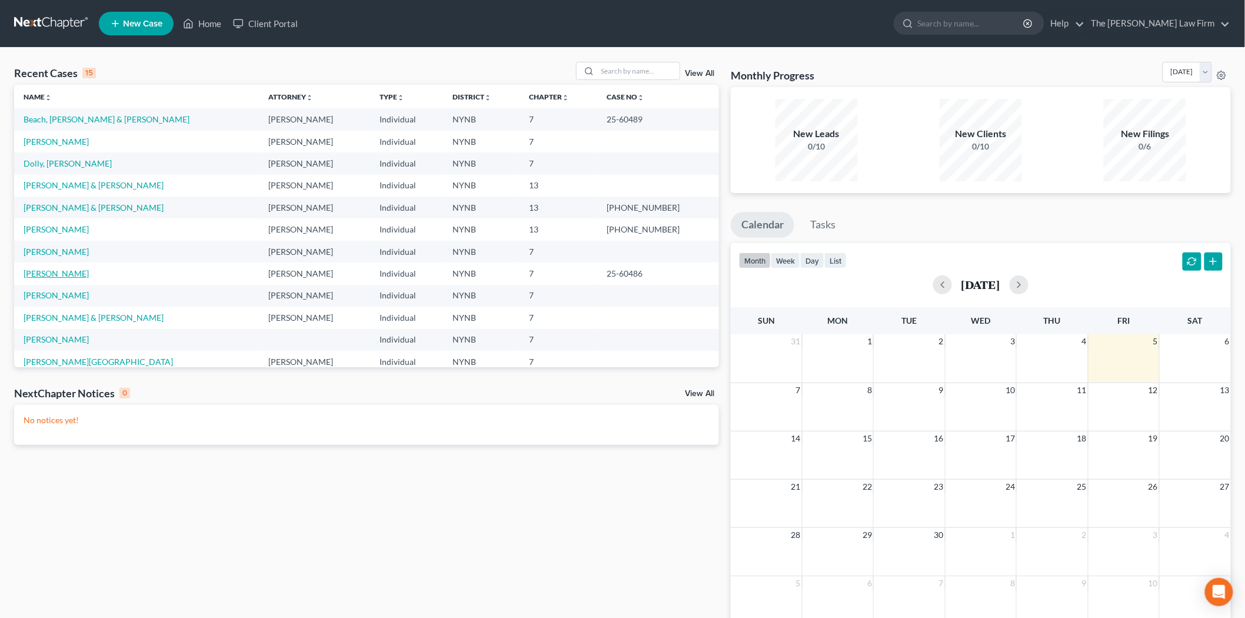
click at [48, 273] on link "[PERSON_NAME]" at bounding box center [56, 273] width 65 height 10
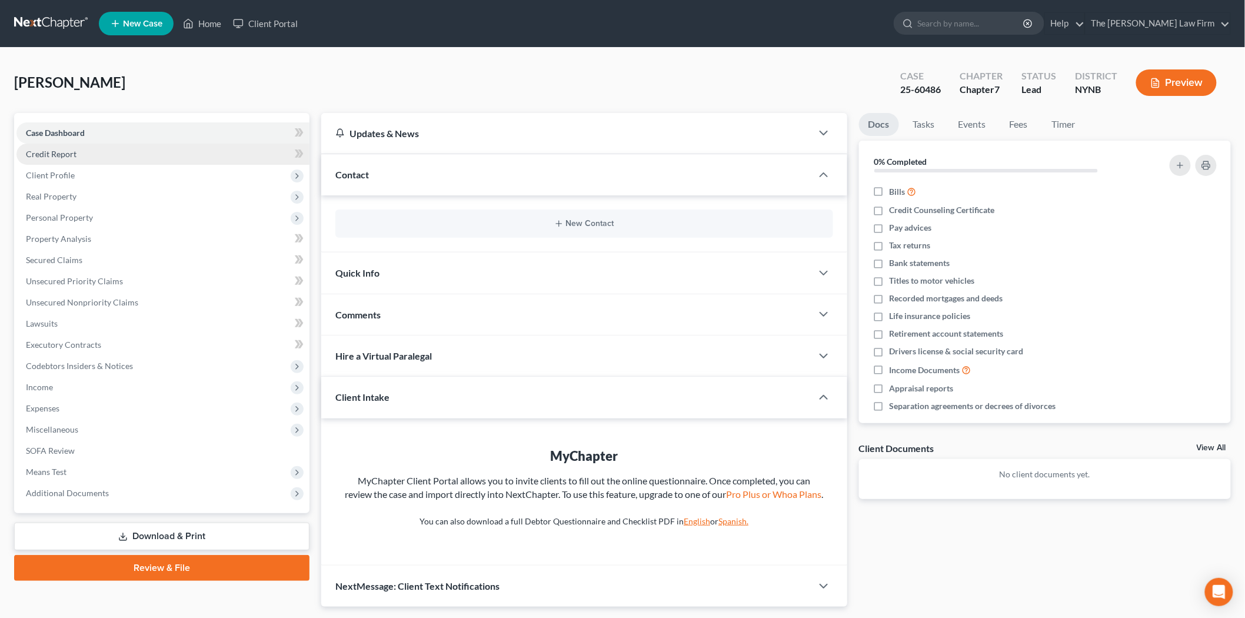
click at [82, 144] on link "Credit Report" at bounding box center [162, 154] width 293 height 21
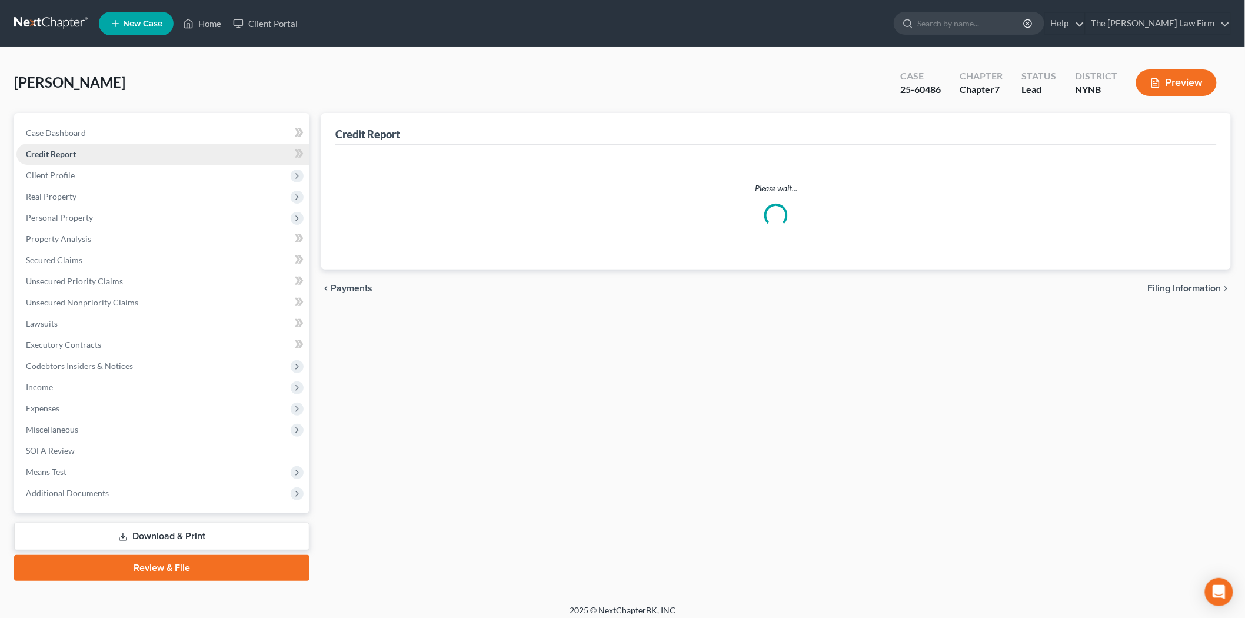
click at [78, 150] on link "Credit Report" at bounding box center [162, 154] width 293 height 21
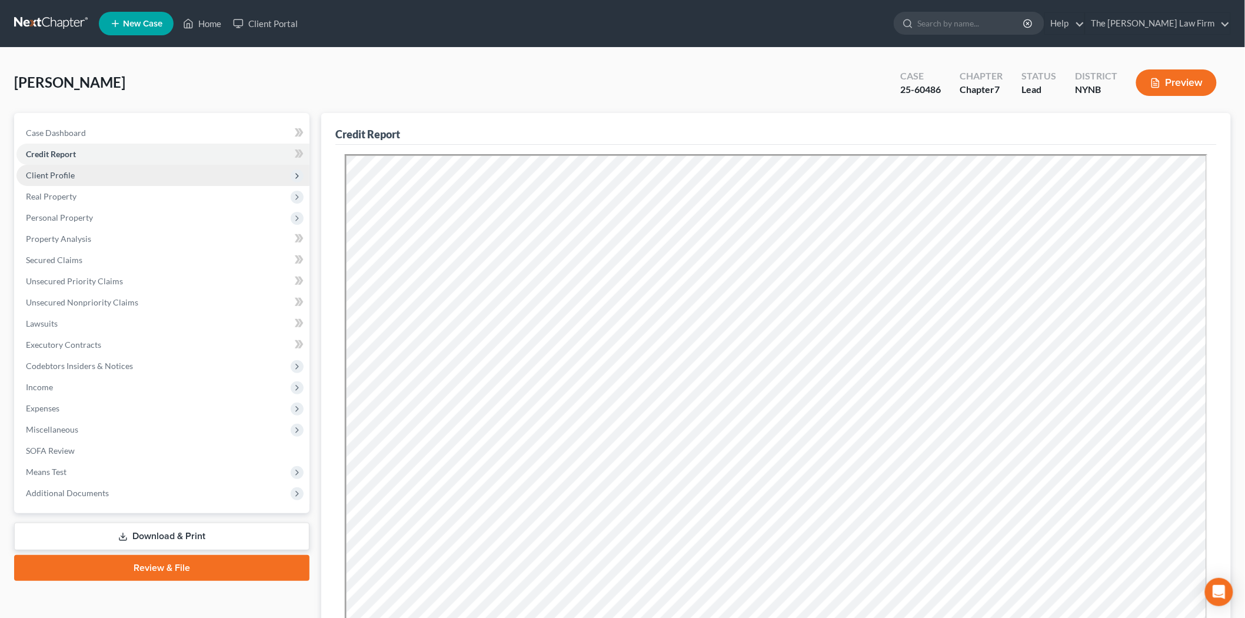
click at [77, 168] on span "Client Profile" at bounding box center [162, 175] width 293 height 21
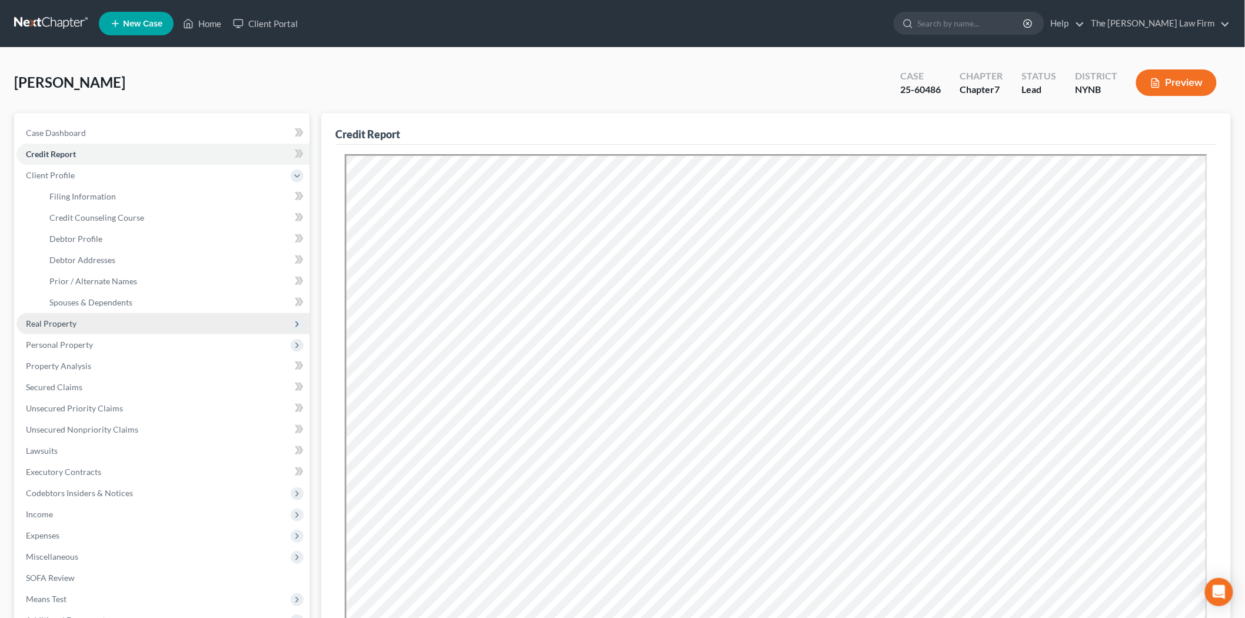
click at [66, 313] on span "Real Property" at bounding box center [162, 323] width 293 height 21
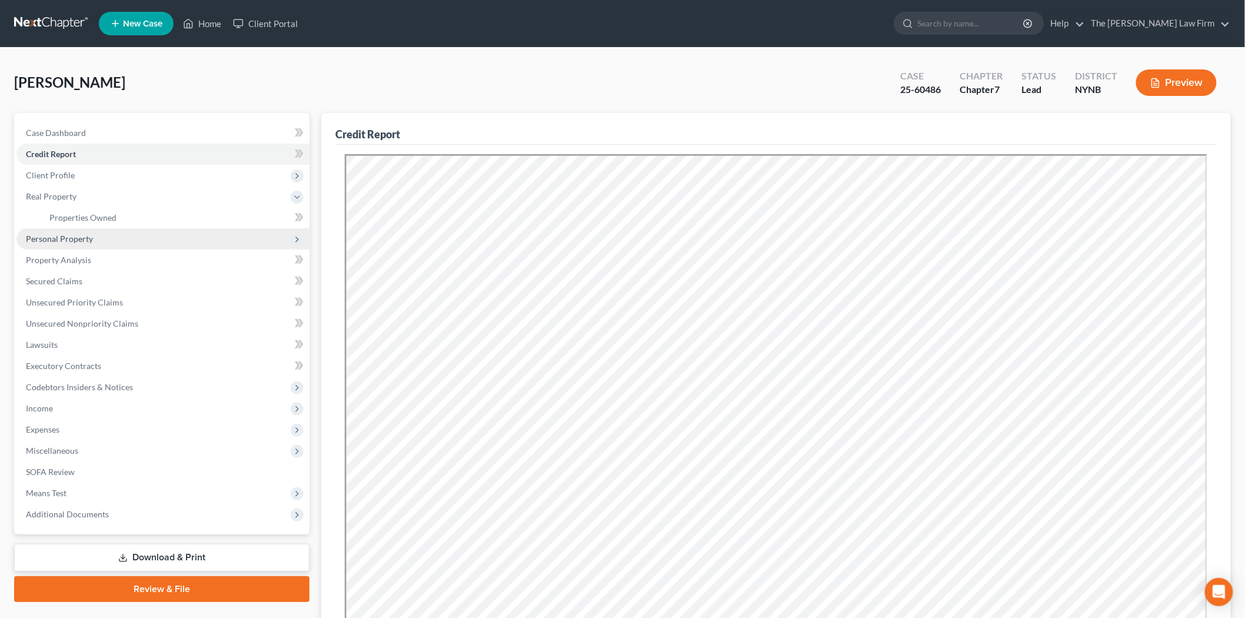
click at [62, 241] on span "Personal Property" at bounding box center [59, 239] width 67 height 10
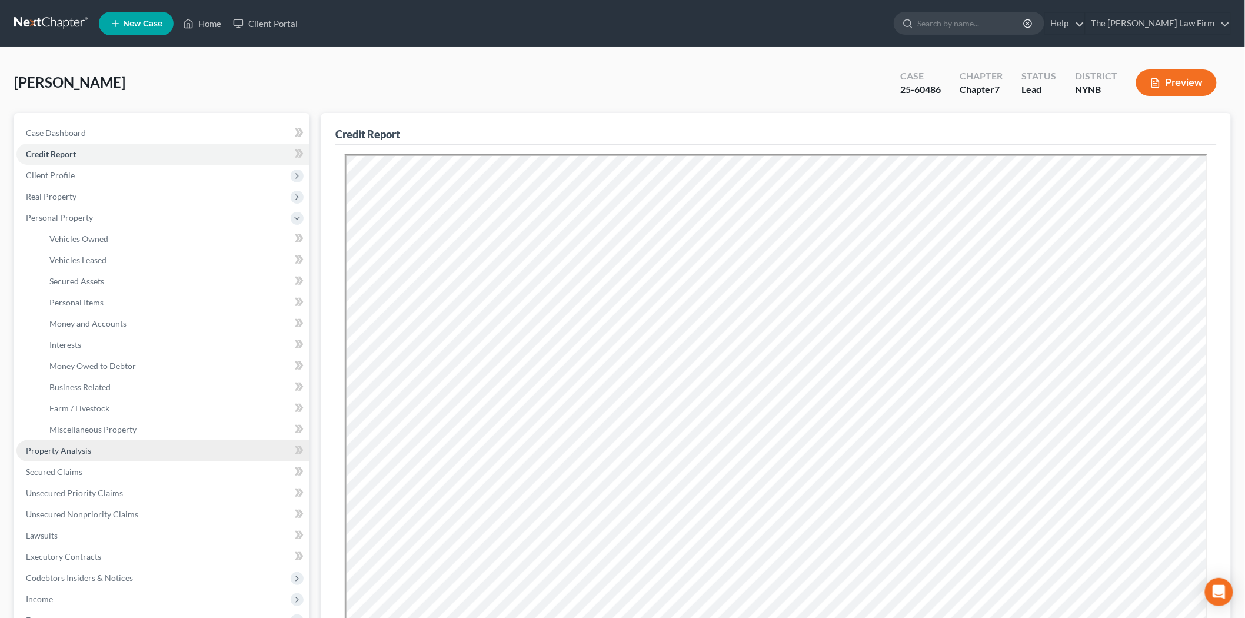
click at [65, 455] on link "Property Analysis" at bounding box center [162, 450] width 293 height 21
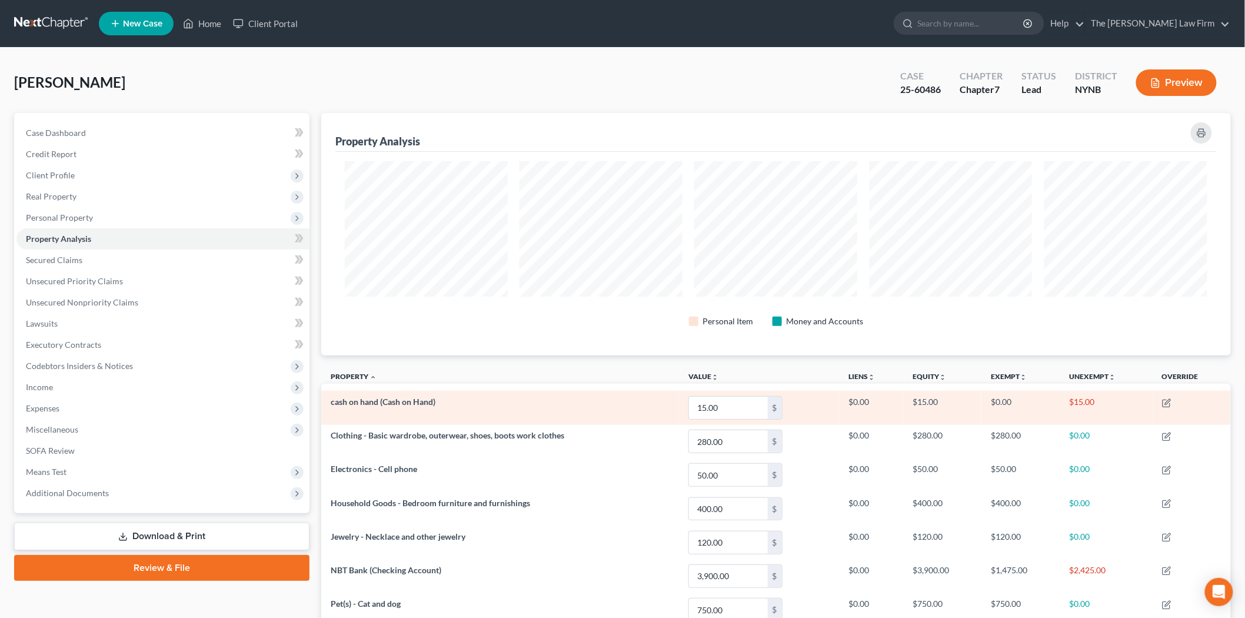
scroll to position [65, 0]
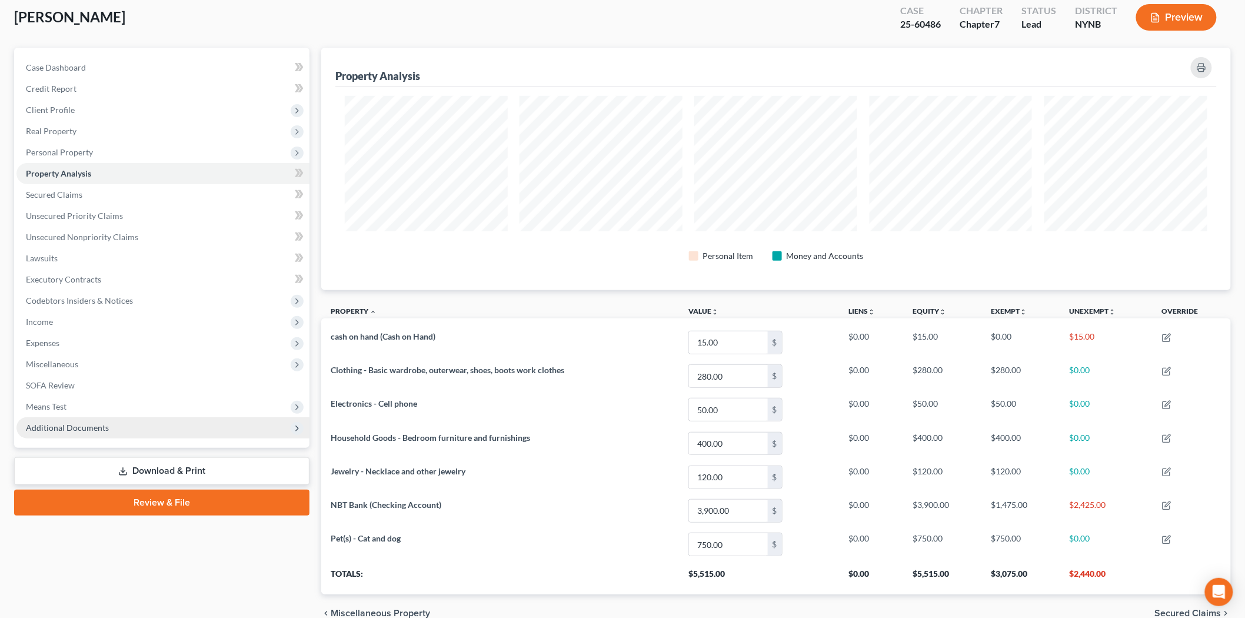
click at [90, 426] on span "Additional Documents" at bounding box center [67, 427] width 83 height 10
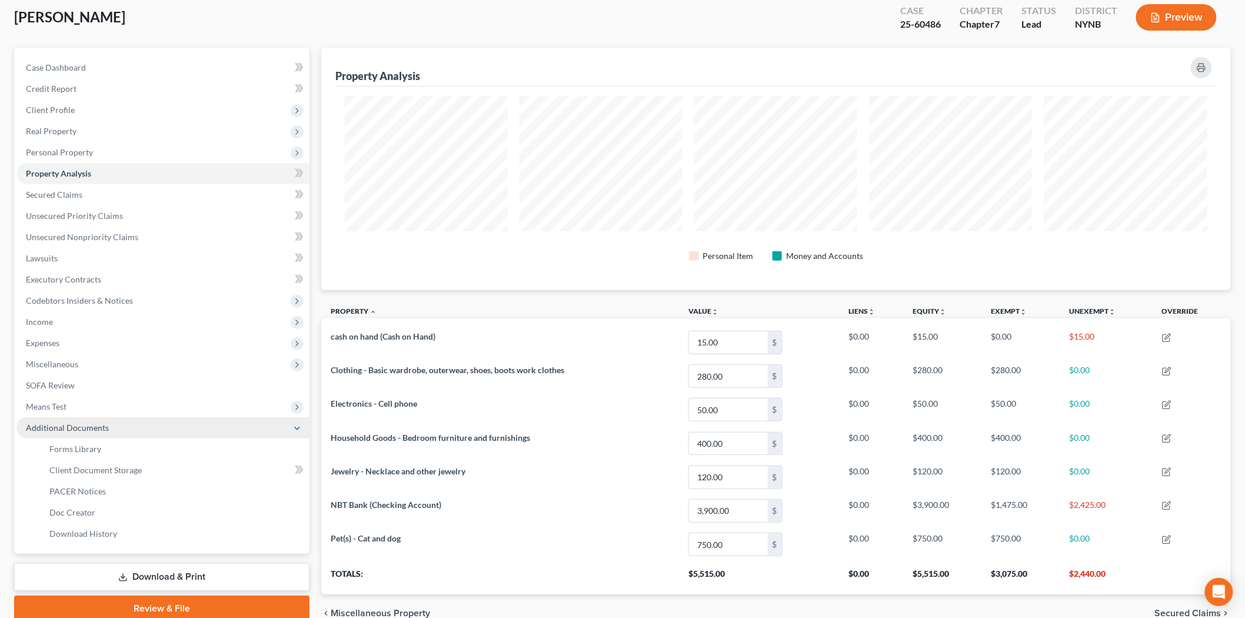
click at [90, 426] on span "Additional Documents" at bounding box center [67, 427] width 83 height 10
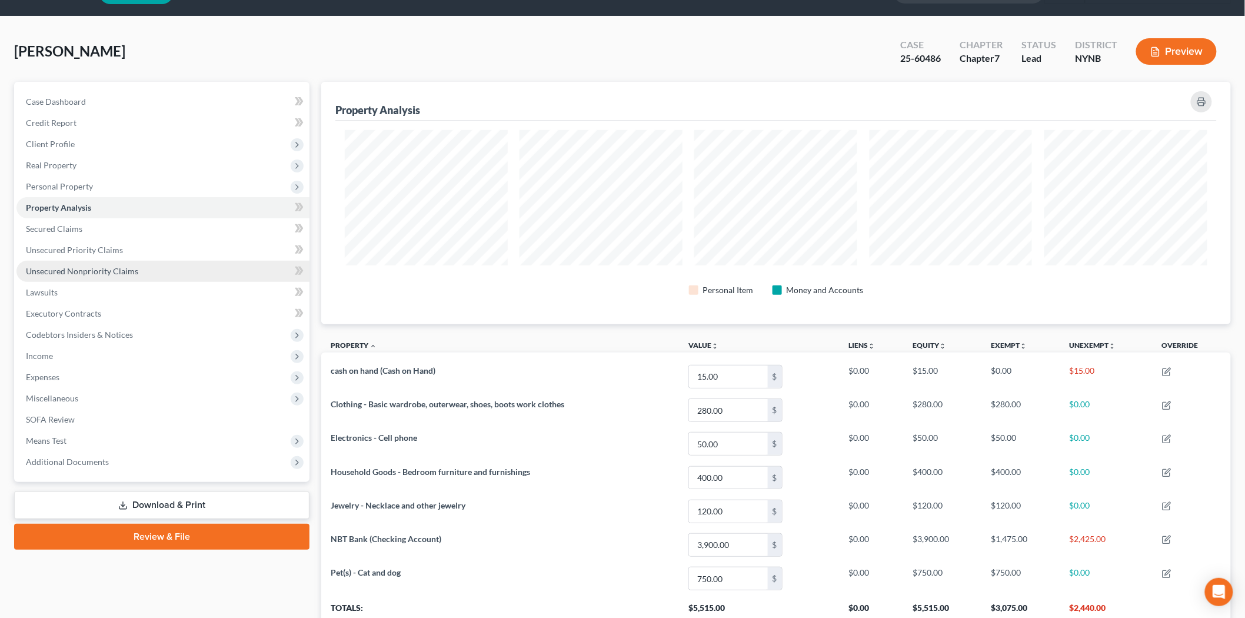
scroll to position [0, 0]
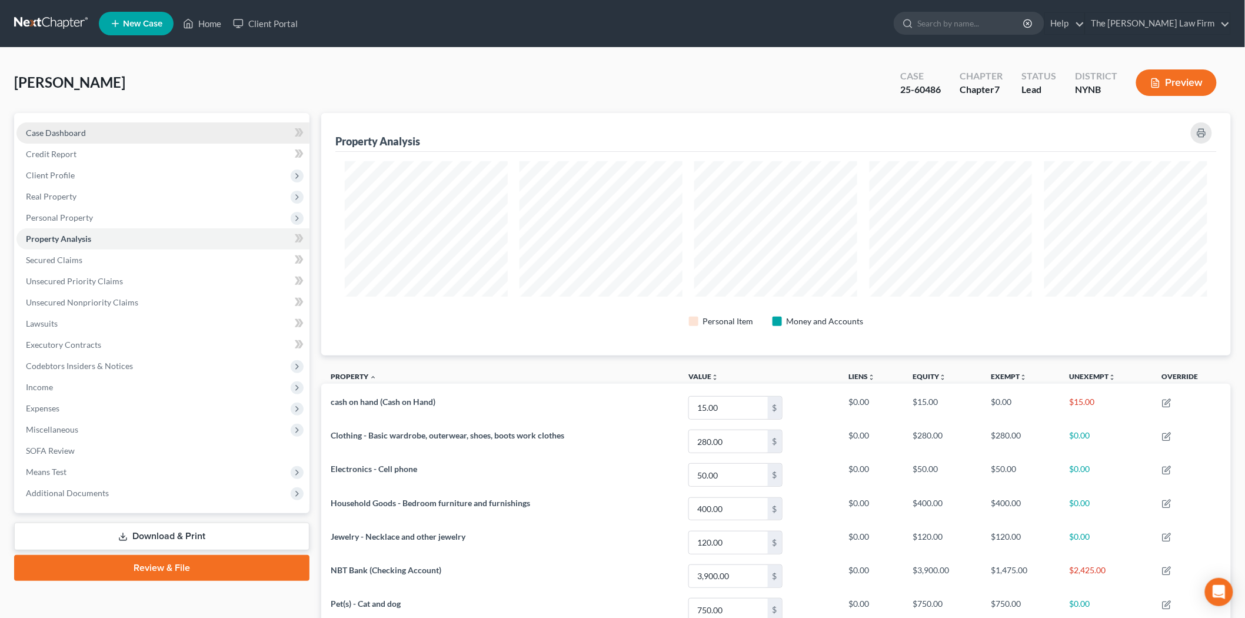
click at [57, 133] on span "Case Dashboard" at bounding box center [56, 133] width 60 height 10
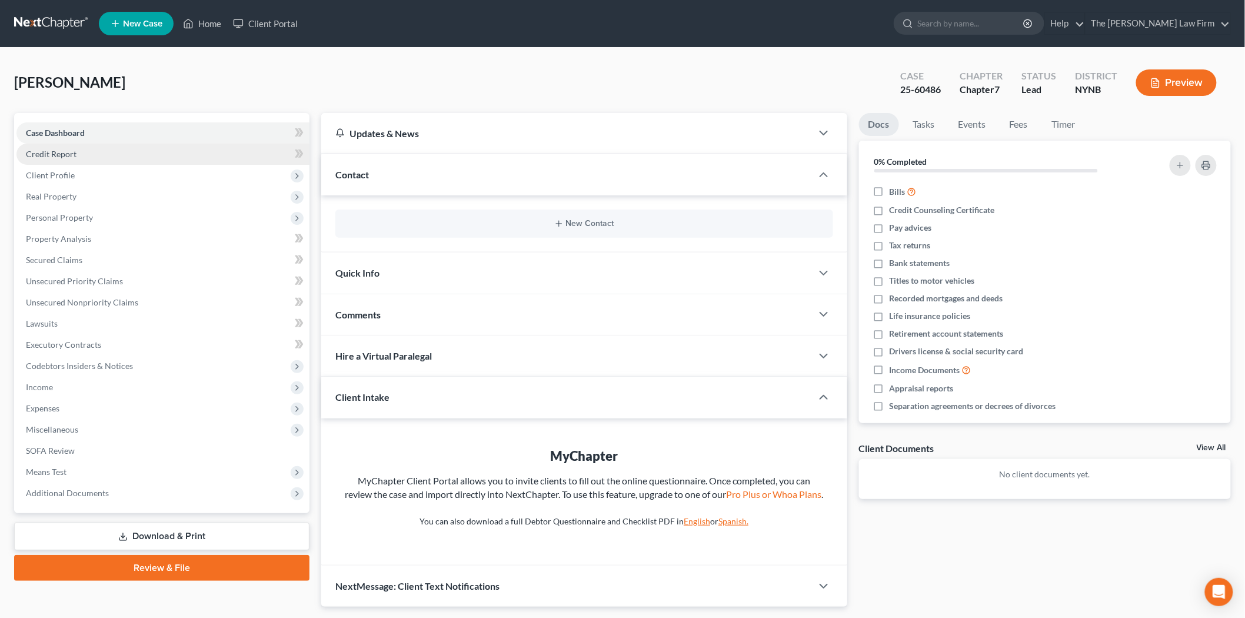
click at [49, 159] on link "Credit Report" at bounding box center [162, 154] width 293 height 21
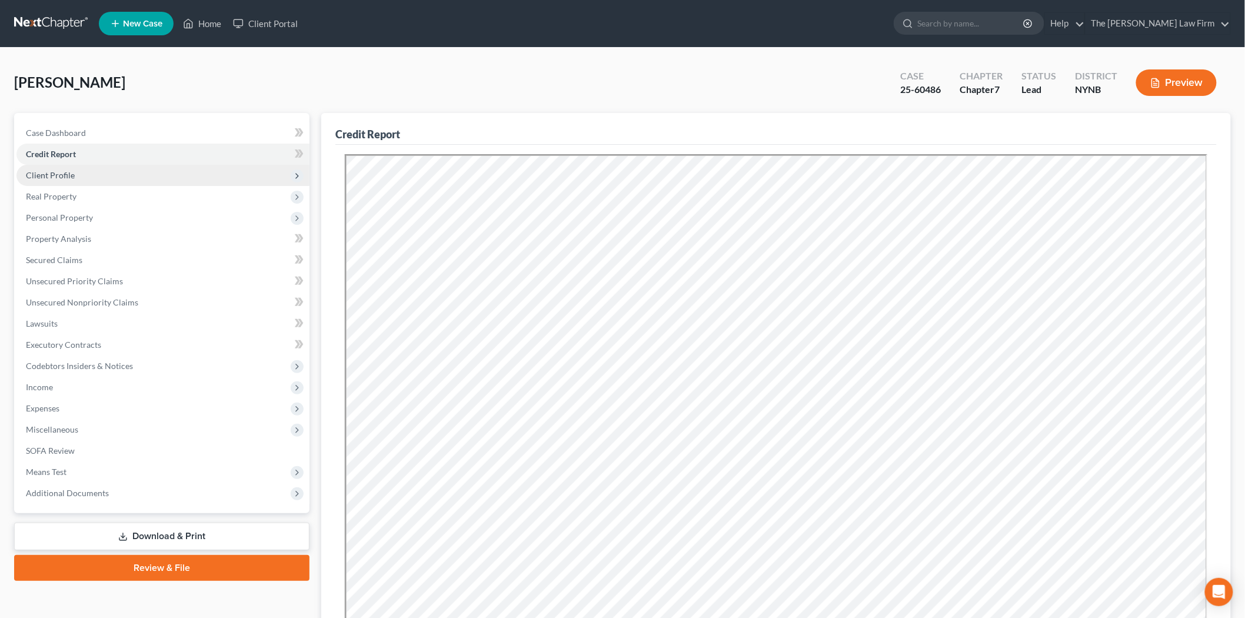
click at [44, 181] on span "Client Profile" at bounding box center [162, 175] width 293 height 21
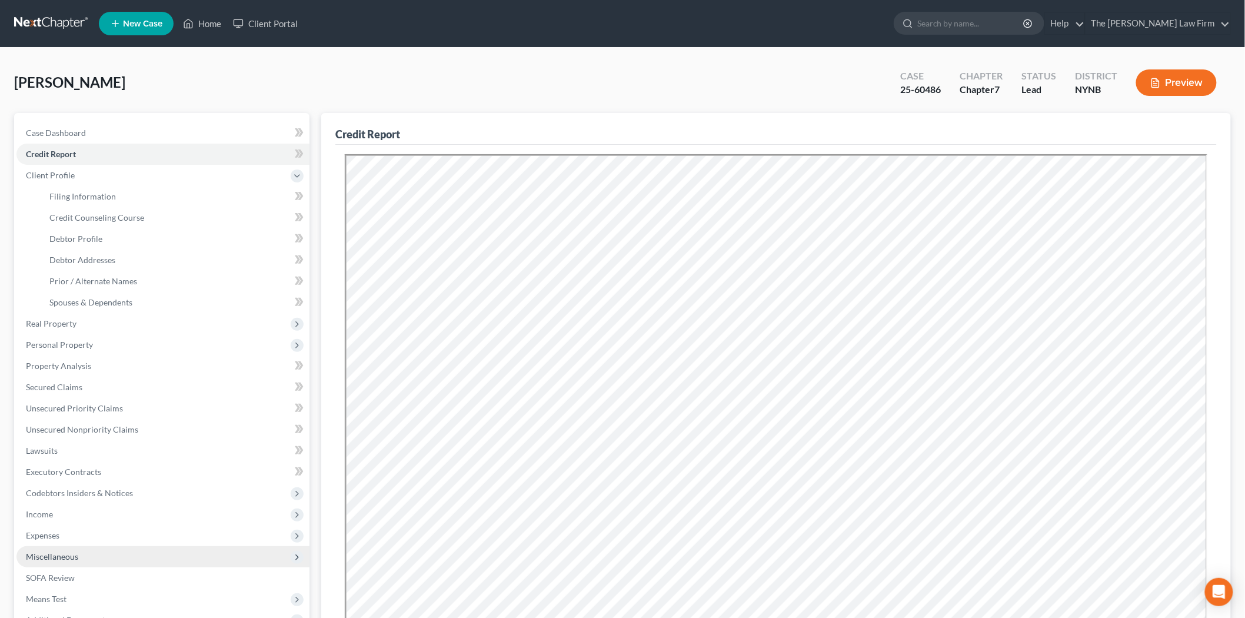
click at [79, 562] on span "Miscellaneous" at bounding box center [162, 556] width 293 height 21
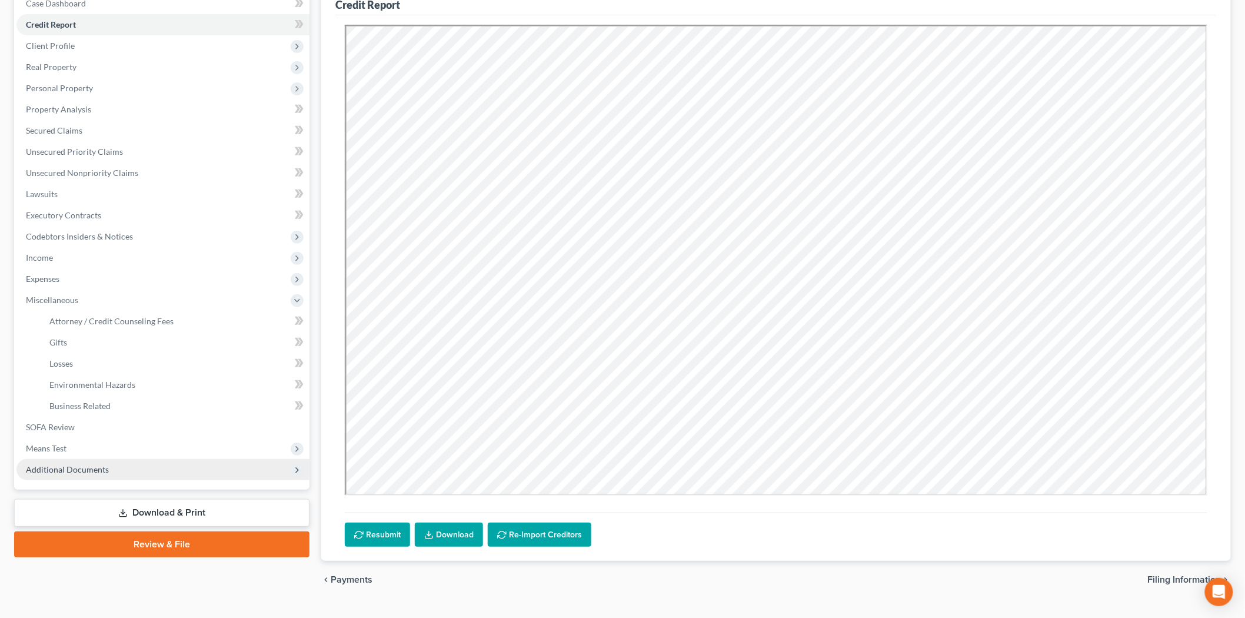
scroll to position [131, 0]
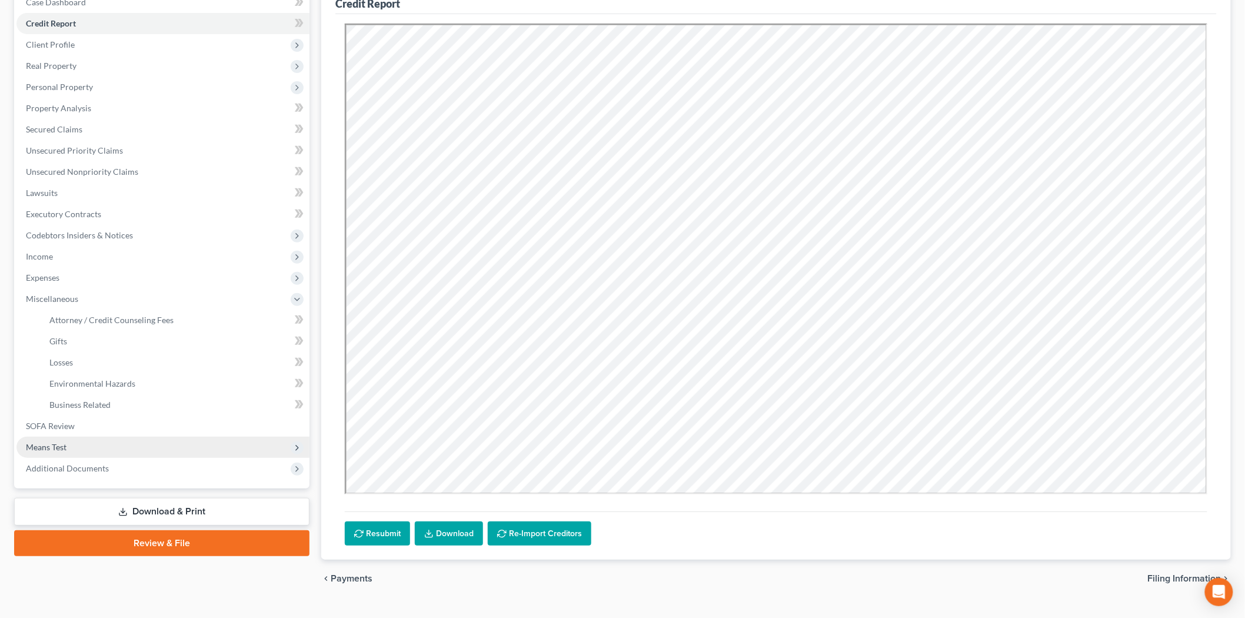
click at [68, 437] on span "Means Test" at bounding box center [162, 447] width 293 height 21
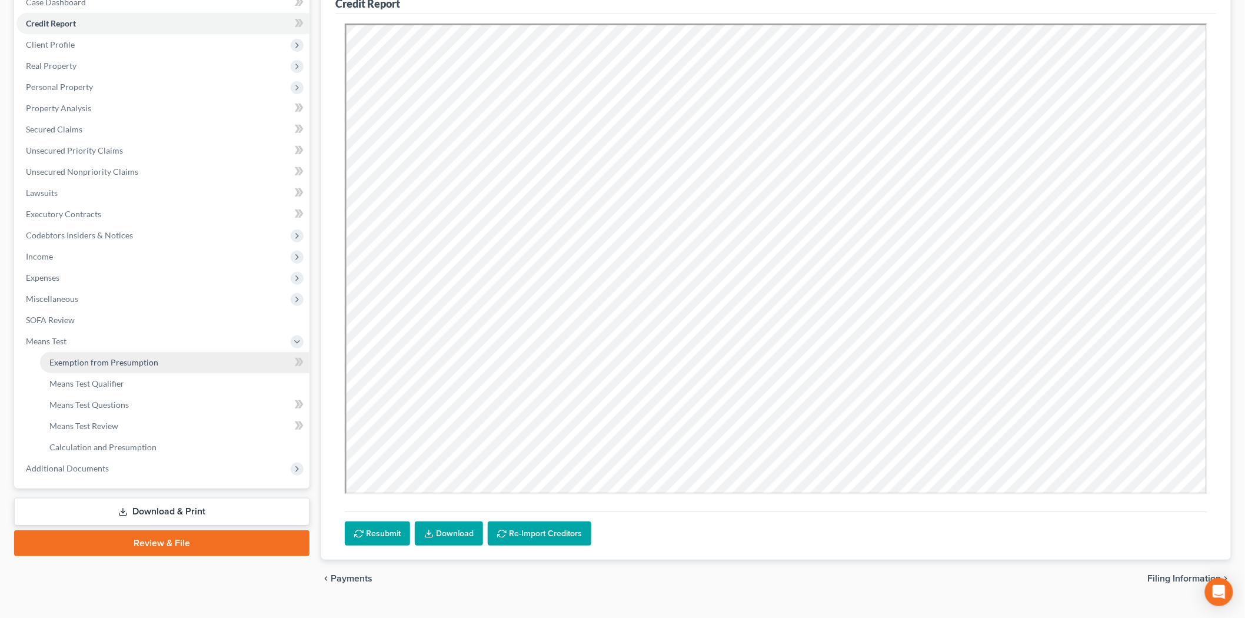
click at [102, 366] on link "Exemption from Presumption" at bounding box center [174, 362] width 269 height 21
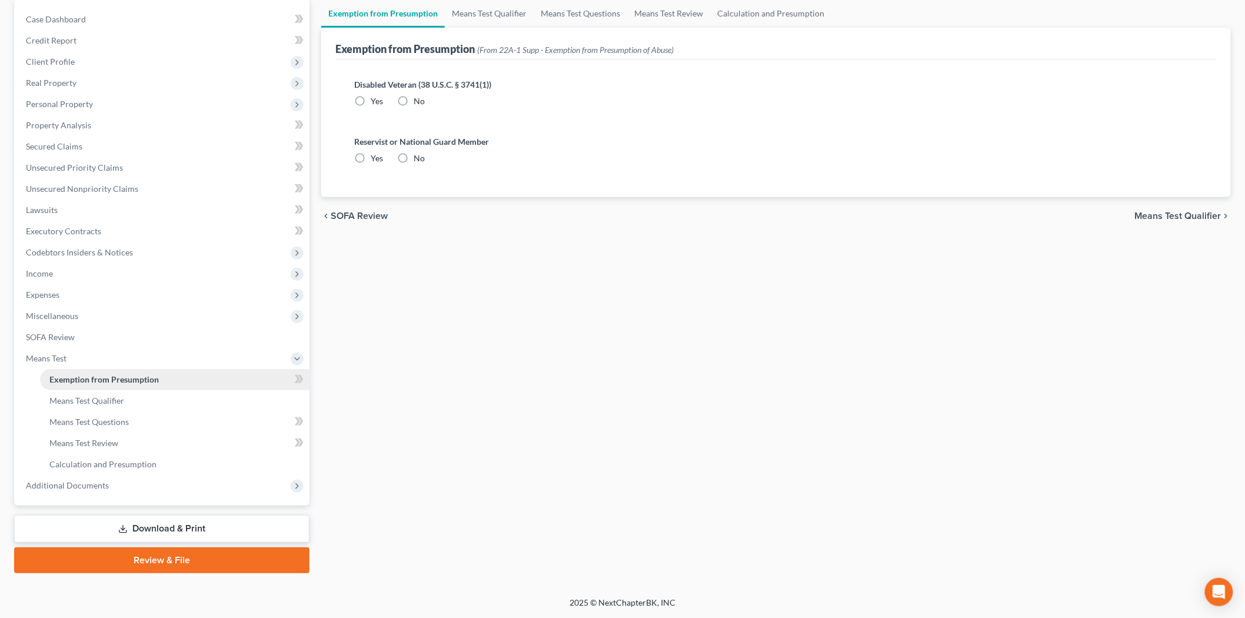
scroll to position [65, 0]
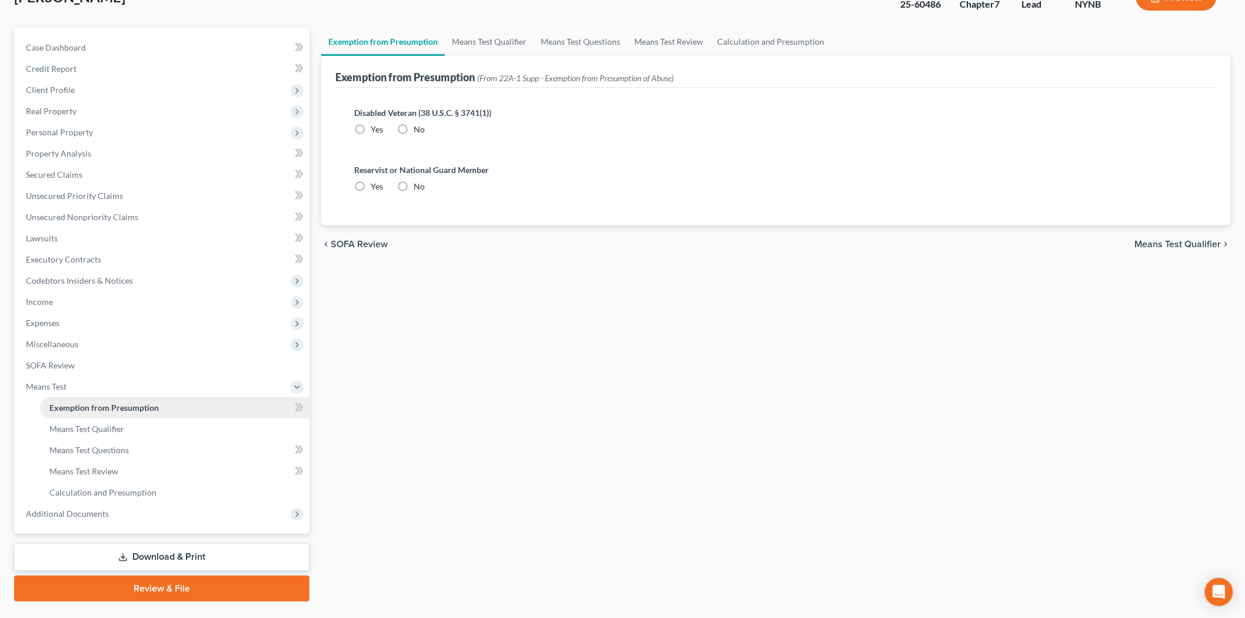
radio input "true"
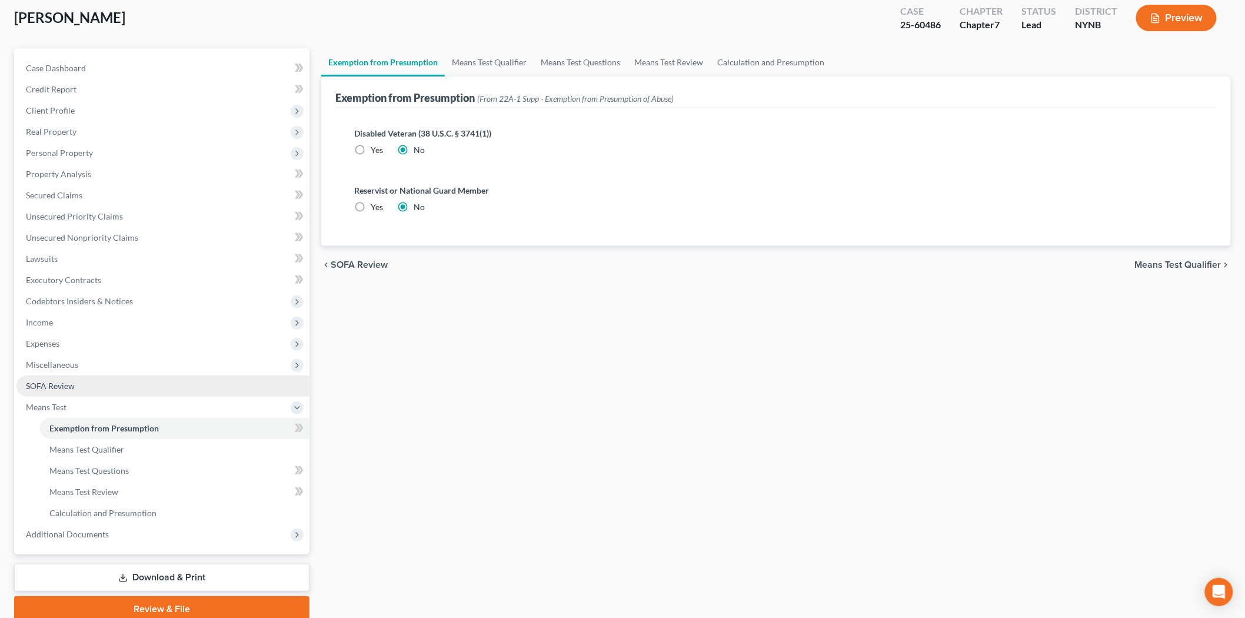
scroll to position [0, 0]
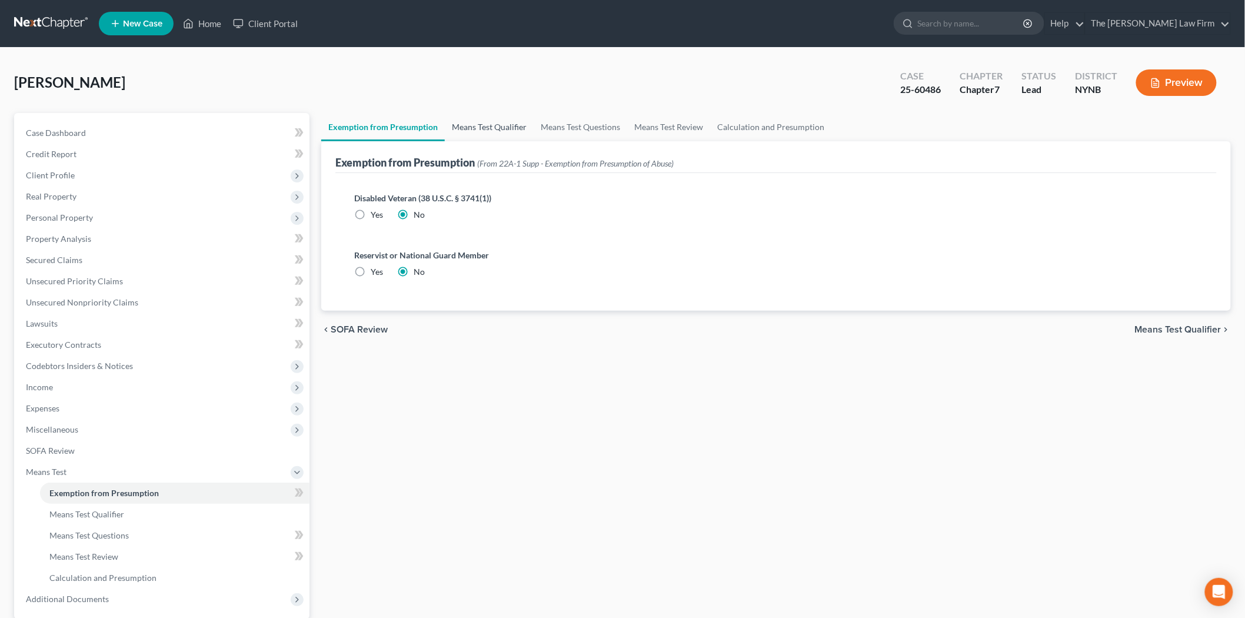
click at [478, 130] on link "Means Test Qualifier" at bounding box center [489, 127] width 89 height 28
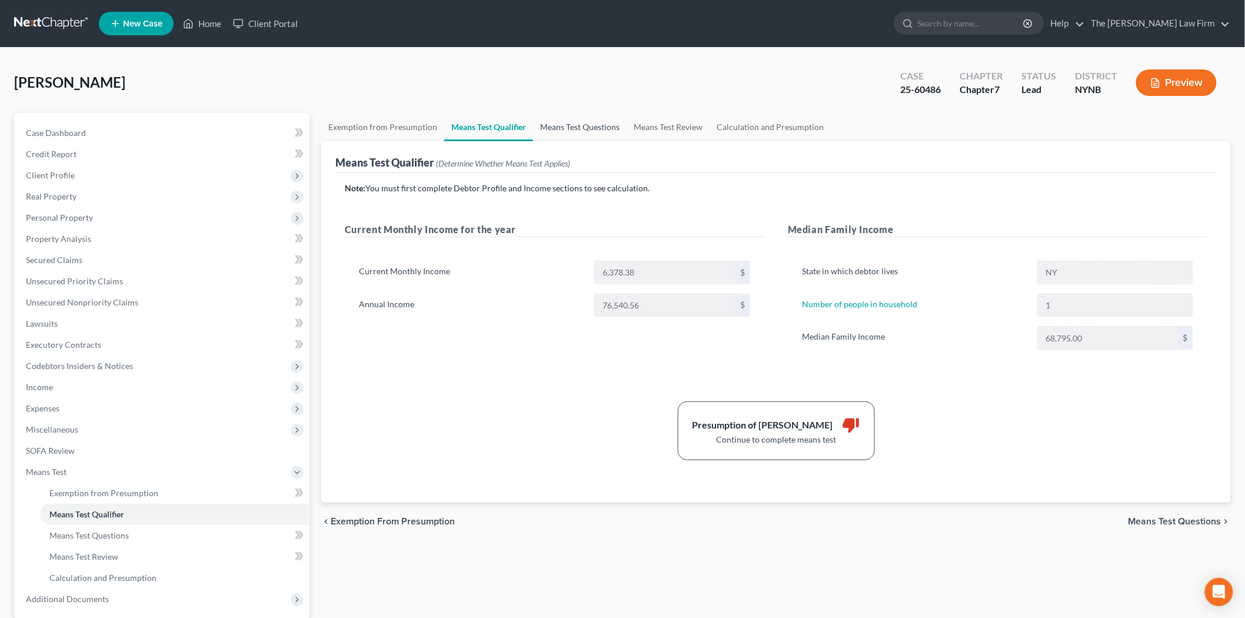
click at [559, 121] on link "Means Test Questions" at bounding box center [580, 127] width 94 height 28
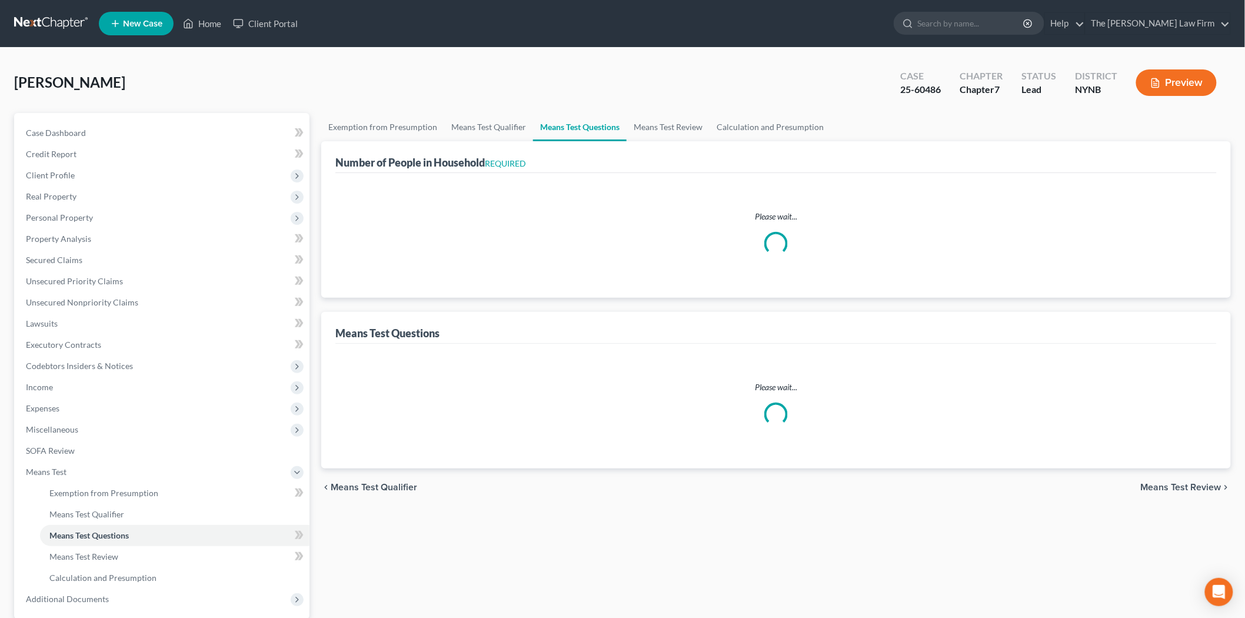
select select "1"
select select "60"
select select "0"
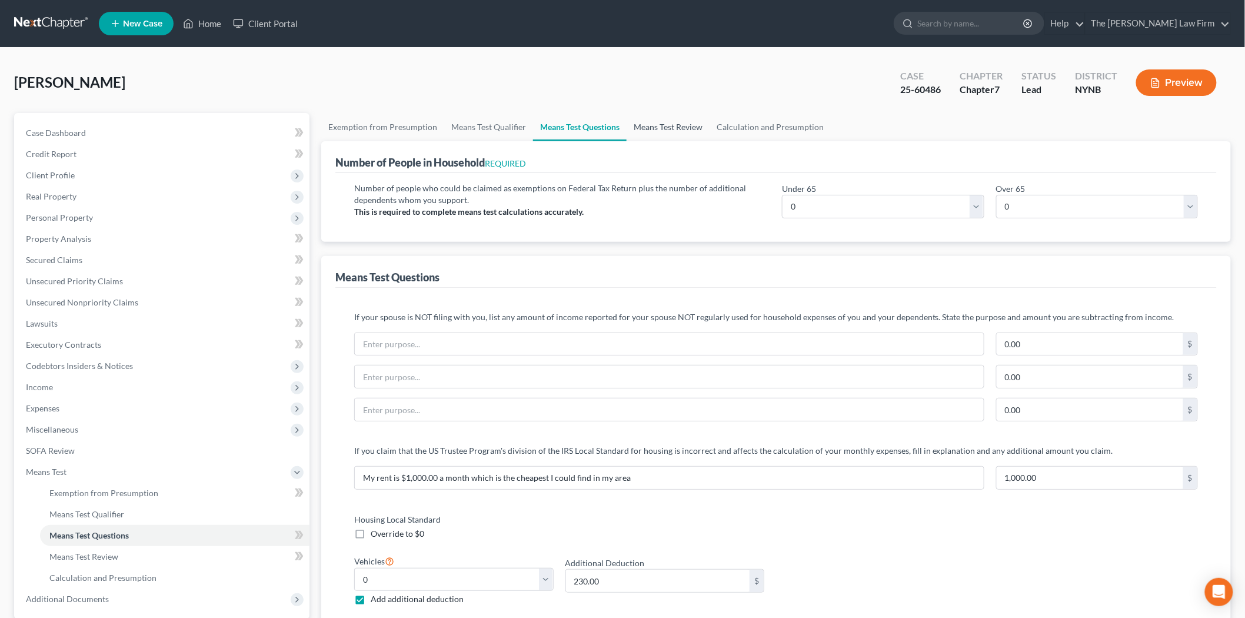
click at [675, 125] on link "Means Test Review" at bounding box center [668, 127] width 83 height 28
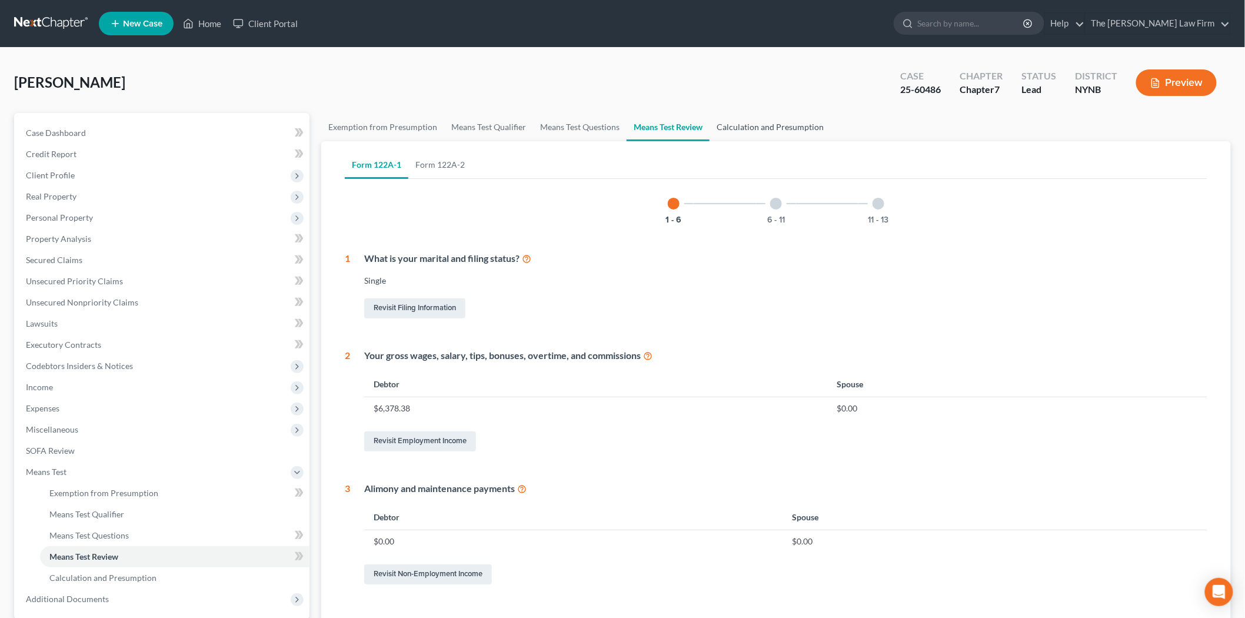
click at [752, 128] on link "Calculation and Presumption" at bounding box center [770, 127] width 121 height 28
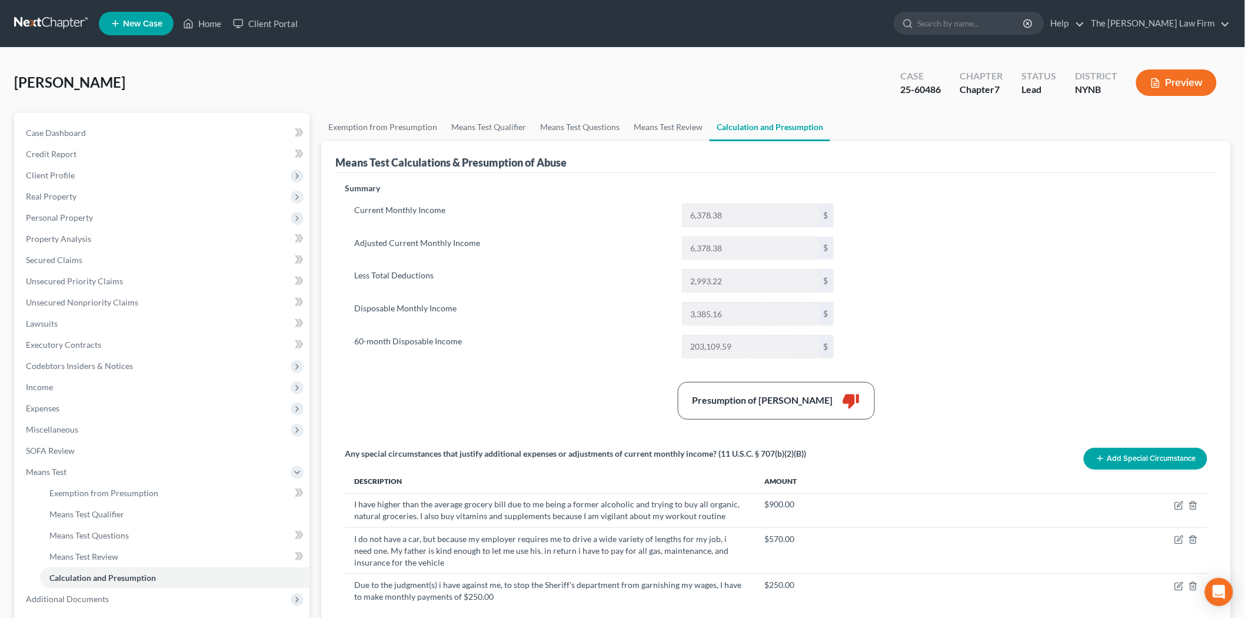
click at [57, 84] on span "[PERSON_NAME]" at bounding box center [69, 82] width 111 height 17
click at [67, 131] on span "Case Dashboard" at bounding box center [56, 133] width 60 height 10
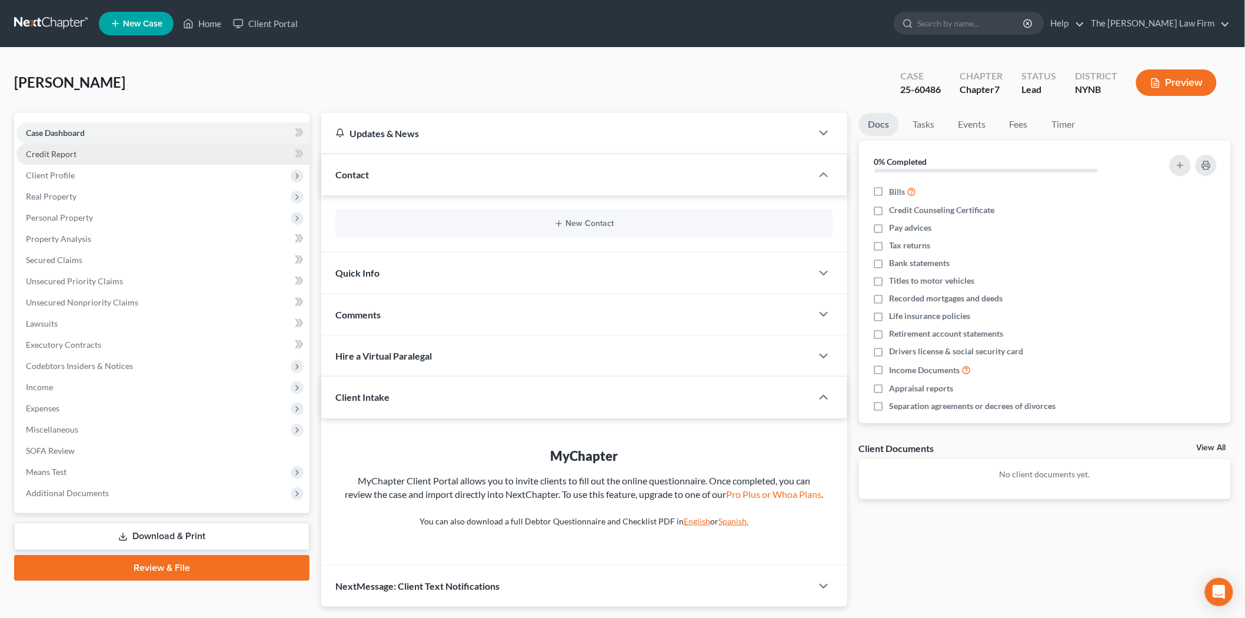
click at [58, 155] on span "Credit Report" at bounding box center [51, 154] width 51 height 10
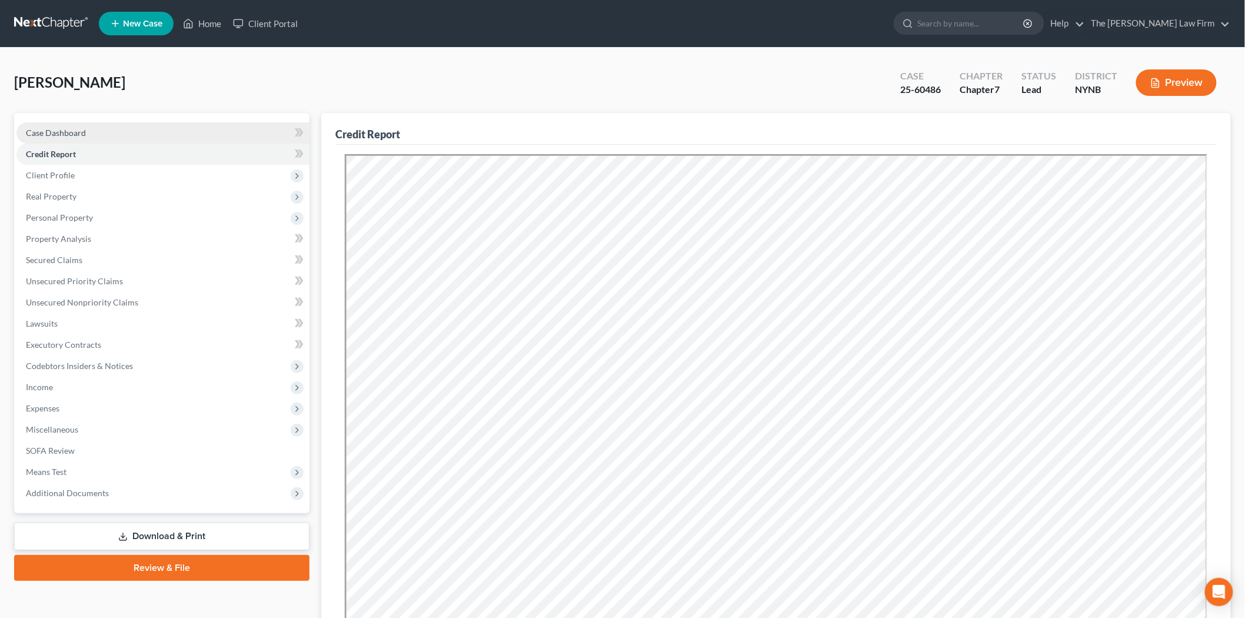
click at [56, 134] on span "Case Dashboard" at bounding box center [56, 133] width 60 height 10
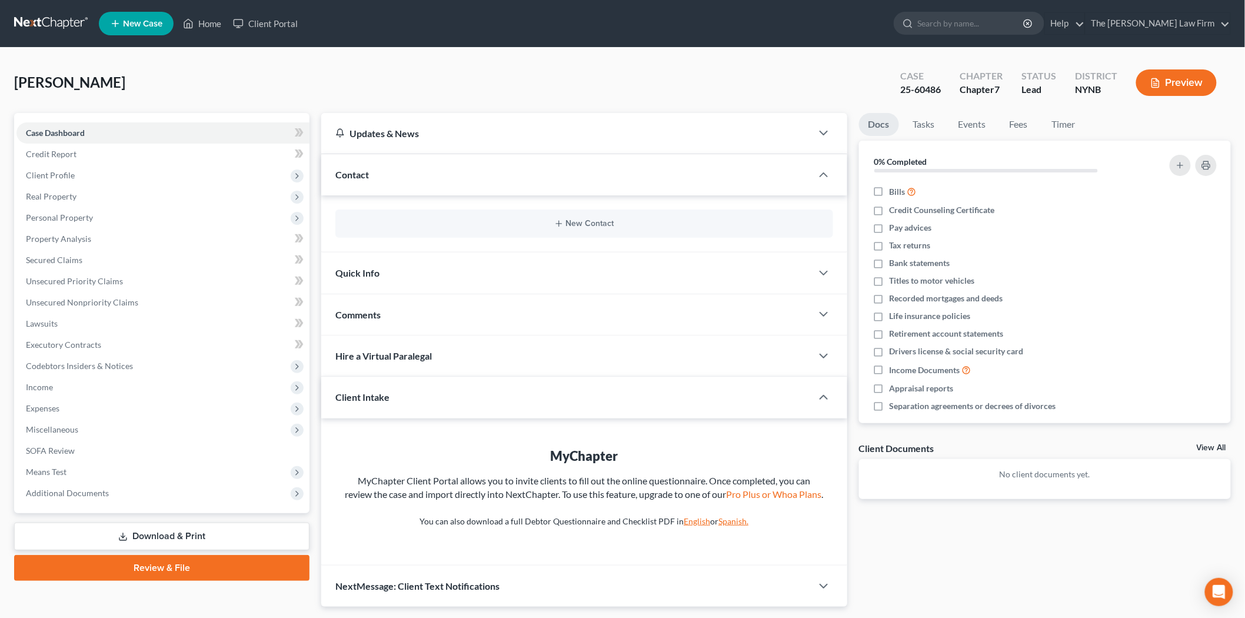
click at [489, 138] on div "Updates & News" at bounding box center [566, 133] width 462 height 12
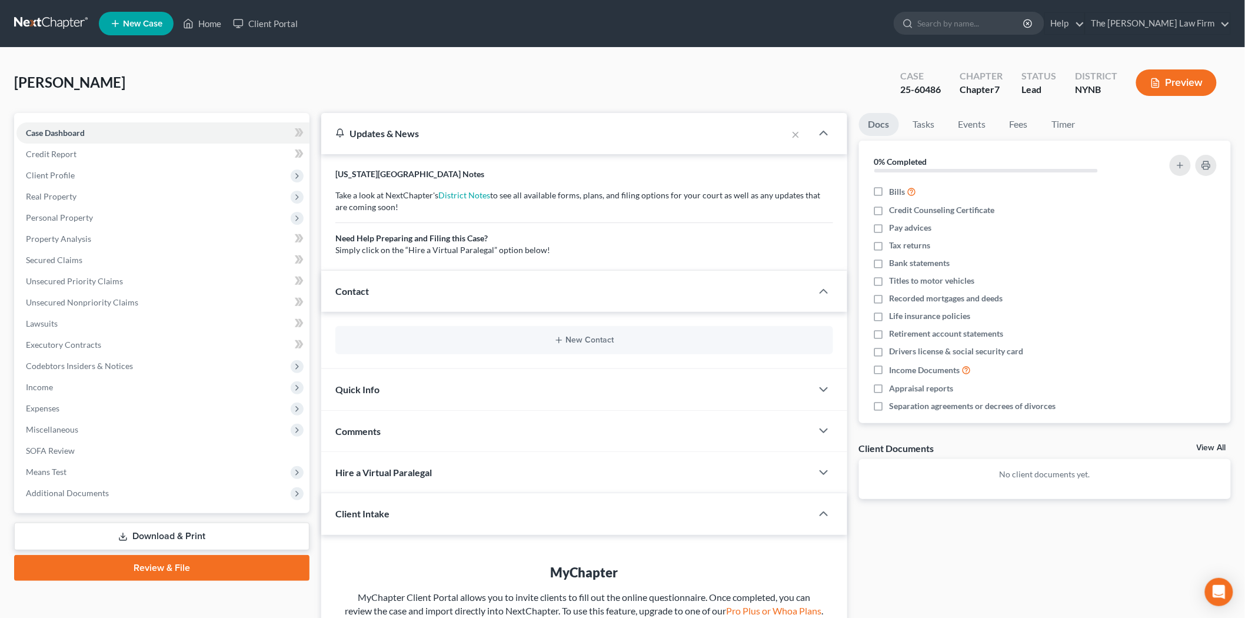
click at [486, 140] on div "Updates & News" at bounding box center [554, 133] width 466 height 41
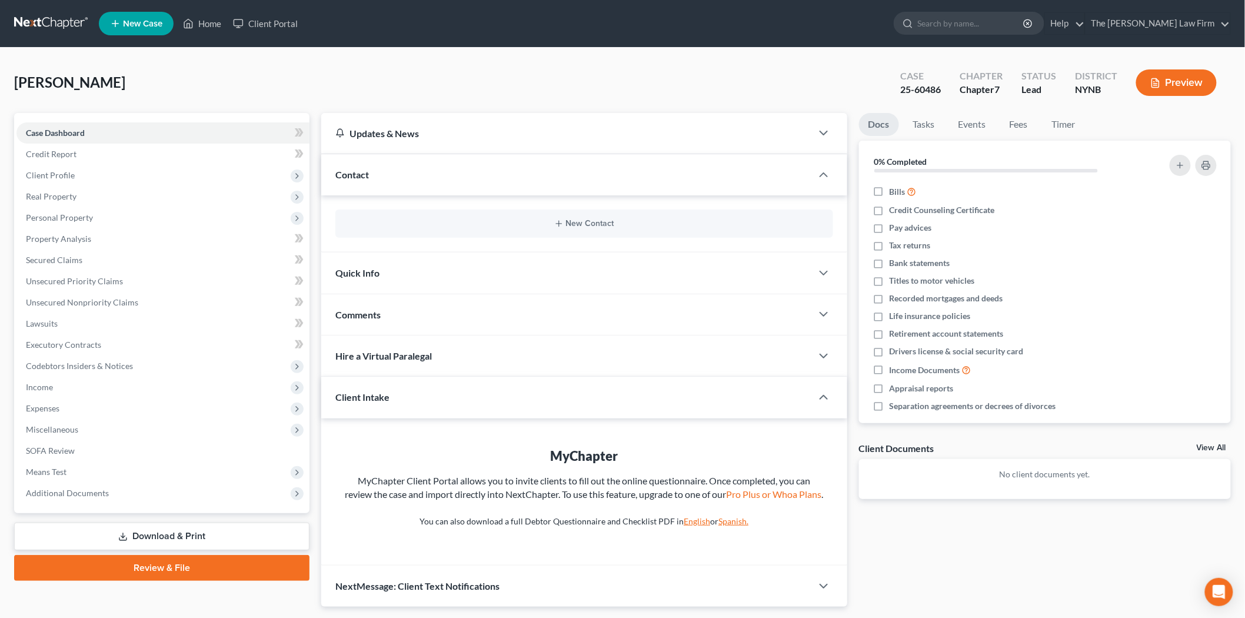
click at [417, 268] on div "Quick Info" at bounding box center [566, 272] width 491 height 41
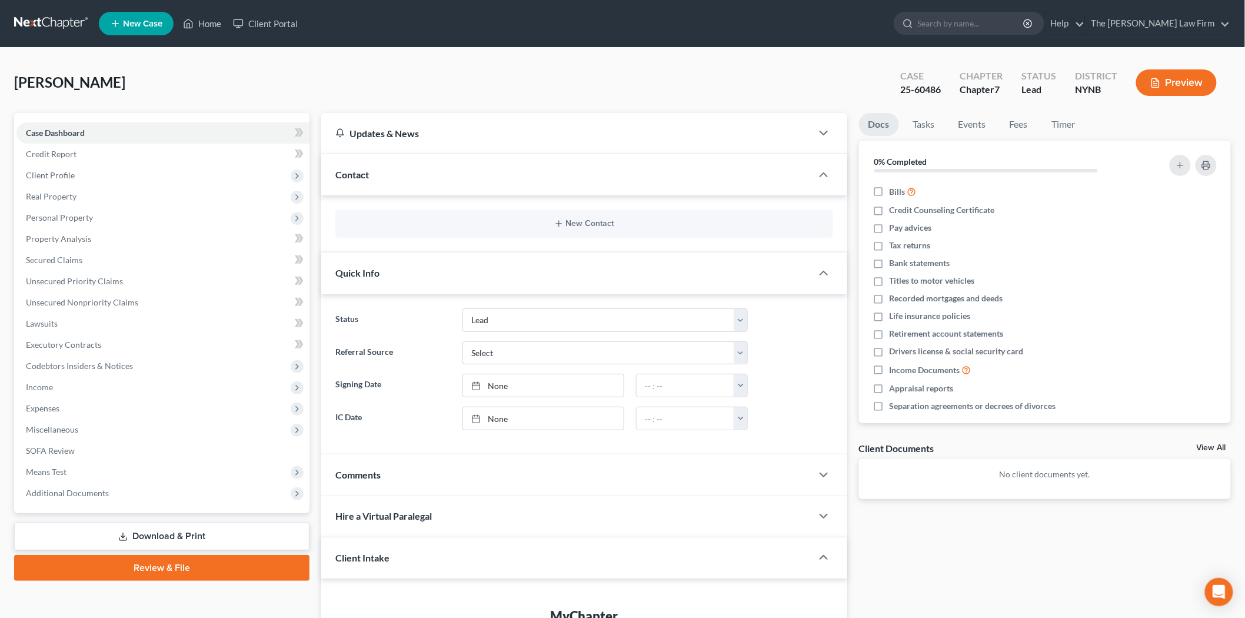
click at [417, 268] on div "Quick Info" at bounding box center [566, 272] width 491 height 41
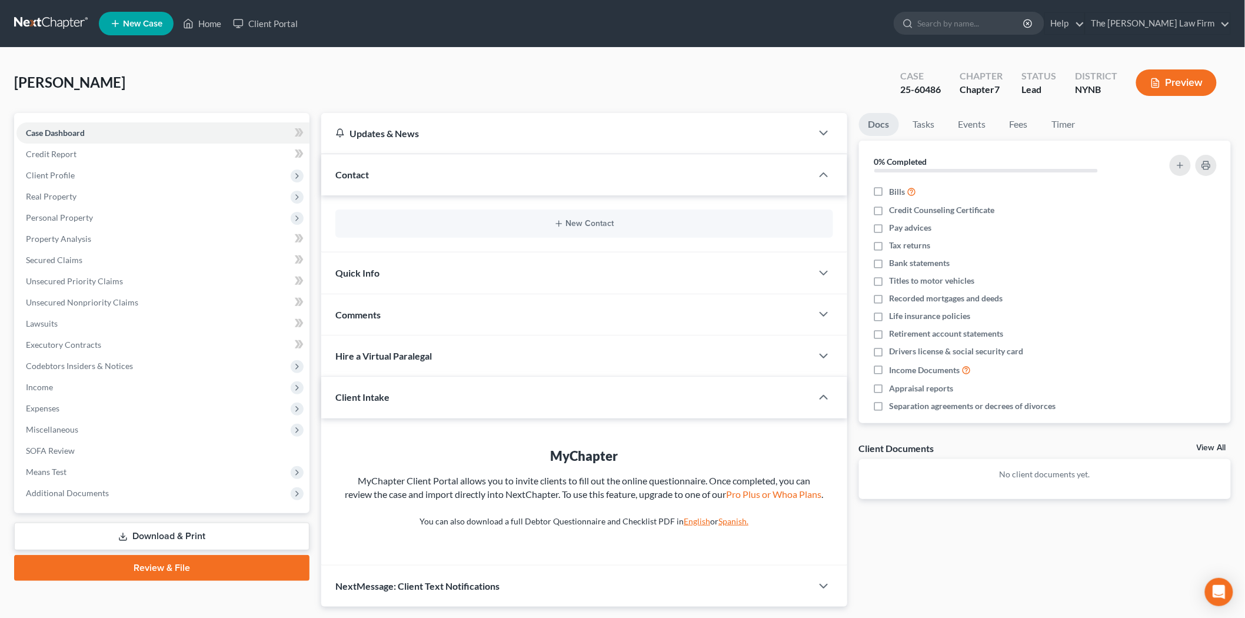
click at [422, 288] on div "Quick Info" at bounding box center [566, 272] width 491 height 41
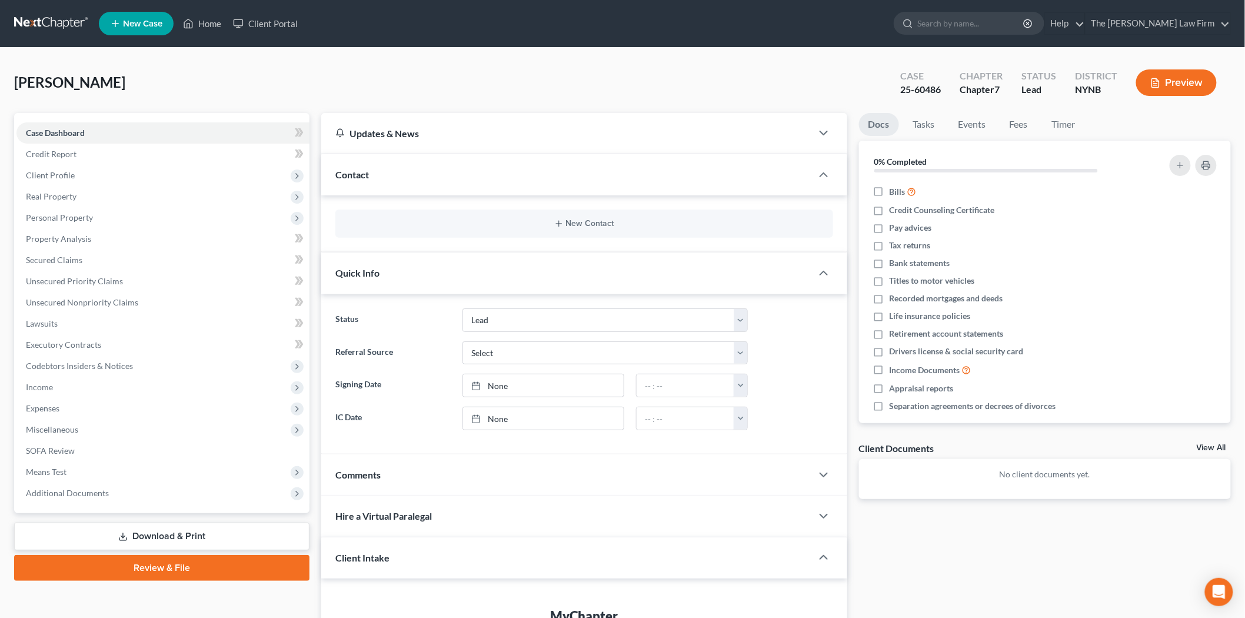
click at [421, 285] on div "Quick Info" at bounding box center [566, 272] width 491 height 41
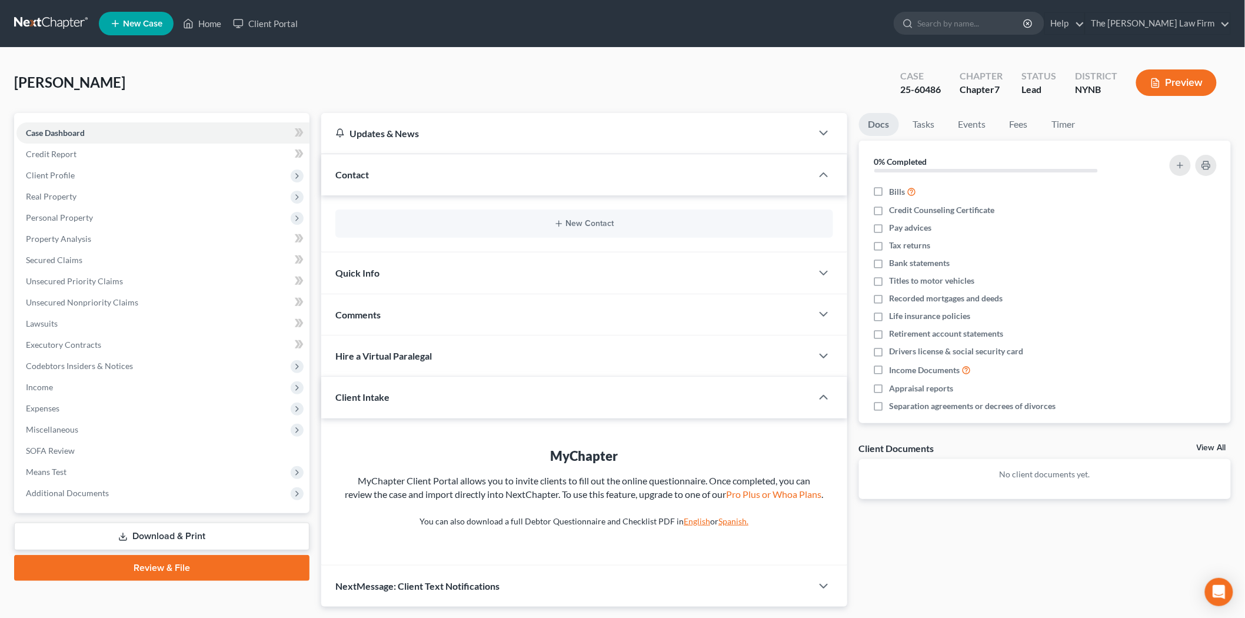
click at [421, 322] on div "Comments" at bounding box center [566, 314] width 491 height 41
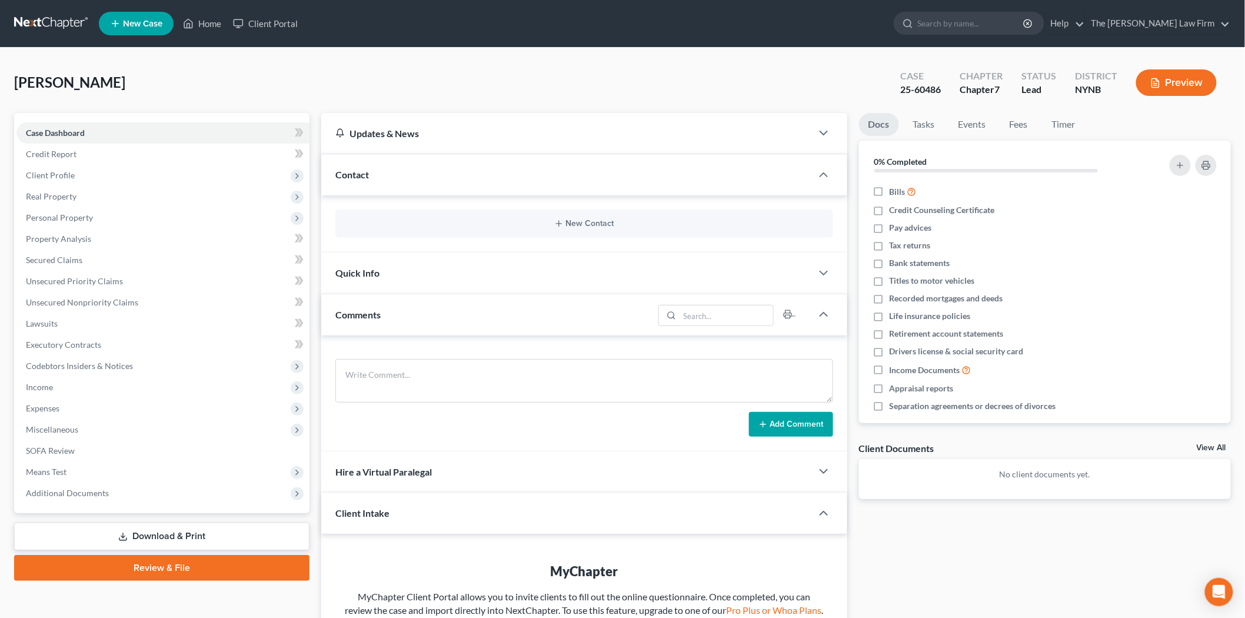
click at [420, 321] on div "Comments" at bounding box center [487, 314] width 332 height 41
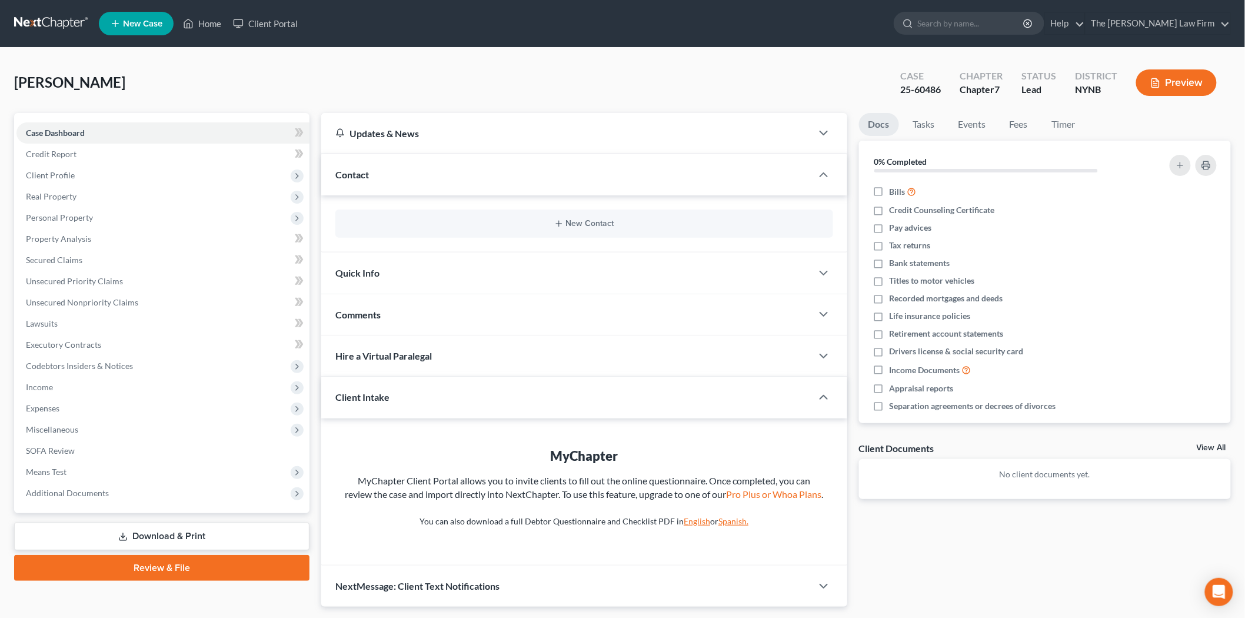
click at [412, 394] on div "Client Intake" at bounding box center [558, 397] width 474 height 41
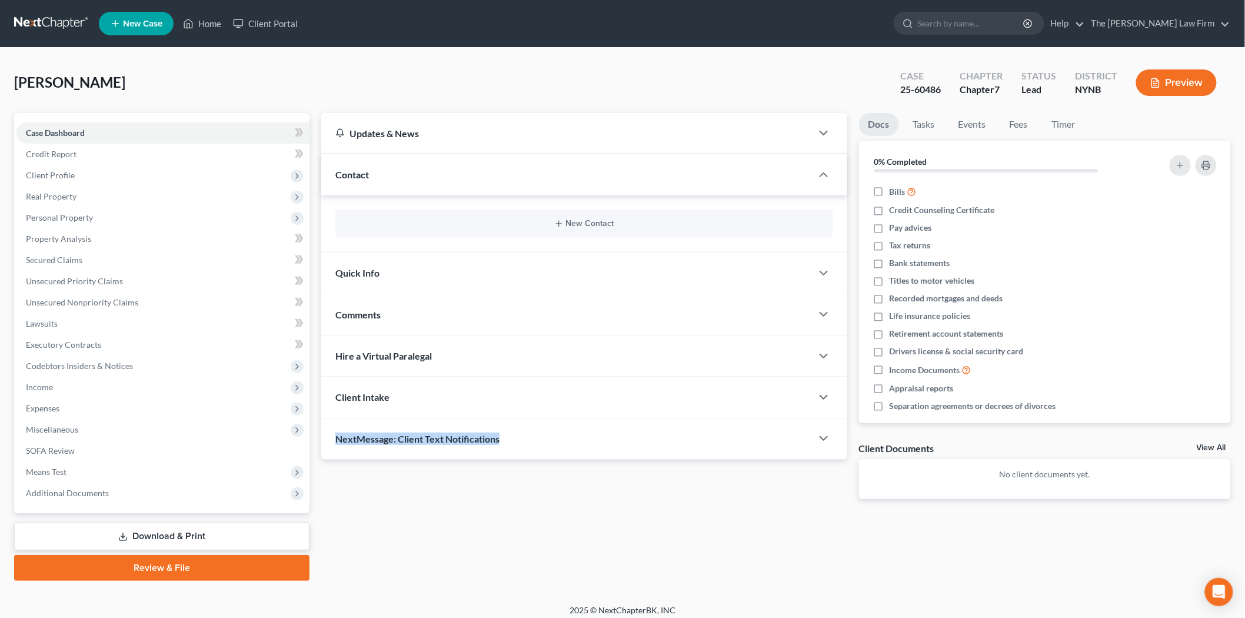
drag, startPoint x: 412, startPoint y: 394, endPoint x: 525, endPoint y: 439, distance: 122.0
click at [525, 439] on div "Updates & News × New York Northern District Notes Take a look at NextChapter's …" at bounding box center [584, 286] width 526 height 347
click at [525, 439] on div "NextMessage: Client Text Notifications" at bounding box center [566, 438] width 491 height 41
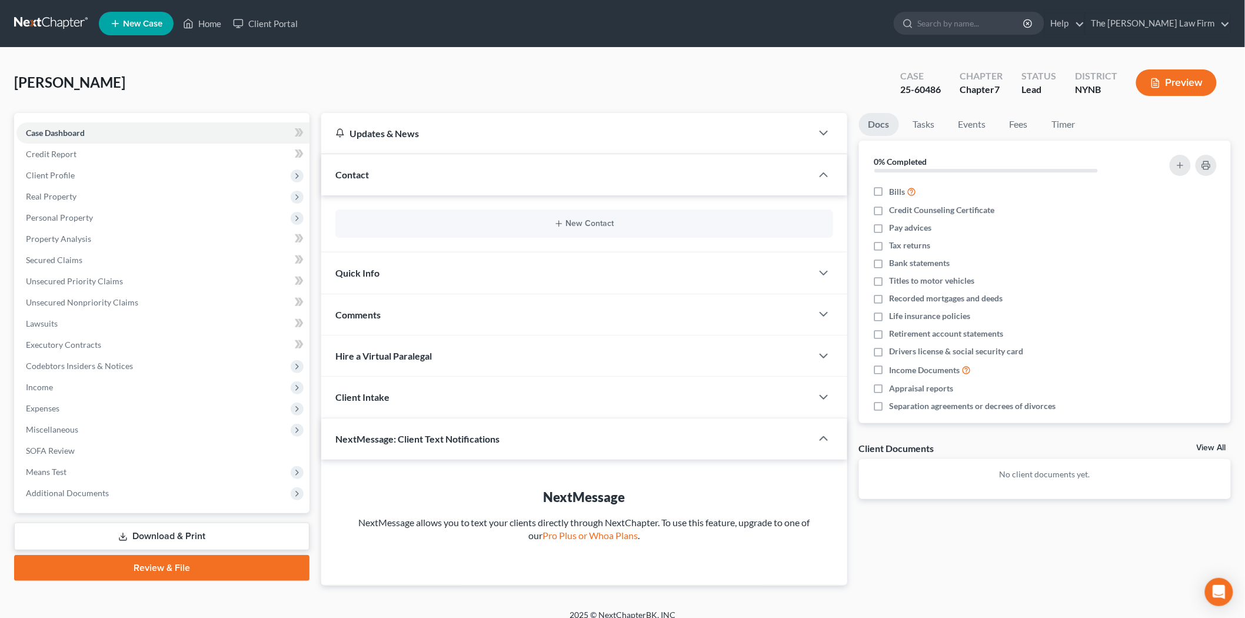
click at [524, 438] on div "NextMessage: Client Text Notifications" at bounding box center [558, 438] width 474 height 41
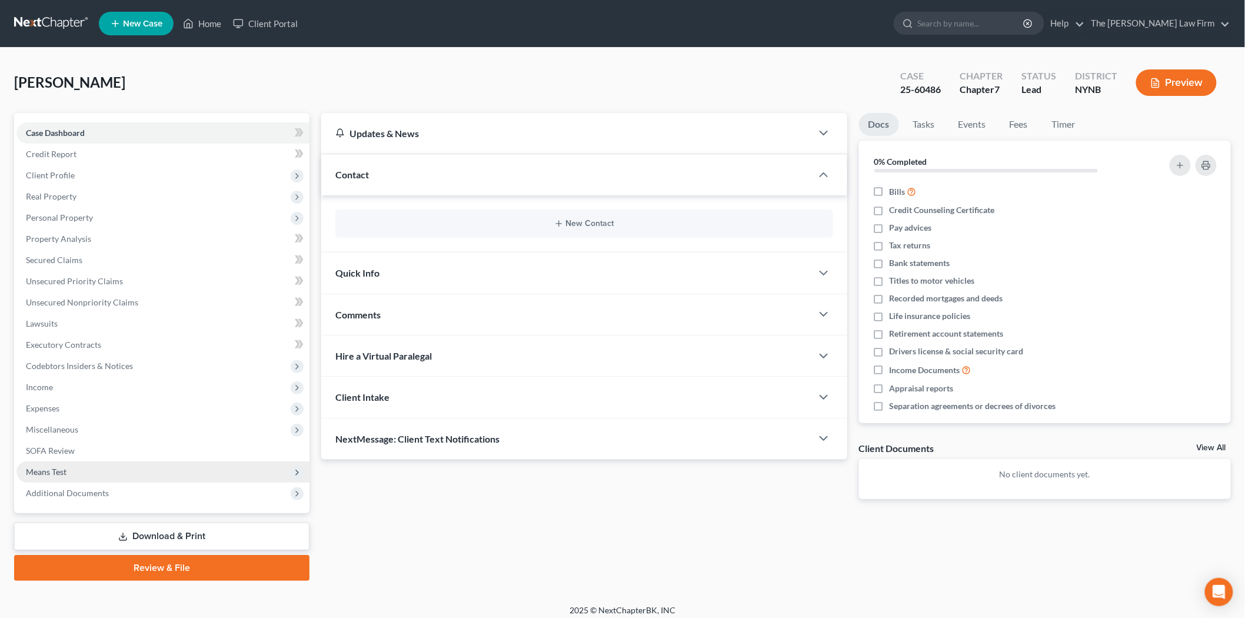
click at [74, 469] on span "Means Test" at bounding box center [162, 471] width 293 height 21
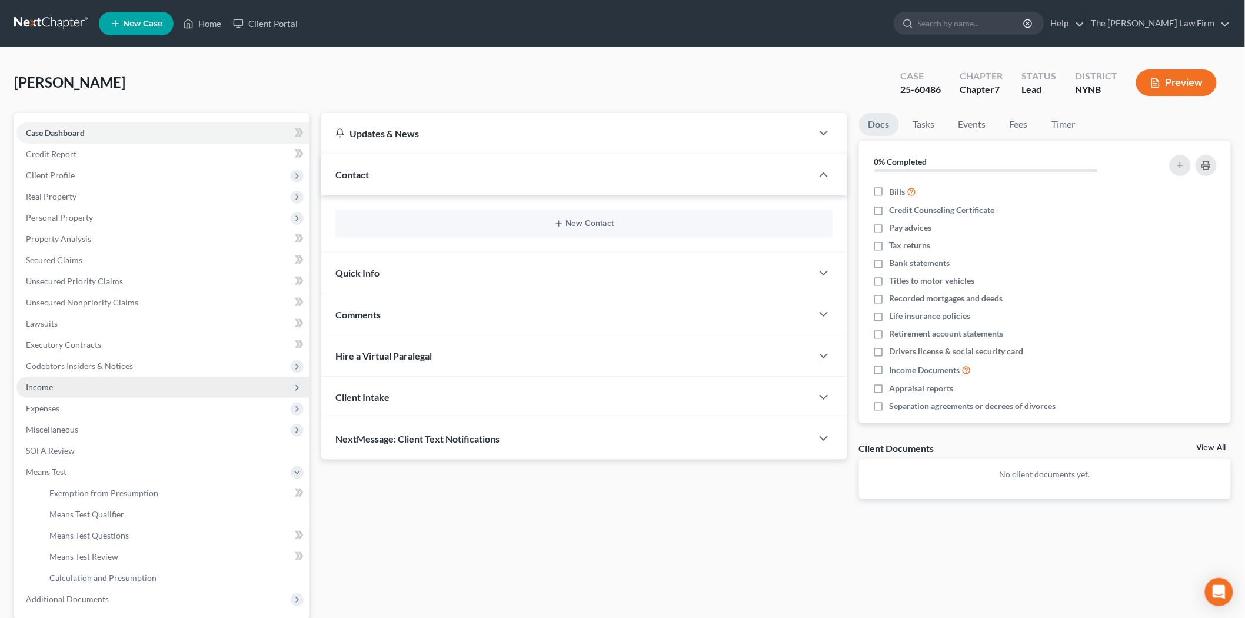
click at [71, 384] on span "Income" at bounding box center [162, 387] width 293 height 21
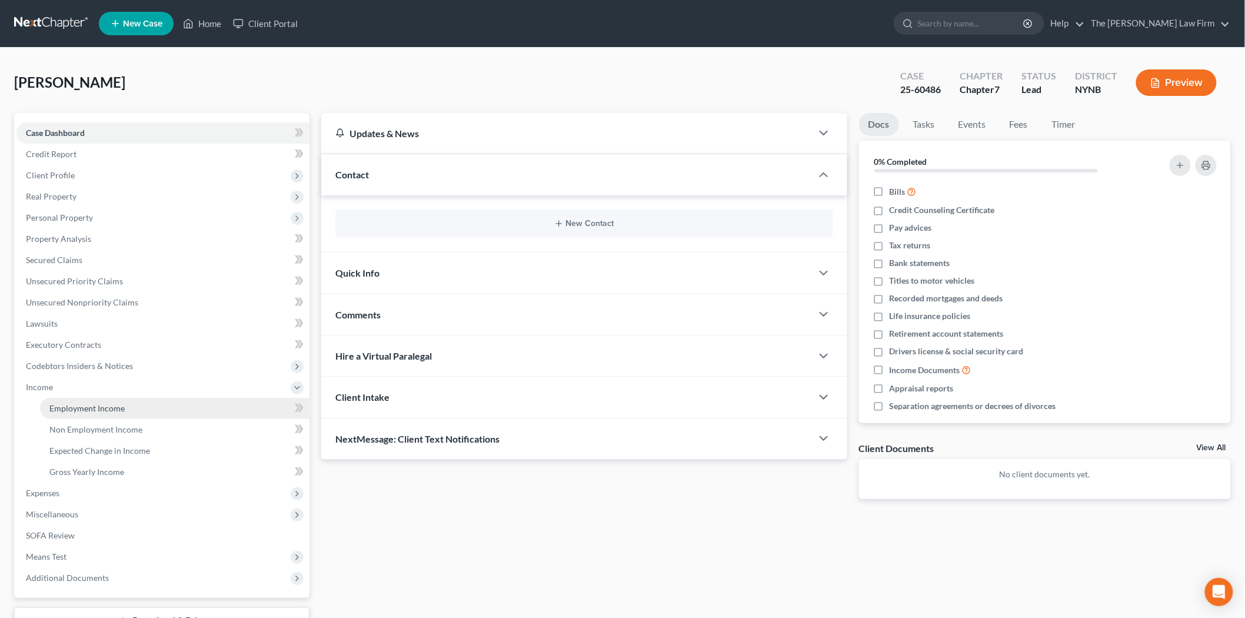
click at [69, 404] on span "Employment Income" at bounding box center [86, 408] width 75 height 10
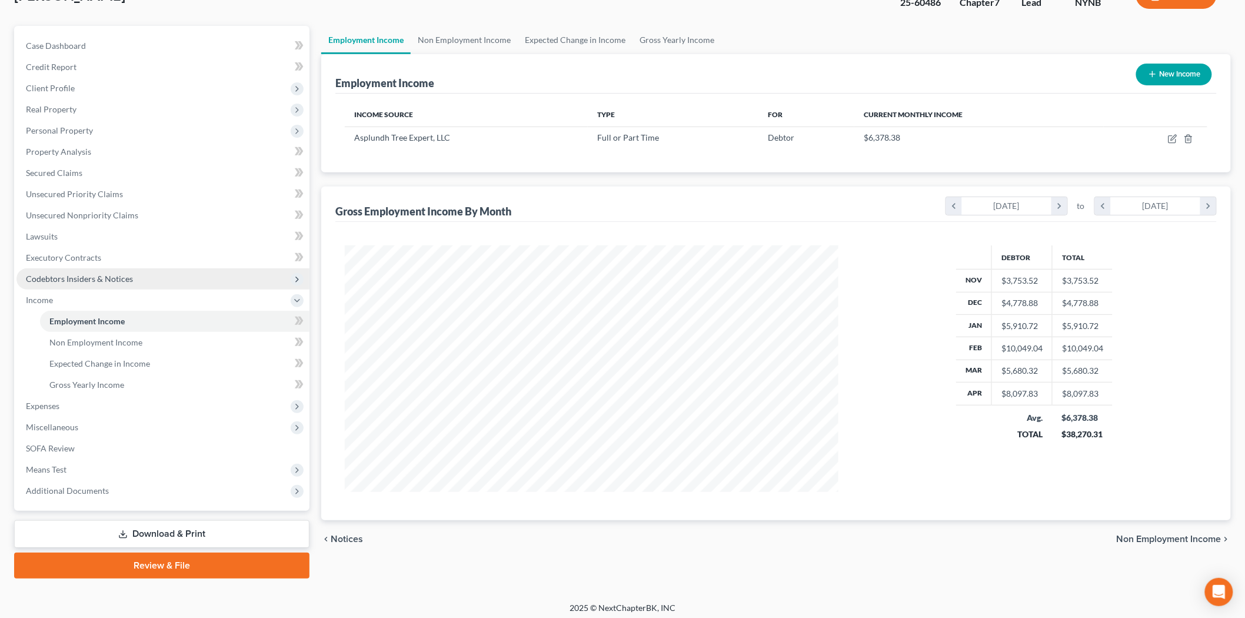
scroll to position [91, 0]
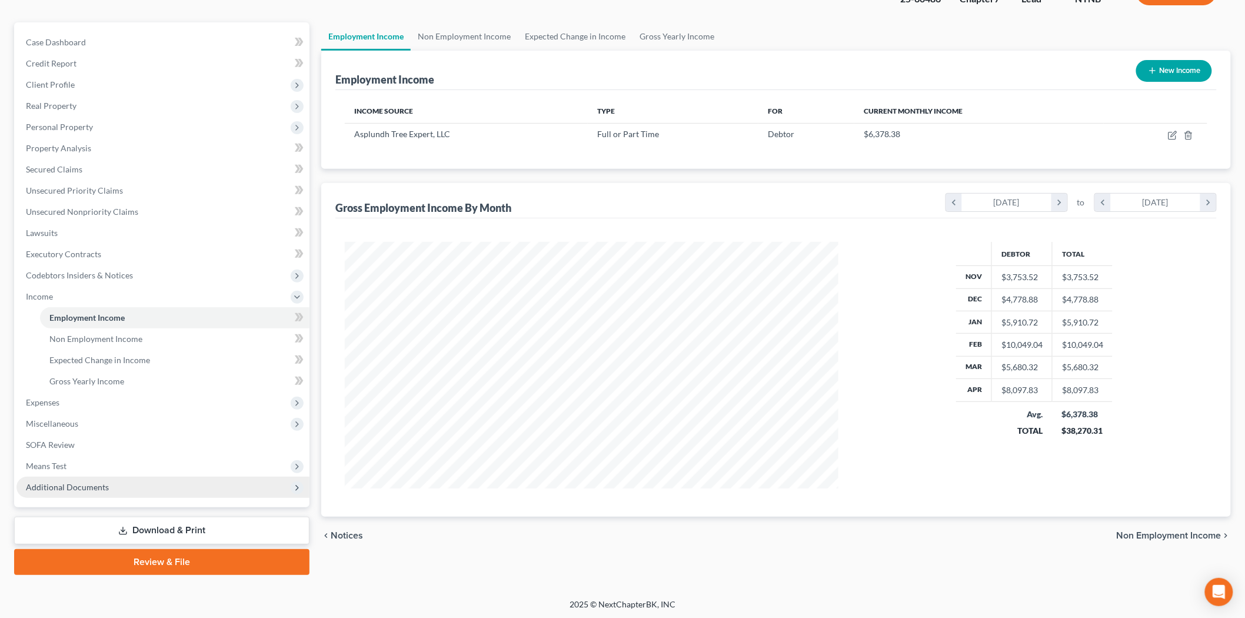
click at [103, 485] on span "Additional Documents" at bounding box center [67, 487] width 83 height 10
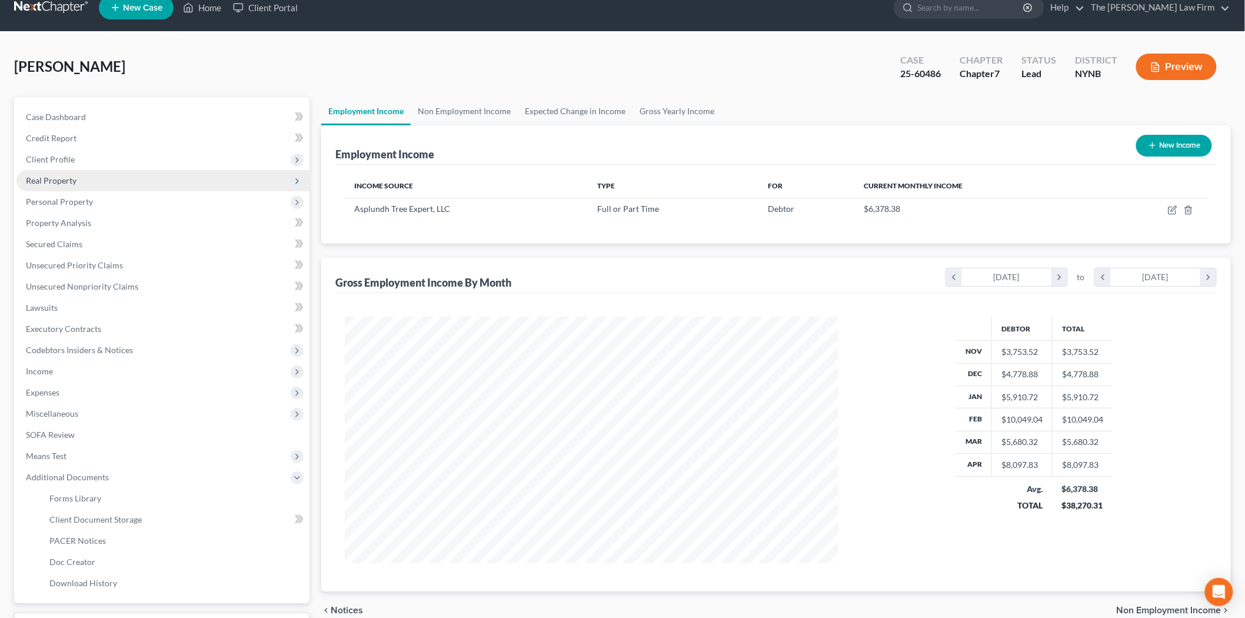
scroll to position [0, 0]
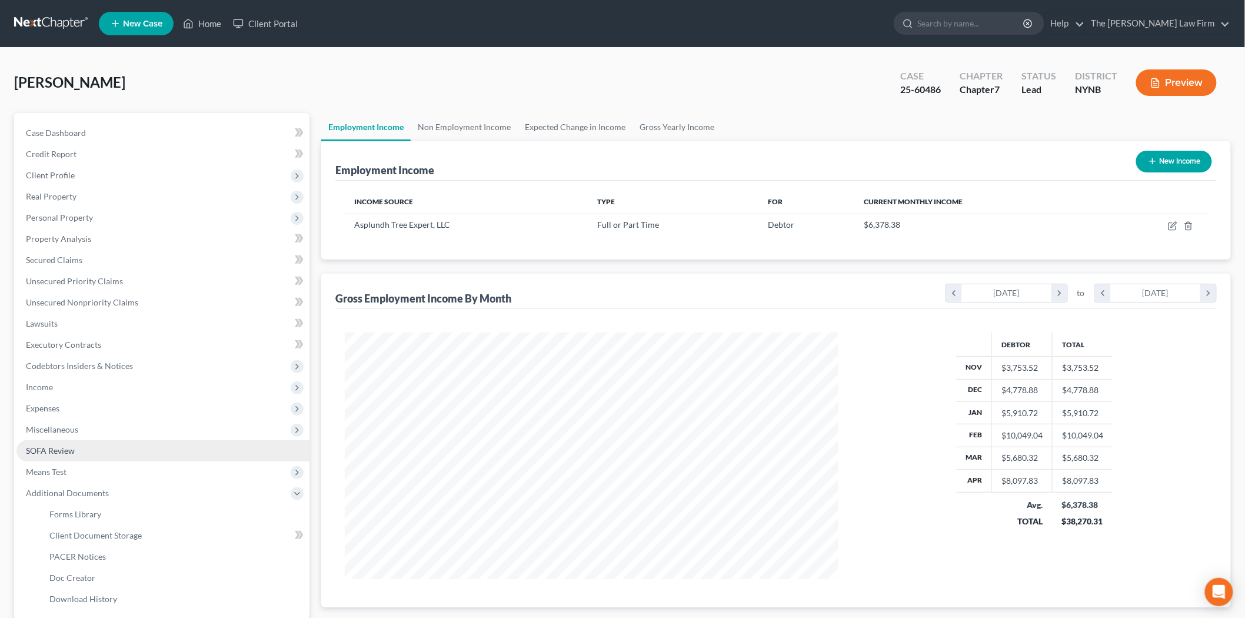
click at [96, 450] on link "SOFA Review" at bounding box center [162, 450] width 293 height 21
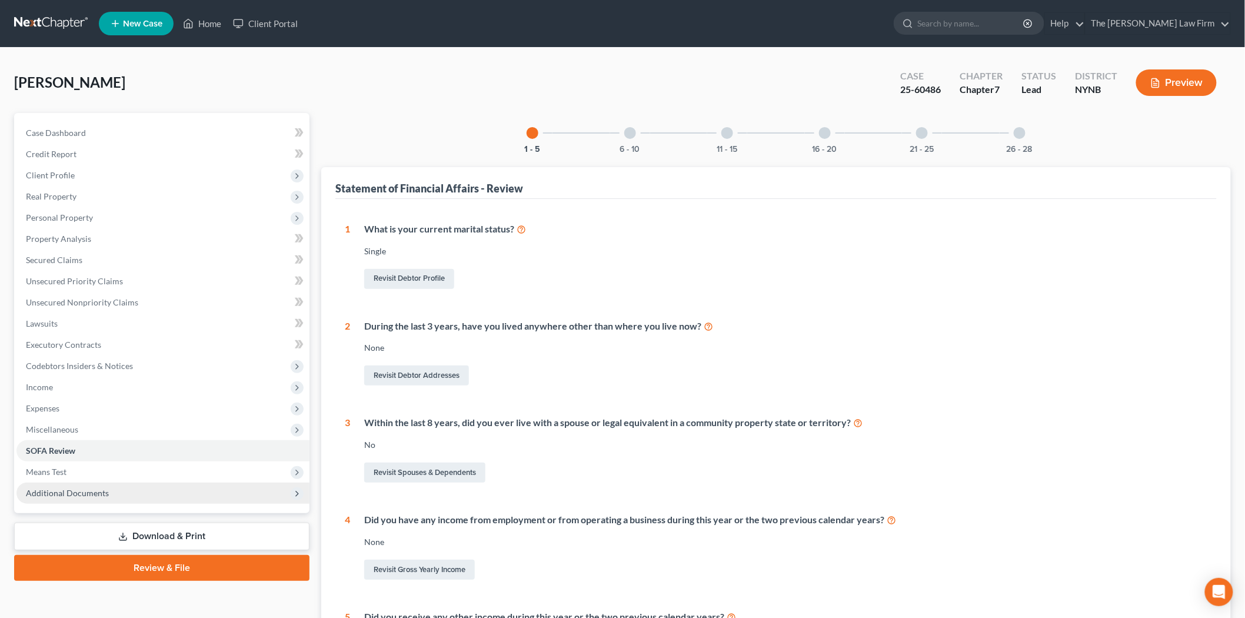
click at [92, 495] on span "Additional Documents" at bounding box center [67, 493] width 83 height 10
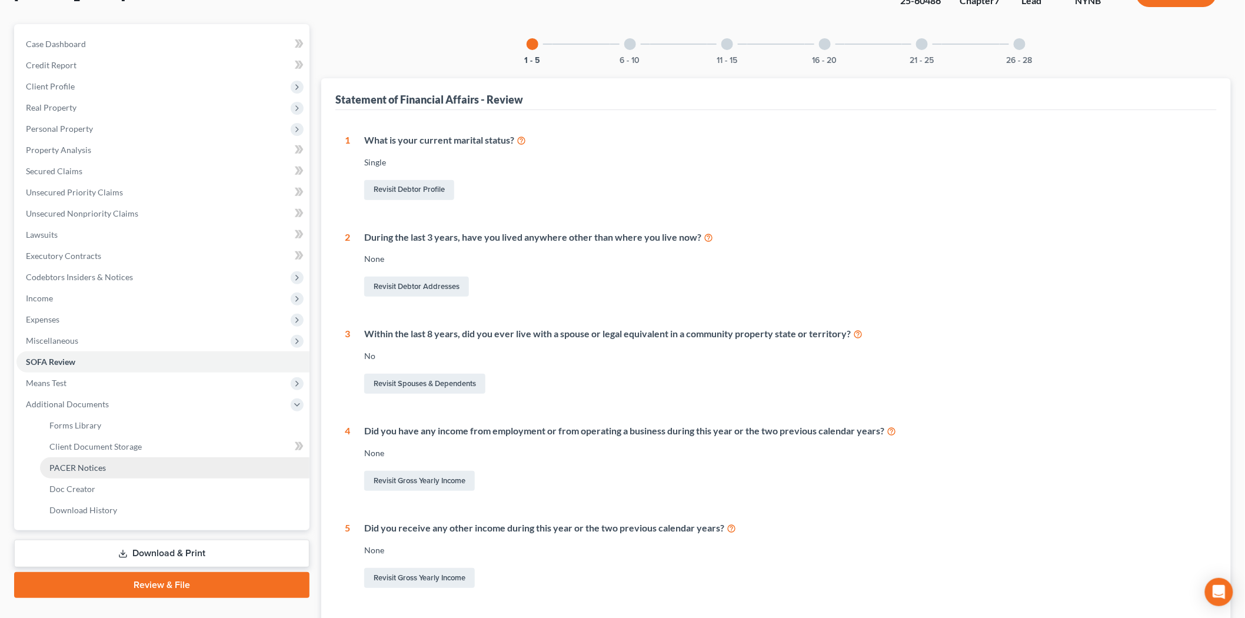
scroll to position [65, 0]
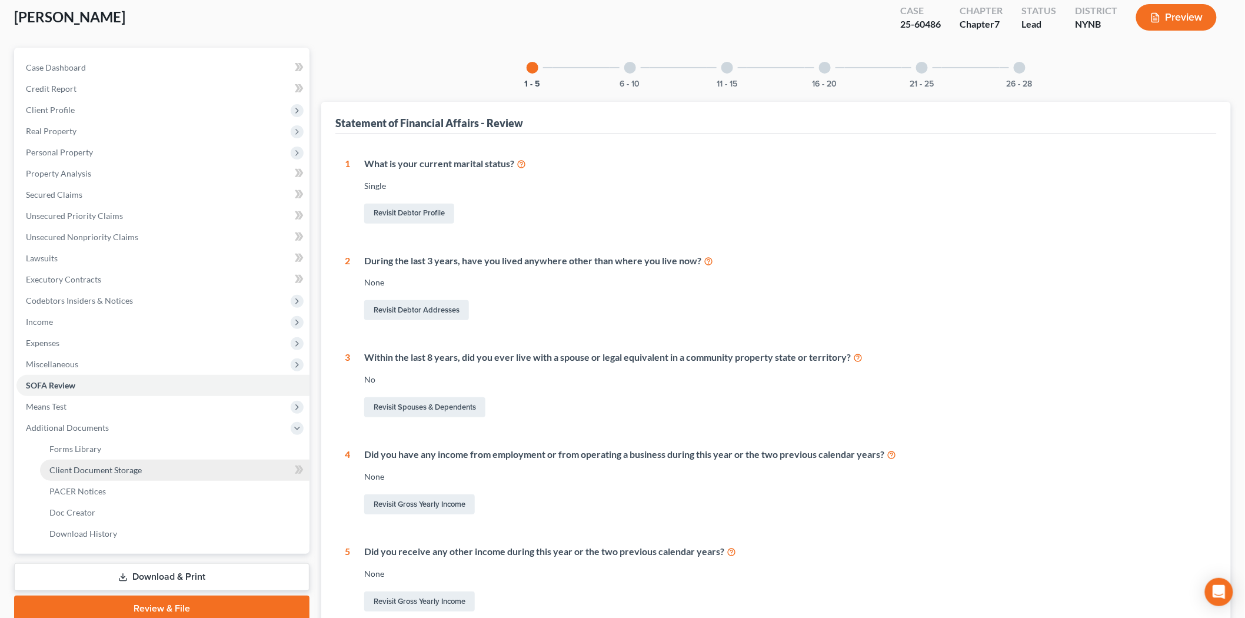
click at [134, 469] on span "Client Document Storage" at bounding box center [95, 470] width 92 height 10
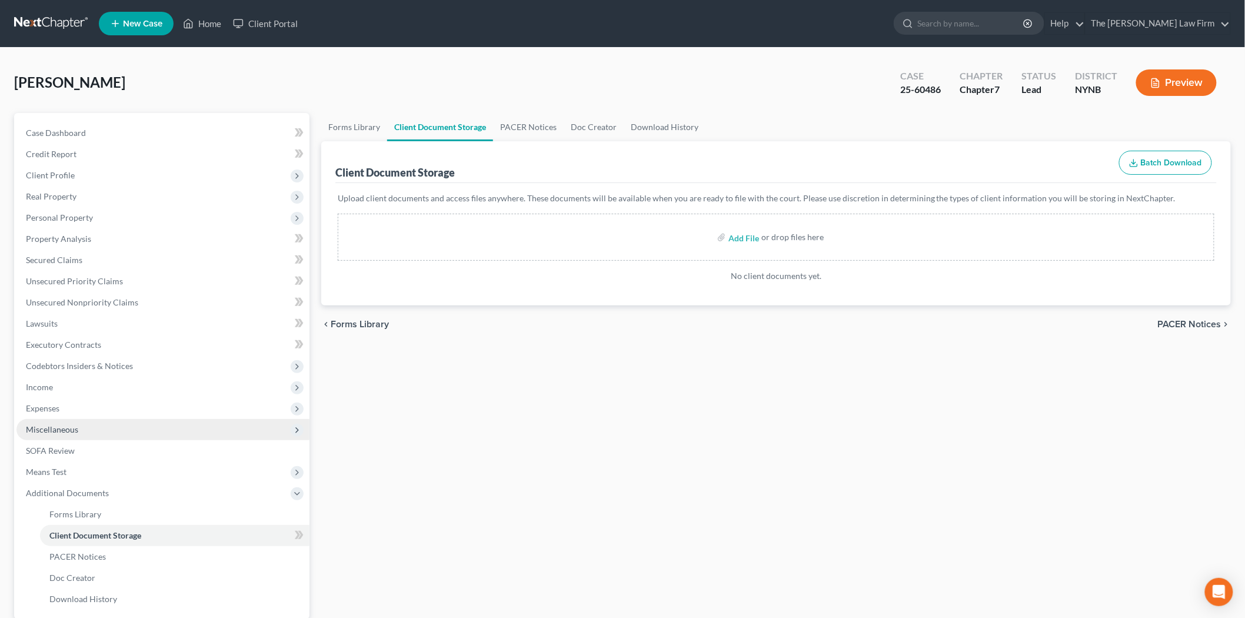
click at [68, 430] on span "Miscellaneous" at bounding box center [52, 429] width 52 height 10
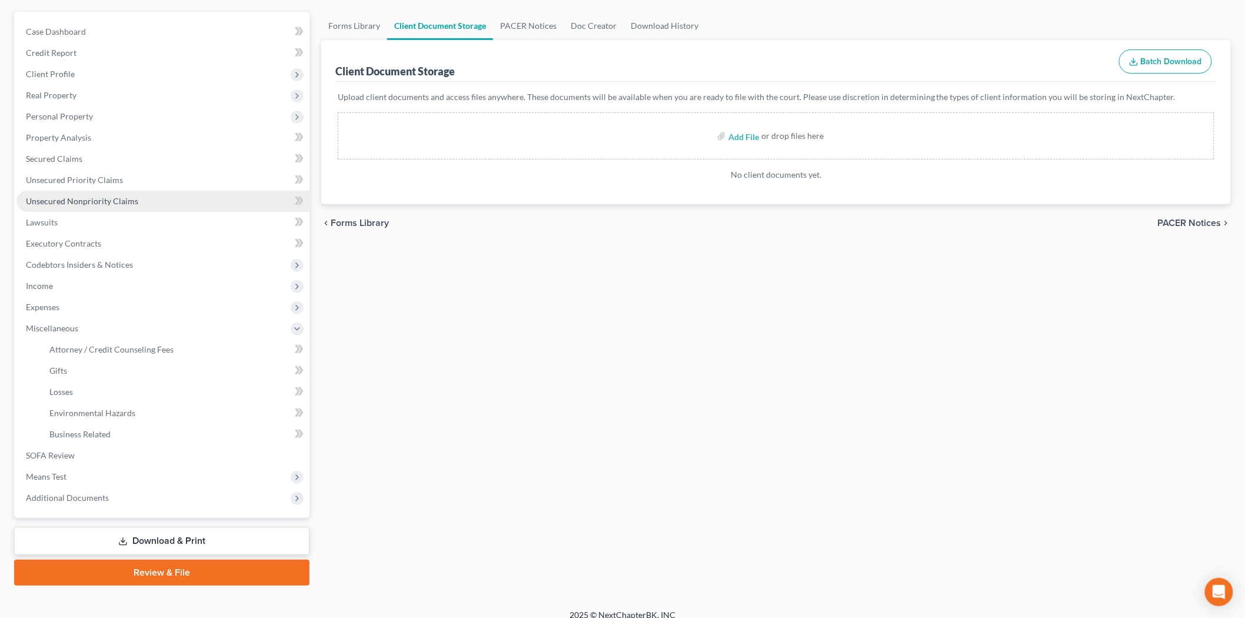
scroll to position [112, 0]
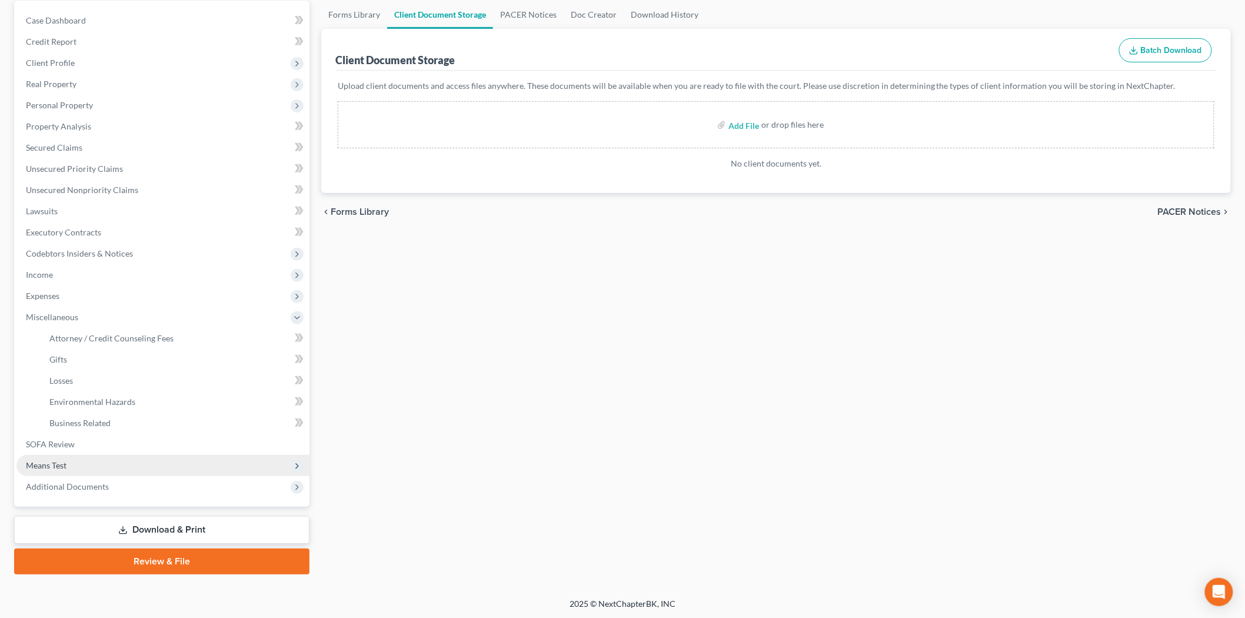
click at [55, 472] on span "Means Test" at bounding box center [162, 465] width 293 height 21
click at [100, 468] on span "Calculation and Presumption" at bounding box center [102, 465] width 107 height 10
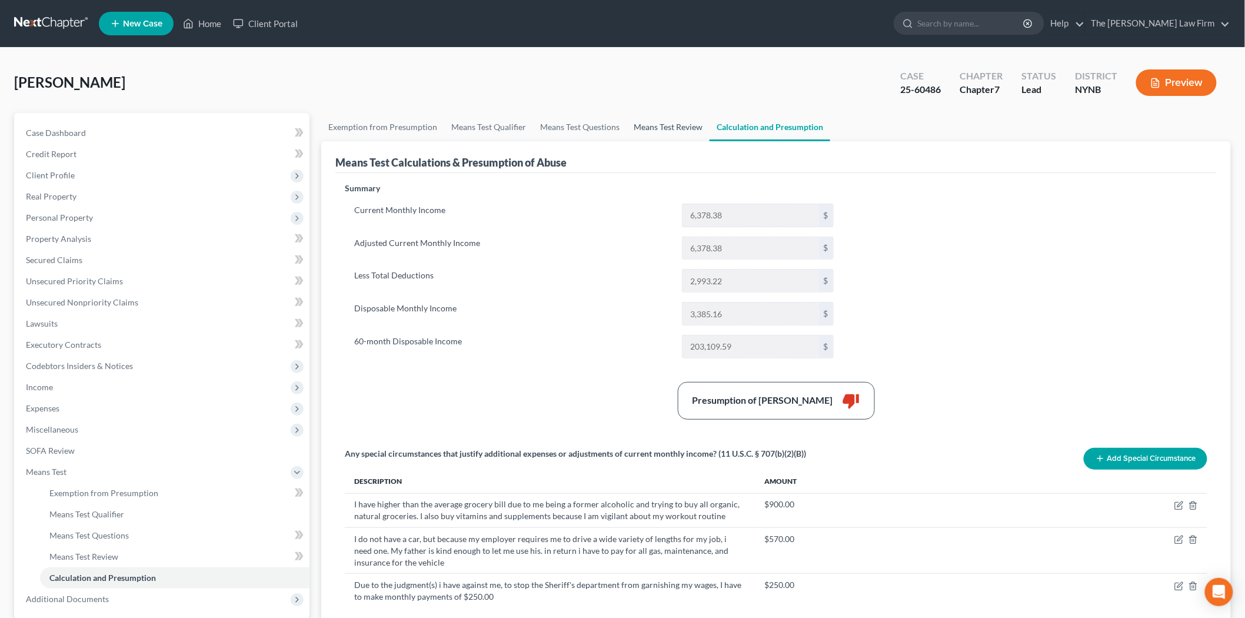
click at [637, 128] on link "Means Test Review" at bounding box center [668, 127] width 83 height 28
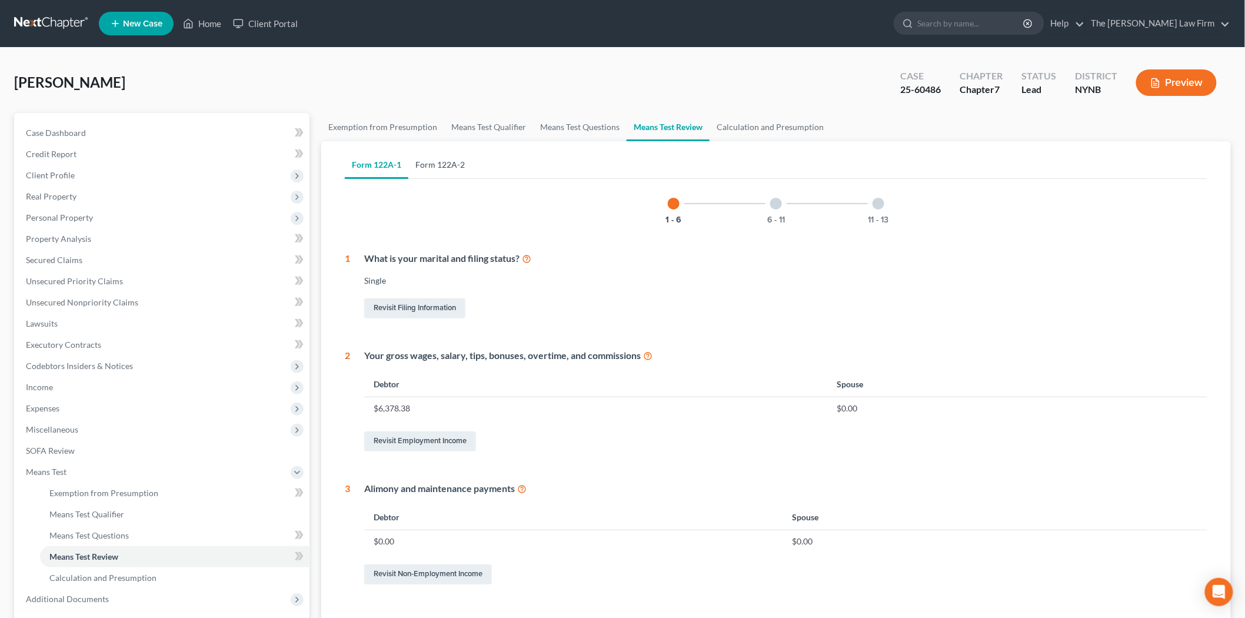
click at [439, 167] on link "Form 122A-2" at bounding box center [440, 165] width 64 height 28
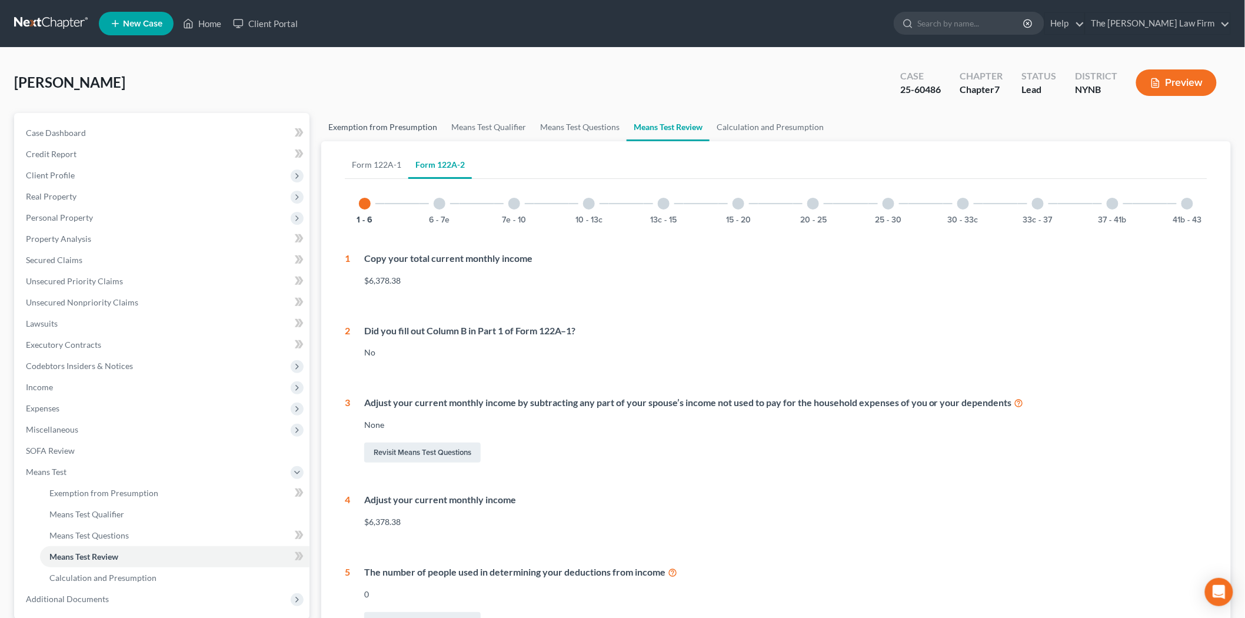
click at [371, 124] on link "Exemption from Presumption" at bounding box center [382, 127] width 123 height 28
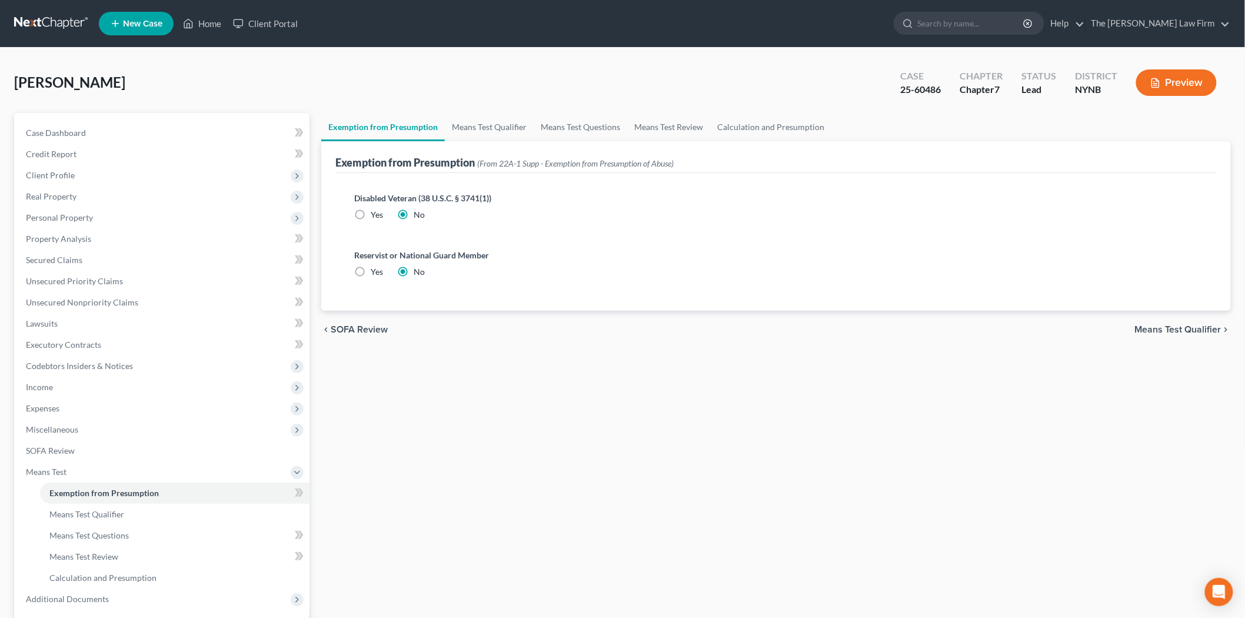
click at [49, 81] on span "[PERSON_NAME]" at bounding box center [69, 82] width 111 height 17
click at [59, 134] on span "Case Dashboard" at bounding box center [56, 133] width 60 height 10
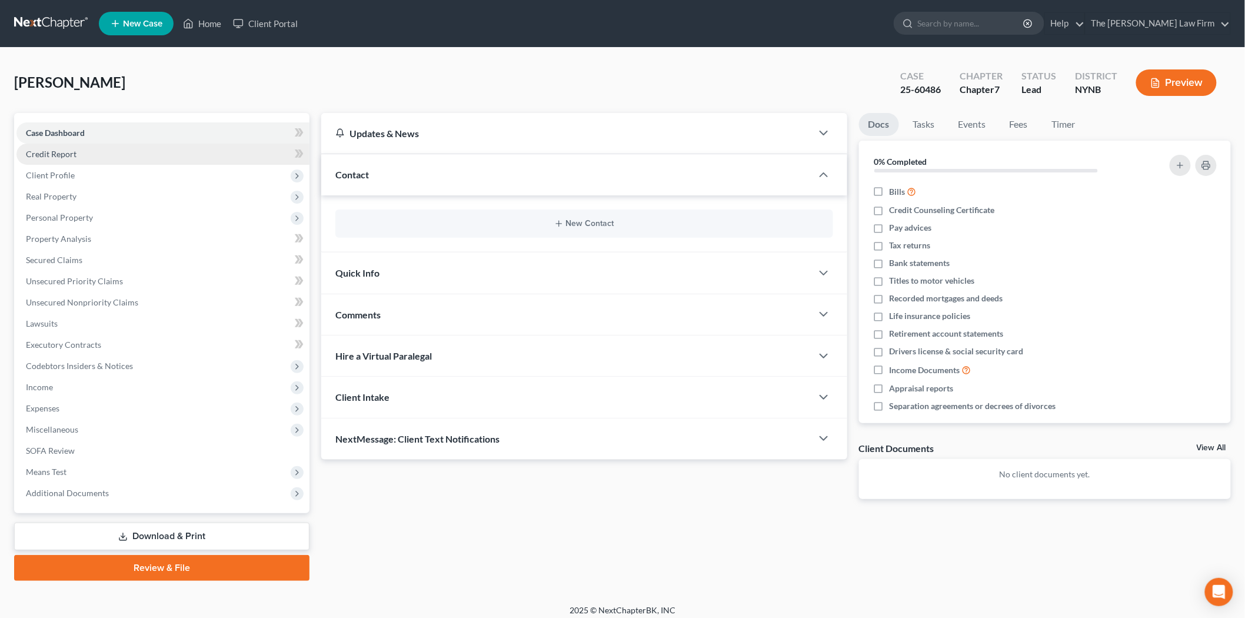
click at [66, 159] on link "Credit Report" at bounding box center [162, 154] width 293 height 21
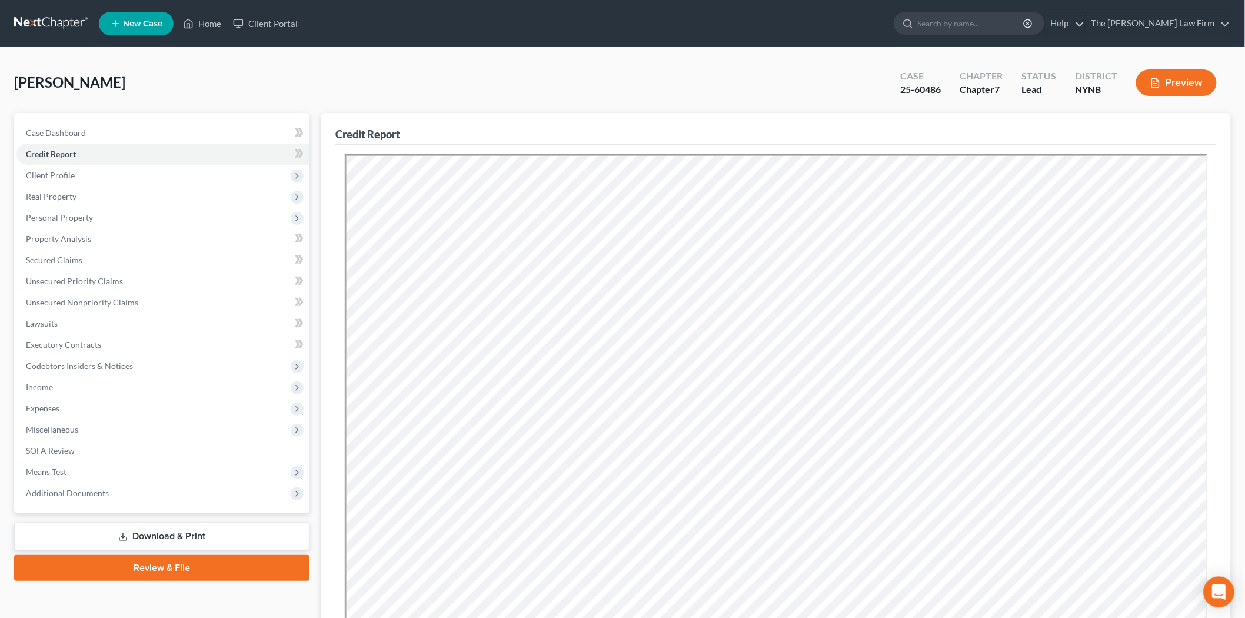
click at [1218, 589] on icon "Open Intercom Messenger" at bounding box center [1219, 591] width 14 height 15
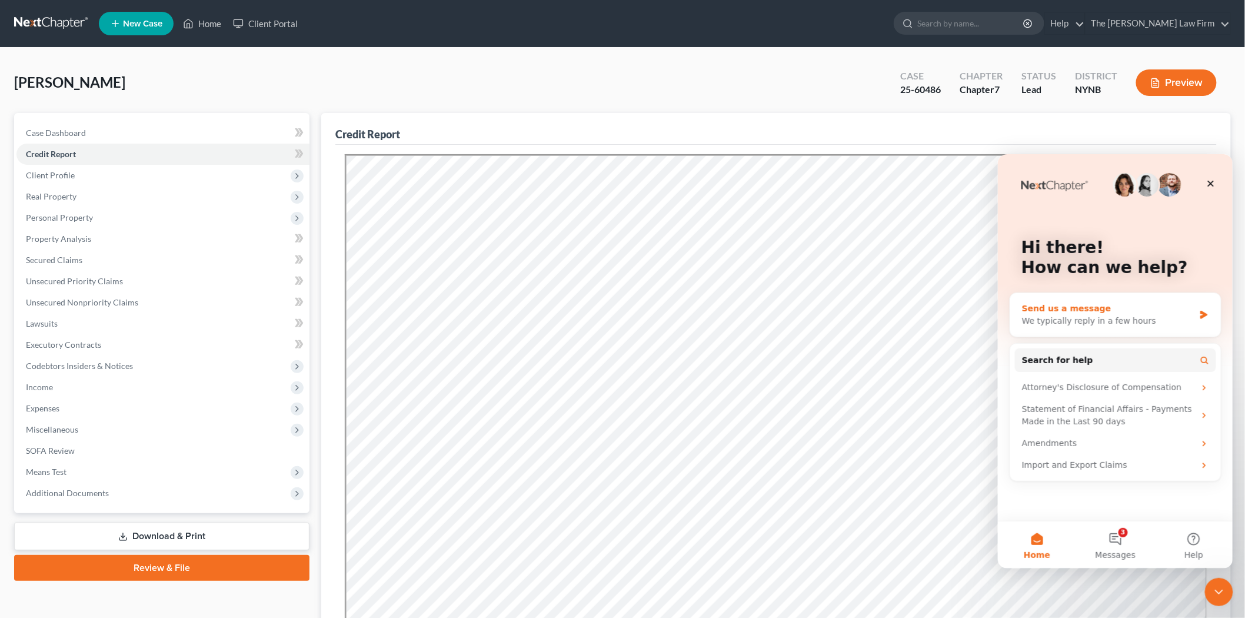
click at [1075, 321] on div "We typically reply in a few hours" at bounding box center [1107, 320] width 172 height 12
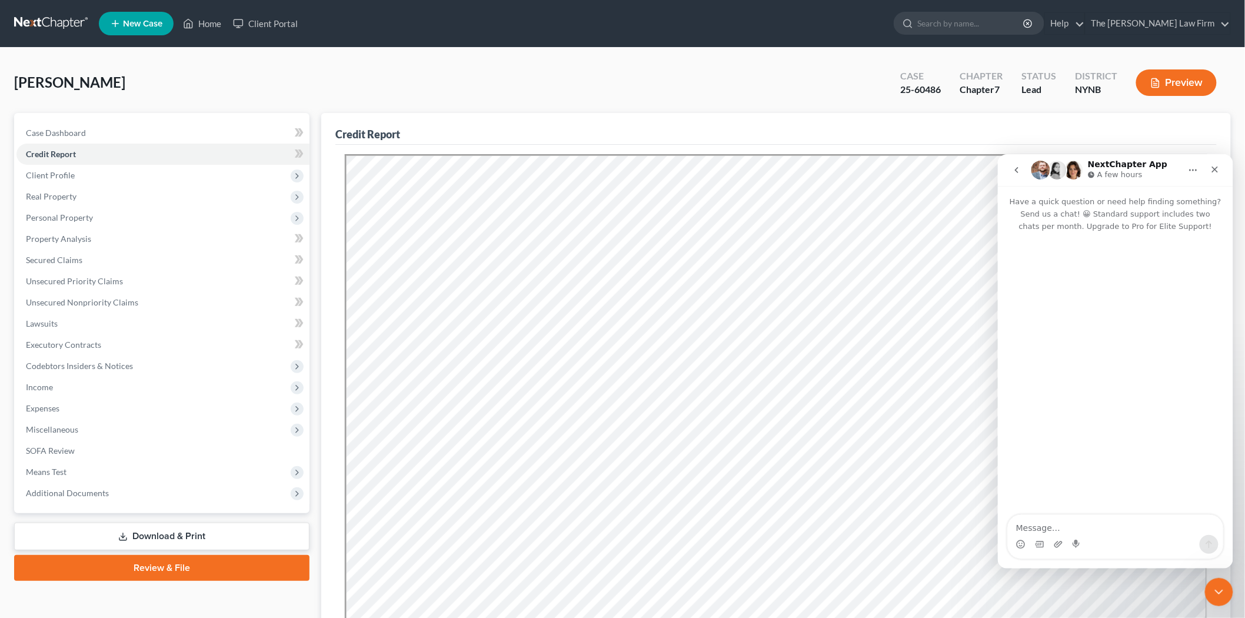
click at [1098, 520] on textarea "Message…" at bounding box center [1114, 524] width 215 height 20
type textarea "we have a chapter 7 that was already filed, that we are converting to a 13, how…"
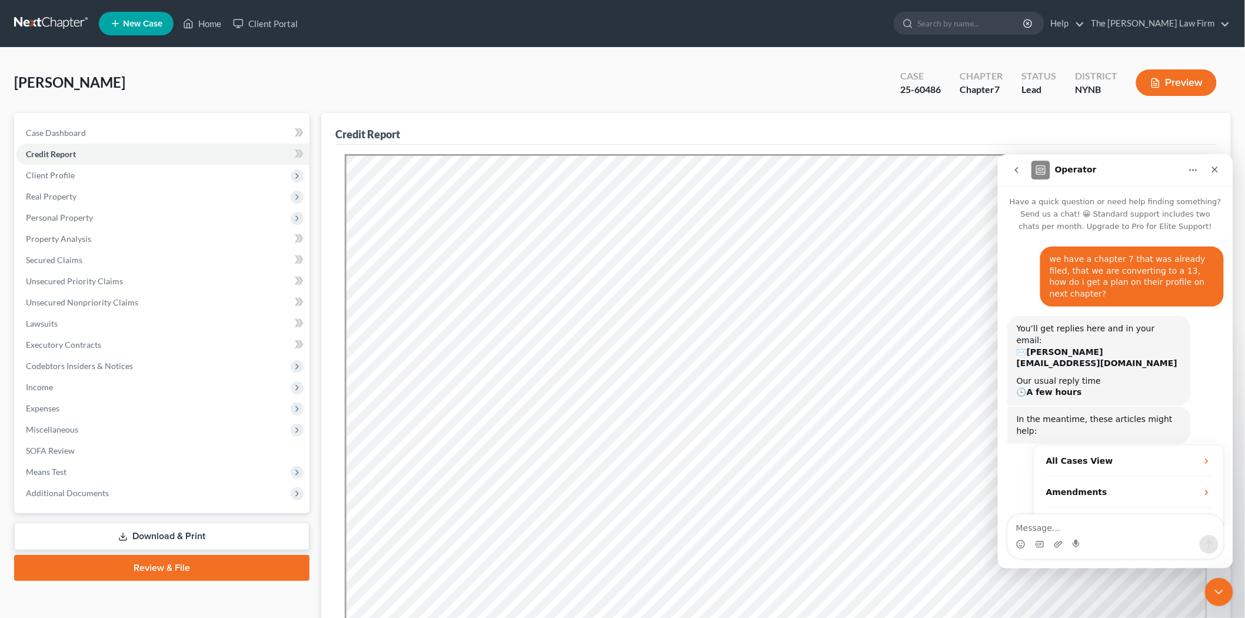
scroll to position [20, 0]
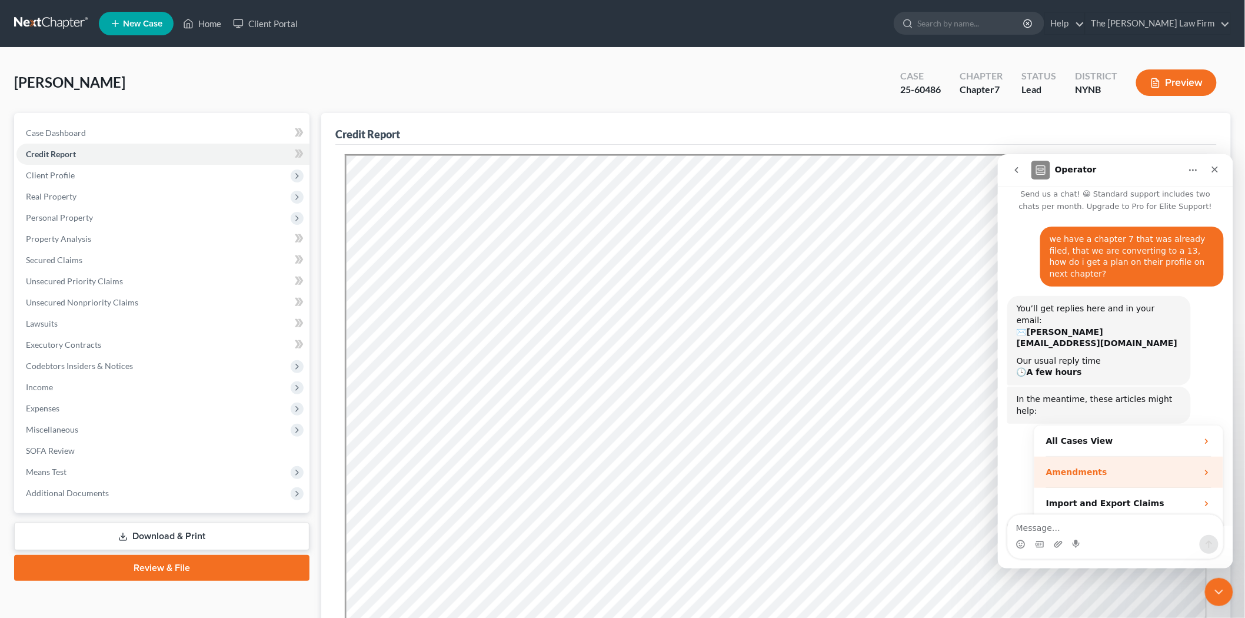
click at [1161, 465] on div "Amendments" at bounding box center [1120, 471] width 151 height 12
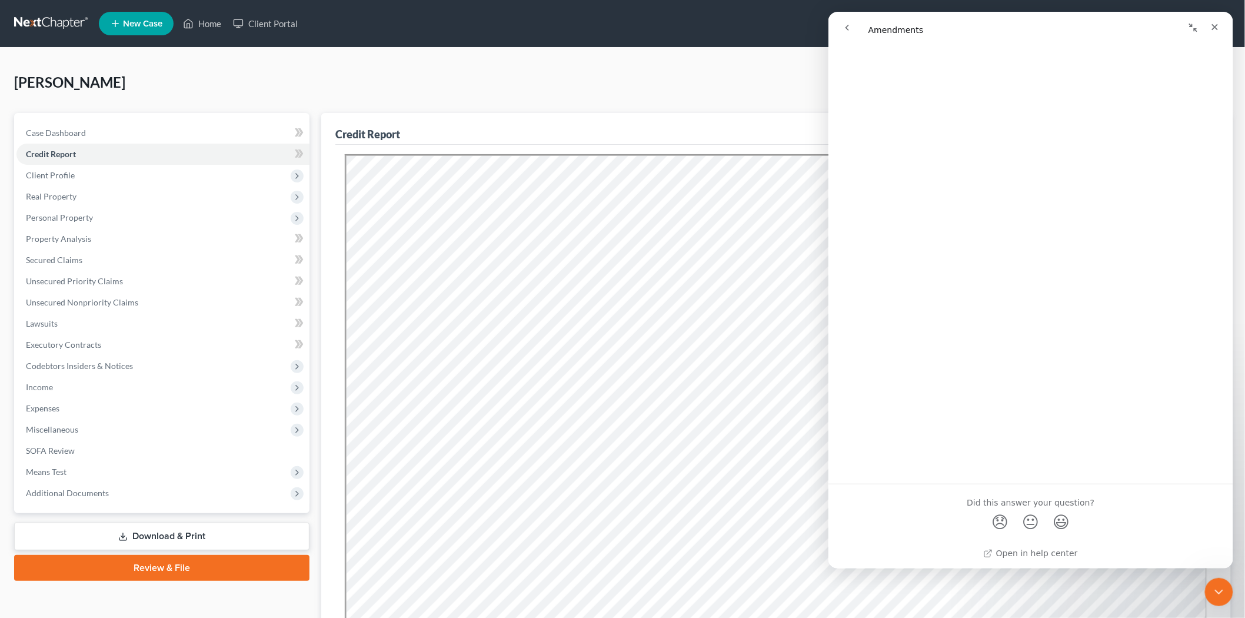
scroll to position [1446, 0]
click at [843, 23] on icon "go back" at bounding box center [846, 27] width 9 height 9
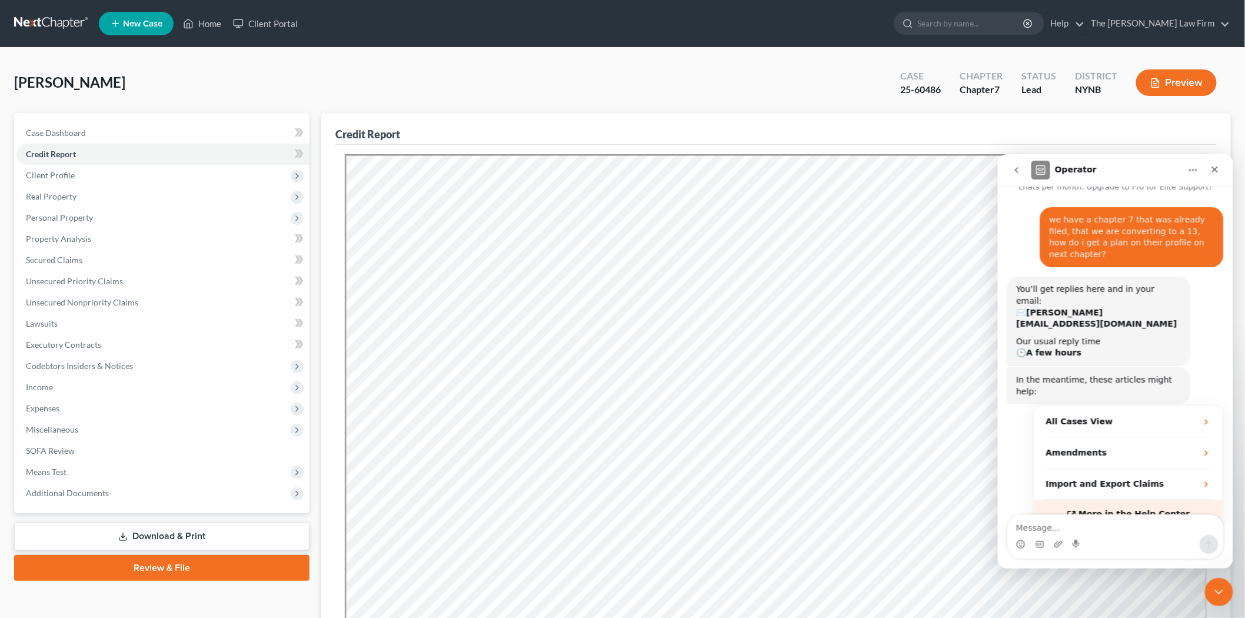
scroll to position [0, 0]
click at [1121, 529] on div "Looks like you checked out an article. Did you find the answer you needed? Oper…" at bounding box center [1099, 547] width 184 height 37
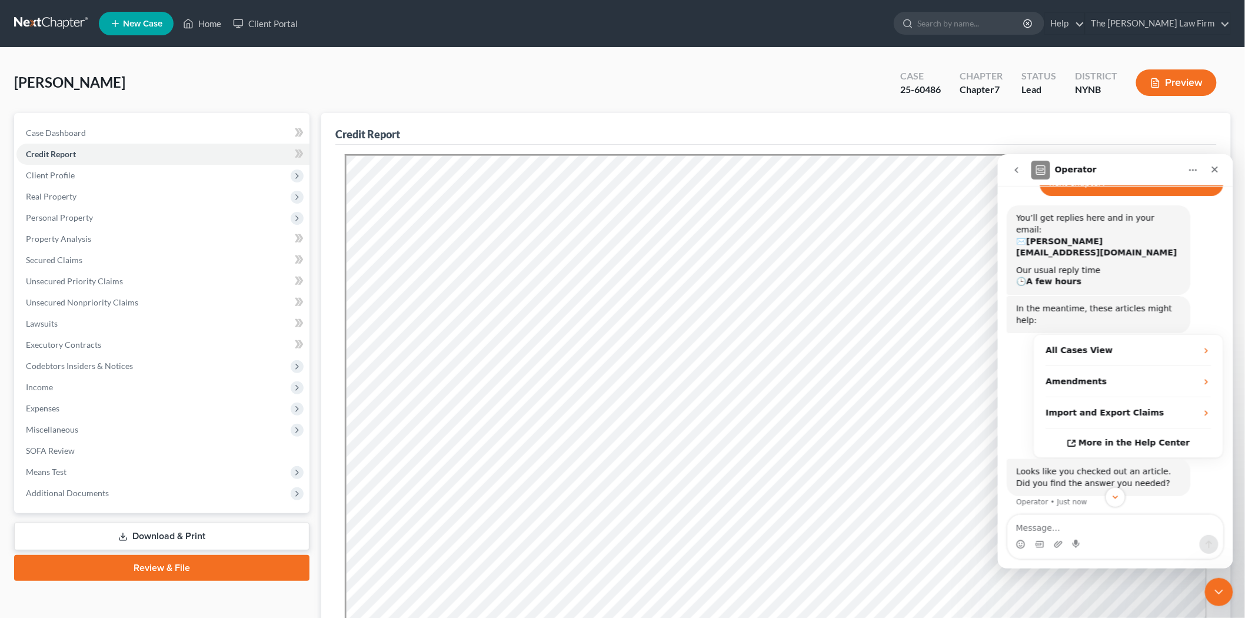
scroll to position [112, 0]
drag, startPoint x: 1163, startPoint y: 499, endPoint x: 1159, endPoint y: 490, distance: 9.7
click at [1163, 528] on button "Yes" at bounding box center [1165, 540] width 31 height 24
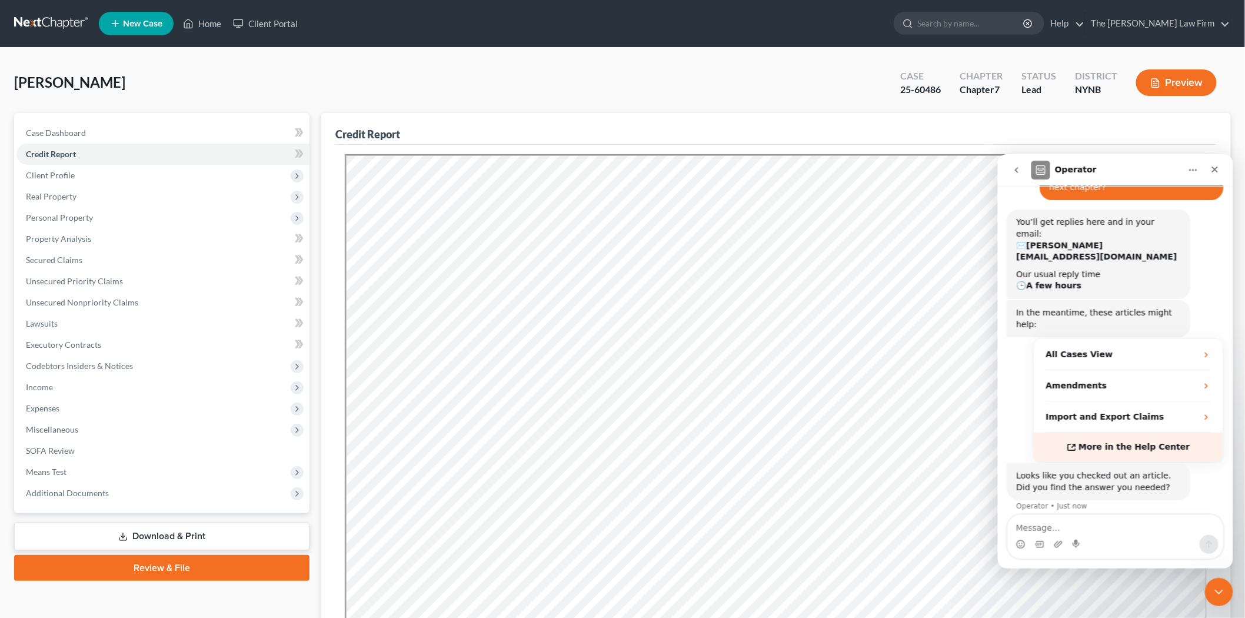
scroll to position [106, 0]
click at [1134, 442] on span "More in the Help Center" at bounding box center [1133, 447] width 111 height 10
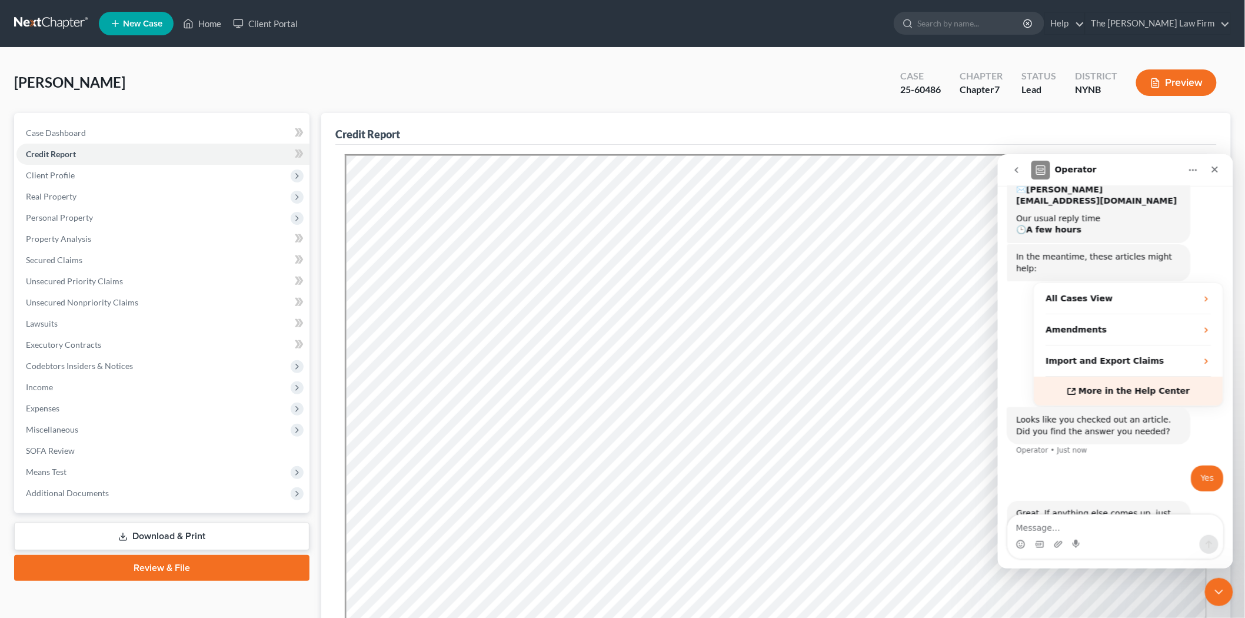
scroll to position [164, 0]
click at [140, 574] on link "Review & File" at bounding box center [161, 568] width 295 height 26
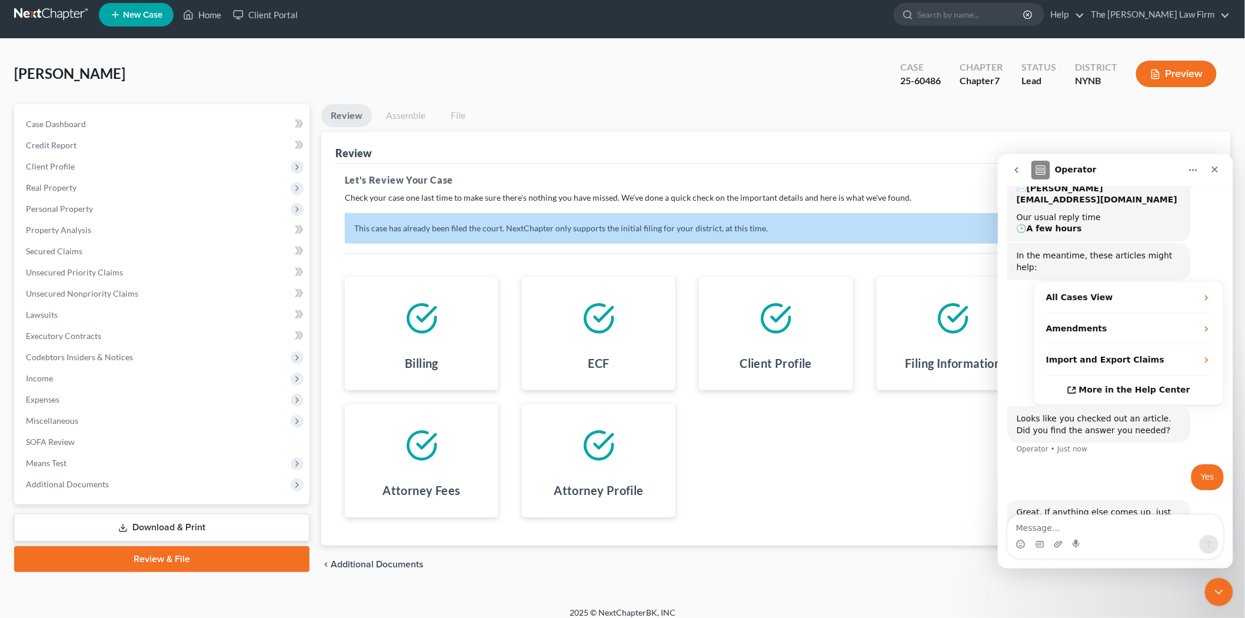
scroll to position [18, 0]
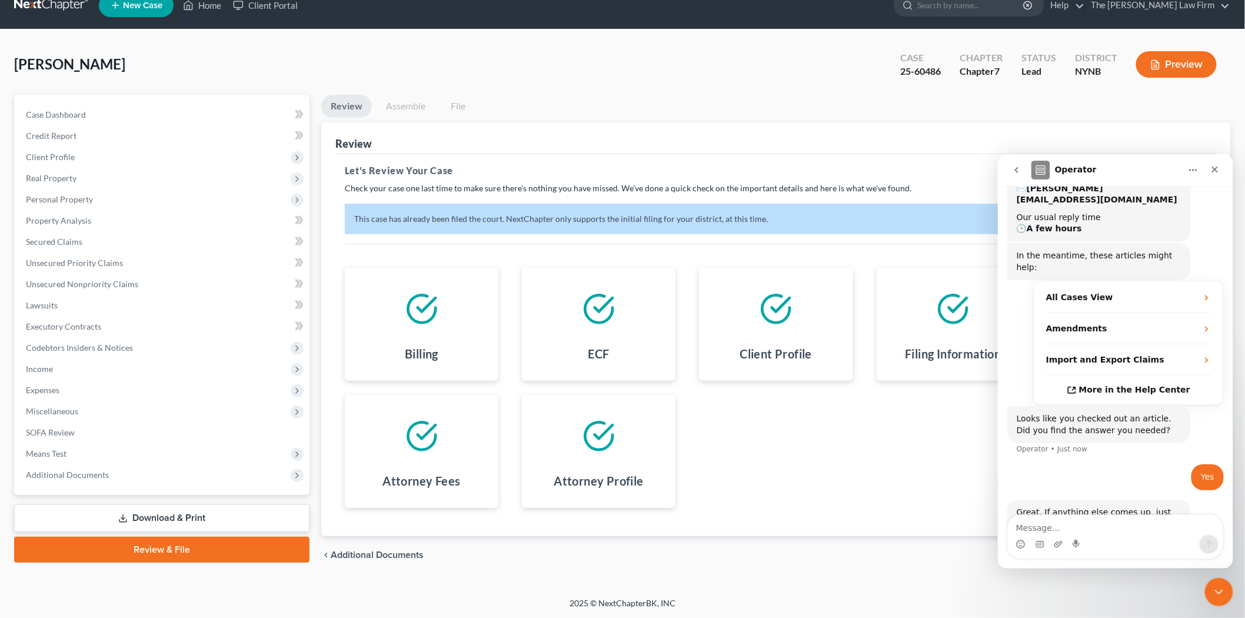
click at [395, 99] on link "Assemble" at bounding box center [406, 106] width 58 height 23
click at [392, 104] on link "Assemble" at bounding box center [406, 106] width 58 height 23
click at [94, 433] on link "SOFA Review" at bounding box center [162, 432] width 293 height 21
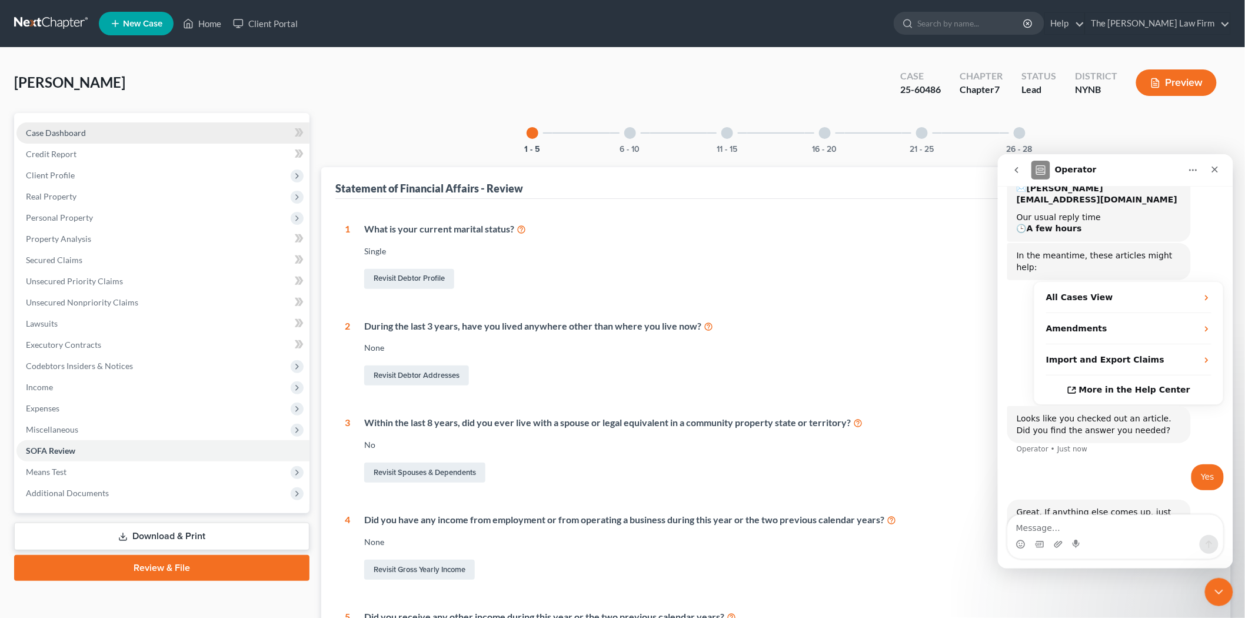
click at [51, 130] on span "Case Dashboard" at bounding box center [56, 133] width 60 height 10
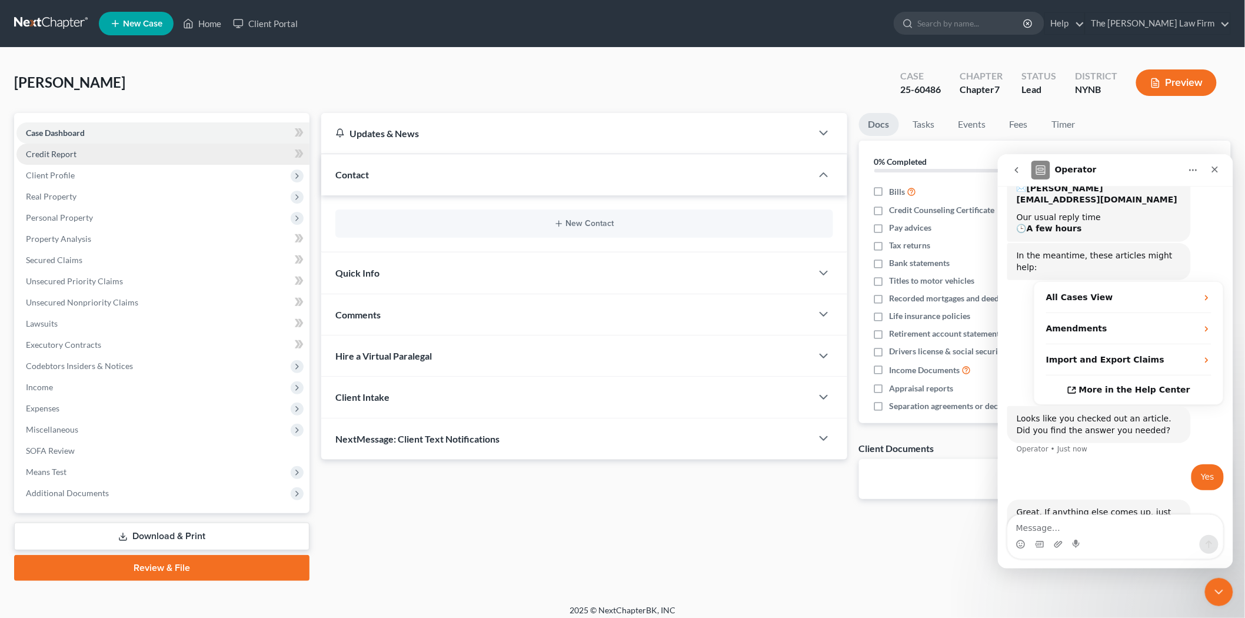
click at [57, 155] on span "Credit Report" at bounding box center [51, 154] width 51 height 10
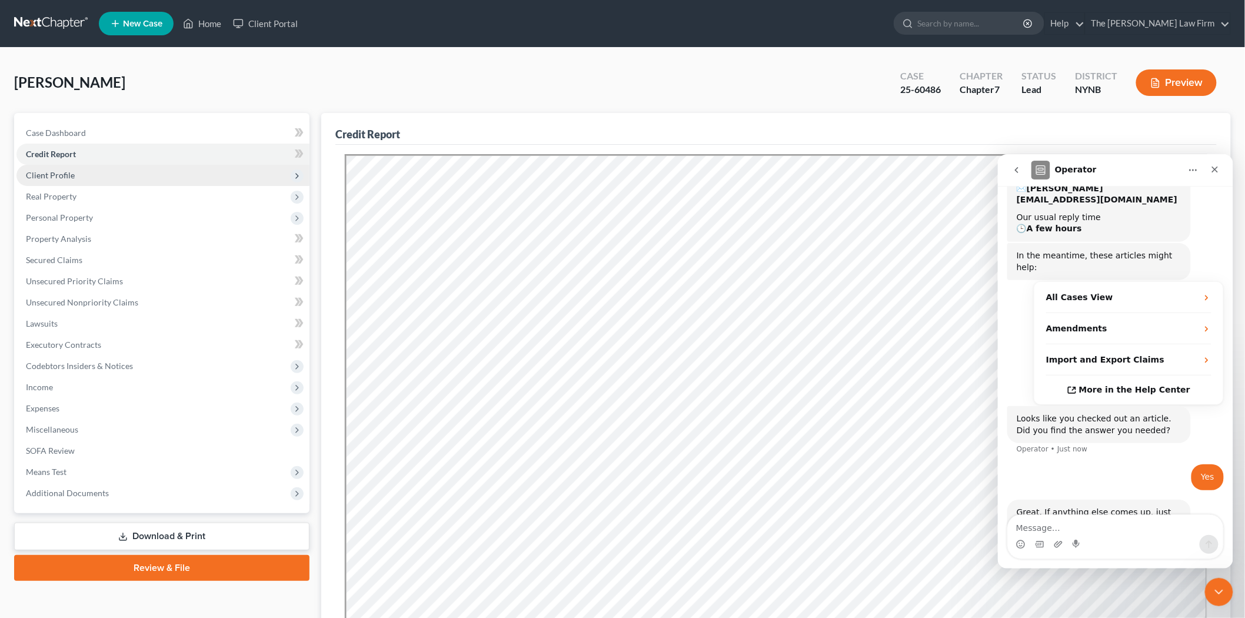
click at [50, 180] on span "Client Profile" at bounding box center [162, 175] width 293 height 21
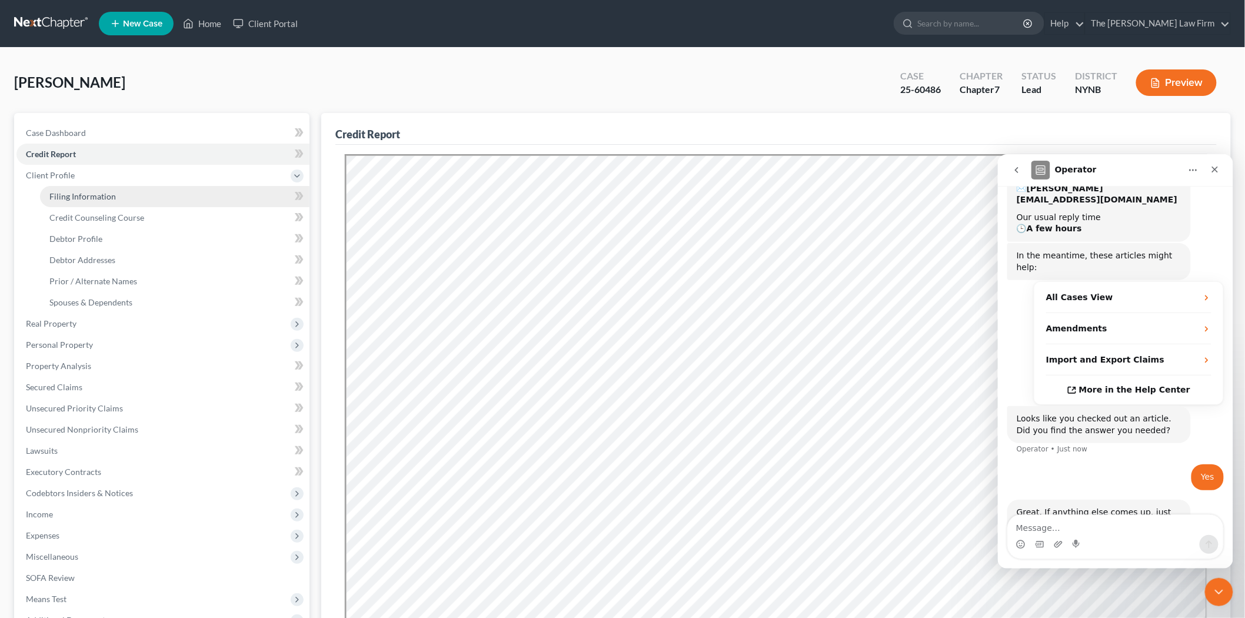
click at [55, 199] on span "Filing Information" at bounding box center [82, 196] width 66 height 10
select select "1"
select select "0"
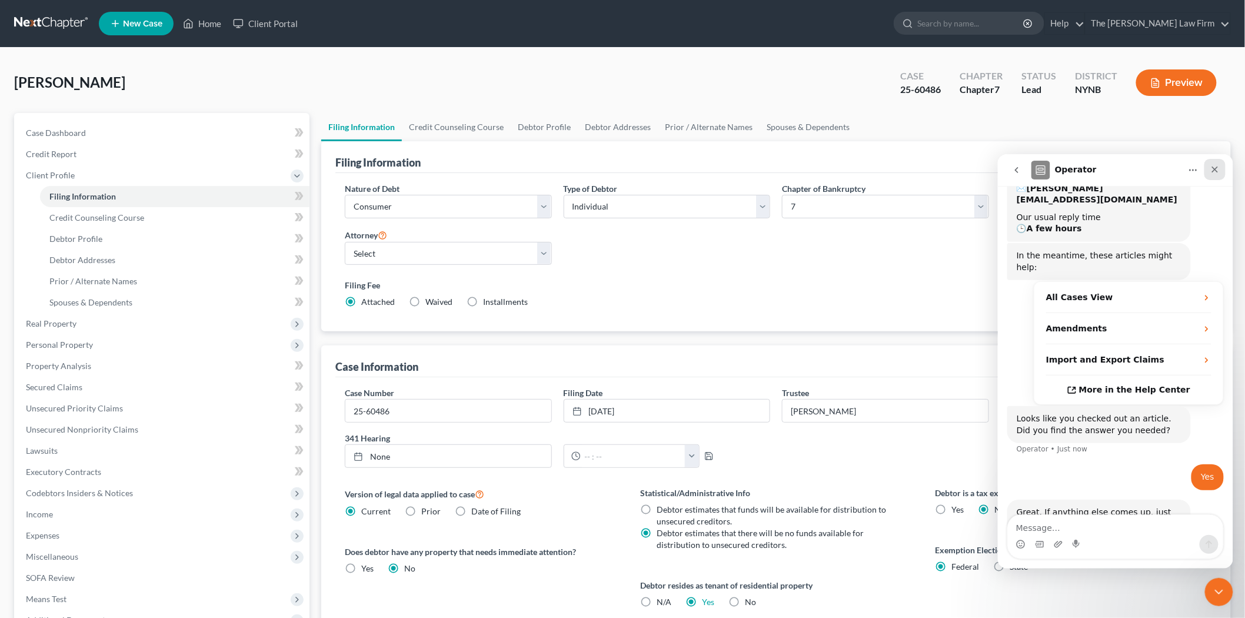
click at [1213, 168] on icon "Close" at bounding box center [1214, 169] width 6 height 6
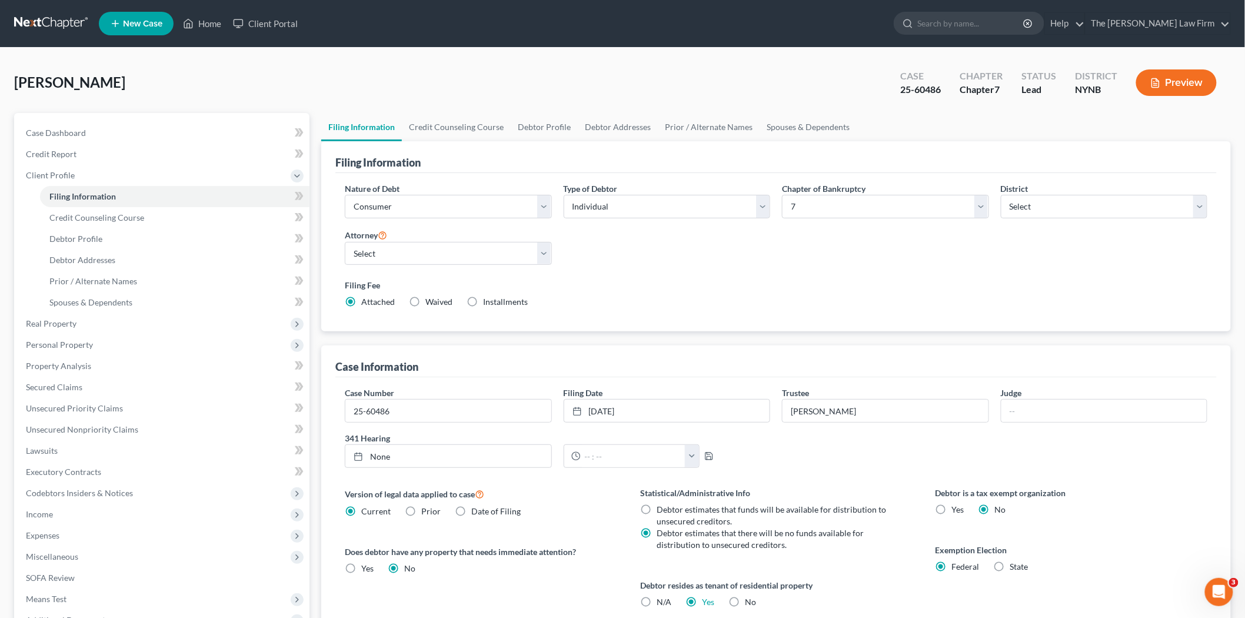
scroll to position [151, 0]
click at [978, 214] on select "Select 7 11 12 13" at bounding box center [885, 207] width 207 height 24
select select "3"
click at [782, 195] on select "Select 7 11 12 13" at bounding box center [885, 207] width 207 height 24
click at [812, 261] on div "Nature of Debt Select Business Consumer Other Nature of Business Select Clearin…" at bounding box center [776, 249] width 874 height 135
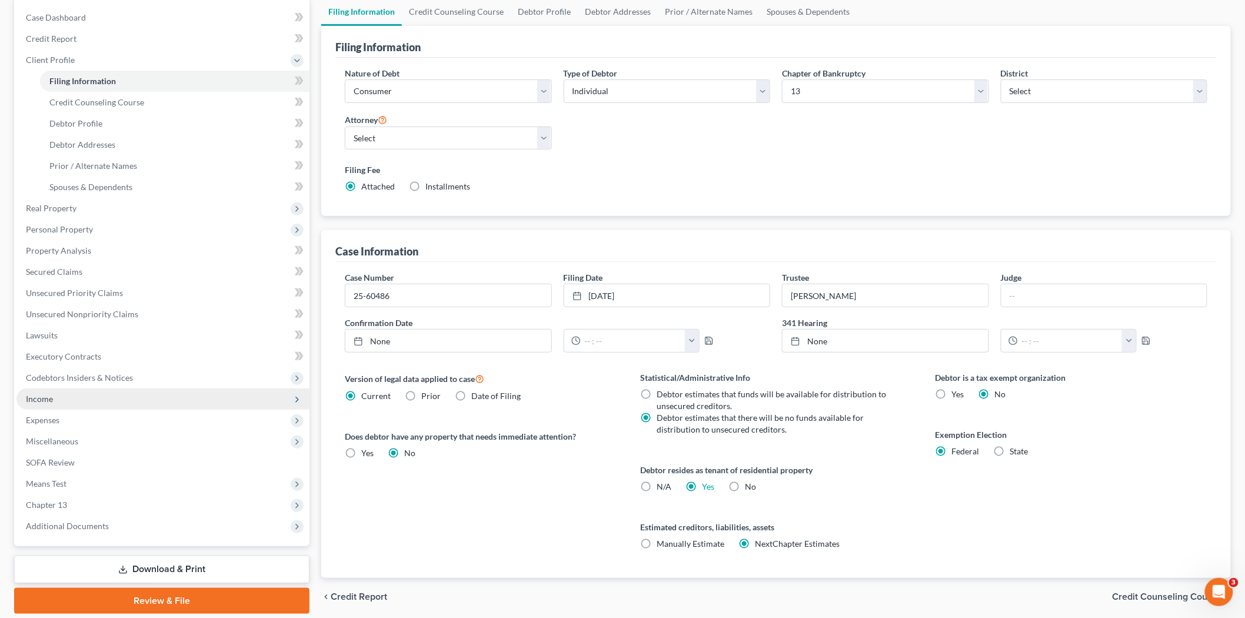
scroll to position [92, 0]
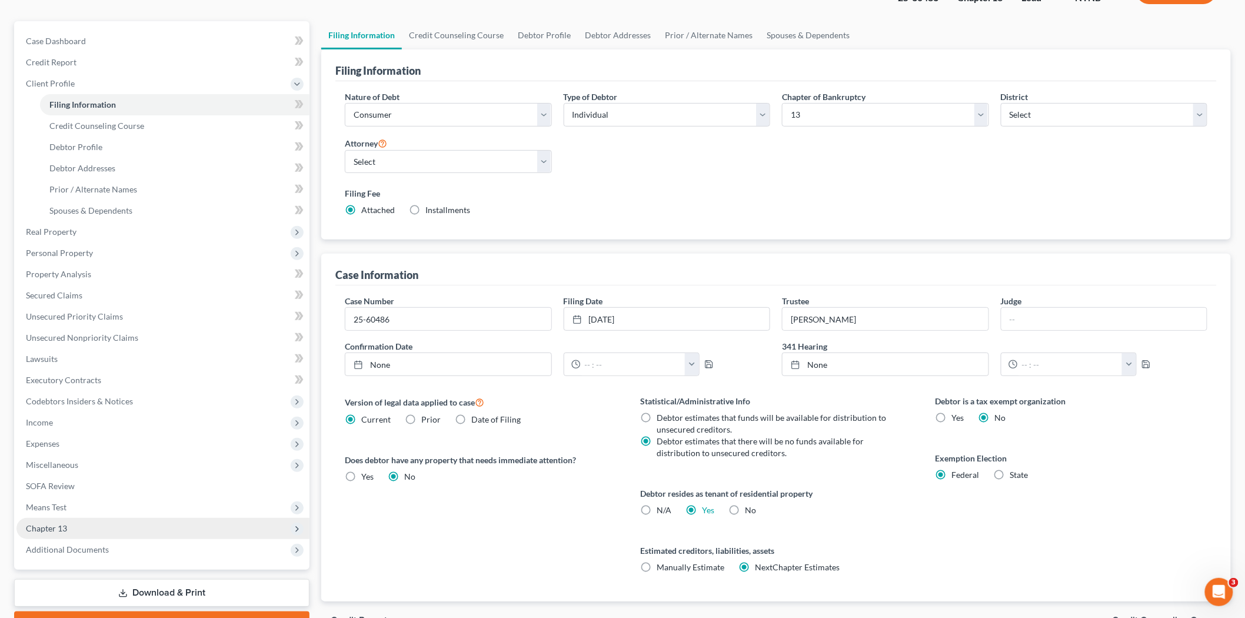
click at [69, 520] on span "Chapter 13" at bounding box center [162, 528] width 293 height 21
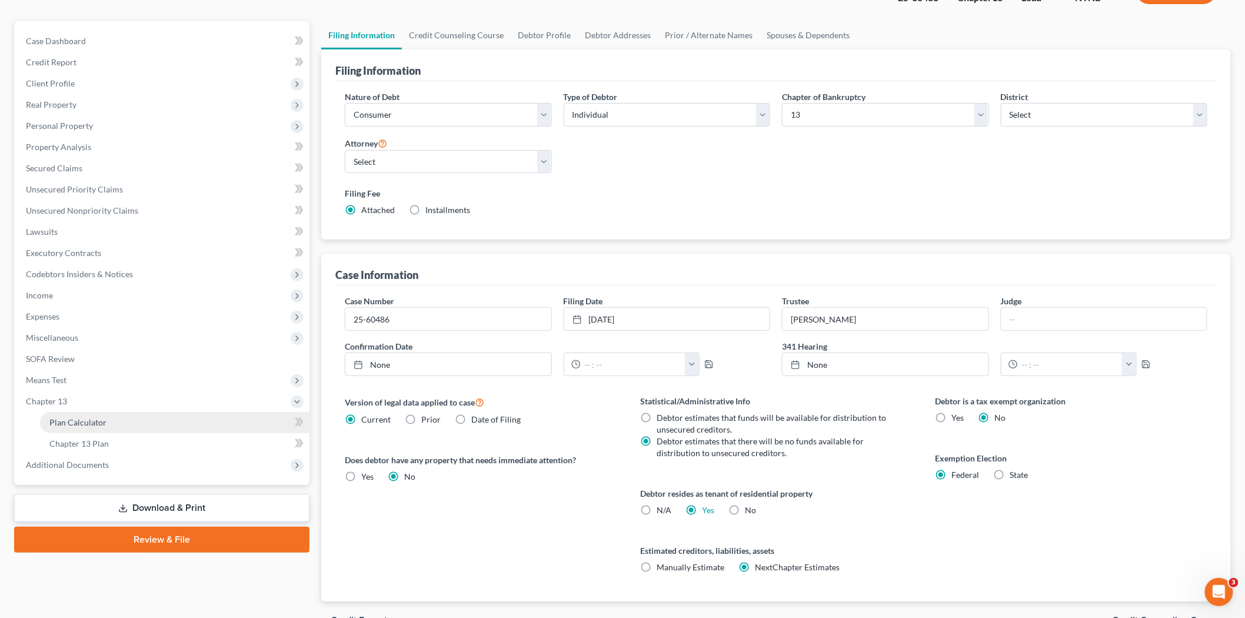
click at [83, 419] on span "Plan Calculator" at bounding box center [77, 422] width 57 height 10
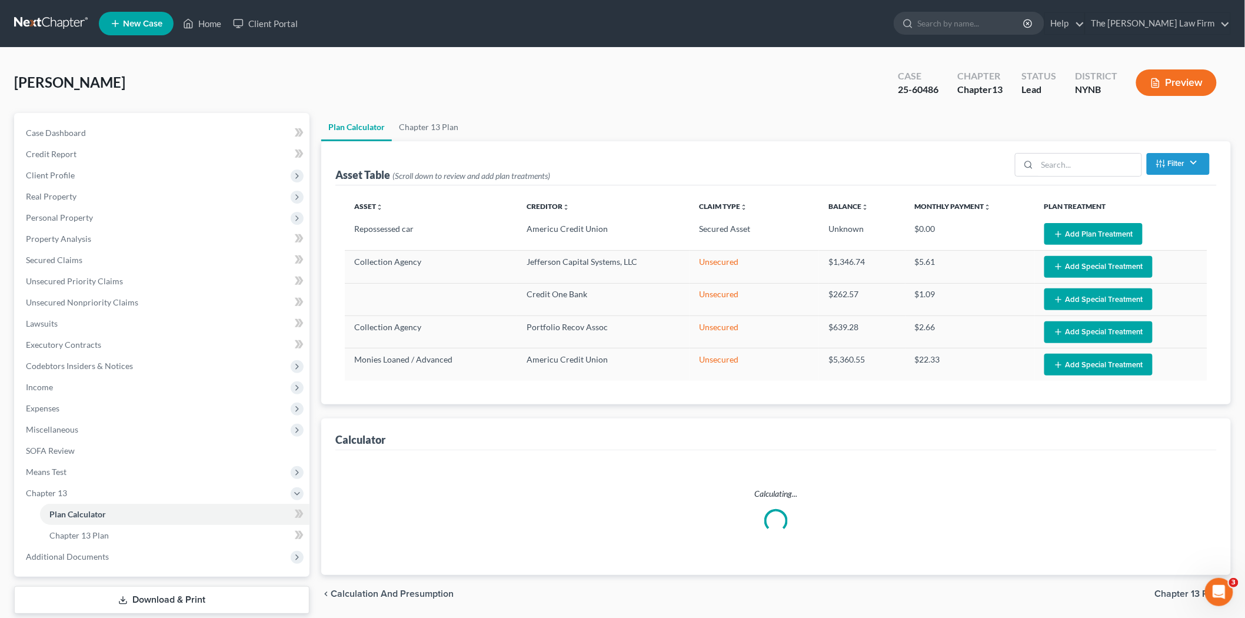
select select "59"
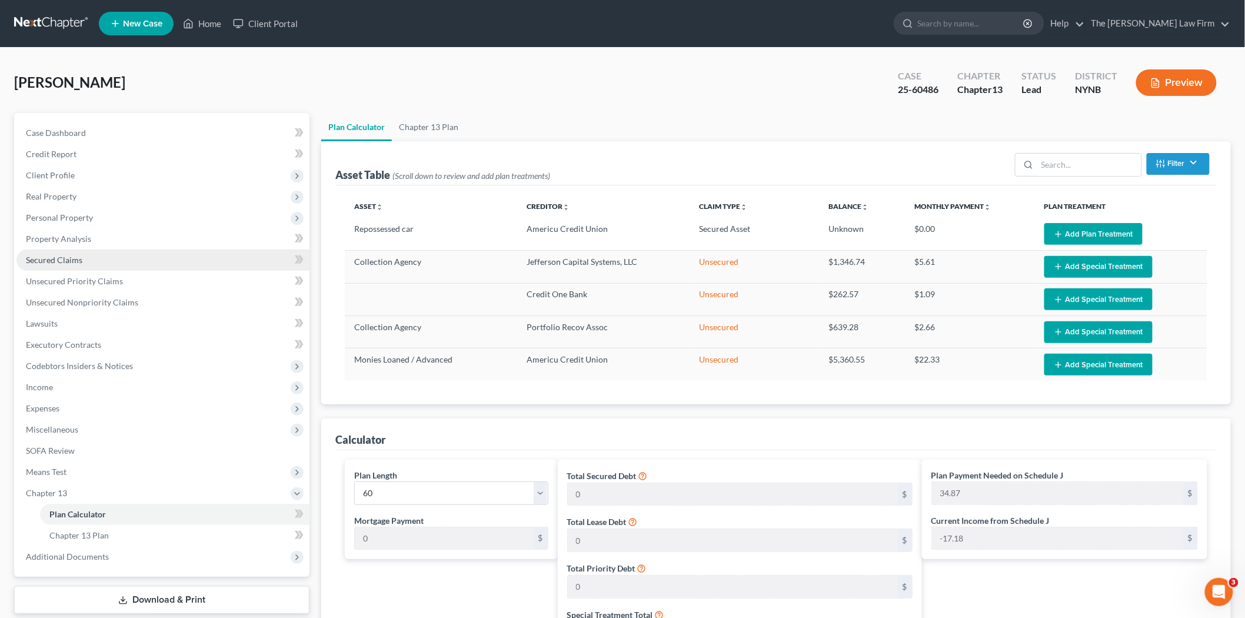
click at [67, 262] on span "Secured Claims" at bounding box center [54, 260] width 56 height 10
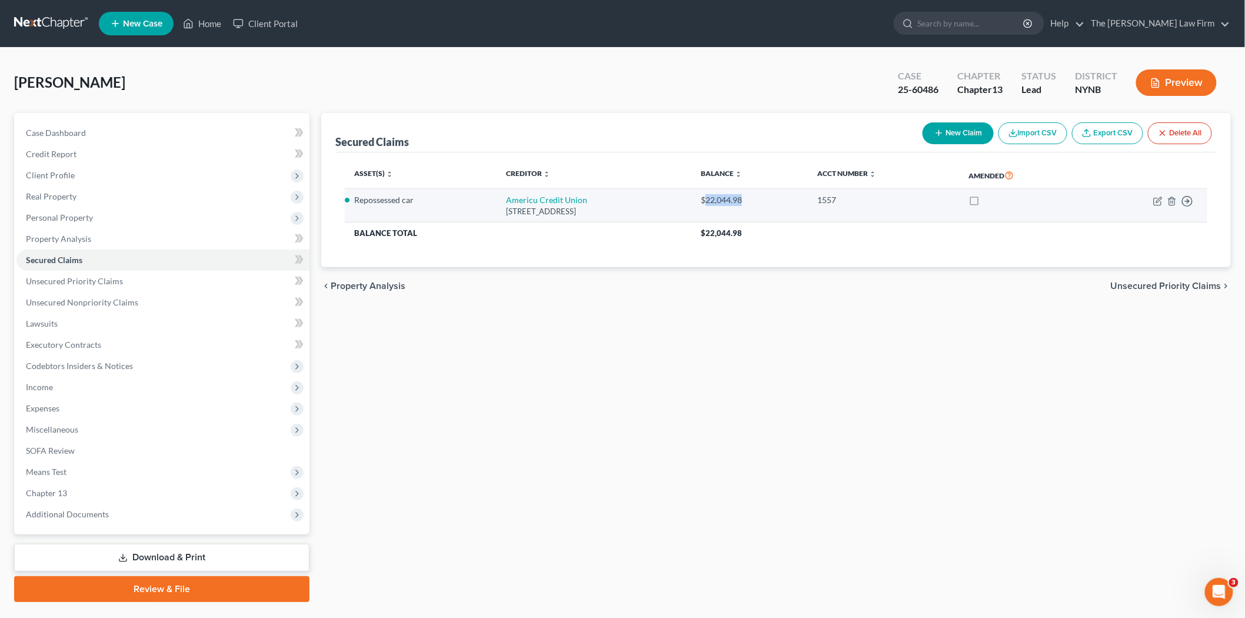
drag, startPoint x: 757, startPoint y: 198, endPoint x: 795, endPoint y: 205, distance: 38.9
click at [795, 205] on div "$22,044.98" at bounding box center [750, 200] width 98 height 12
copy div "22,044.98"
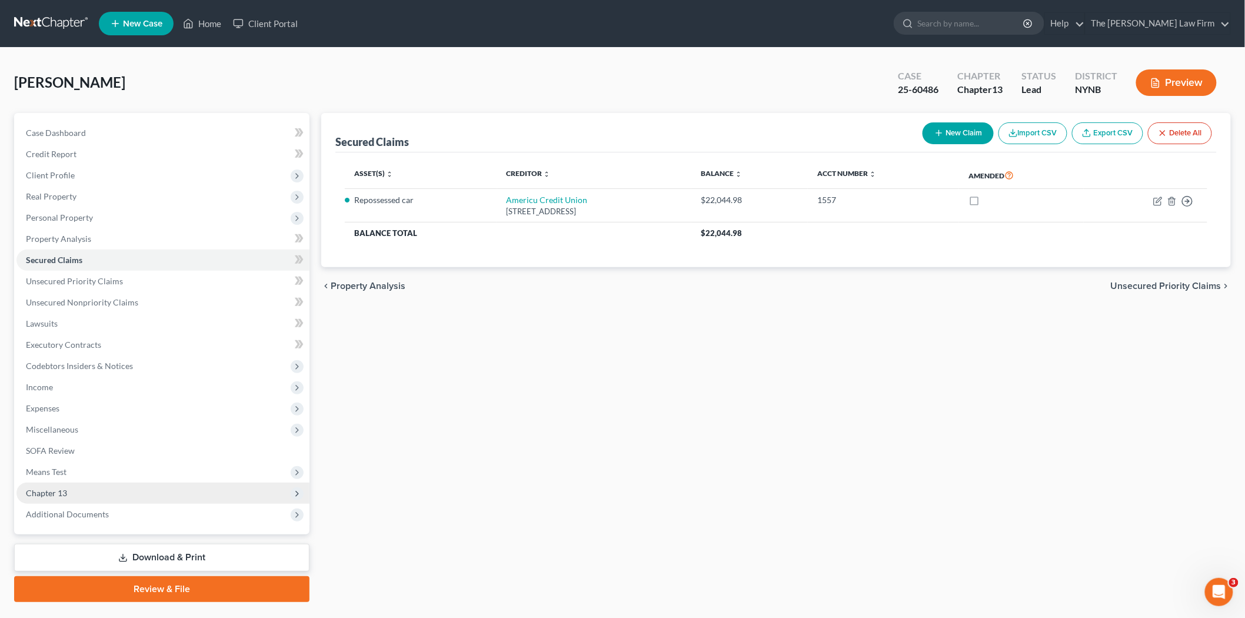
click at [100, 489] on span "Chapter 13" at bounding box center [162, 492] width 293 height 21
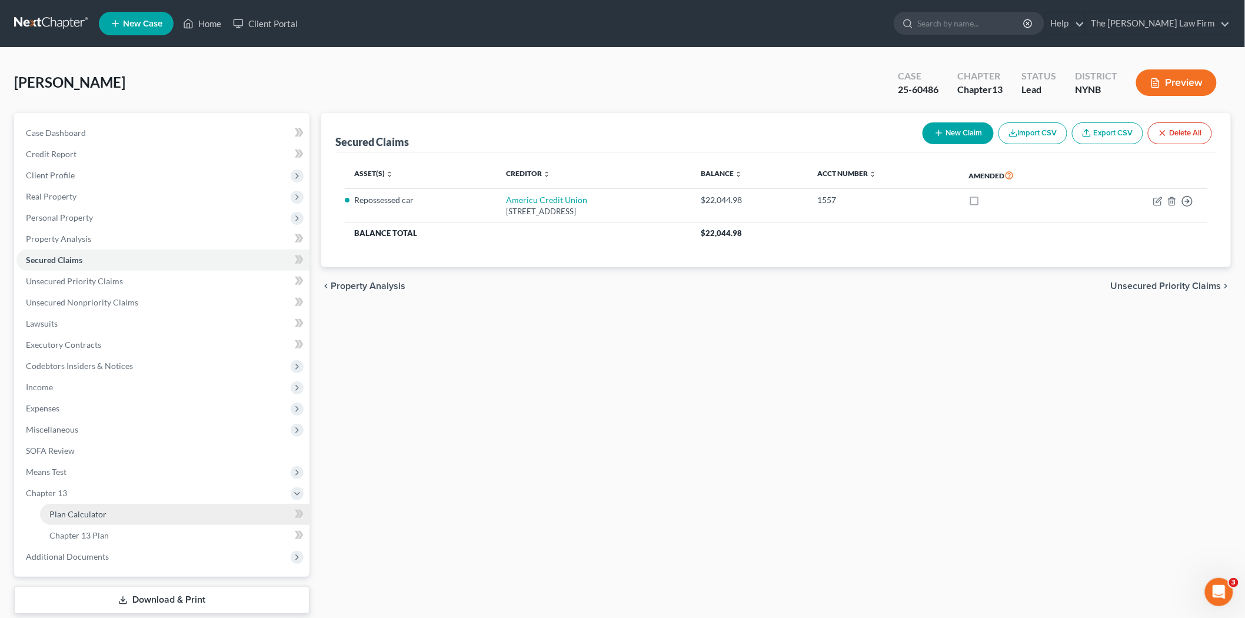
click at [102, 517] on span "Plan Calculator" at bounding box center [77, 514] width 57 height 10
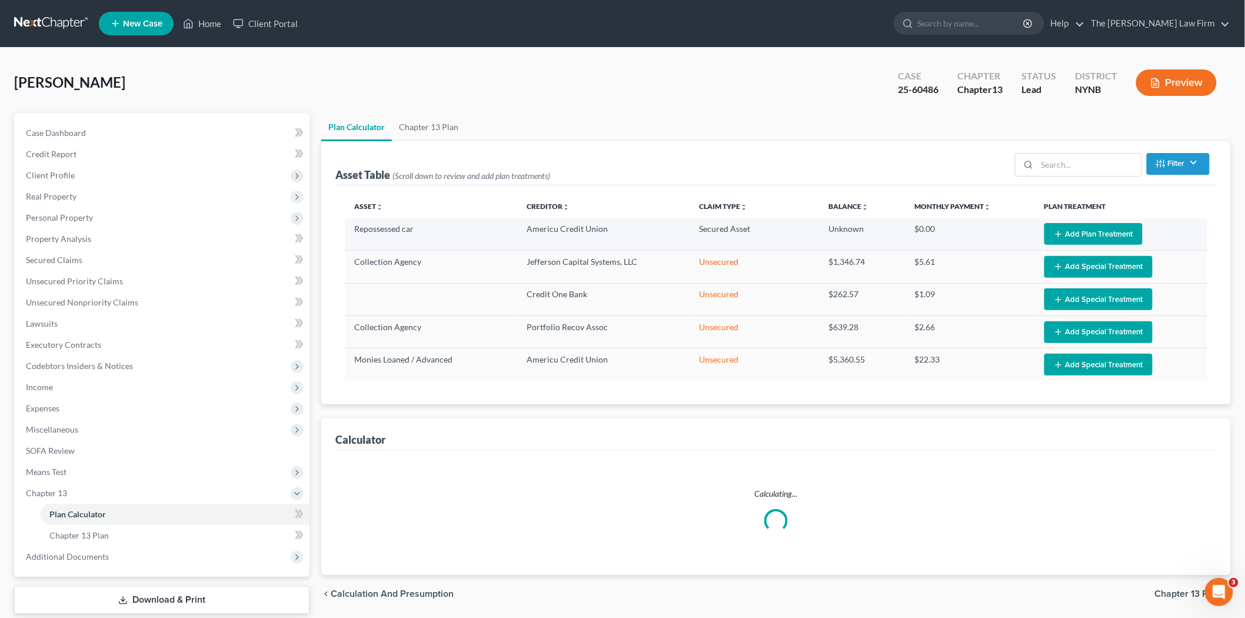
click at [1063, 232] on button "Add Plan Treatment" at bounding box center [1093, 234] width 98 height 22
select select "59"
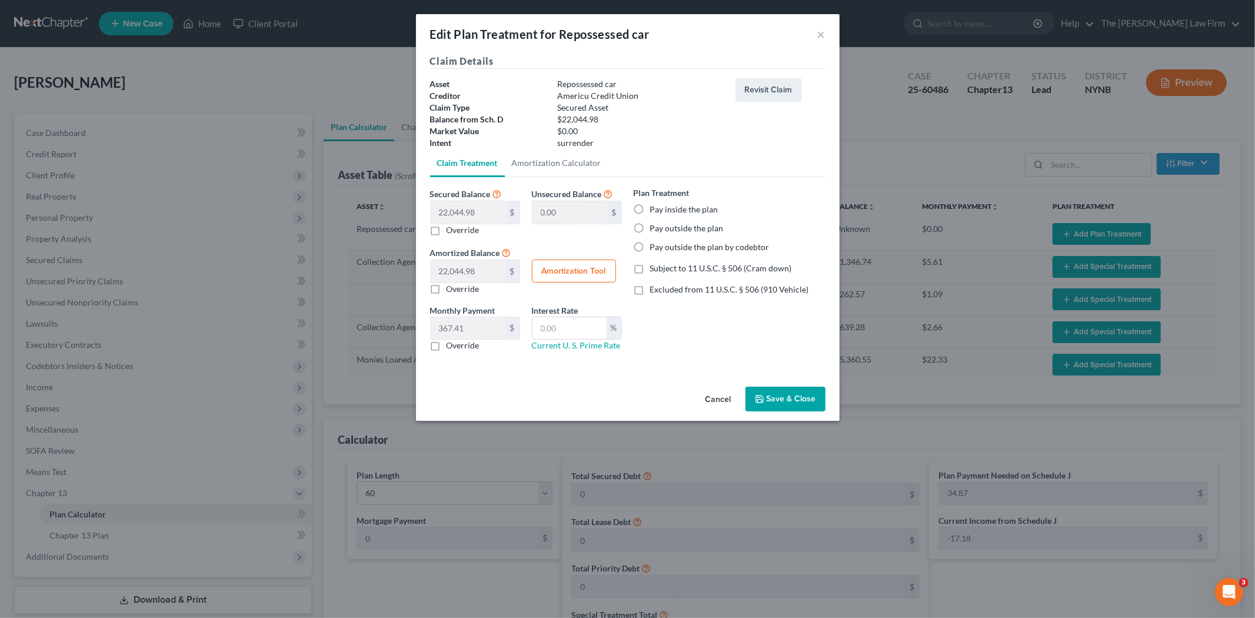
click at [716, 395] on button "Cancel" at bounding box center [718, 400] width 45 height 24
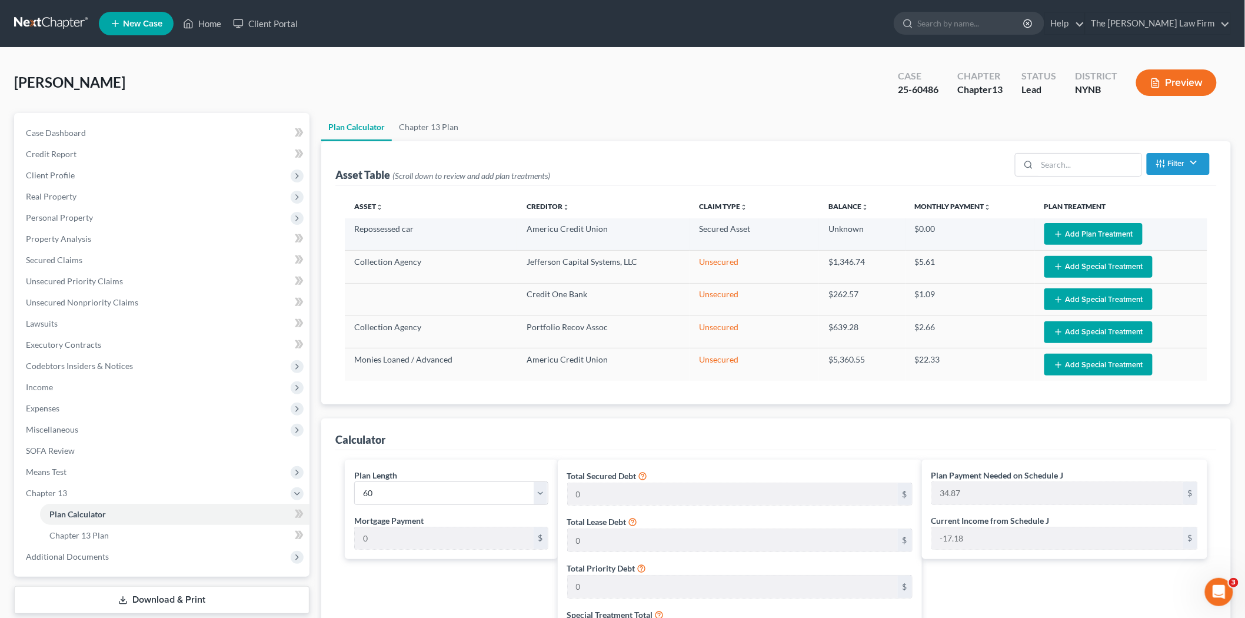
click at [1082, 238] on button "Add Plan Treatment" at bounding box center [1093, 234] width 98 height 22
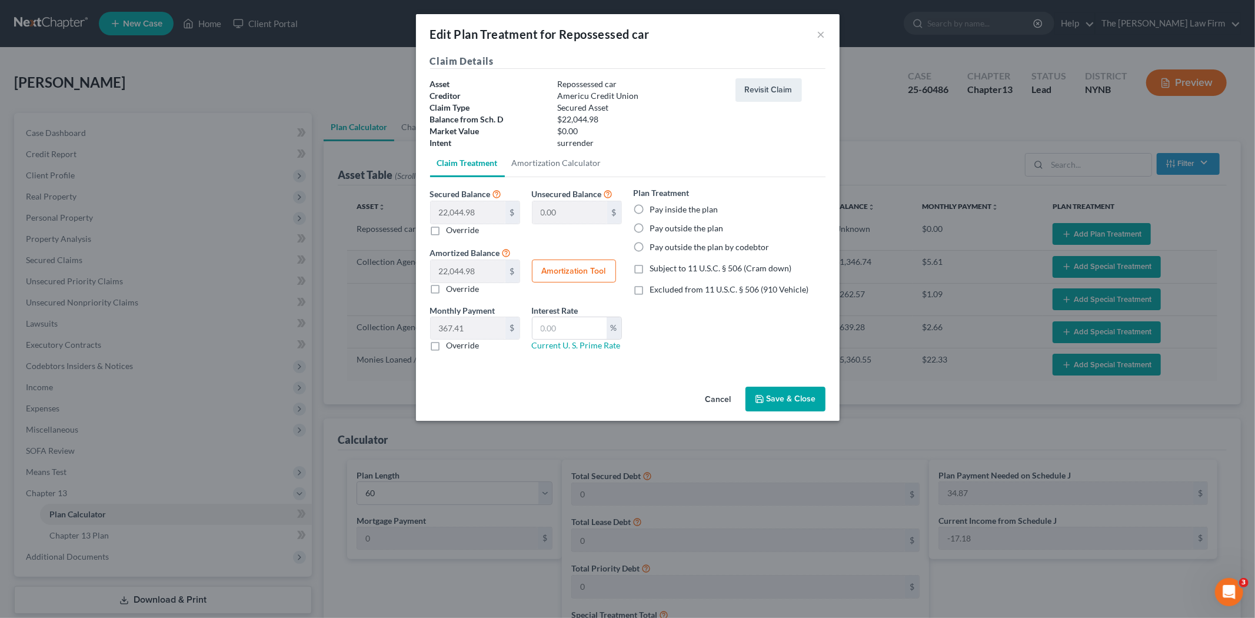
click at [698, 214] on label "Pay inside the plan" at bounding box center [684, 210] width 68 height 12
click at [662, 211] on input "Pay inside the plan" at bounding box center [659, 208] width 8 height 8
radio input "true"
click at [772, 395] on button "Save & Close" at bounding box center [785, 399] width 80 height 25
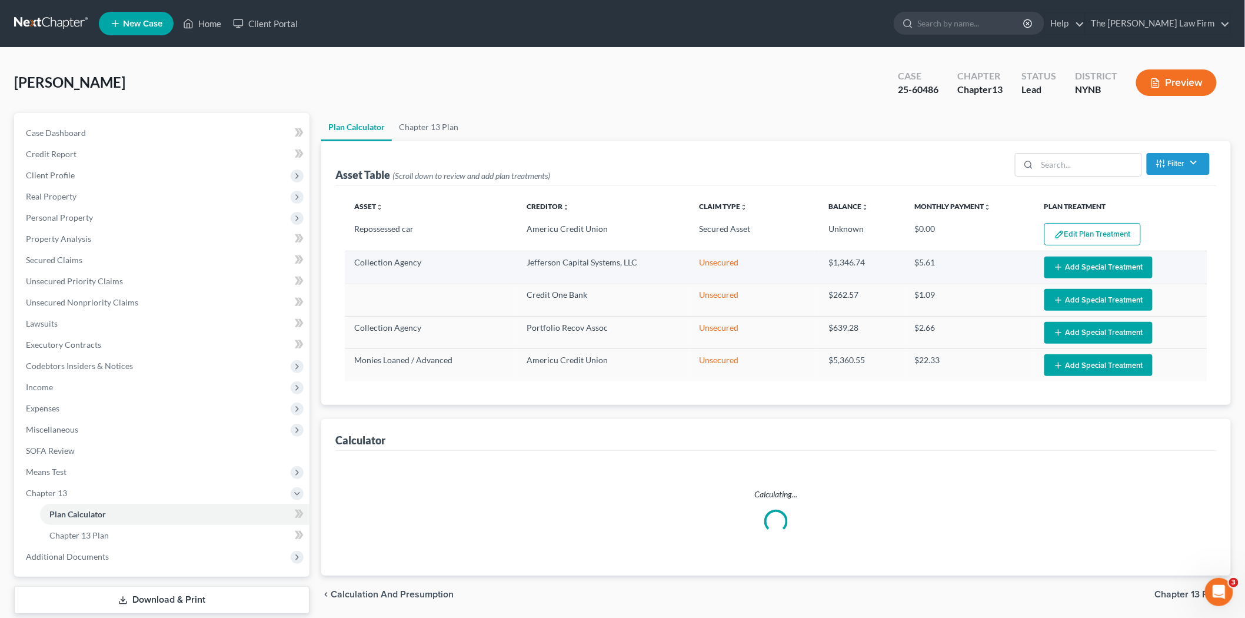
select select "59"
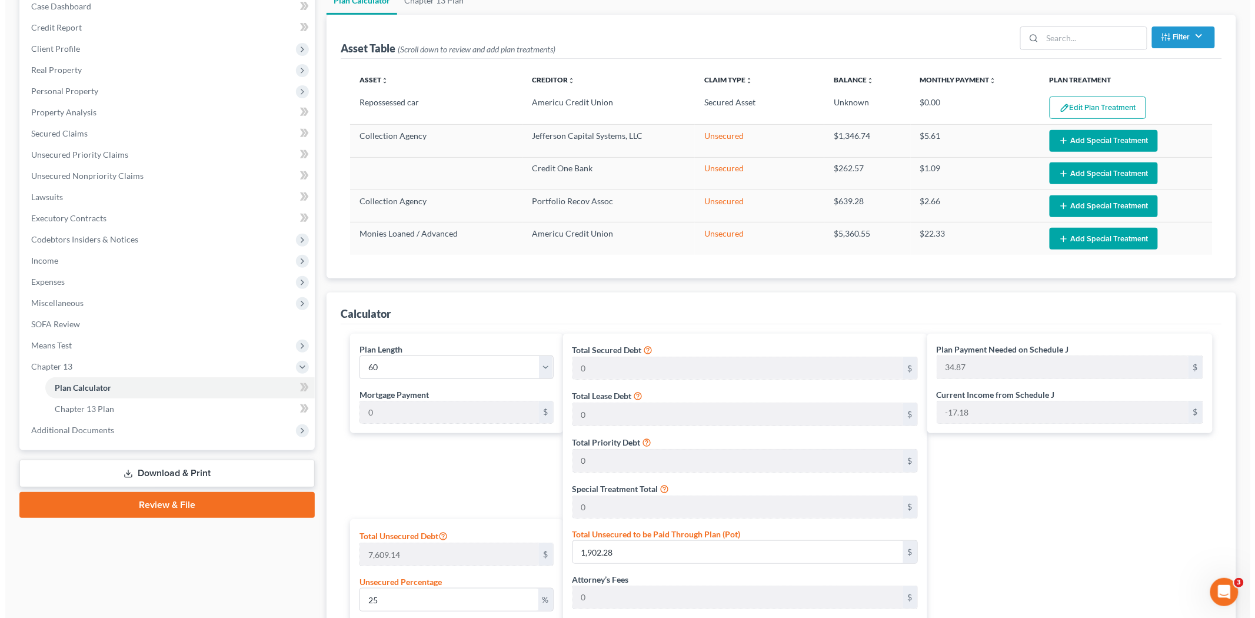
scroll to position [131, 0]
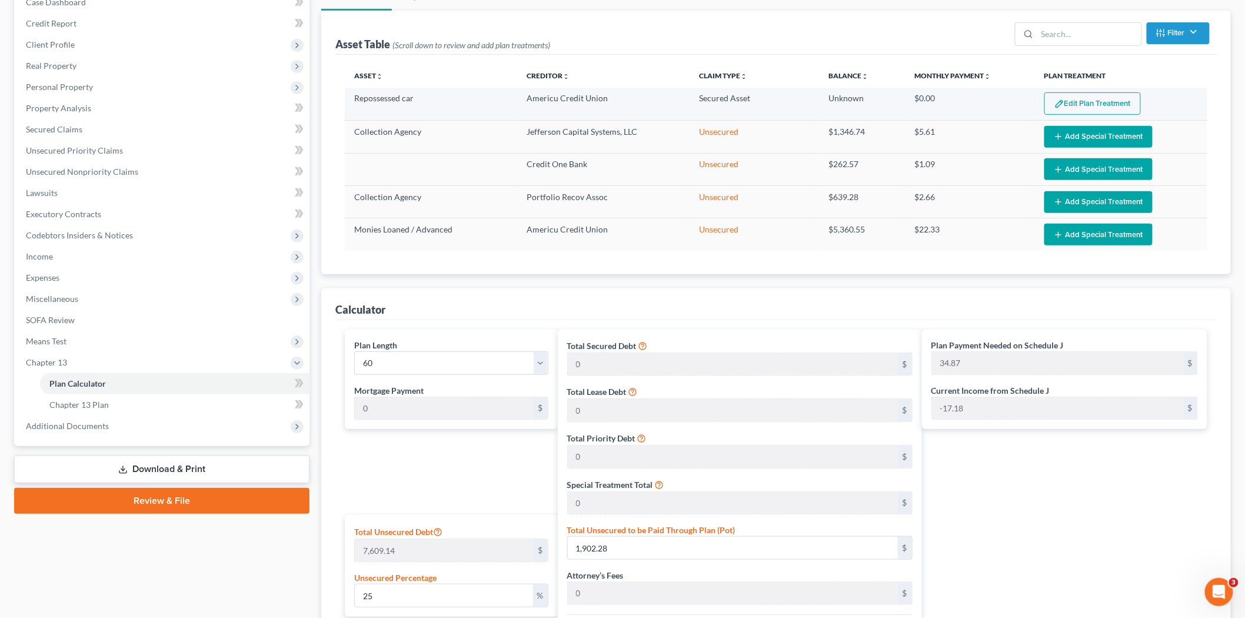
click at [1088, 106] on button "Edit Plan Treatment" at bounding box center [1092, 103] width 96 height 22
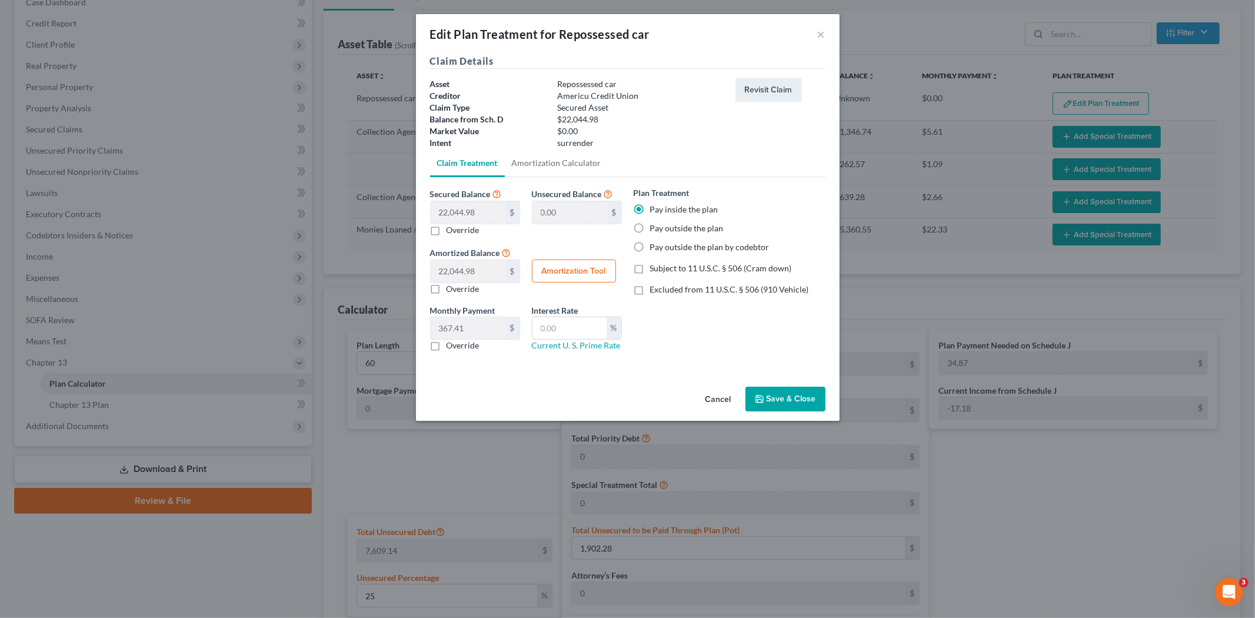
click at [447, 227] on label "Override" at bounding box center [463, 230] width 33 height 12
click at [451, 227] on input "Override" at bounding box center [455, 228] width 8 height 8
checkbox input "true"
type input "22,044.98"
type input "0.00"
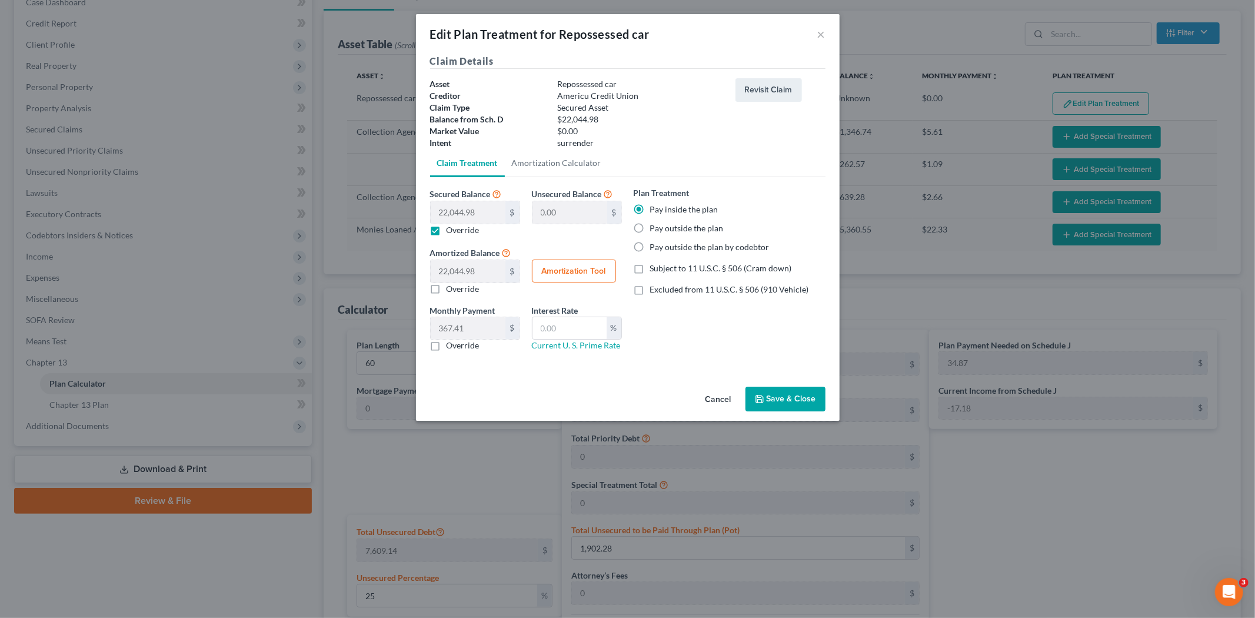
type input "0"
click at [447, 231] on label "Override" at bounding box center [463, 230] width 33 height 12
click at [451, 231] on input "Override" at bounding box center [455, 228] width 8 height 8
checkbox input "false"
type input "0.00"
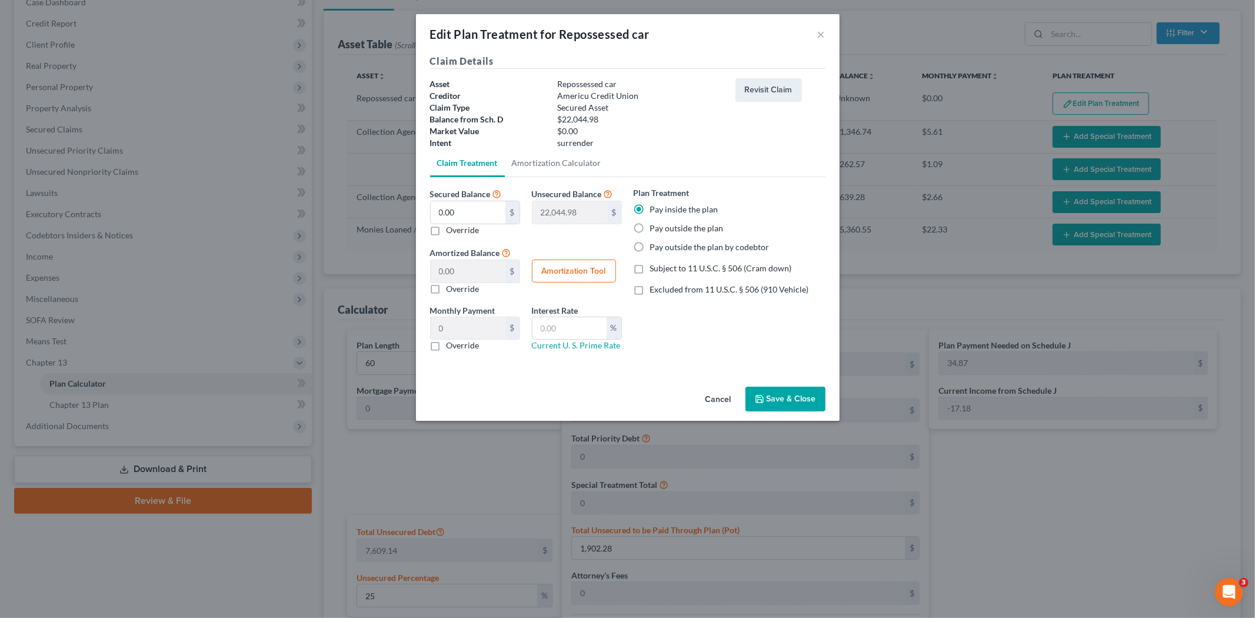
type input "22,044.98"
type input "367.41"
click at [559, 163] on link "Amortization Calculator" at bounding box center [557, 163] width 104 height 28
type input "22,044.98"
type input "60"
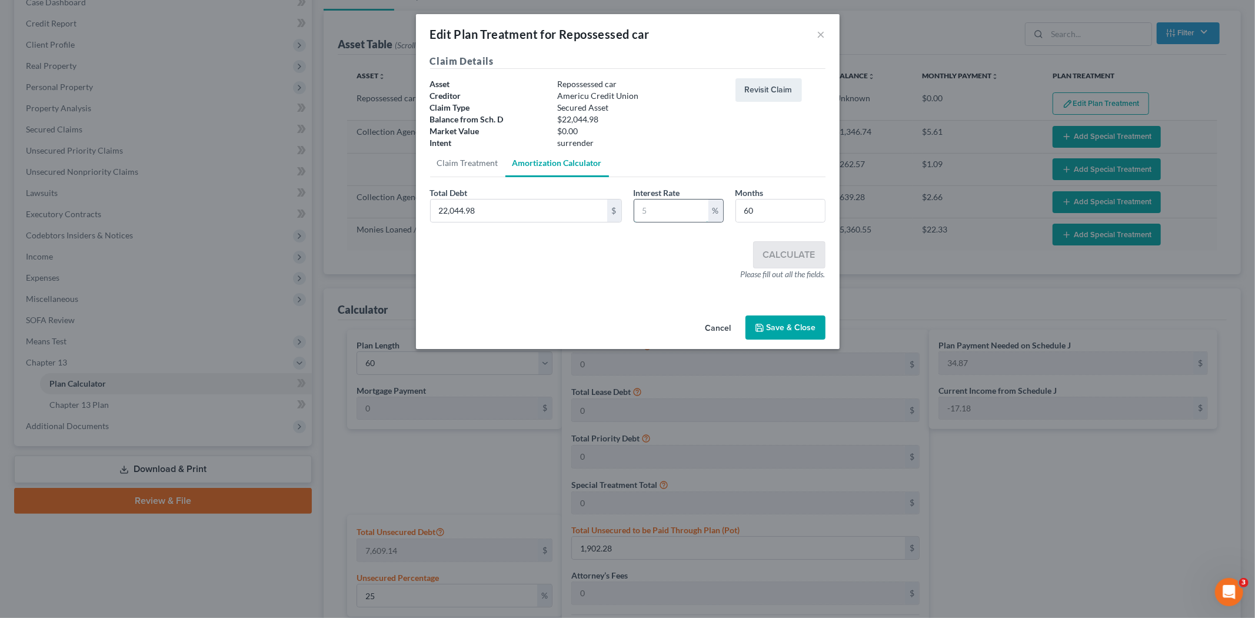
click at [671, 204] on input "text" at bounding box center [671, 210] width 74 height 22
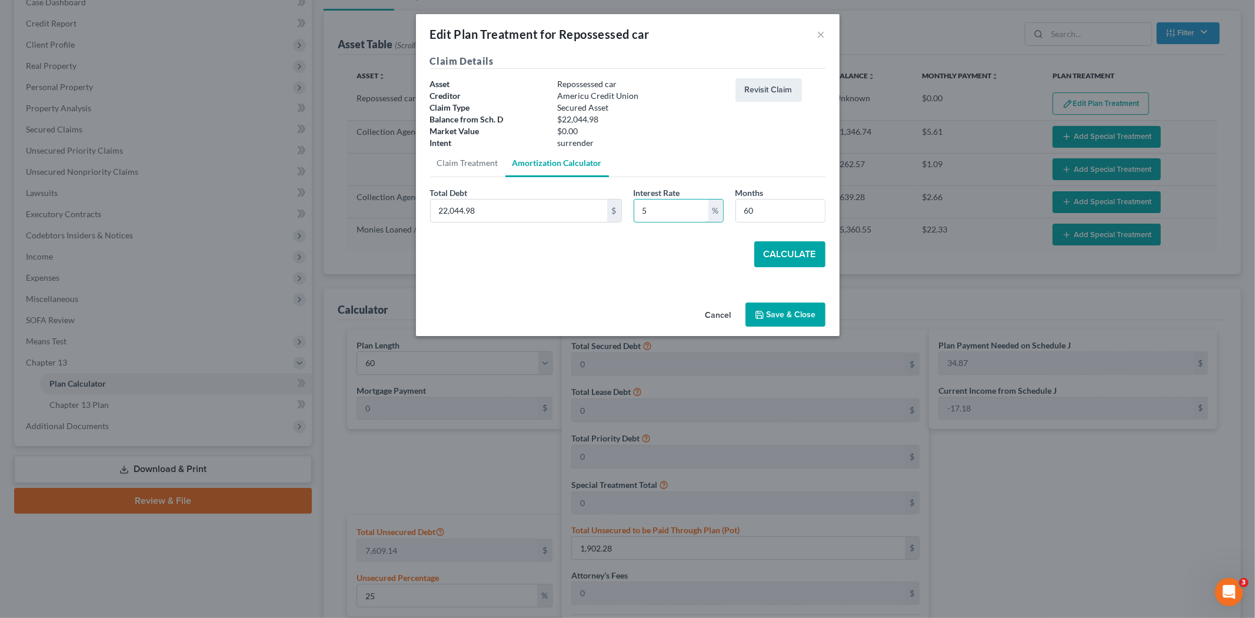
type input "5"
click at [801, 255] on button "Calculate" at bounding box center [789, 254] width 71 height 26
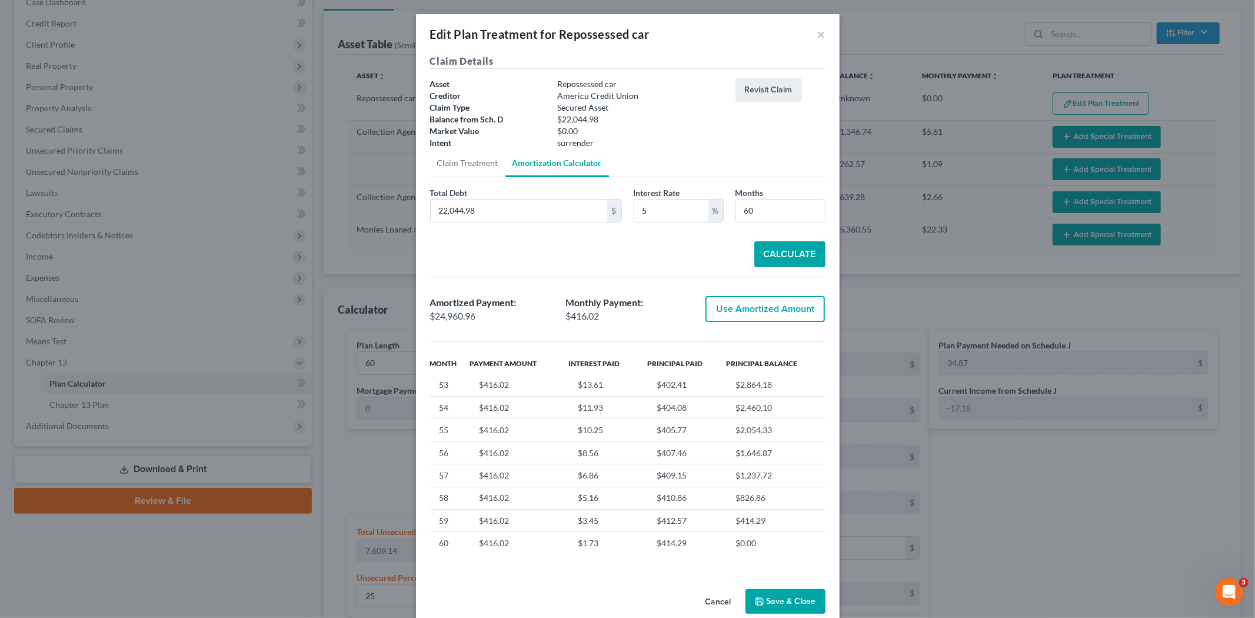
scroll to position [19, 0]
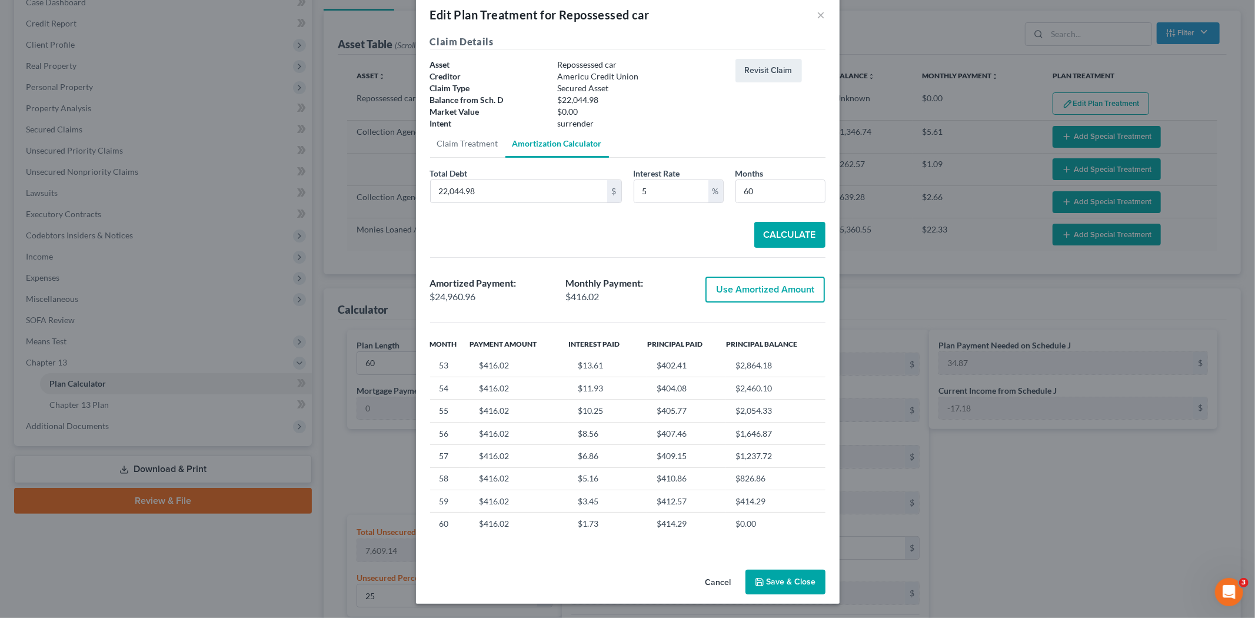
click at [757, 583] on polyline "button" at bounding box center [759, 583] width 4 height 3
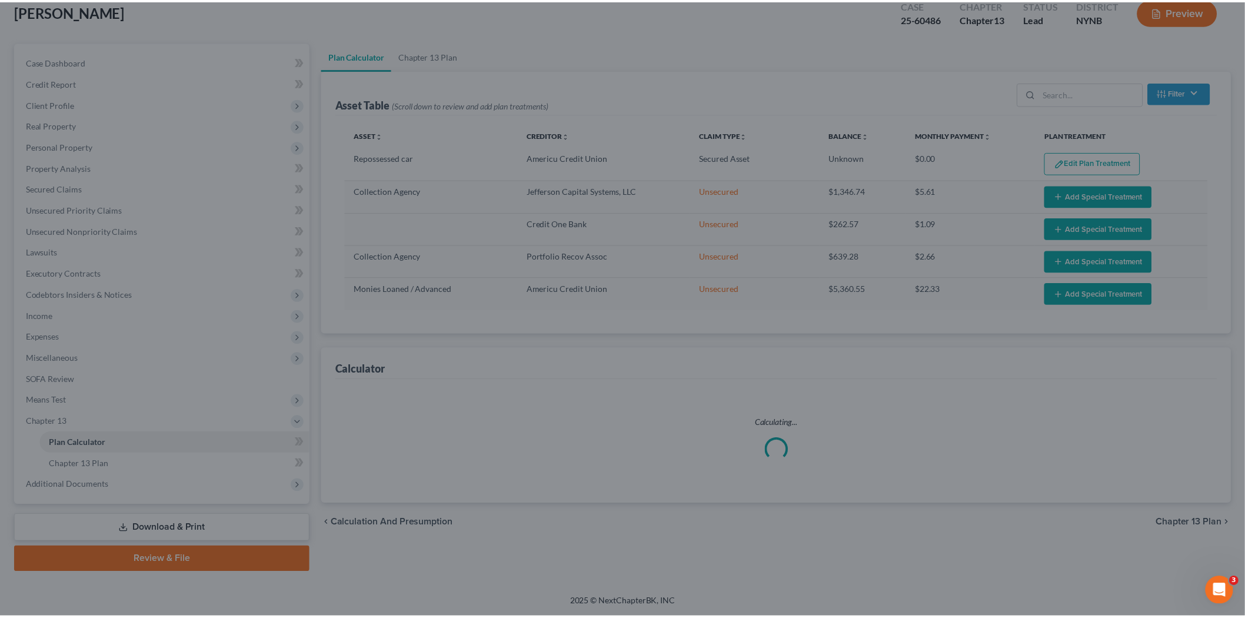
scroll to position [69, 0]
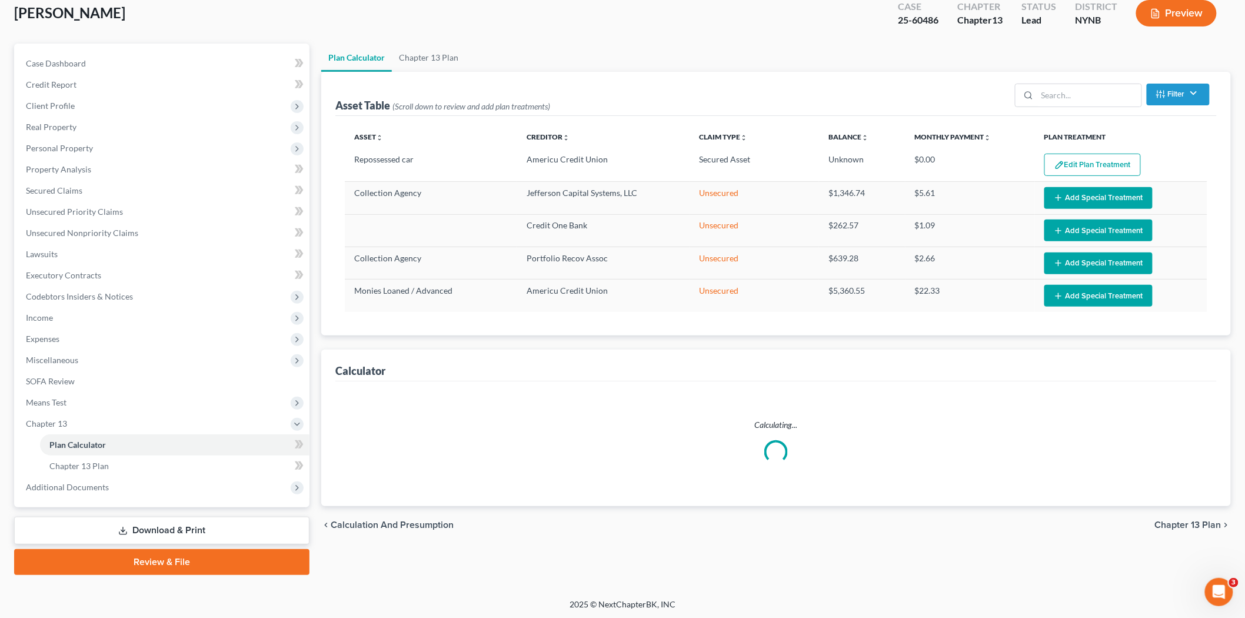
select select "59"
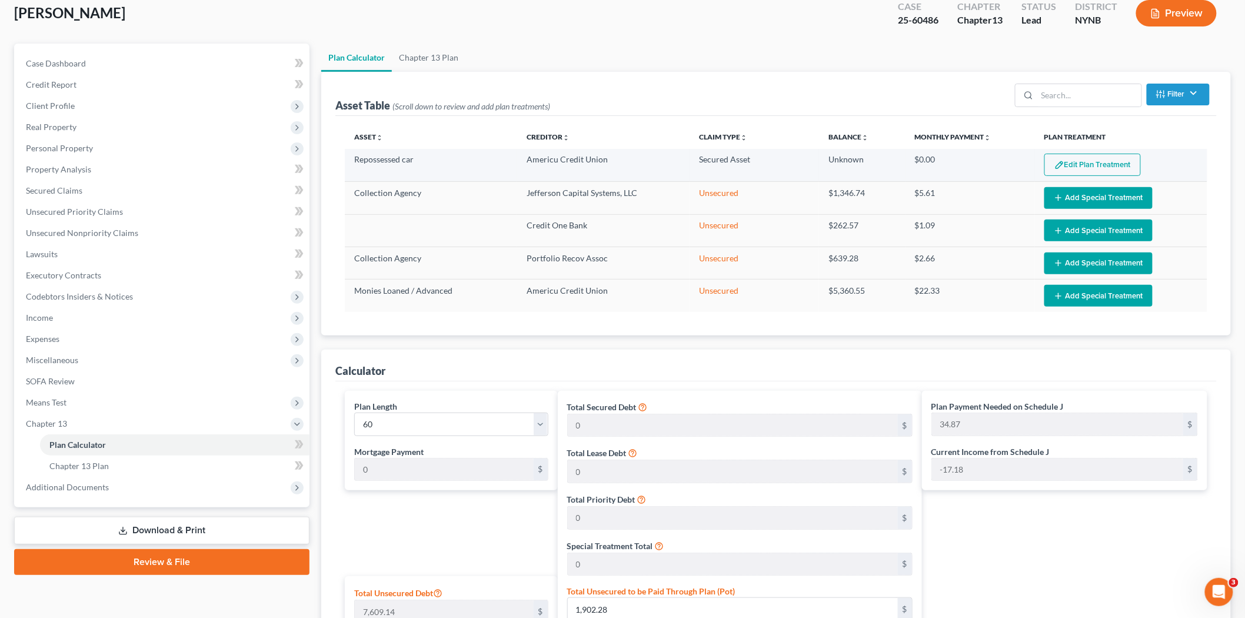
click at [1110, 161] on button "Edit Plan Treatment" at bounding box center [1092, 165] width 96 height 22
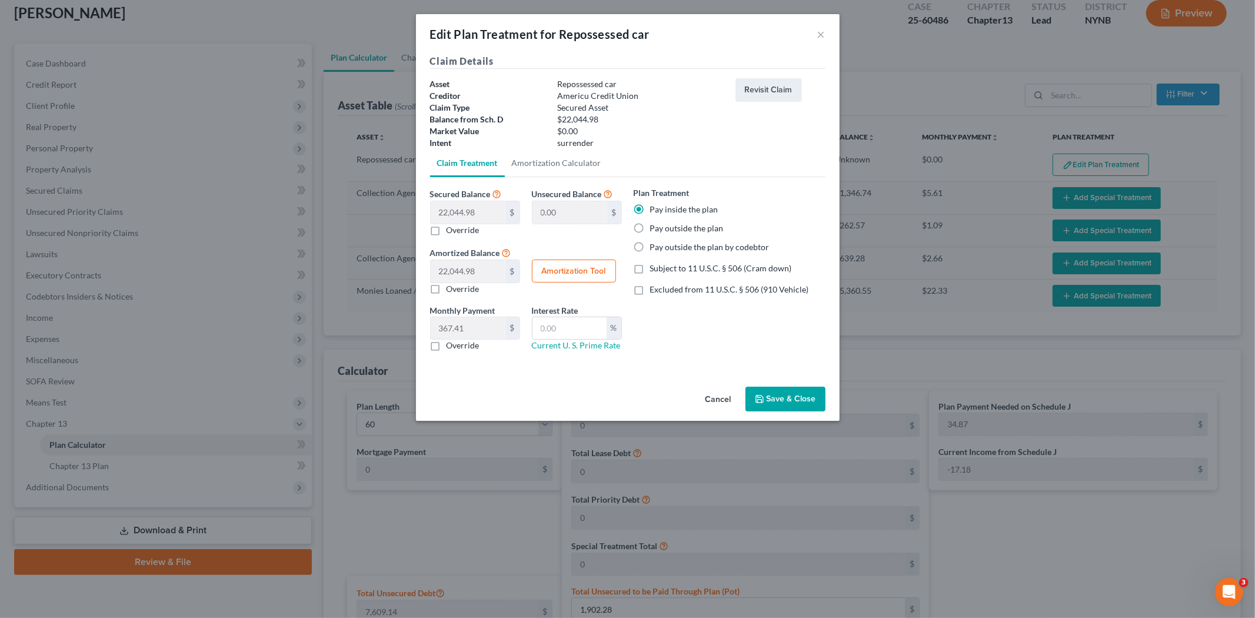
click at [661, 294] on label "Excluded from 11 U.S.C. § 506 (910 Vehicle)" at bounding box center [729, 290] width 159 height 12
click at [661, 291] on input "Excluded from 11 U.S.C. § 506 (910 Vehicle)" at bounding box center [659, 288] width 8 height 8
click at [660, 291] on span "Excluded from 11 U.S.C. § 506 (910 Vehicle)" at bounding box center [729, 289] width 159 height 10
click at [660, 291] on input "Excluded from 11 U.S.C. § 506 (910 Vehicle)" at bounding box center [659, 288] width 8 height 8
checkbox input "false"
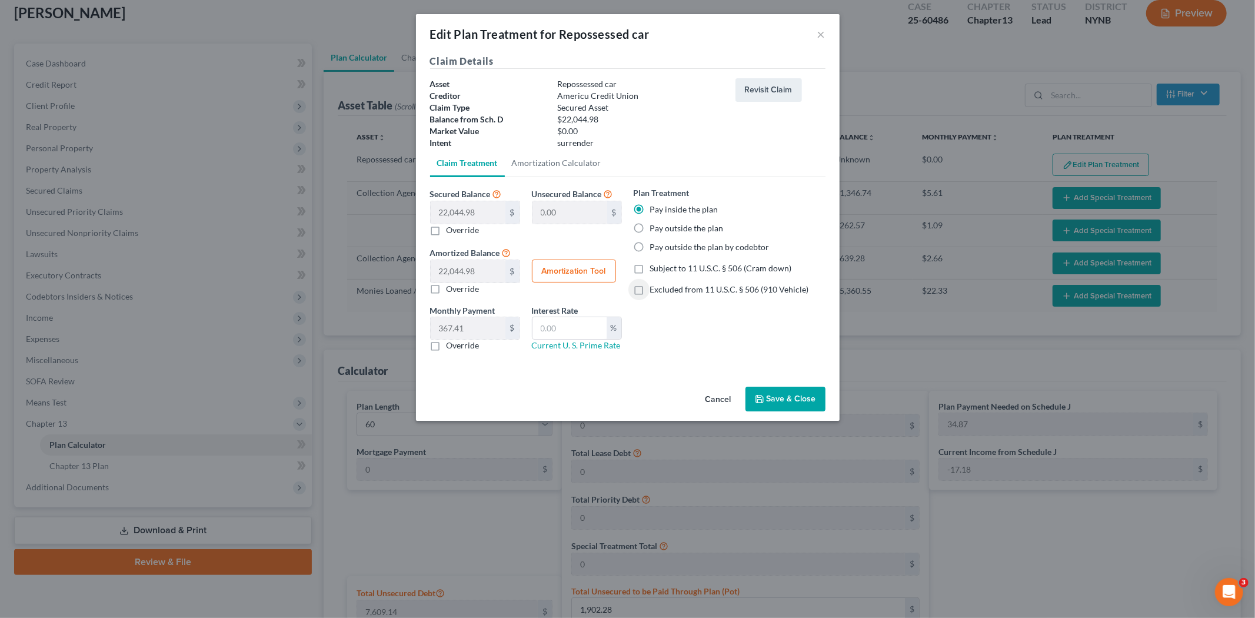
click at [810, 401] on button "Save & Close" at bounding box center [785, 399] width 80 height 25
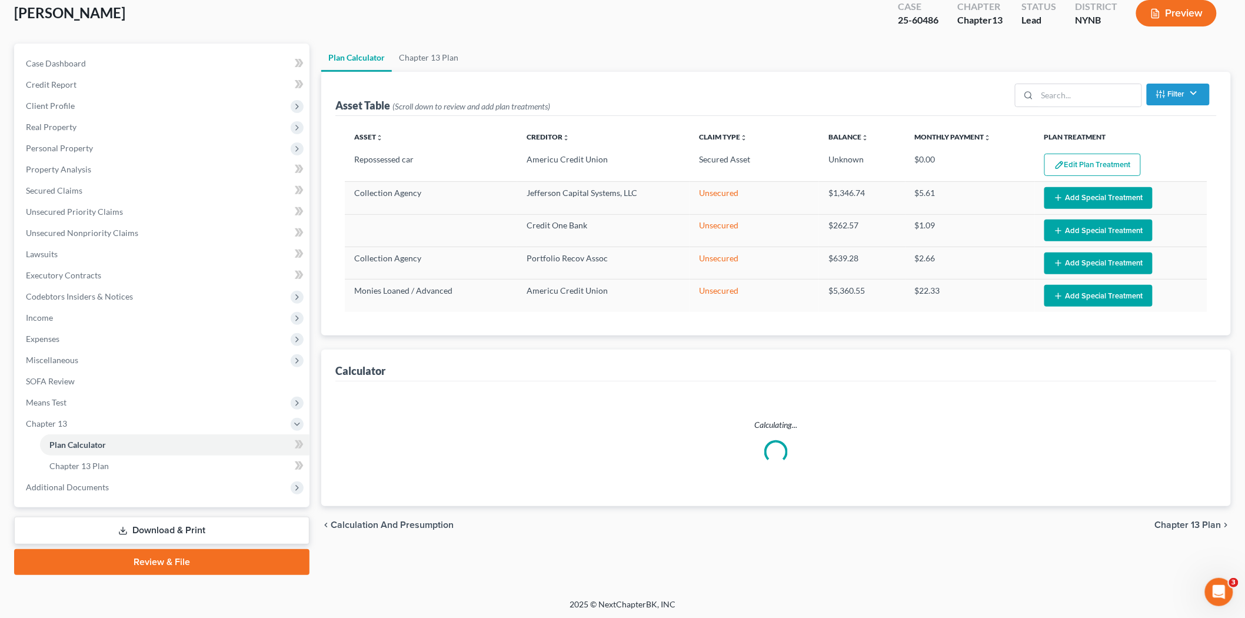
select select "59"
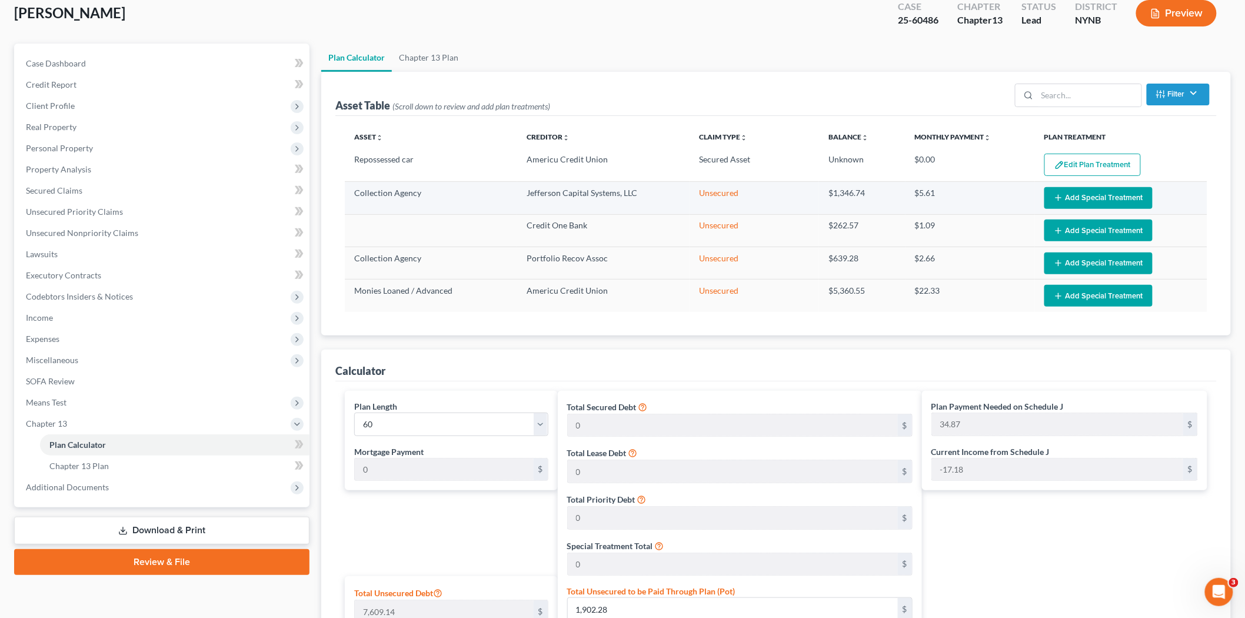
click at [1074, 198] on button "Add Special Treatment" at bounding box center [1098, 198] width 108 height 22
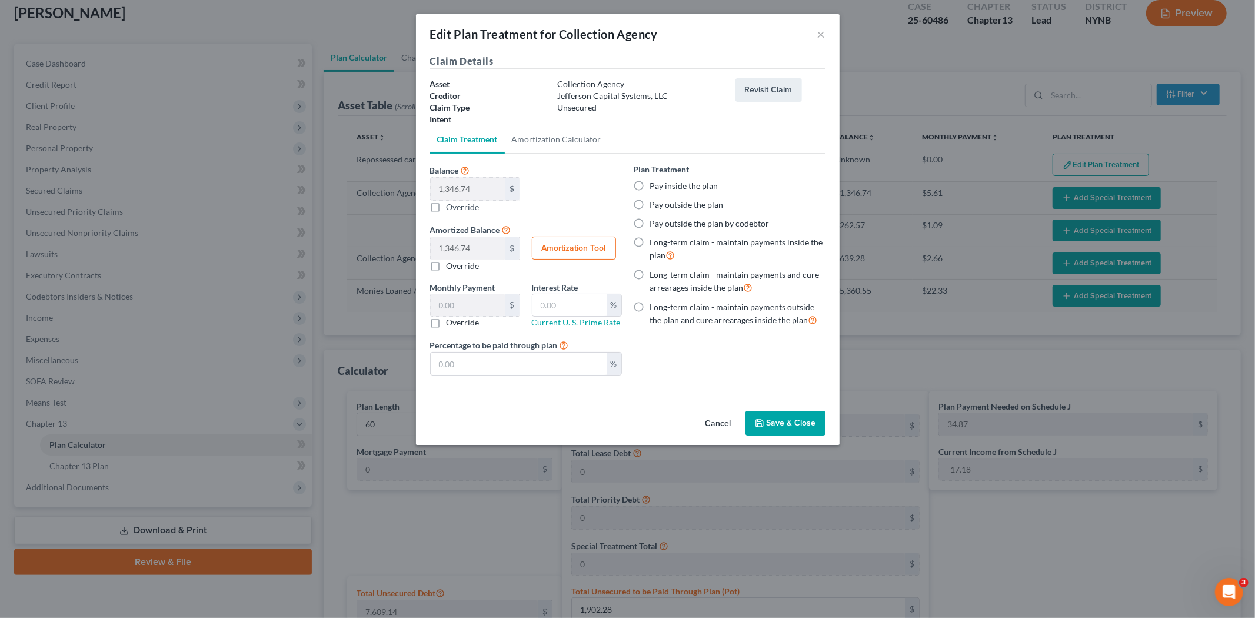
click at [650, 185] on label "Pay inside the plan" at bounding box center [684, 186] width 68 height 12
click at [655, 185] on input "Pay inside the plan" at bounding box center [659, 184] width 8 height 8
radio input "true"
click at [798, 415] on button "Save & Close" at bounding box center [785, 423] width 80 height 25
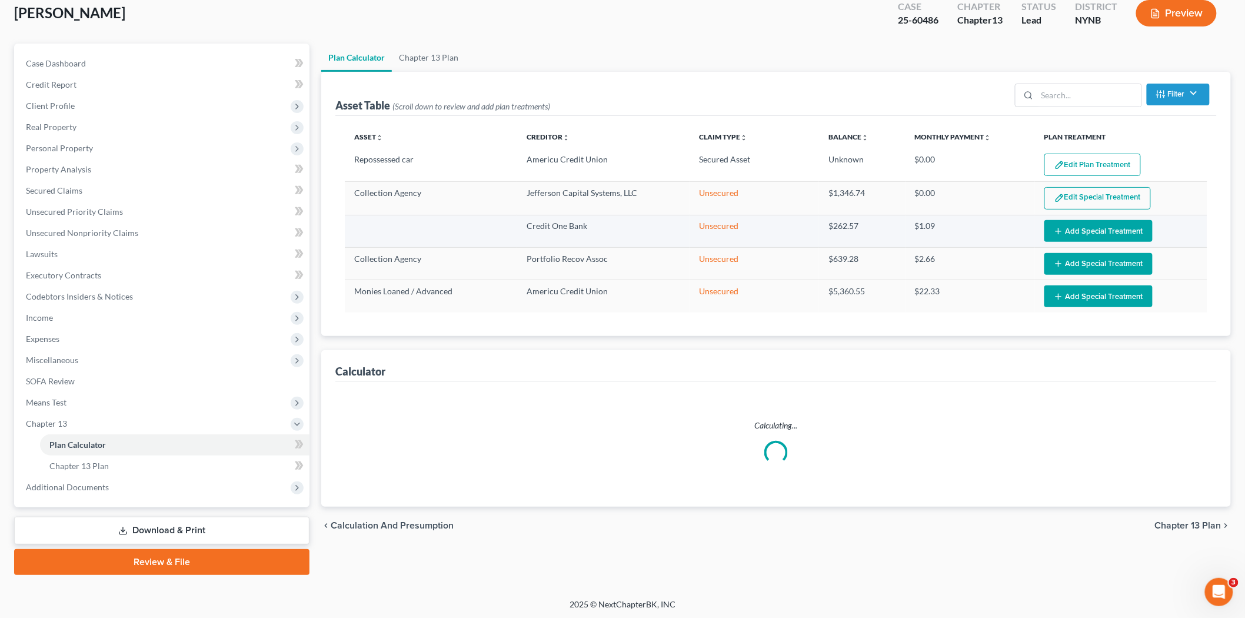
select select "59"
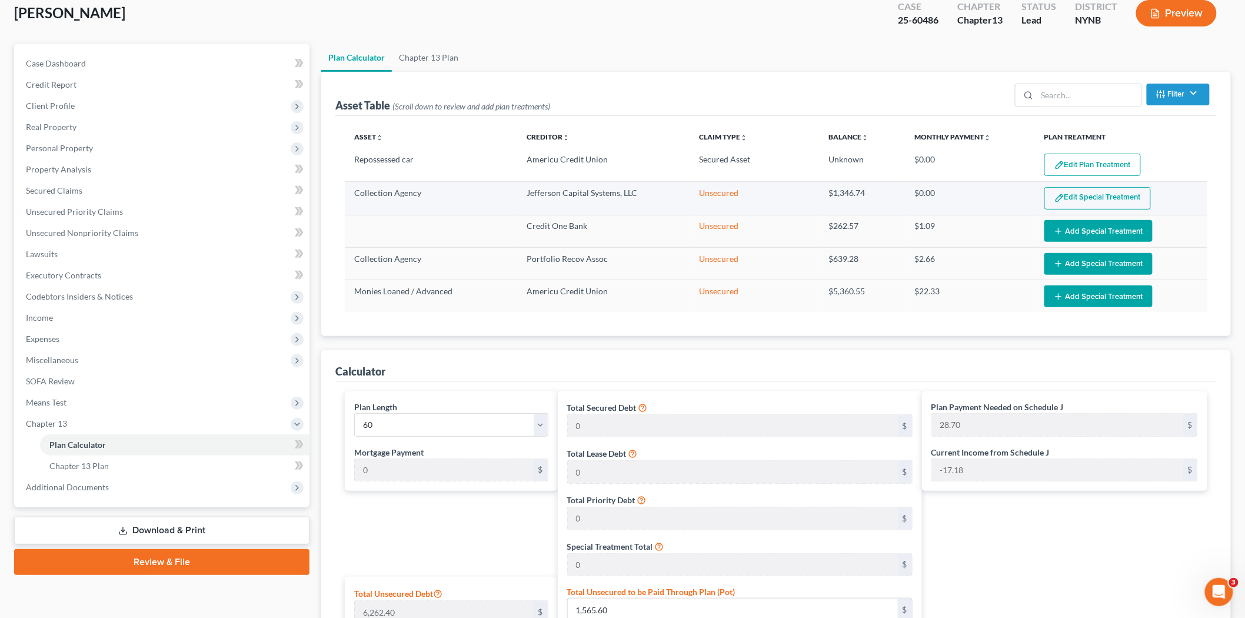
drag, startPoint x: 1107, startPoint y: 230, endPoint x: 1115, endPoint y: 194, distance: 36.7
click at [1120, 199] on tbody "Repossessed car Americu Credit Union Secured Asset Unknown $0.00 Edit Plan Trea…" at bounding box center [776, 231] width 862 height 164
click at [1110, 190] on button "Edit Special Treatment" at bounding box center [1097, 198] width 106 height 22
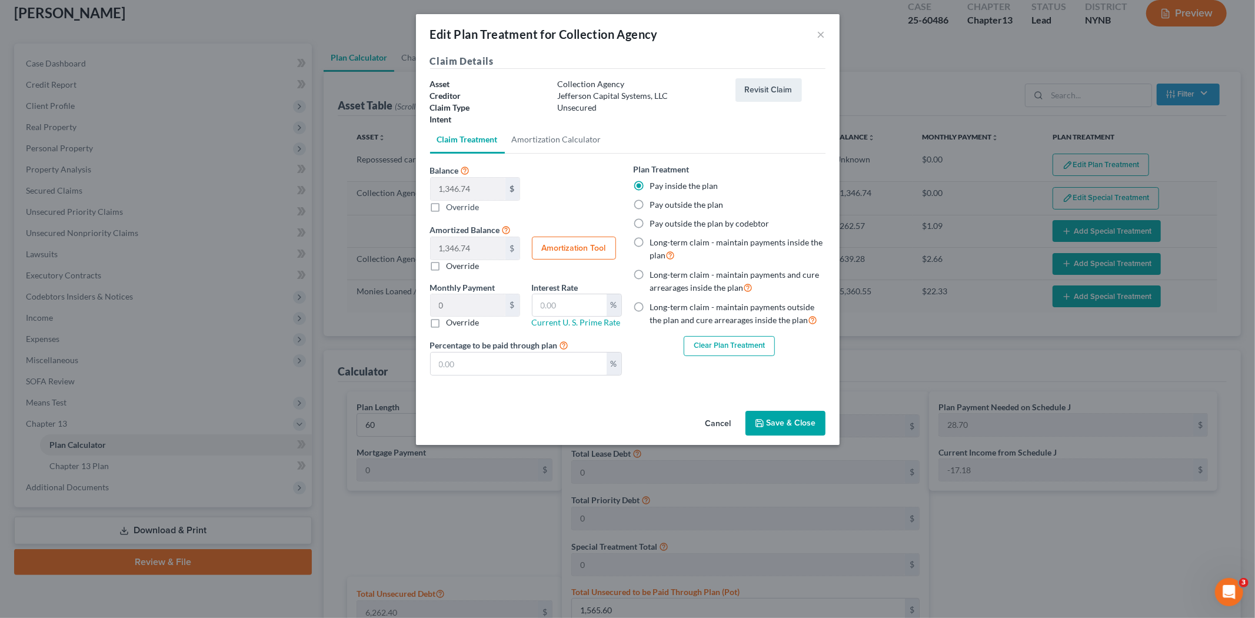
click at [715, 425] on button "Cancel" at bounding box center [718, 424] width 45 height 24
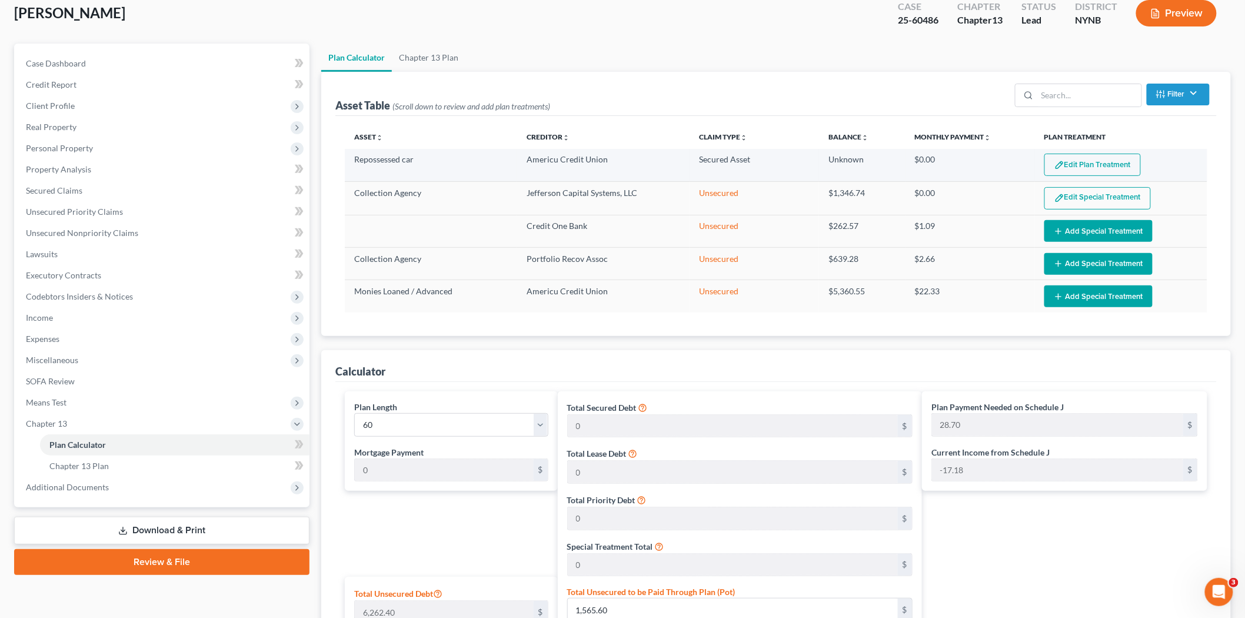
click at [1068, 167] on button "Edit Plan Treatment" at bounding box center [1092, 165] width 96 height 22
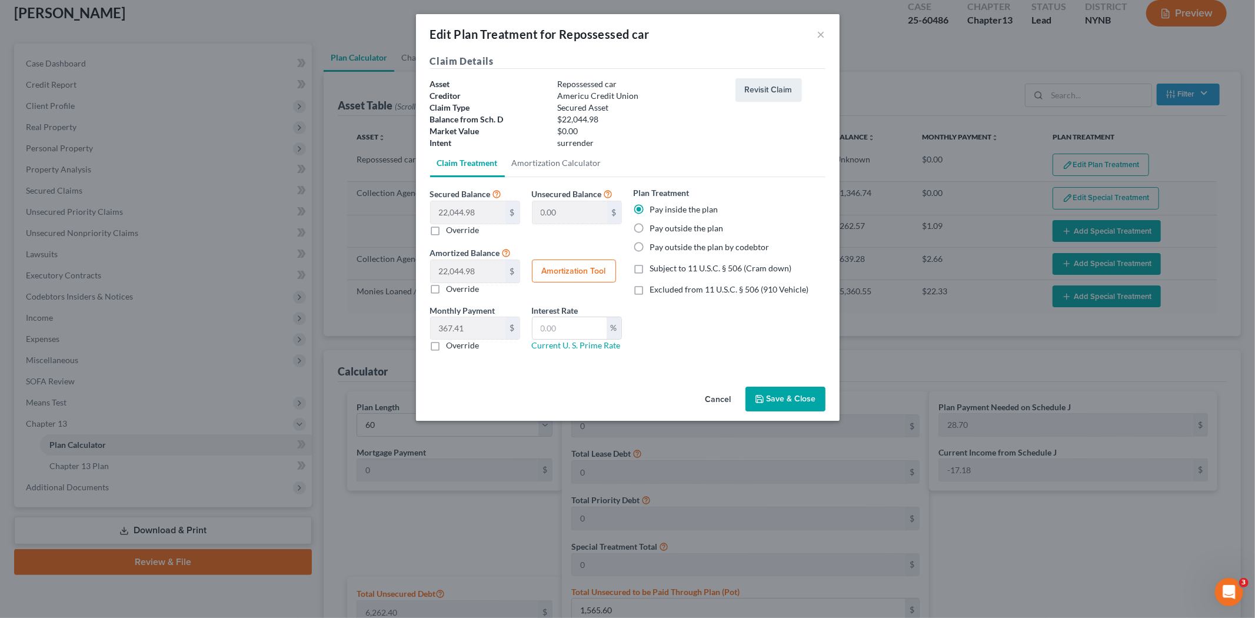
click at [741, 404] on button "Cancel" at bounding box center [718, 400] width 45 height 24
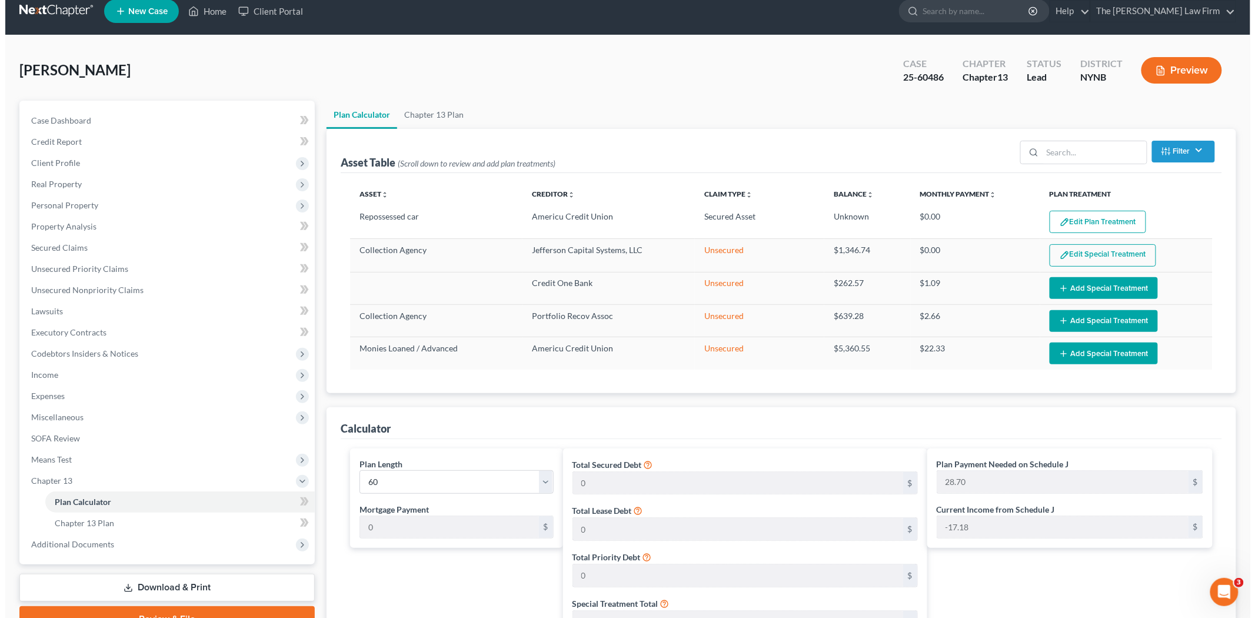
scroll to position [0, 0]
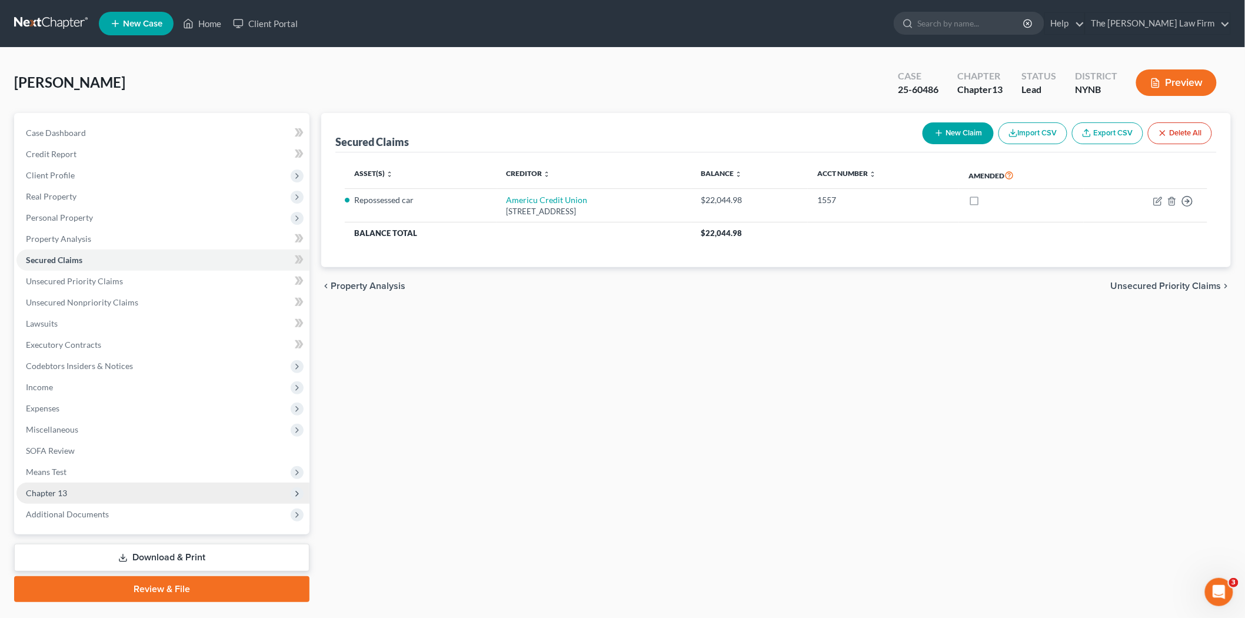
click at [51, 485] on span "Chapter 13" at bounding box center [162, 492] width 293 height 21
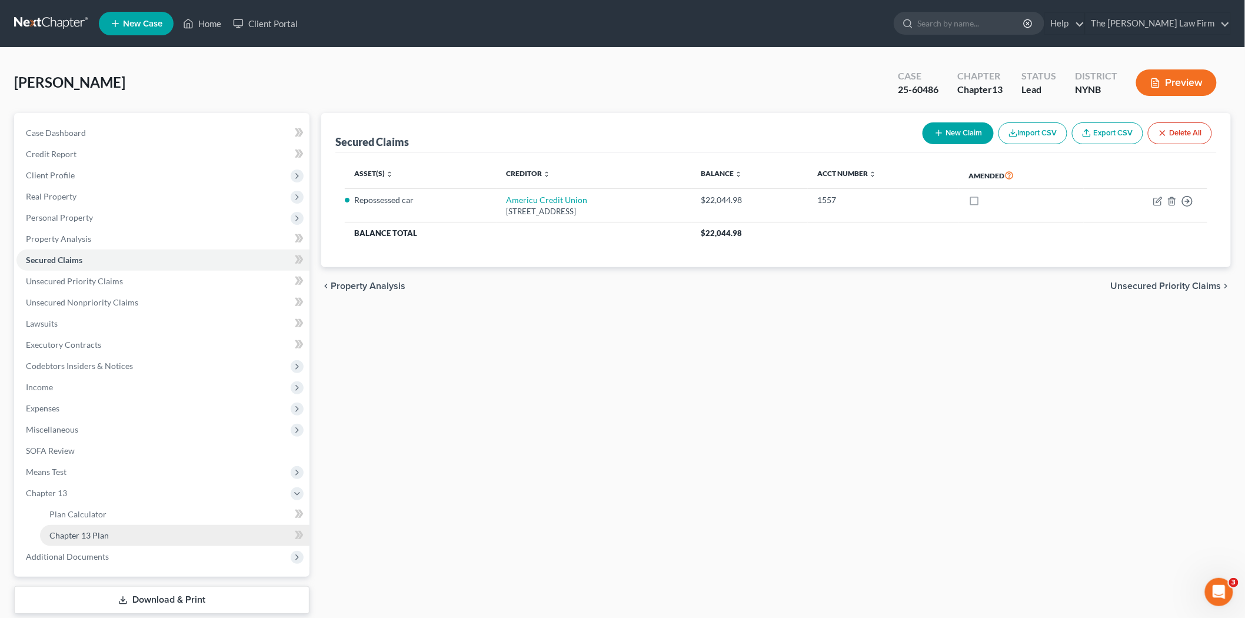
click at [109, 537] on link "Chapter 13 Plan" at bounding box center [174, 535] width 269 height 21
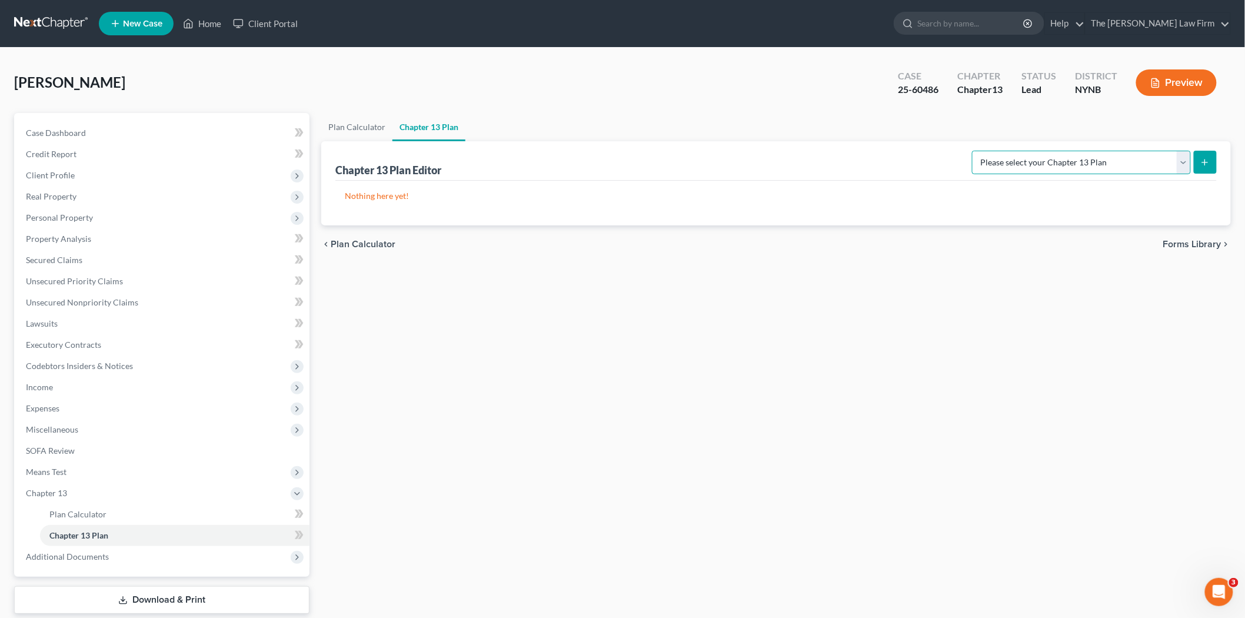
click at [1165, 160] on select "Please select your Chapter 13 Plan National Form Plan - Official Form 113 [US_S…" at bounding box center [1081, 163] width 219 height 24
select select "2"
click at [984, 151] on select "Please select your Chapter 13 Plan National Form Plan - Official Form 113 [US_S…" at bounding box center [1081, 163] width 219 height 24
click at [1210, 157] on button "submit" at bounding box center [1205, 162] width 23 height 23
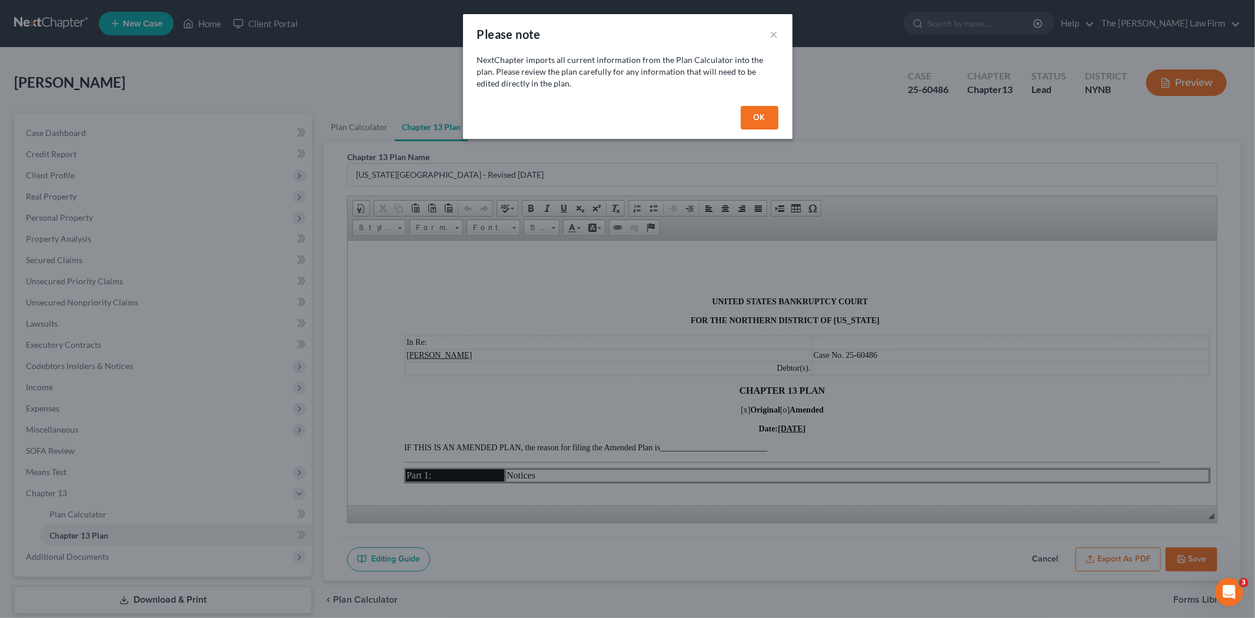
click at [760, 122] on button "OK" at bounding box center [760, 118] width 38 height 24
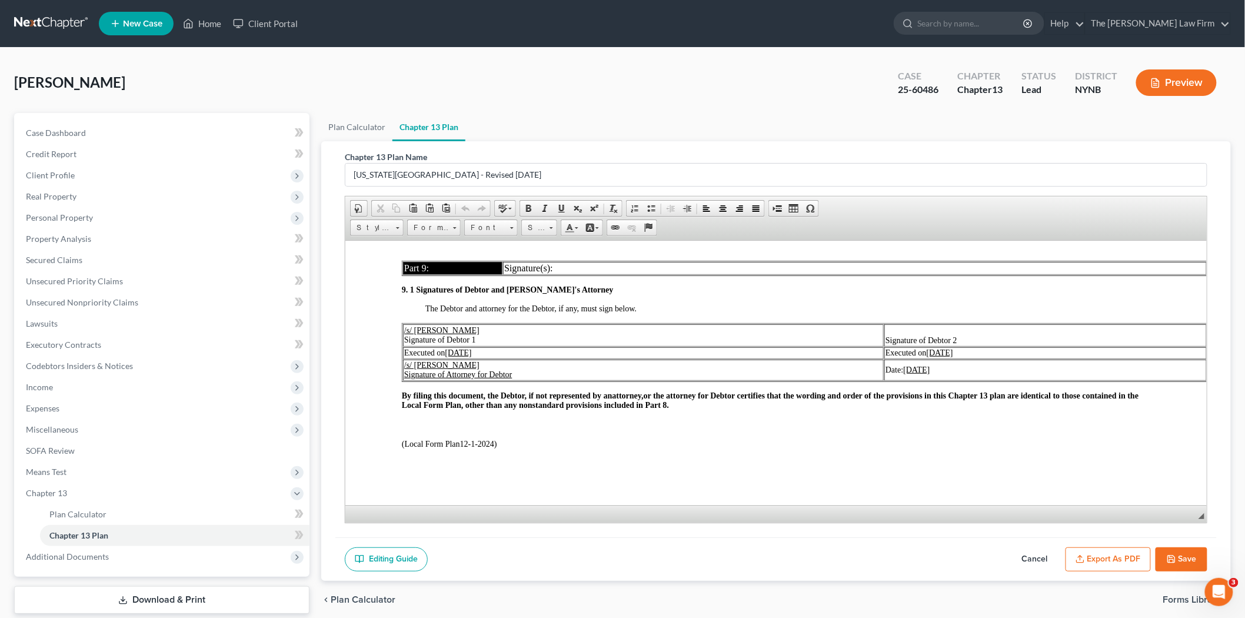
scroll to position [3407, 0]
click at [55, 401] on span "Expenses" at bounding box center [162, 408] width 293 height 21
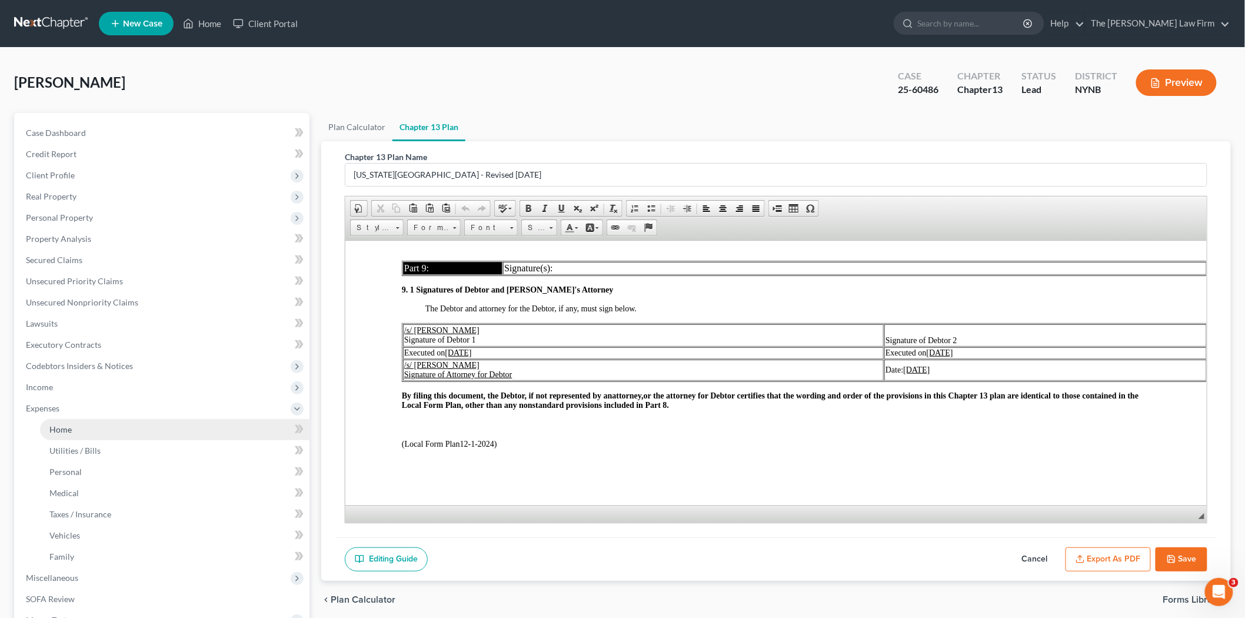
click at [62, 432] on span "Home" at bounding box center [60, 429] width 22 height 10
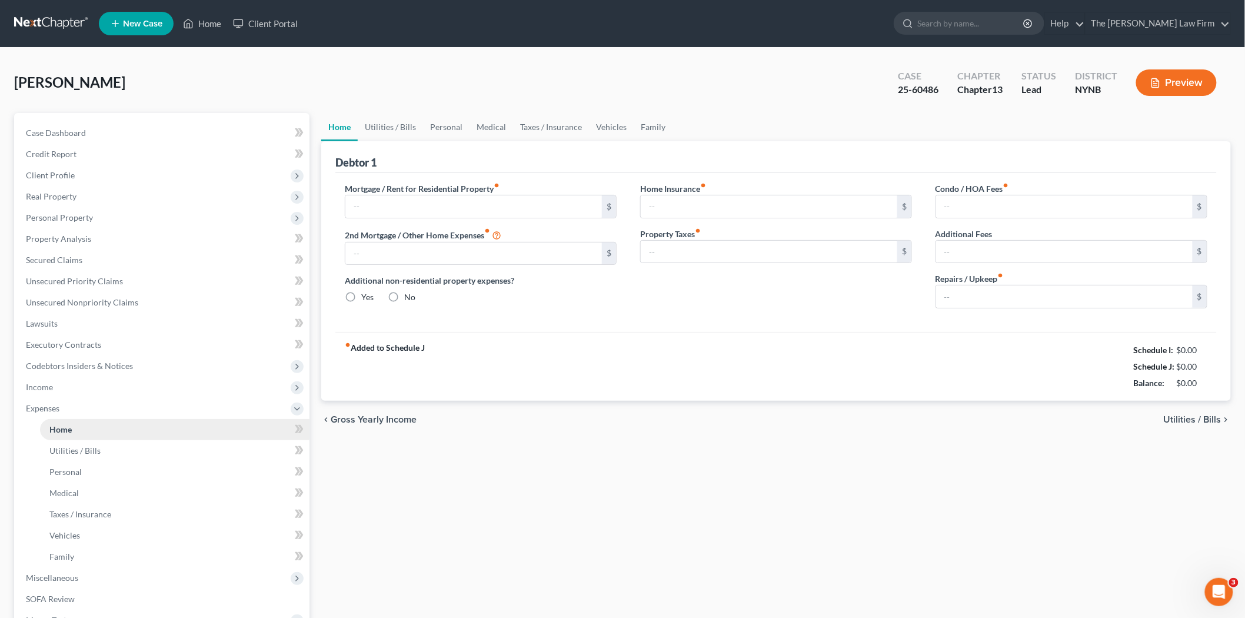
type input "1,000.00"
type input "0.00"
radio input "true"
type input "0.00"
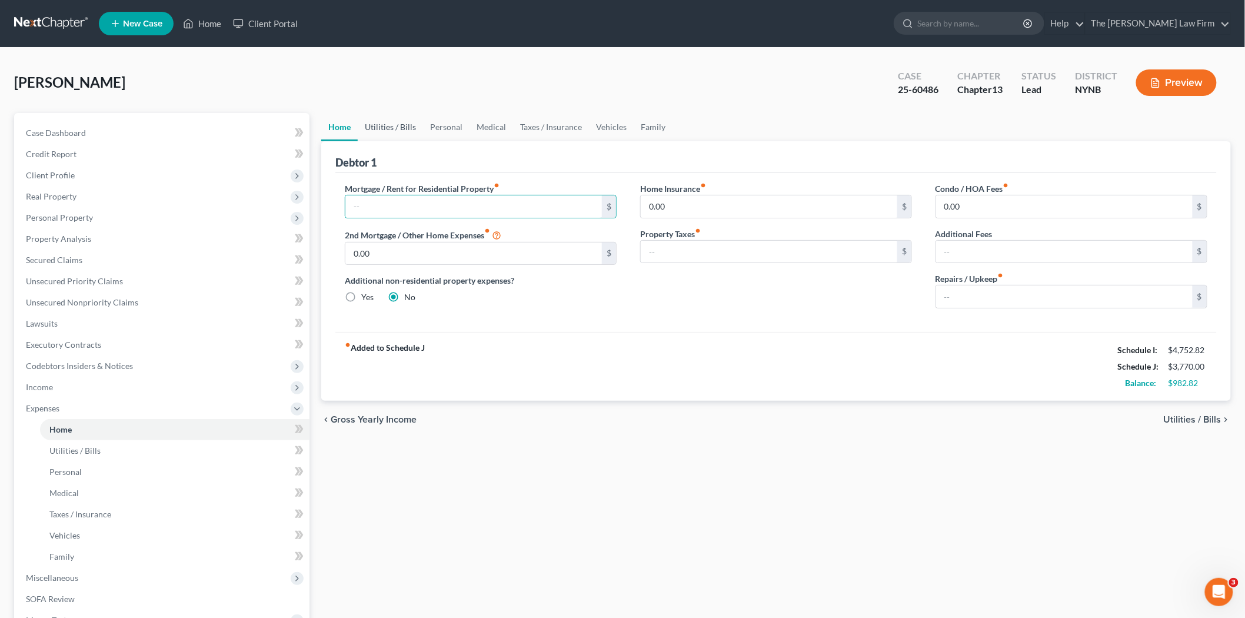
click at [398, 126] on link "Utilities / Bills" at bounding box center [390, 127] width 65 height 28
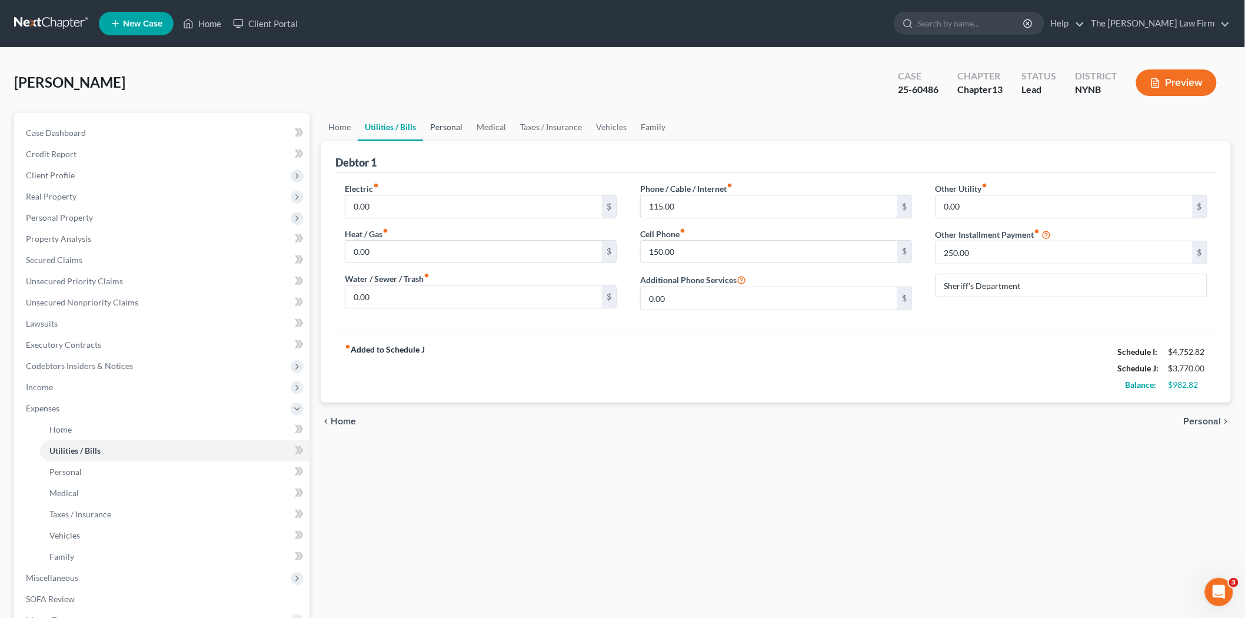
click at [453, 121] on link "Personal" at bounding box center [446, 127] width 46 height 28
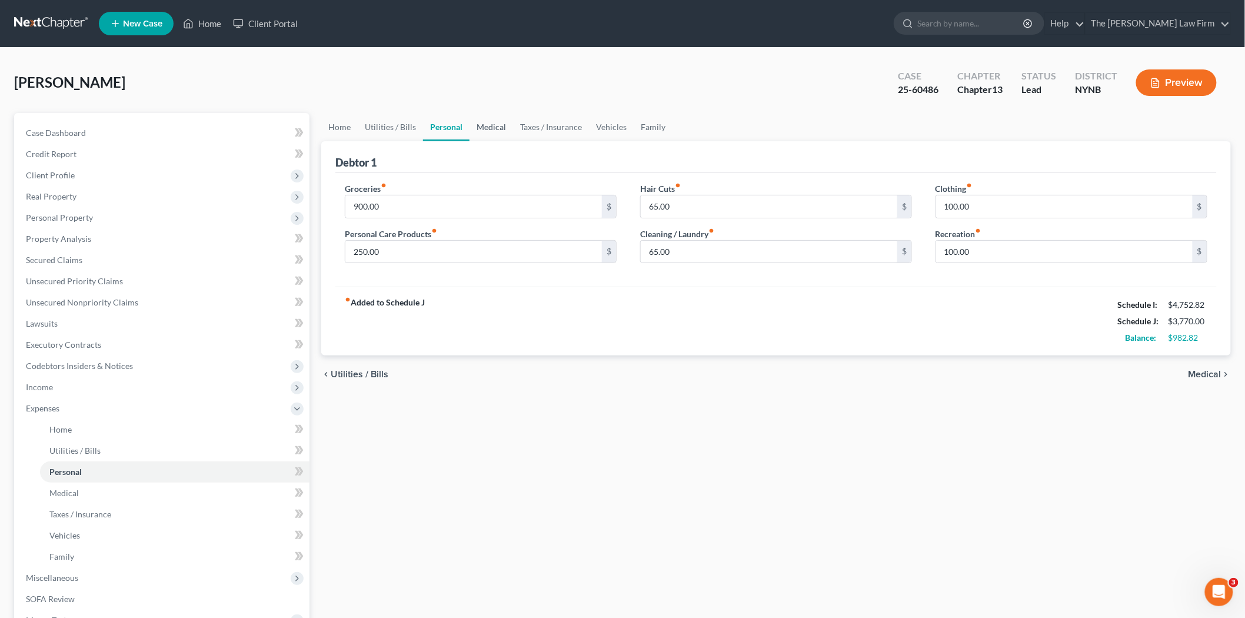
click at [489, 124] on link "Medical" at bounding box center [491, 127] width 44 height 28
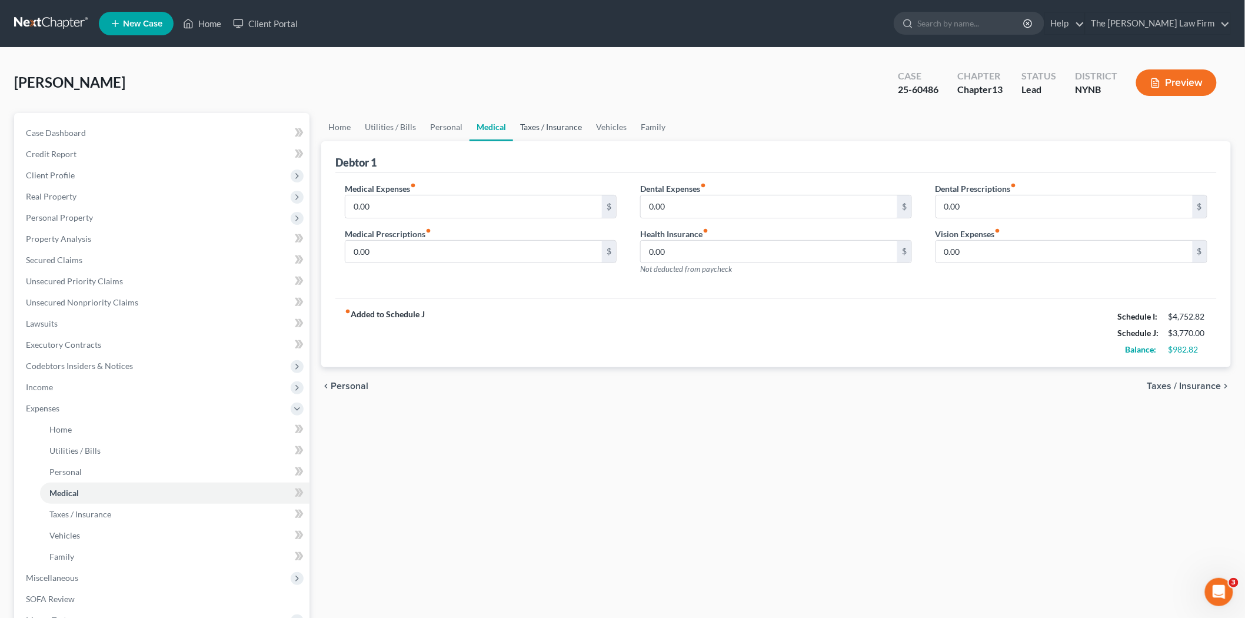
click at [538, 127] on link "Taxes / Insurance" at bounding box center [551, 127] width 76 height 28
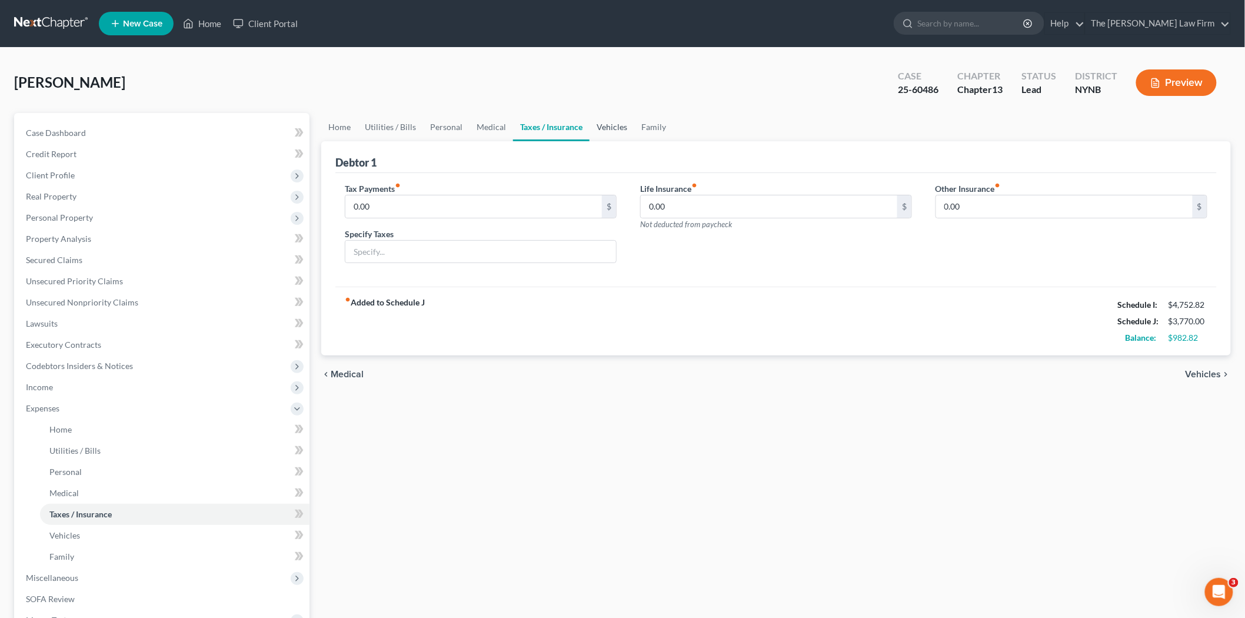
click at [601, 126] on link "Vehicles" at bounding box center [611, 127] width 45 height 28
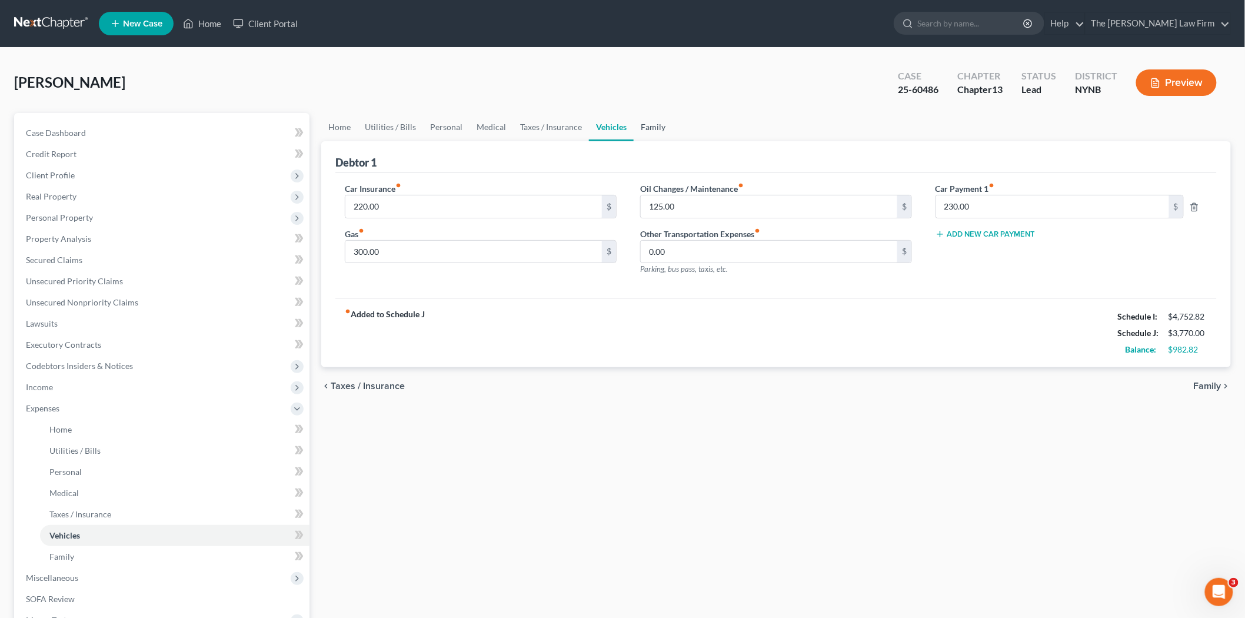
click at [646, 128] on link "Family" at bounding box center [653, 127] width 39 height 28
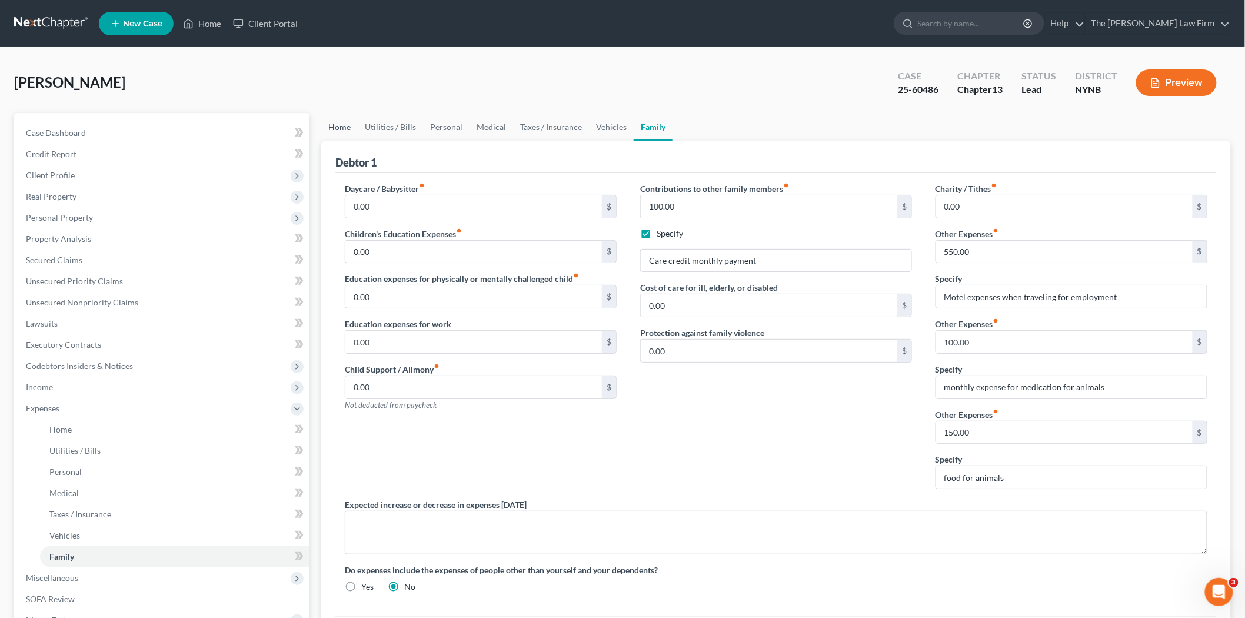
click at [336, 134] on link "Home" at bounding box center [339, 127] width 36 height 28
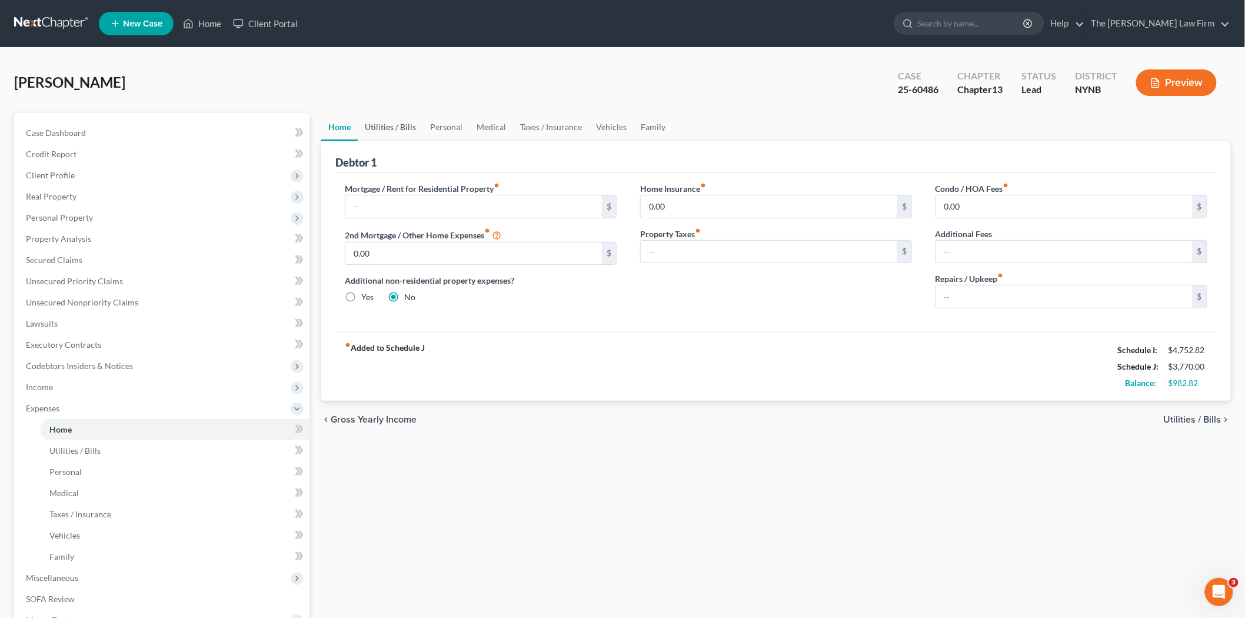
click at [377, 125] on link "Utilities / Bills" at bounding box center [390, 127] width 65 height 28
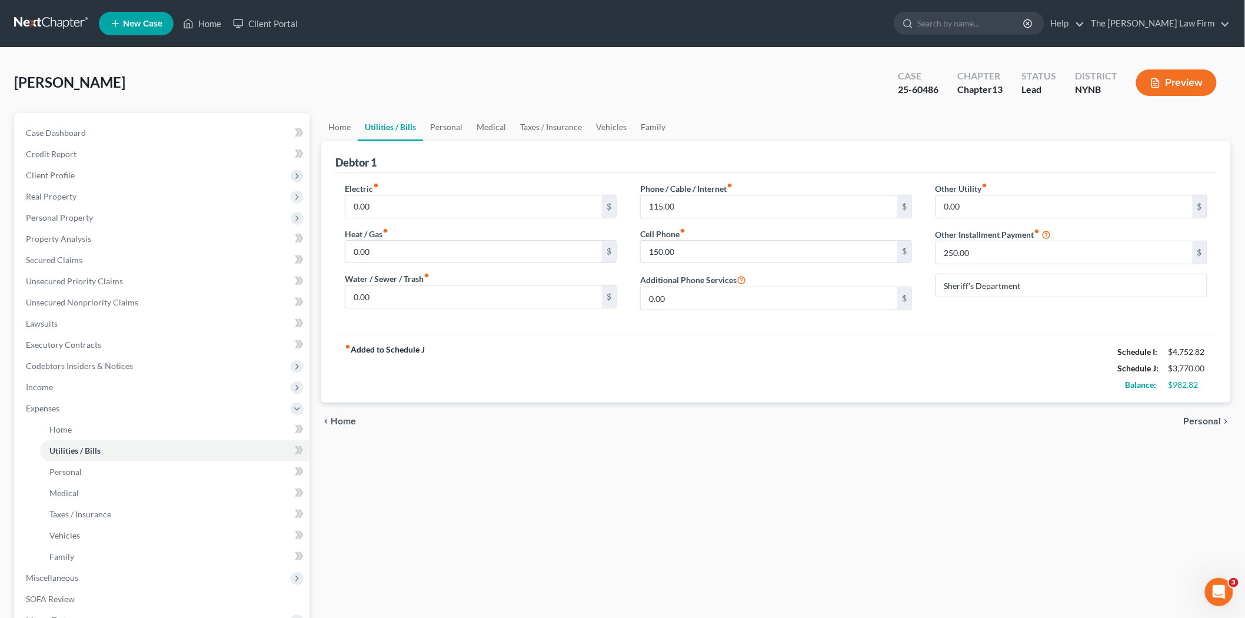
click at [409, 137] on link "Utilities / Bills" at bounding box center [390, 127] width 65 height 28
click at [435, 128] on link "Personal" at bounding box center [446, 127] width 46 height 28
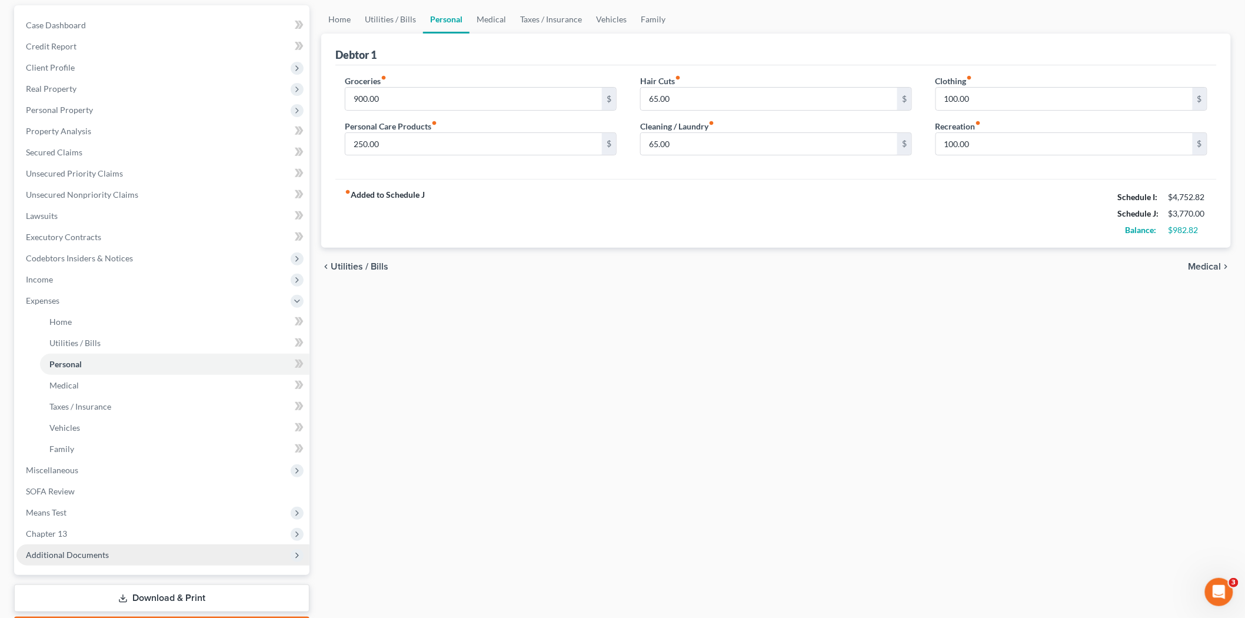
scroll to position [131, 0]
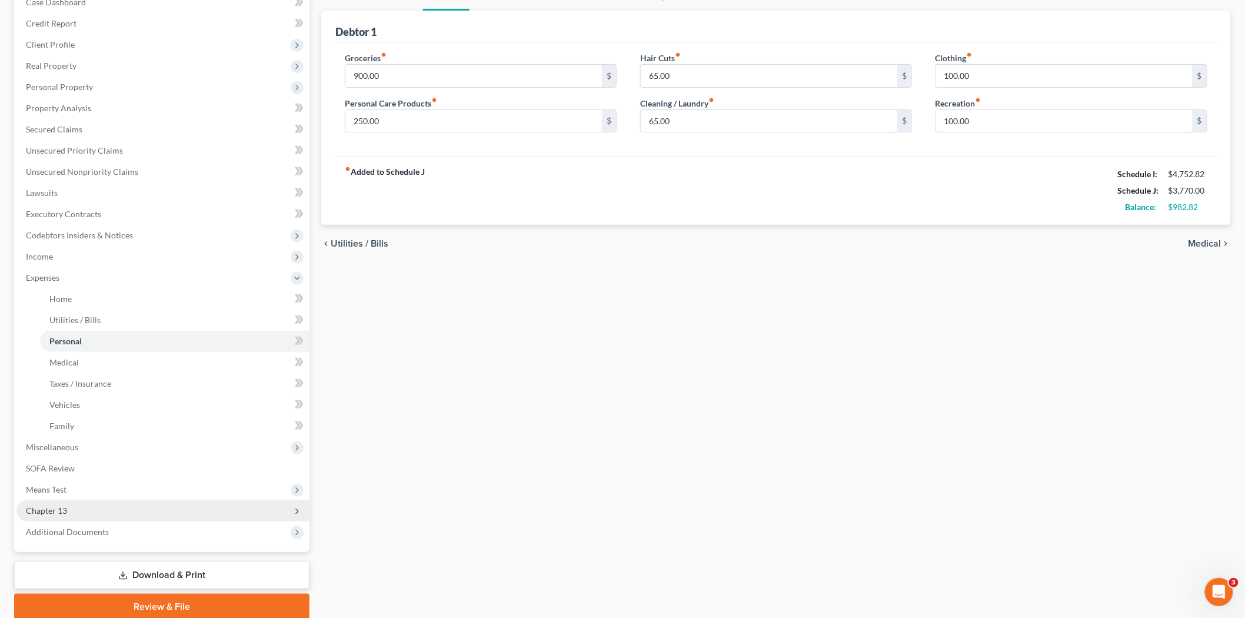
click at [94, 513] on span "Chapter 13" at bounding box center [162, 510] width 293 height 21
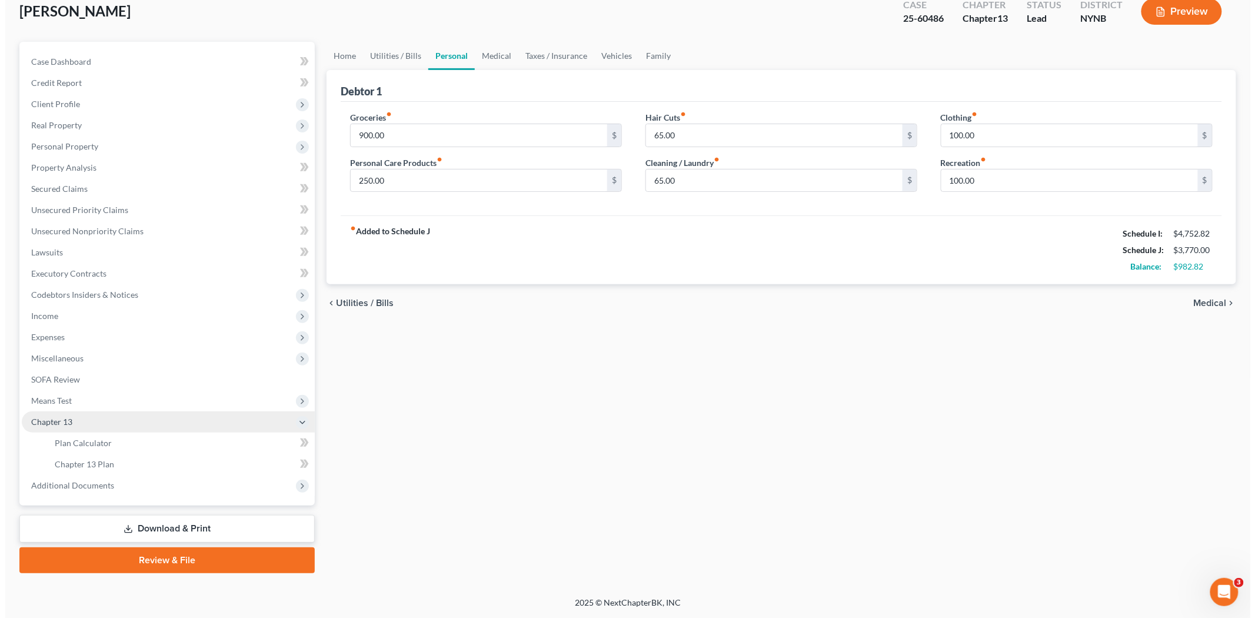
scroll to position [69, 0]
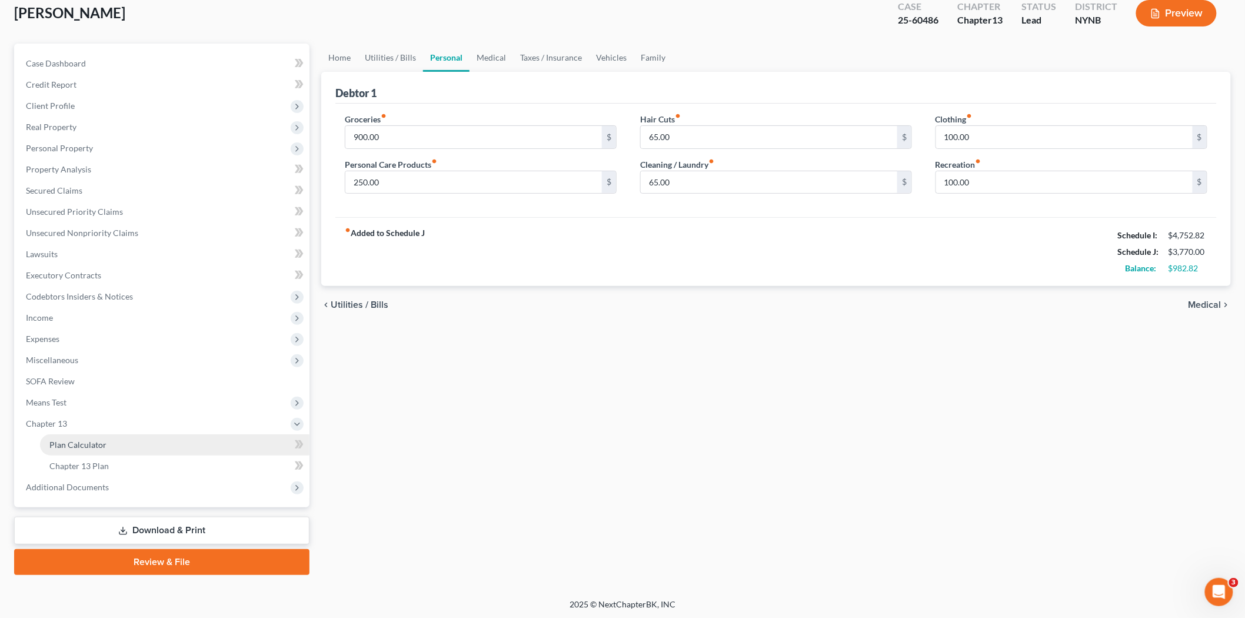
click at [86, 440] on span "Plan Calculator" at bounding box center [77, 444] width 57 height 10
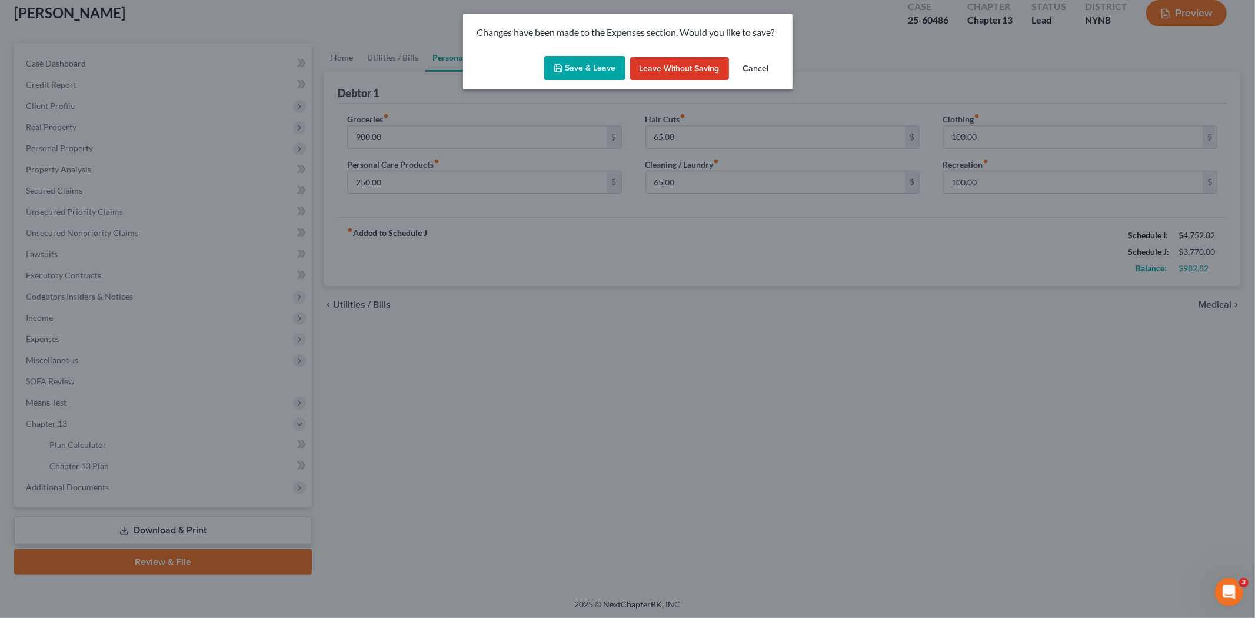
click at [574, 75] on button "Save & Leave" at bounding box center [584, 68] width 81 height 25
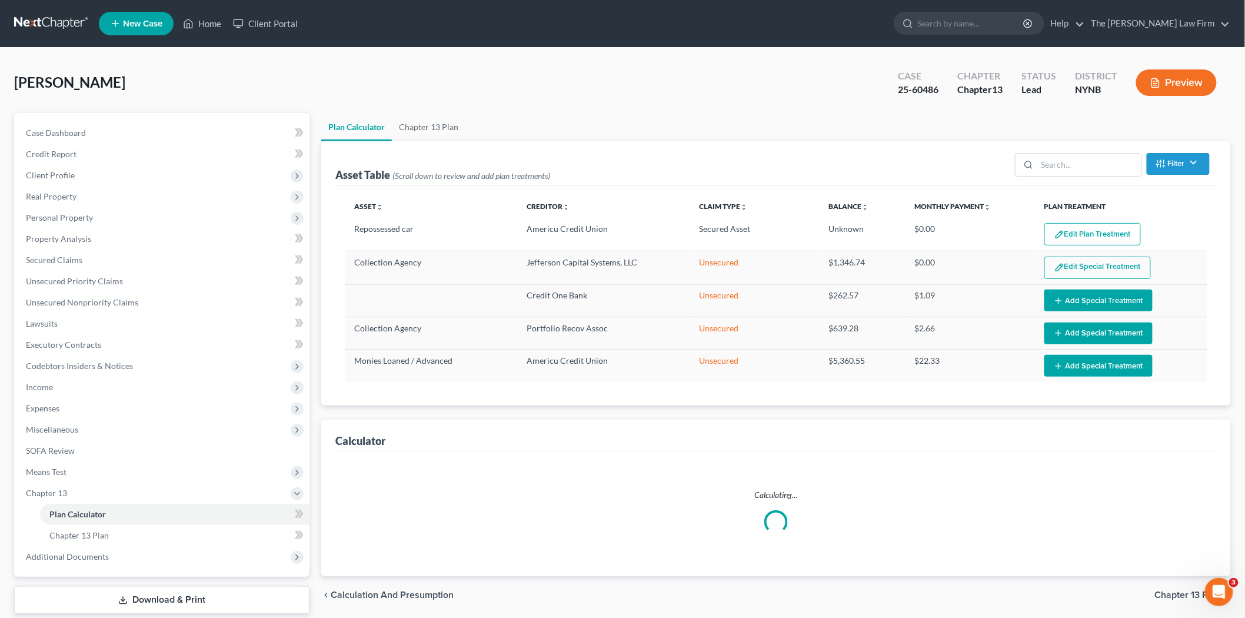
select select "59"
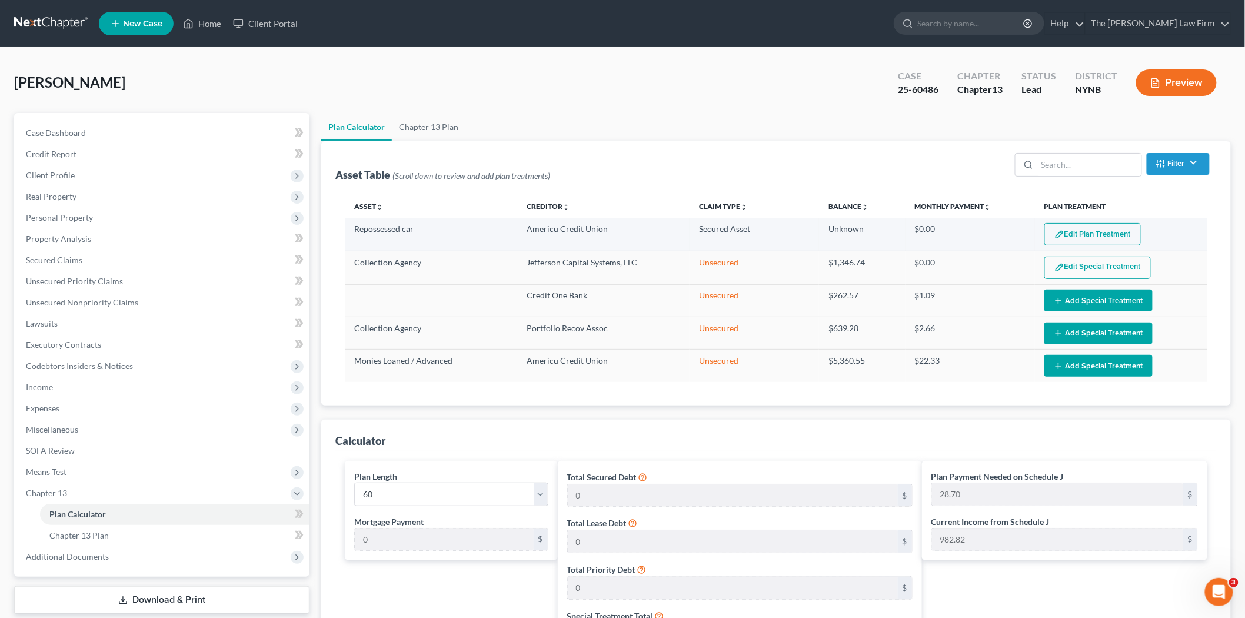
click at [1104, 231] on button "Edit Plan Treatment" at bounding box center [1092, 234] width 96 height 22
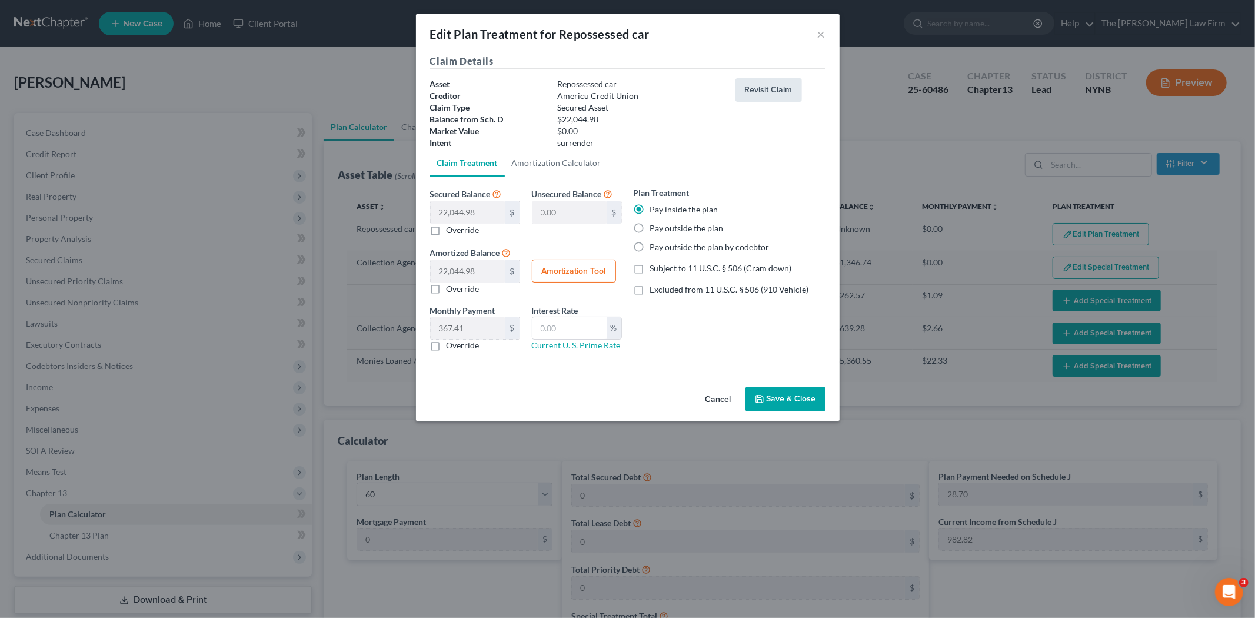
click at [775, 90] on button "Revisit Claim" at bounding box center [768, 90] width 66 height 24
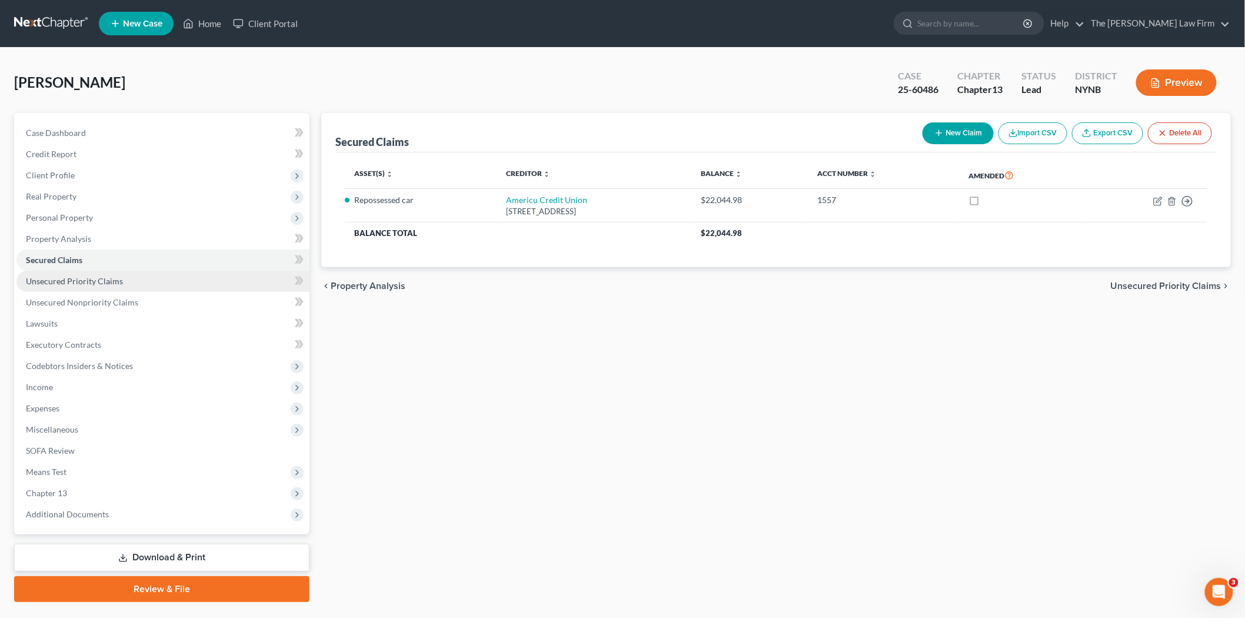
click at [115, 281] on span "Unsecured Priority Claims" at bounding box center [74, 281] width 97 height 10
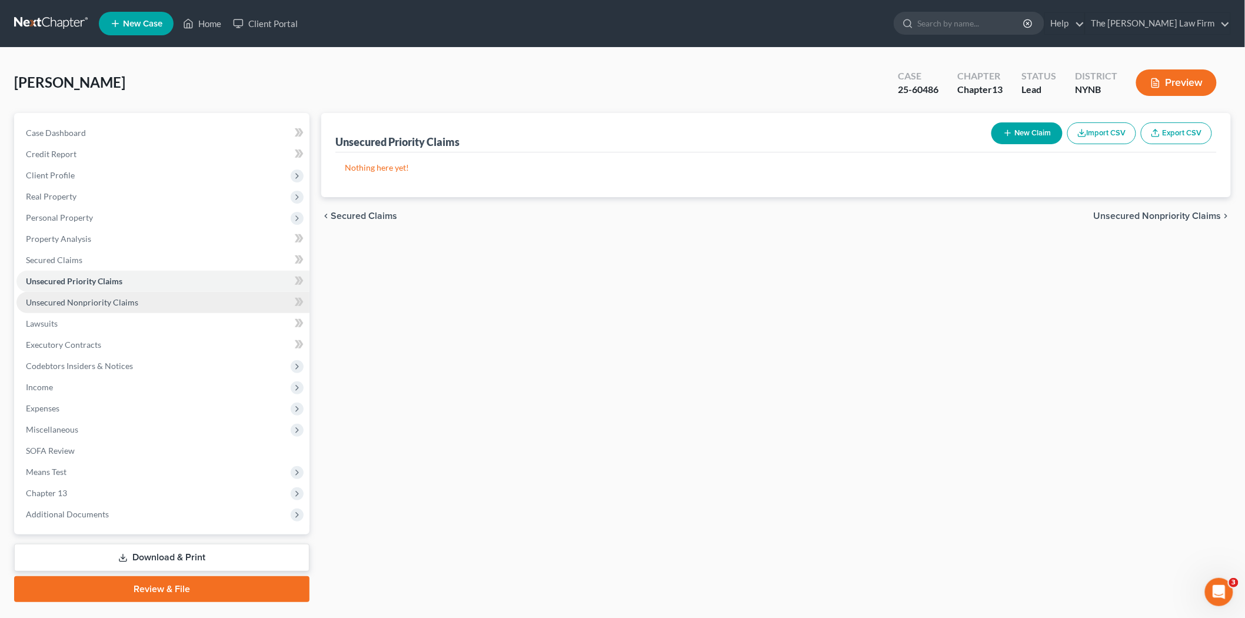
click at [101, 308] on link "Unsecured Nonpriority Claims" at bounding box center [162, 302] width 293 height 21
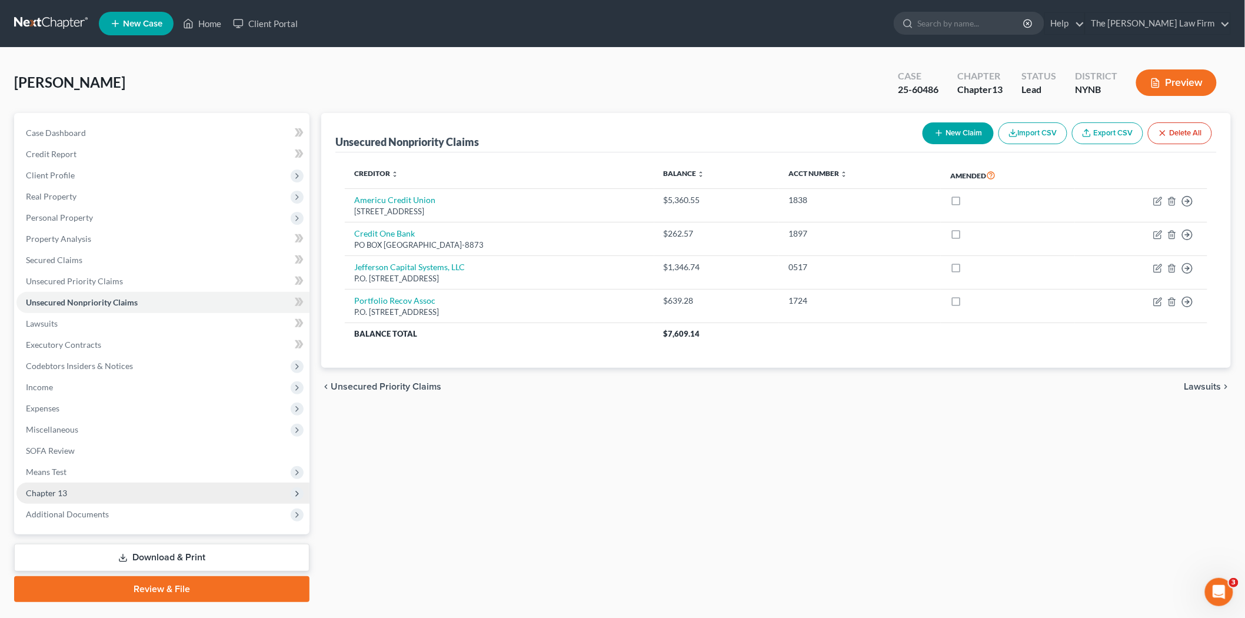
click at [68, 489] on span "Chapter 13" at bounding box center [162, 492] width 293 height 21
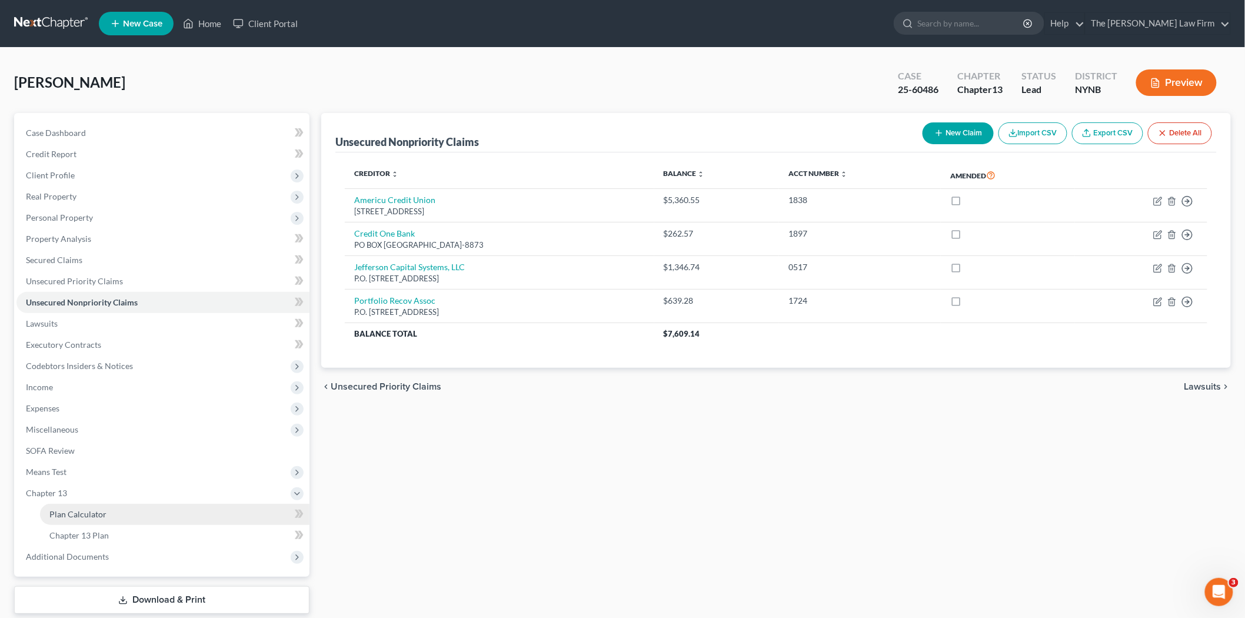
click at [73, 512] on span "Plan Calculator" at bounding box center [77, 514] width 57 height 10
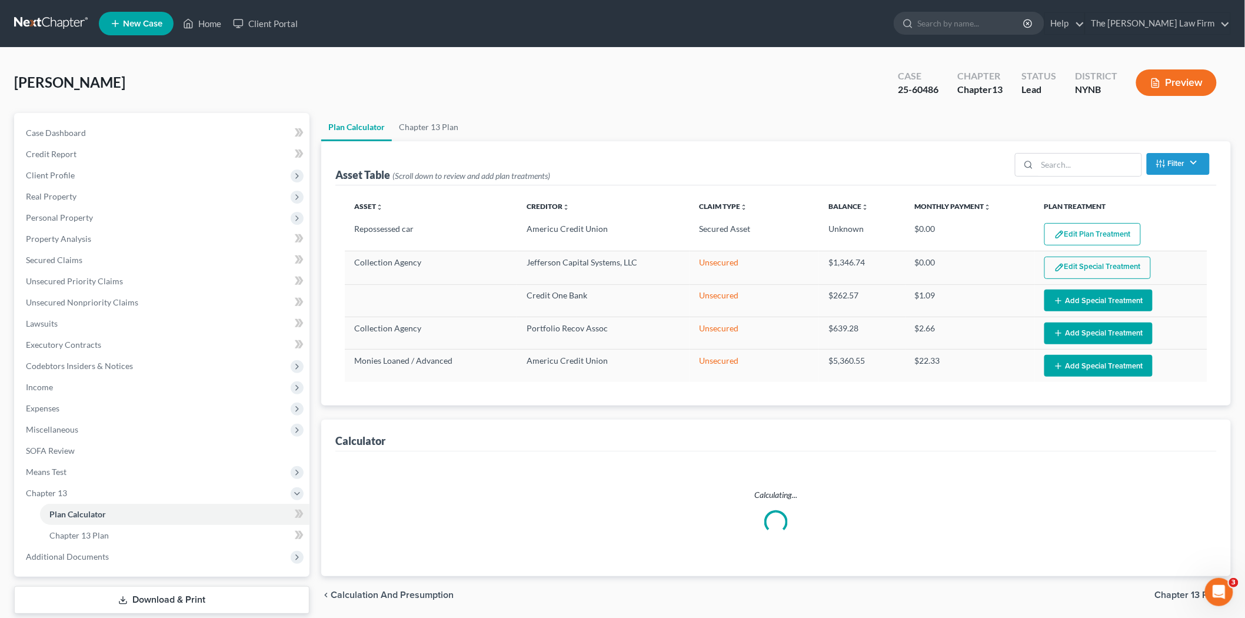
select select "59"
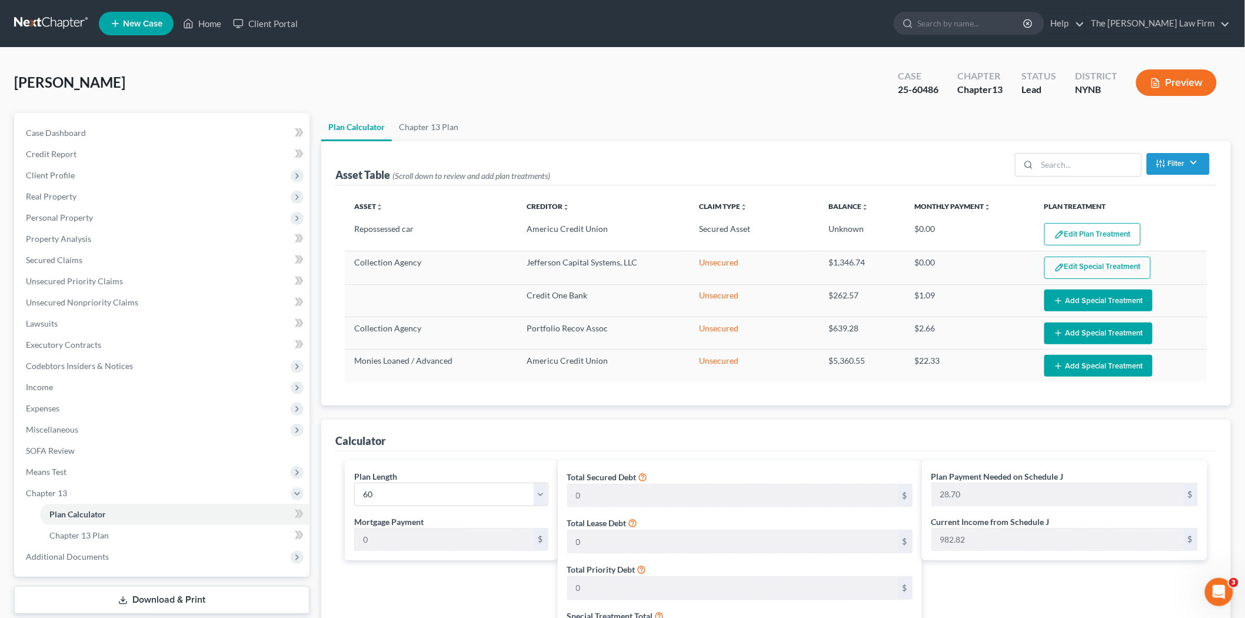
click at [1060, 231] on img "button" at bounding box center [1059, 234] width 10 height 10
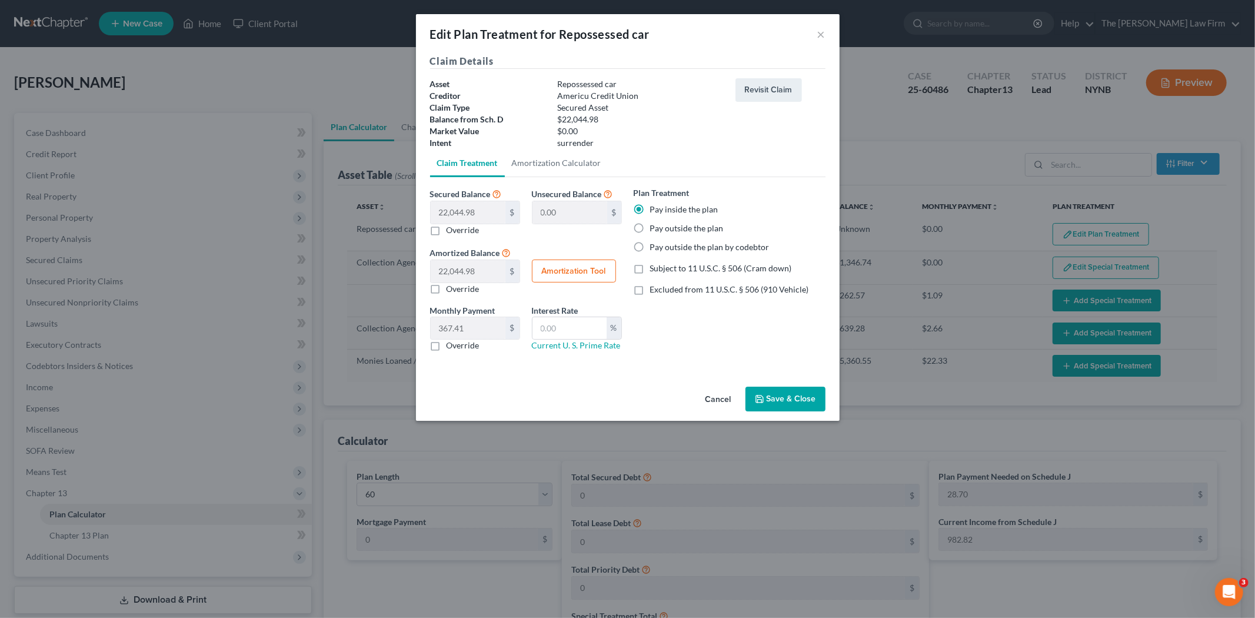
click at [583, 274] on button "Amortization Tool" at bounding box center [574, 271] width 84 height 24
type input "22,044.98"
type input "60"
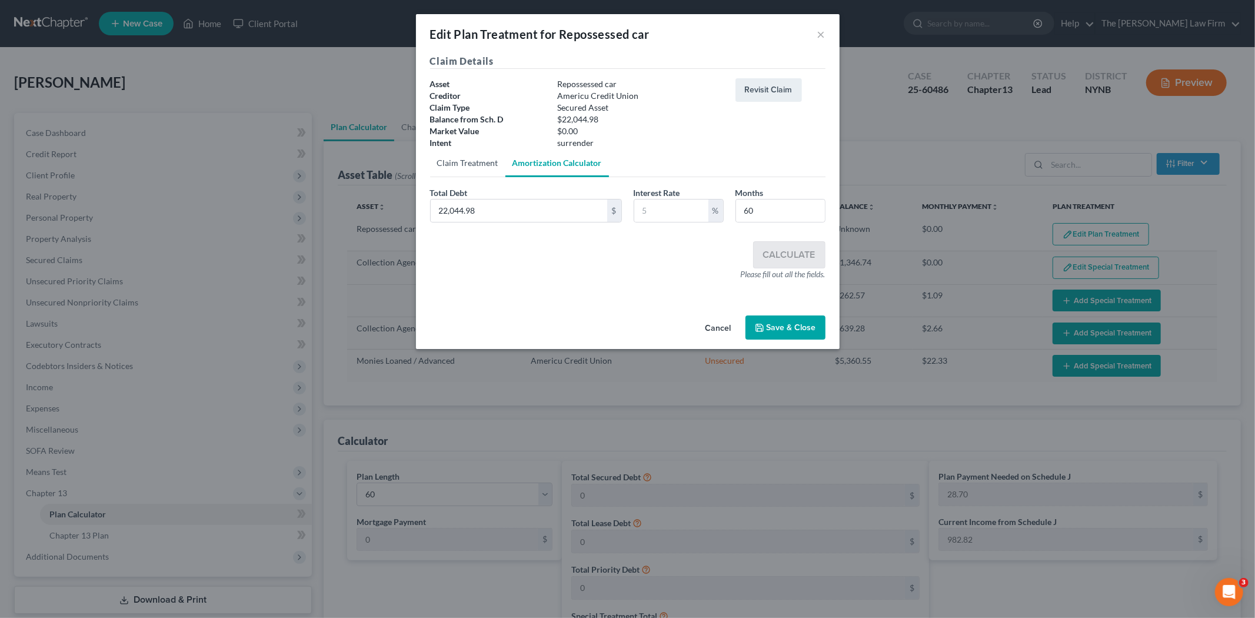
click at [467, 162] on link "Claim Treatment" at bounding box center [467, 163] width 75 height 28
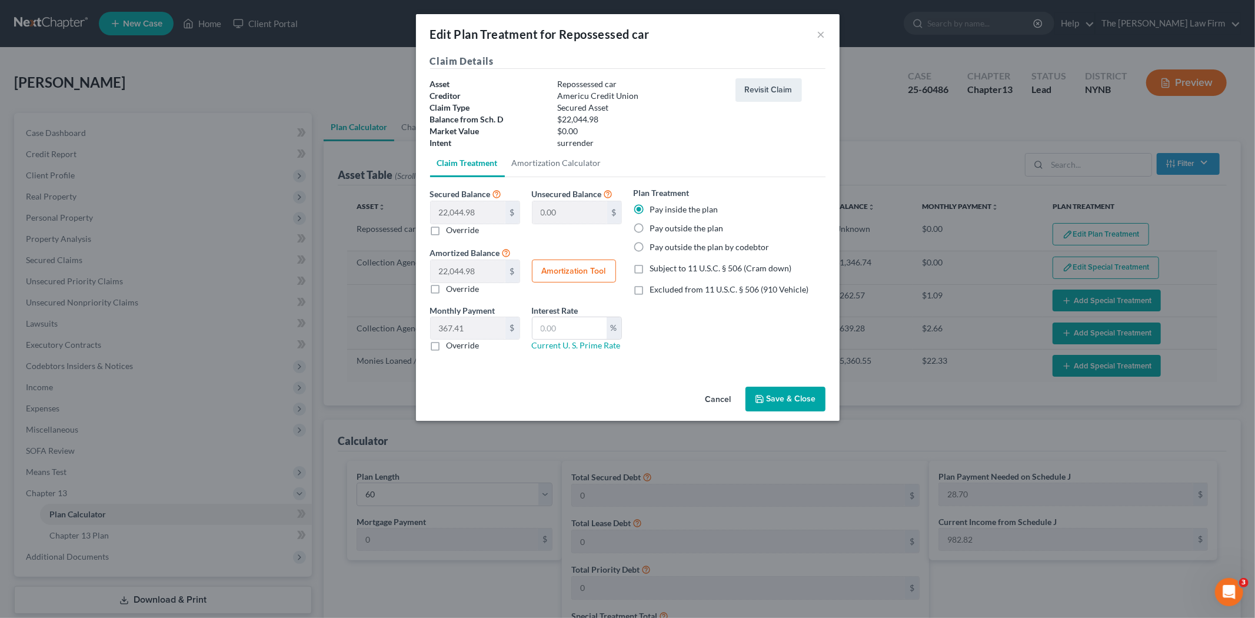
click at [767, 392] on button "Save & Close" at bounding box center [785, 399] width 80 height 25
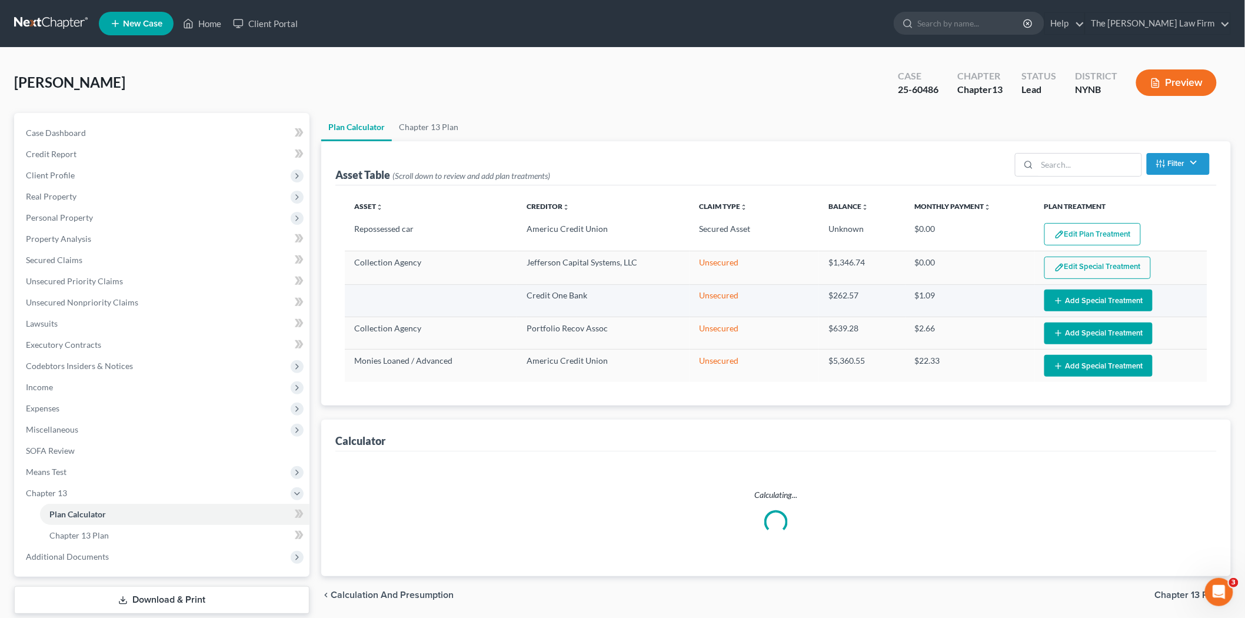
select select "59"
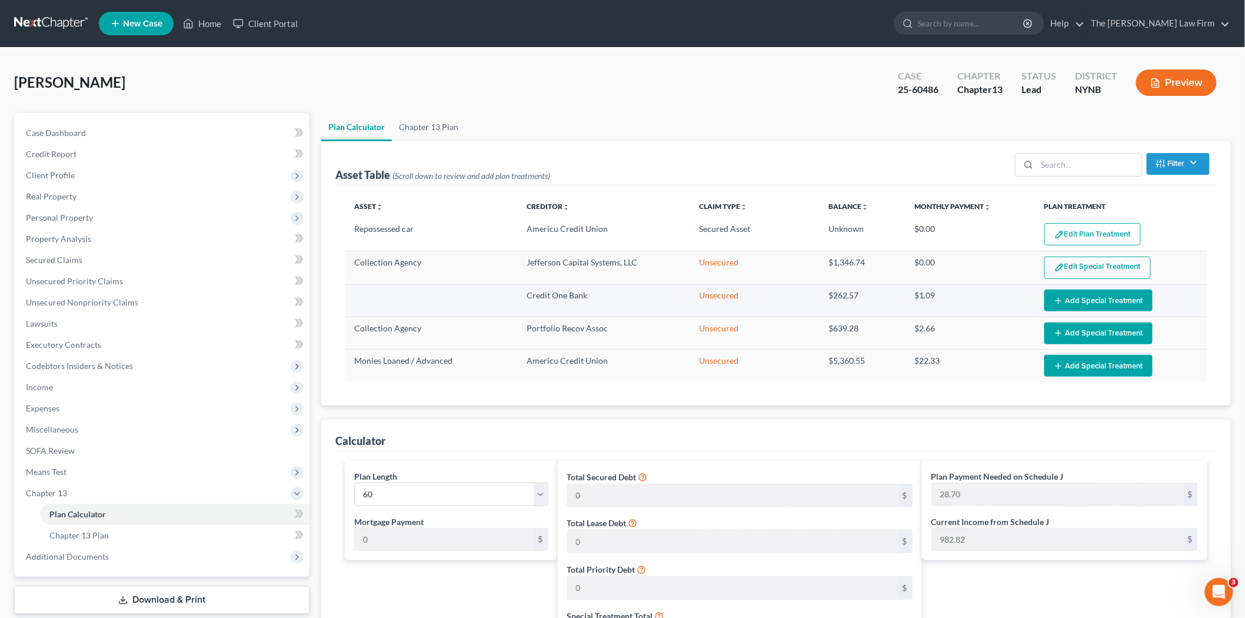
click at [1100, 298] on button "Add Special Treatment" at bounding box center [1098, 300] width 108 height 22
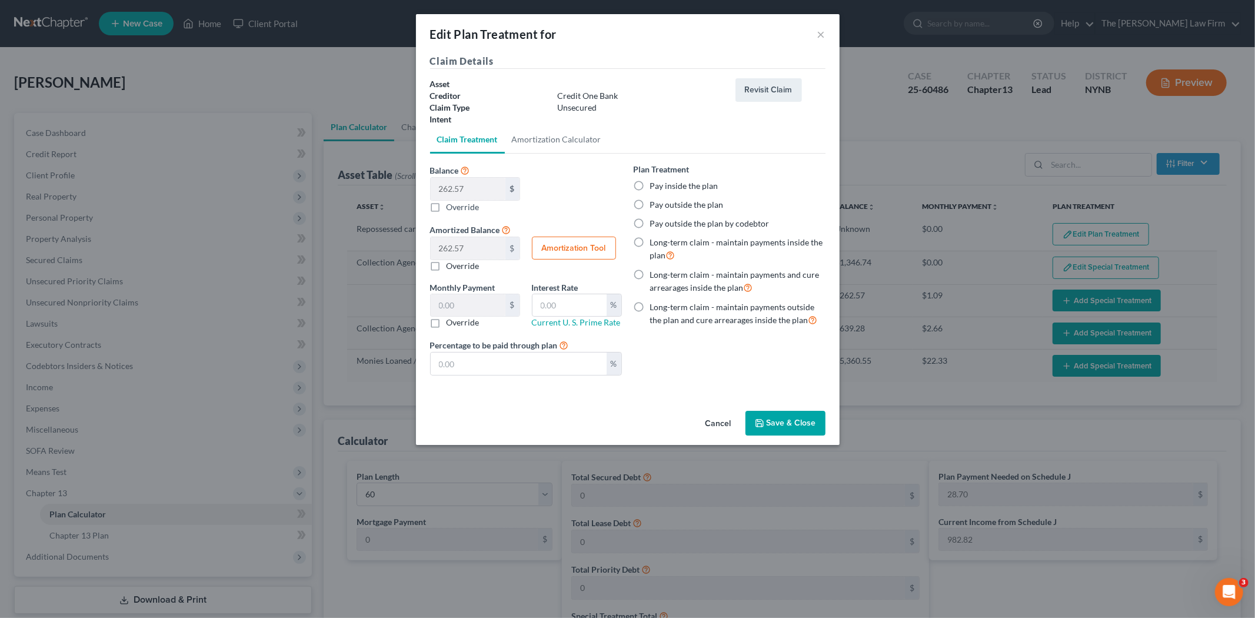
click at [692, 185] on label "Pay inside the plan" at bounding box center [684, 186] width 68 height 12
click at [662, 185] on input "Pay inside the plan" at bounding box center [659, 184] width 8 height 8
radio input "true"
click at [764, 426] on icon "button" at bounding box center [759, 422] width 9 height 9
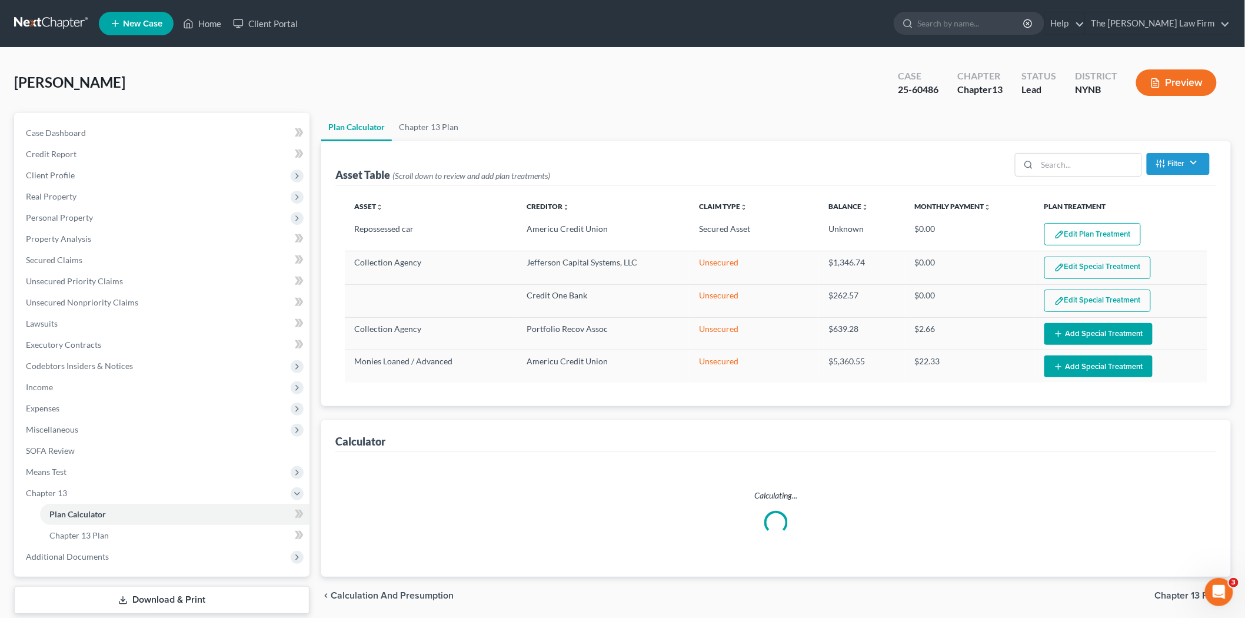
select select "59"
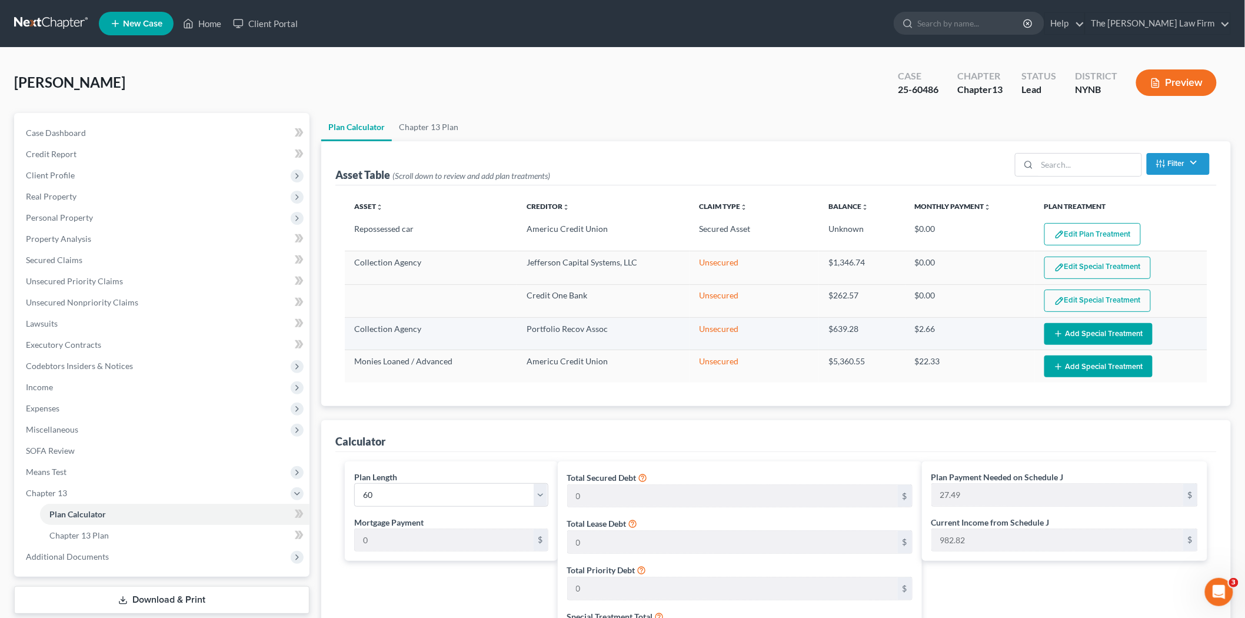
click at [1101, 338] on button "Add Special Treatment" at bounding box center [1098, 334] width 108 height 22
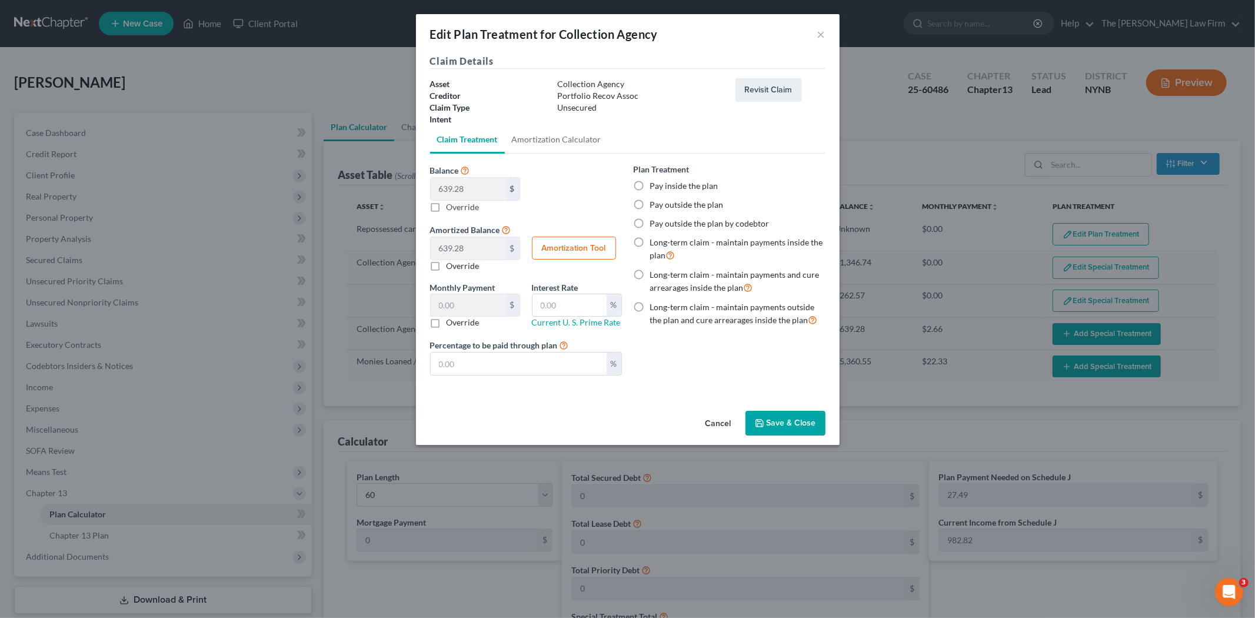
click at [672, 185] on label "Pay inside the plan" at bounding box center [684, 186] width 68 height 12
click at [662, 185] on input "Pay inside the plan" at bounding box center [659, 184] width 8 height 8
radio input "true"
click at [768, 431] on button "Save & Close" at bounding box center [785, 423] width 80 height 25
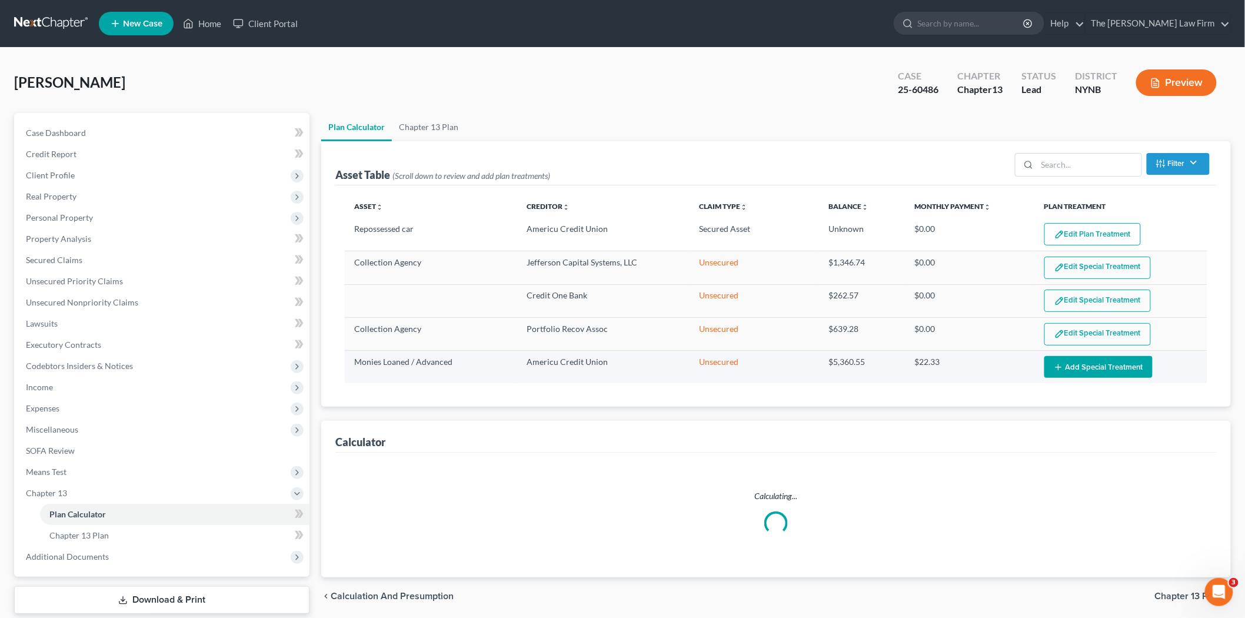
select select "59"
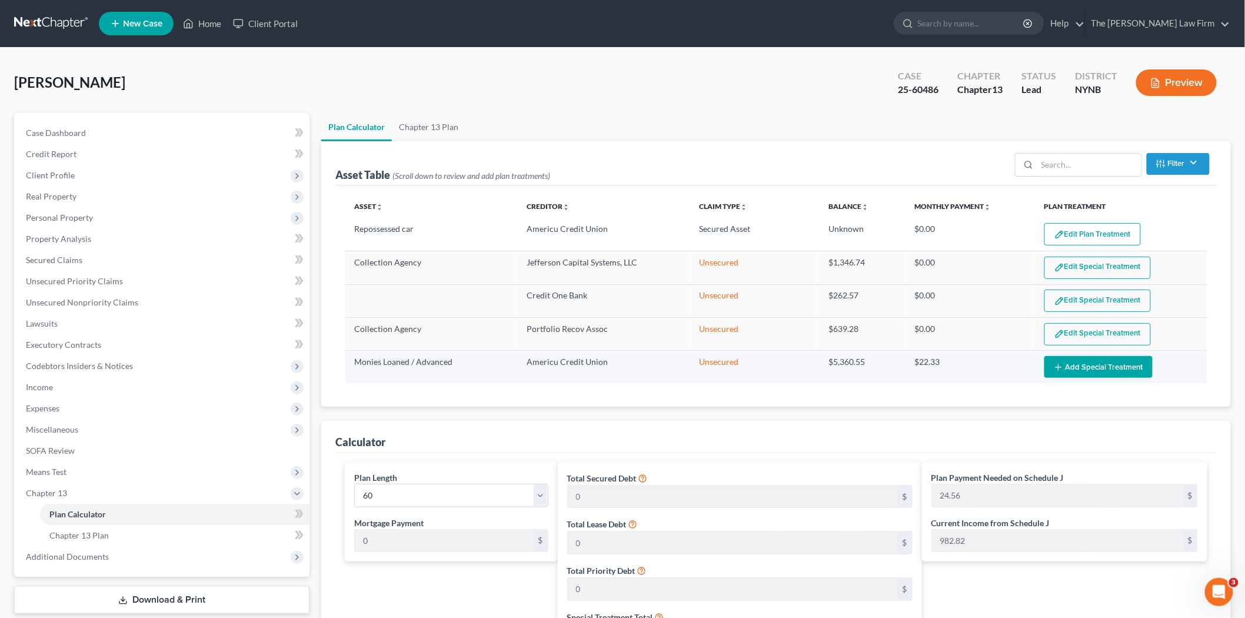
click at [1067, 364] on button "Add Special Treatment" at bounding box center [1098, 367] width 108 height 22
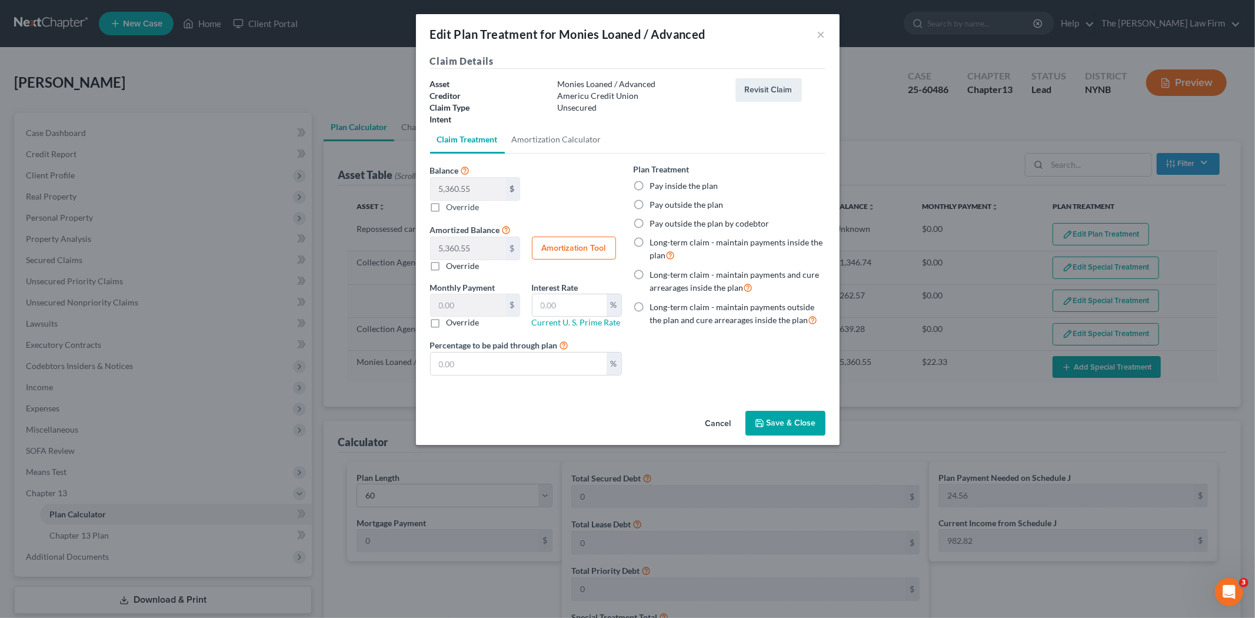
click at [672, 190] on label "Pay inside the plan" at bounding box center [684, 186] width 68 height 12
click at [662, 188] on input "Pay inside the plan" at bounding box center [659, 184] width 8 height 8
radio input "true"
click at [781, 422] on button "Save & Close" at bounding box center [785, 423] width 80 height 25
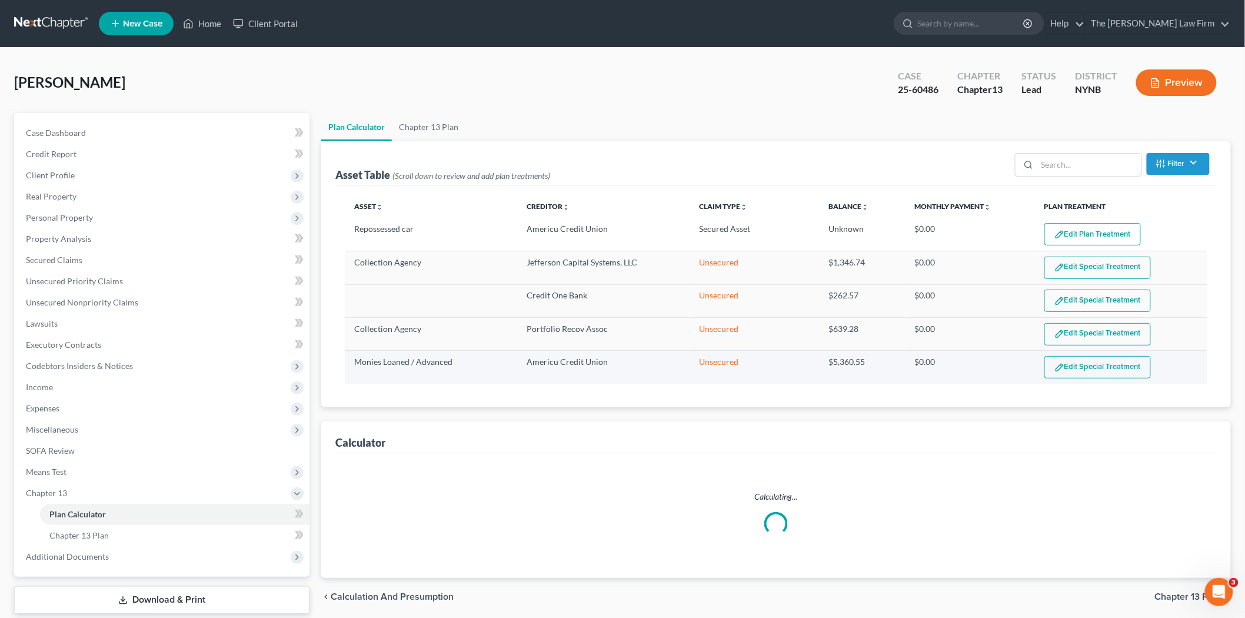
select select "59"
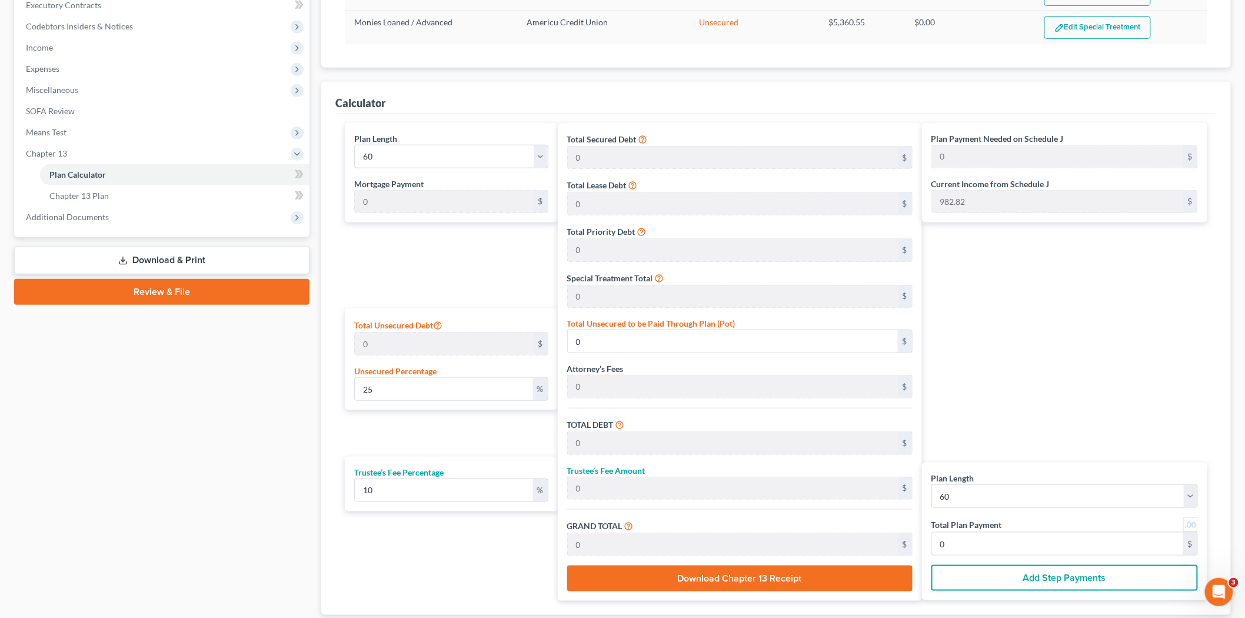
scroll to position [421, 0]
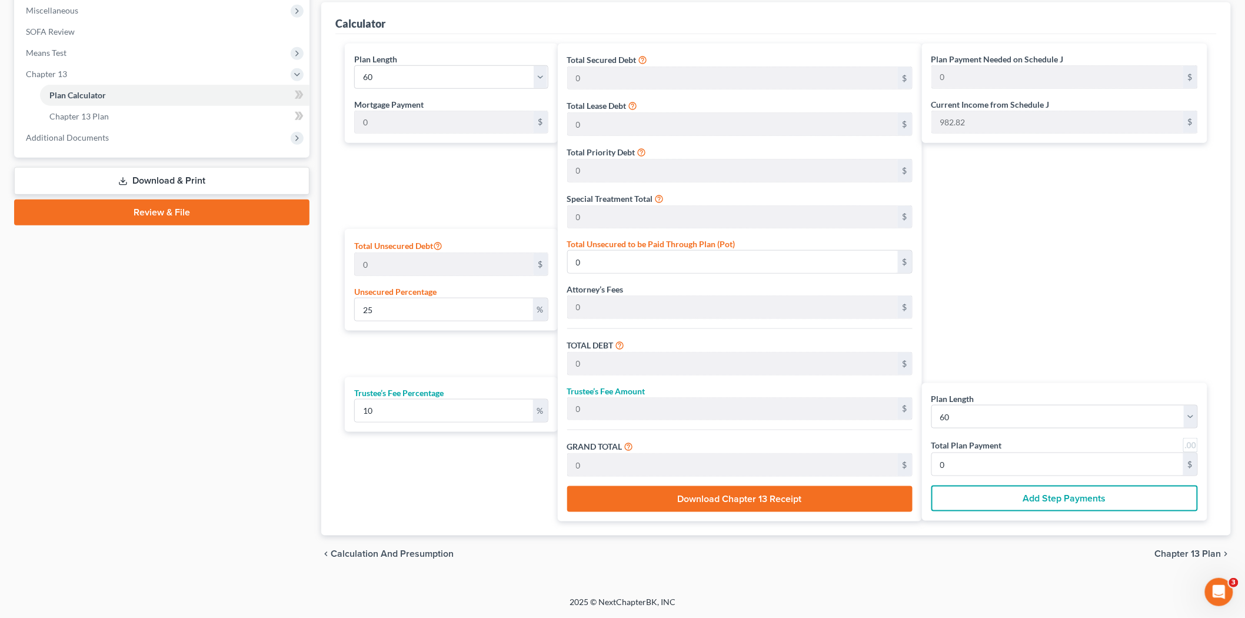
click at [866, 498] on button "Download Chapter 13 Receipt" at bounding box center [739, 499] width 345 height 26
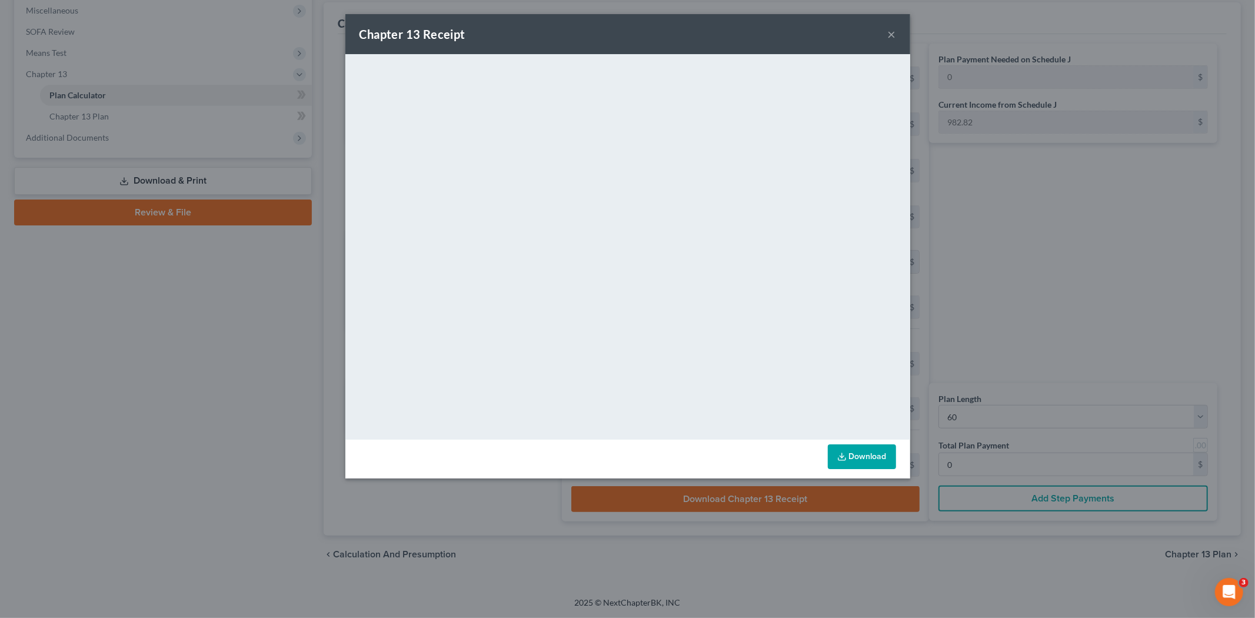
click at [891, 32] on button "×" at bounding box center [892, 34] width 8 height 14
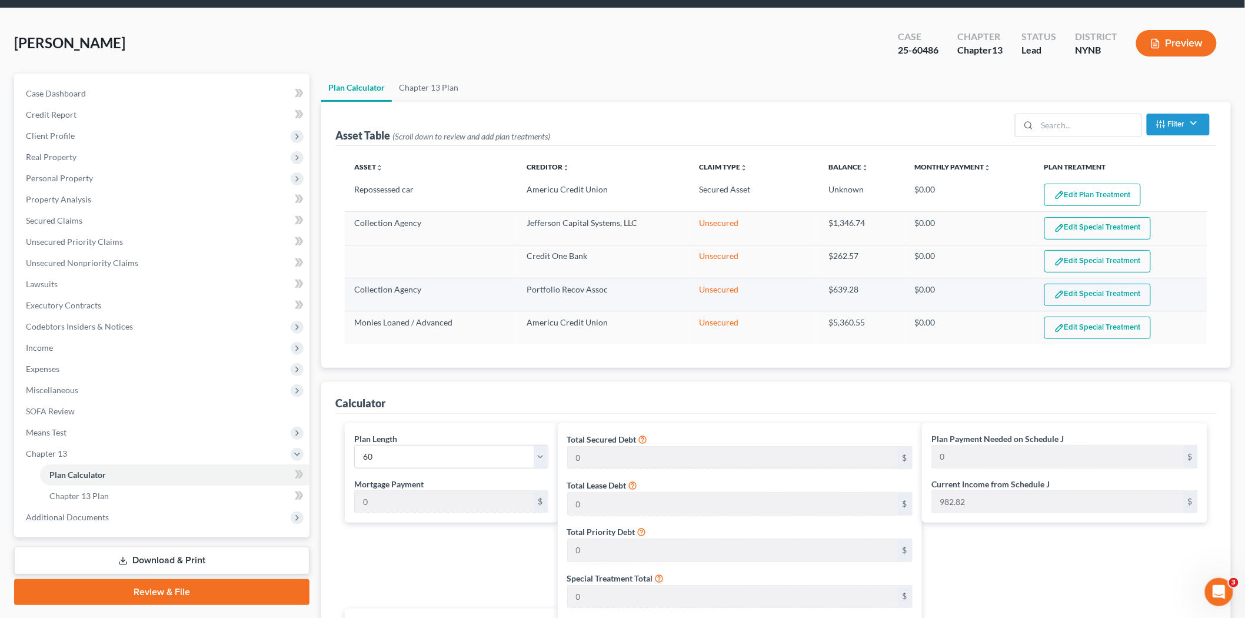
scroll to position [0, 0]
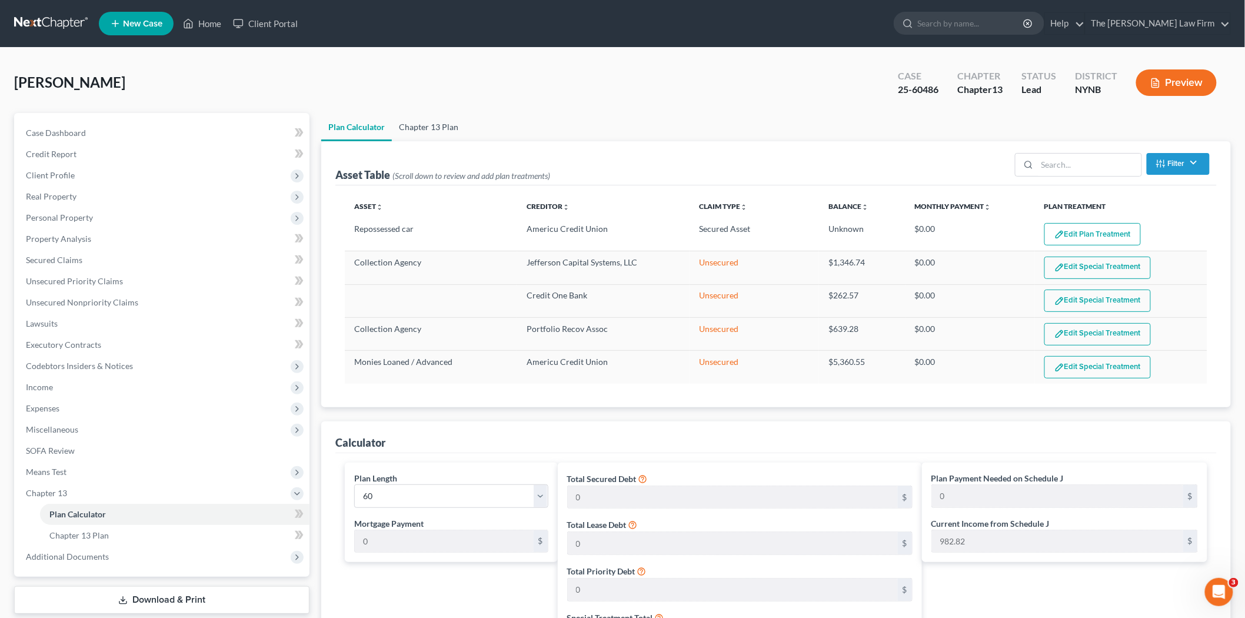
click at [427, 121] on link "Chapter 13 Plan" at bounding box center [429, 127] width 74 height 28
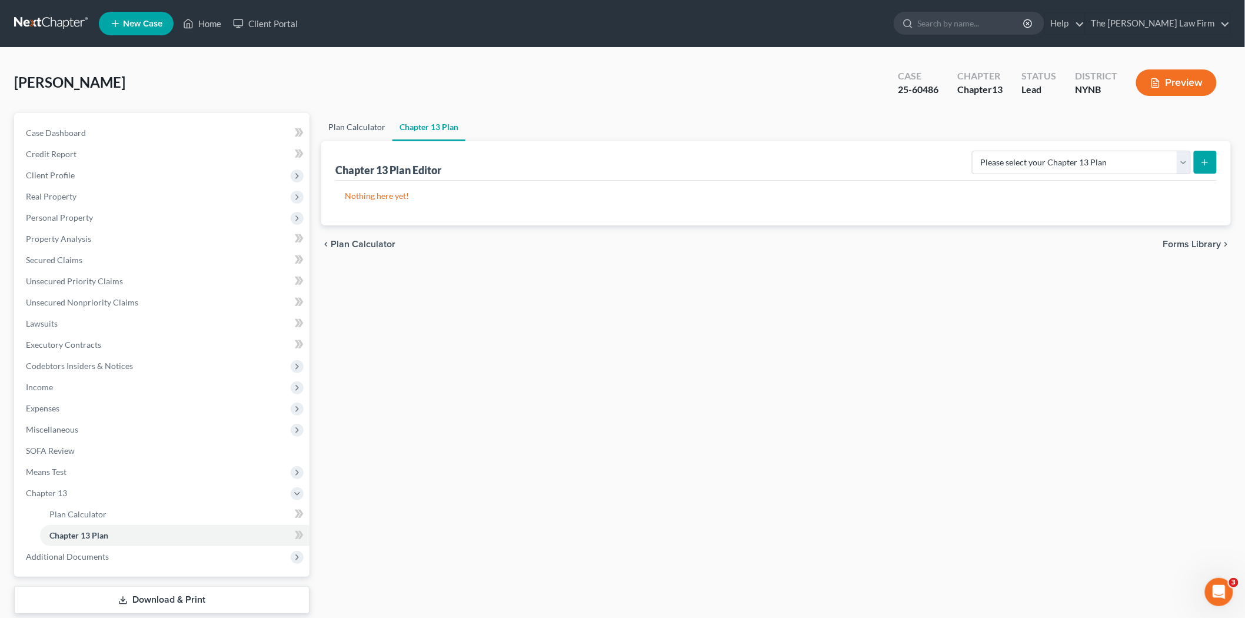
click at [371, 125] on link "Plan Calculator" at bounding box center [356, 127] width 71 height 28
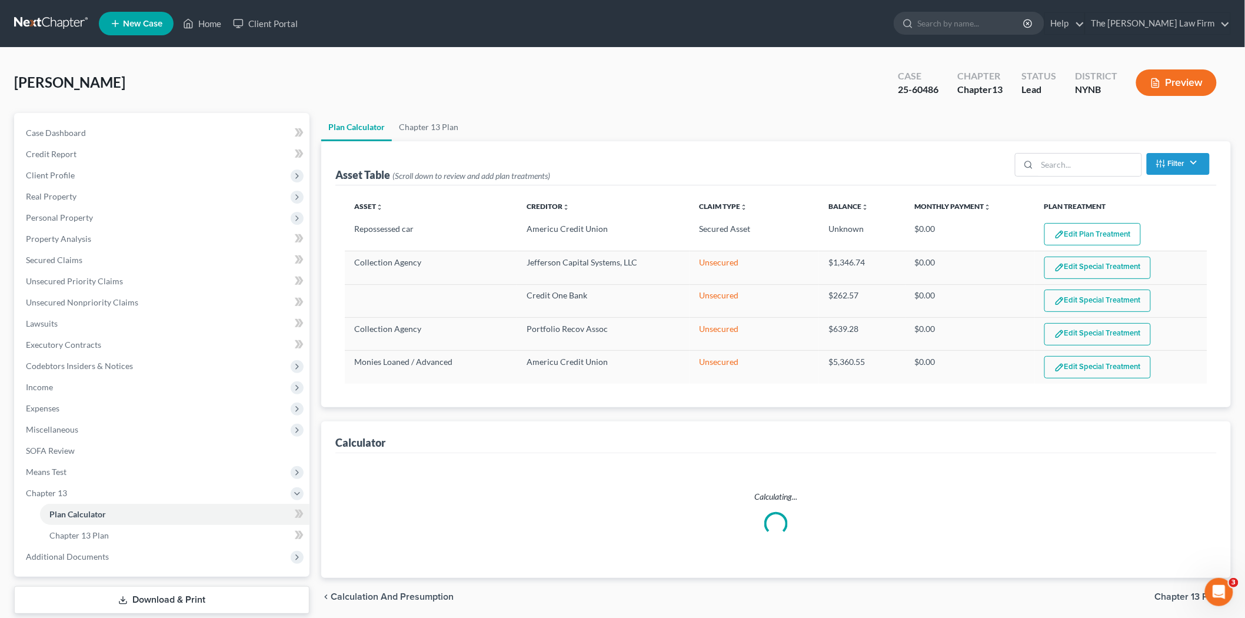
select select "59"
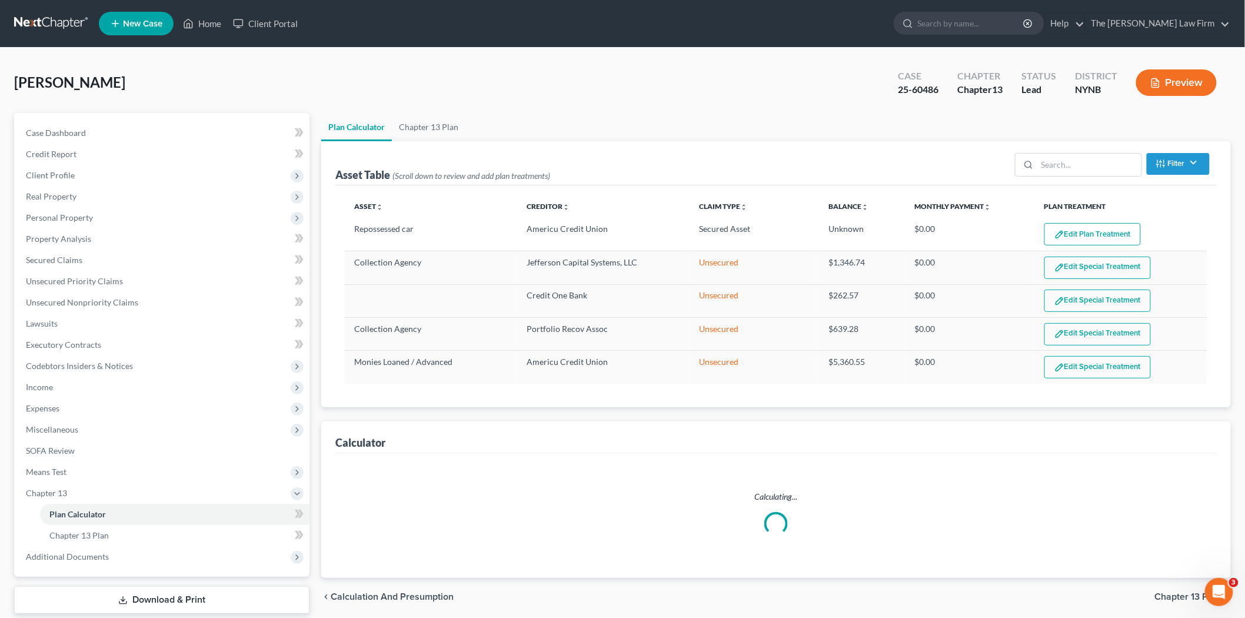
select select "59"
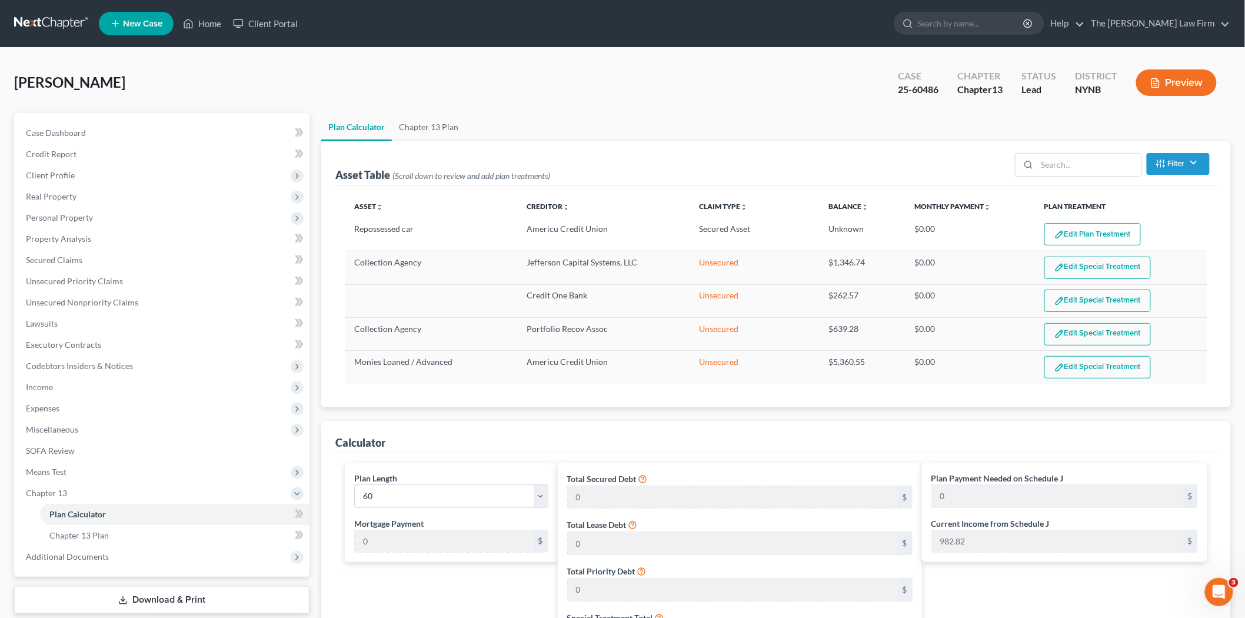
scroll to position [69, 0]
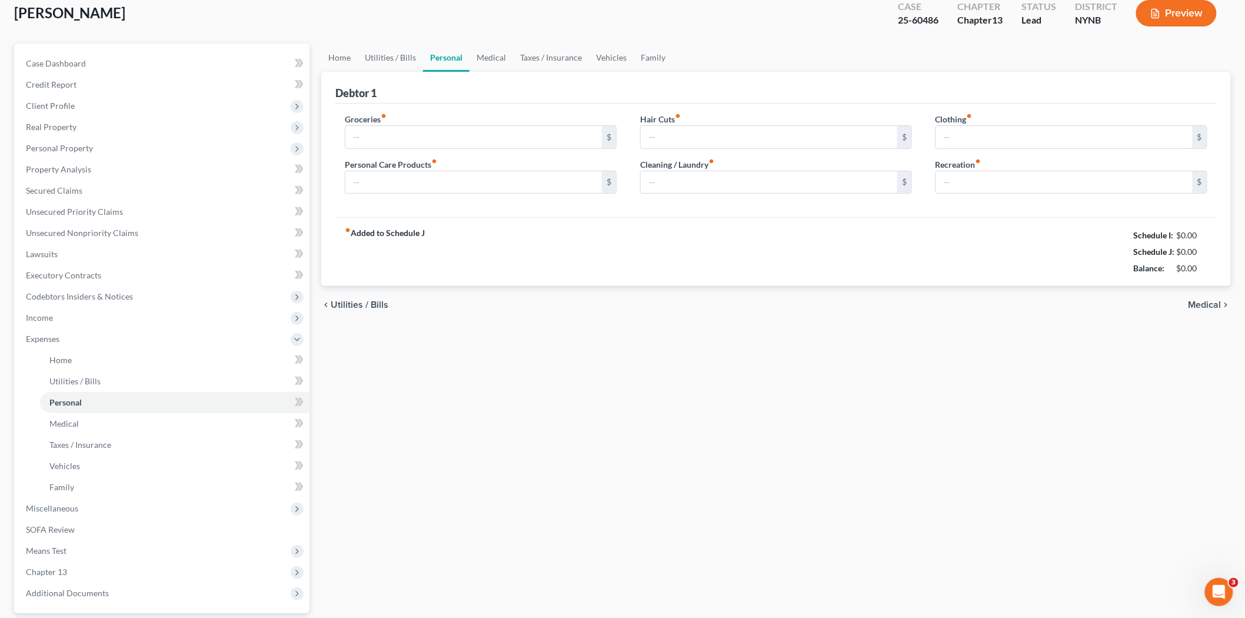
type input "900.00"
type input "250.00"
type input "65.00"
type input "100.00"
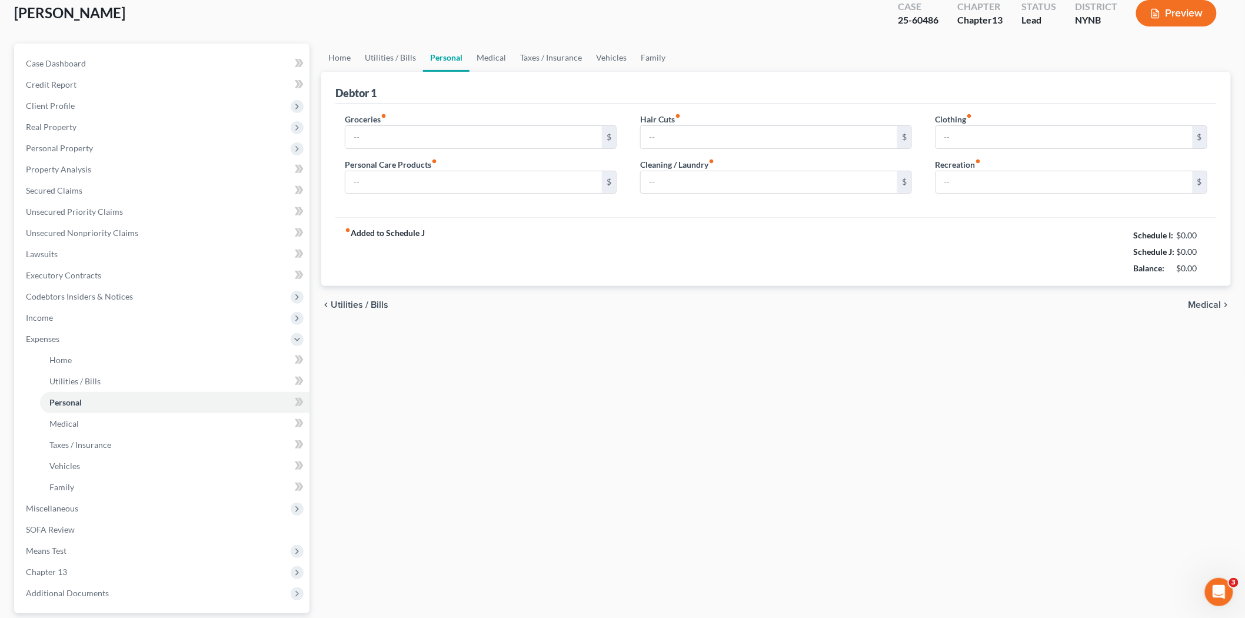
type input "100.00"
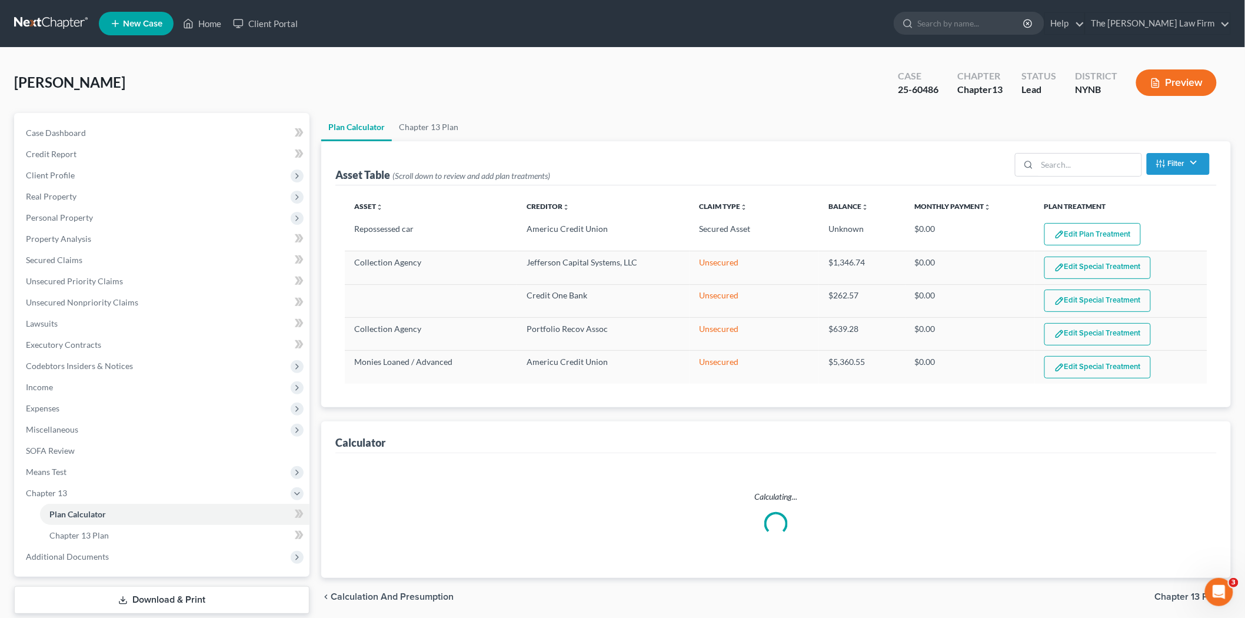
select select "1"
select select "0"
select select "3"
select select "54"
select select "0"
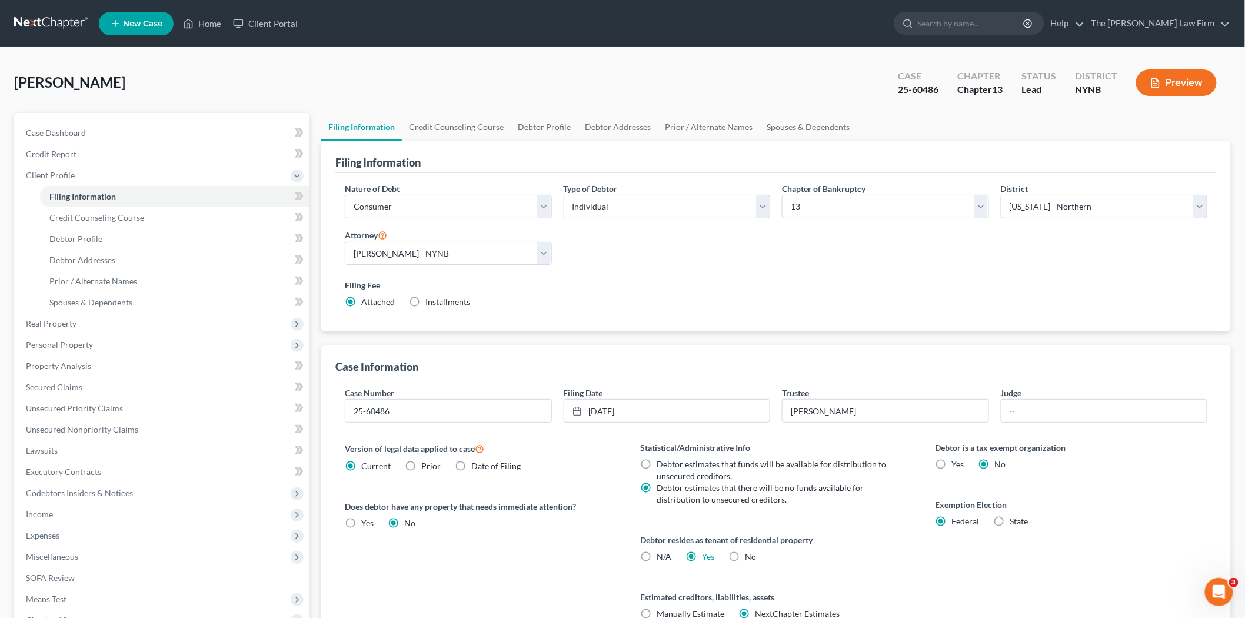
scroll to position [92, 0]
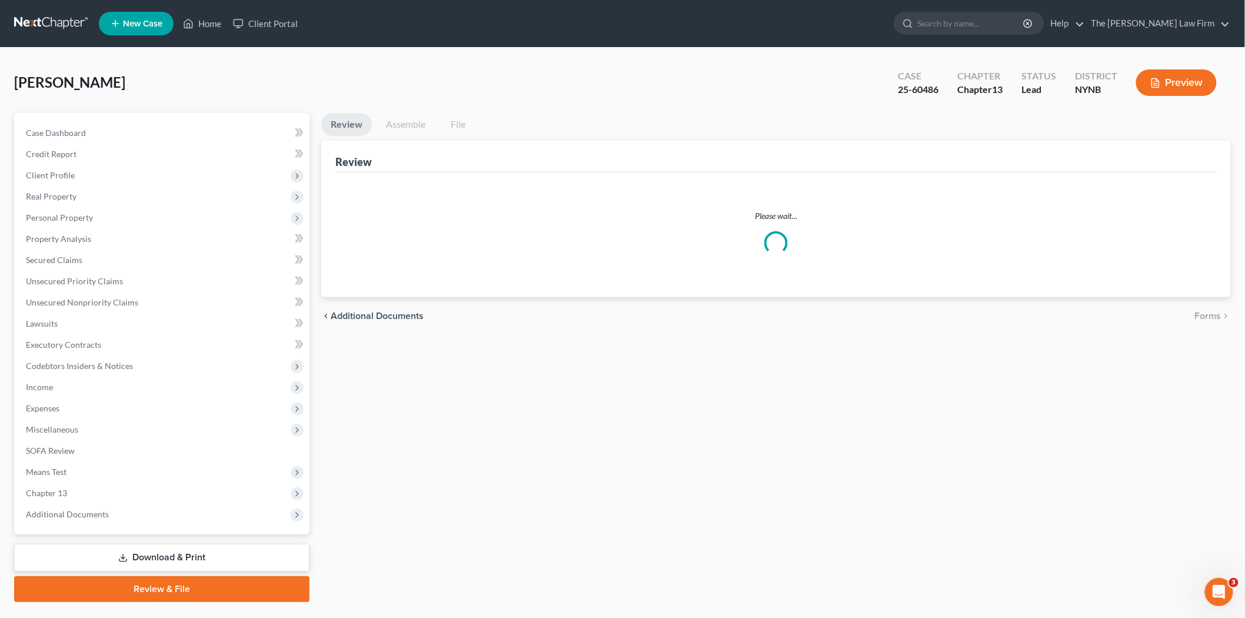
scroll to position [18, 0]
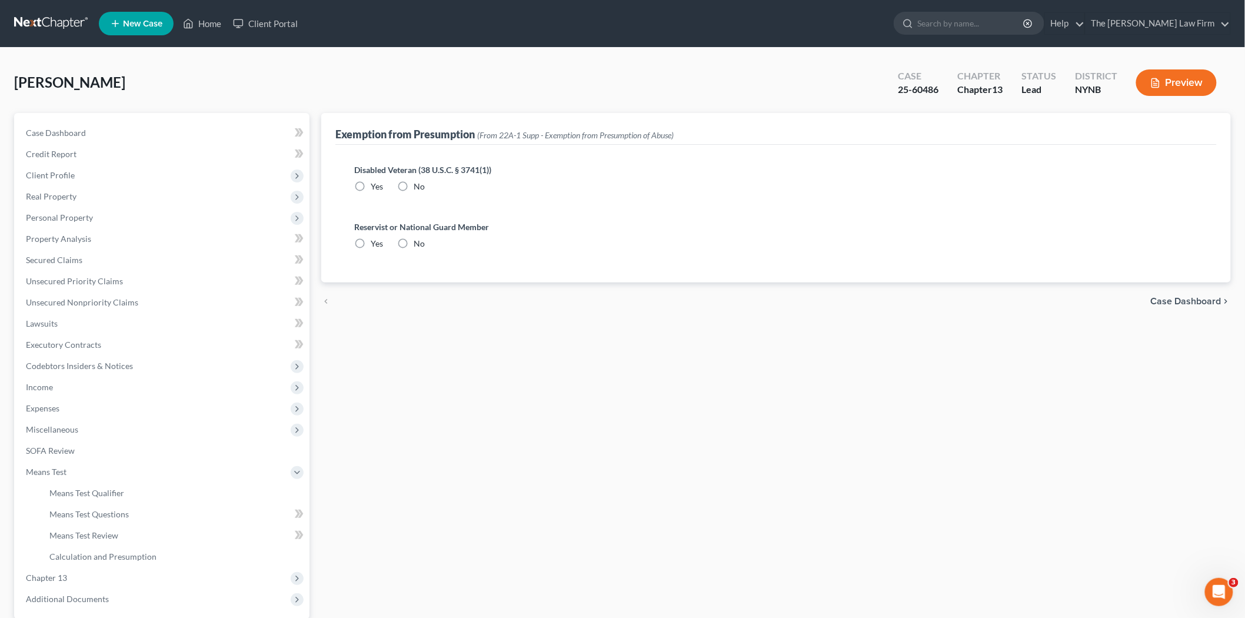
radio input "true"
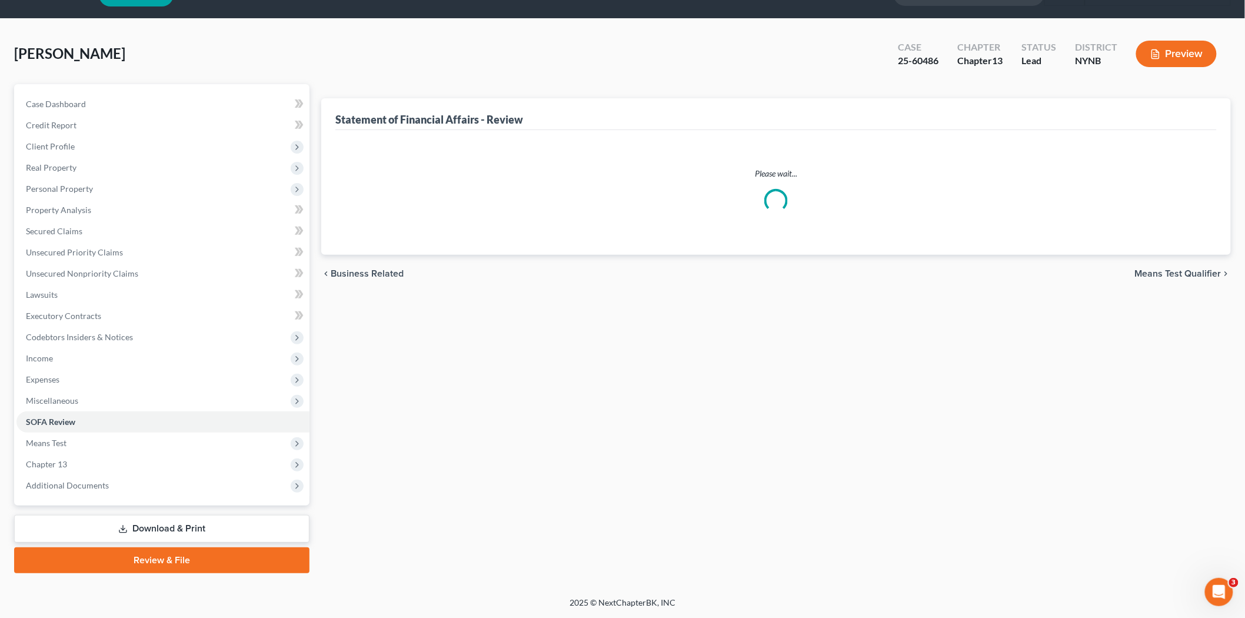
scroll to position [39, 0]
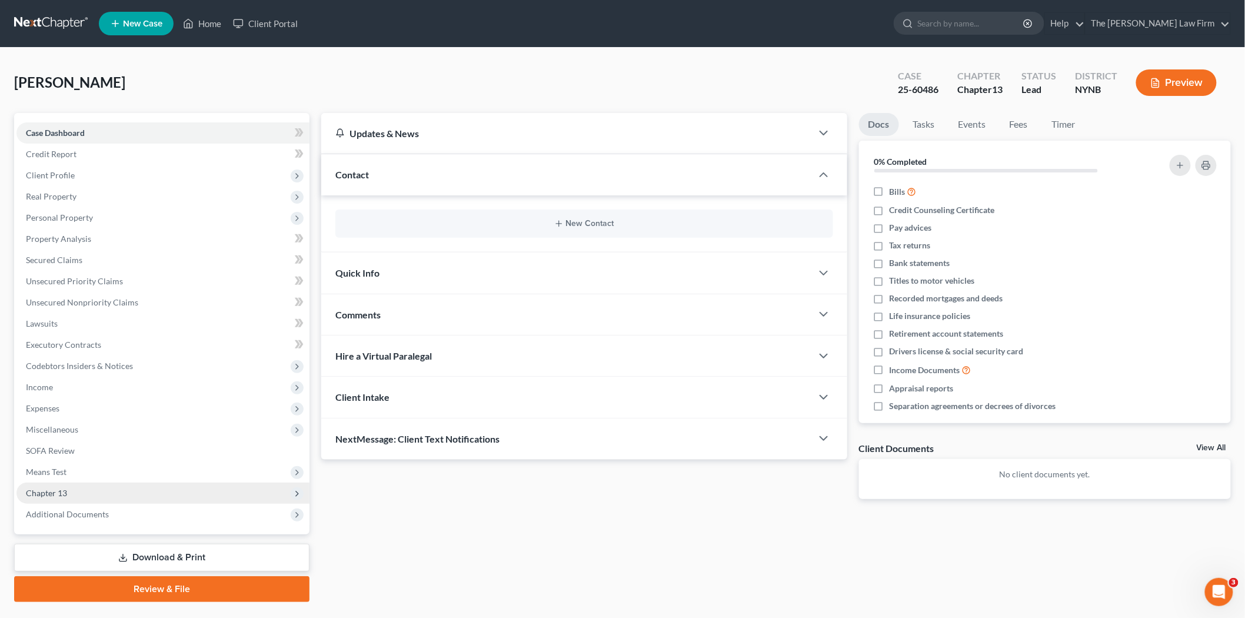
click at [156, 496] on span "Chapter 13" at bounding box center [162, 492] width 293 height 21
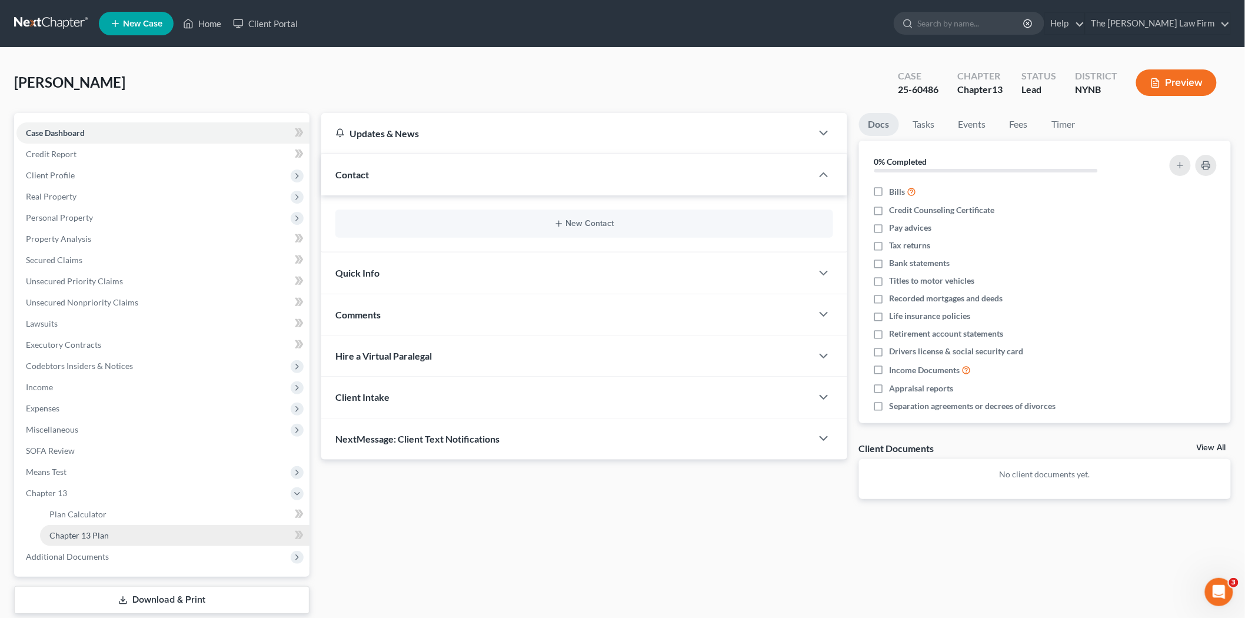
drag, startPoint x: 79, startPoint y: 532, endPoint x: 82, endPoint y: 524, distance: 9.3
click at [80, 531] on span "Chapter 13 Plan" at bounding box center [78, 535] width 59 height 10
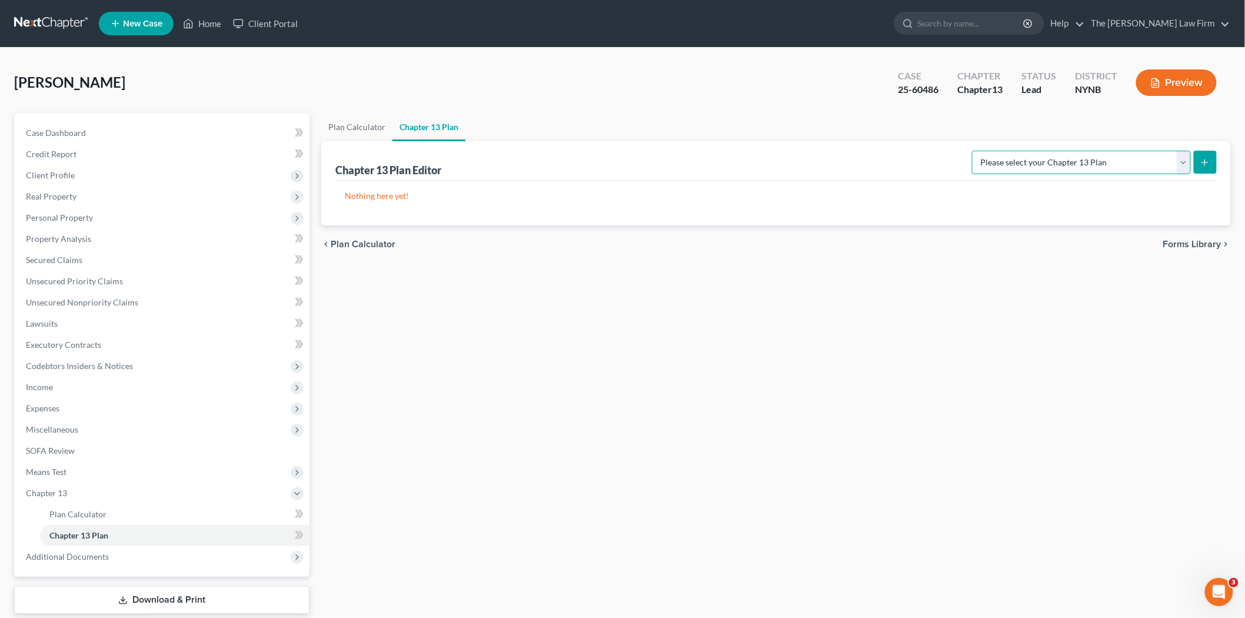
click at [1068, 169] on select "Please select your Chapter 13 Plan National Form Plan - Official Form 113 [US_S…" at bounding box center [1081, 163] width 219 height 24
select select "2"
click at [984, 151] on select "Please select your Chapter 13 Plan National Form Plan - Official Form 113 [US_S…" at bounding box center [1081, 163] width 219 height 24
click at [1210, 163] on icon "submit" at bounding box center [1204, 162] width 9 height 9
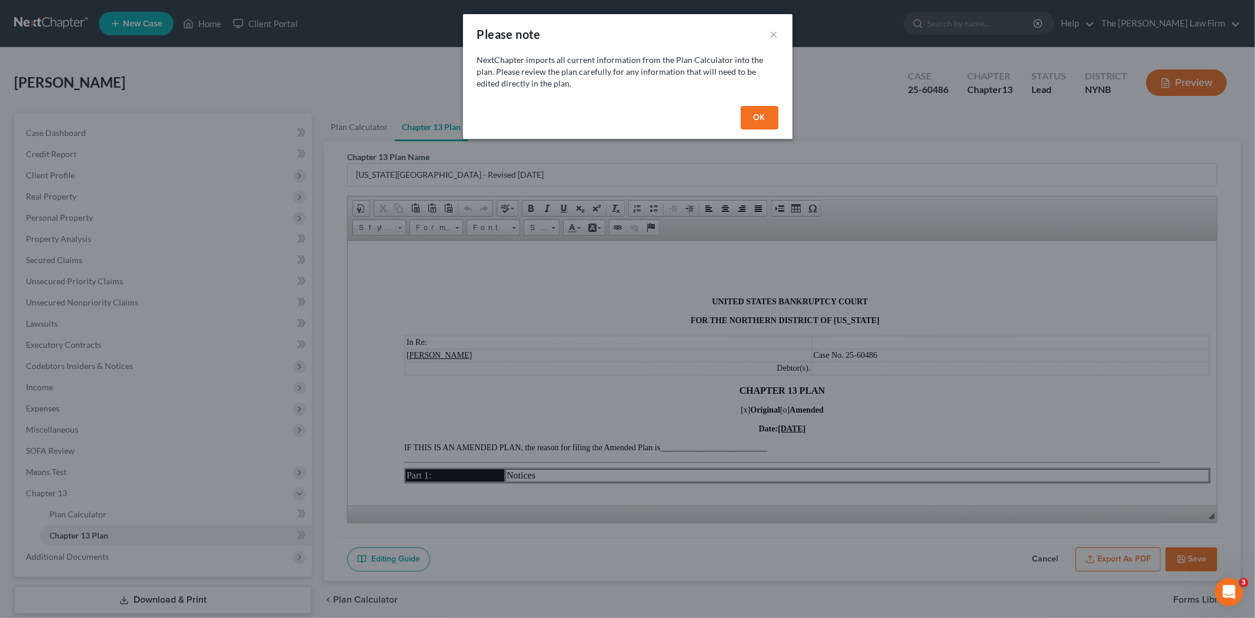
click at [751, 124] on button "OK" at bounding box center [760, 118] width 38 height 24
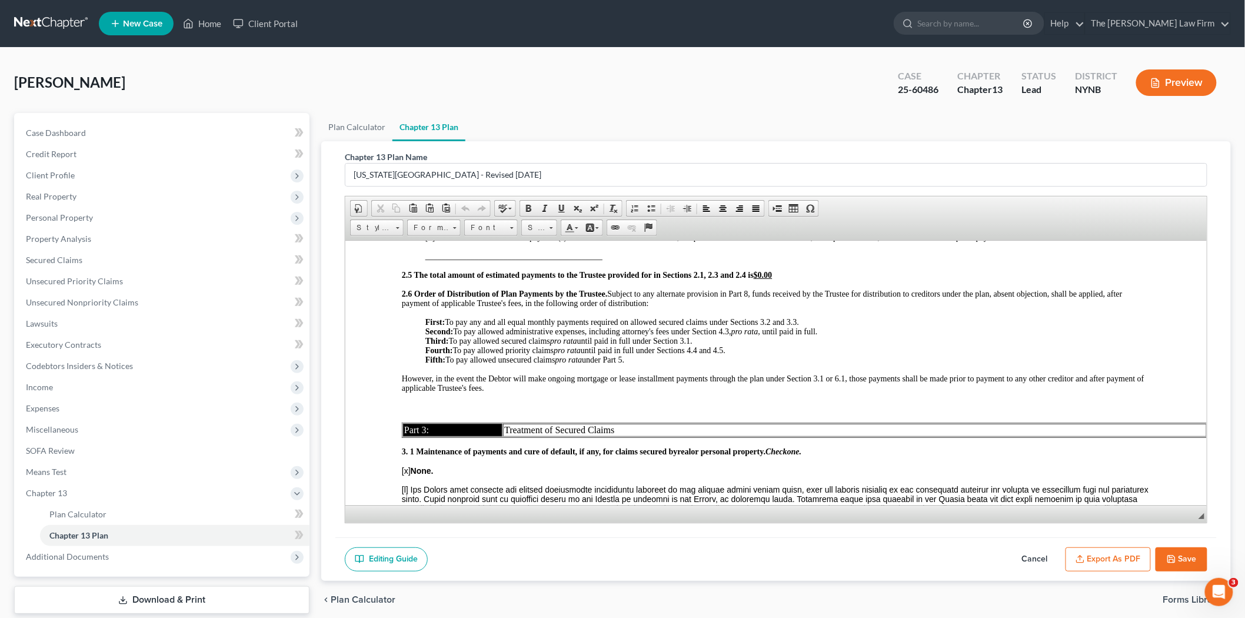
scroll to position [1111, 0]
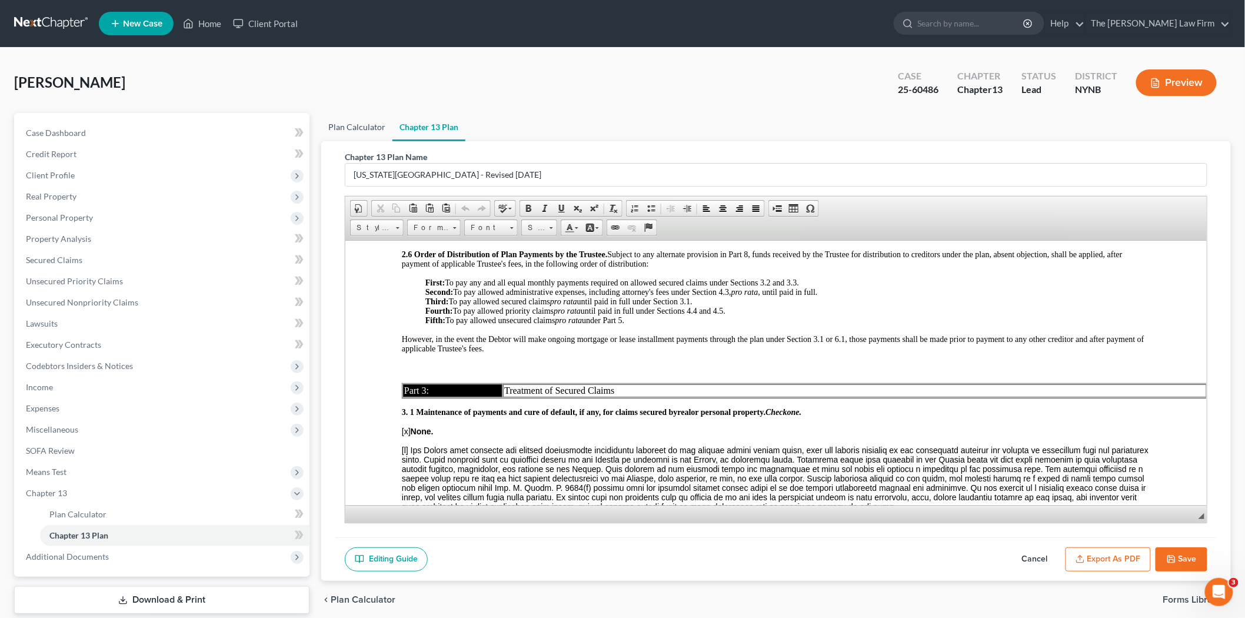
click at [338, 119] on link "Plan Calculator" at bounding box center [356, 127] width 71 height 28
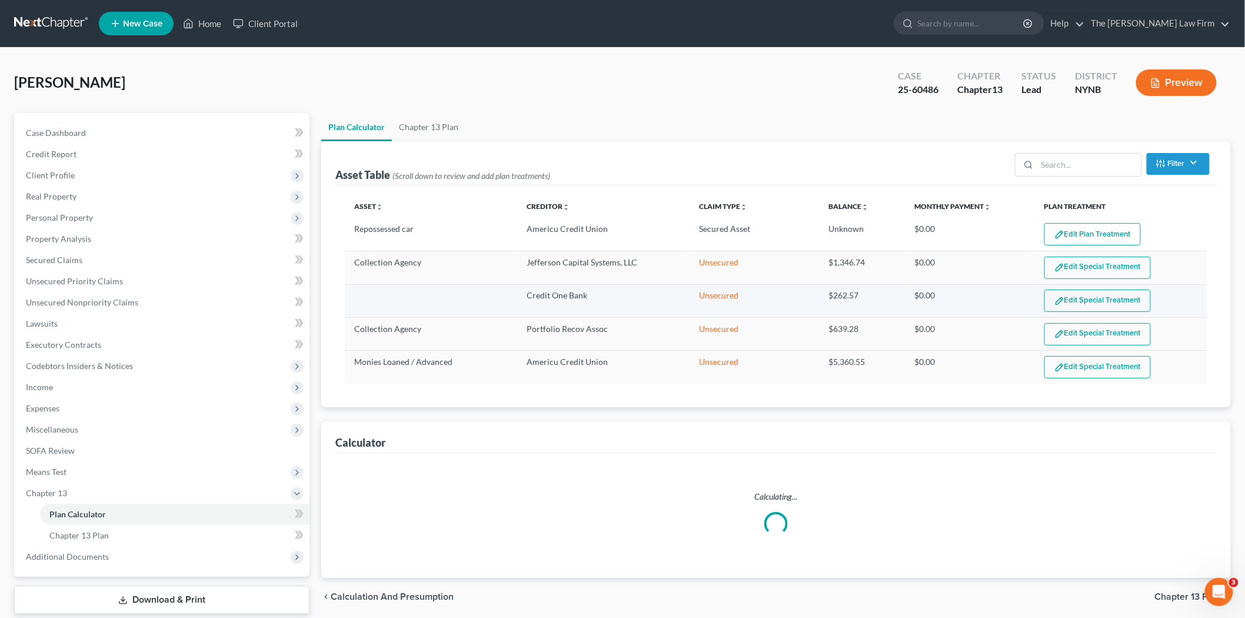
select select "59"
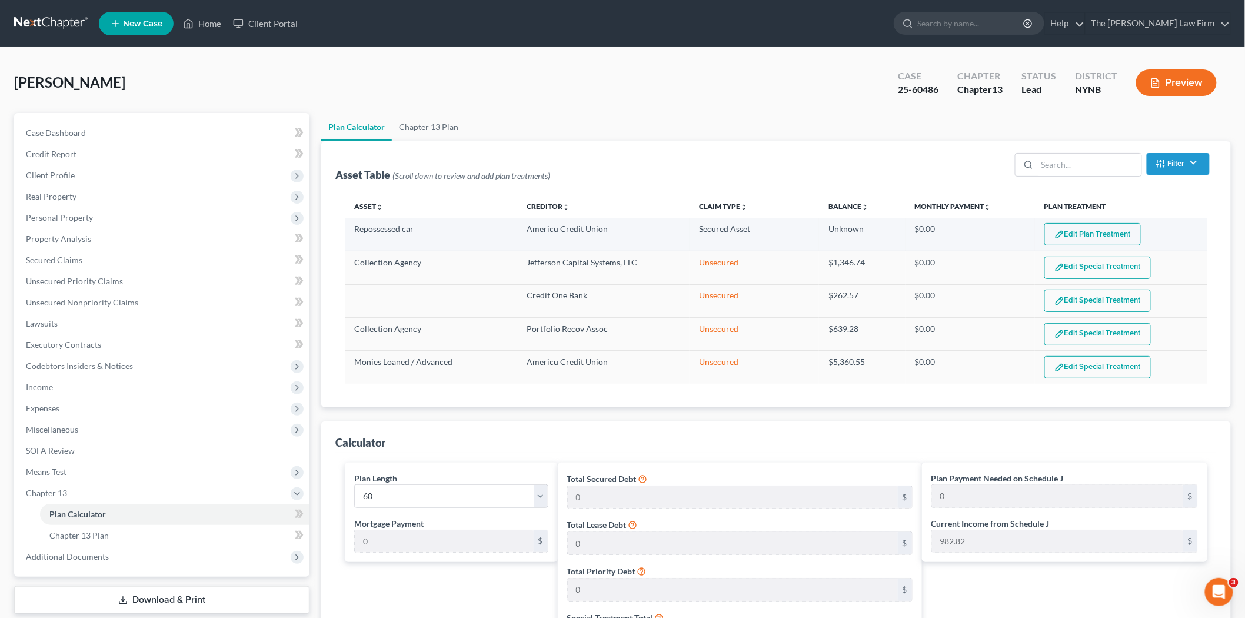
click at [1062, 241] on button "Edit Plan Treatment" at bounding box center [1092, 234] width 96 height 22
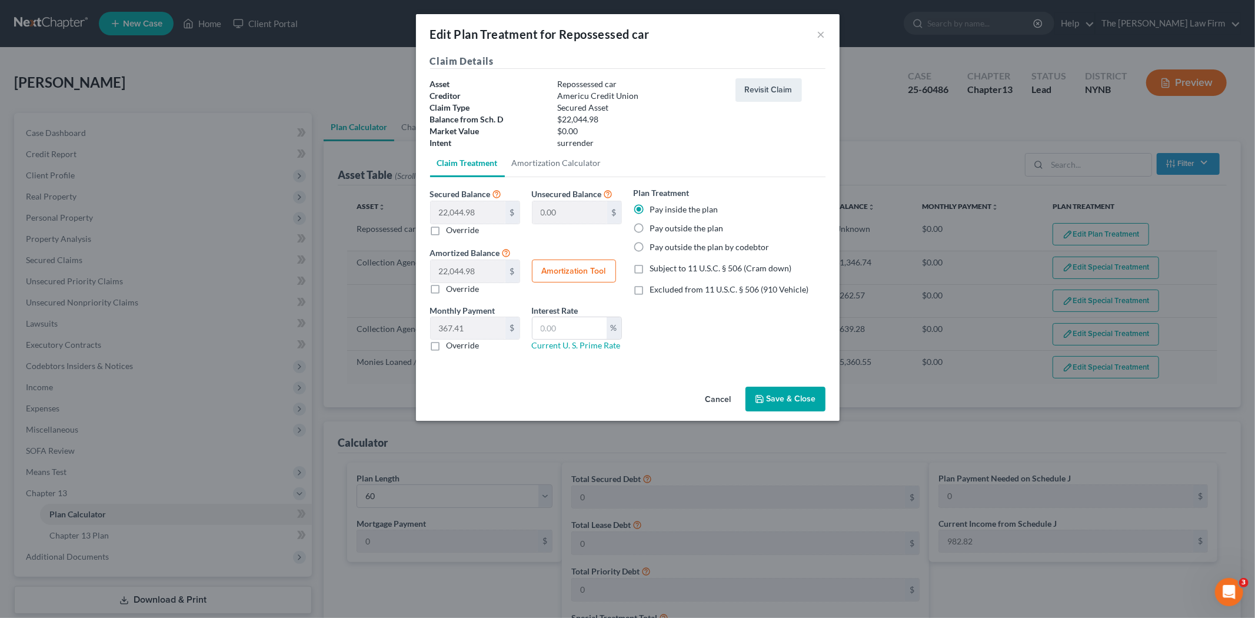
click at [650, 206] on label "Pay inside the plan" at bounding box center [684, 210] width 68 height 12
click at [655, 206] on input "Pay inside the plan" at bounding box center [659, 208] width 8 height 8
click at [468, 342] on label "Override" at bounding box center [463, 345] width 33 height 12
click at [465, 344] on label "Override" at bounding box center [463, 345] width 33 height 12
click at [459, 344] on input "Override" at bounding box center [455, 343] width 8 height 8
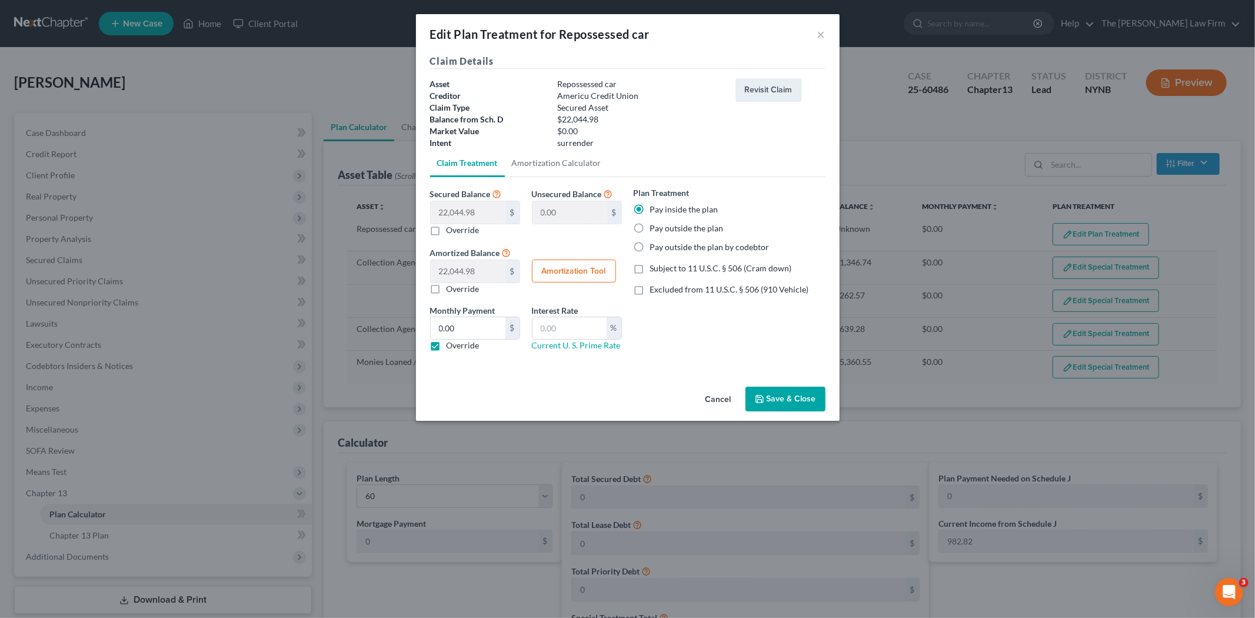
click at [447, 344] on label "Override" at bounding box center [463, 345] width 33 height 12
click at [451, 344] on input "Override" at bounding box center [455, 343] width 8 height 8
checkbox input "false"
click at [678, 232] on label "Pay outside the plan" at bounding box center [687, 228] width 74 height 12
click at [662, 230] on input "Pay outside the plan" at bounding box center [659, 226] width 8 height 8
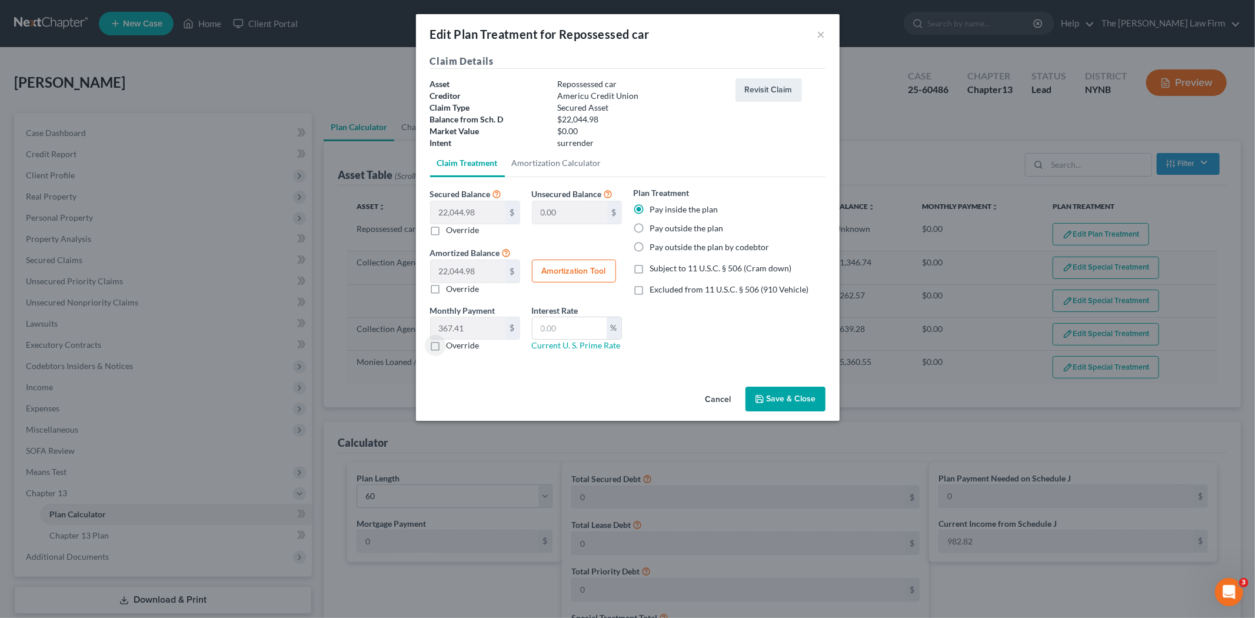
radio input "true"
click at [675, 247] on label "Pay outside the plan by codebtor" at bounding box center [709, 247] width 119 height 12
click at [662, 247] on input "Pay outside the plan by codebtor" at bounding box center [659, 245] width 8 height 8
radio input "true"
click at [671, 224] on label "Pay outside the plan" at bounding box center [687, 228] width 74 height 12
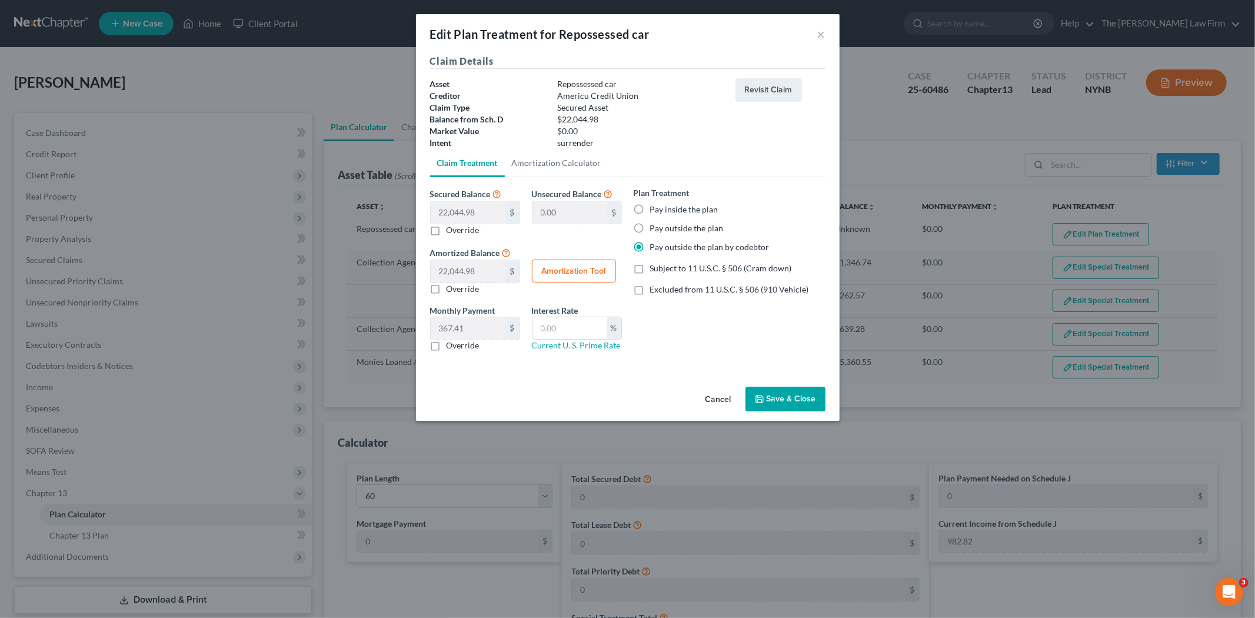
click at [662, 224] on input "Pay outside the plan" at bounding box center [659, 226] width 8 height 8
radio input "true"
click at [719, 399] on button "Cancel" at bounding box center [718, 400] width 45 height 24
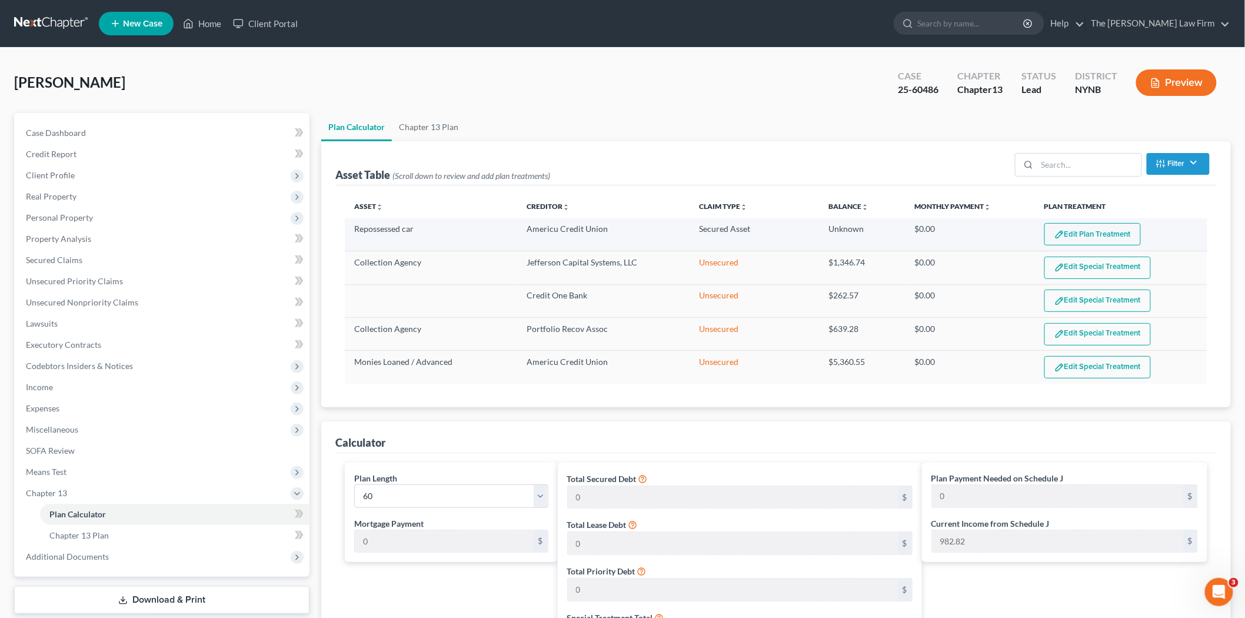
click at [1089, 231] on button "Edit Plan Treatment" at bounding box center [1092, 234] width 96 height 22
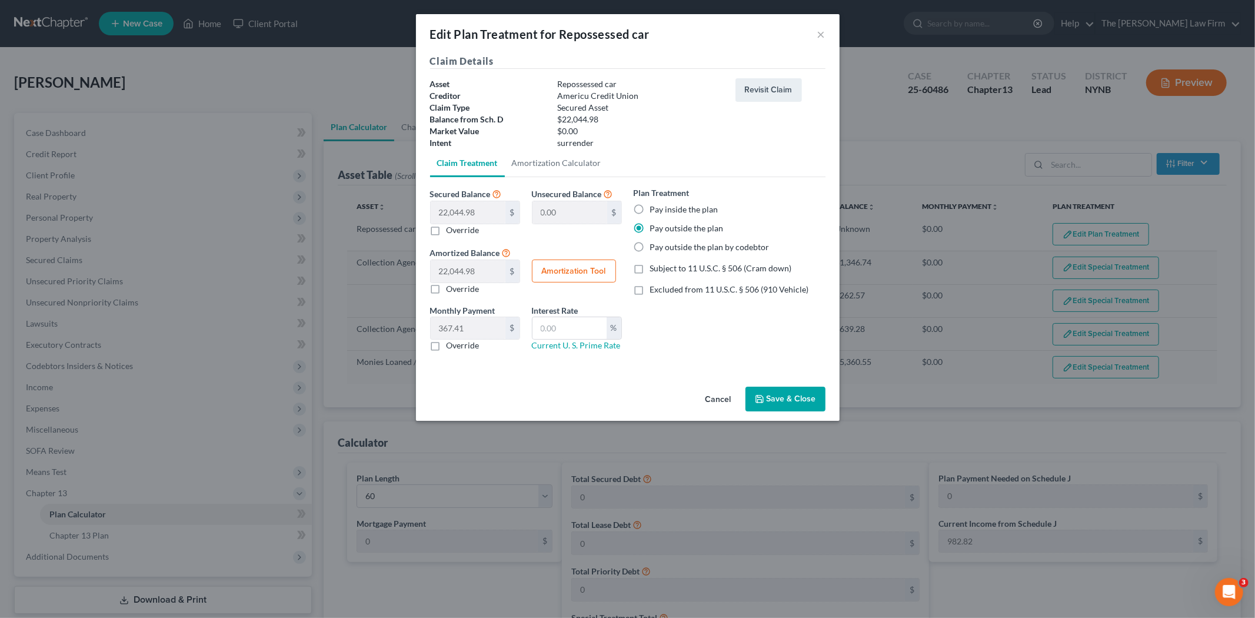
click at [810, 399] on button "Save & Close" at bounding box center [785, 399] width 80 height 25
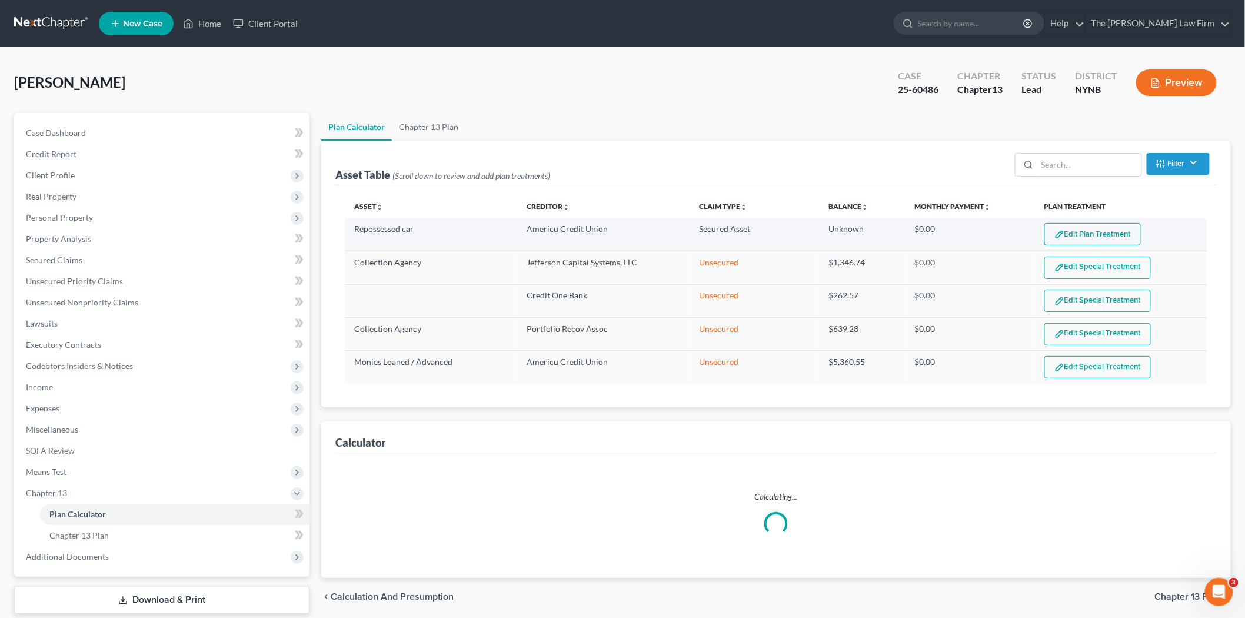
select select "59"
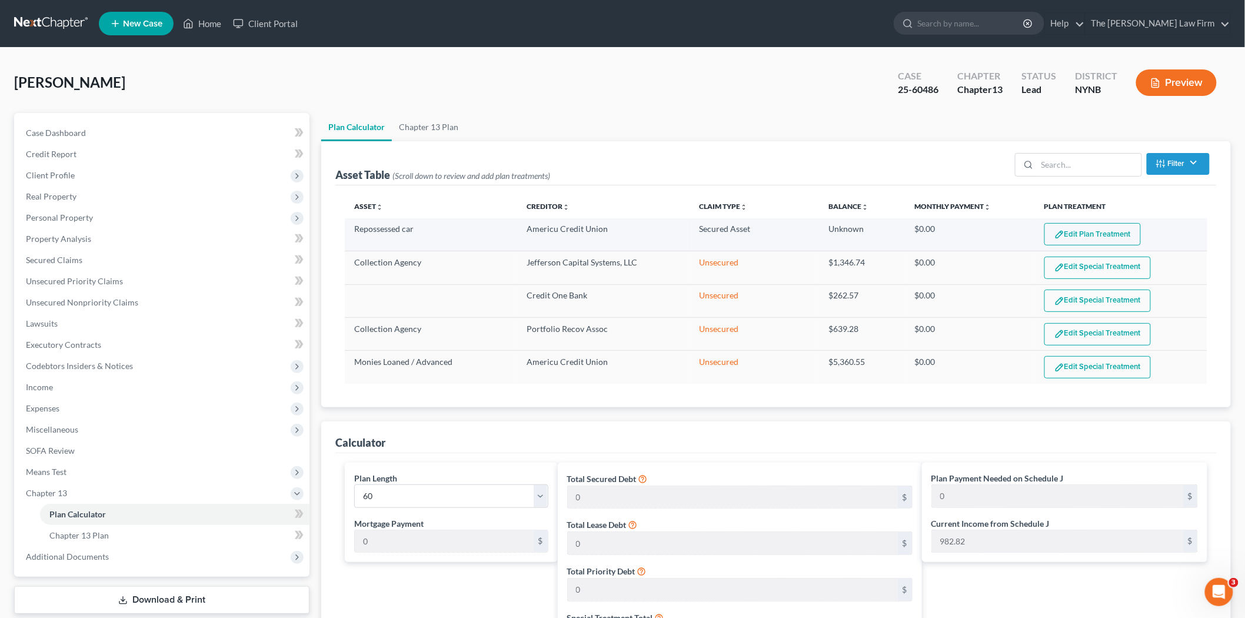
click at [1087, 232] on button "Edit Plan Treatment" at bounding box center [1092, 234] width 96 height 22
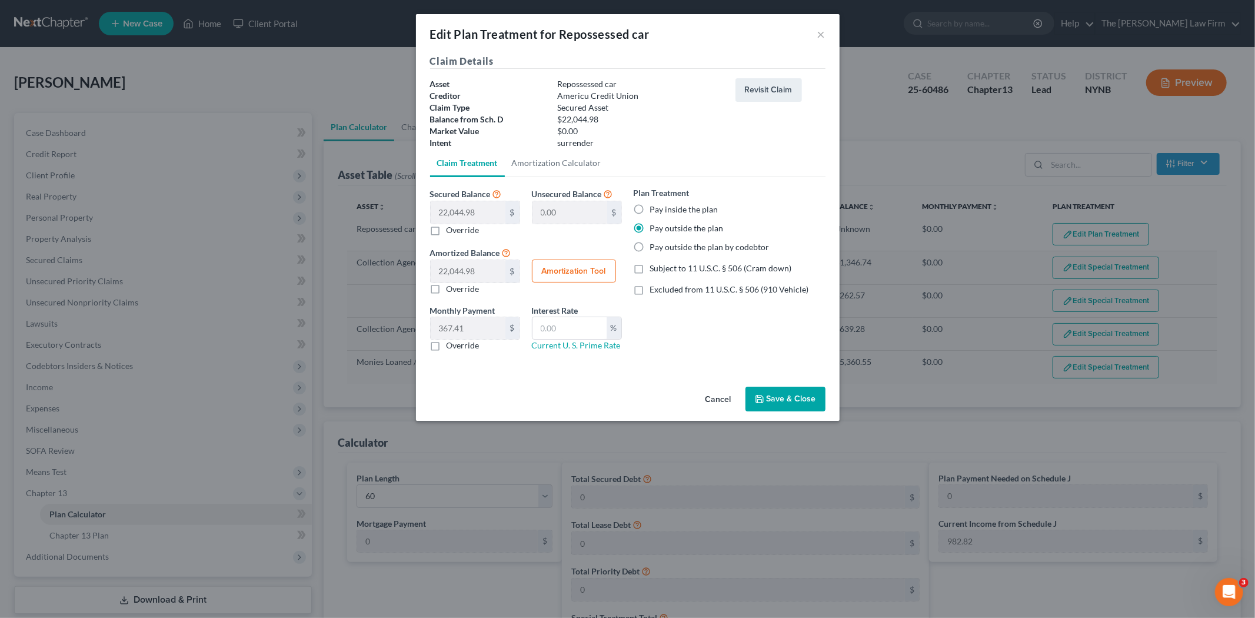
click at [678, 207] on label "Pay inside the plan" at bounding box center [684, 210] width 68 height 12
click at [662, 207] on input "Pay inside the plan" at bounding box center [659, 208] width 8 height 8
radio input "true"
drag, startPoint x: 724, startPoint y: 397, endPoint x: 738, endPoint y: 398, distance: 13.5
click at [724, 397] on button "Cancel" at bounding box center [718, 400] width 45 height 24
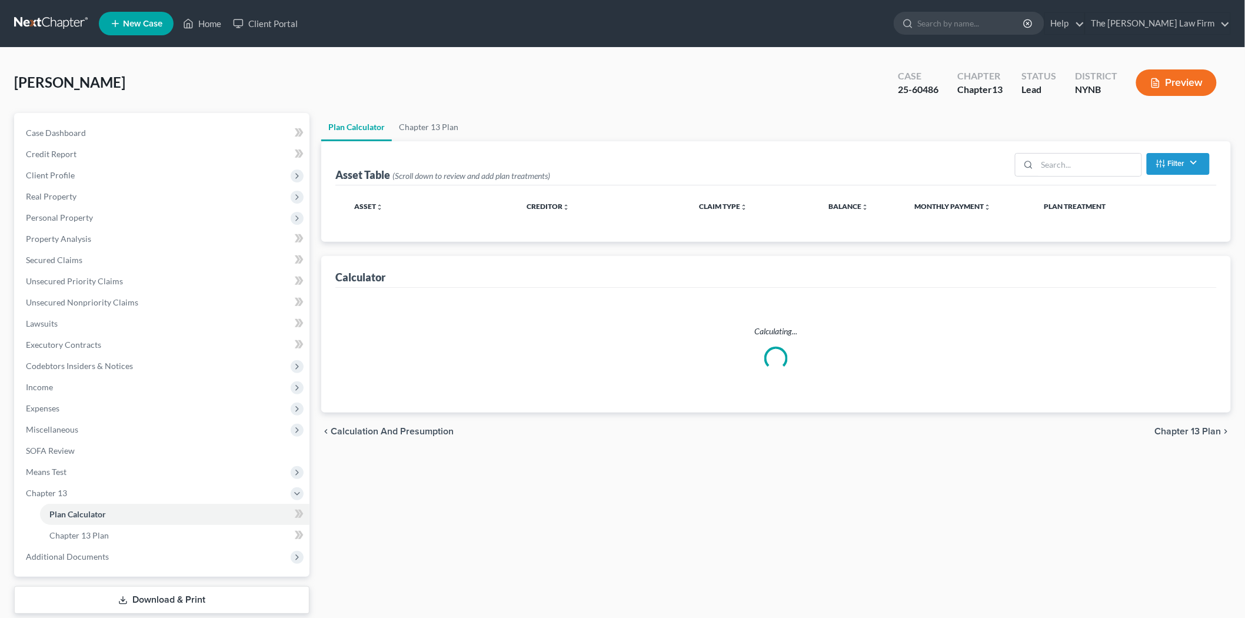
select select "59"
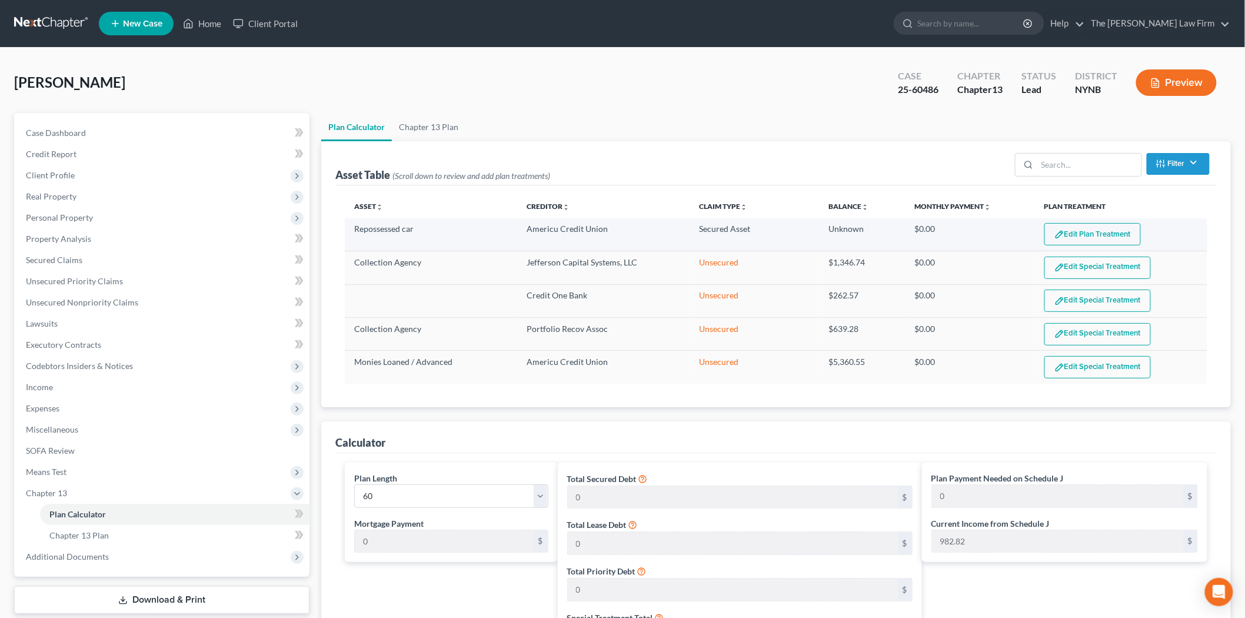
click at [1116, 229] on button "Edit Plan Treatment" at bounding box center [1092, 234] width 96 height 22
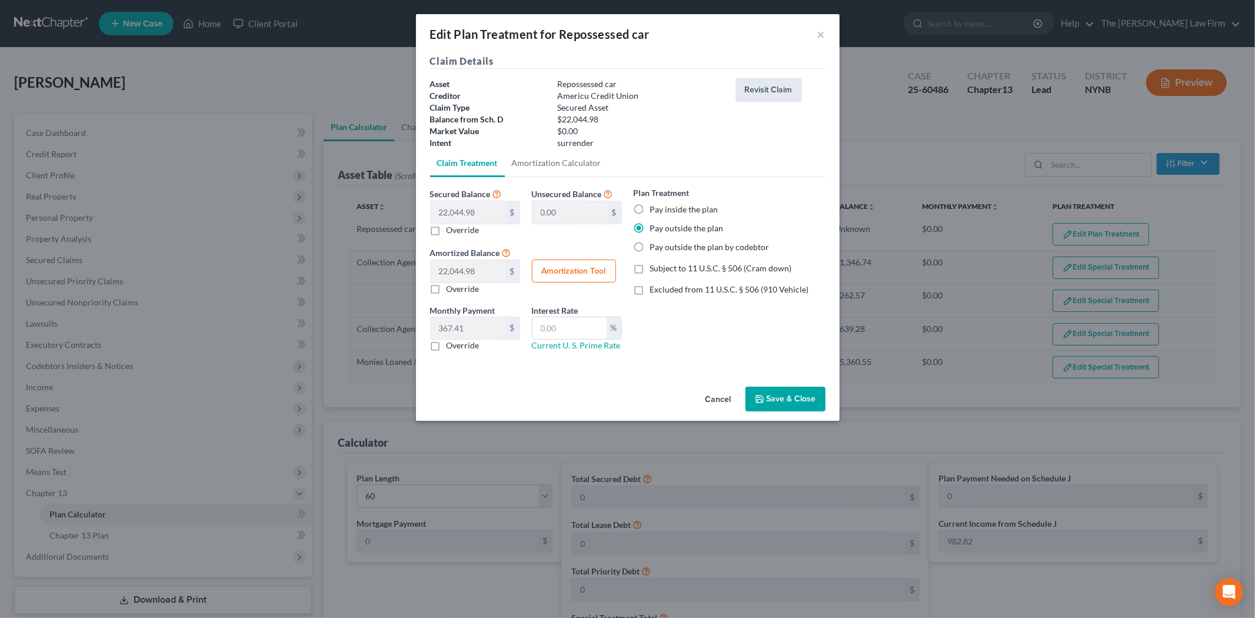
click at [771, 85] on button "Revisit Claim" at bounding box center [768, 90] width 66 height 24
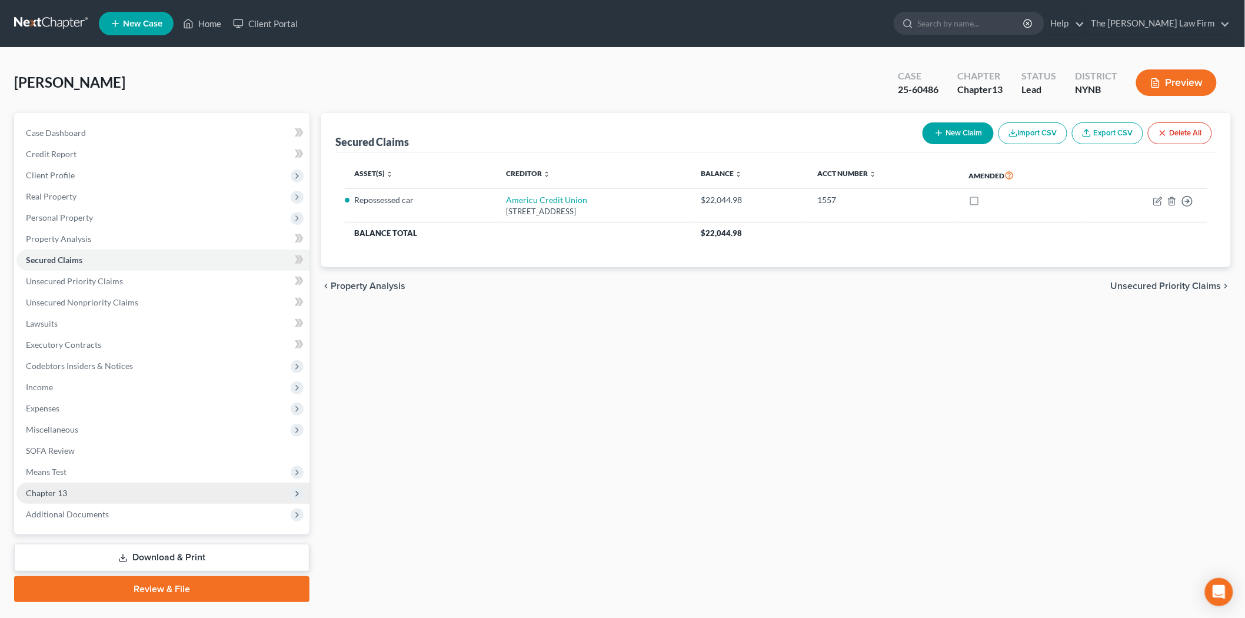
click at [87, 493] on span "Chapter 13" at bounding box center [162, 492] width 293 height 21
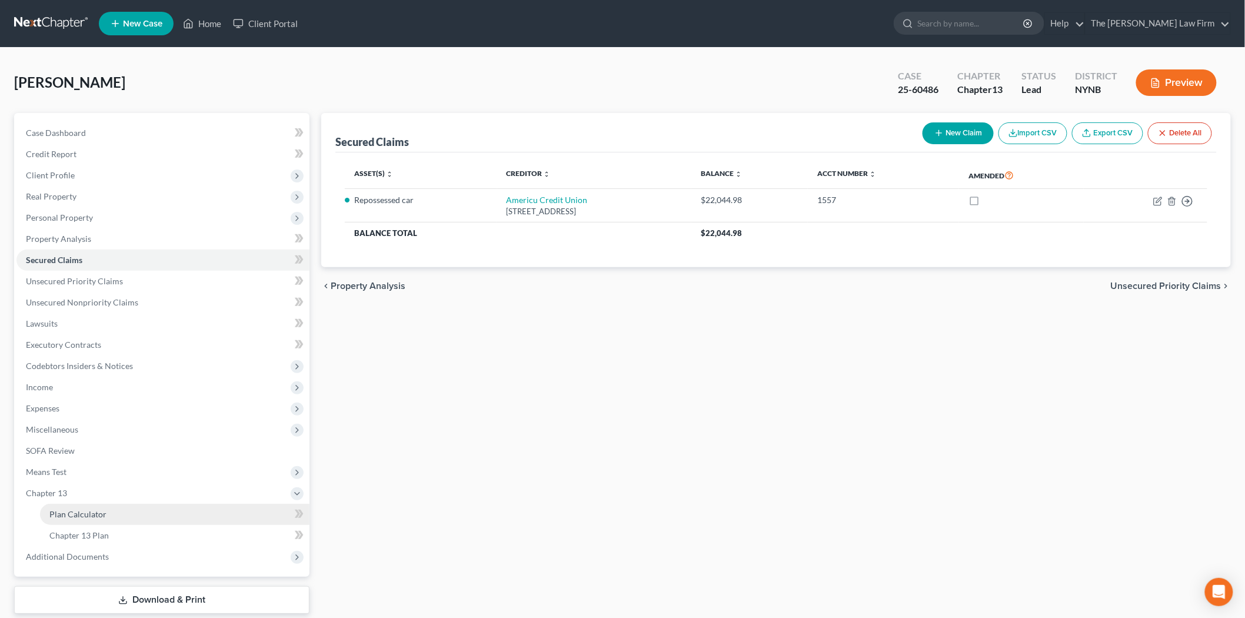
click at [94, 513] on span "Plan Calculator" at bounding box center [77, 514] width 57 height 10
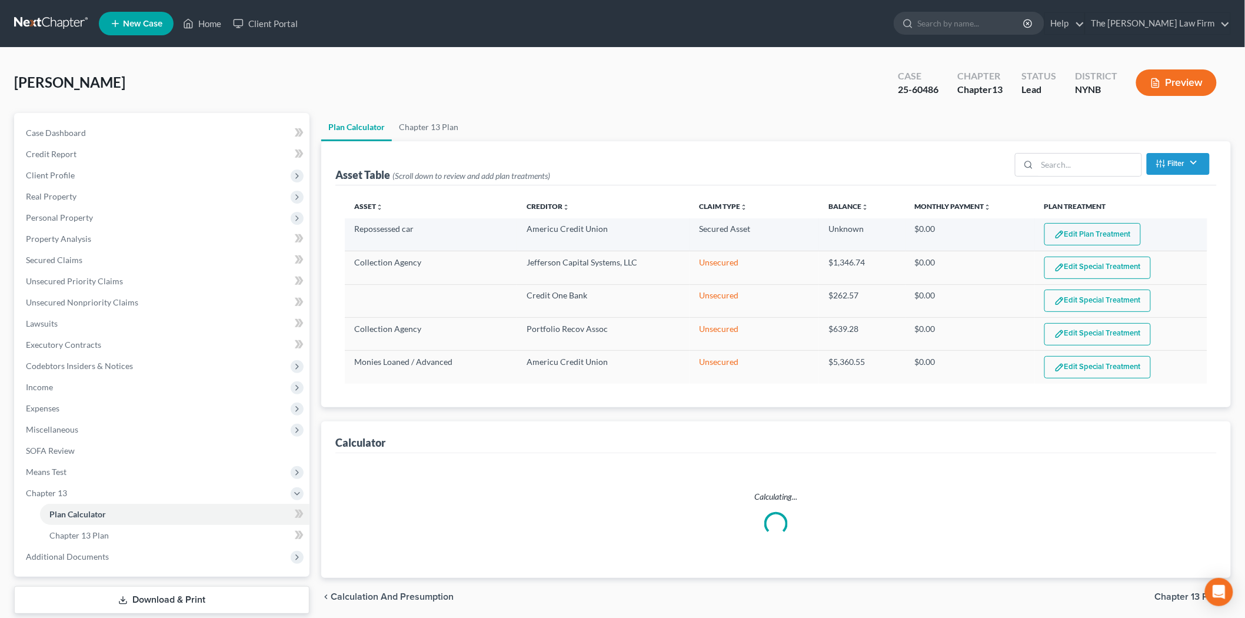
select select "59"
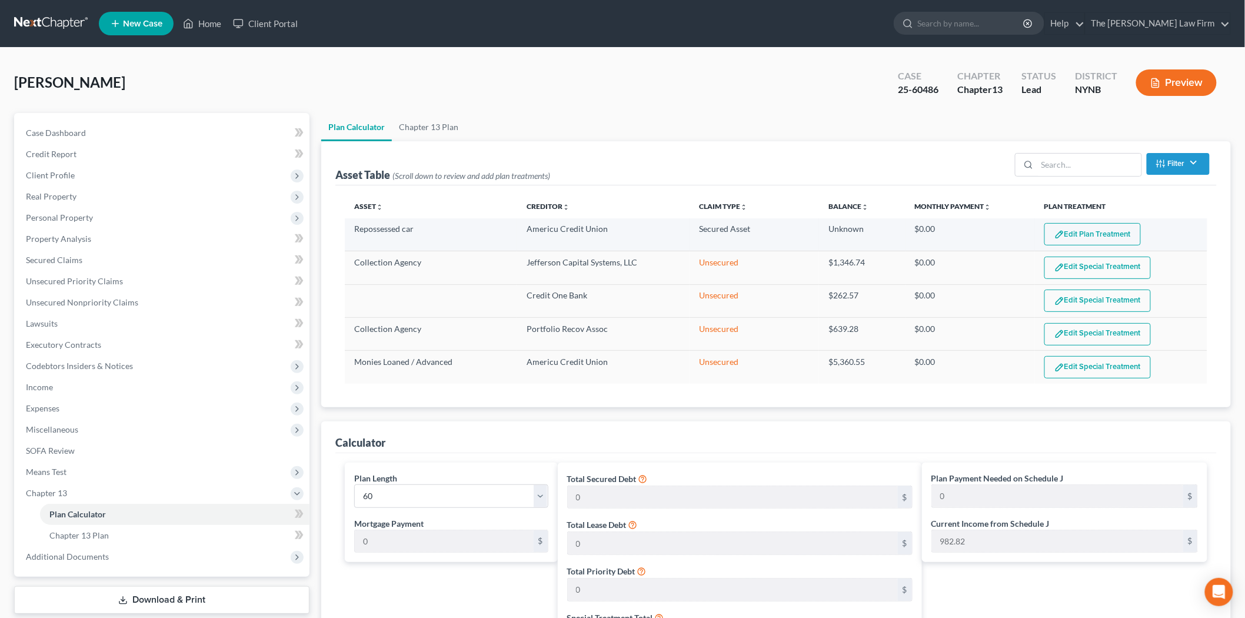
click at [1097, 238] on button "Edit Plan Treatment" at bounding box center [1092, 234] width 96 height 22
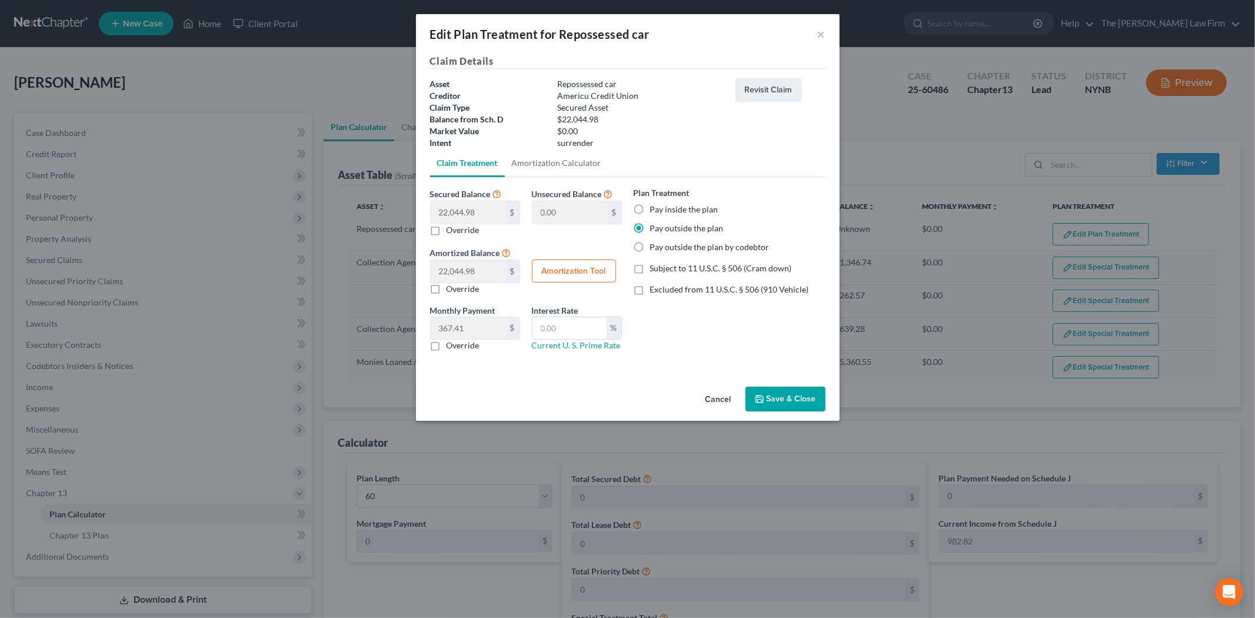
click at [678, 208] on label "Pay inside the plan" at bounding box center [684, 210] width 68 height 12
click at [662, 208] on input "Pay inside the plan" at bounding box center [659, 208] width 8 height 8
radio input "true"
click at [450, 230] on label "Override" at bounding box center [463, 230] width 33 height 12
click at [451, 230] on input "Override" at bounding box center [455, 228] width 8 height 8
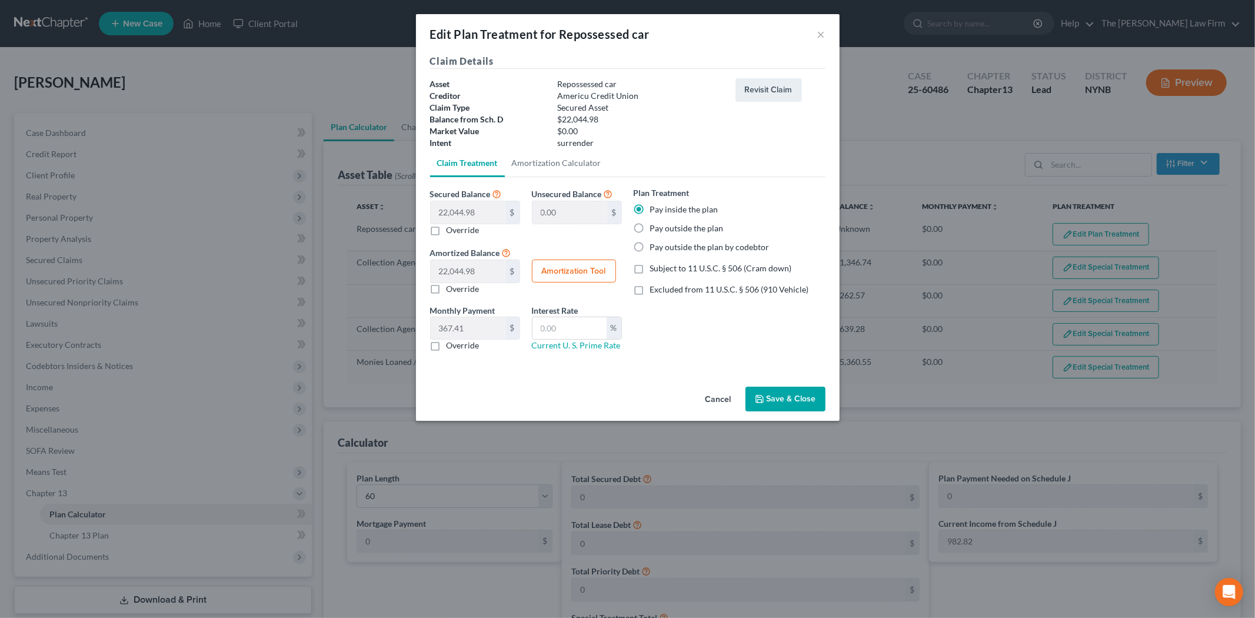
checkbox input "true"
type input "22,044.98"
type input "0.00"
type input "0"
click at [450, 230] on label "Override" at bounding box center [463, 230] width 33 height 12
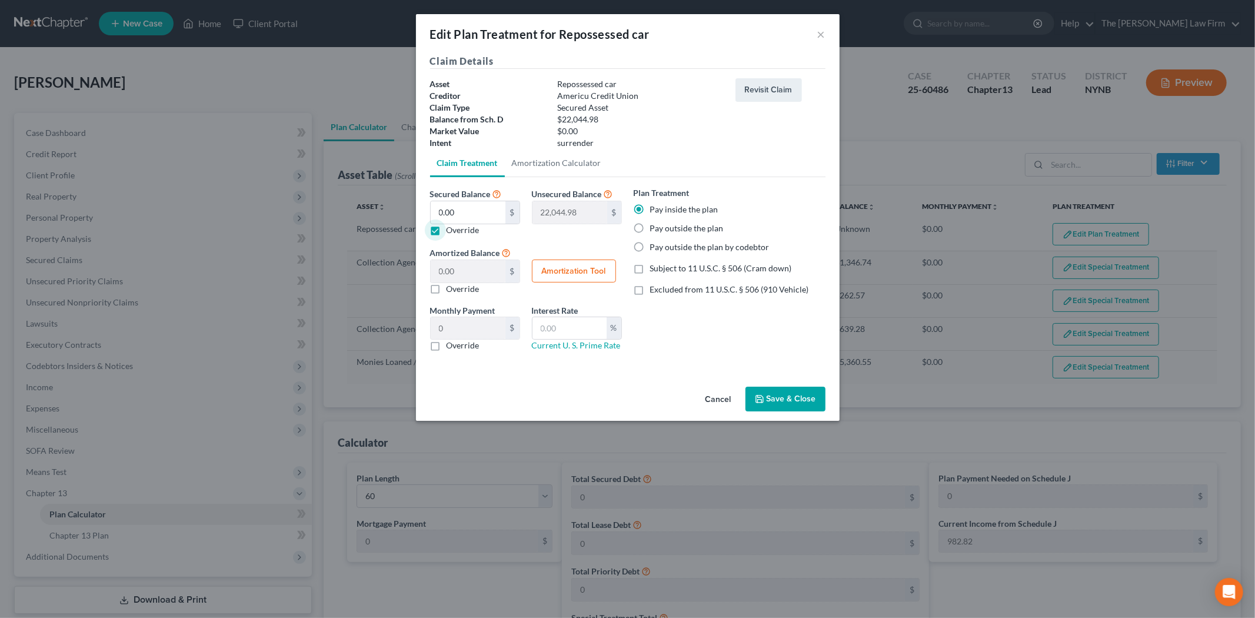
click at [451, 230] on input "Override" at bounding box center [455, 228] width 8 height 8
checkbox input "false"
type input "0.00"
type input "22,044.98"
type input "367.41"
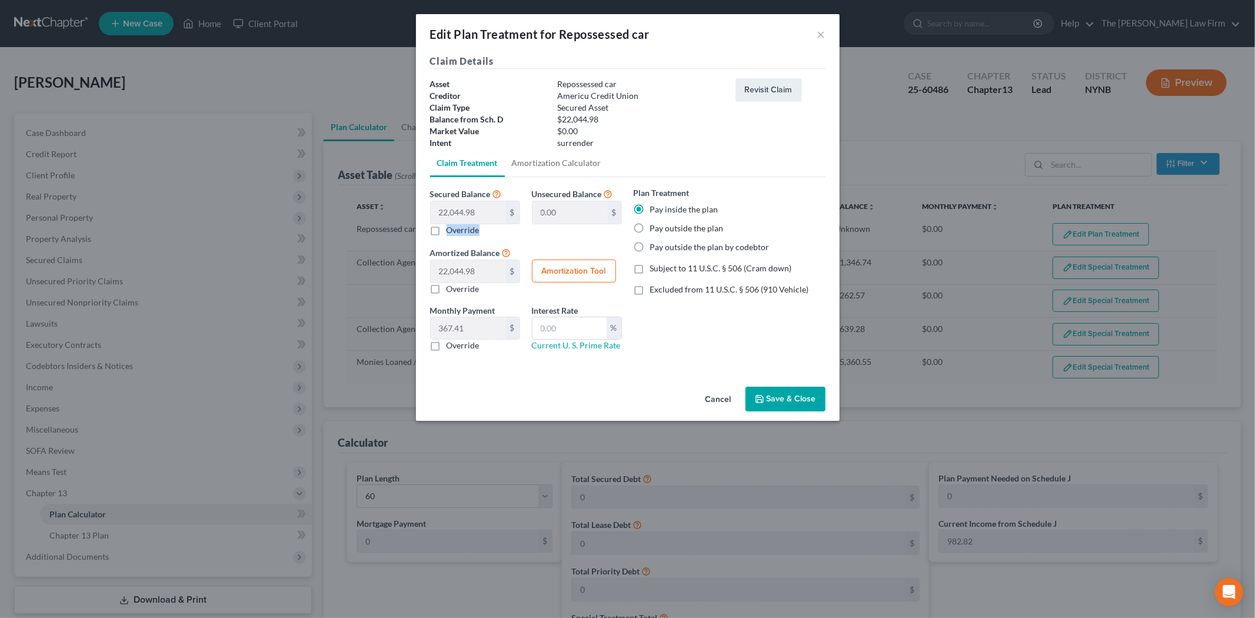
click at [450, 230] on label "Override" at bounding box center [463, 230] width 33 height 12
click at [451, 230] on input "Override" at bounding box center [455, 228] width 8 height 8
checkbox input "true"
type input "22,044.98"
type input "0.00"
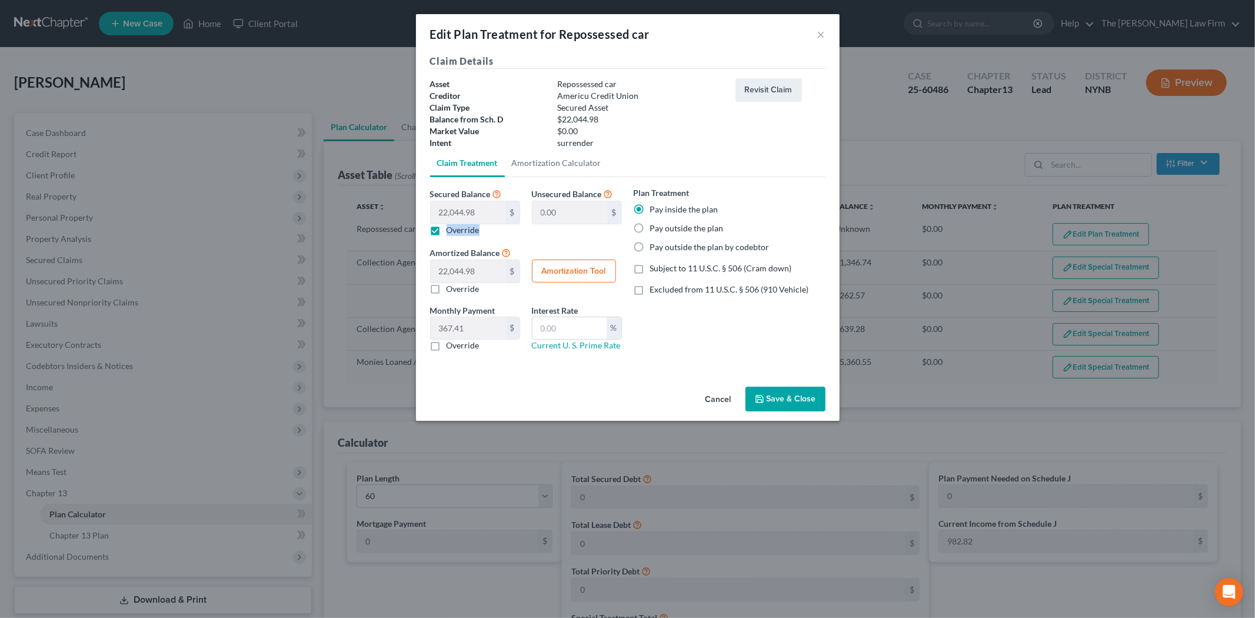
type input "0"
click at [788, 401] on button "Save & Close" at bounding box center [785, 399] width 80 height 25
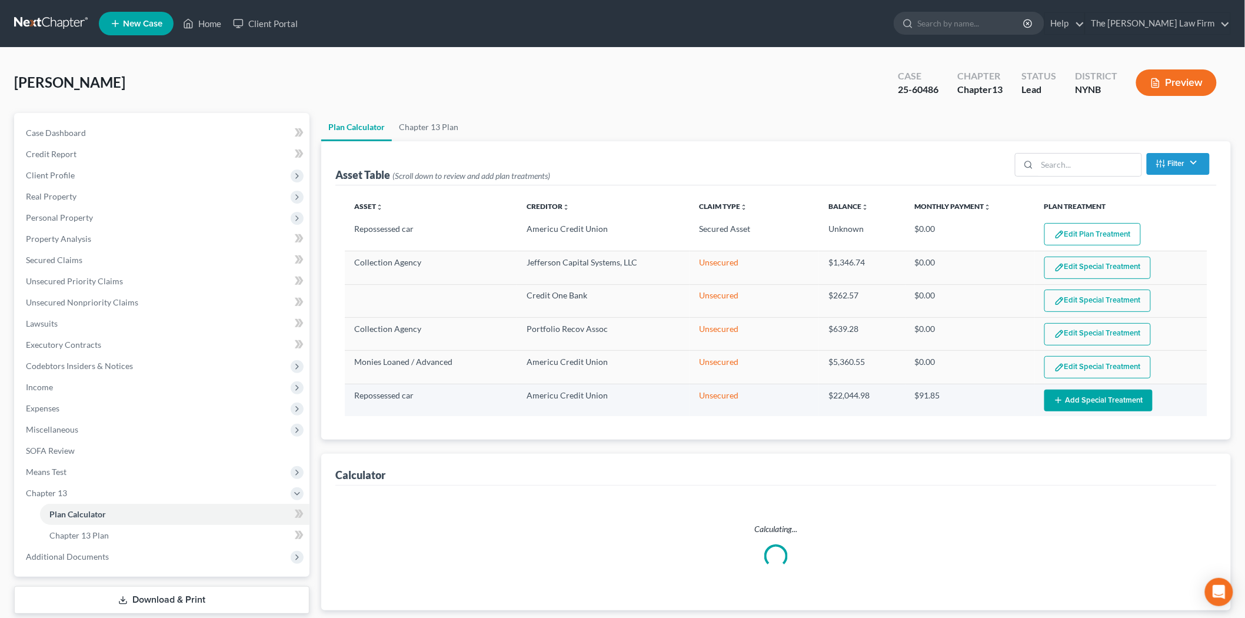
select select "59"
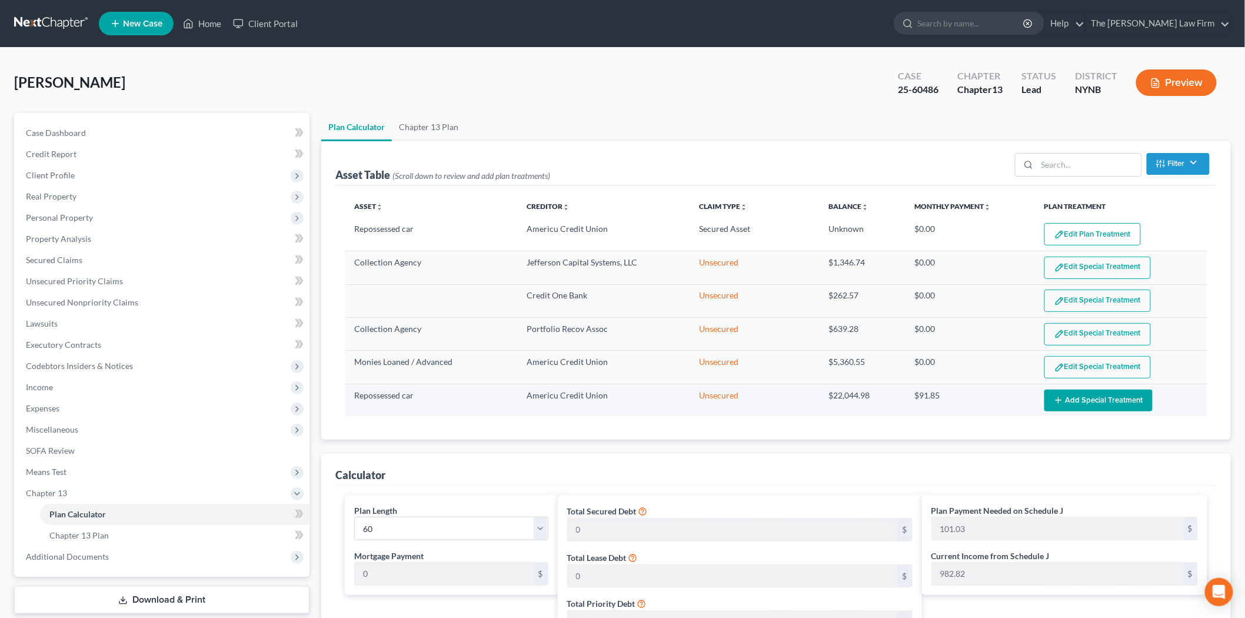
click at [1094, 396] on button "Add Special Treatment" at bounding box center [1098, 400] width 108 height 22
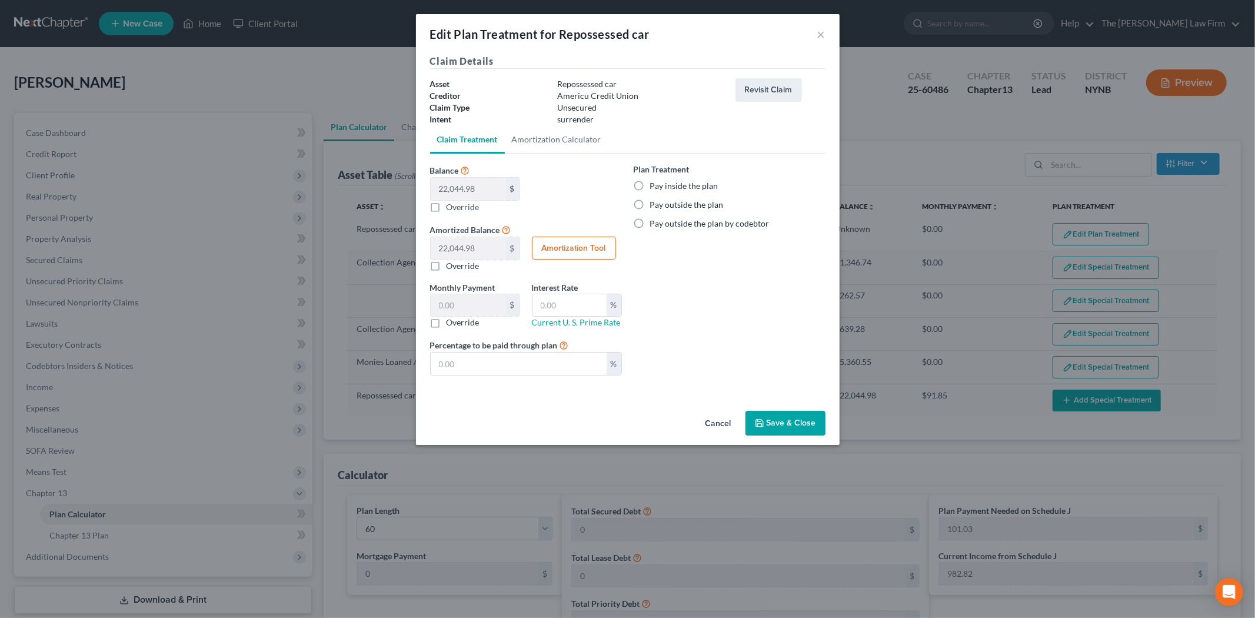
click at [720, 419] on button "Cancel" at bounding box center [718, 424] width 45 height 24
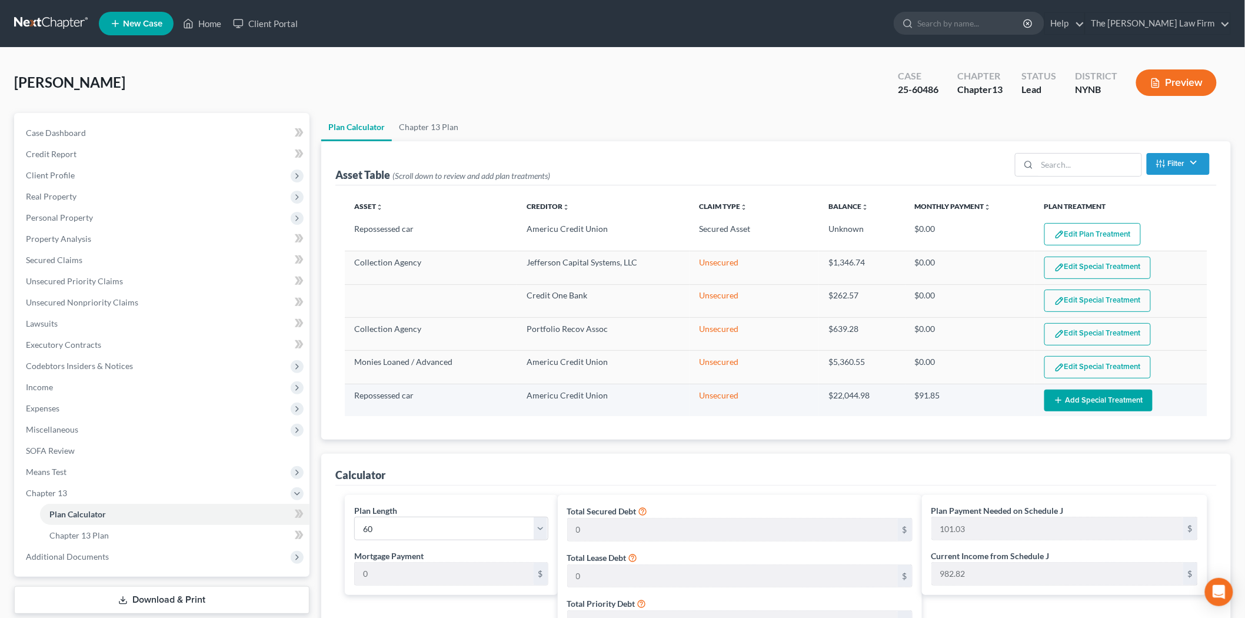
click at [1061, 399] on icon "button" at bounding box center [1058, 399] width 9 height 9
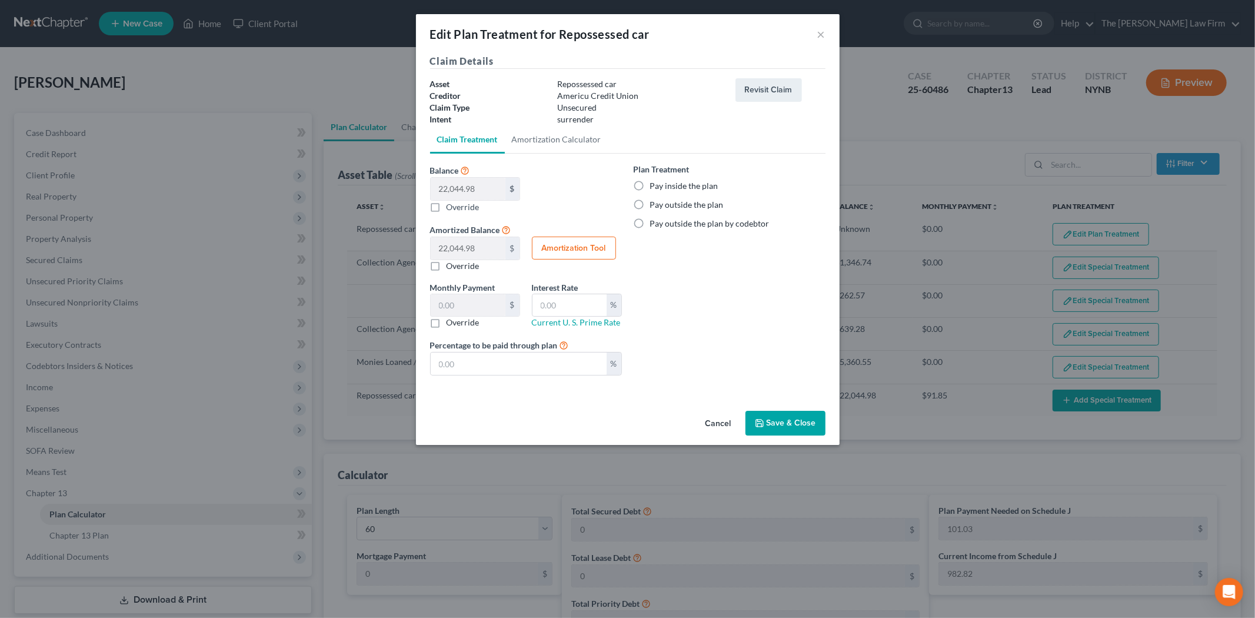
click at [731, 421] on button "Cancel" at bounding box center [718, 424] width 45 height 24
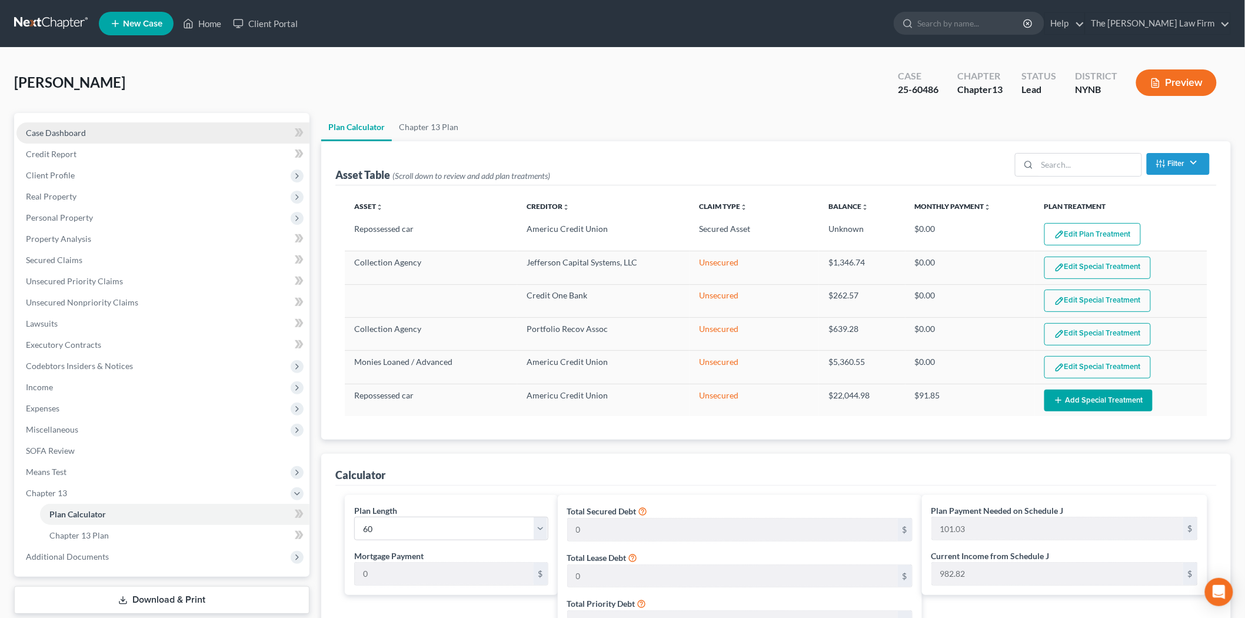
click at [60, 141] on link "Case Dashboard" at bounding box center [162, 132] width 293 height 21
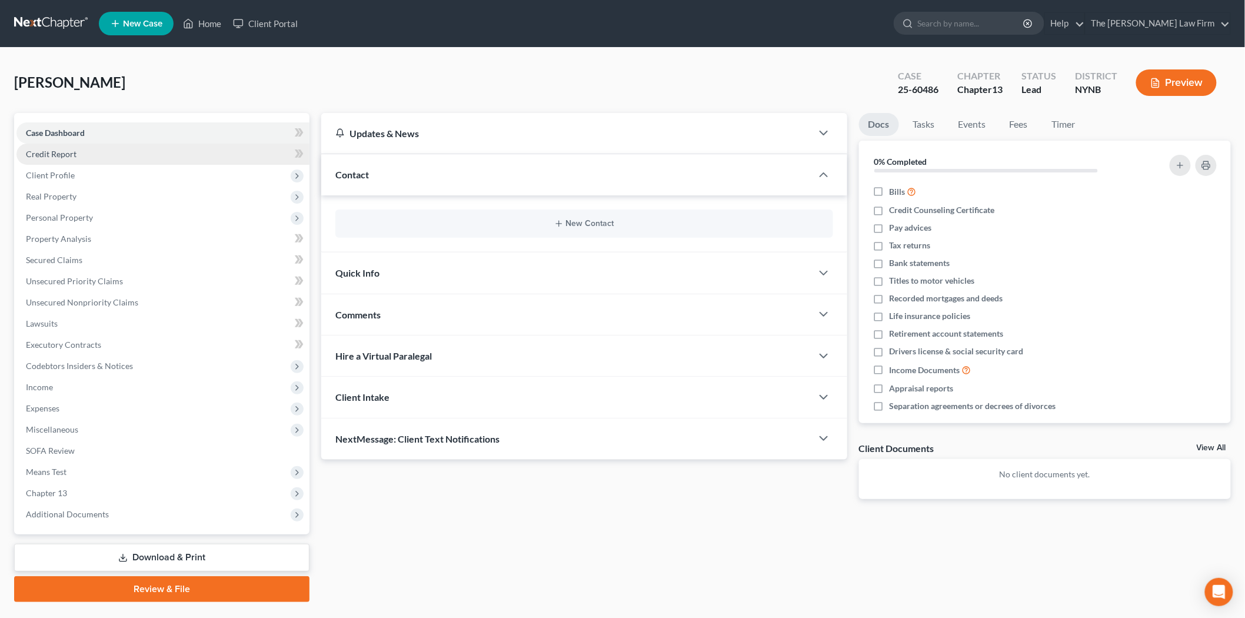
click at [69, 152] on span "Credit Report" at bounding box center [51, 154] width 51 height 10
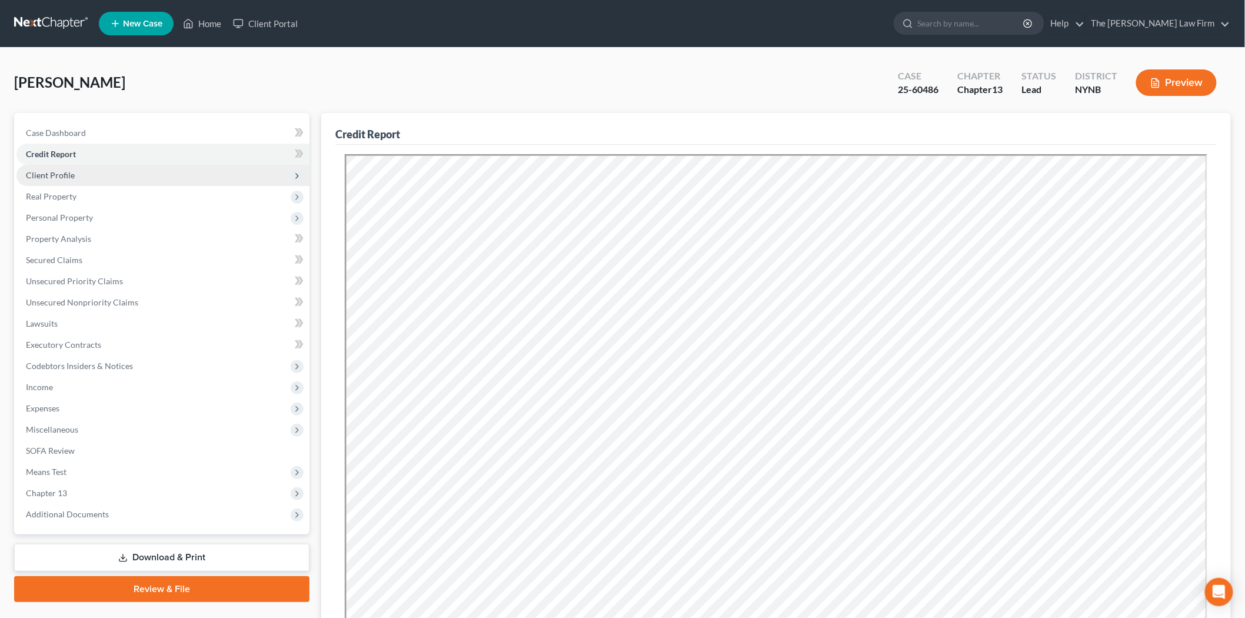
click at [71, 178] on span "Client Profile" at bounding box center [50, 175] width 49 height 10
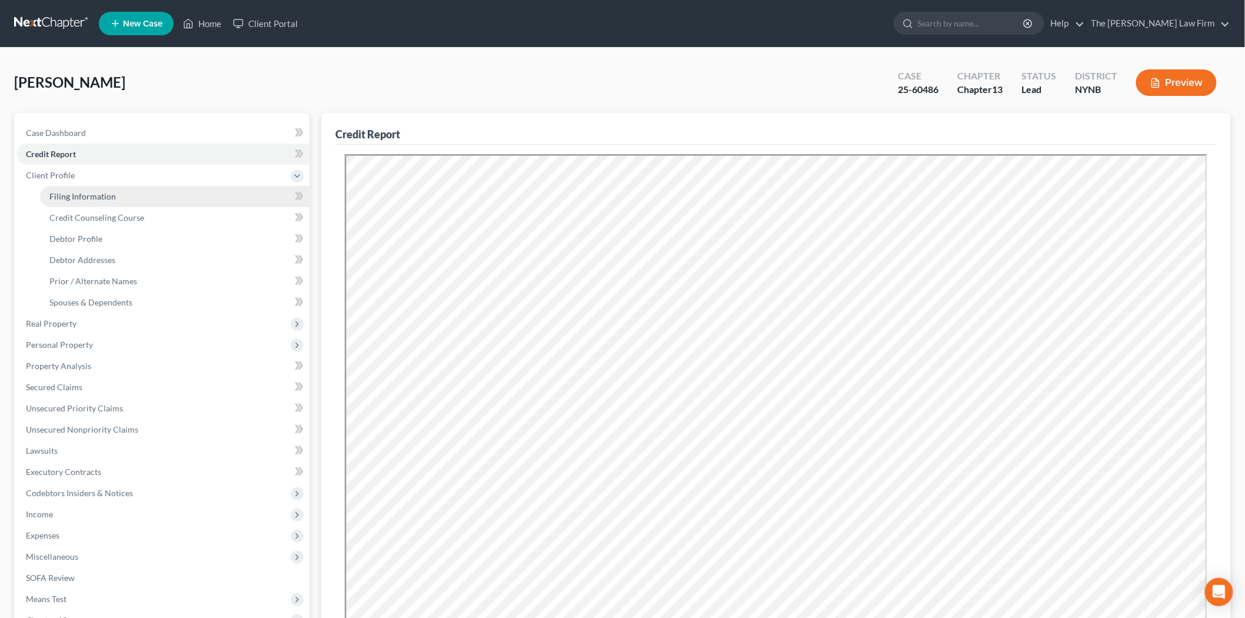
click at [75, 192] on span "Filing Information" at bounding box center [82, 196] width 66 height 10
select select "1"
select select "0"
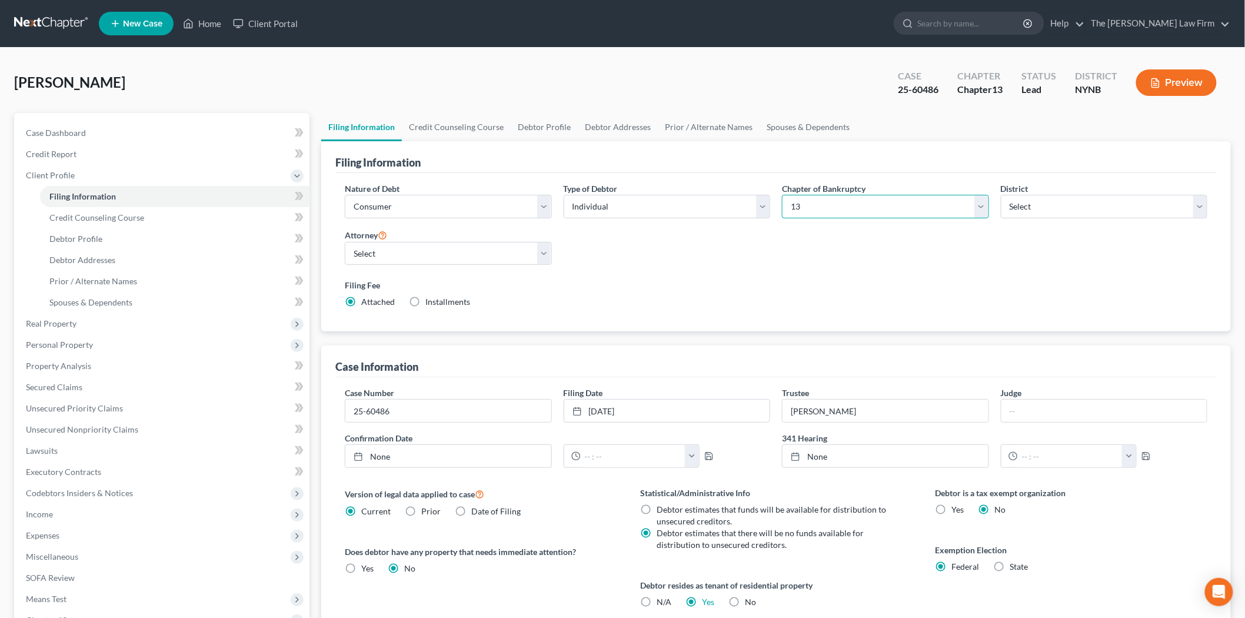
click at [848, 207] on select "Select 7 11 12 13" at bounding box center [885, 207] width 207 height 24
click at [782, 195] on select "Select 7 11 12 13" at bounding box center [885, 207] width 207 height 24
click at [877, 199] on select "Select 7 11 12 13" at bounding box center [885, 207] width 207 height 24
select select "3"
click at [782, 195] on select "Select 7 11 12 13" at bounding box center [885, 207] width 207 height 24
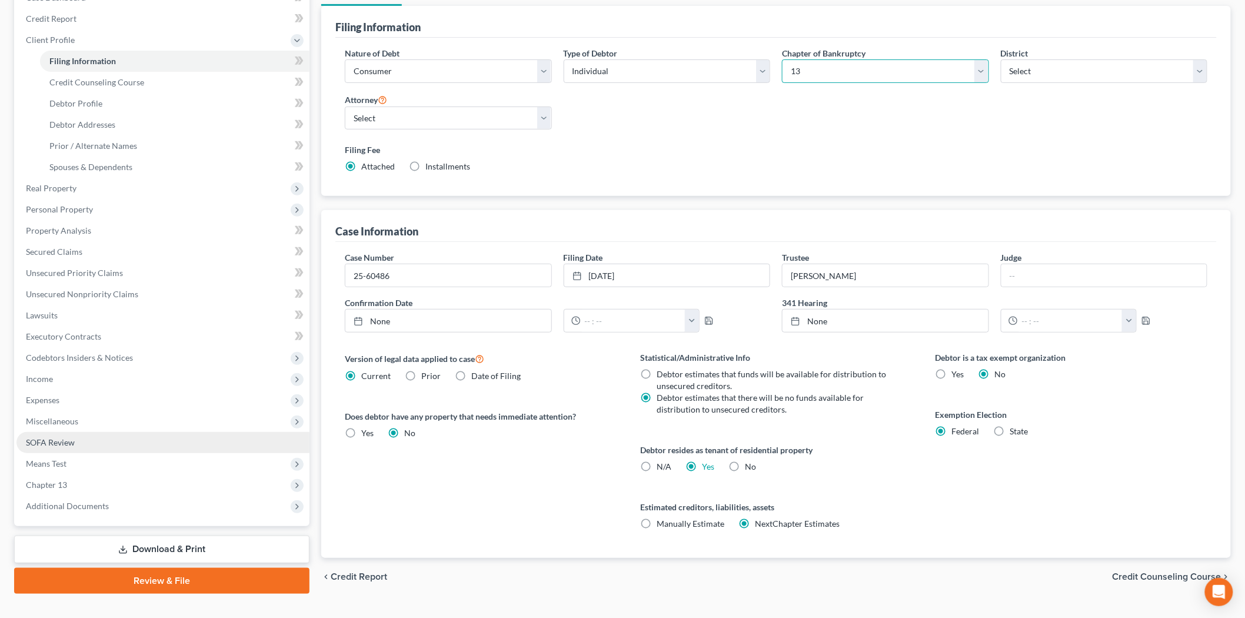
scroll to position [157, 0]
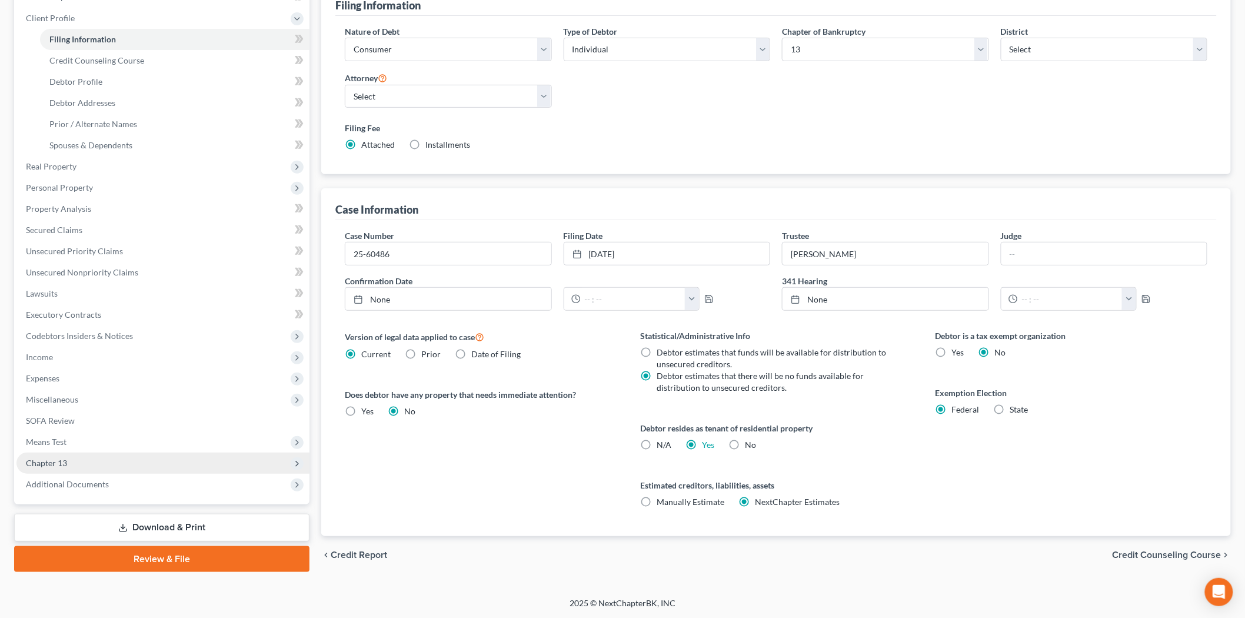
click at [74, 463] on span "Chapter 13" at bounding box center [162, 462] width 293 height 21
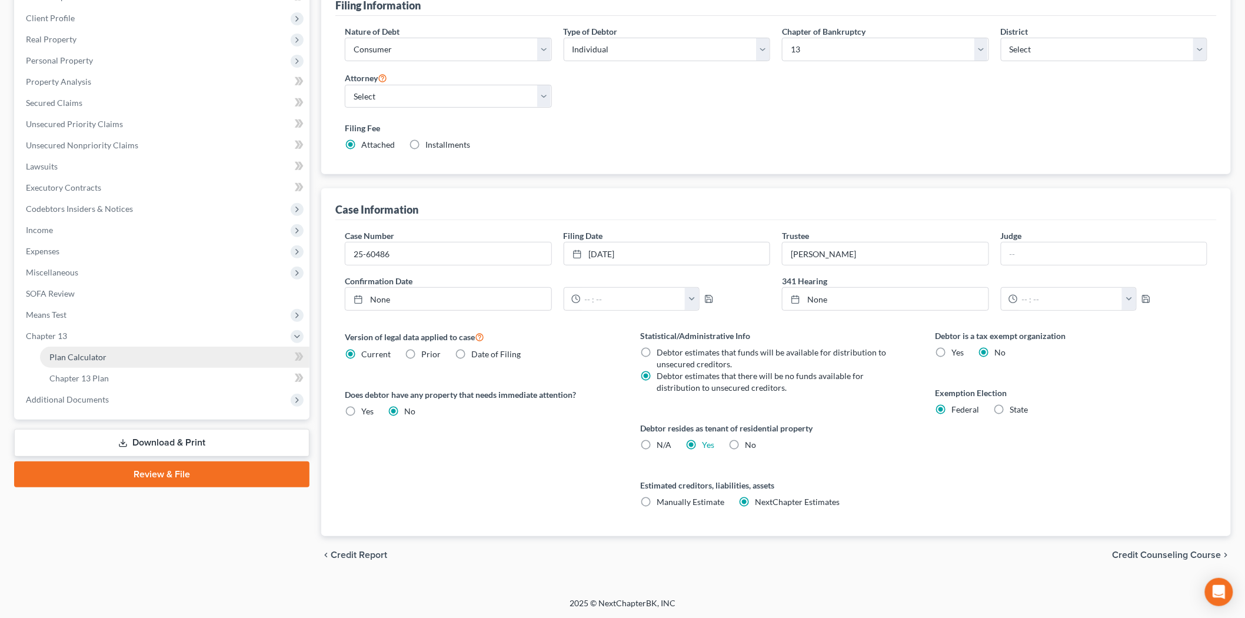
click at [93, 352] on span "Plan Calculator" at bounding box center [77, 357] width 57 height 10
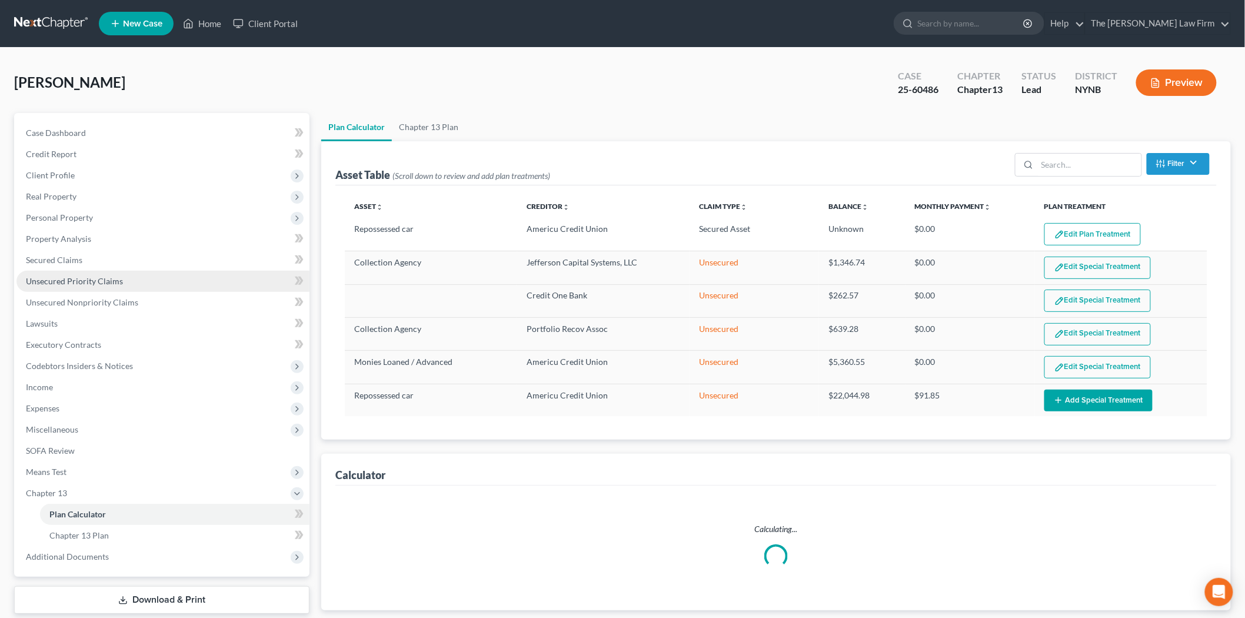
select select "59"
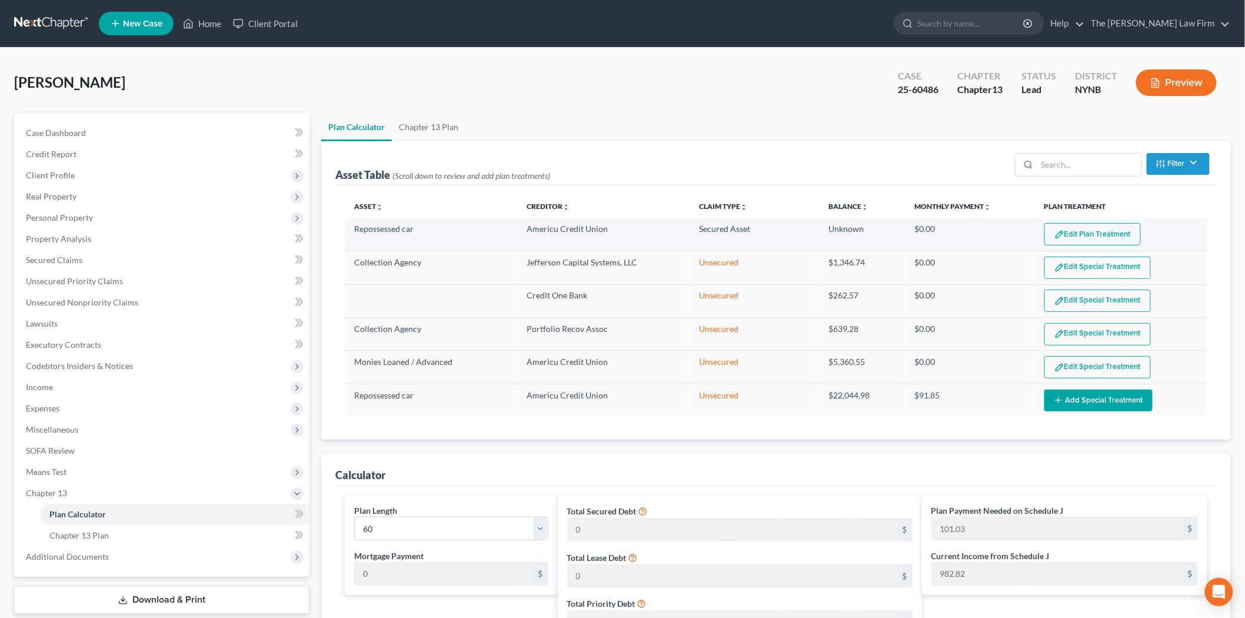
click at [1092, 232] on button "Edit Plan Treatment" at bounding box center [1092, 234] width 96 height 22
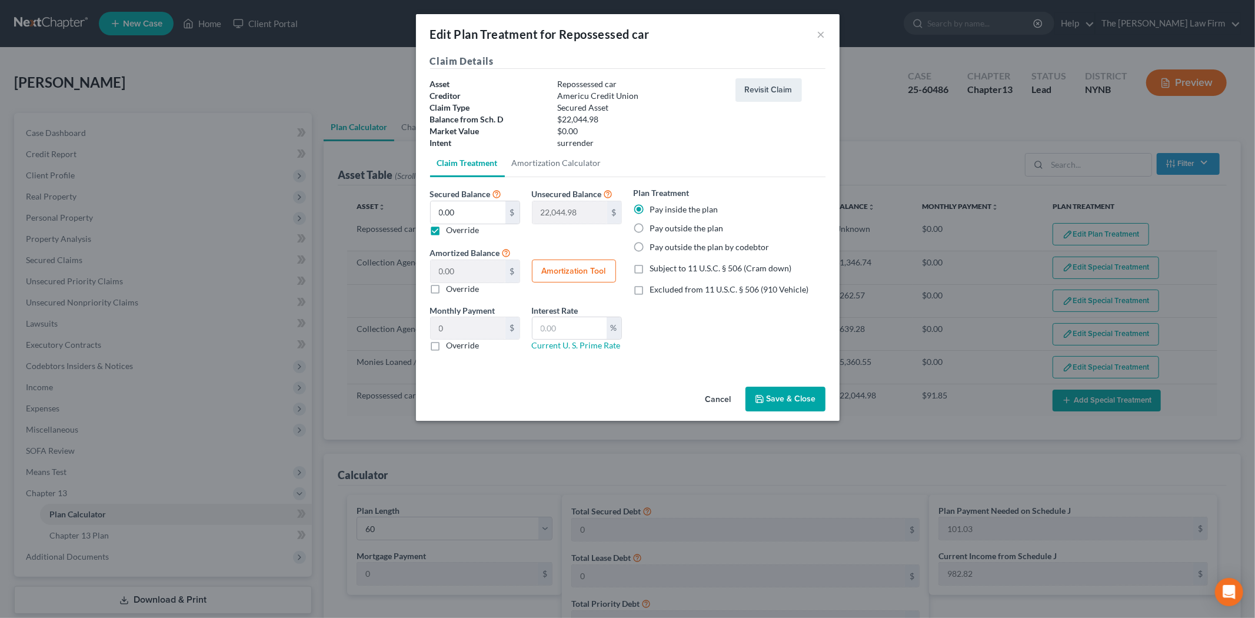
click at [461, 231] on label "Override" at bounding box center [463, 230] width 33 height 12
click at [459, 231] on input "Override" at bounding box center [455, 228] width 8 height 8
checkbox input "false"
type input "0.00"
type input "22,044.98"
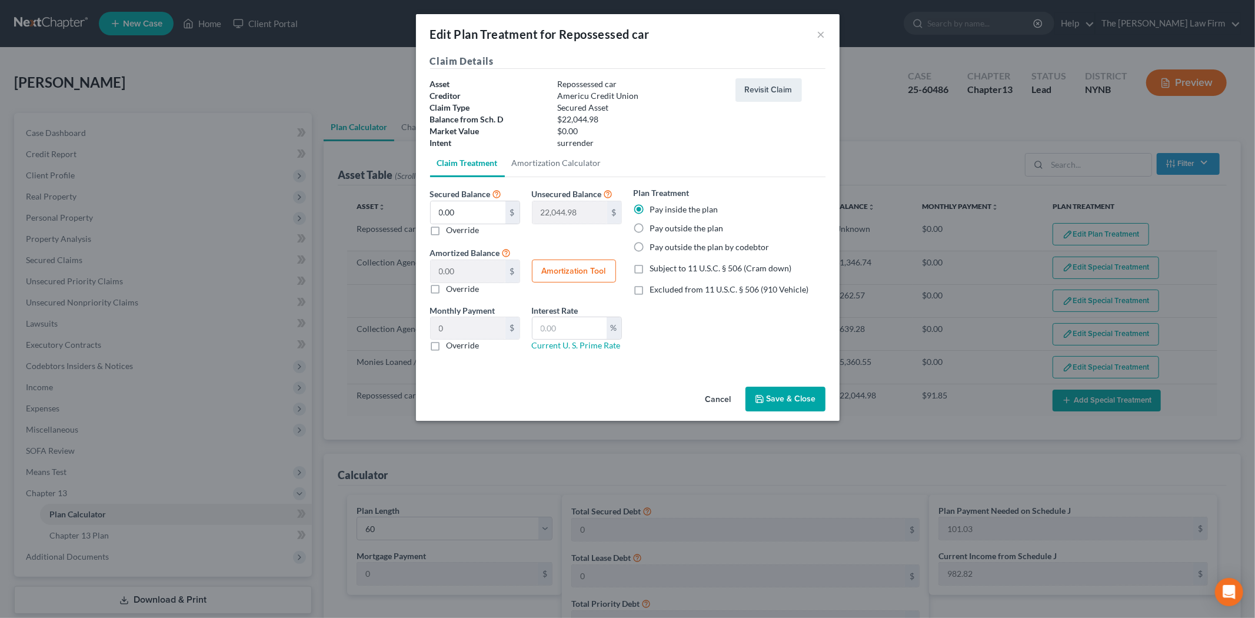
type input "367.41"
click at [769, 392] on button "Save & Close" at bounding box center [785, 399] width 80 height 25
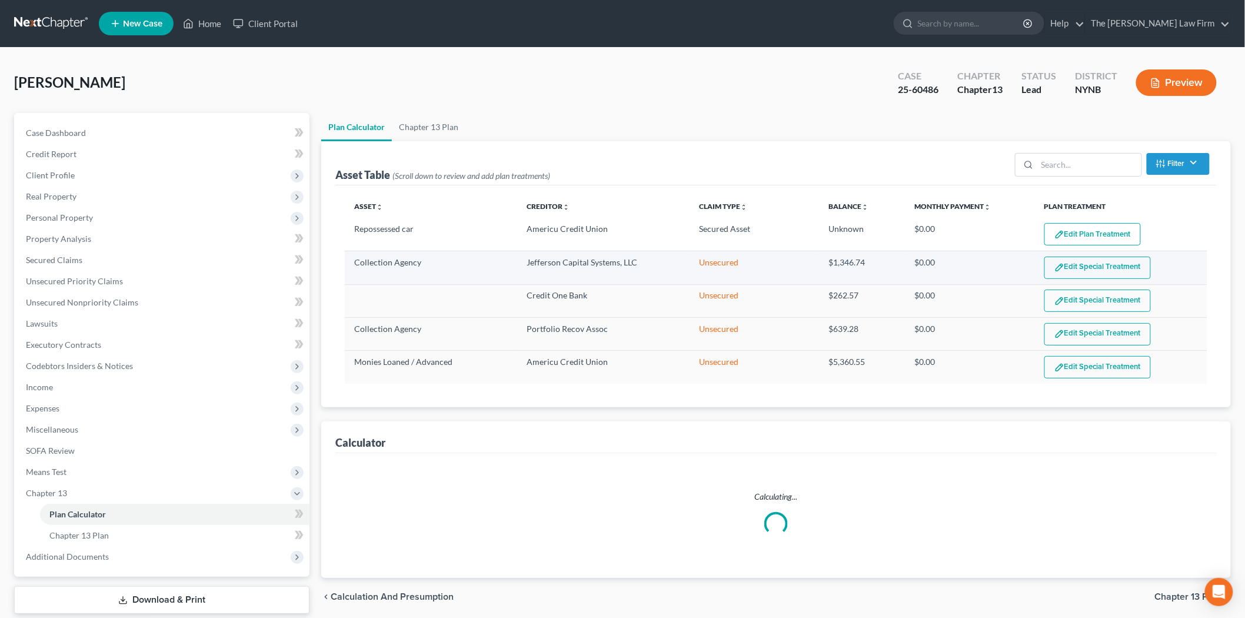
select select "59"
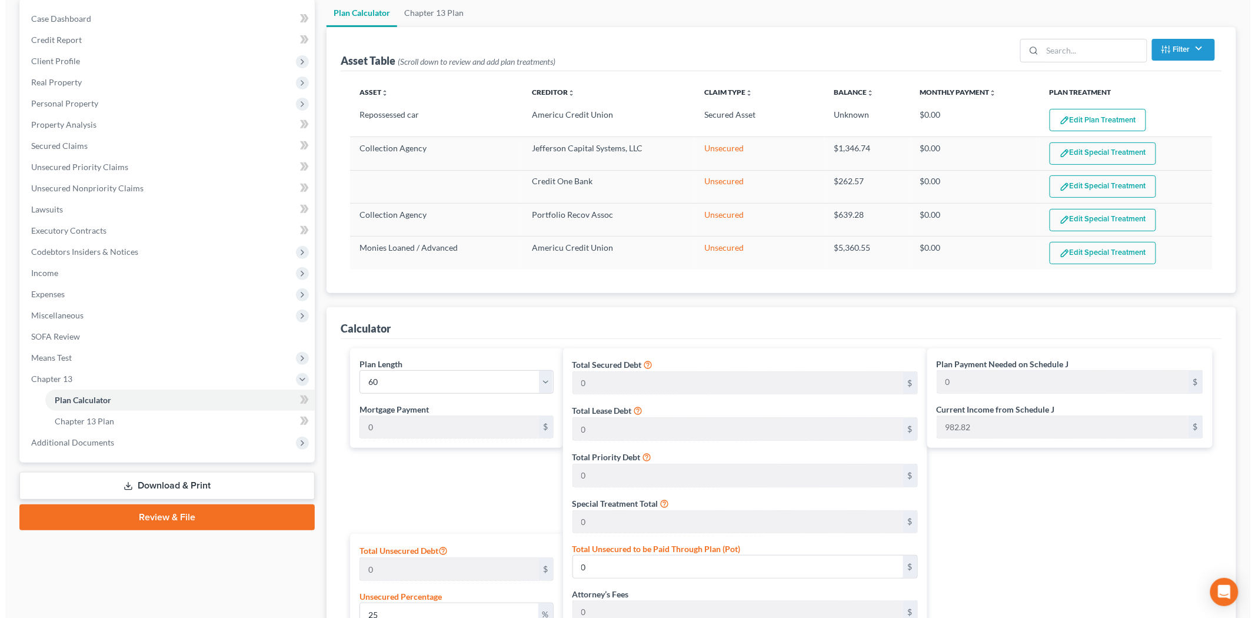
scroll to position [95, 0]
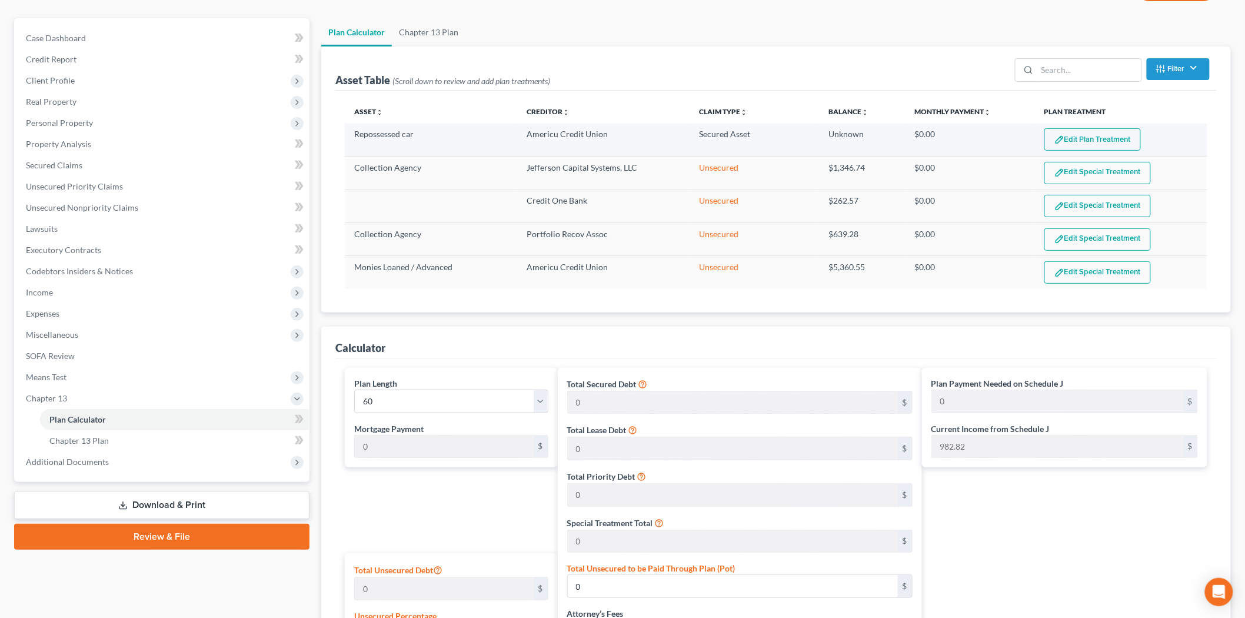
click at [1112, 140] on button "Edit Plan Treatment" at bounding box center [1092, 139] width 96 height 22
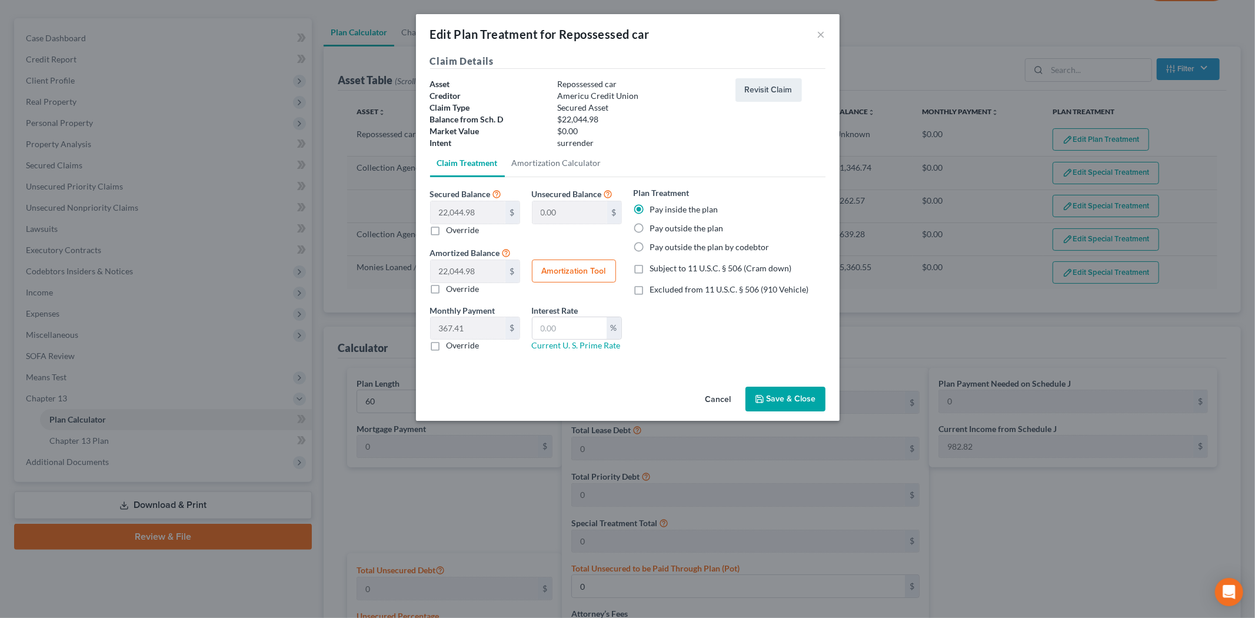
click at [449, 229] on label "Override" at bounding box center [463, 230] width 33 height 12
click at [451, 229] on input "Override" at bounding box center [455, 228] width 8 height 8
checkbox input "true"
type input "22,044.98"
type input "0.00"
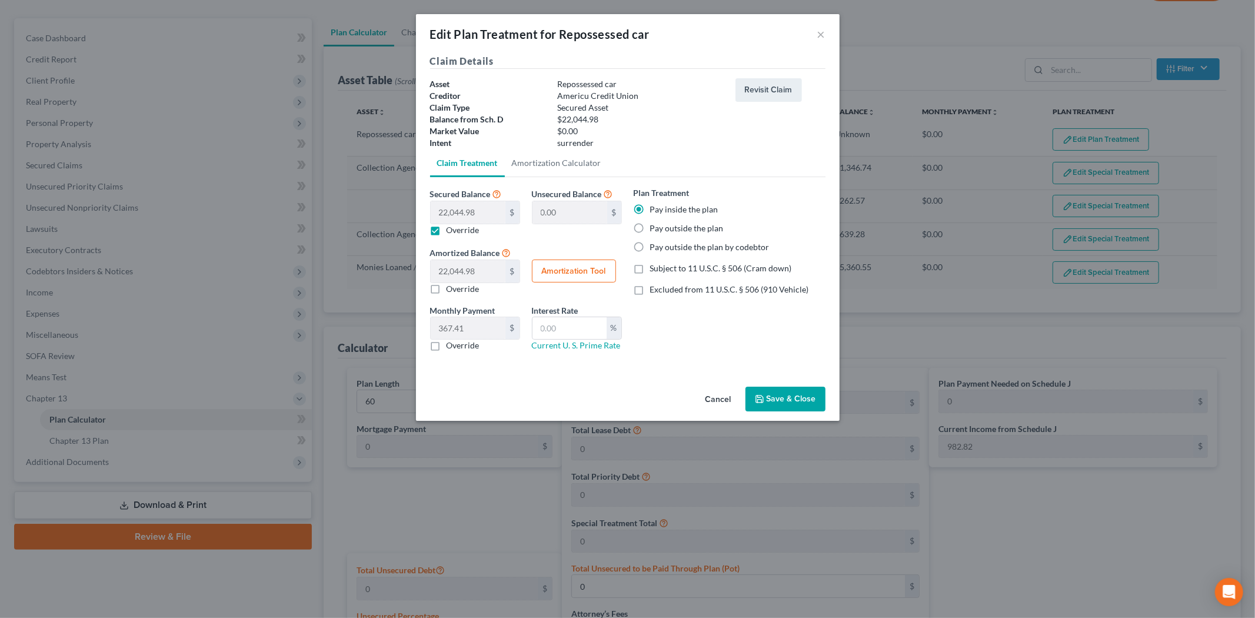
type input "0"
click at [787, 396] on button "Save & Close" at bounding box center [785, 399] width 80 height 25
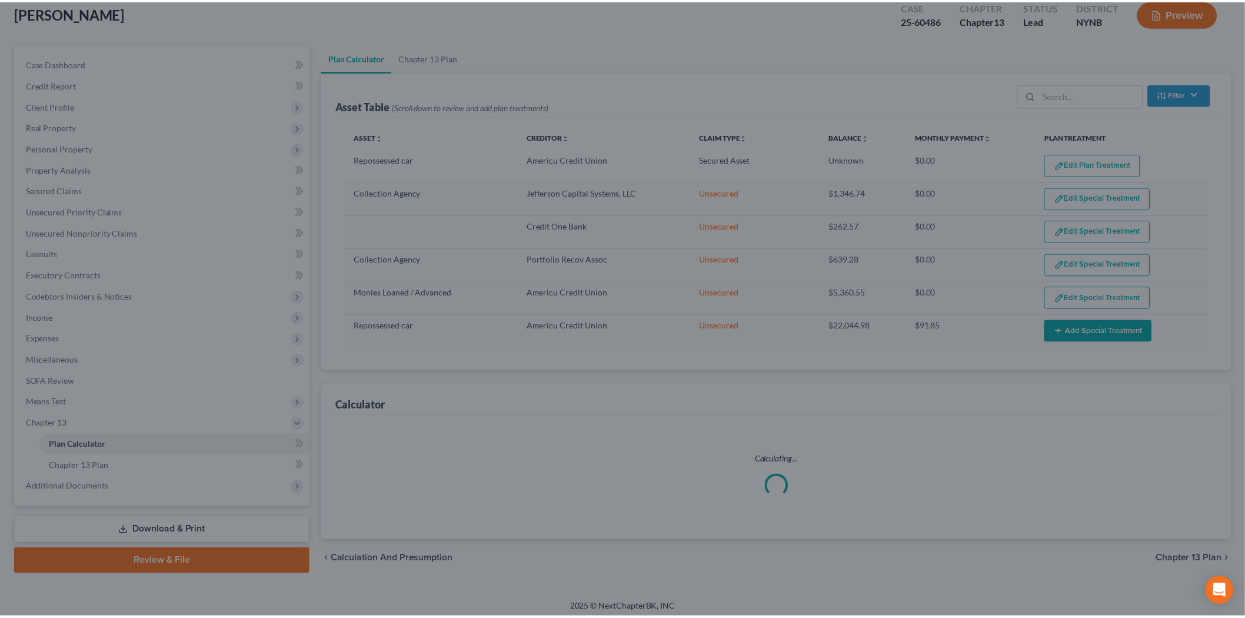
scroll to position [75, 0]
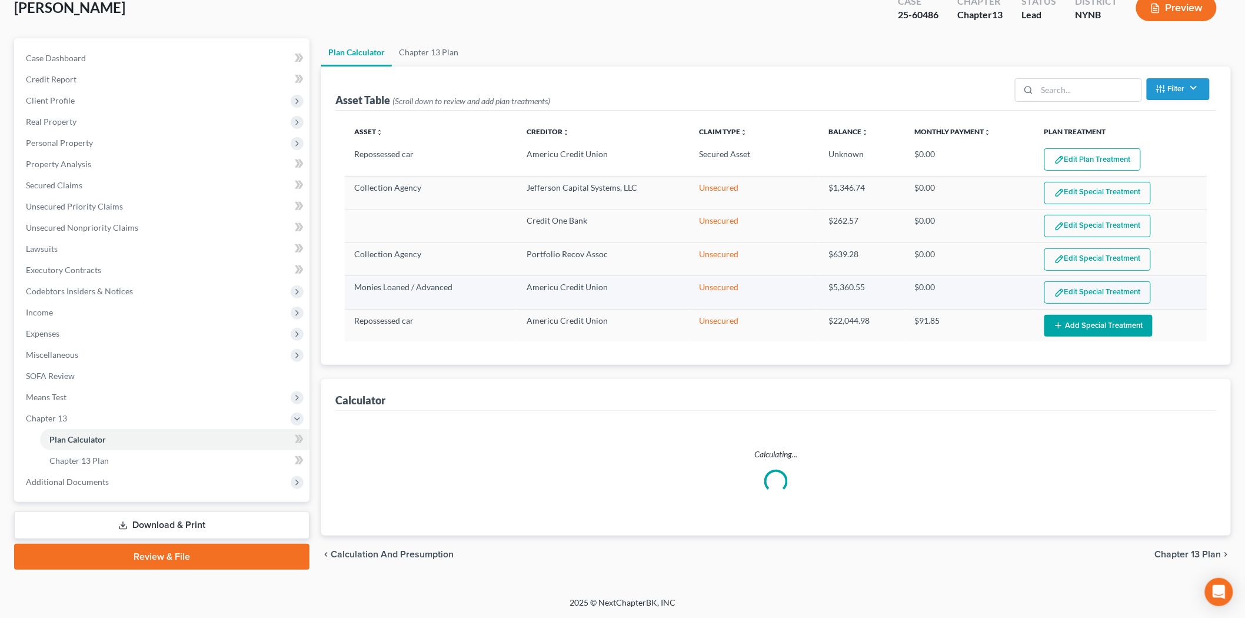
select select "59"
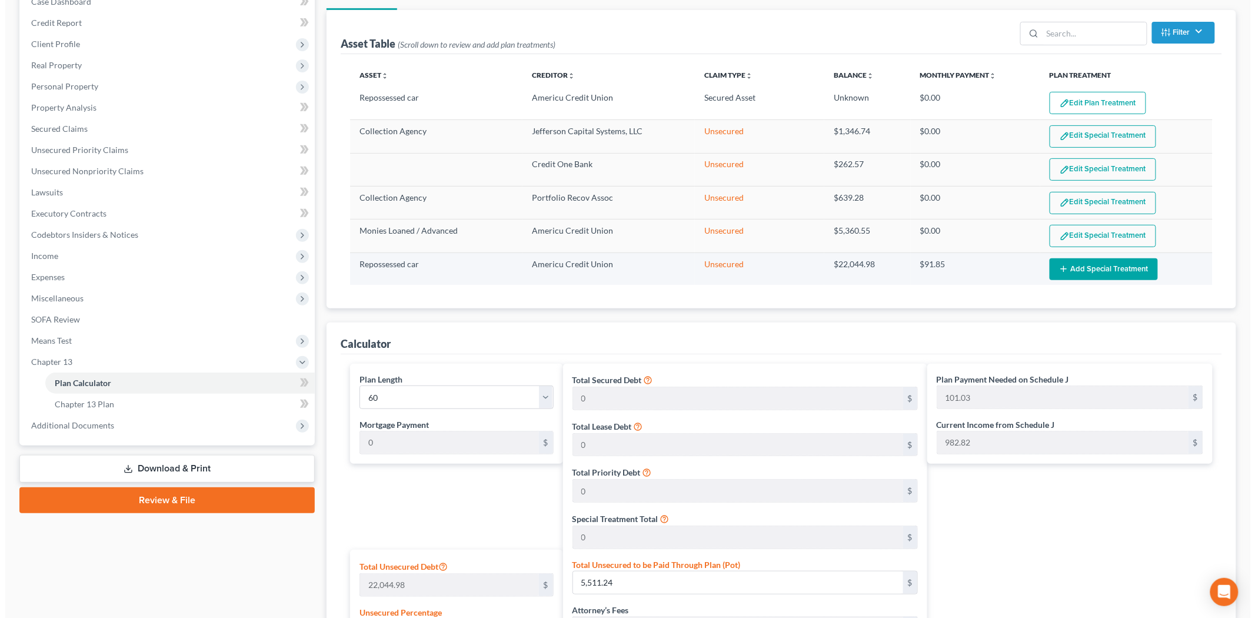
scroll to position [127, 0]
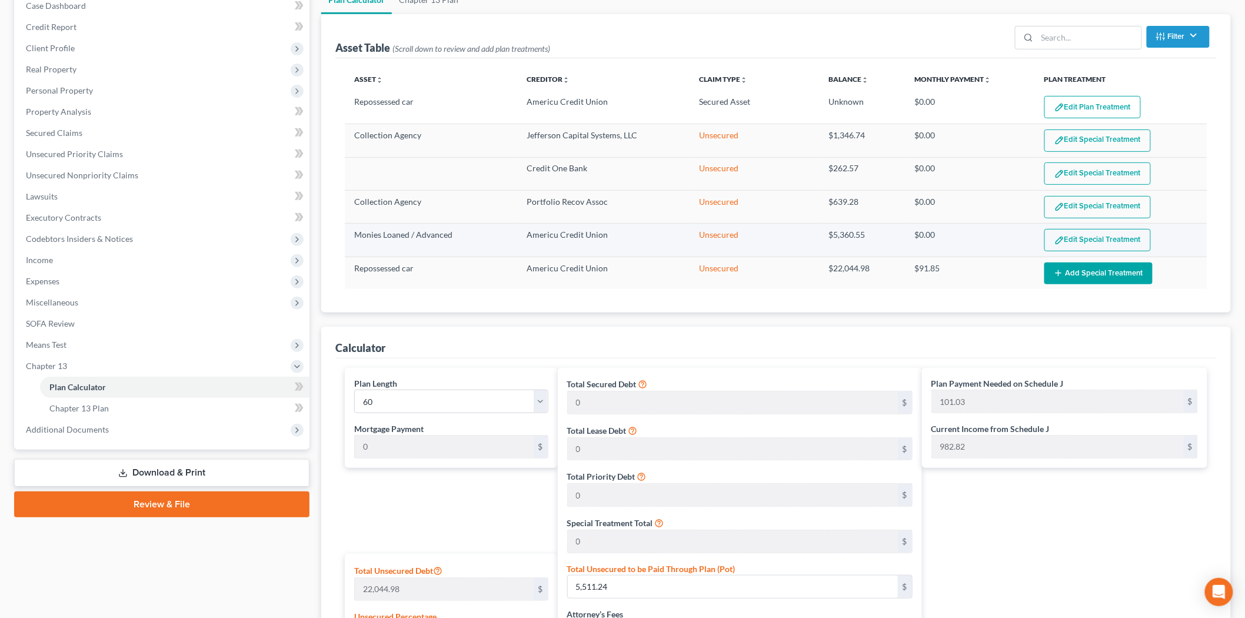
click at [1079, 244] on button "Edit Special Treatment" at bounding box center [1097, 240] width 106 height 22
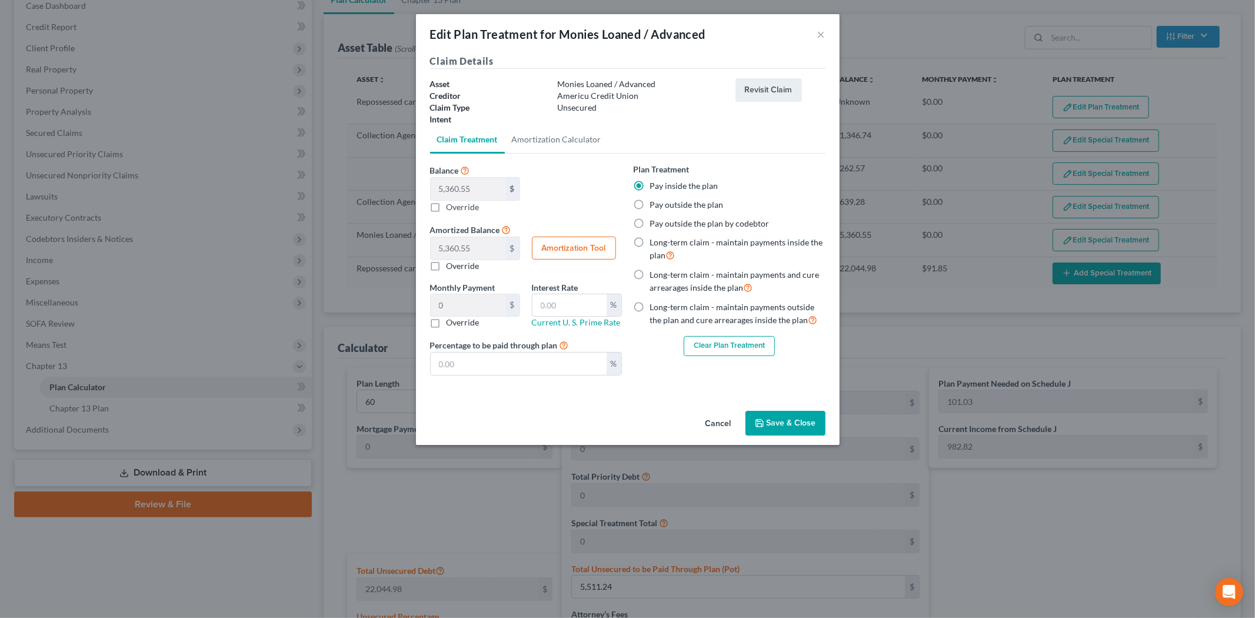
click at [678, 199] on label "Pay outside the plan" at bounding box center [687, 205] width 74 height 12
click at [662, 199] on input "Pay outside the plan" at bounding box center [659, 203] width 8 height 8
radio input "true"
click at [565, 304] on input "text" at bounding box center [569, 305] width 74 height 22
type input "5"
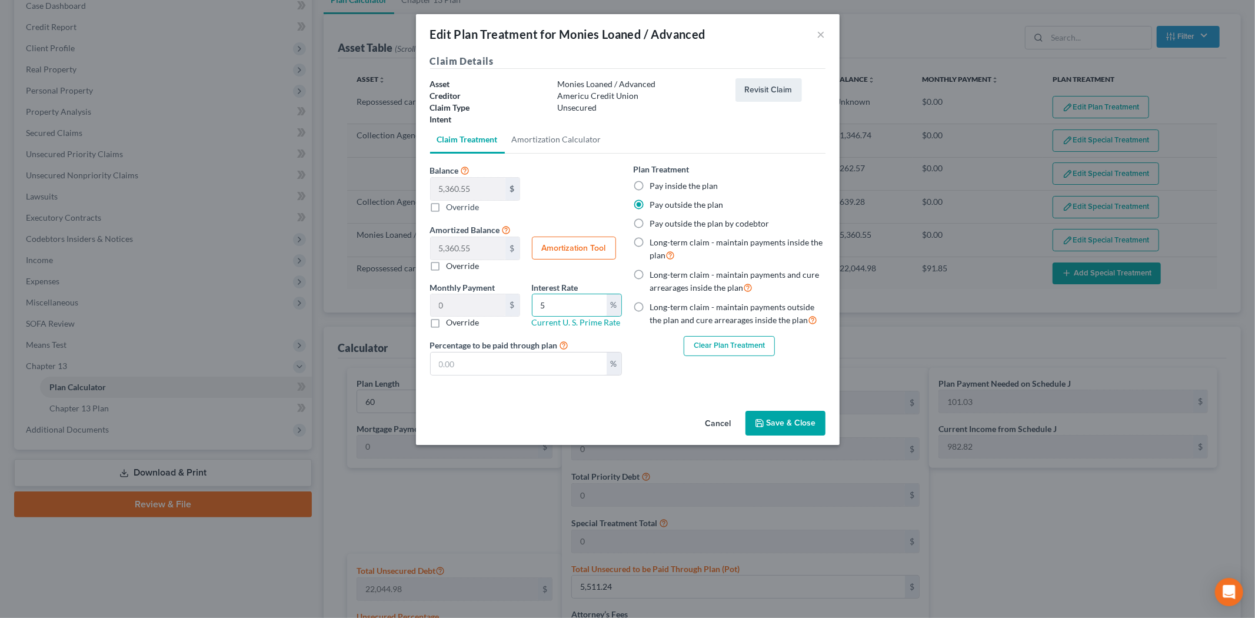
click at [772, 431] on button "Save & Close" at bounding box center [785, 423] width 80 height 25
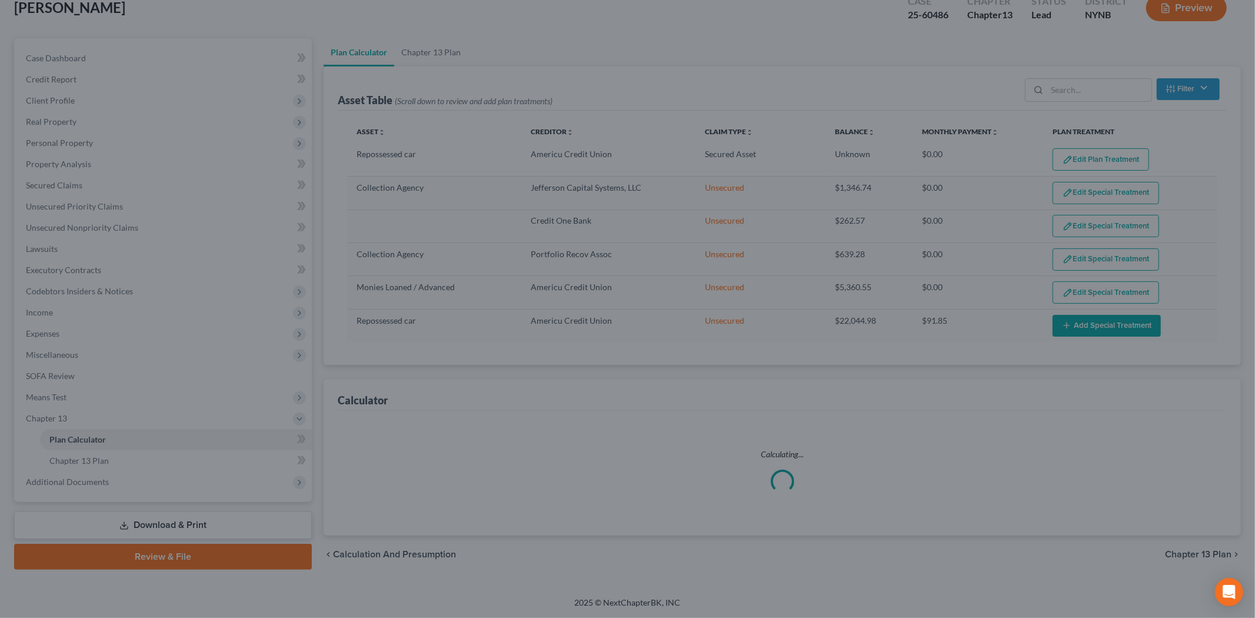
scroll to position [75, 0]
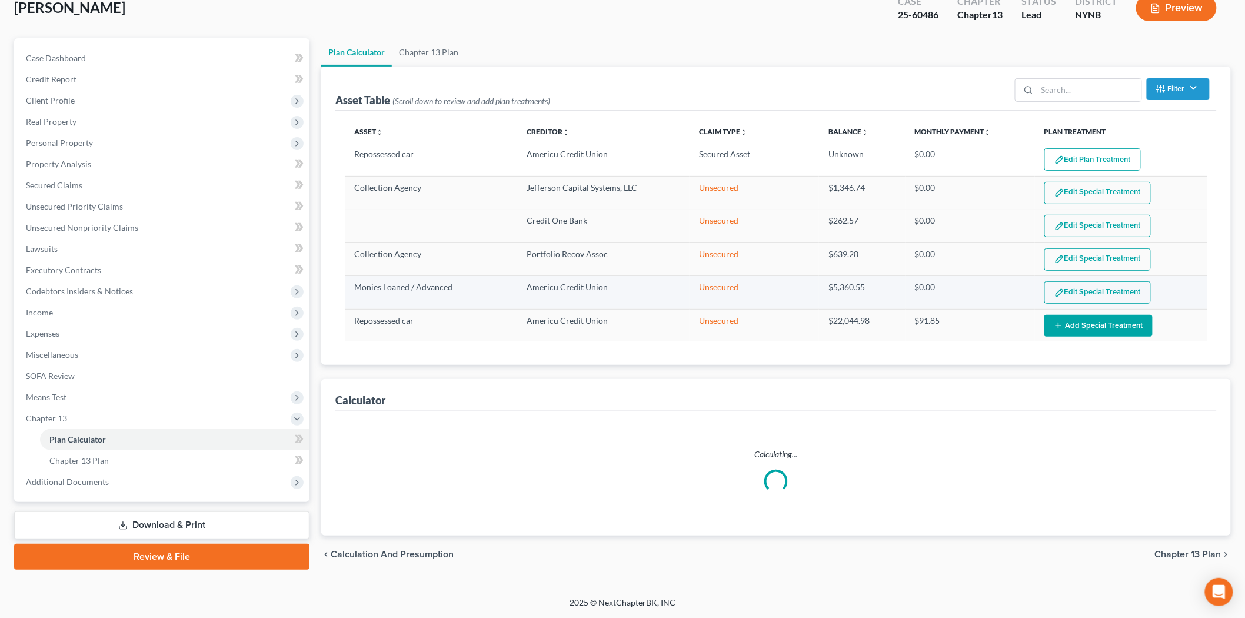
select select "59"
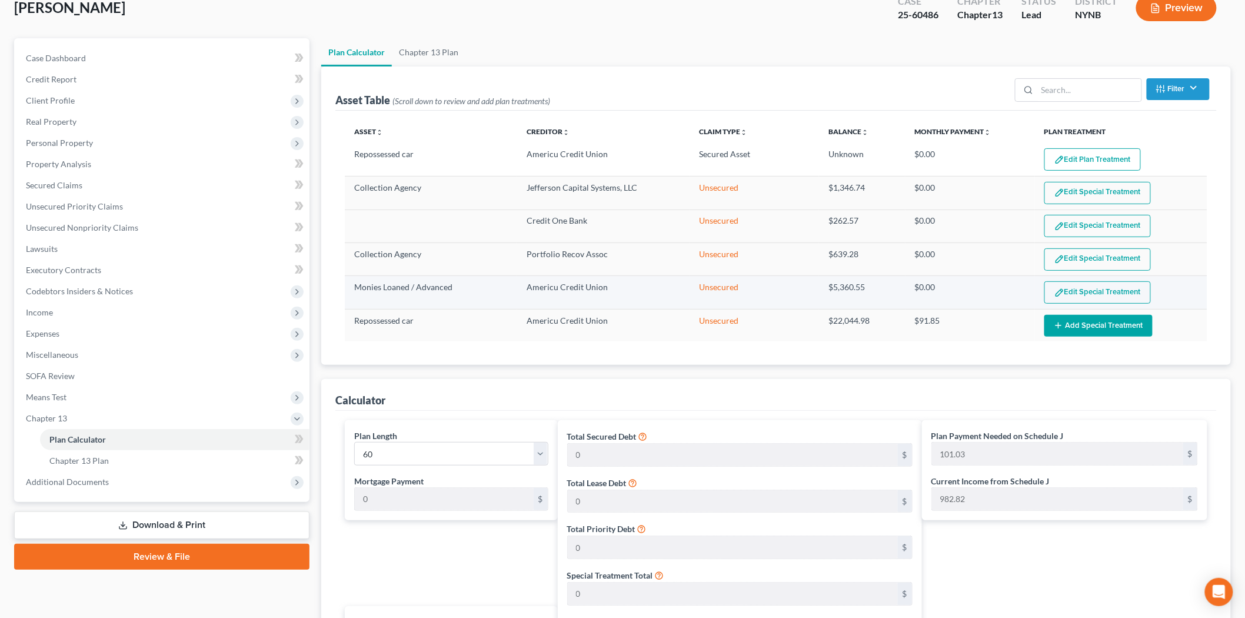
click at [1098, 289] on button "Edit Special Treatment" at bounding box center [1097, 292] width 106 height 22
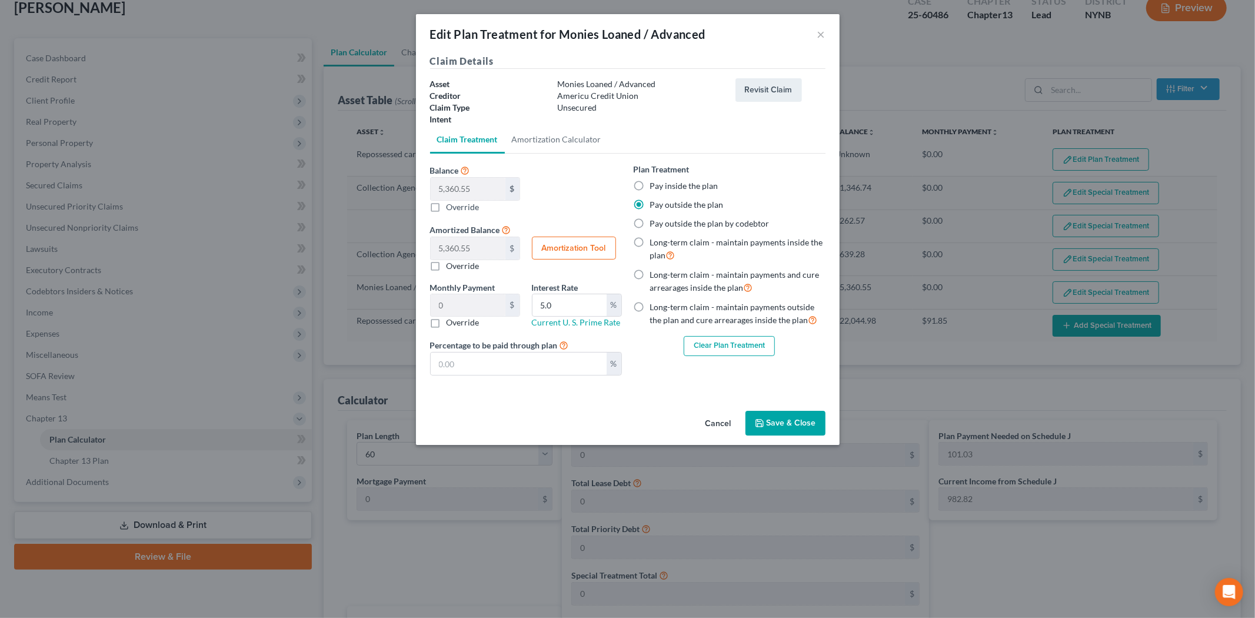
drag, startPoint x: 726, startPoint y: 421, endPoint x: 701, endPoint y: 366, distance: 60.6
click at [697, 371] on div "Edit Plan Treatment for Monies Loaned / Advanced × Claim Details Asset Monies L…" at bounding box center [628, 229] width 424 height 431
click at [733, 348] on button "Clear Plan Treatment" at bounding box center [729, 346] width 91 height 20
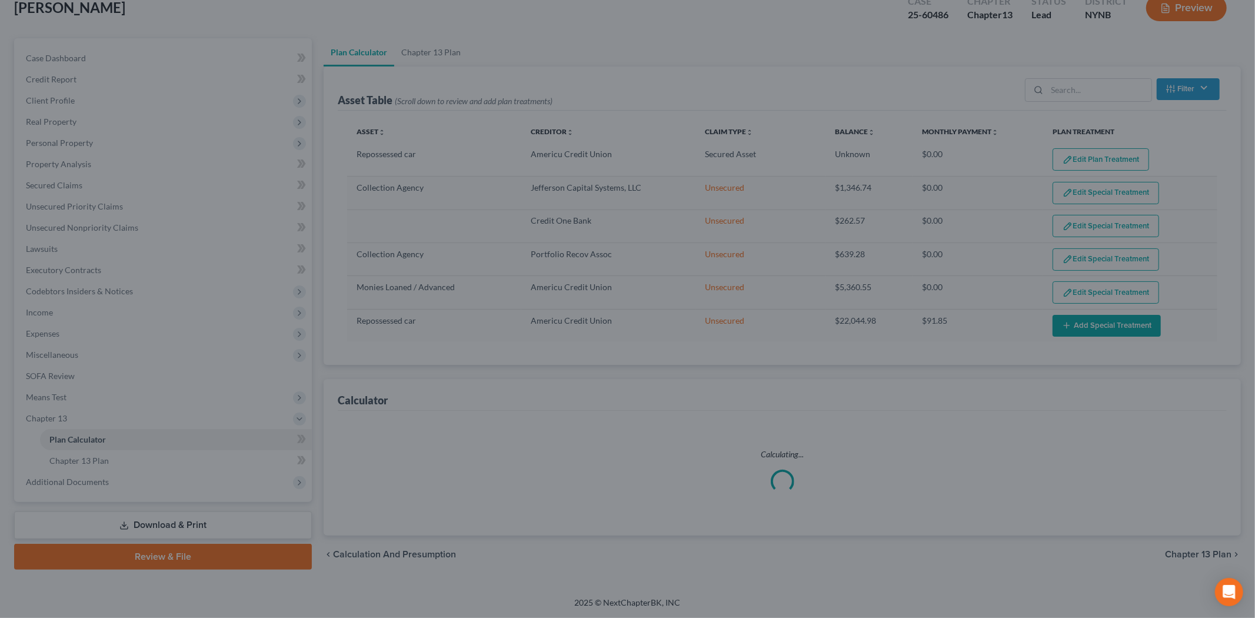
scroll to position [74, 0]
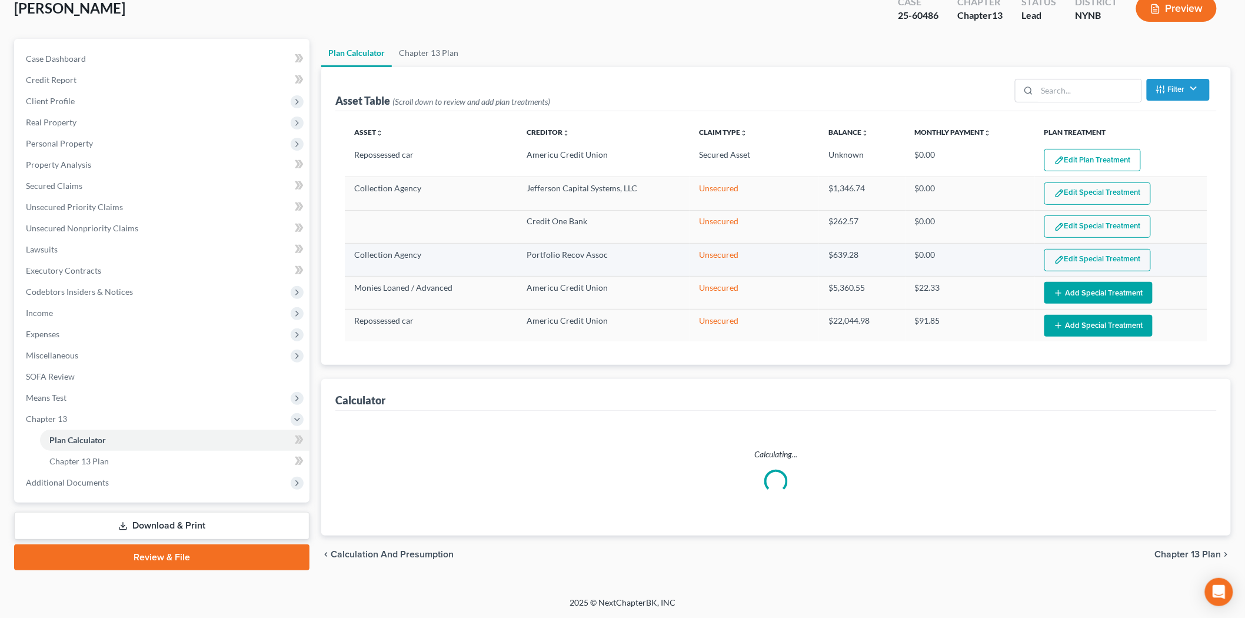
click at [1077, 253] on button "Edit Special Treatment" at bounding box center [1097, 260] width 106 height 22
select select "59"
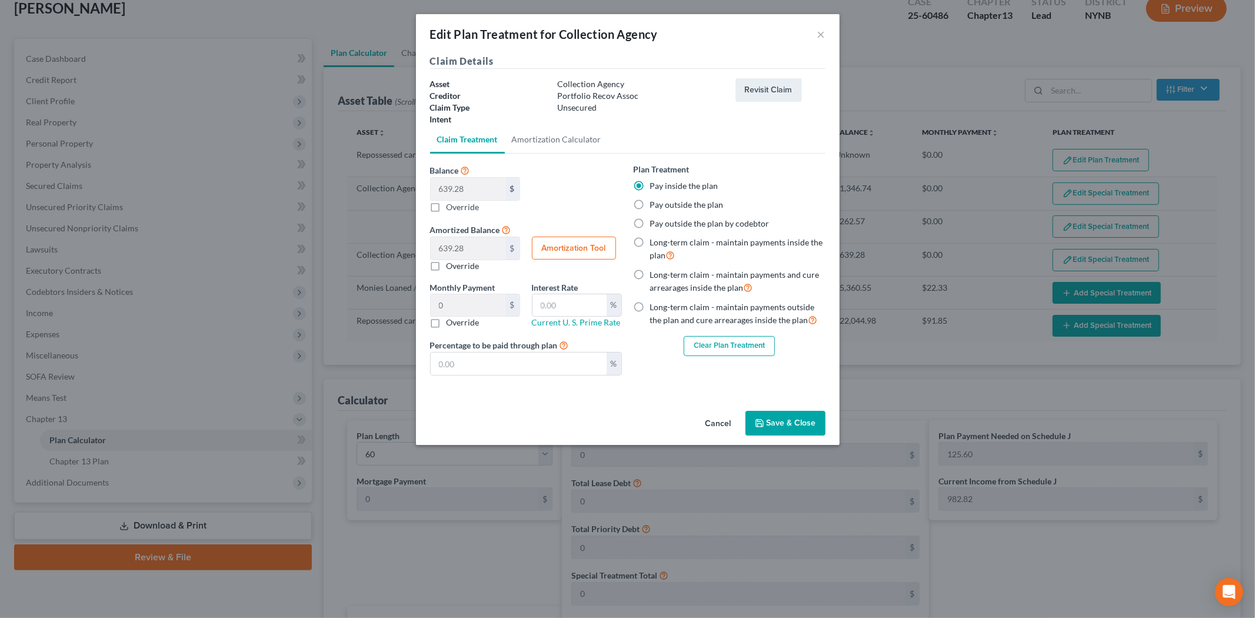
click at [731, 339] on button "Clear Plan Treatment" at bounding box center [729, 346] width 91 height 20
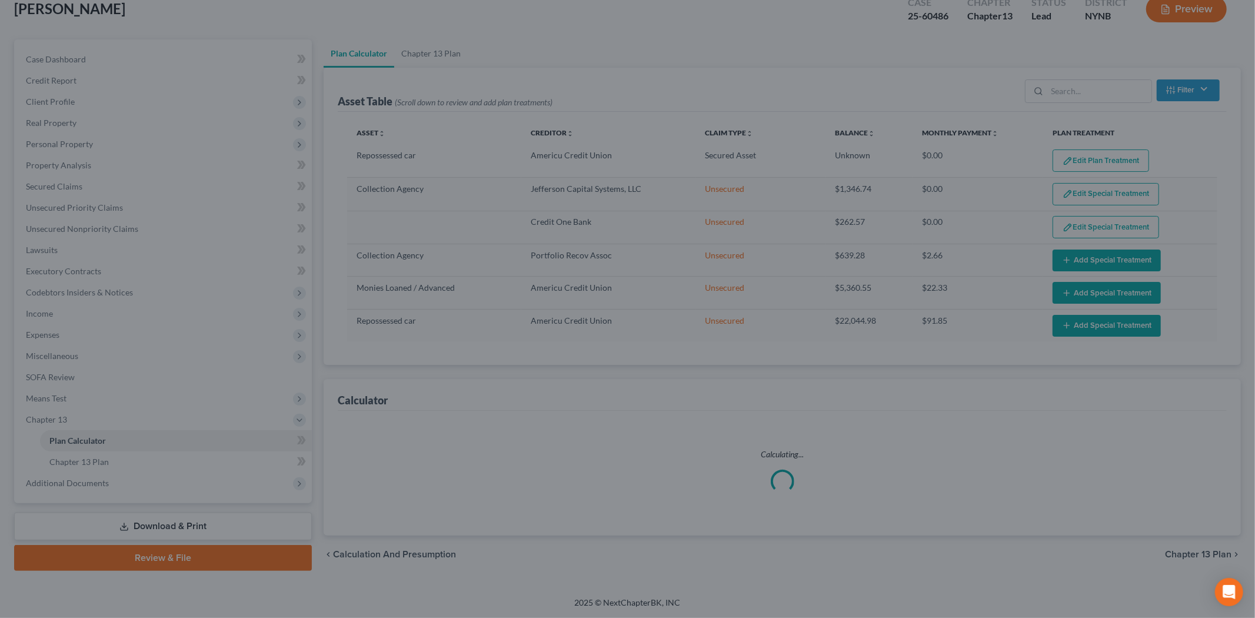
scroll to position [74, 0]
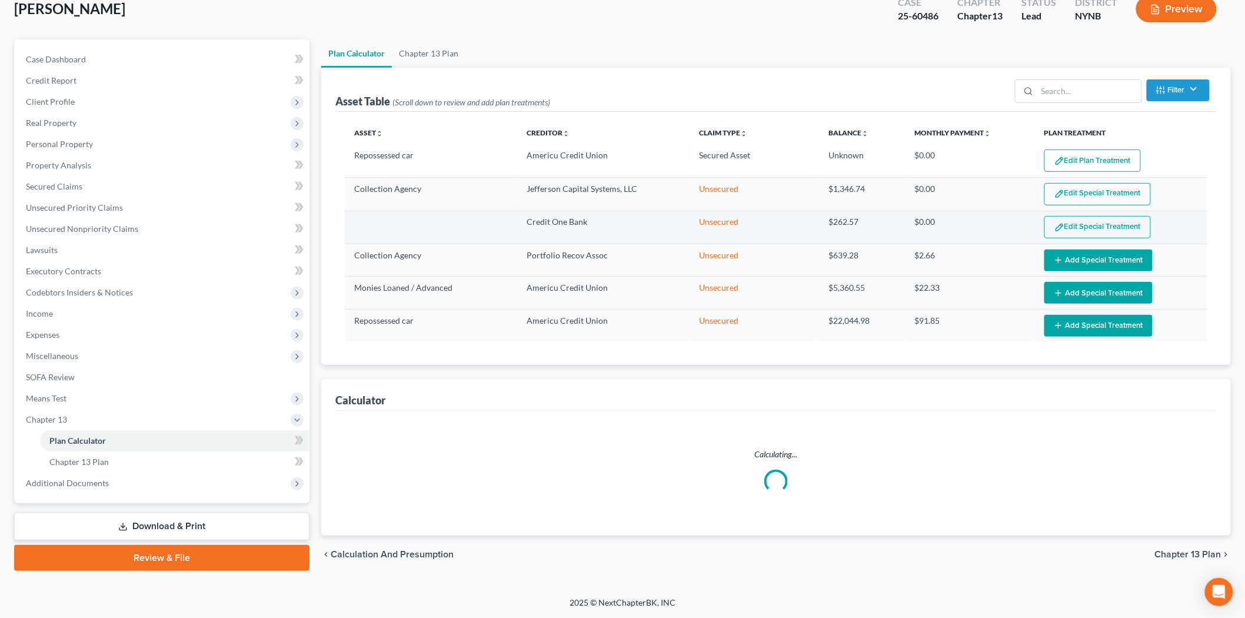
click at [1109, 228] on button "Edit Special Treatment" at bounding box center [1097, 227] width 106 height 22
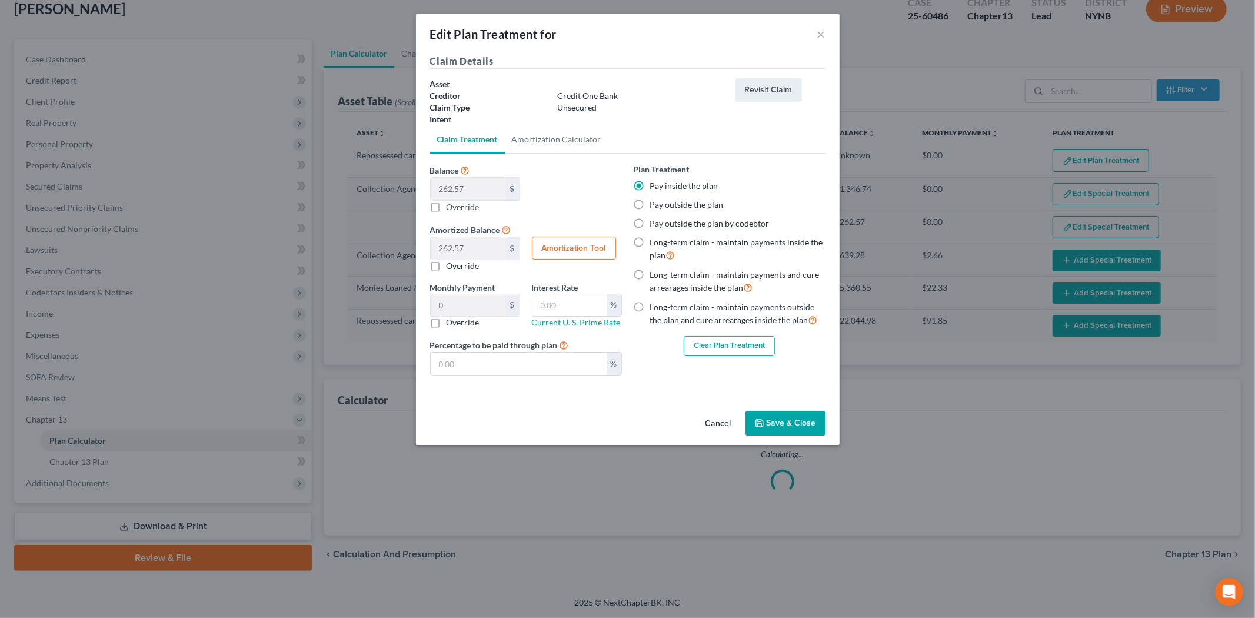
select select "59"
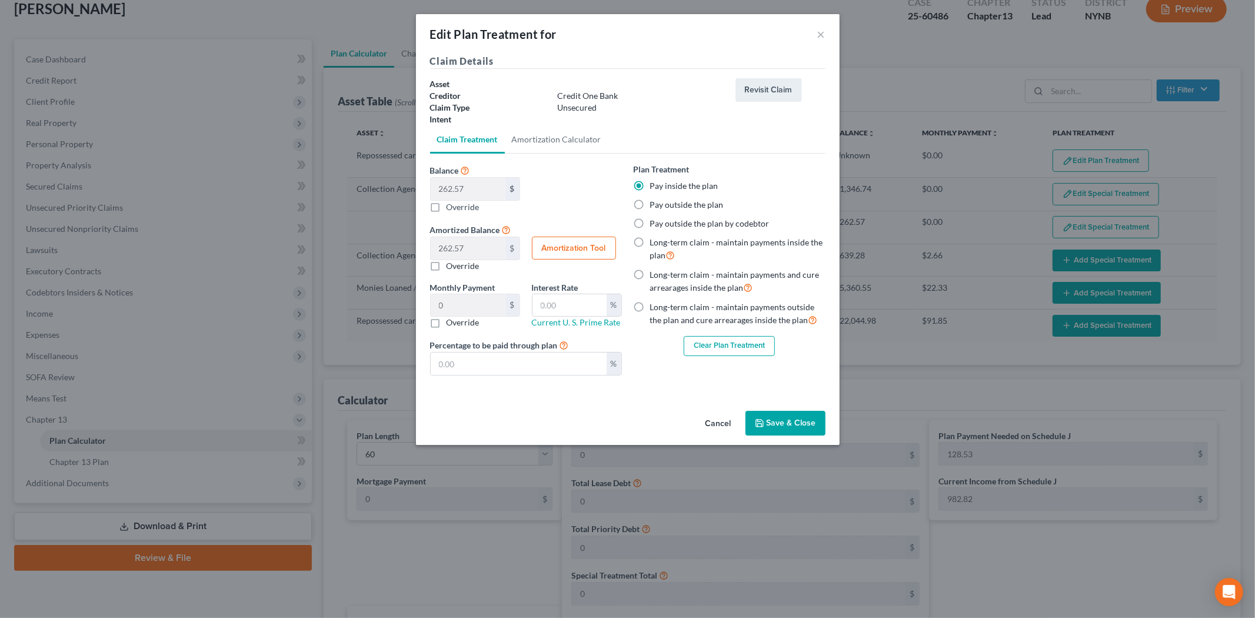
click at [741, 344] on button "Clear Plan Treatment" at bounding box center [729, 346] width 91 height 20
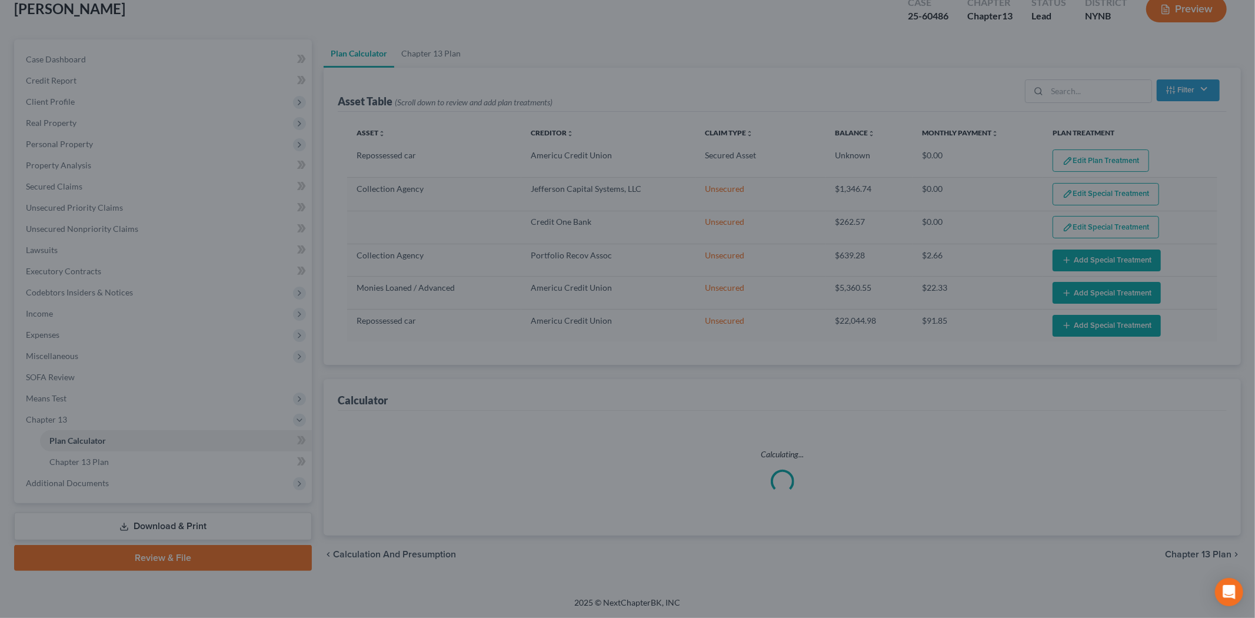
scroll to position [73, 0]
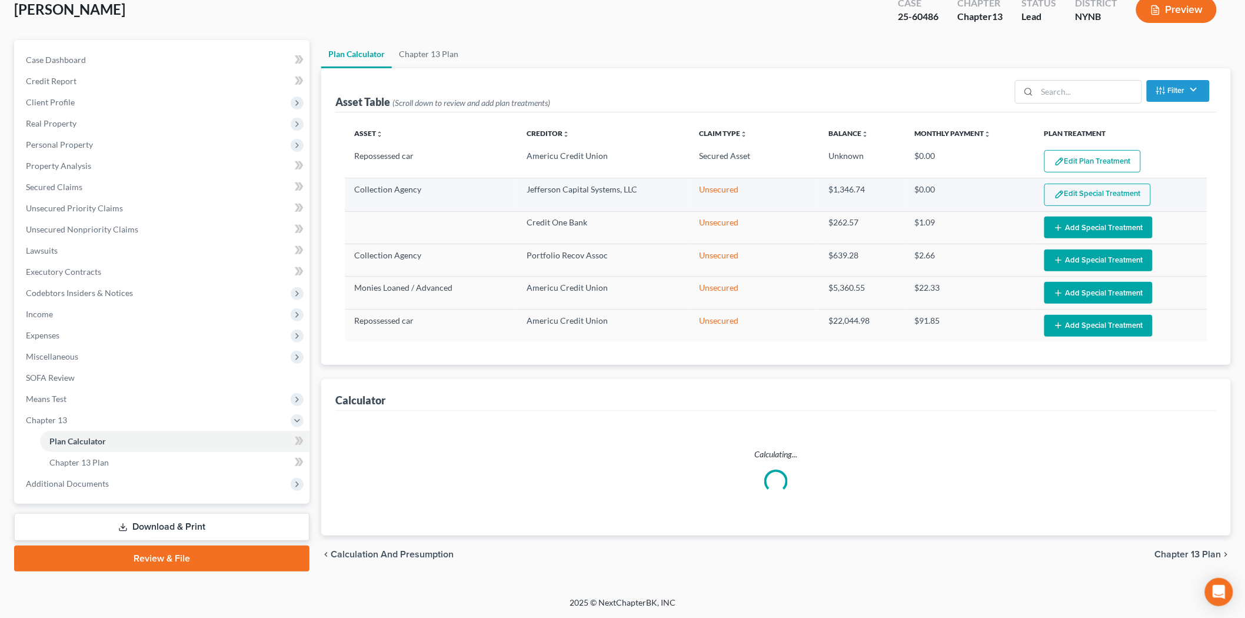
click at [1107, 195] on button "Edit Special Treatment" at bounding box center [1097, 195] width 106 height 22
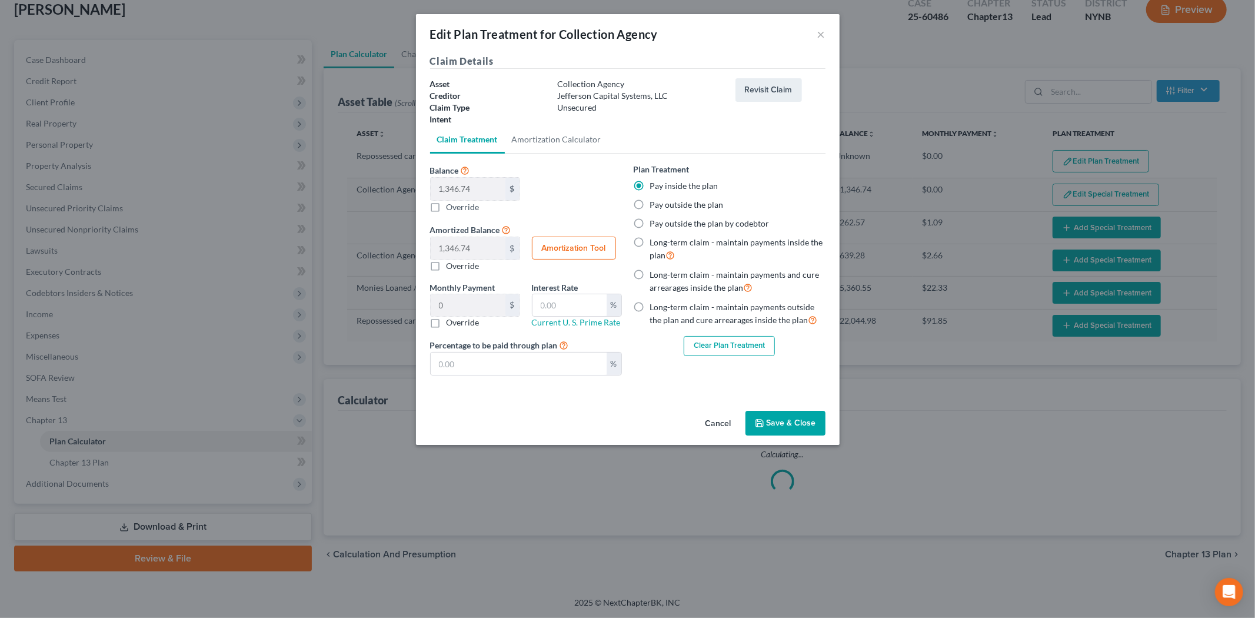
select select "59"
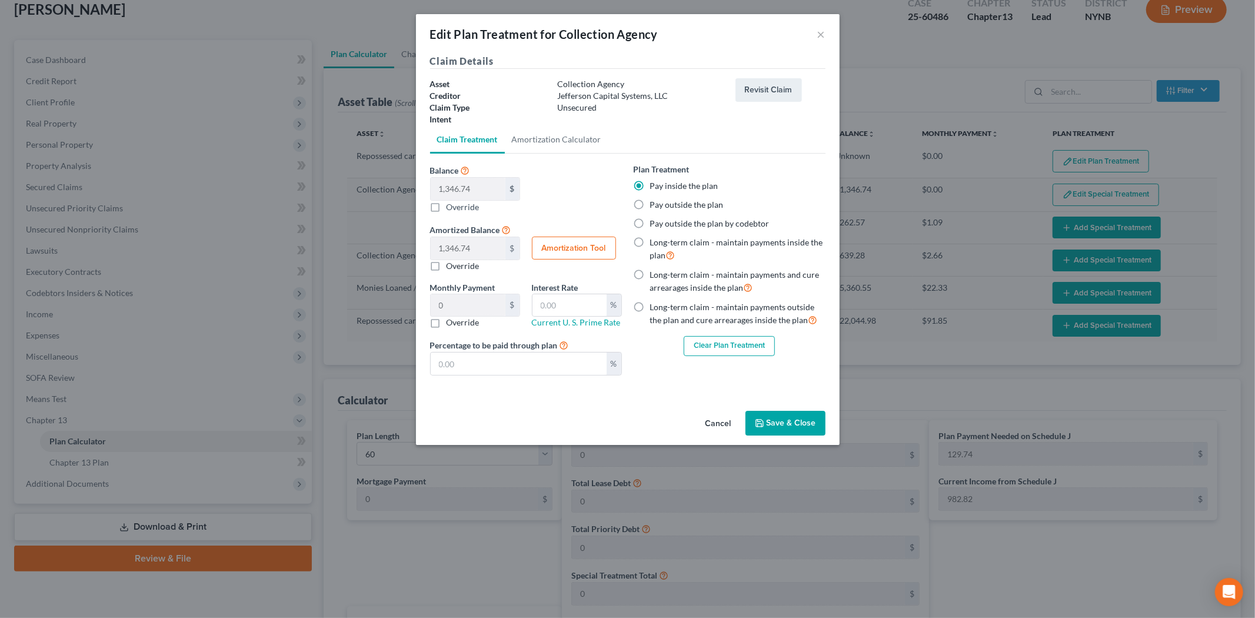
click at [722, 332] on div "Plan Treatment Pay inside the plan Pay outside the plan Pay outside the plan by…" at bounding box center [730, 259] width 192 height 193
click at [721, 346] on button "Clear Plan Treatment" at bounding box center [729, 346] width 91 height 20
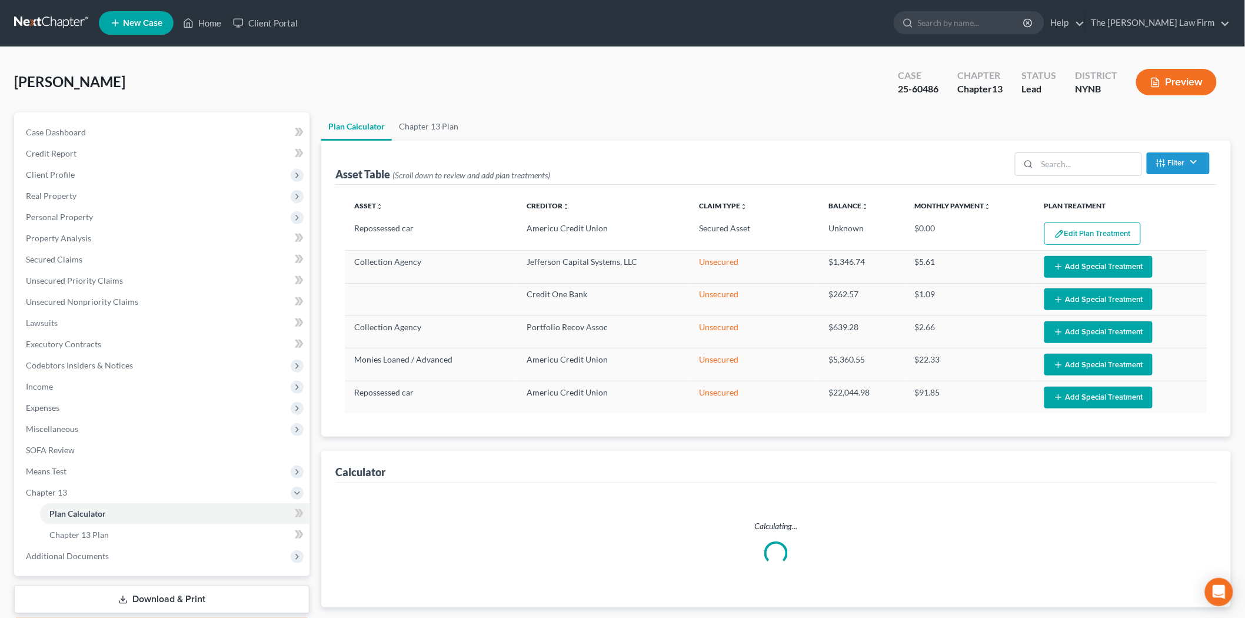
scroll to position [0, 0]
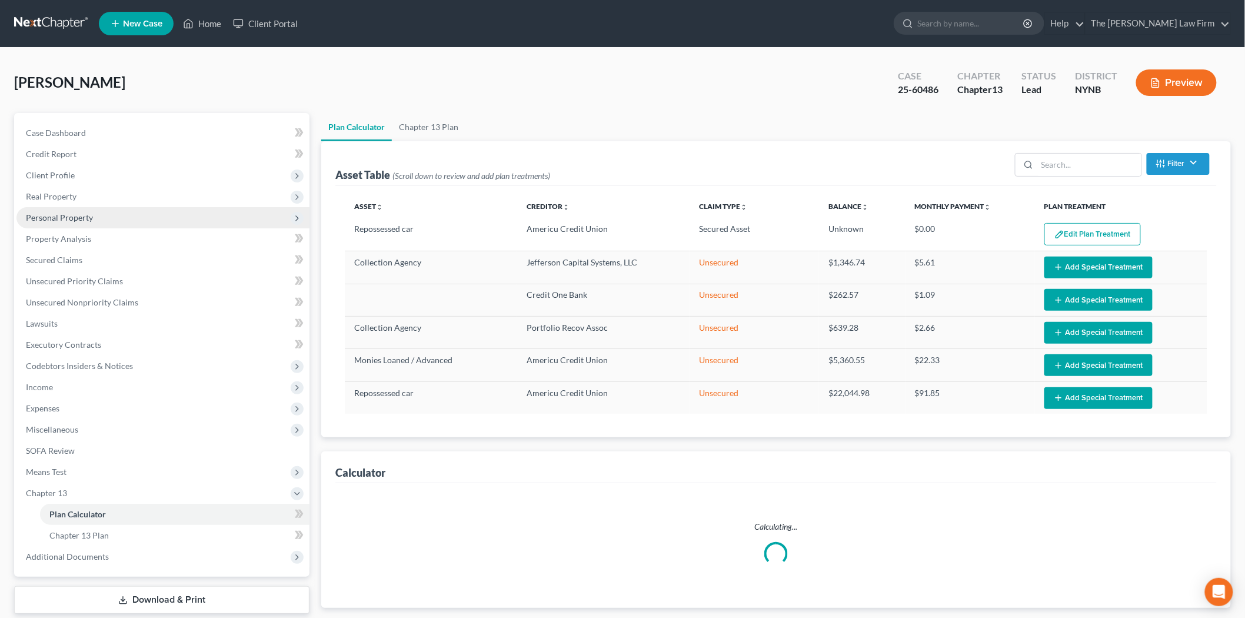
select select "59"
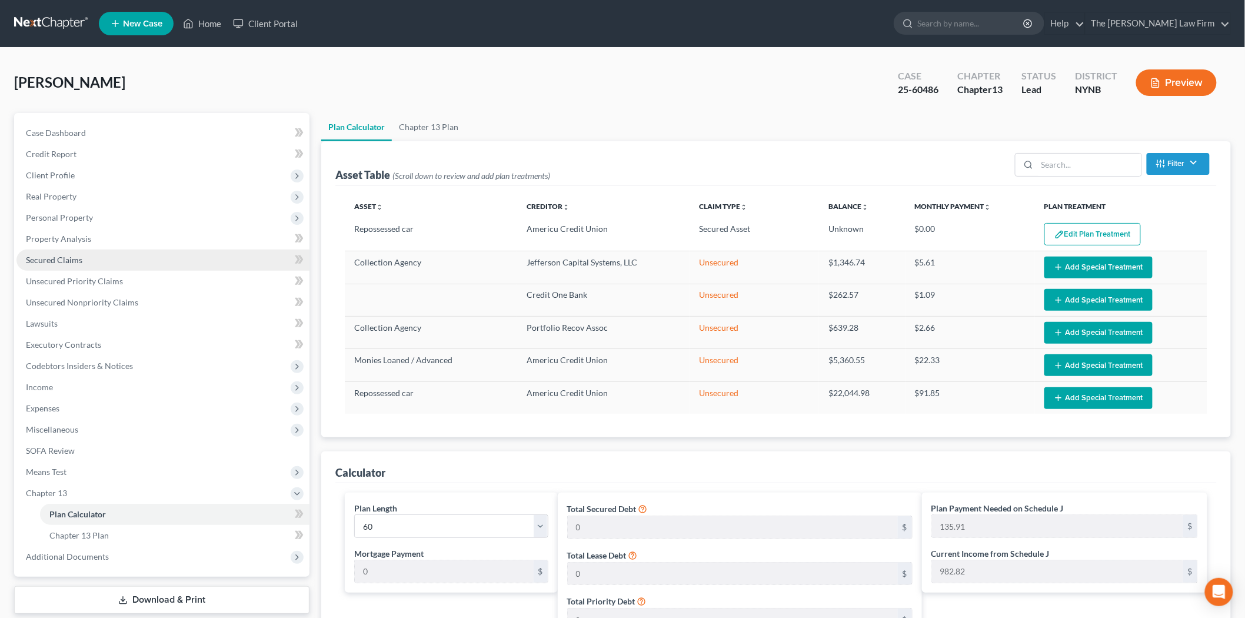
click at [95, 259] on link "Secured Claims" at bounding box center [162, 259] width 293 height 21
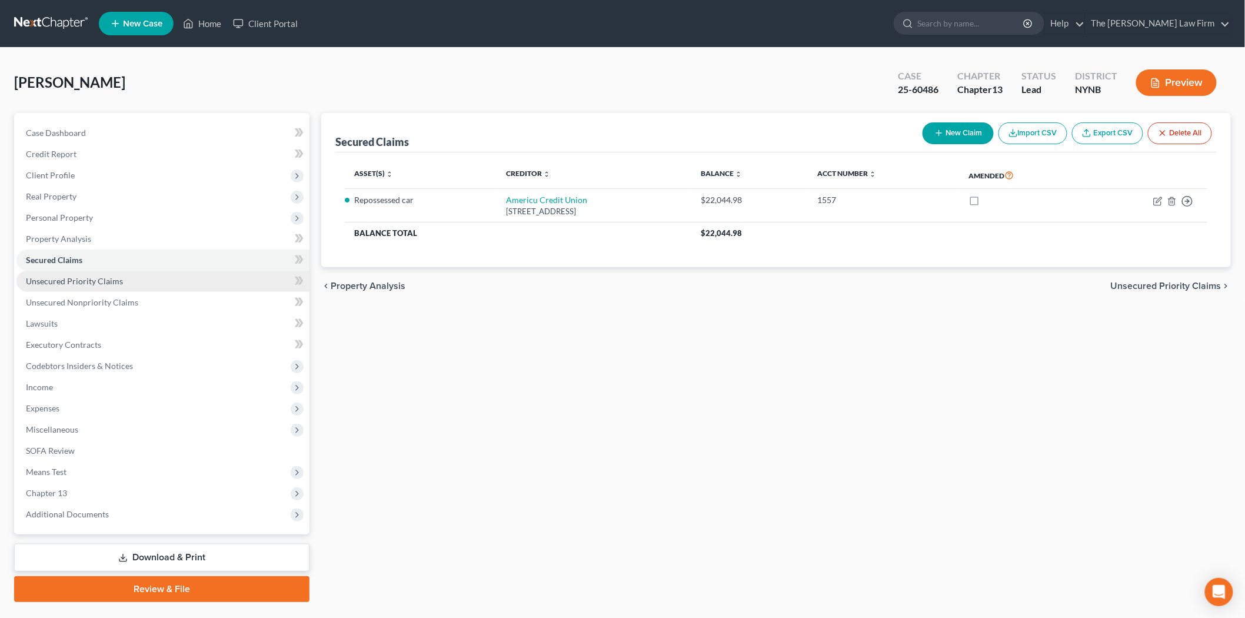
click at [125, 280] on link "Unsecured Priority Claims" at bounding box center [162, 281] width 293 height 21
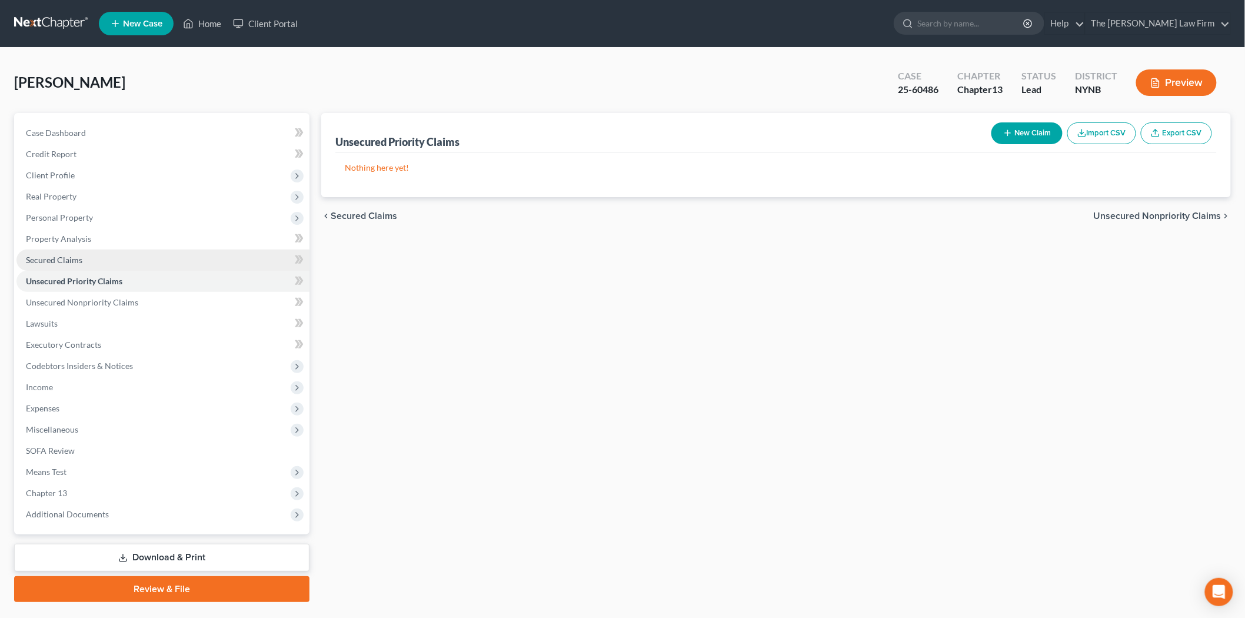
click at [118, 259] on link "Secured Claims" at bounding box center [162, 259] width 293 height 21
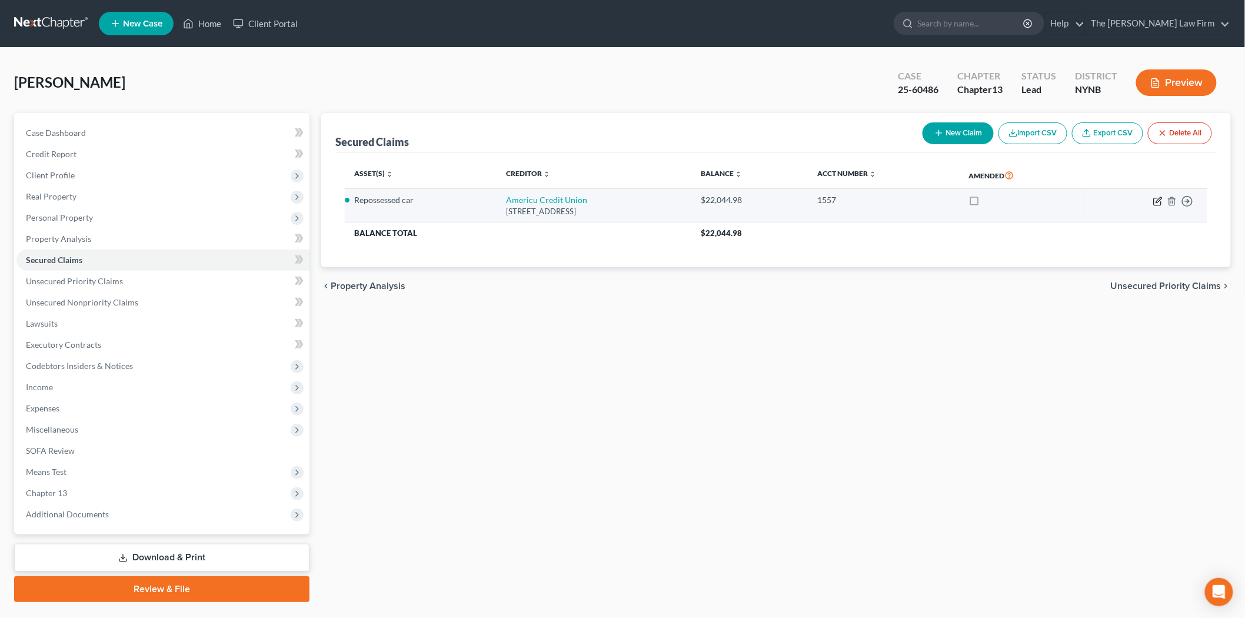
click at [1157, 203] on icon "button" at bounding box center [1157, 200] width 9 height 9
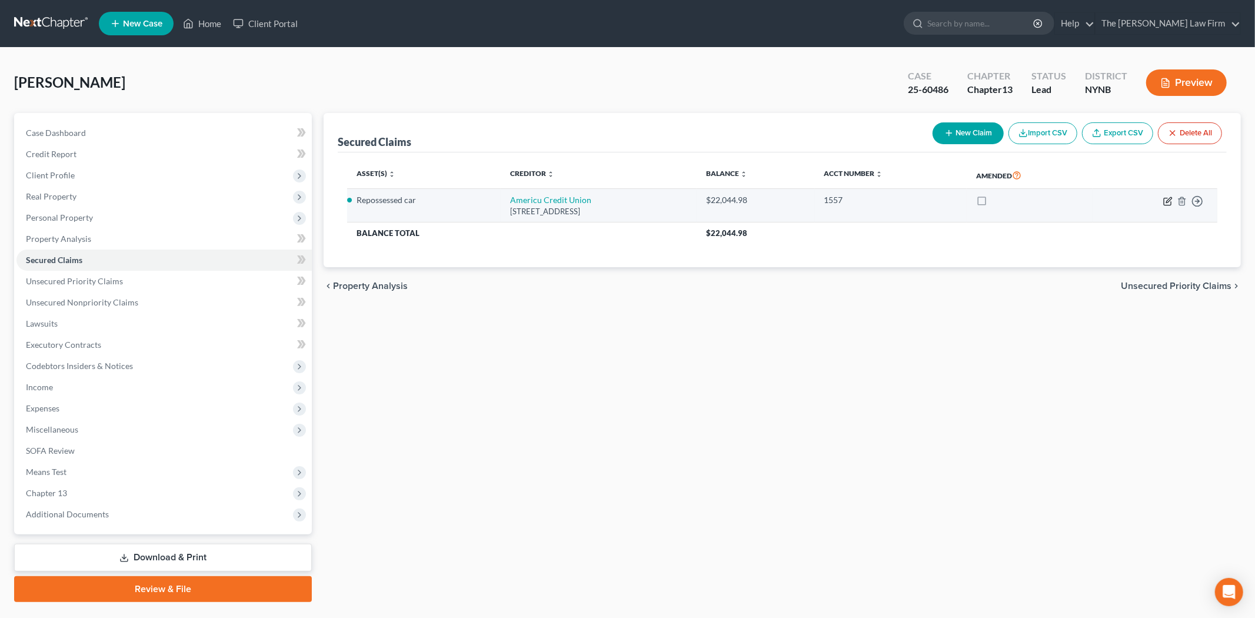
select select "35"
select select "0"
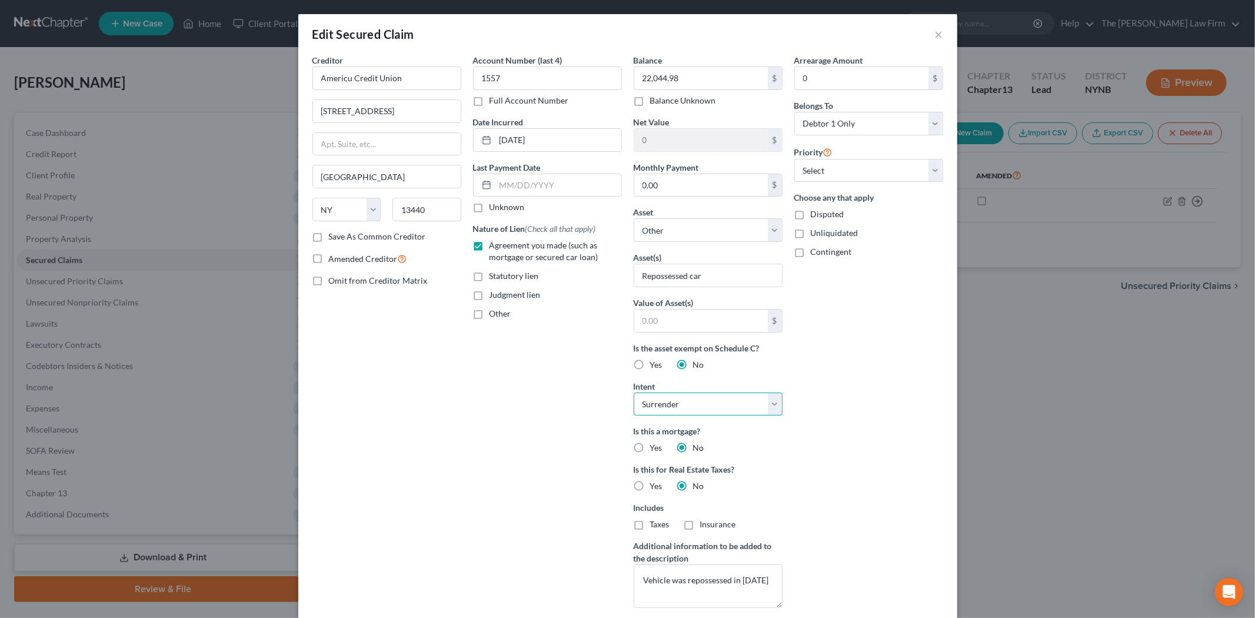
click at [690, 396] on select "Select Surrender Redeem Reaffirm Avoid Other" at bounding box center [708, 404] width 149 height 24
click at [686, 398] on select "Select Surrender Redeem Reaffirm Avoid Other" at bounding box center [708, 404] width 149 height 24
click at [832, 167] on select "Select 1st 2nd 3rd 4th 5th 6th 7th 8th 9th 10th 11th 12th 13th 14th 15th 16th 1…" at bounding box center [868, 171] width 149 height 24
click at [0, 279] on div "Edit Secured Claim × Creditor * Americu Credit Union 1916 Black River Blvd Rome…" at bounding box center [627, 309] width 1255 height 618
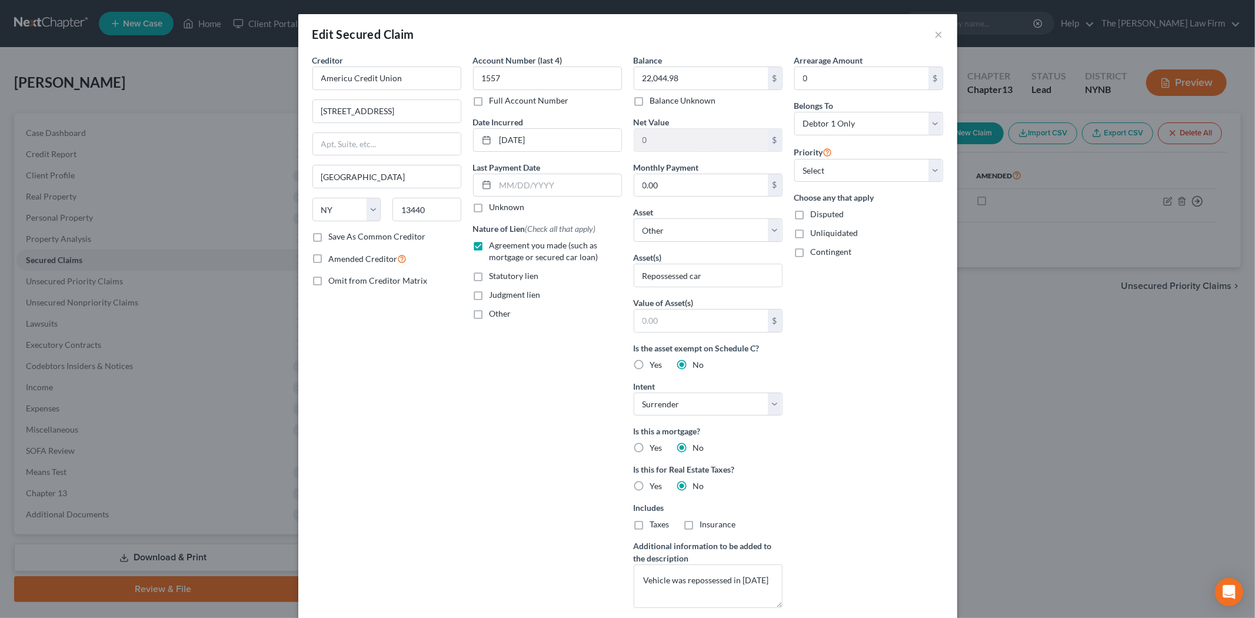
click at [55, 278] on div "Edit Secured Claim × Creditor * Americu Credit Union 1916 Black River Blvd Rome…" at bounding box center [627, 309] width 1255 height 618
click at [935, 34] on button "×" at bounding box center [939, 34] width 8 height 14
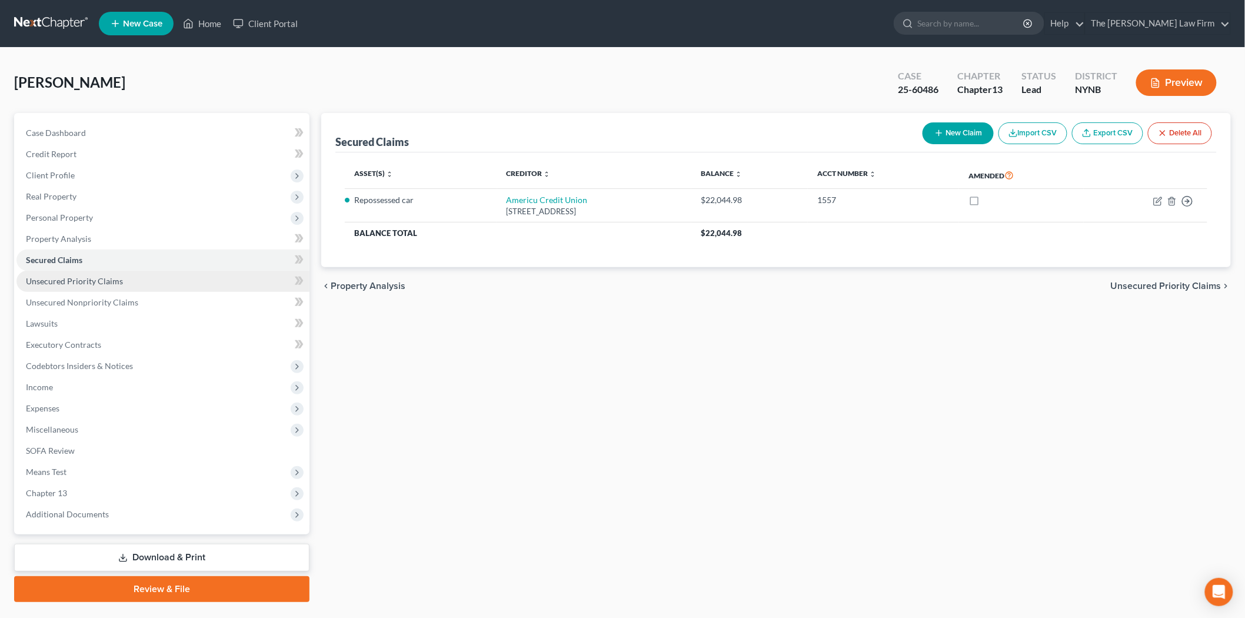
click at [205, 281] on link "Unsecured Priority Claims" at bounding box center [162, 281] width 293 height 21
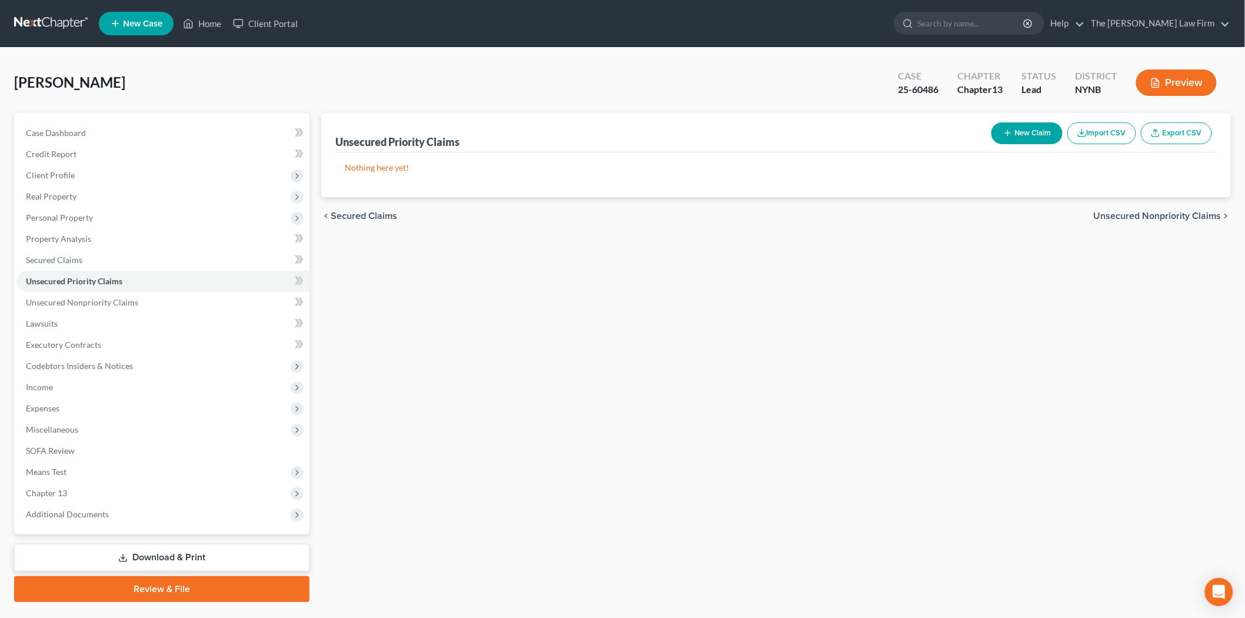
click at [1037, 138] on button "New Claim" at bounding box center [1026, 133] width 71 height 22
select select "0"
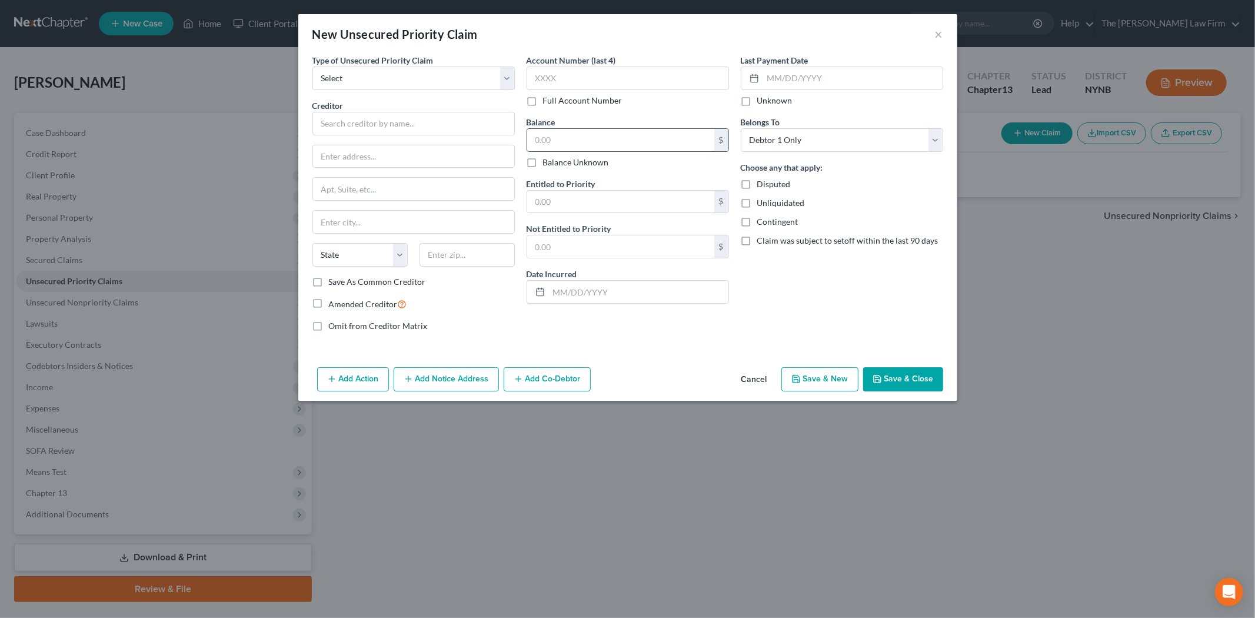
click at [632, 138] on input "text" at bounding box center [620, 140] width 187 height 22
paste input "22,044.98"
type input "22,044.98"
click at [559, 203] on input "text" at bounding box center [620, 202] width 187 height 22
click at [433, 76] on select "Select Taxes & Other Government Units Domestic Support Obligations Extensions o…" at bounding box center [413, 78] width 202 height 24
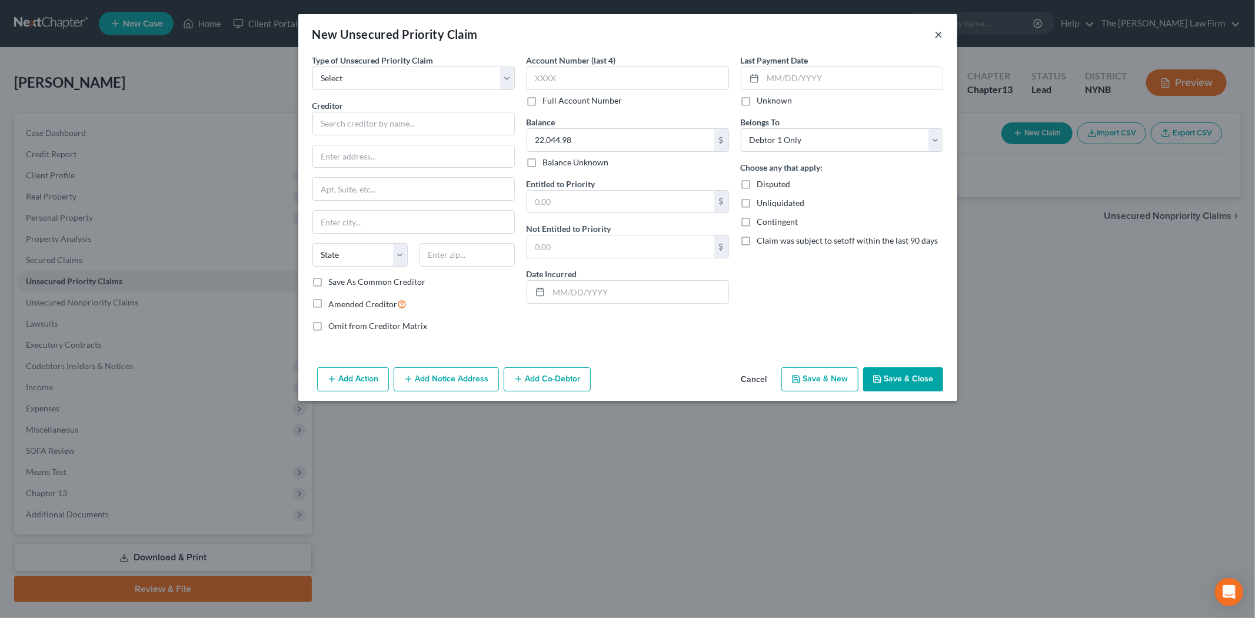
click at [936, 37] on button "×" at bounding box center [939, 34] width 8 height 14
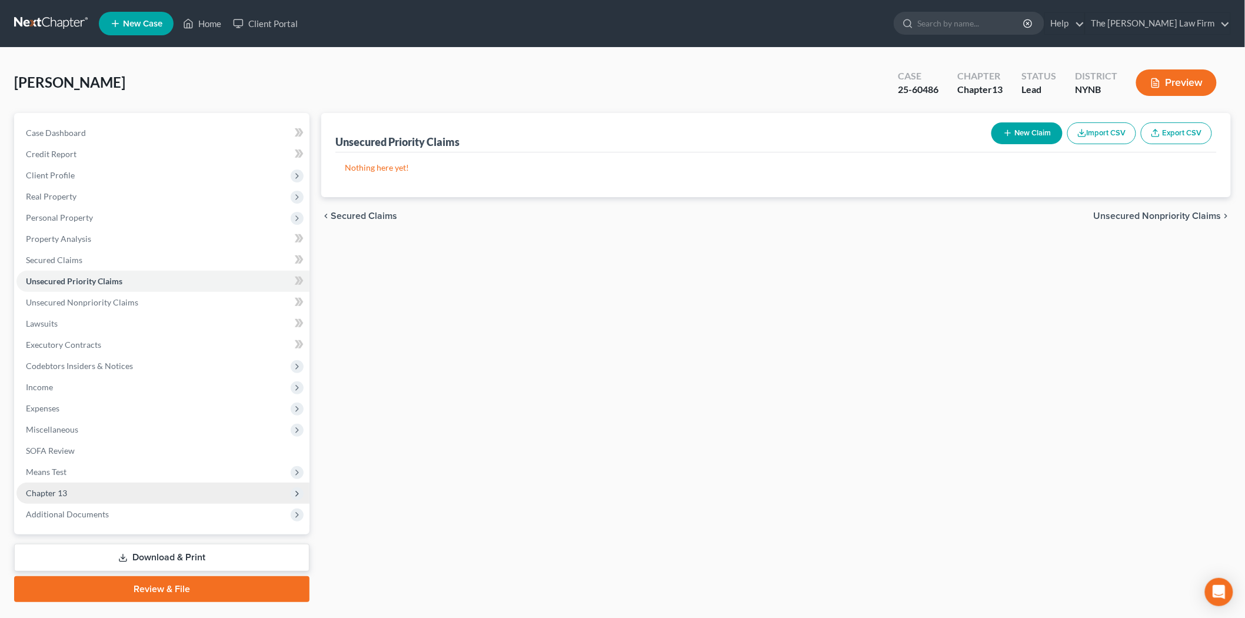
click at [50, 490] on span "Chapter 13" at bounding box center [46, 493] width 41 height 10
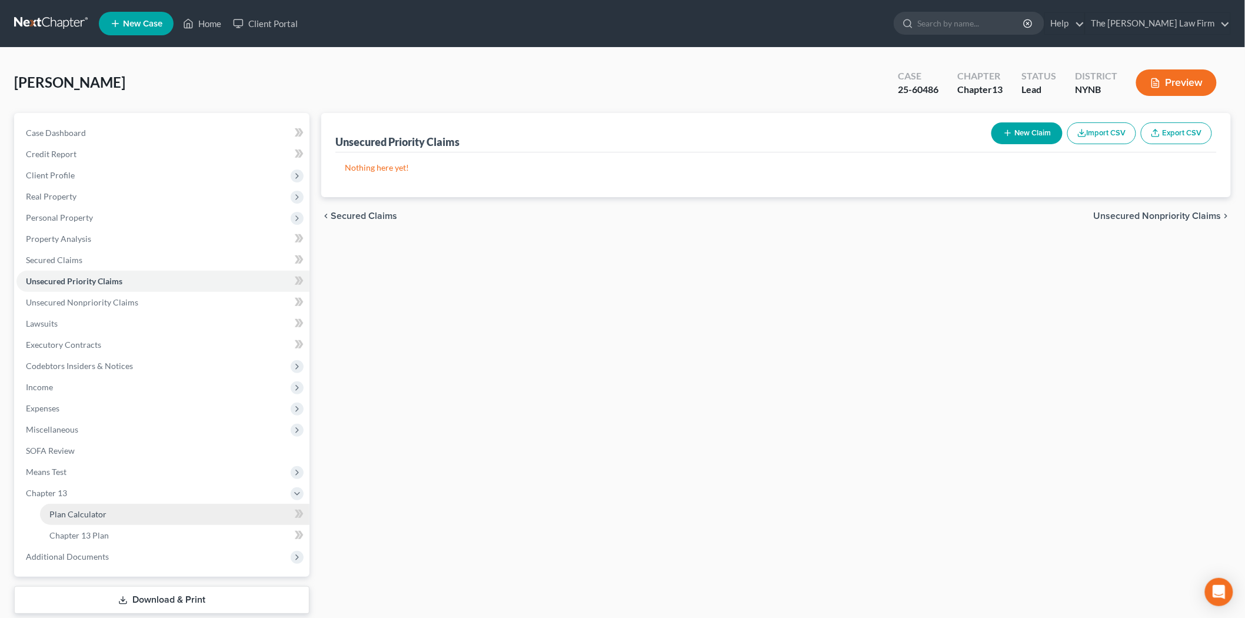
click at [102, 519] on link "Plan Calculator" at bounding box center [174, 514] width 269 height 21
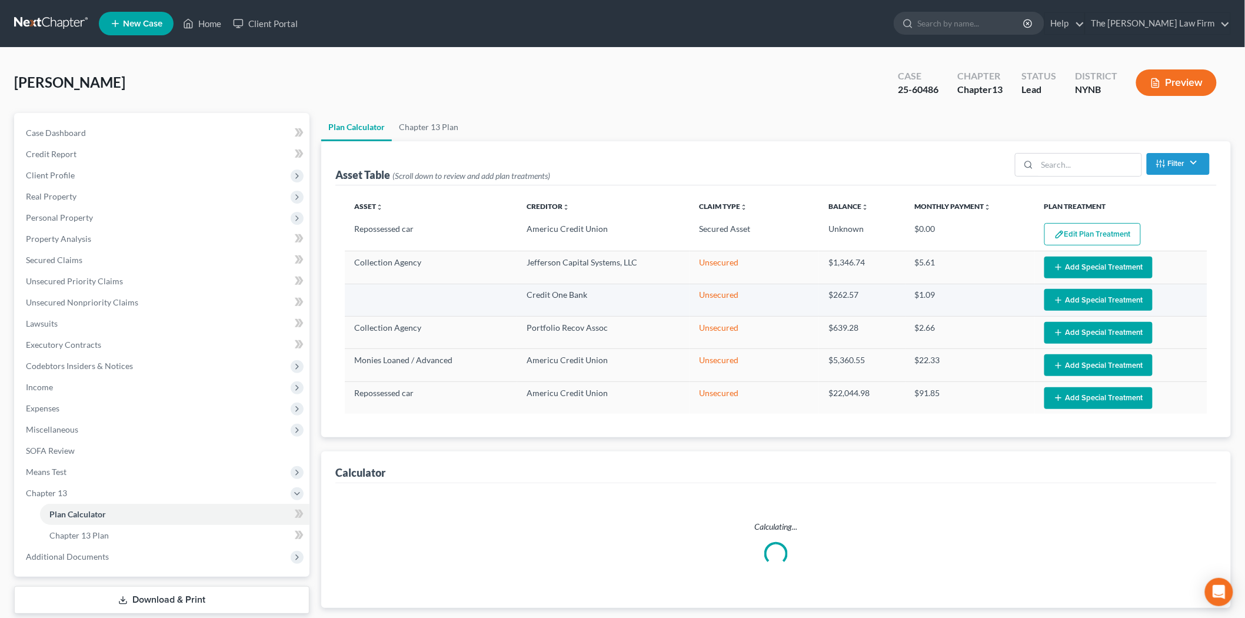
select select "59"
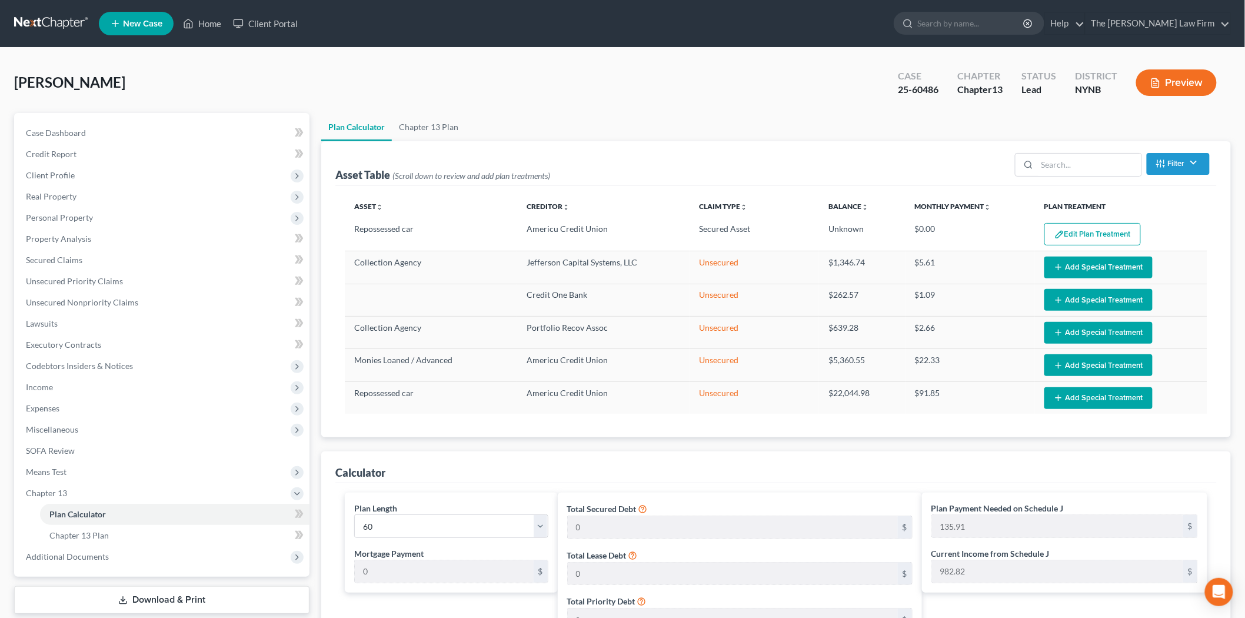
click at [1084, 225] on button "Edit Plan Treatment" at bounding box center [1092, 234] width 96 height 22
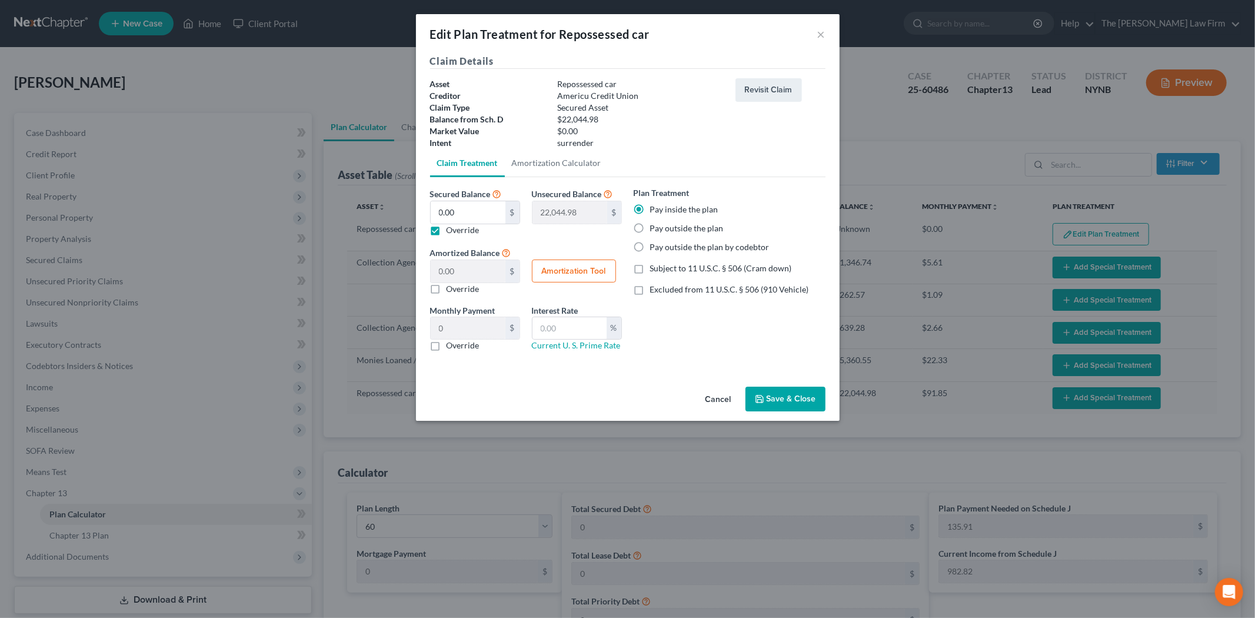
click at [453, 227] on label "Override" at bounding box center [463, 230] width 33 height 12
click at [453, 227] on input "Override" at bounding box center [455, 228] width 8 height 8
checkbox input "false"
type input "0.00"
type input "22,044.98"
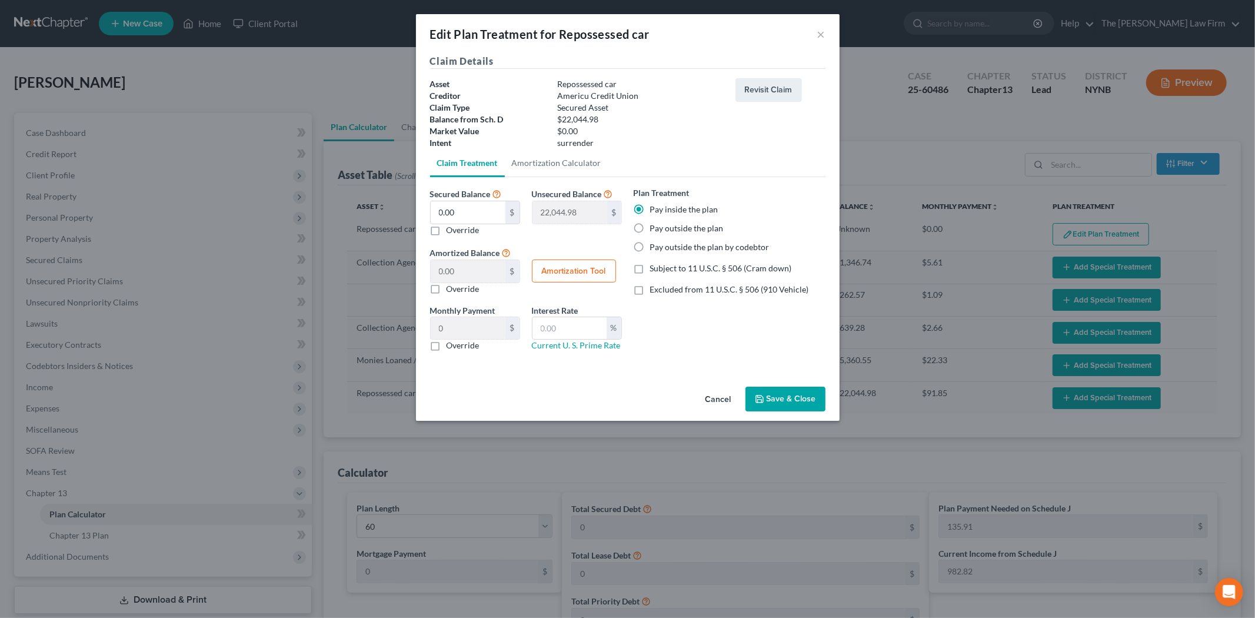
type input "367.41"
click at [722, 397] on button "Cancel" at bounding box center [718, 400] width 45 height 24
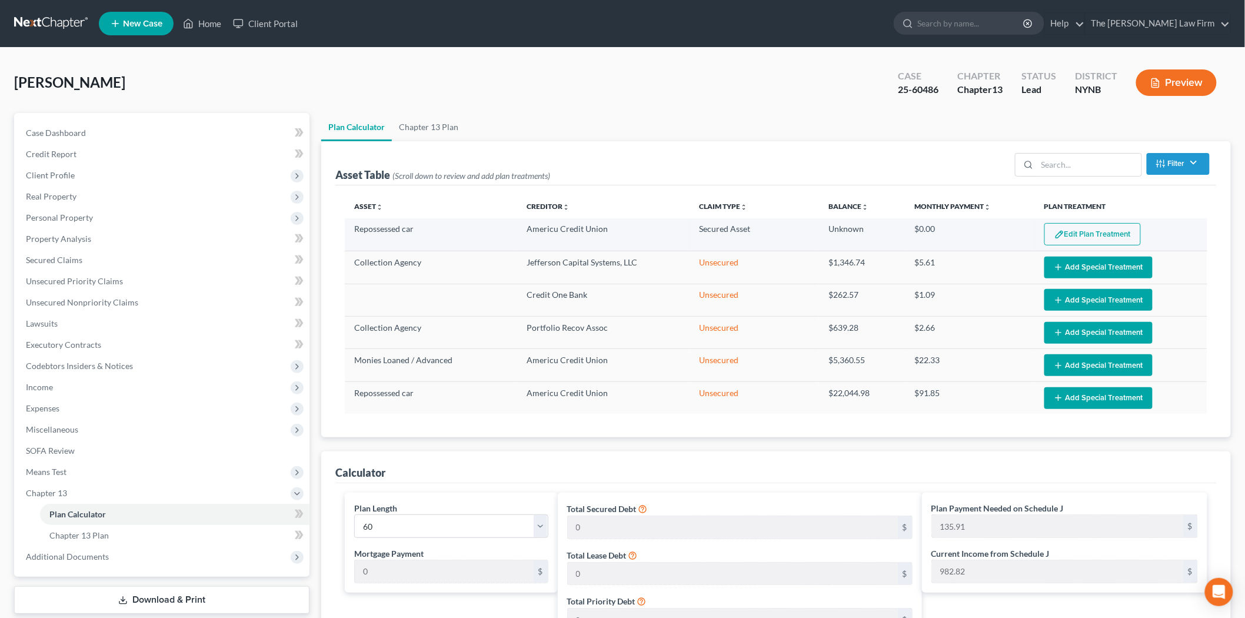
click at [1112, 239] on button "Edit Plan Treatment" at bounding box center [1092, 234] width 96 height 22
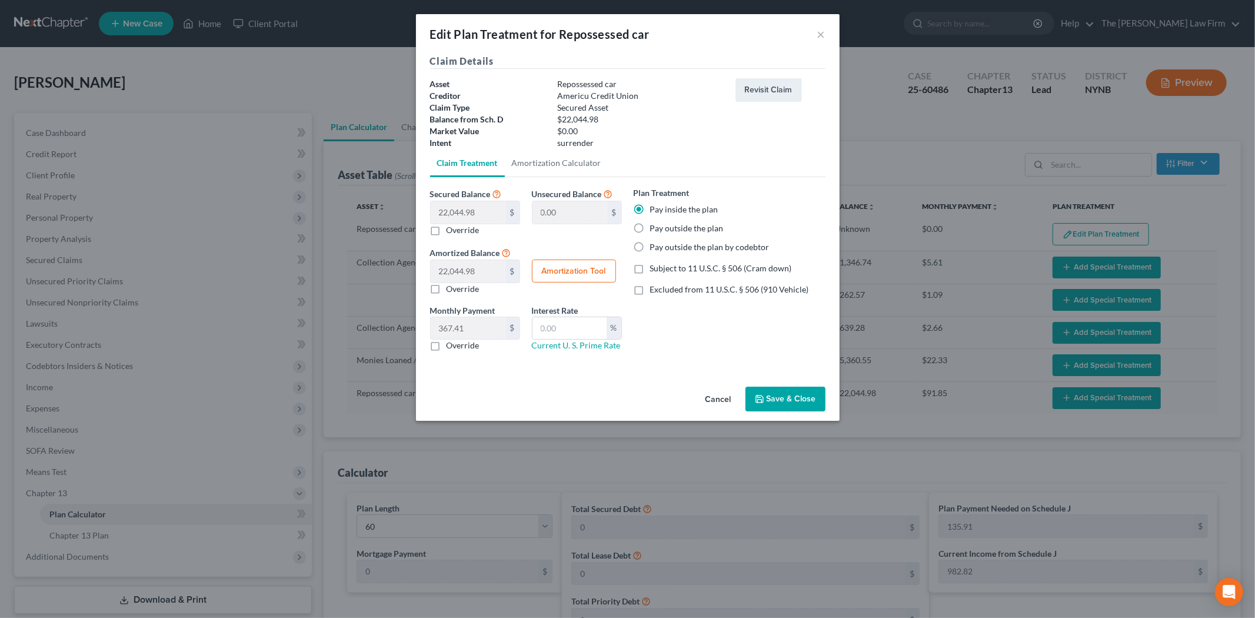
click at [811, 395] on button "Save & Close" at bounding box center [785, 399] width 80 height 25
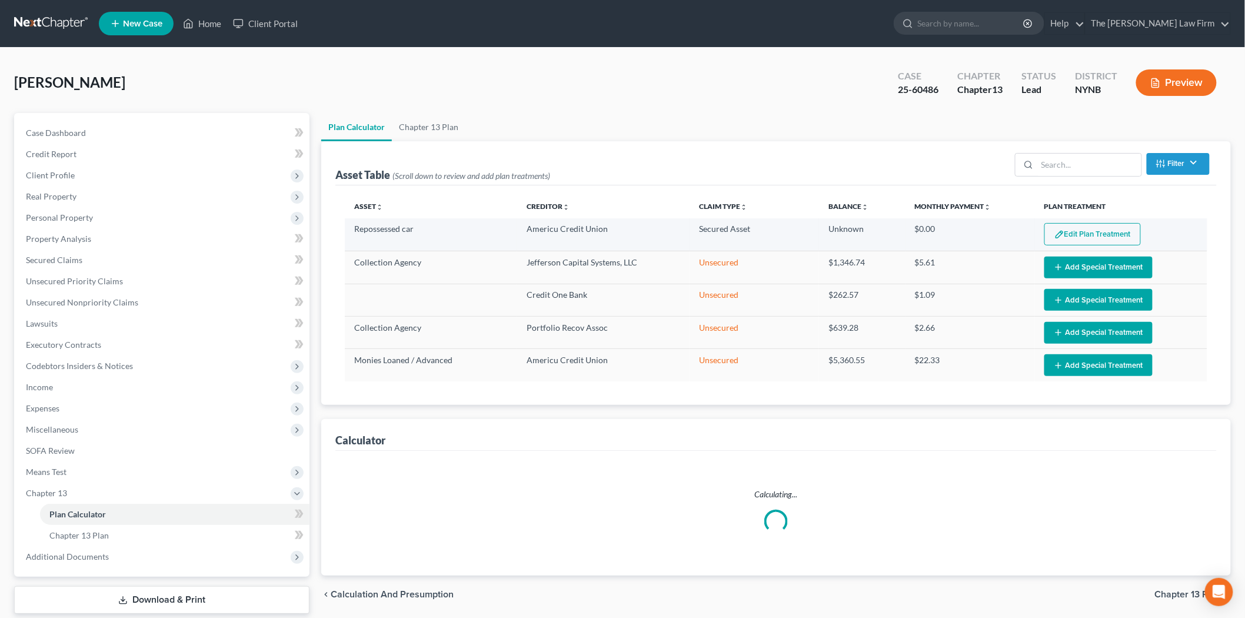
select select "59"
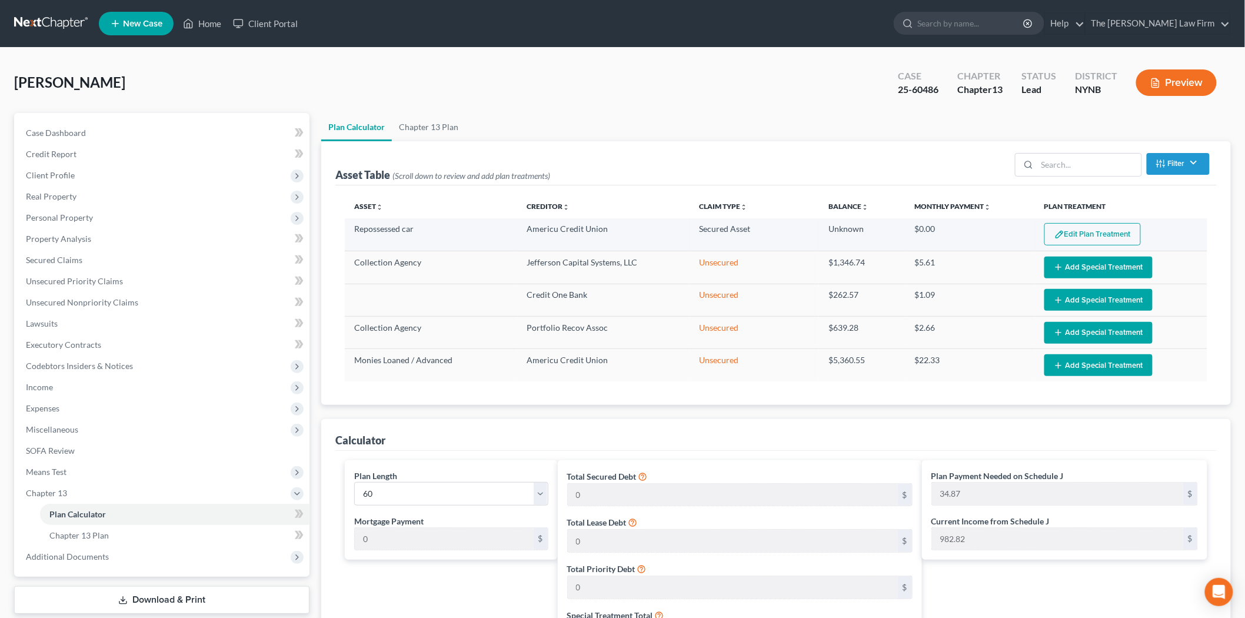
click at [1101, 231] on button "Edit Plan Treatment" at bounding box center [1092, 234] width 96 height 22
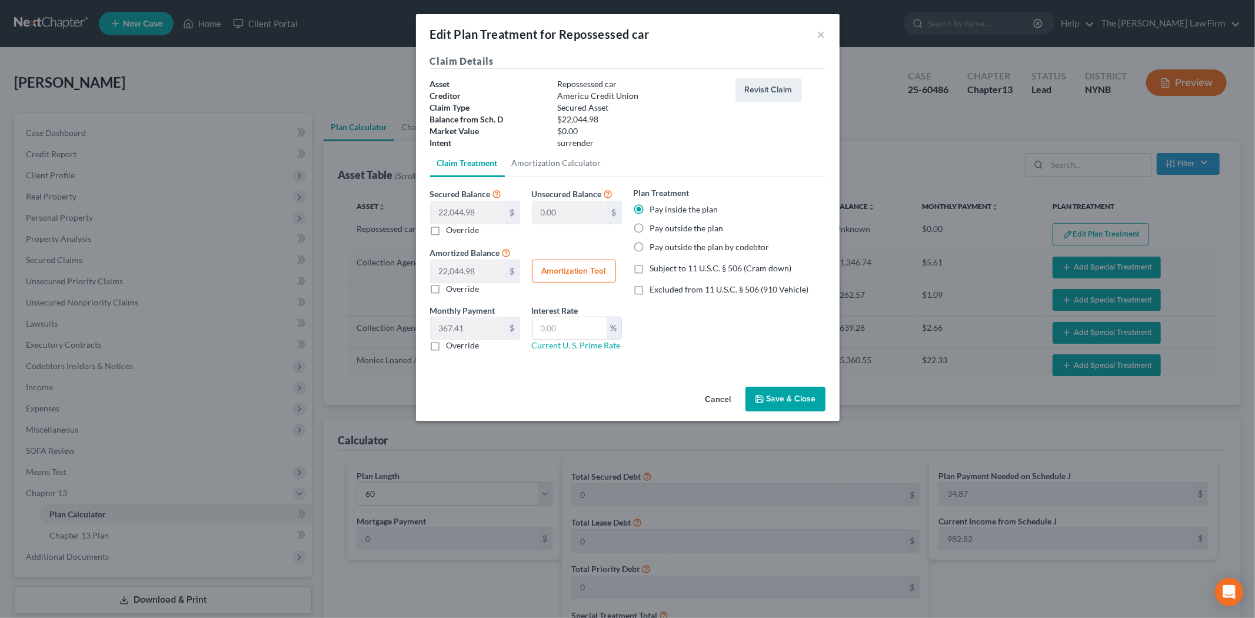
click at [710, 402] on button "Cancel" at bounding box center [718, 400] width 45 height 24
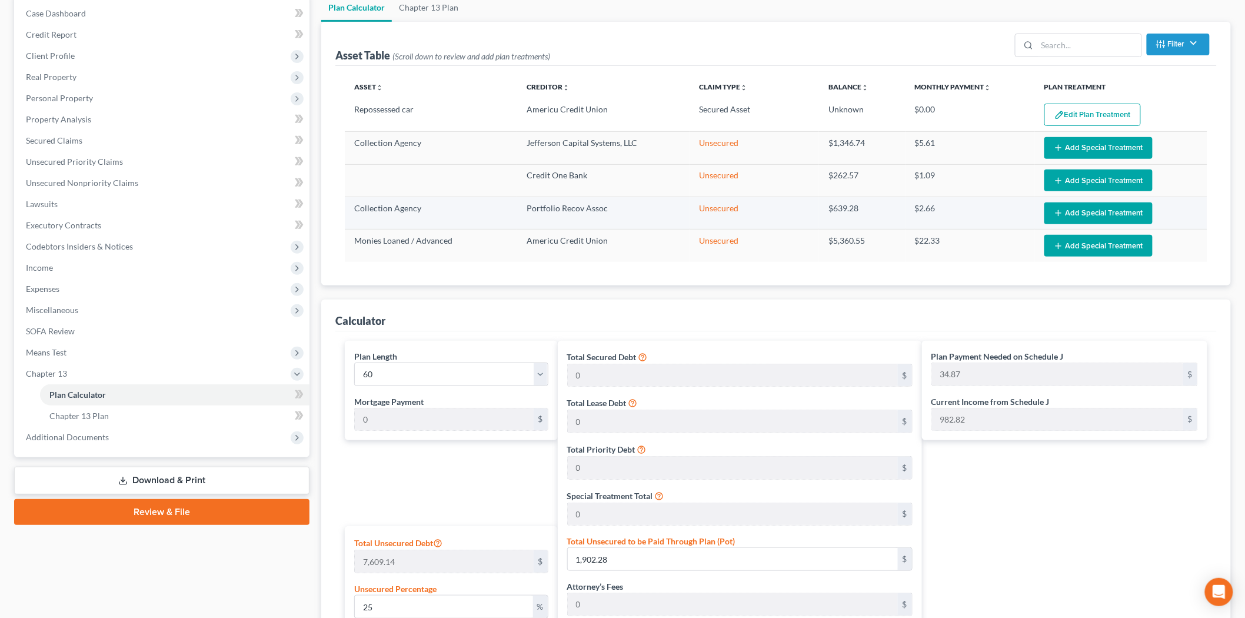
scroll to position [131, 0]
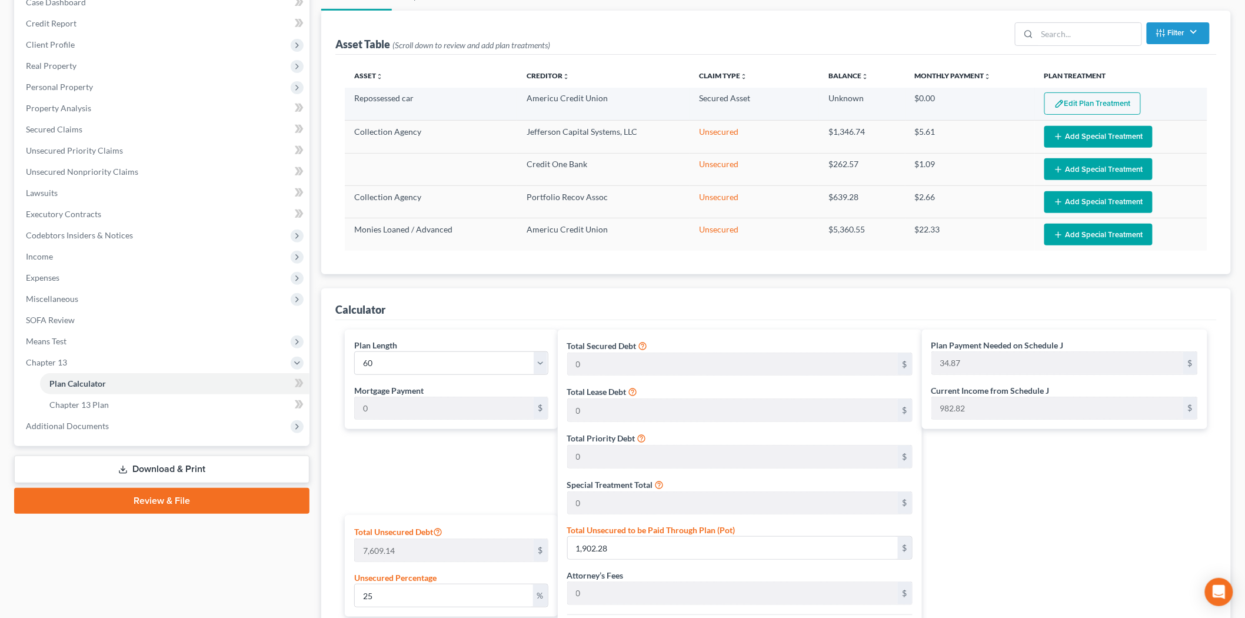
click at [1096, 106] on button "Edit Plan Treatment" at bounding box center [1092, 103] width 96 height 22
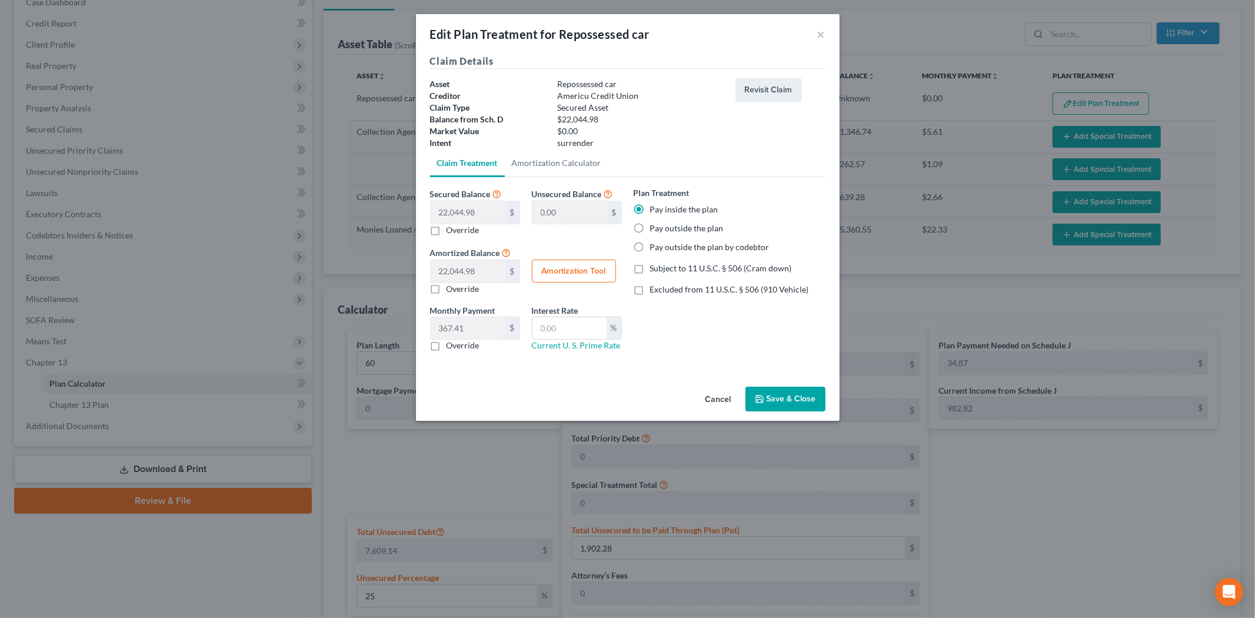
click at [691, 204] on label "Pay inside the plan" at bounding box center [684, 210] width 68 height 12
click at [662, 204] on input "Pay inside the plan" at bounding box center [659, 208] width 8 height 8
click at [650, 207] on label "Pay inside the plan" at bounding box center [684, 210] width 68 height 12
click at [655, 207] on input "Pay inside the plan" at bounding box center [659, 208] width 8 height 8
click at [650, 207] on label "Pay inside the plan" at bounding box center [684, 210] width 68 height 12
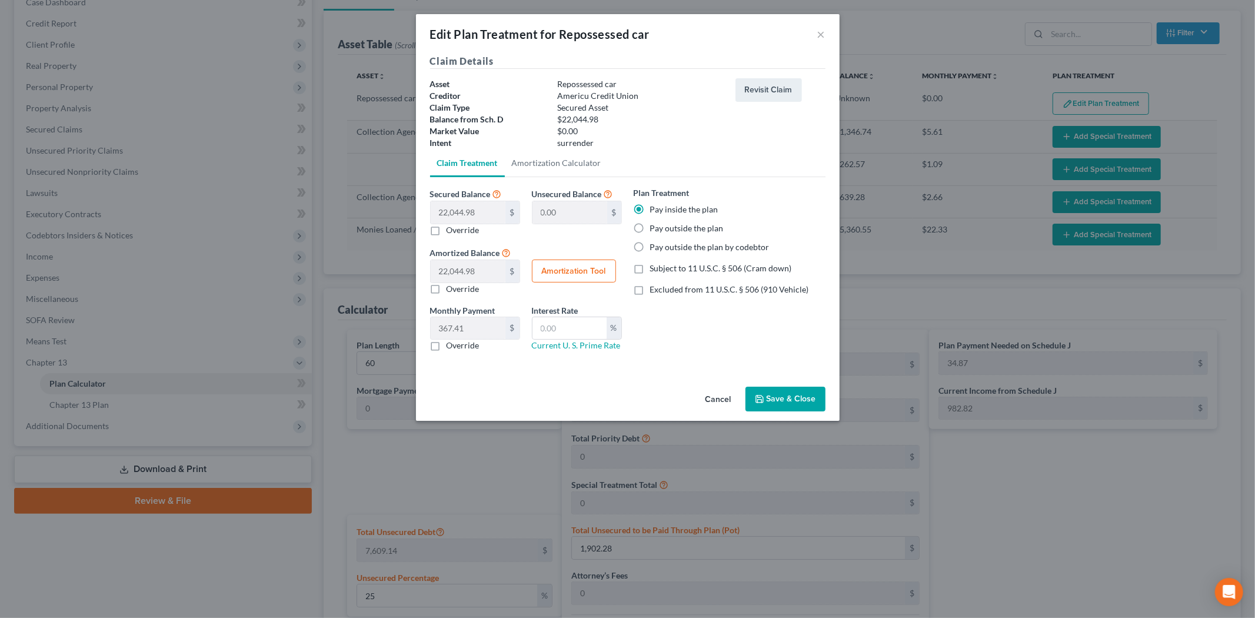
click at [655, 207] on input "Pay inside the plan" at bounding box center [659, 208] width 8 height 8
click at [619, 348] on div "Interest Rate % Current U. S. Prime Rate" at bounding box center [577, 328] width 102 height 48
click at [600, 349] on link "Current U. S. Prime Rate" at bounding box center [576, 345] width 89 height 10
click at [713, 398] on button "Cancel" at bounding box center [718, 400] width 45 height 24
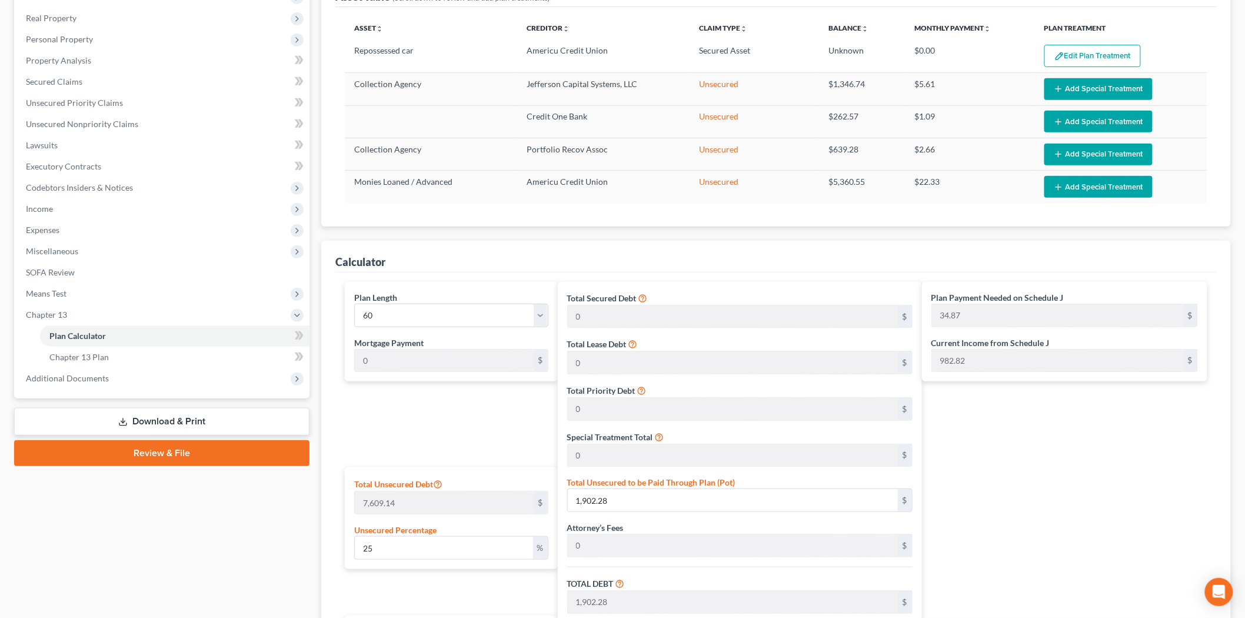
scroll to position [92, 0]
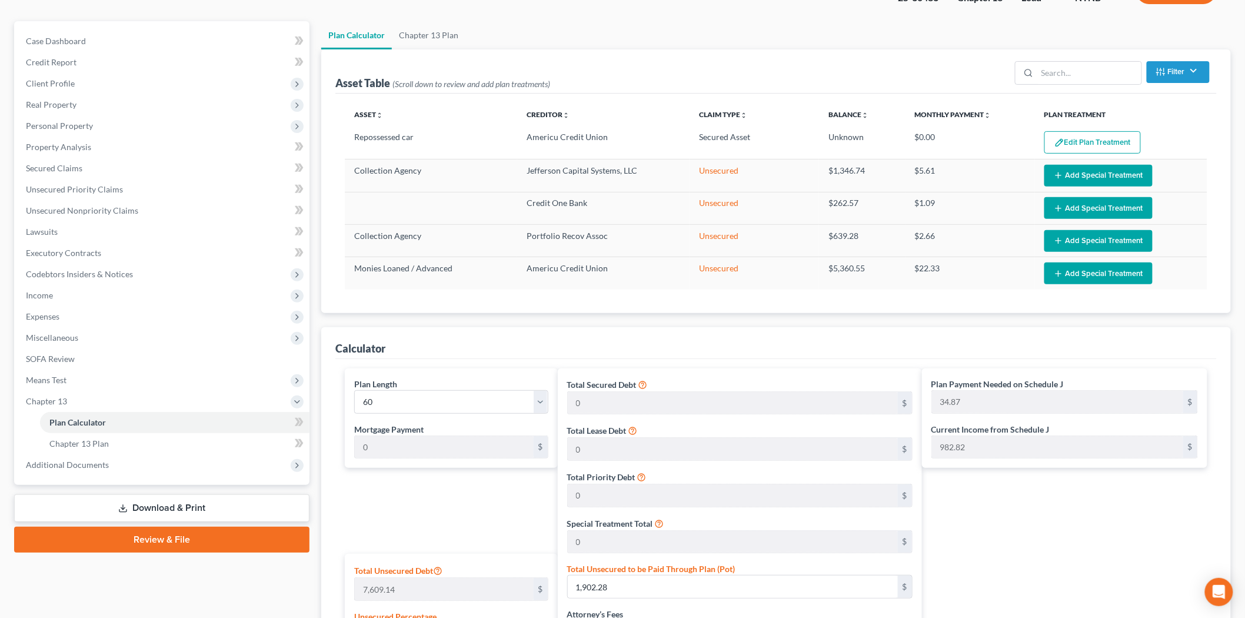
click at [414, 52] on div "Asset Table (Scroll down to review and add plan treatments) Filter Claim Type F…" at bounding box center [775, 71] width 881 height 44
click at [410, 33] on link "Chapter 13 Plan" at bounding box center [429, 35] width 74 height 28
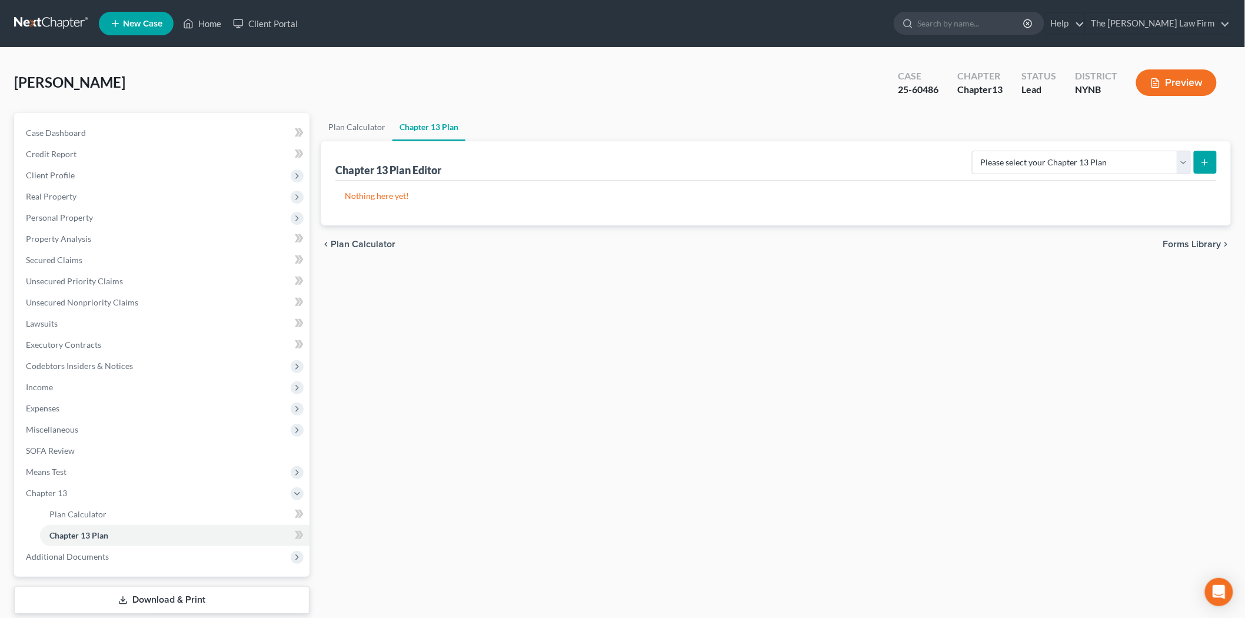
click at [1203, 164] on icon "submit" at bounding box center [1204, 162] width 9 height 9
click at [1191, 156] on select "Please select your Chapter 13 Plan National Form Plan - Official Form 113 [US_S…" at bounding box center [1081, 163] width 219 height 24
select select "2"
click at [984, 151] on select "Please select your Chapter 13 Plan National Form Plan - Official Form 113 [US_S…" at bounding box center [1081, 163] width 219 height 24
click at [1208, 163] on icon "submit" at bounding box center [1204, 162] width 9 height 9
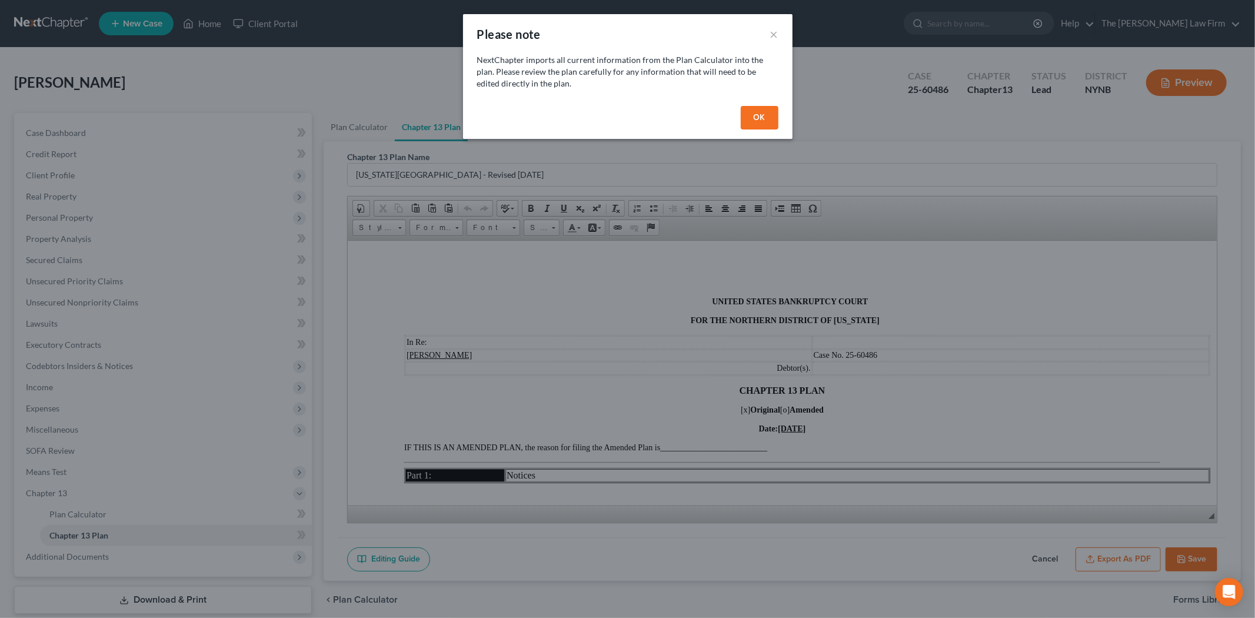
drag, startPoint x: 754, startPoint y: 112, endPoint x: 745, endPoint y: 112, distance: 8.3
click at [745, 112] on button "OK" at bounding box center [760, 118] width 38 height 24
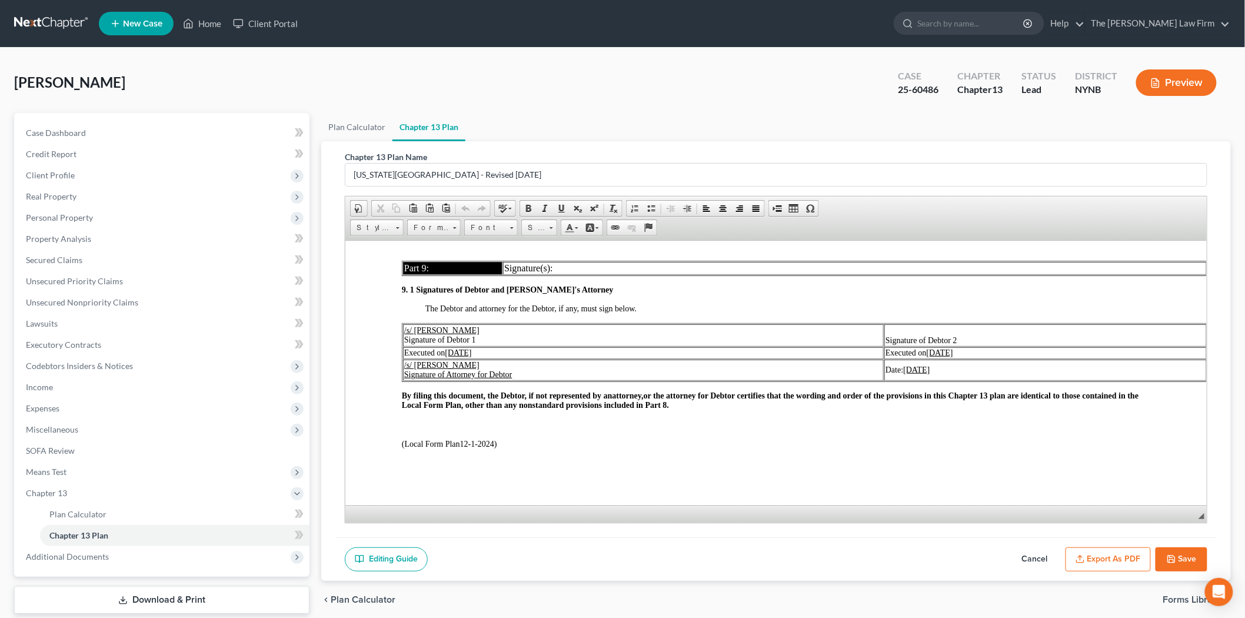
scroll to position [3407, 0]
click at [348, 128] on link "Plan Calculator" at bounding box center [356, 127] width 71 height 28
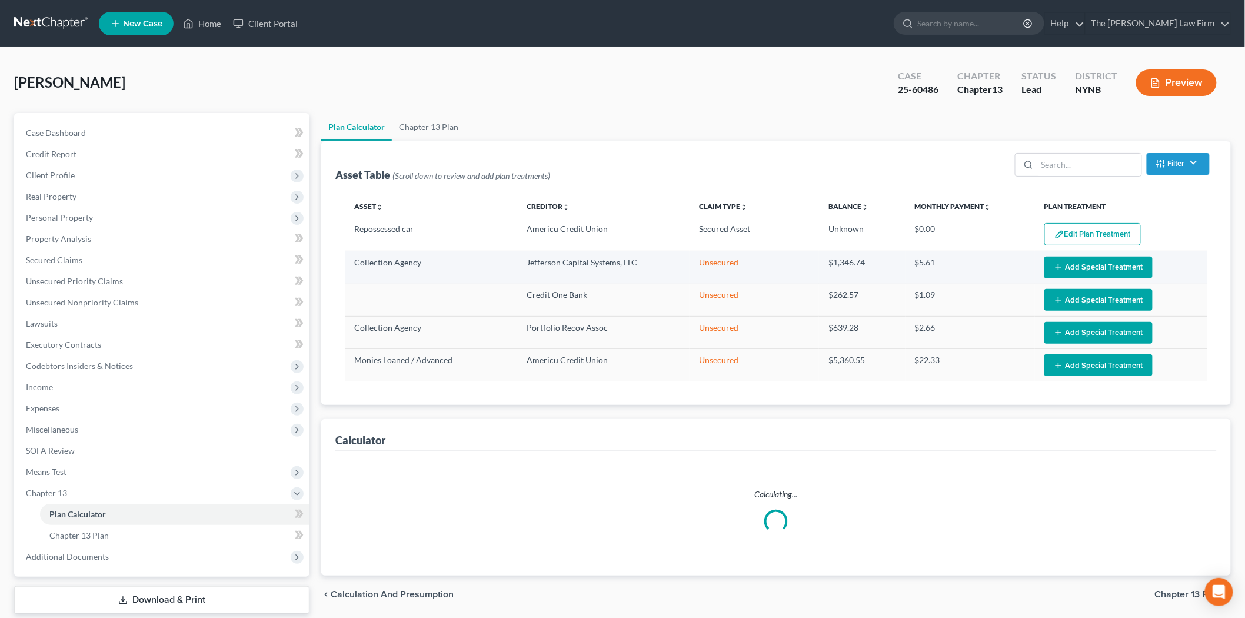
select select "59"
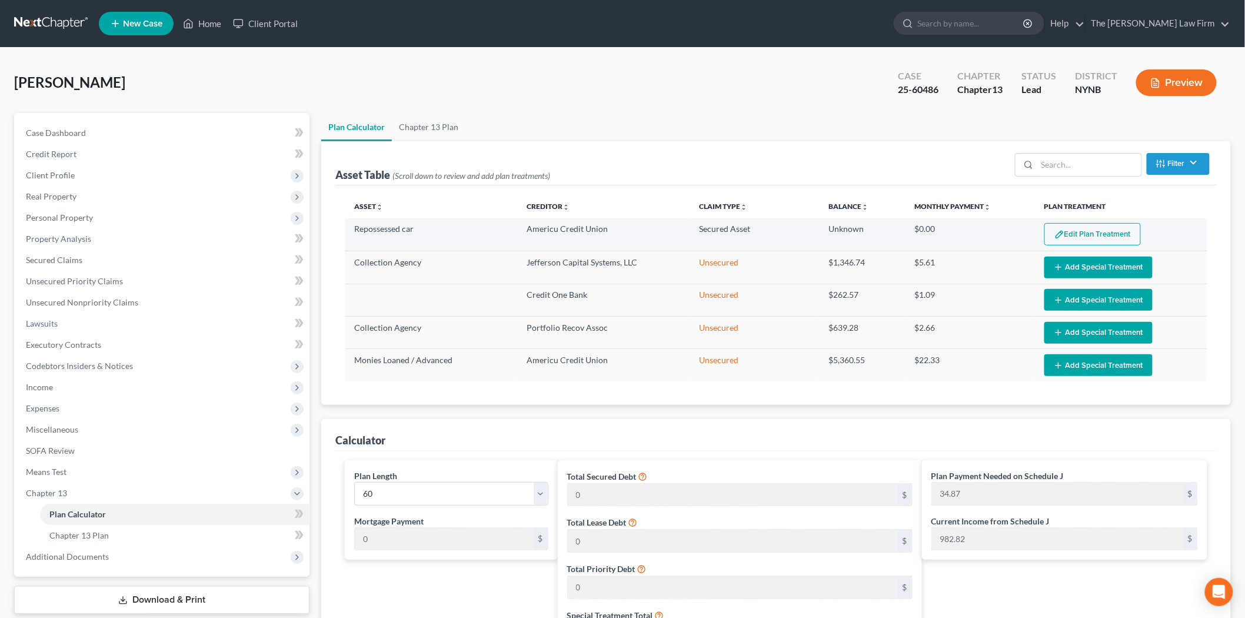
click at [1108, 237] on button "Edit Plan Treatment" at bounding box center [1092, 234] width 96 height 22
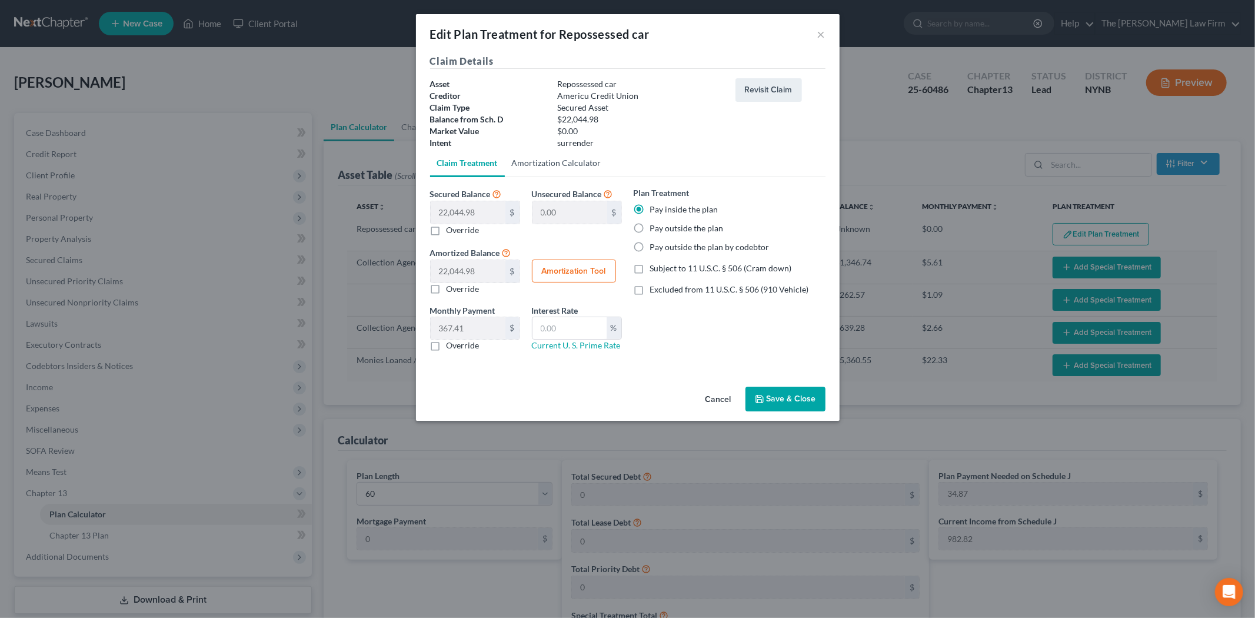
click at [548, 162] on link "Amortization Calculator" at bounding box center [557, 163] width 104 height 28
type input "22,044.98"
type input "60"
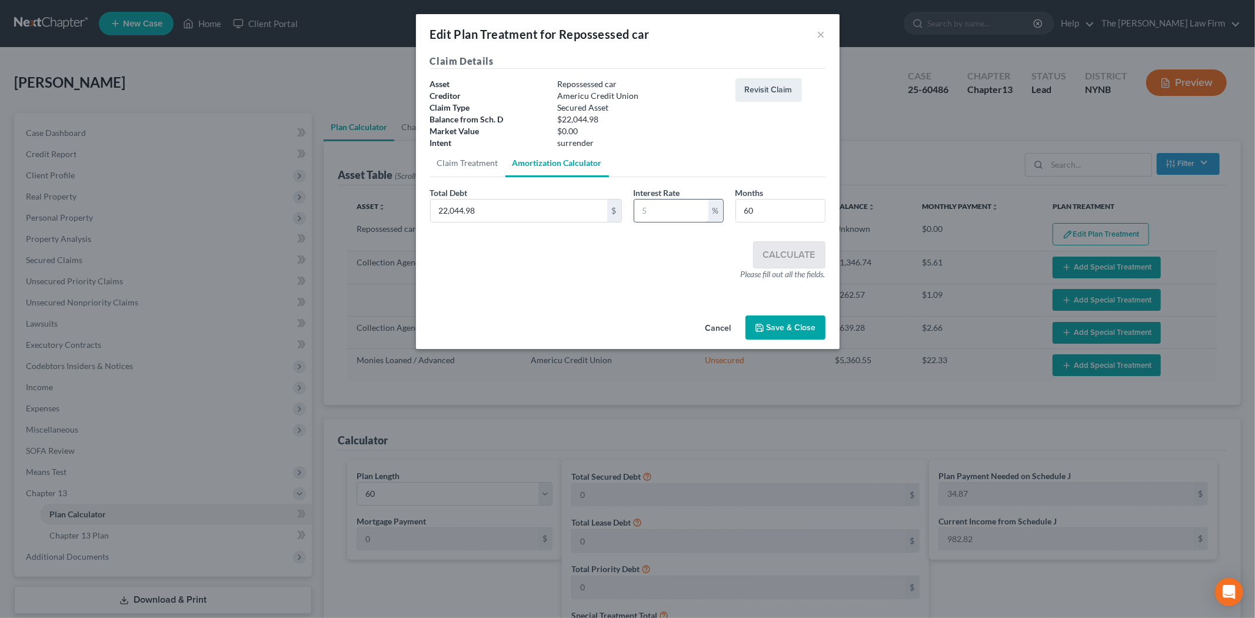
click at [665, 208] on input "text" at bounding box center [671, 210] width 74 height 22
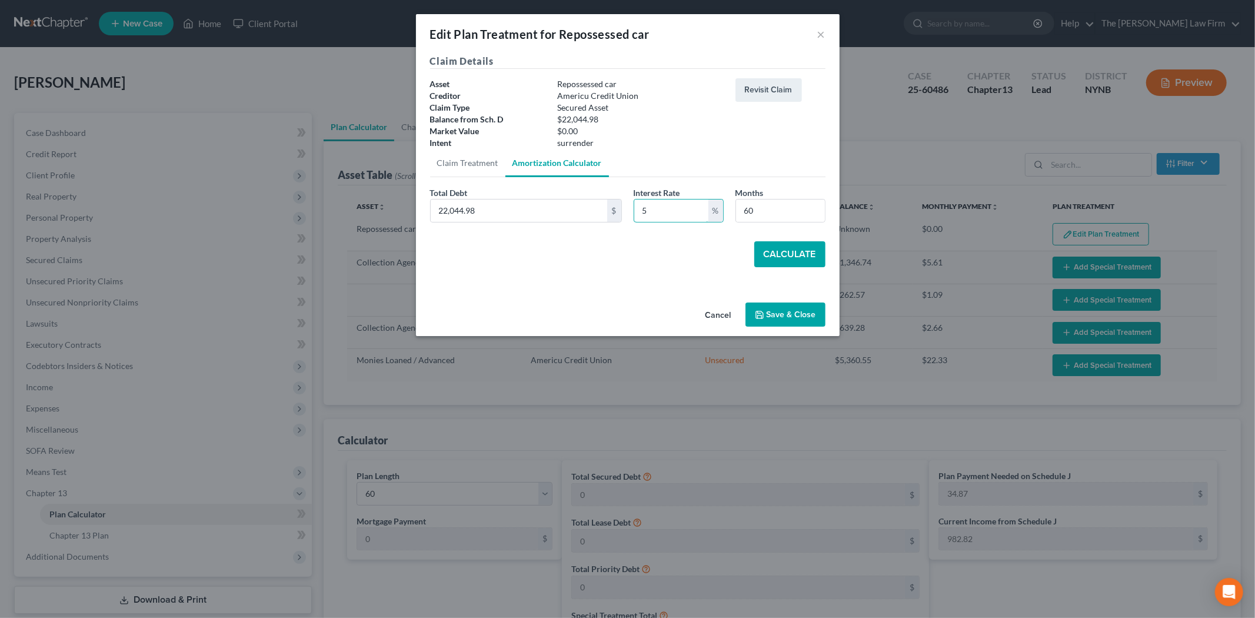
type input "5"
click at [807, 253] on button "Calculate" at bounding box center [789, 254] width 71 height 26
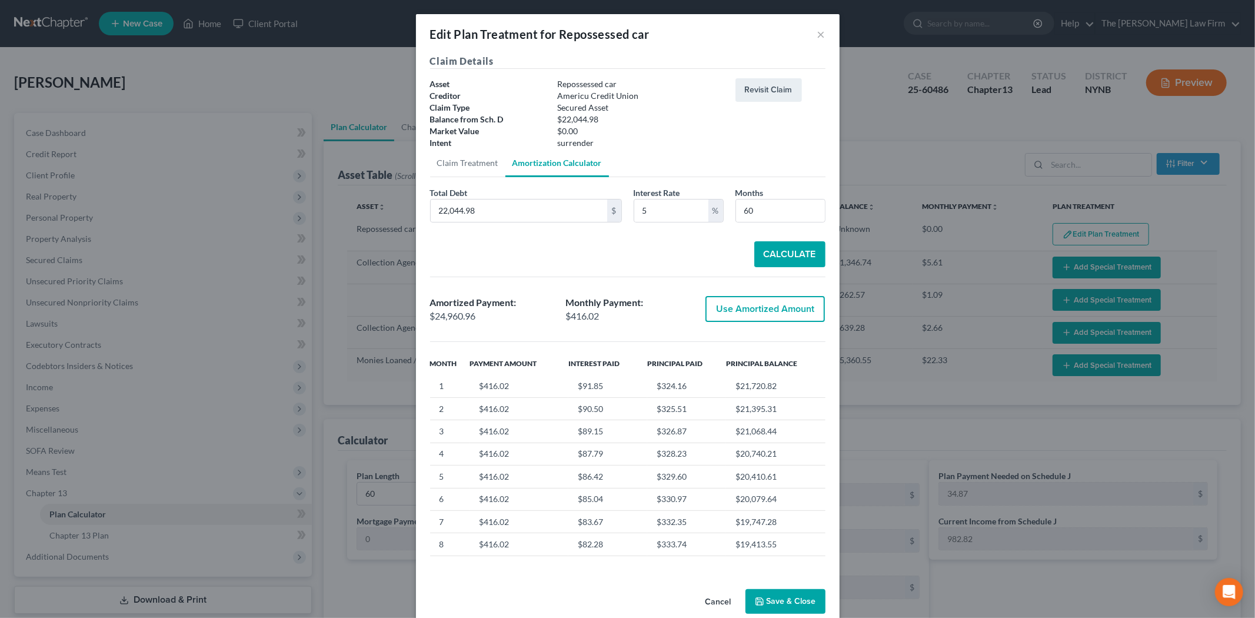
click at [725, 302] on button "Use Amortized Amount" at bounding box center [764, 309] width 119 height 26
type input "24,960.95"
checkbox input "true"
type input "416.01"
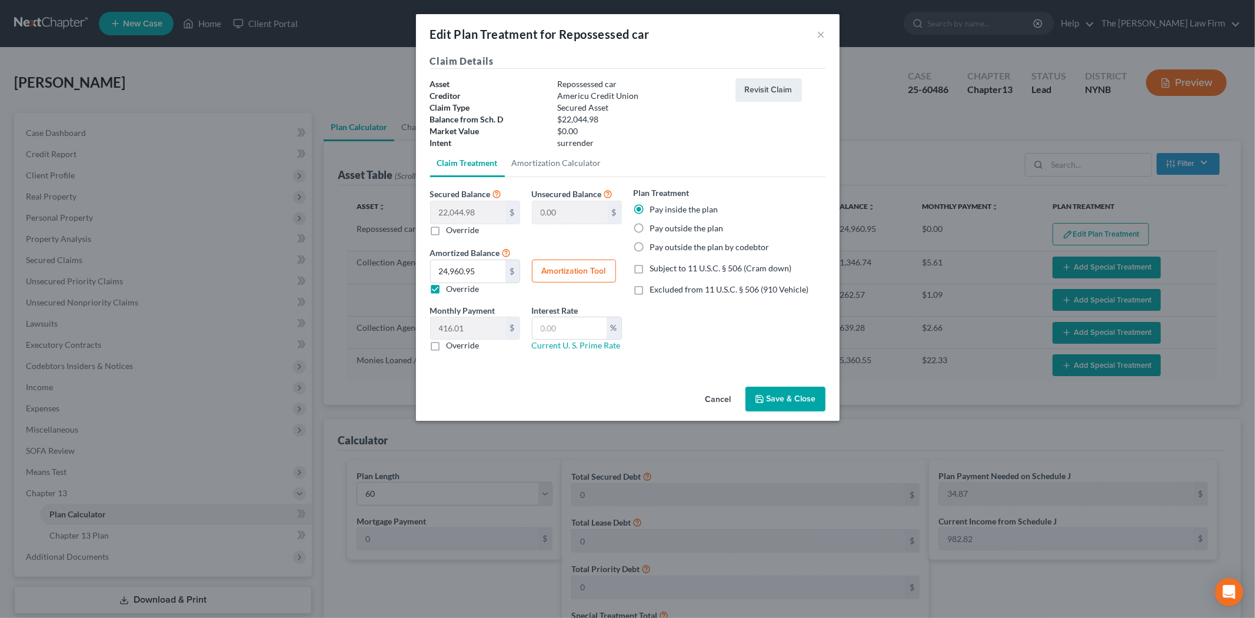
click at [774, 395] on button "Save & Close" at bounding box center [785, 399] width 80 height 25
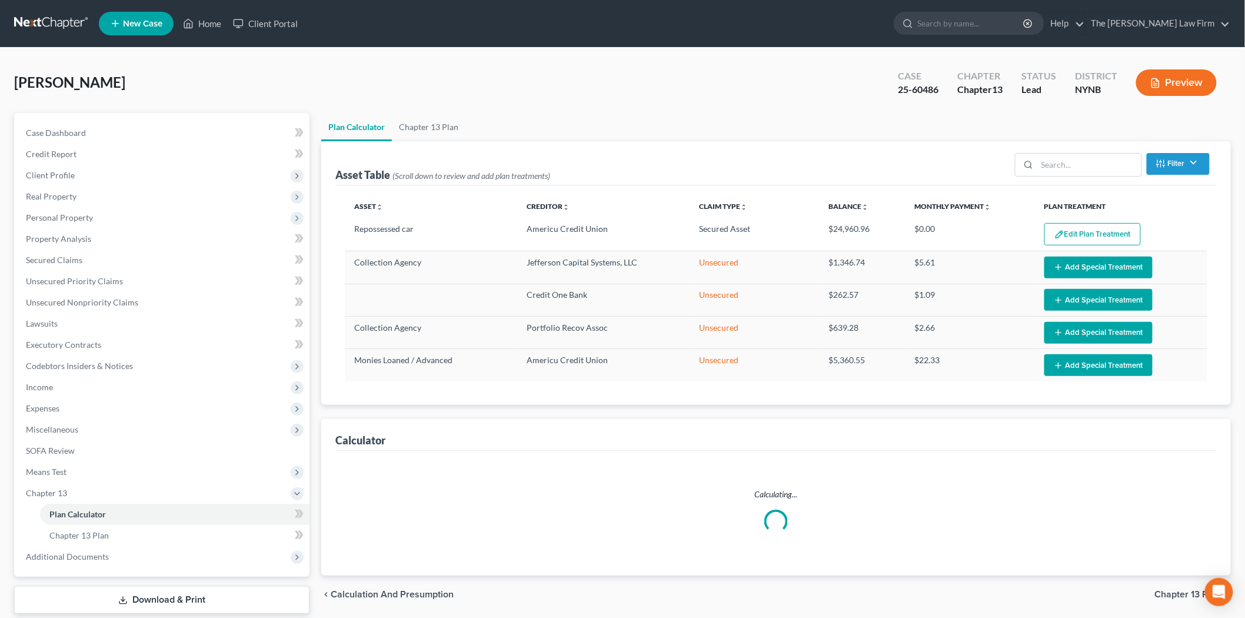
select select "59"
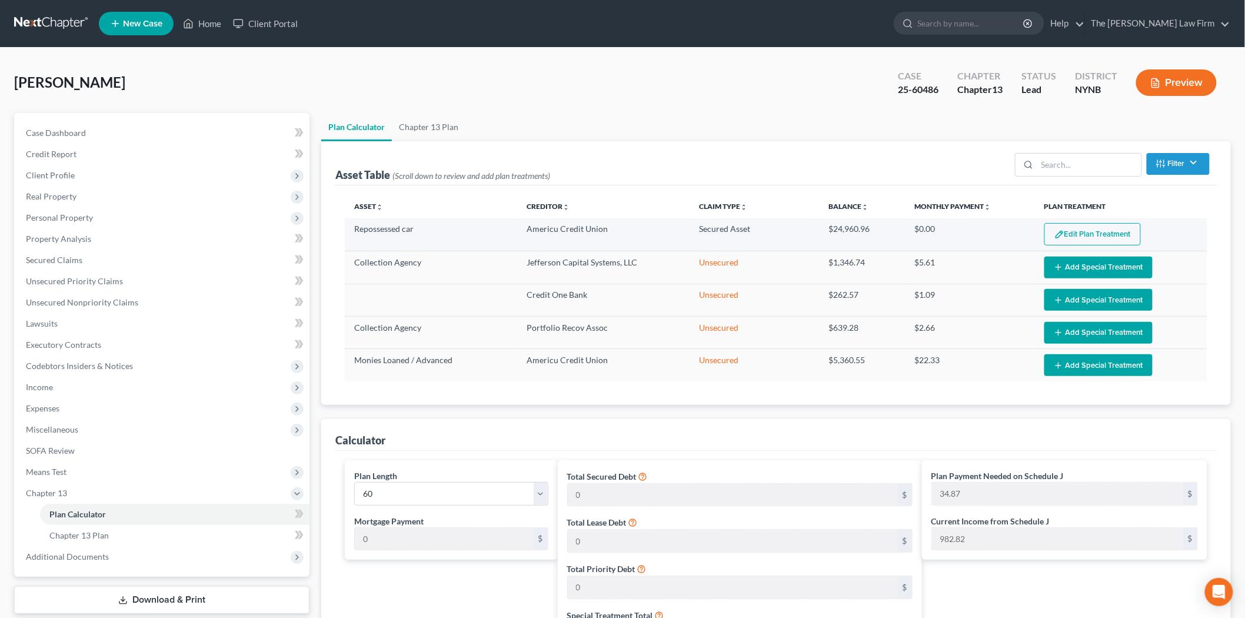
click at [1062, 233] on img "button" at bounding box center [1059, 234] width 10 height 10
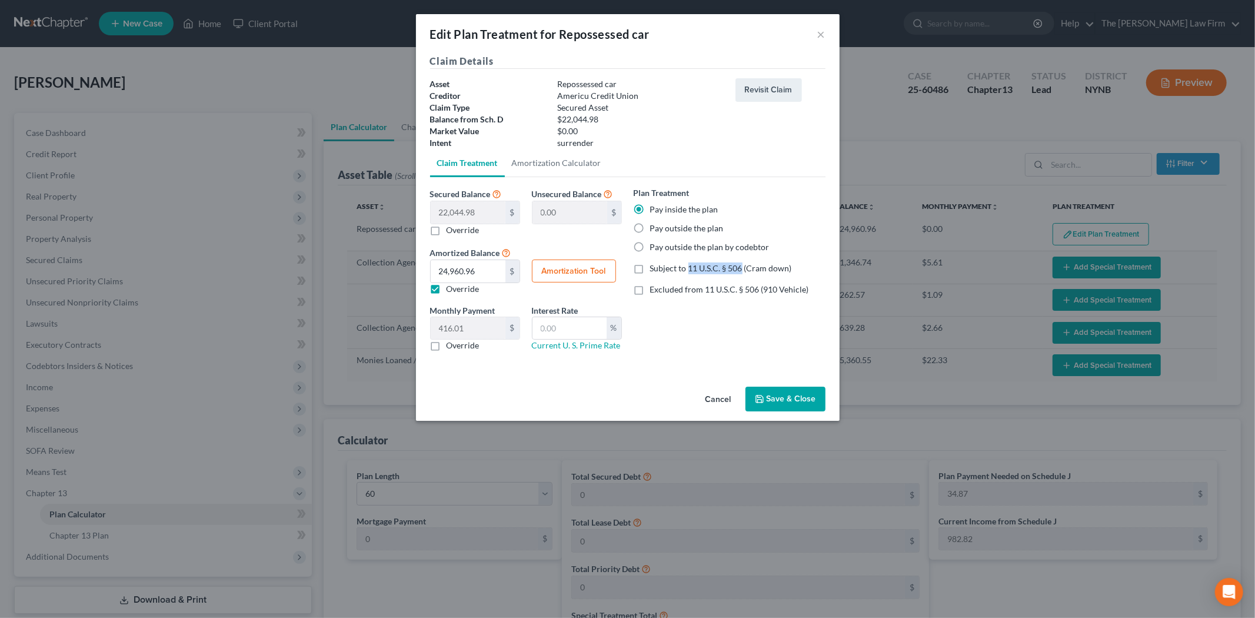
drag, startPoint x: 687, startPoint y: 264, endPoint x: 741, endPoint y: 267, distance: 54.8
click at [741, 267] on span "Subject to 11 U.S.C. § 506 (Cram down)" at bounding box center [721, 268] width 142 height 10
copy span "11 U.S.C. § 506"
click at [464, 343] on label "Override" at bounding box center [463, 345] width 33 height 12
click at [459, 343] on input "Override" at bounding box center [455, 343] width 8 height 8
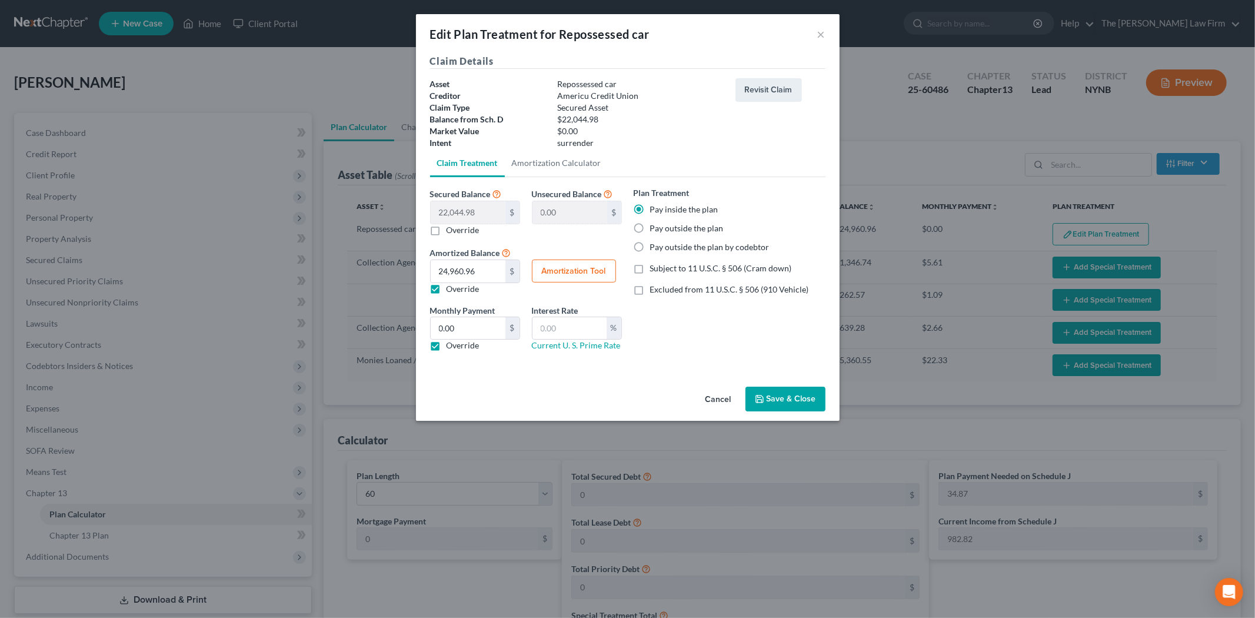
click at [464, 343] on label "Override" at bounding box center [463, 345] width 33 height 12
click at [459, 343] on input "Override" at bounding box center [455, 343] width 8 height 8
checkbox input "false"
click at [754, 401] on button "Save & Close" at bounding box center [785, 399] width 80 height 25
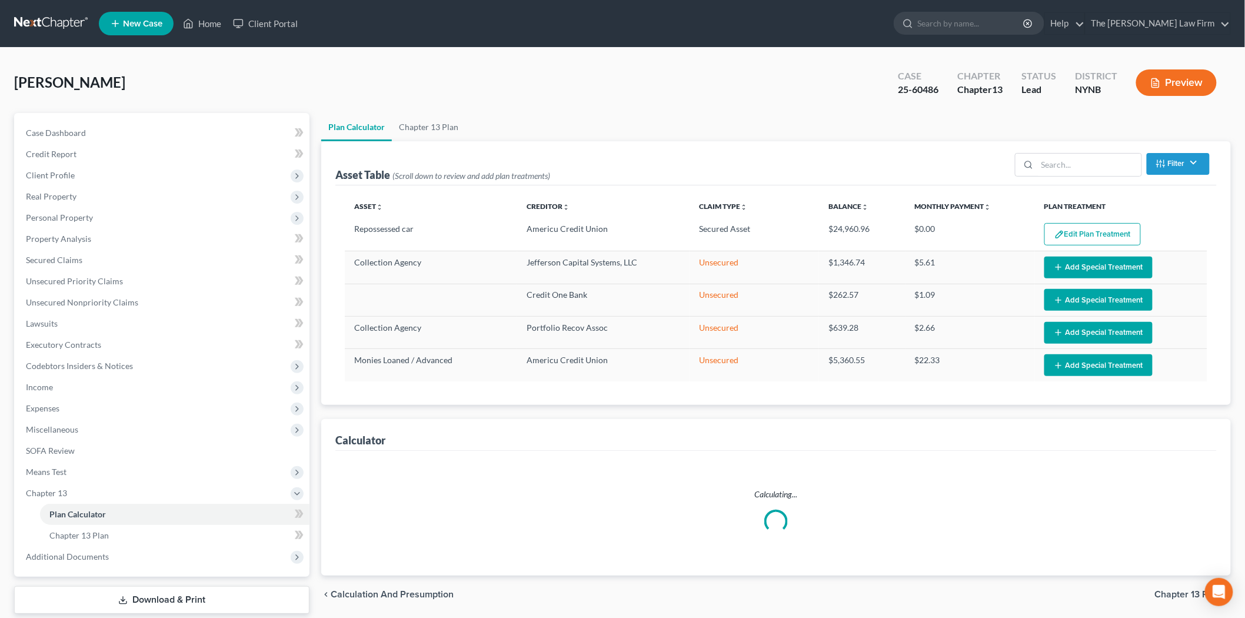
select select "59"
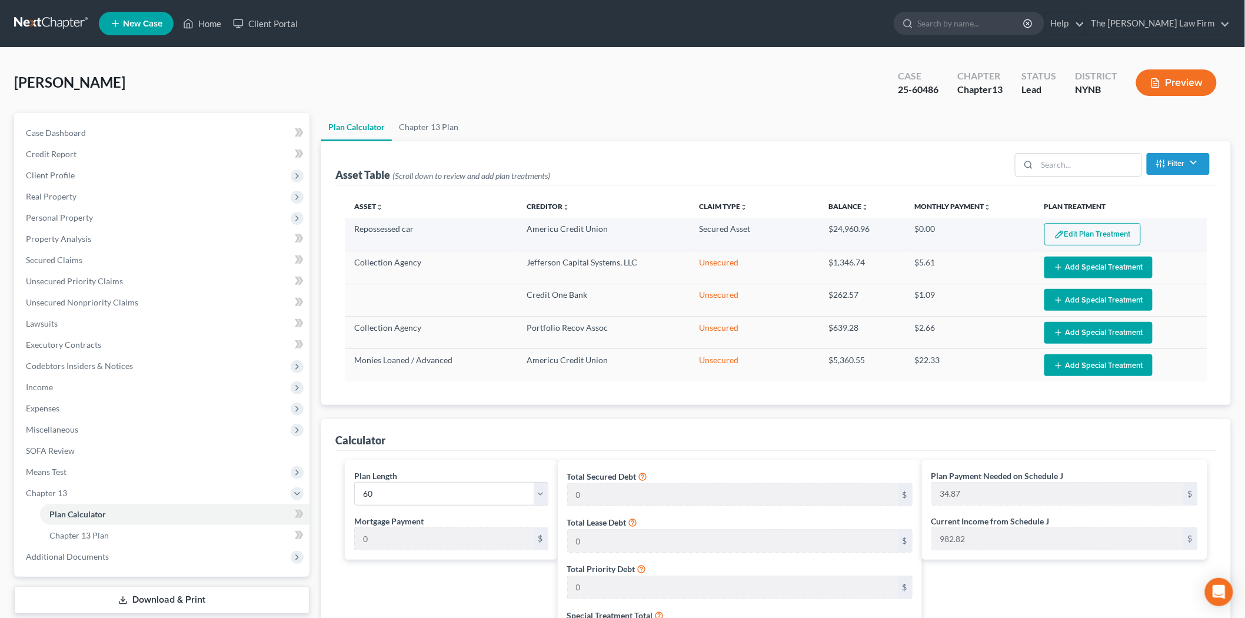
click at [1120, 233] on button "Edit Plan Treatment" at bounding box center [1092, 234] width 96 height 22
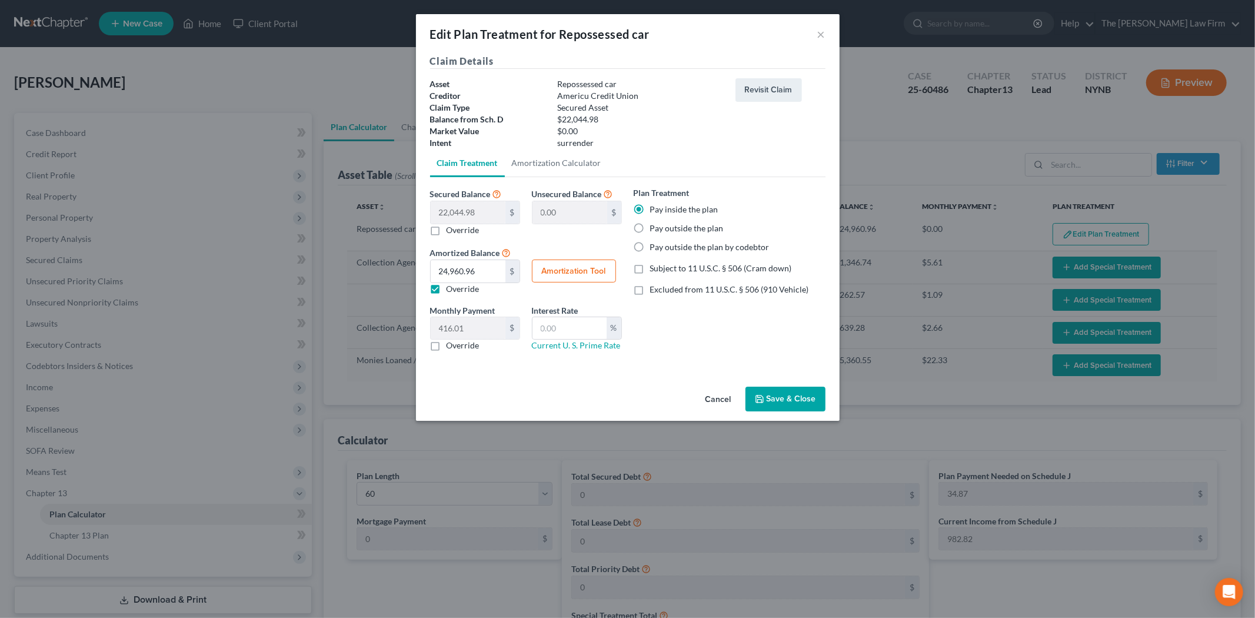
click at [713, 405] on button "Cancel" at bounding box center [718, 400] width 45 height 24
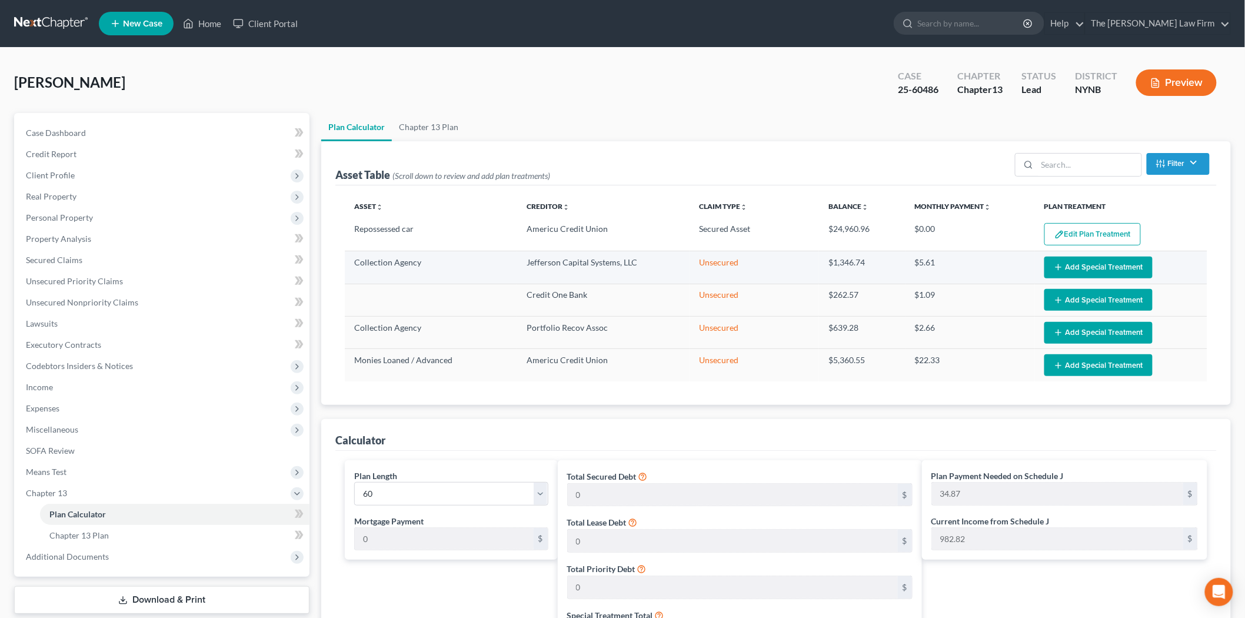
click at [1074, 266] on button "Add Special Treatment" at bounding box center [1098, 268] width 108 height 22
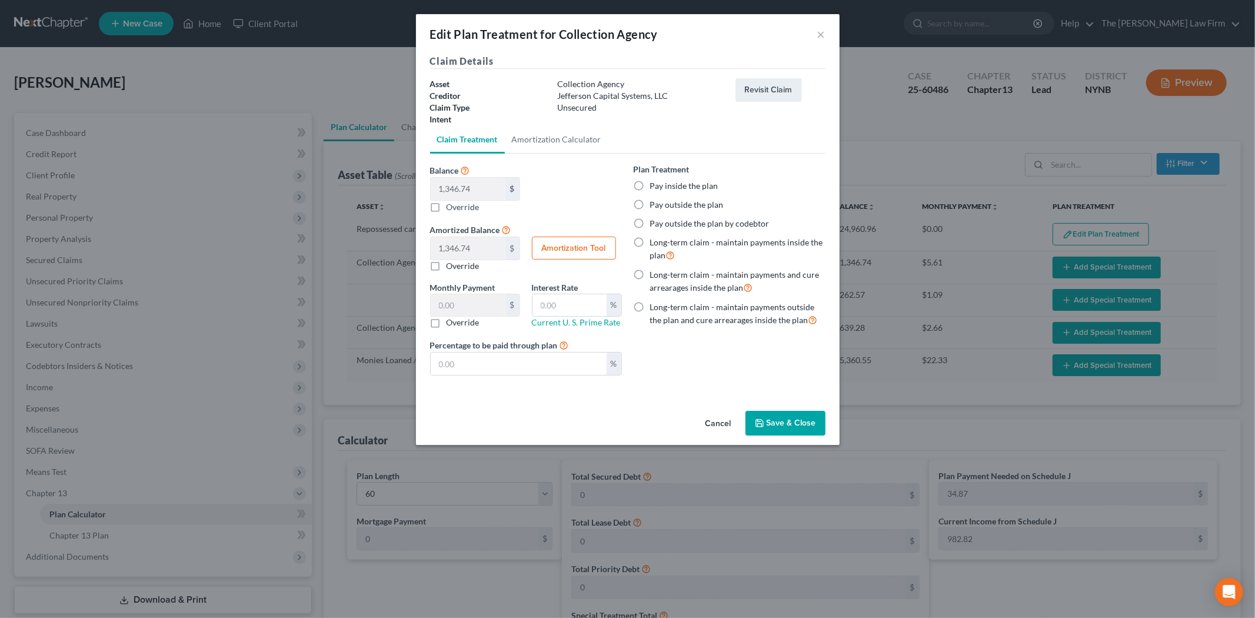
click at [696, 179] on div "Plan Treatment Pay inside the plan Pay outside the plan Pay outside the plan by…" at bounding box center [730, 245] width 192 height 164
click at [696, 186] on label "Pay inside the plan" at bounding box center [684, 186] width 68 height 12
click at [662, 186] on input "Pay inside the plan" at bounding box center [659, 184] width 8 height 8
radio input "true"
click at [795, 422] on button "Save & Close" at bounding box center [785, 423] width 80 height 25
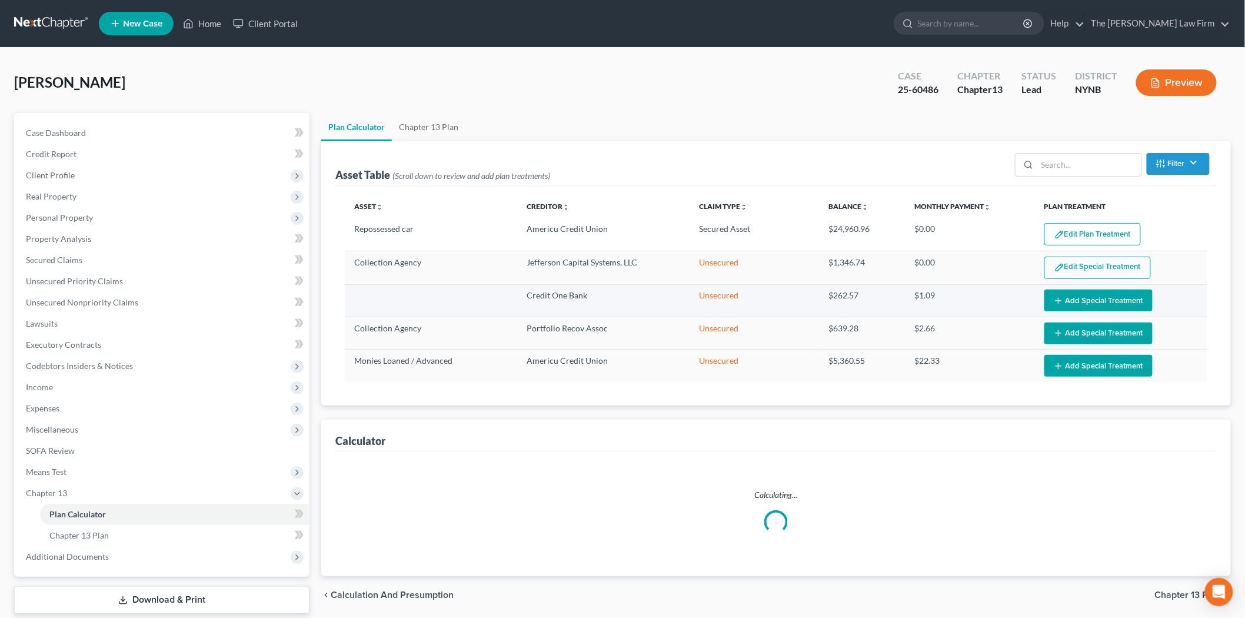
select select "59"
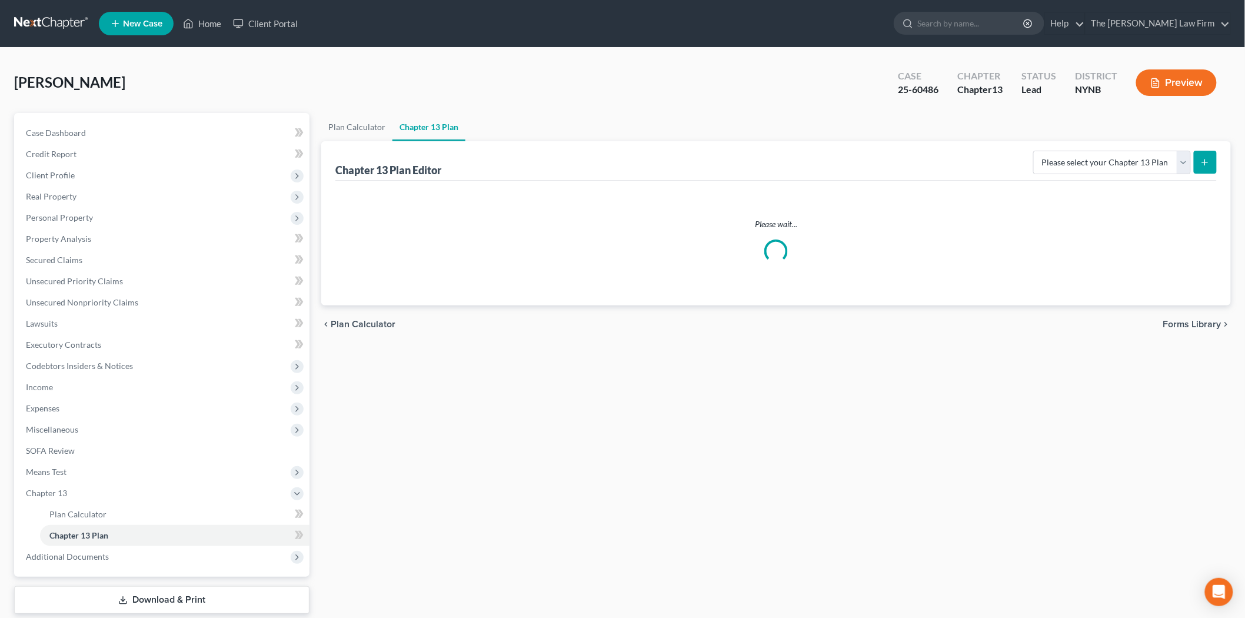
scroll to position [69, 0]
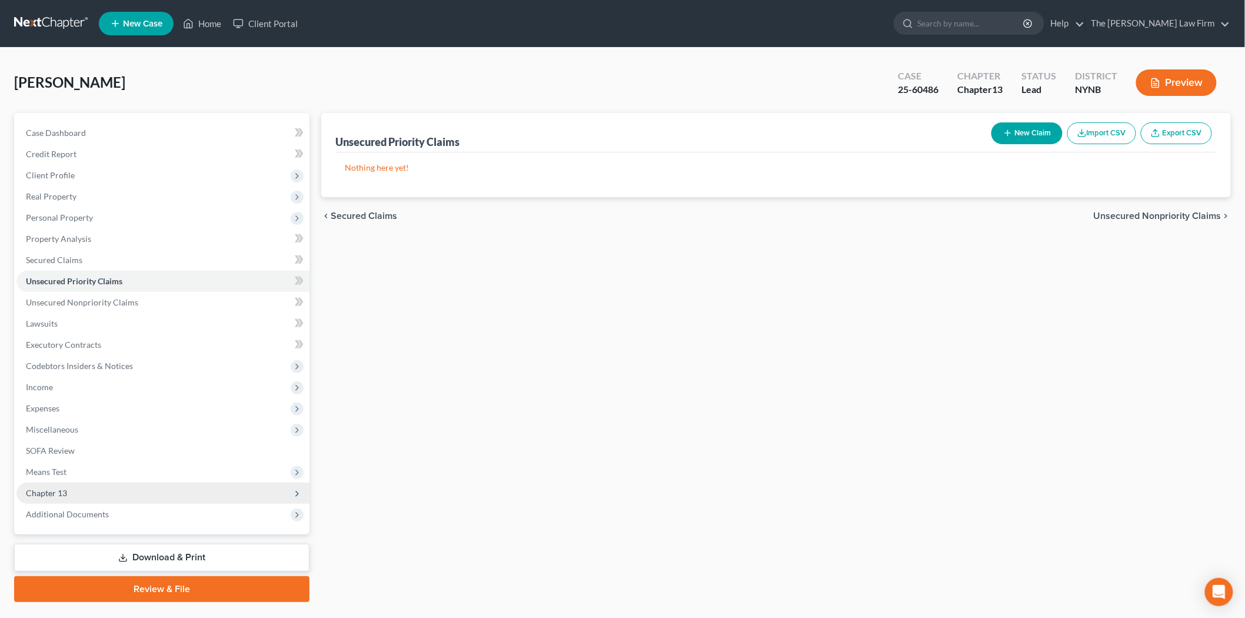
click at [65, 490] on span "Chapter 13" at bounding box center [46, 493] width 41 height 10
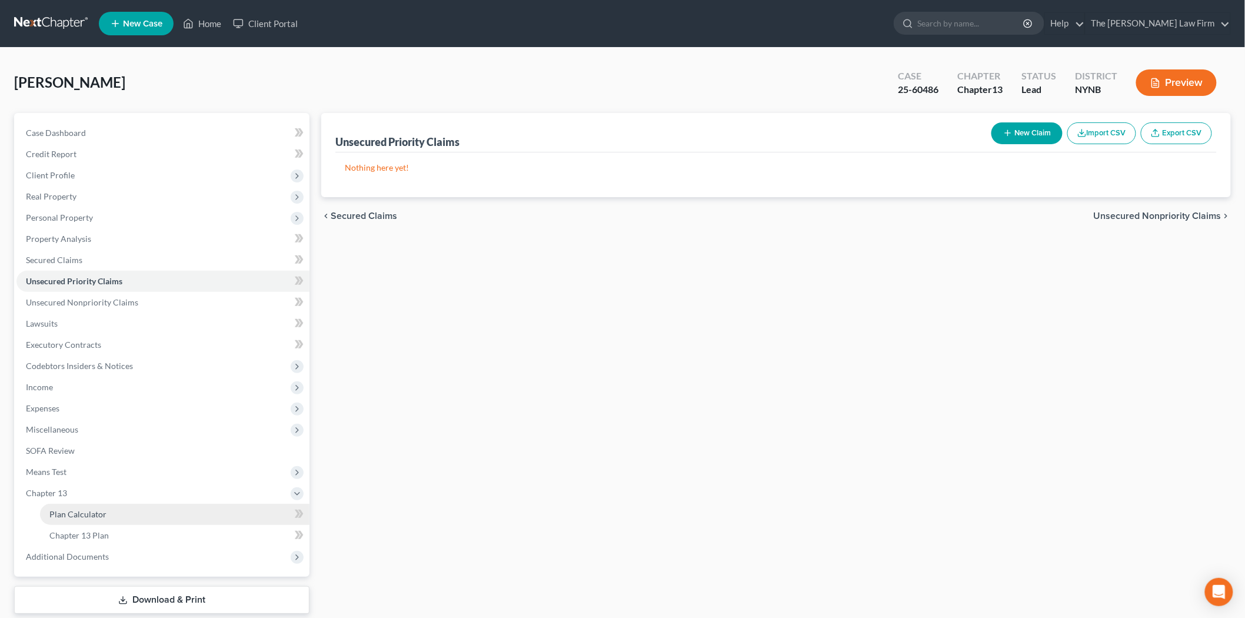
click at [92, 520] on link "Plan Calculator" at bounding box center [174, 514] width 269 height 21
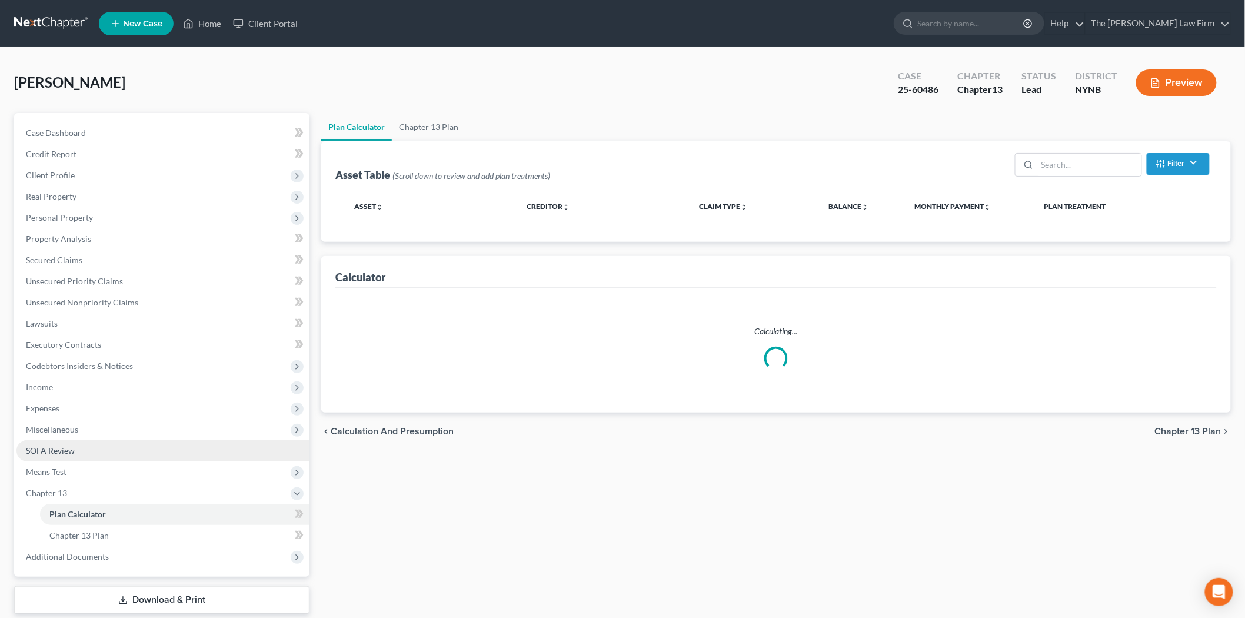
select select "59"
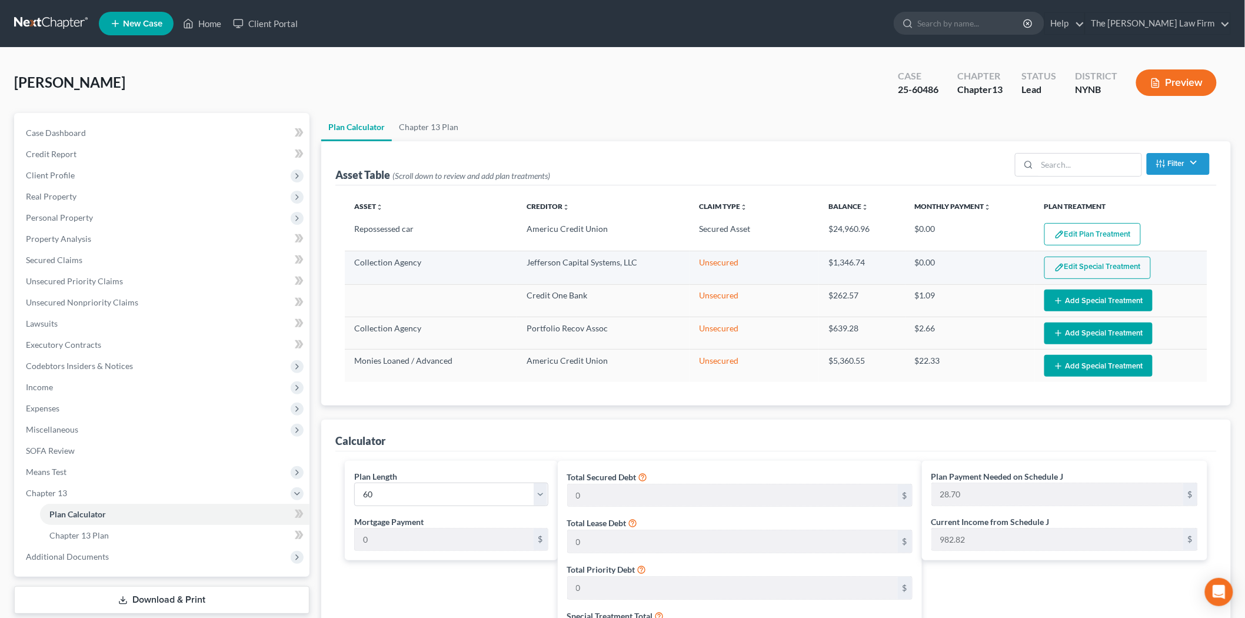
click at [1109, 266] on button "Edit Special Treatment" at bounding box center [1097, 268] width 106 height 22
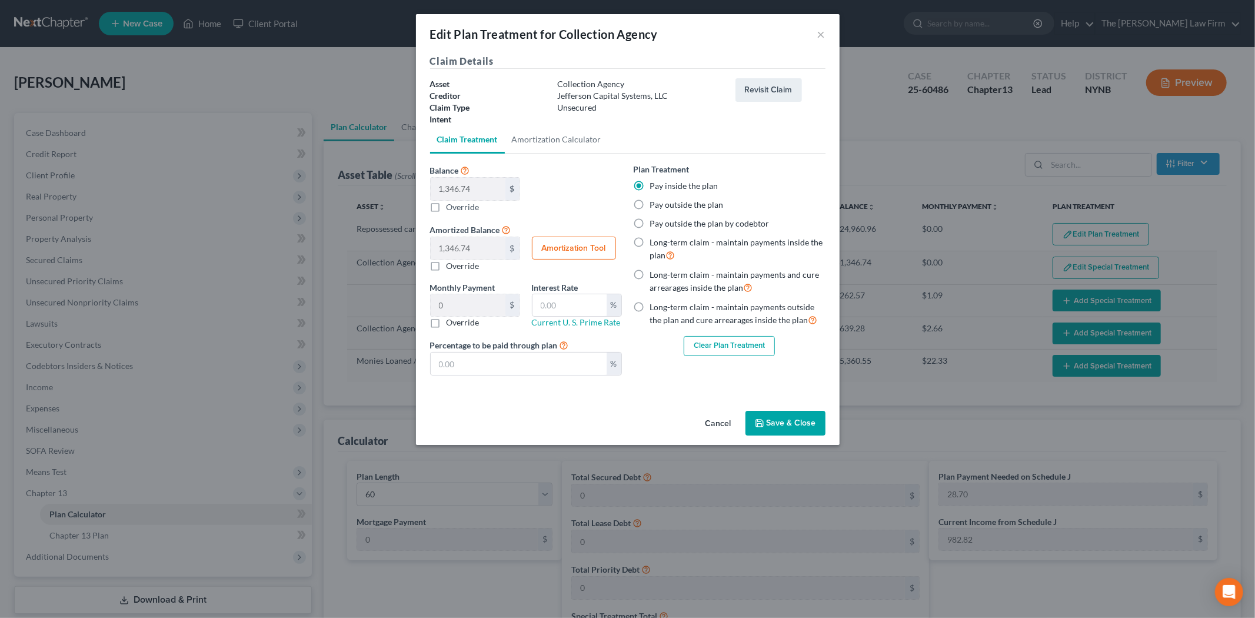
click at [726, 349] on button "Clear Plan Treatment" at bounding box center [729, 346] width 91 height 20
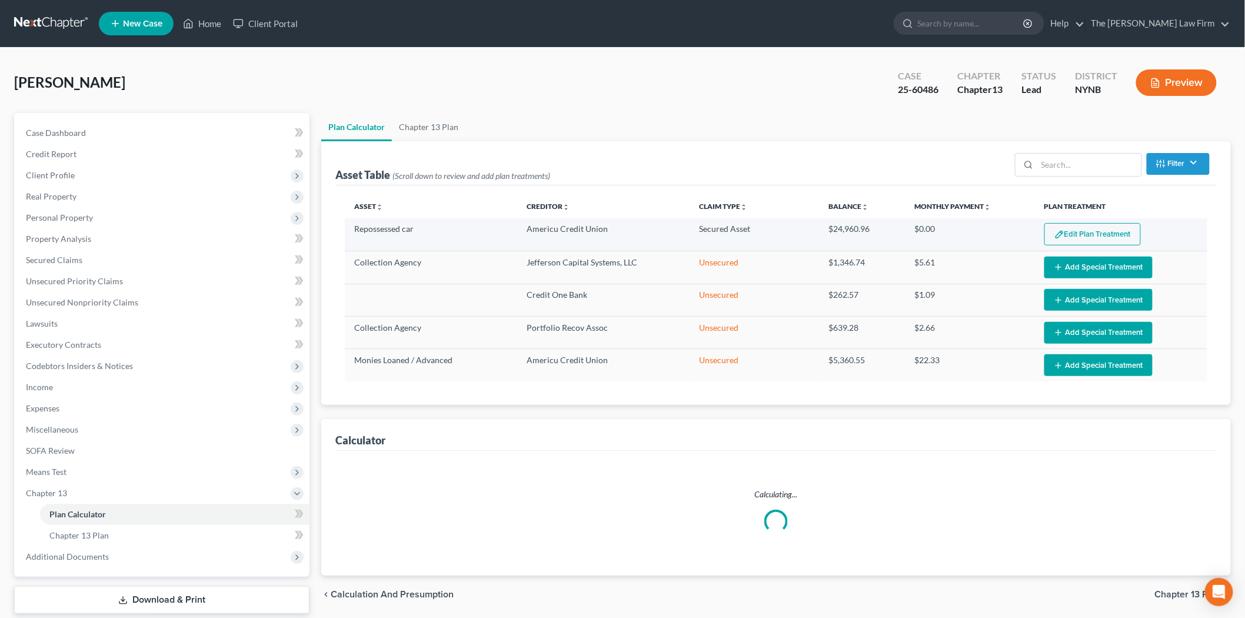
select select "59"
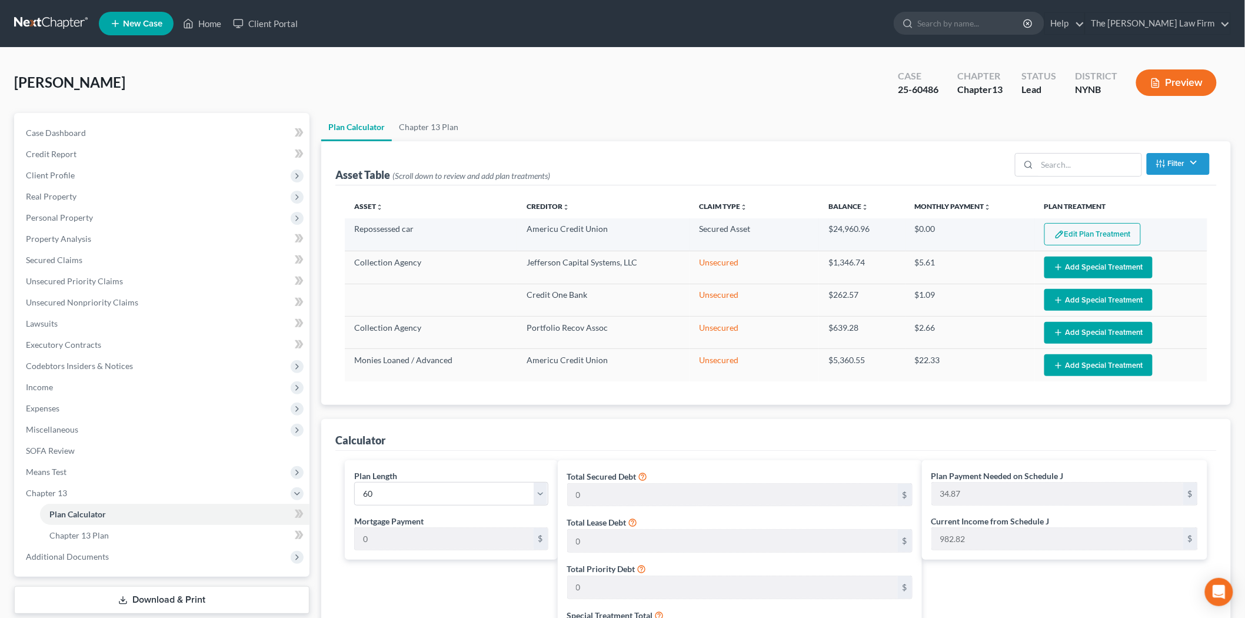
click at [1069, 235] on button "Edit Plan Treatment" at bounding box center [1092, 234] width 96 height 22
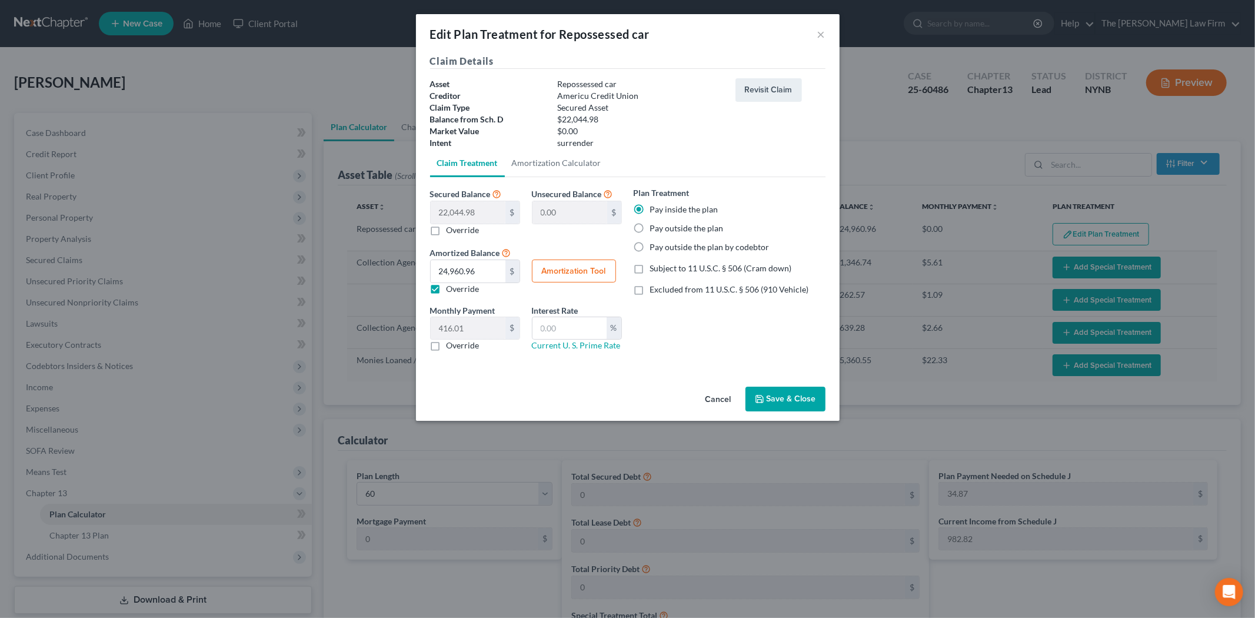
click at [471, 230] on label "Override" at bounding box center [463, 230] width 33 height 12
click at [459, 230] on input "Override" at bounding box center [455, 228] width 8 height 8
checkbox input "true"
type input "22,044.98"
click at [450, 232] on label "Override" at bounding box center [463, 230] width 33 height 12
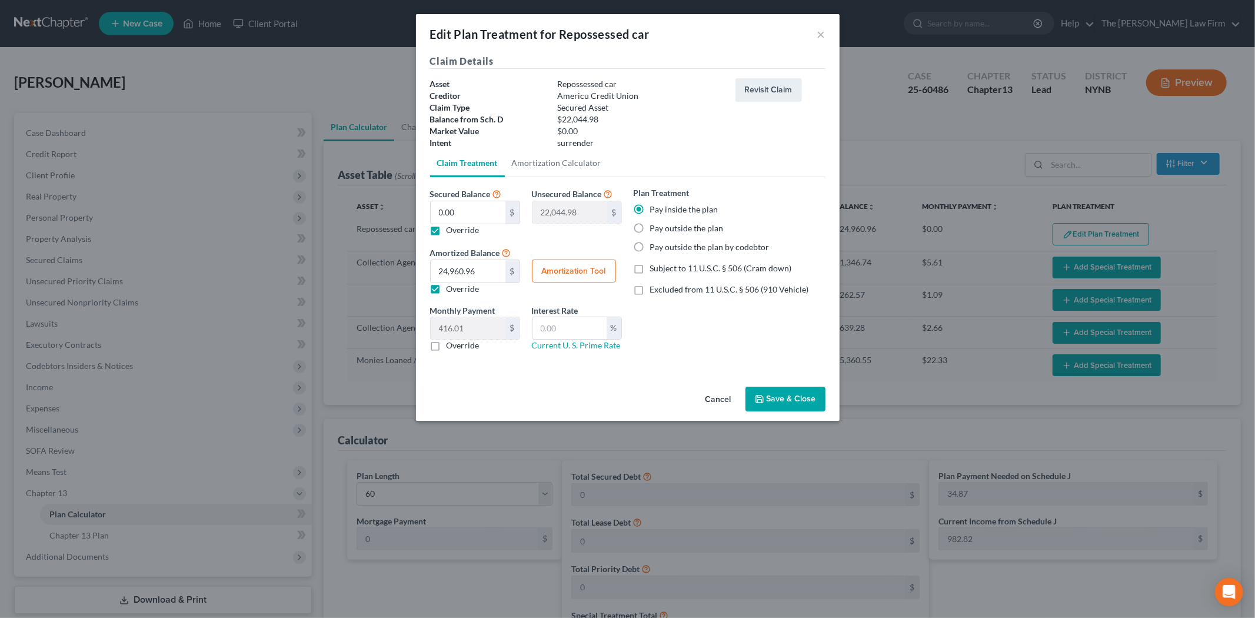
click at [451, 232] on input "Override" at bounding box center [455, 228] width 8 height 8
checkbox input "false"
type input "0.00"
click at [450, 232] on label "Override" at bounding box center [463, 230] width 33 height 12
click at [451, 232] on input "Override" at bounding box center [455, 228] width 8 height 8
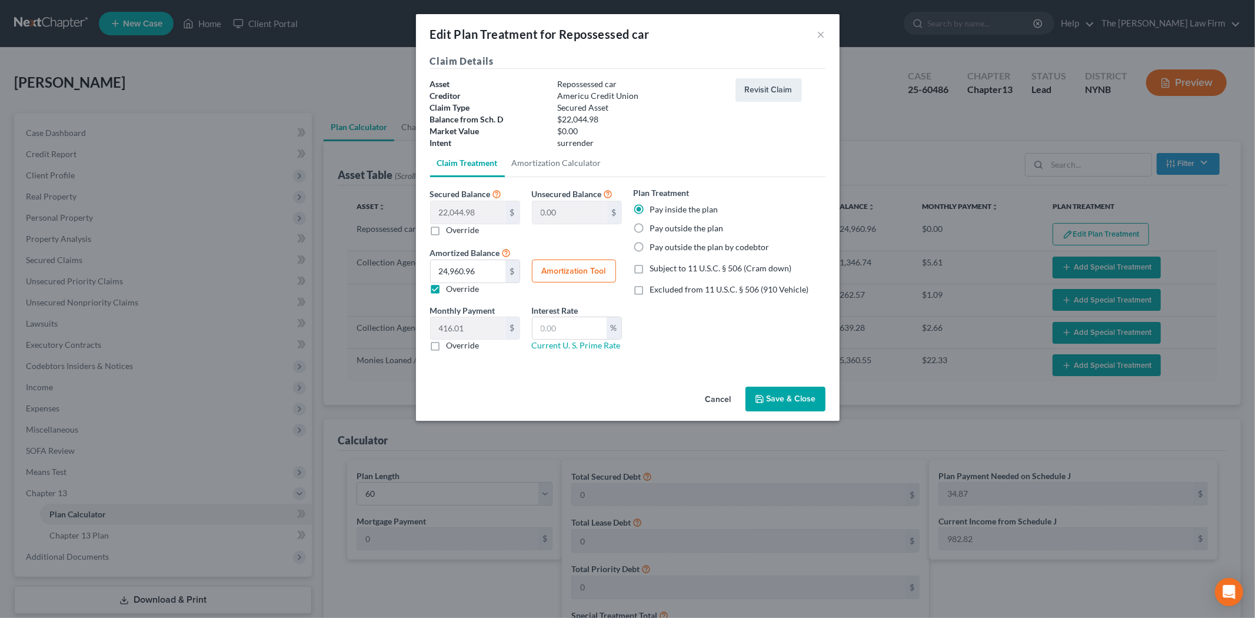
checkbox input "true"
type input "22,044.98"
click at [779, 399] on button "Save & Close" at bounding box center [785, 399] width 80 height 25
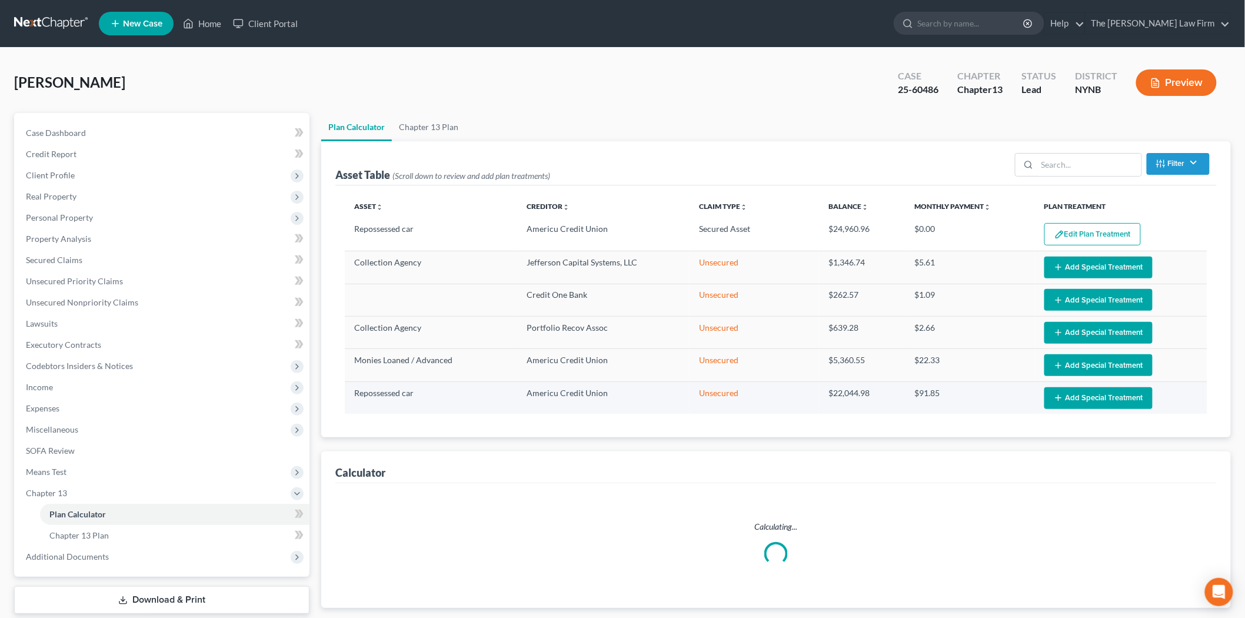
select select "59"
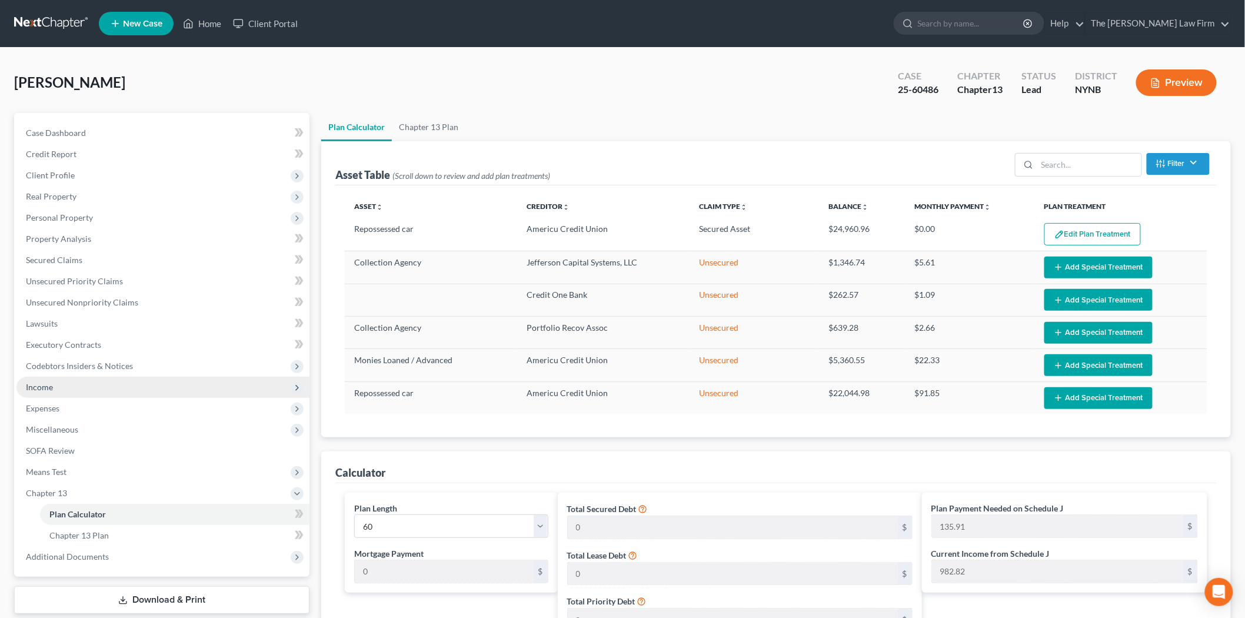
click at [60, 392] on span "Income" at bounding box center [162, 387] width 293 height 21
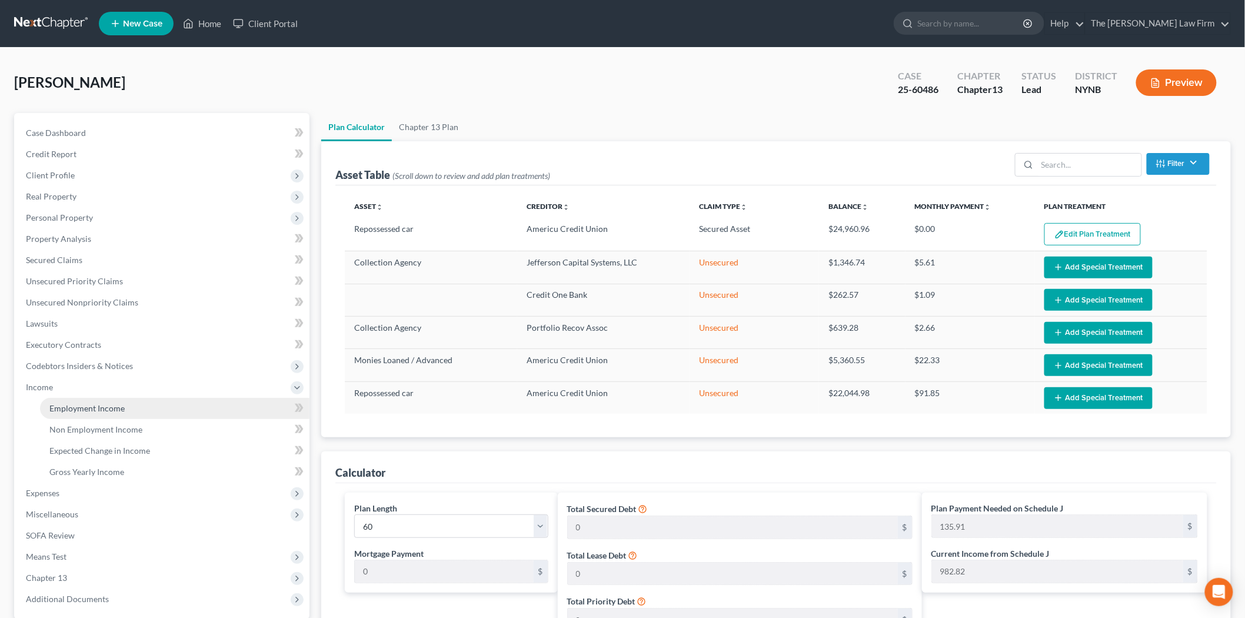
click at [61, 407] on span "Employment Income" at bounding box center [86, 408] width 75 height 10
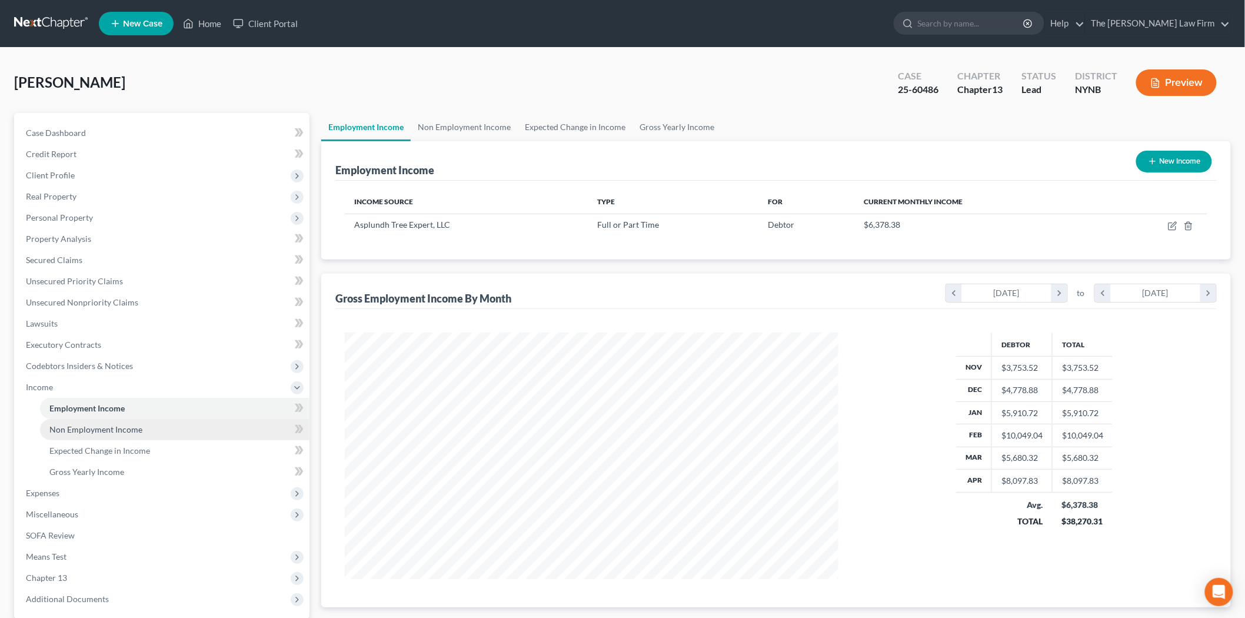
scroll to position [246, 517]
click at [449, 114] on link "Non Employment Income" at bounding box center [464, 127] width 107 height 28
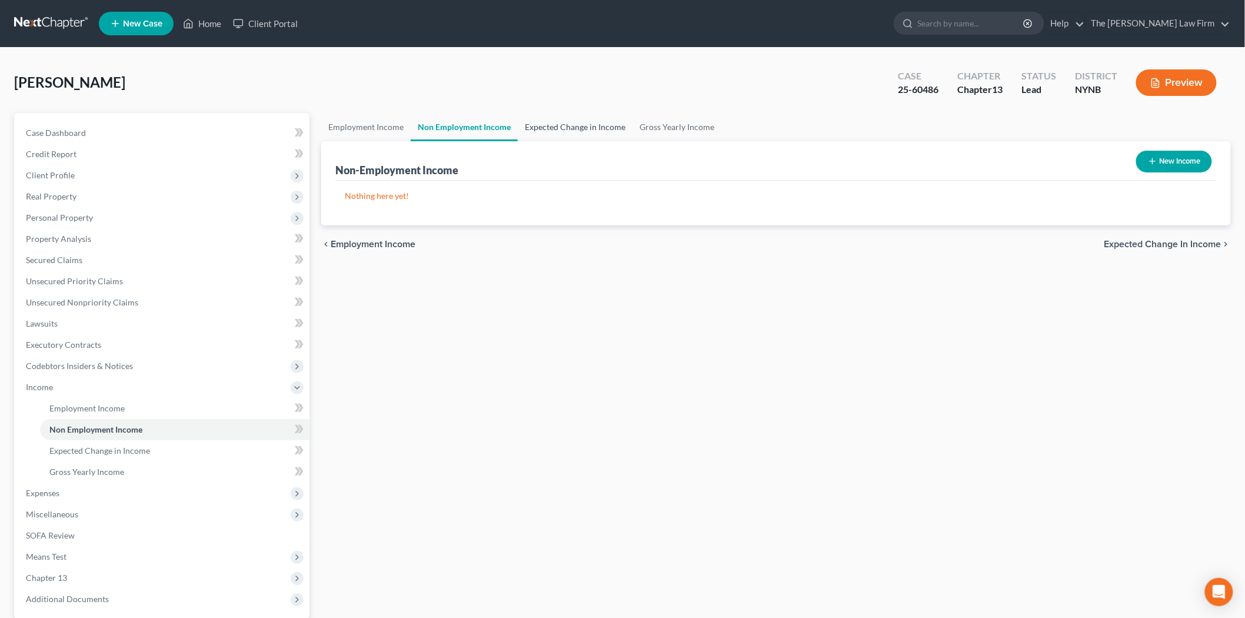
click at [539, 126] on link "Expected Change in Income" at bounding box center [575, 127] width 115 height 28
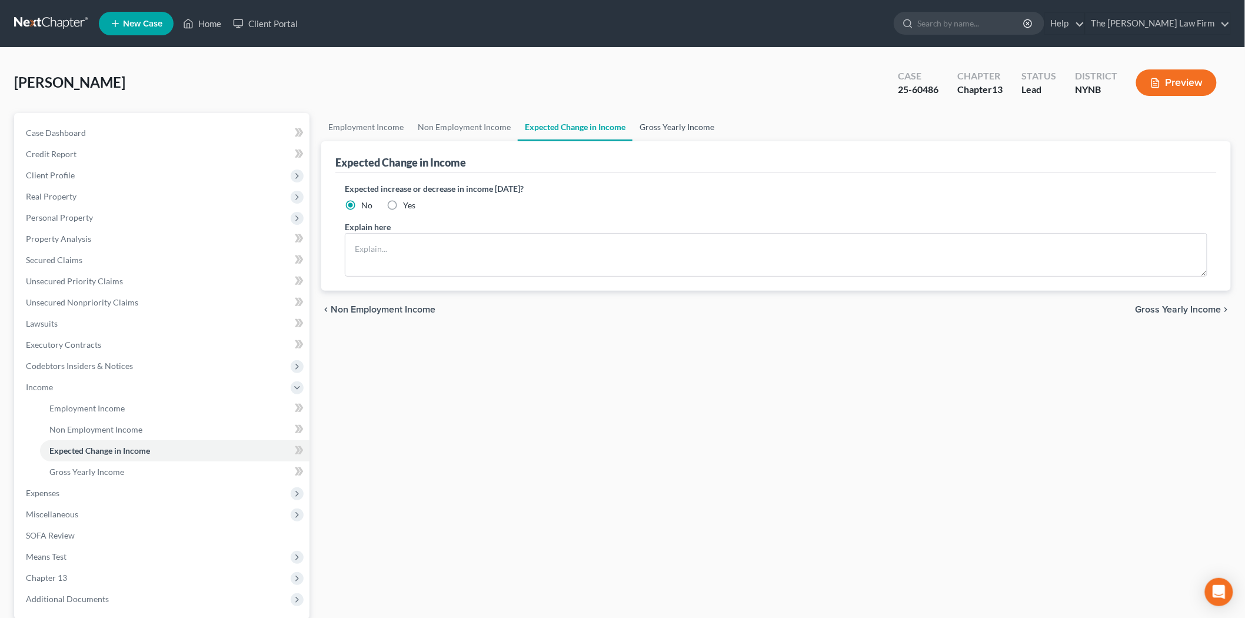
click at [691, 125] on link "Gross Yearly Income" at bounding box center [676, 127] width 89 height 28
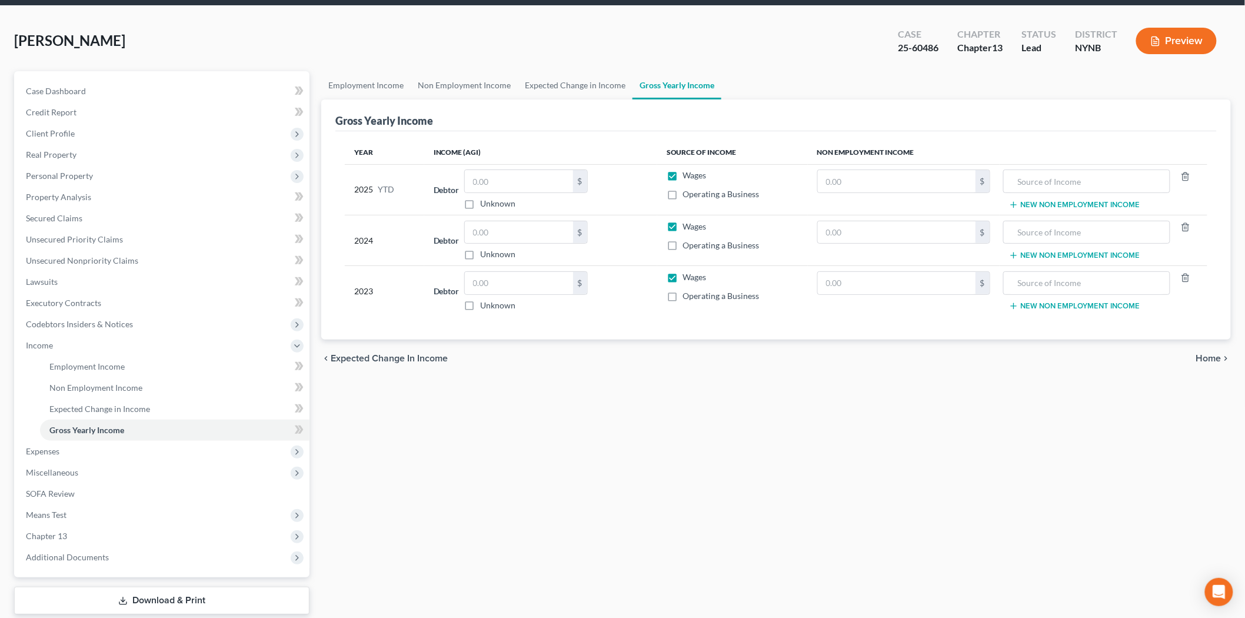
scroll to position [65, 0]
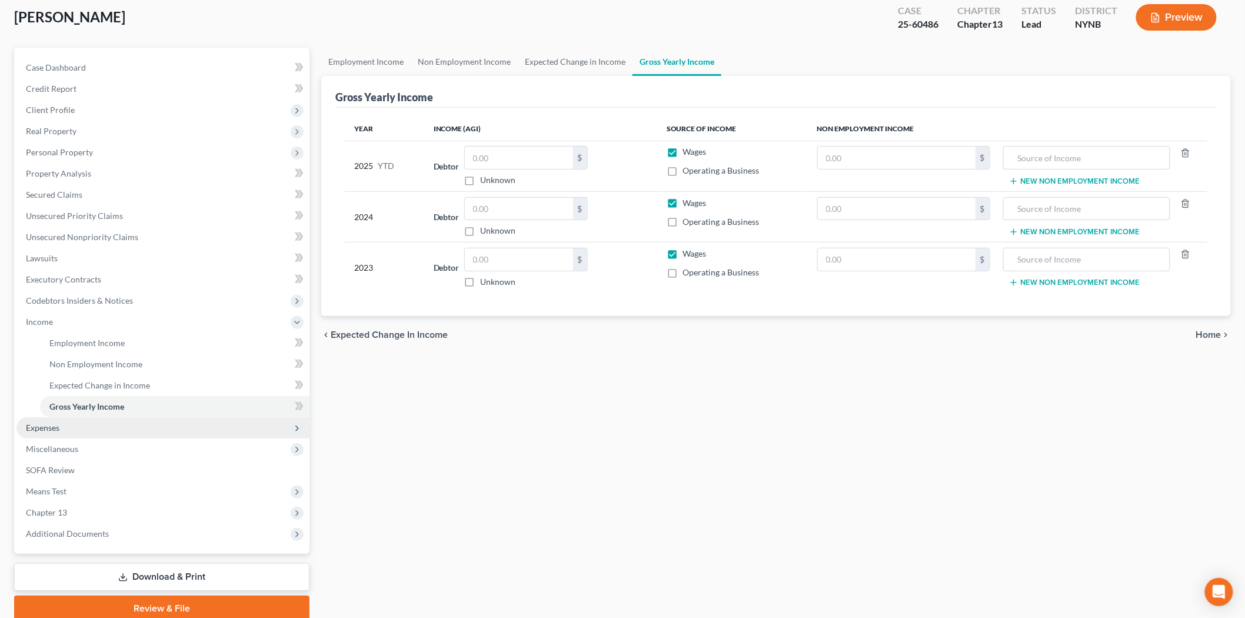
click at [82, 431] on span "Expenses" at bounding box center [162, 427] width 293 height 21
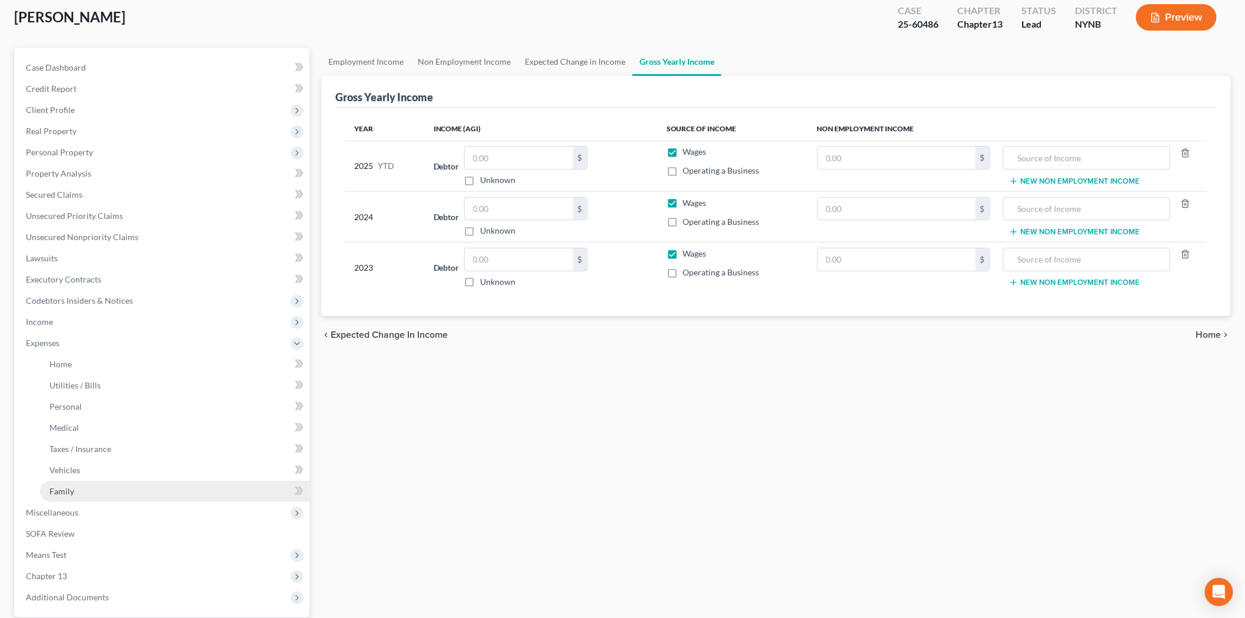
click at [69, 495] on link "Family" at bounding box center [174, 491] width 269 height 21
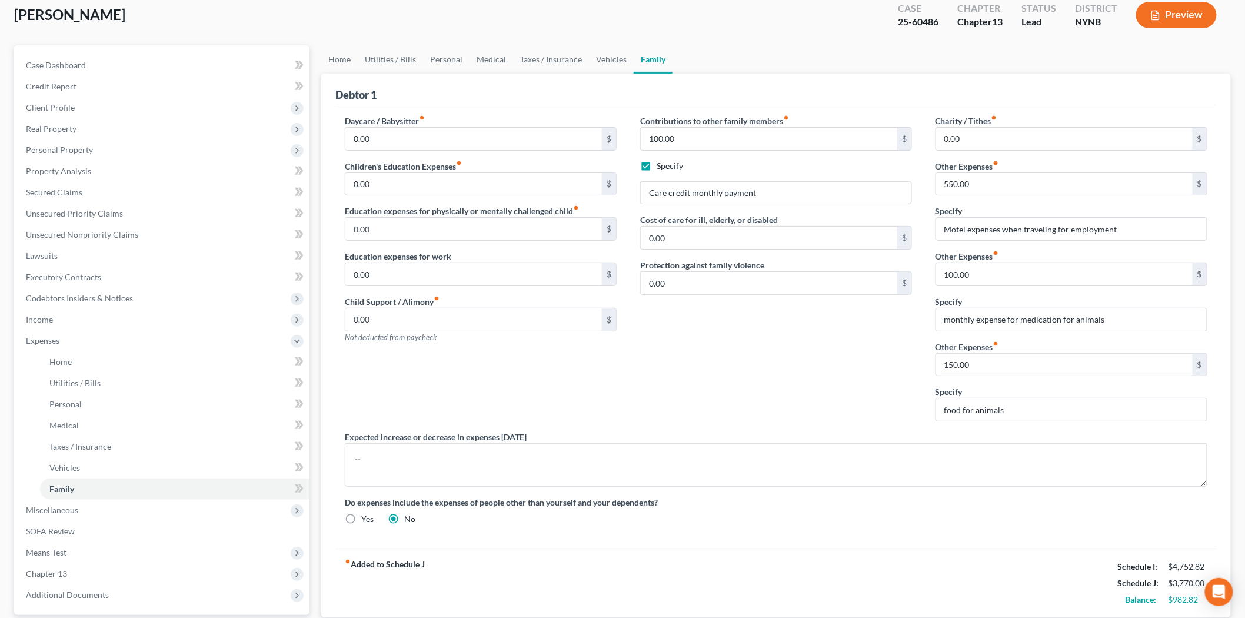
scroll to position [45, 0]
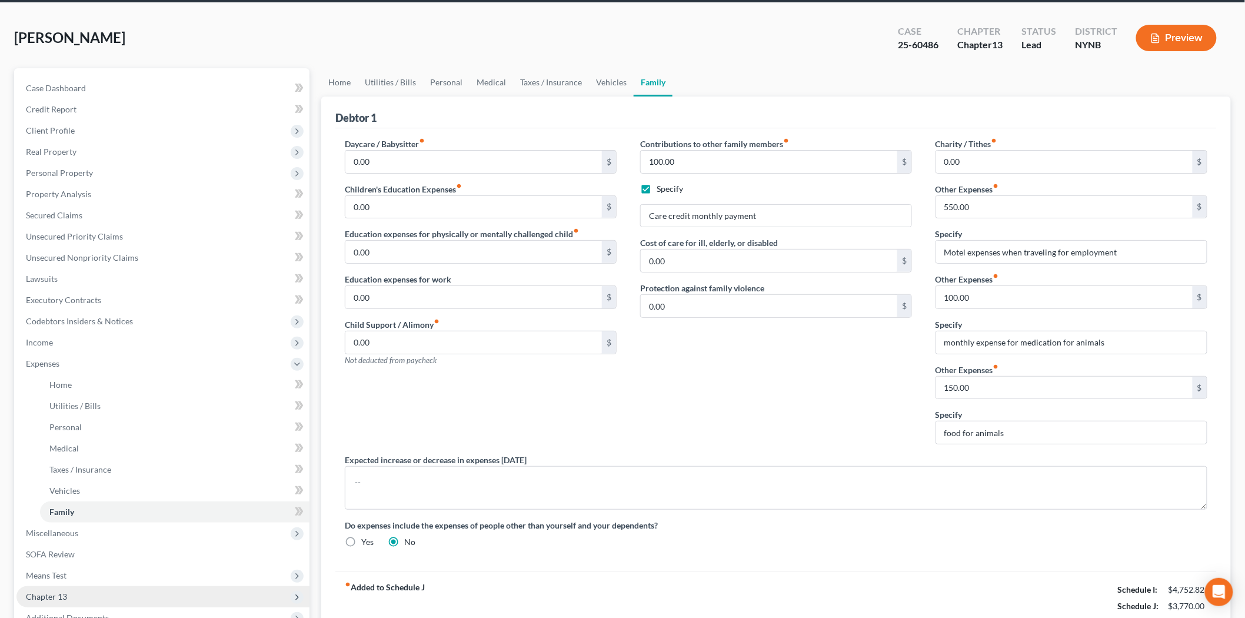
click at [91, 589] on span "Chapter 13" at bounding box center [162, 596] width 293 height 21
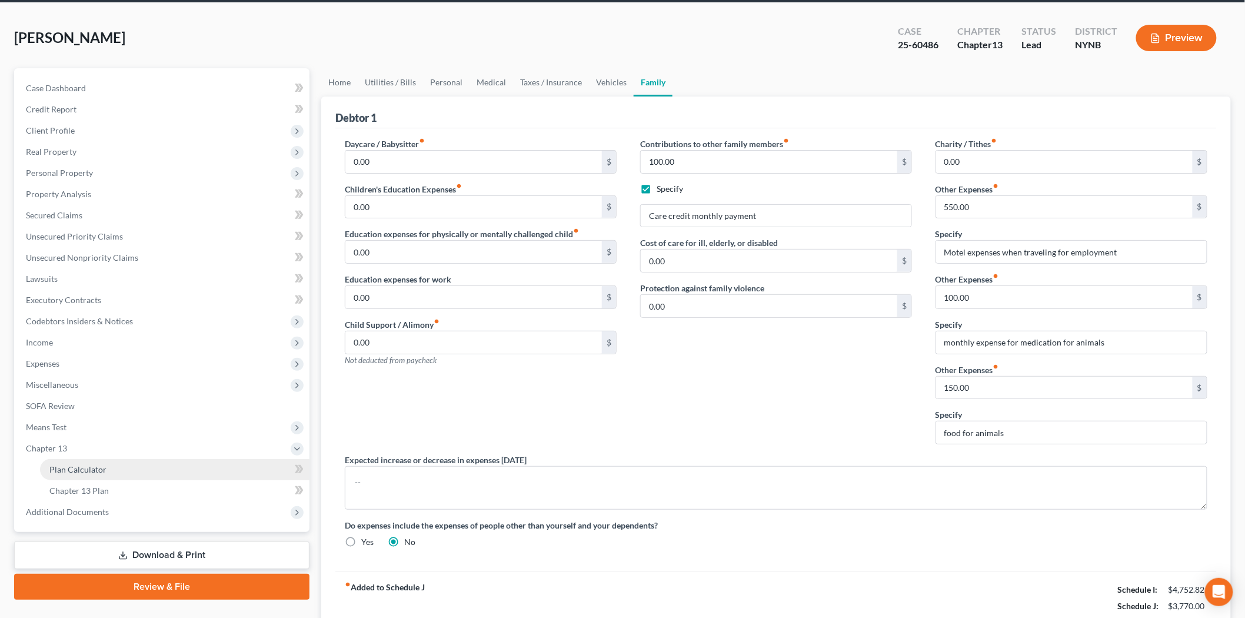
click at [51, 459] on link "Plan Calculator" at bounding box center [174, 469] width 269 height 21
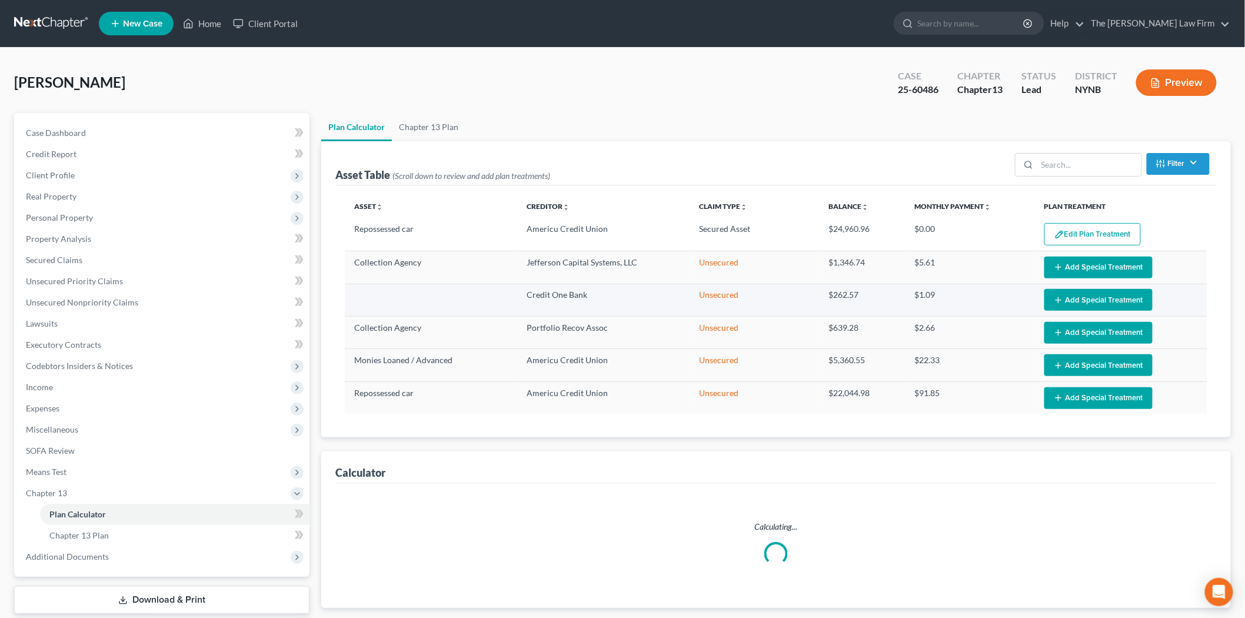
select select "59"
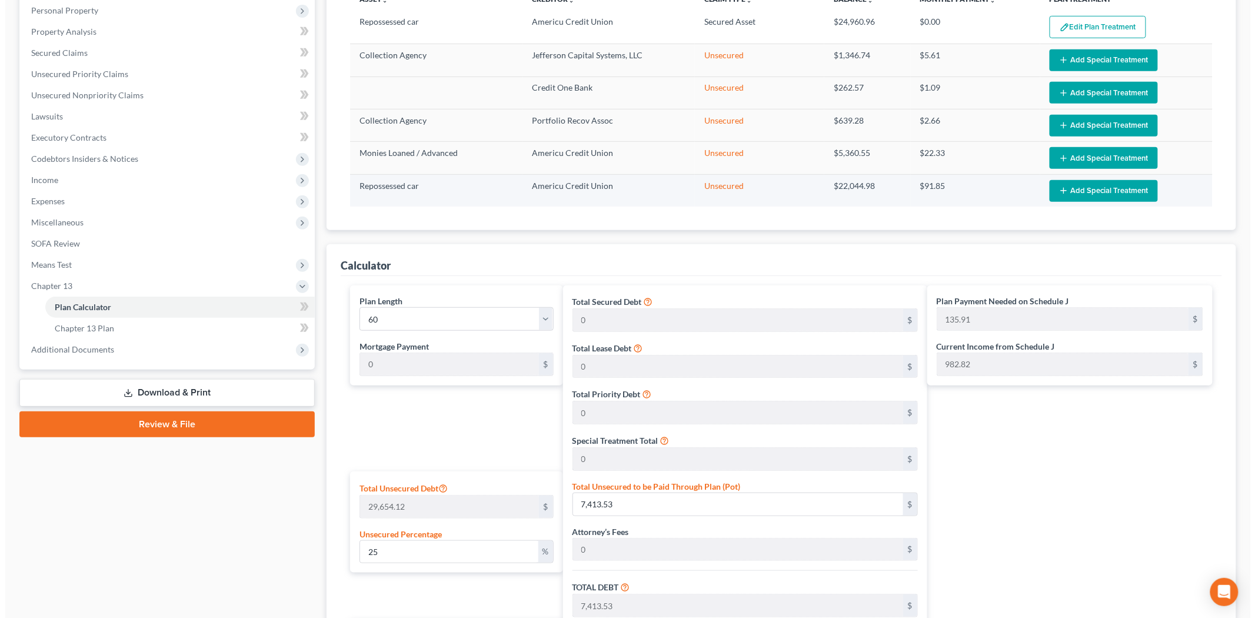
scroll to position [190, 0]
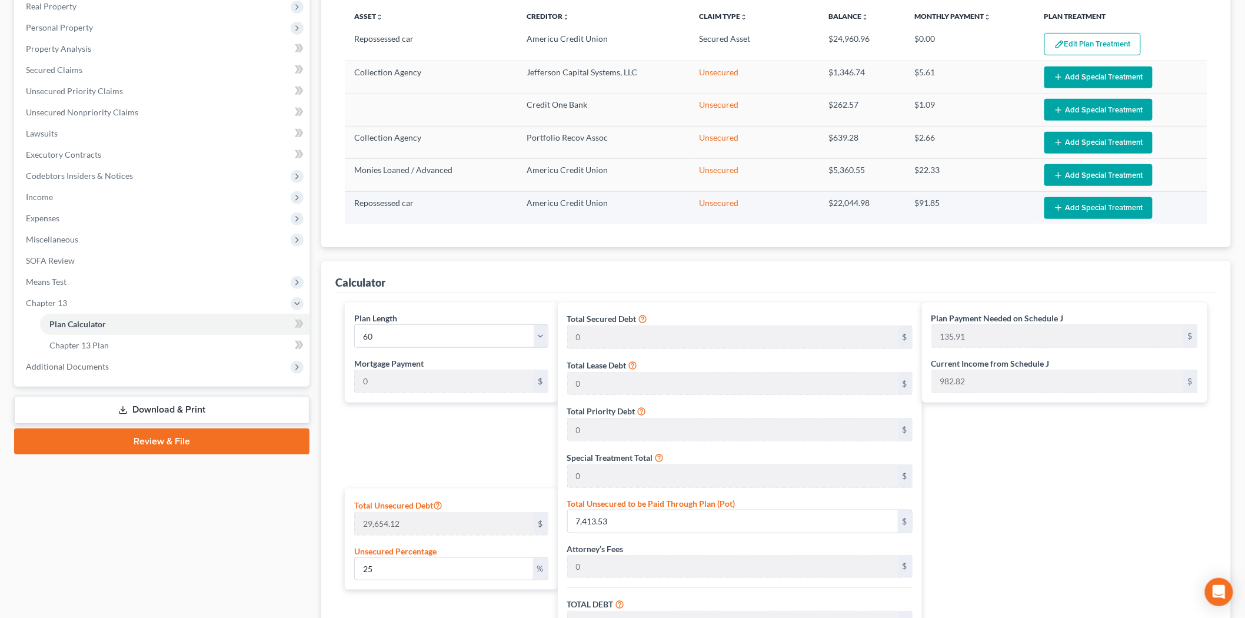
click at [1069, 200] on button "Add Special Treatment" at bounding box center [1098, 208] width 108 height 22
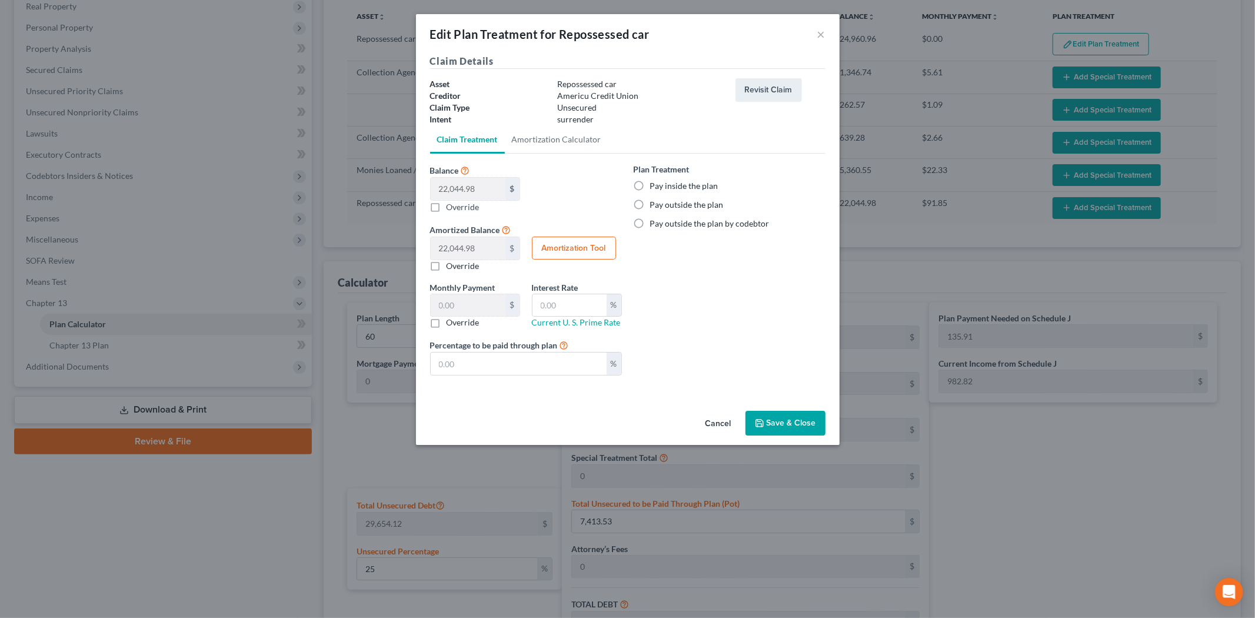
click at [663, 188] on label "Pay inside the plan" at bounding box center [684, 186] width 68 height 12
click at [662, 188] on input "Pay inside the plan" at bounding box center [659, 184] width 8 height 8
radio input "true"
click at [761, 413] on button "Save & Close" at bounding box center [785, 423] width 80 height 25
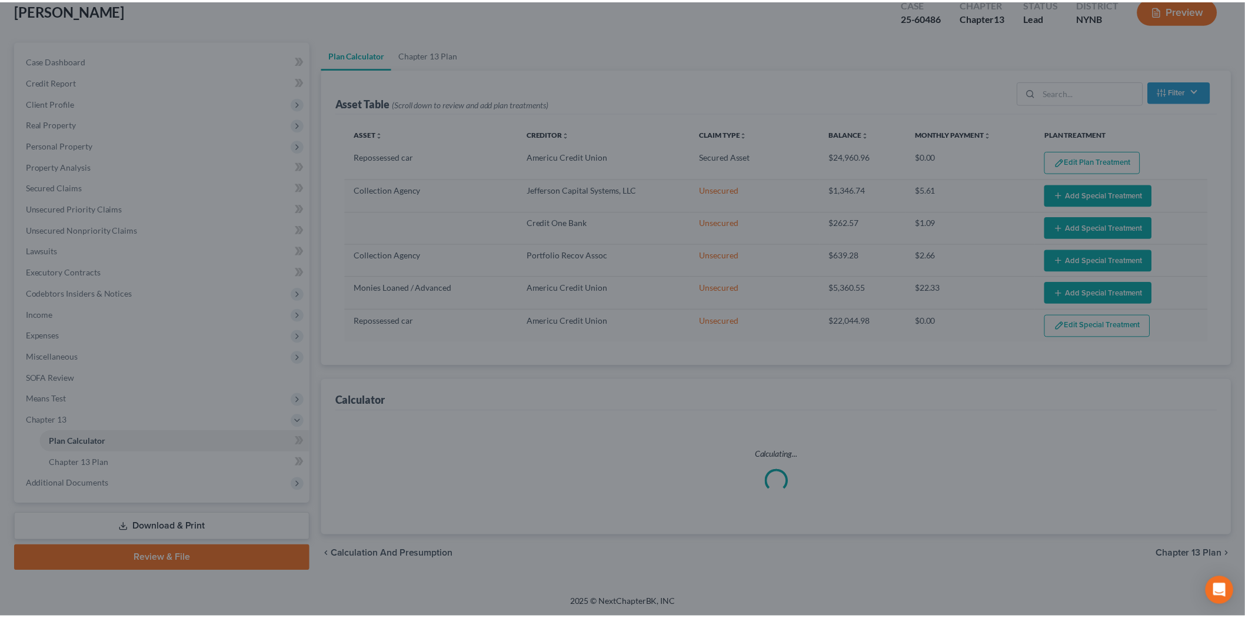
scroll to position [73, 0]
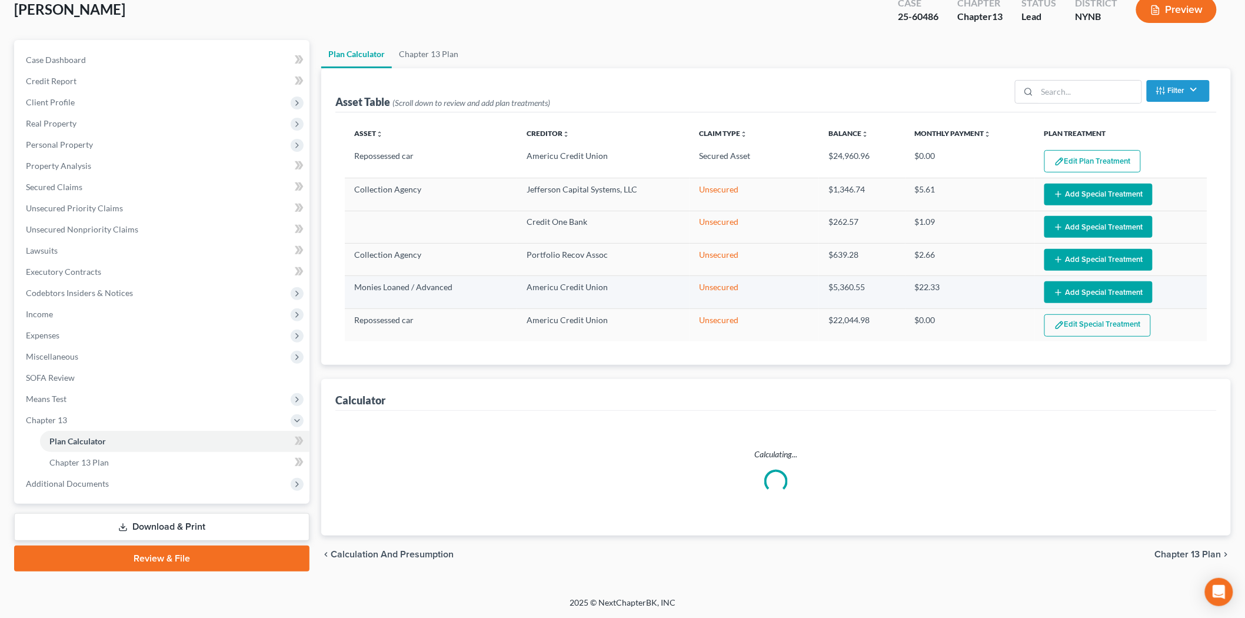
select select "59"
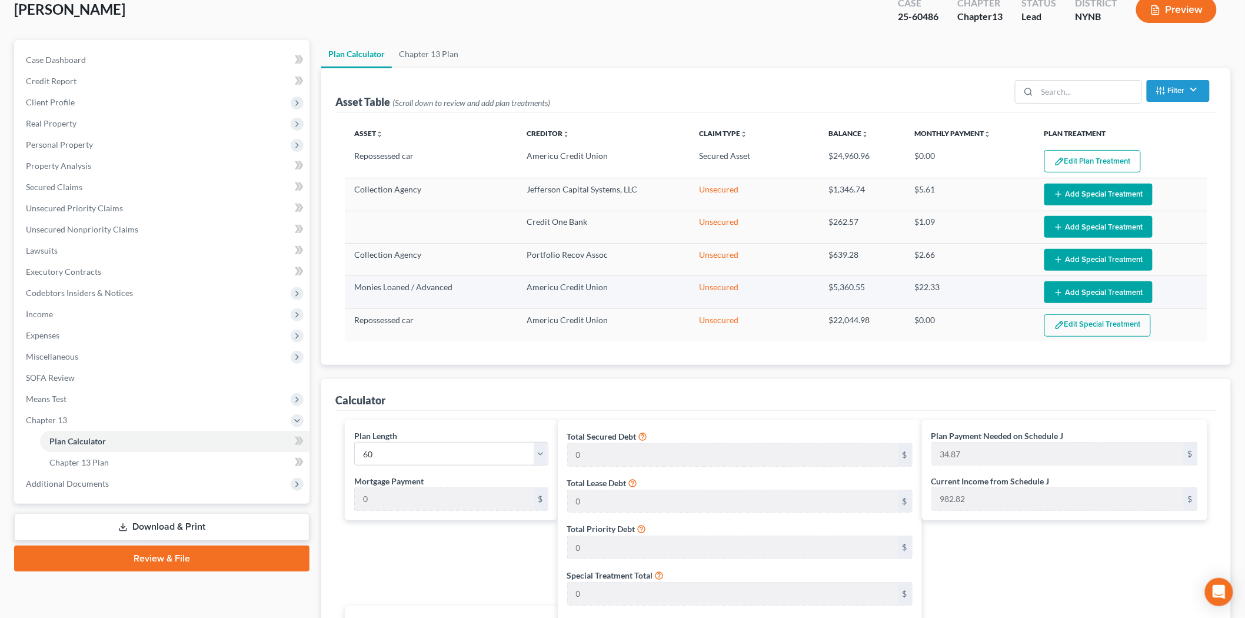
click at [1095, 294] on button "Add Special Treatment" at bounding box center [1098, 292] width 108 height 22
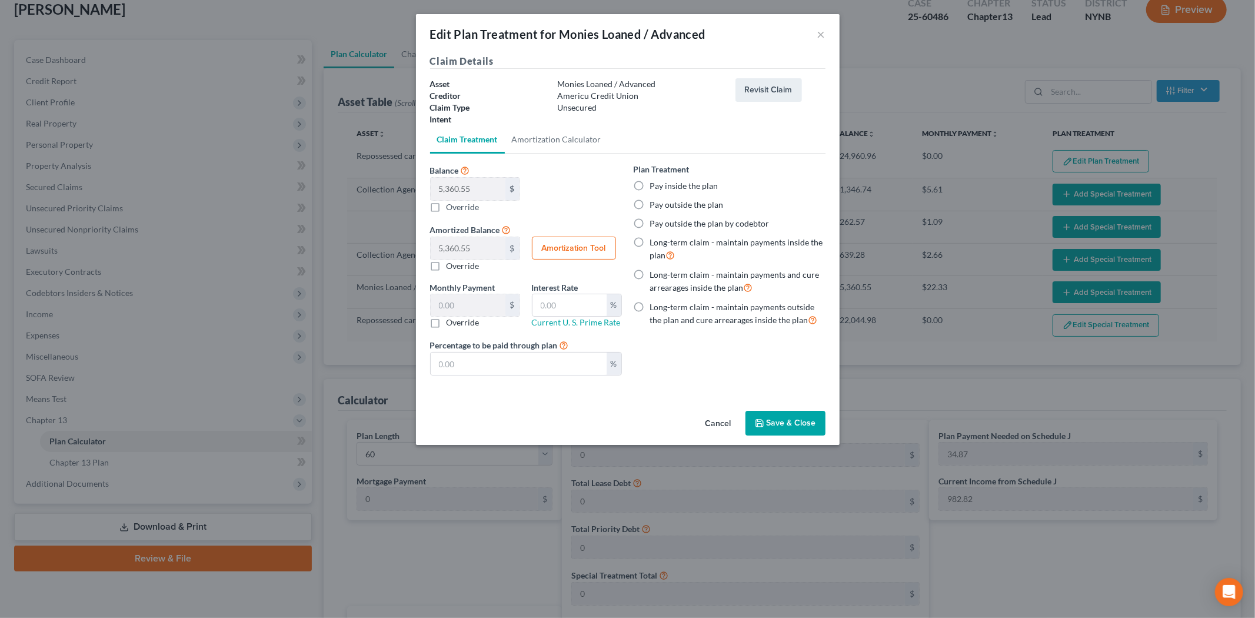
click at [668, 179] on div "Plan Treatment Pay inside the plan Pay outside the plan Pay outside the plan by…" at bounding box center [730, 245] width 192 height 164
click at [688, 189] on label "Pay inside the plan" at bounding box center [684, 186] width 68 height 12
click at [662, 188] on input "Pay inside the plan" at bounding box center [659, 184] width 8 height 8
radio input "true"
click at [785, 414] on button "Save & Close" at bounding box center [785, 423] width 80 height 25
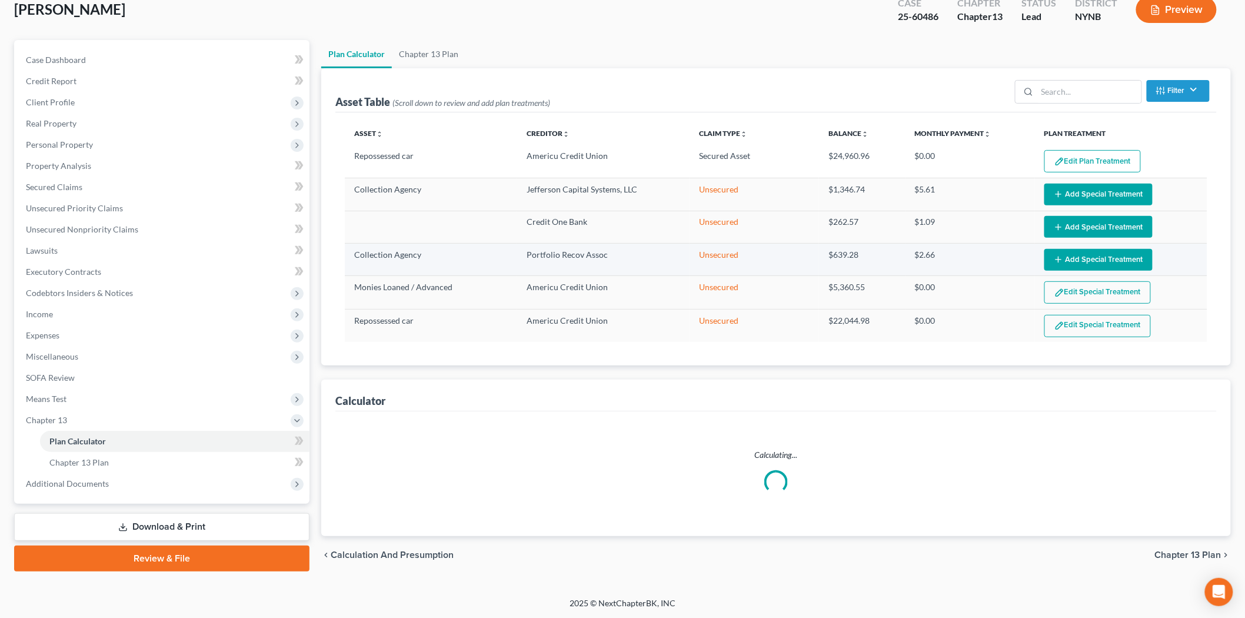
click at [1082, 254] on button "Add Special Treatment" at bounding box center [1098, 260] width 108 height 22
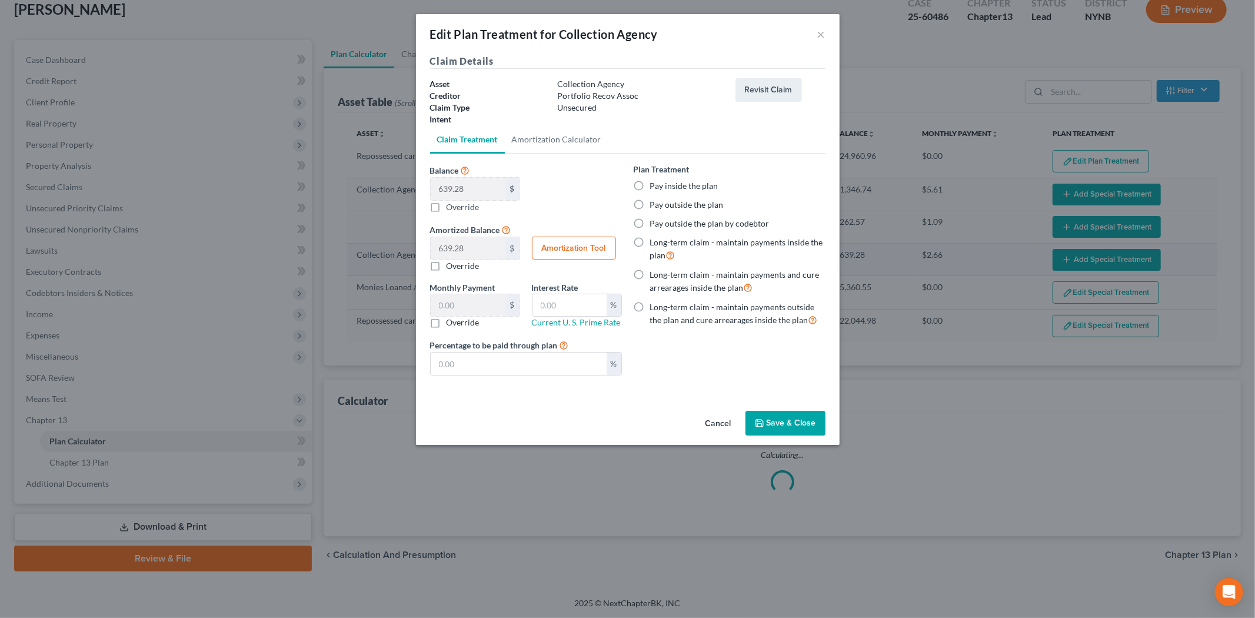
select select "59"
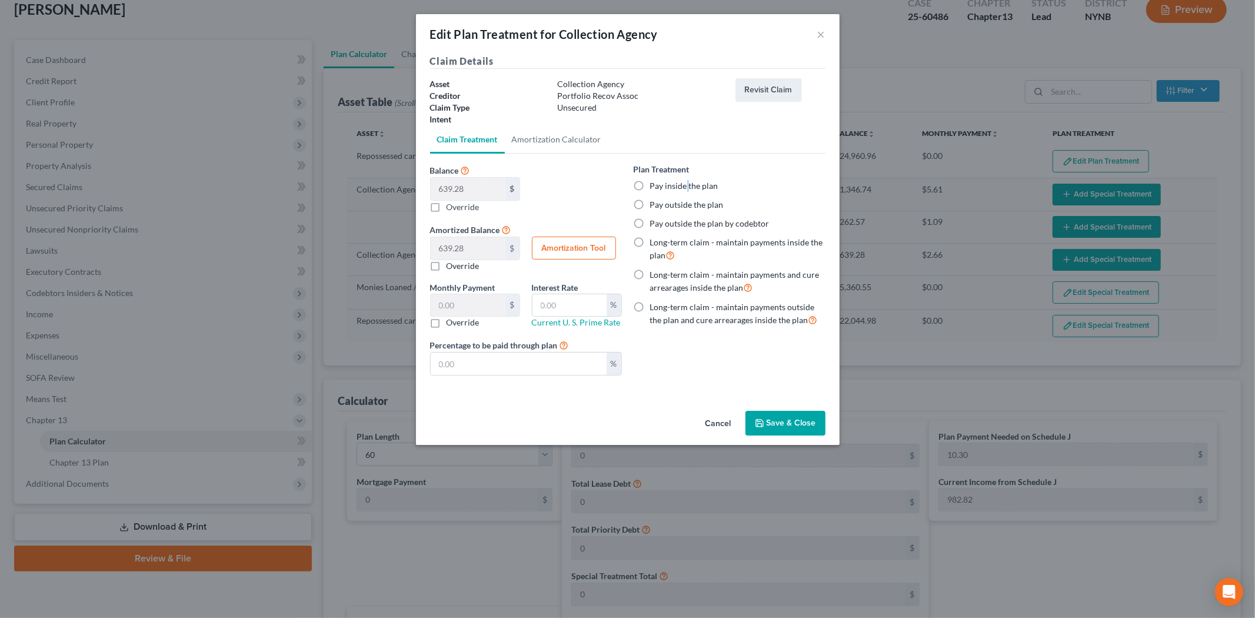
click at [685, 185] on label "Pay inside the plan" at bounding box center [684, 186] width 68 height 12
click at [650, 186] on label "Pay inside the plan" at bounding box center [684, 186] width 68 height 12
click at [655, 186] on input "Pay inside the plan" at bounding box center [659, 184] width 8 height 8
radio input "true"
click at [767, 418] on button "Save & Close" at bounding box center [785, 423] width 80 height 25
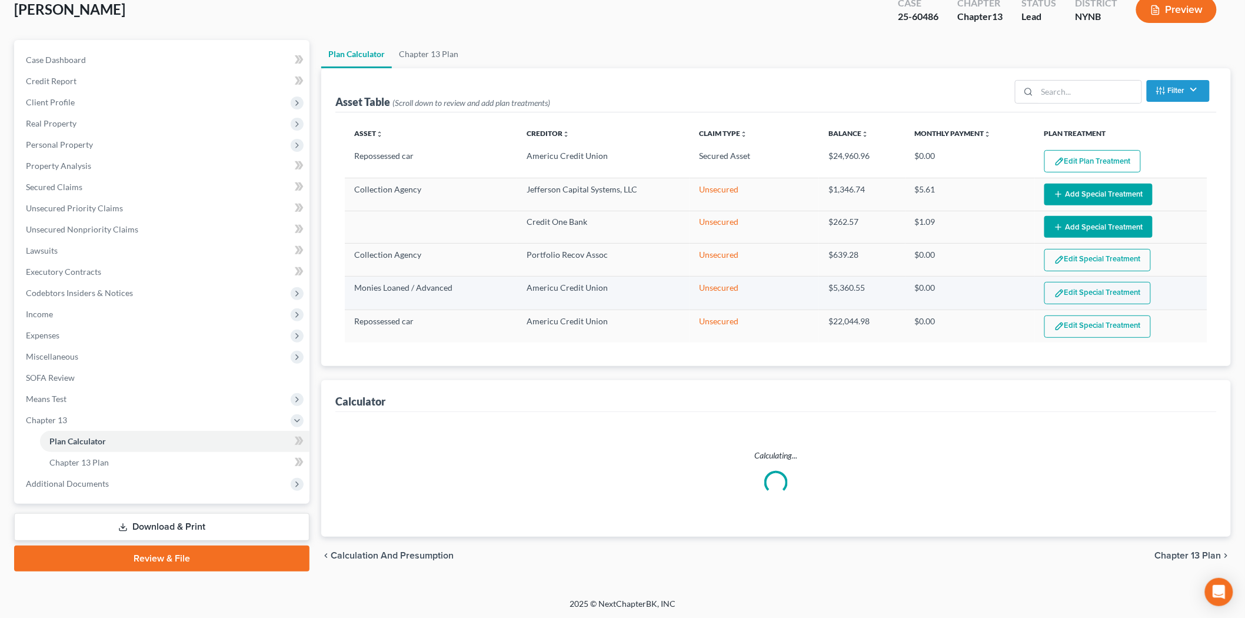
select select "59"
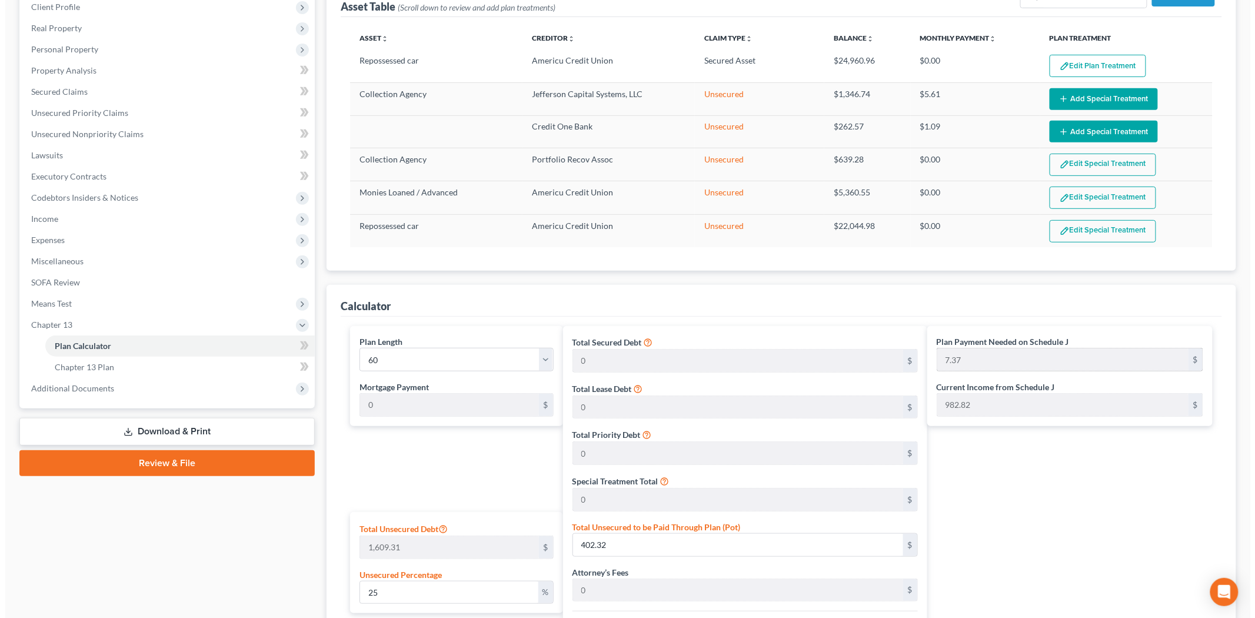
scroll to position [126, 0]
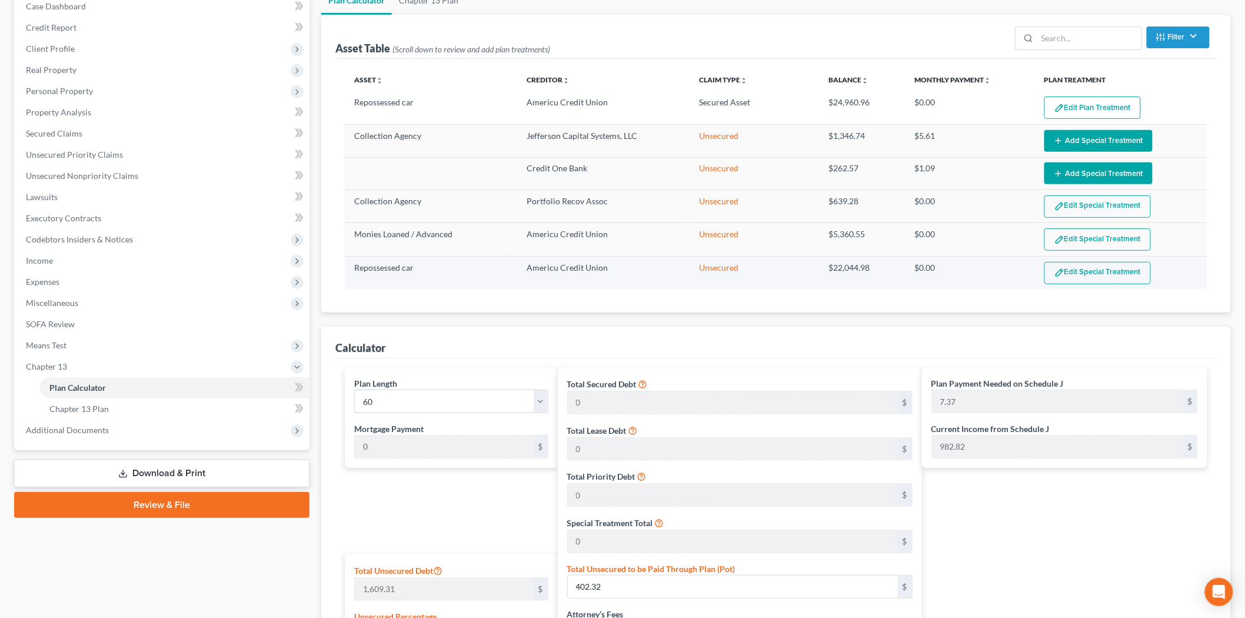
click at [1072, 272] on button "Edit Special Treatment" at bounding box center [1097, 273] width 106 height 22
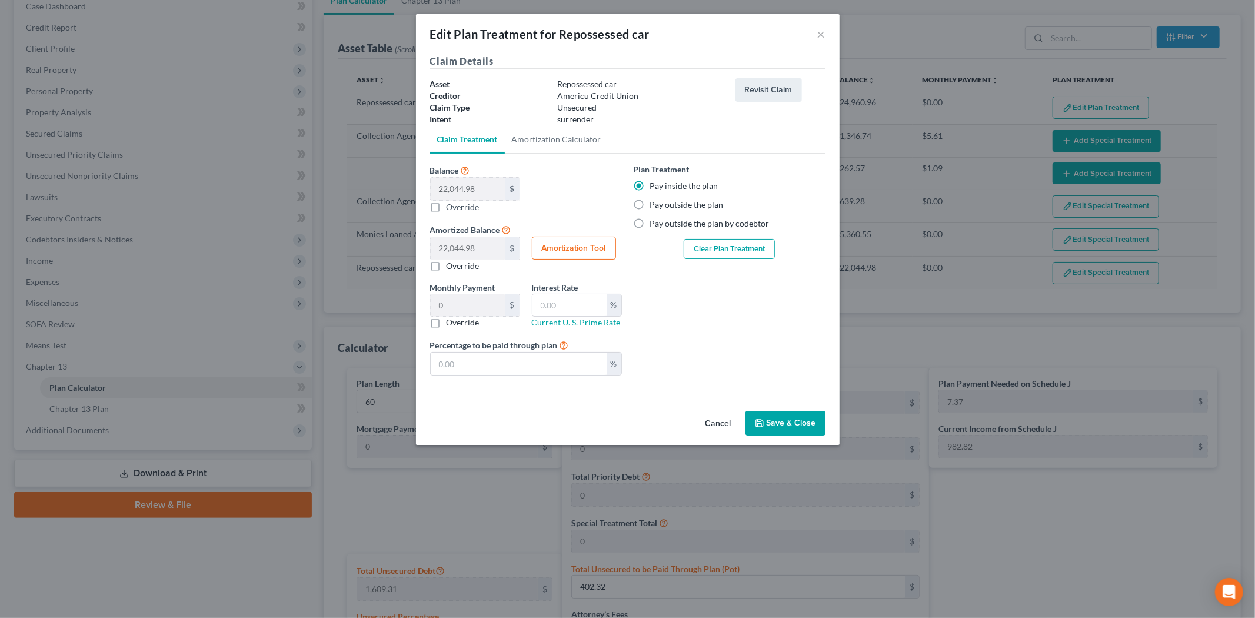
click at [695, 251] on button "Clear Plan Treatment" at bounding box center [729, 249] width 91 height 20
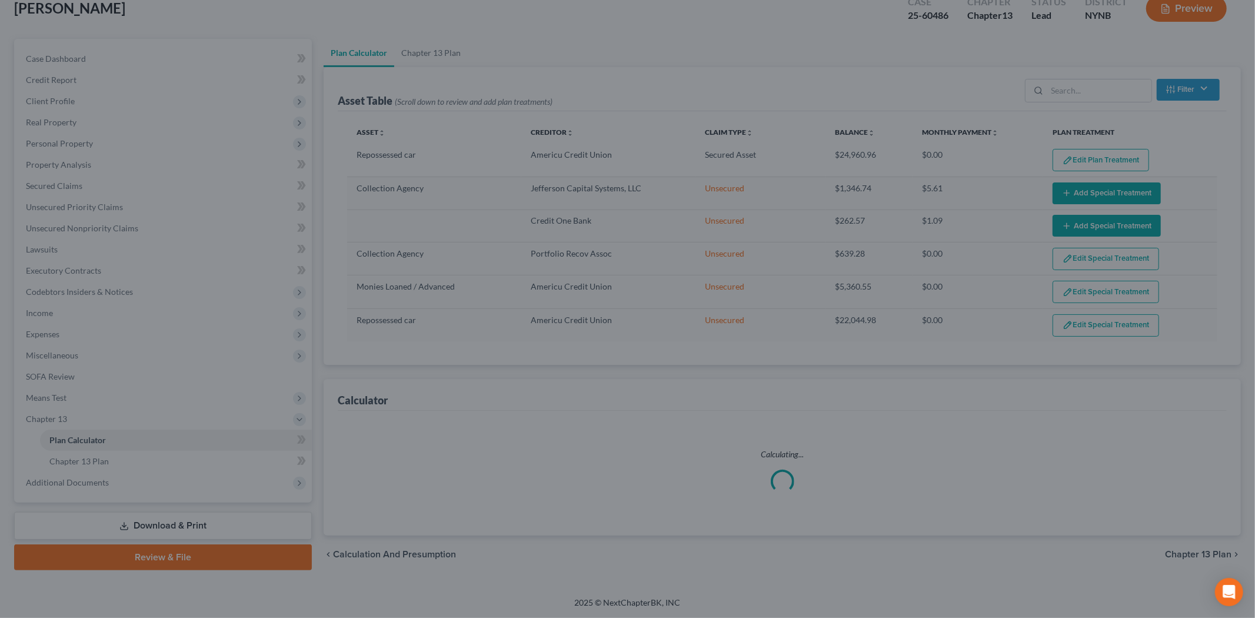
scroll to position [74, 0]
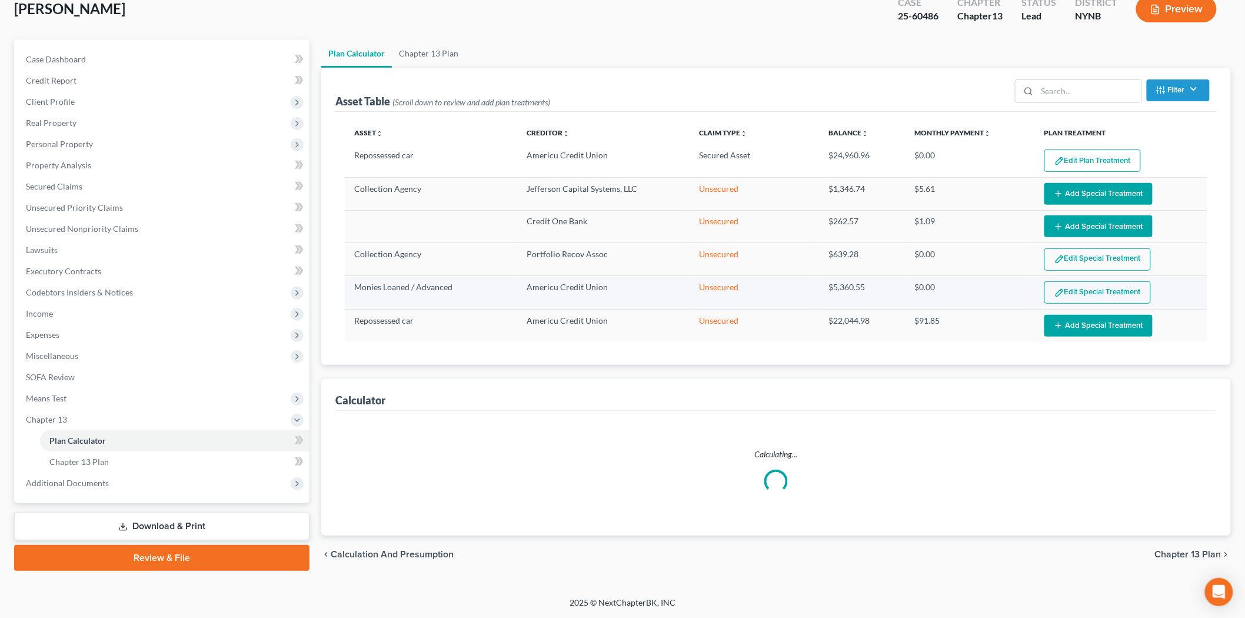
click at [1051, 296] on button "Edit Special Treatment" at bounding box center [1097, 292] width 106 height 22
select select "59"
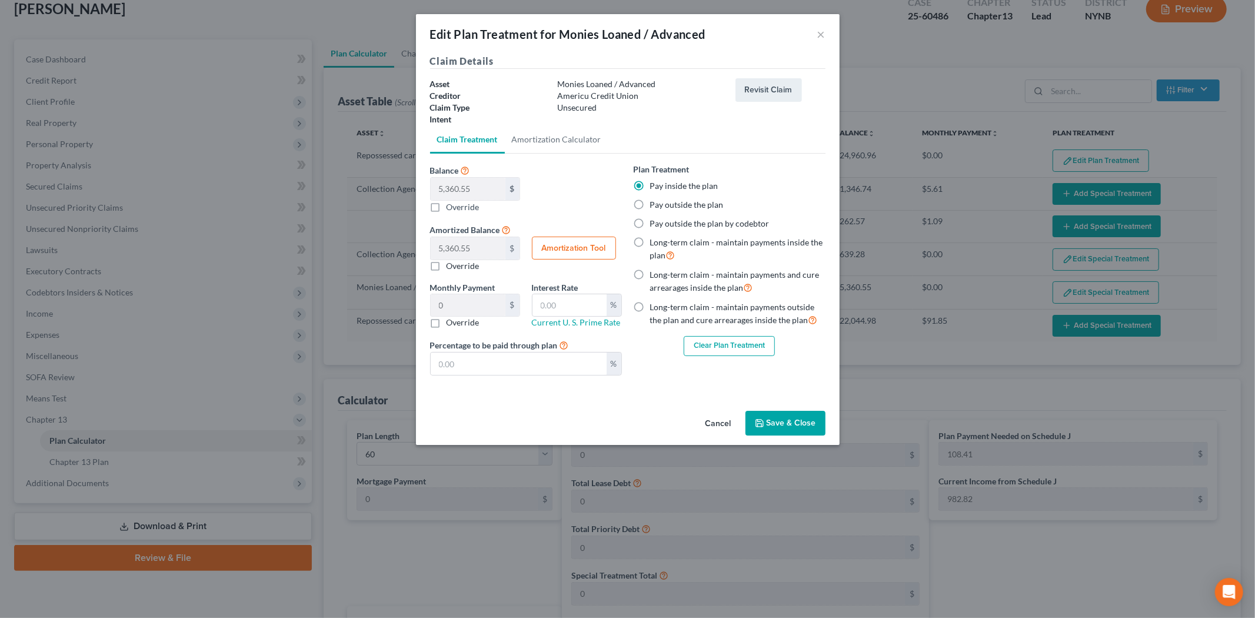
click at [733, 351] on button "Clear Plan Treatment" at bounding box center [729, 346] width 91 height 20
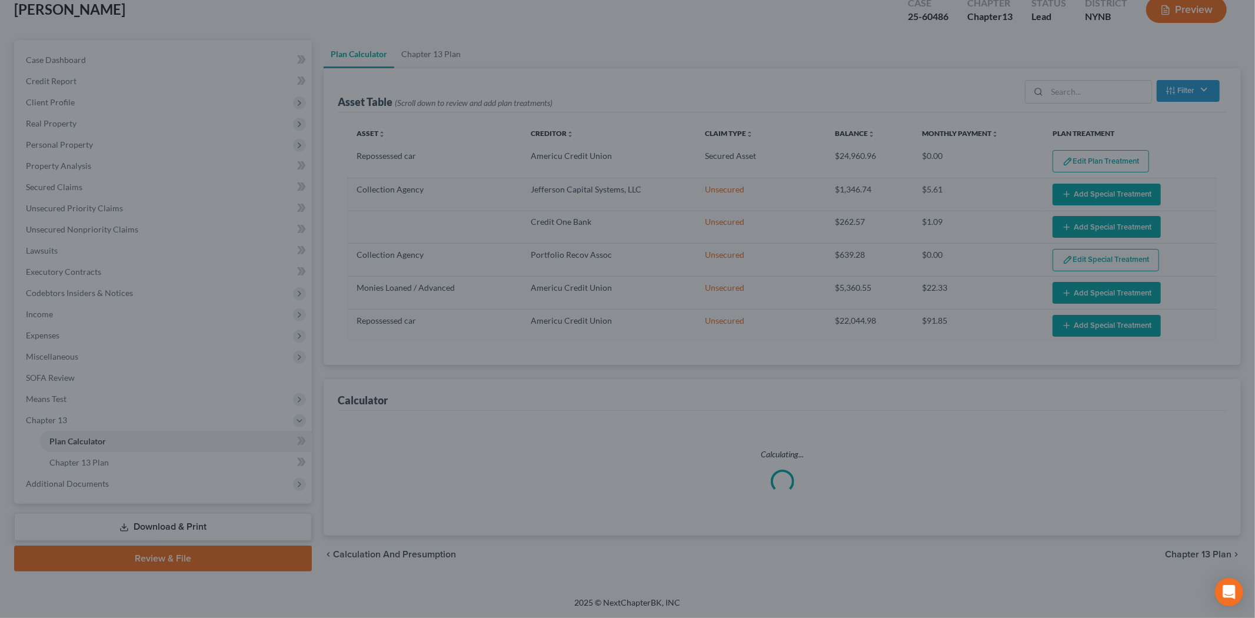
scroll to position [73, 0]
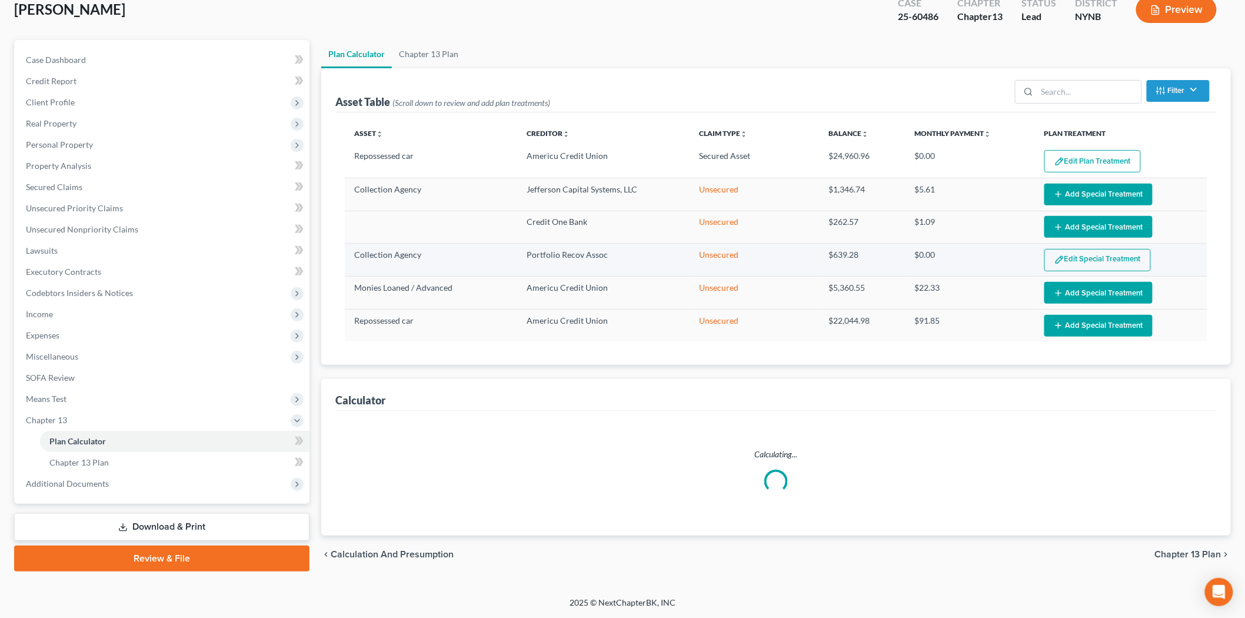
click at [1085, 267] on button "Edit Special Treatment" at bounding box center [1097, 260] width 106 height 22
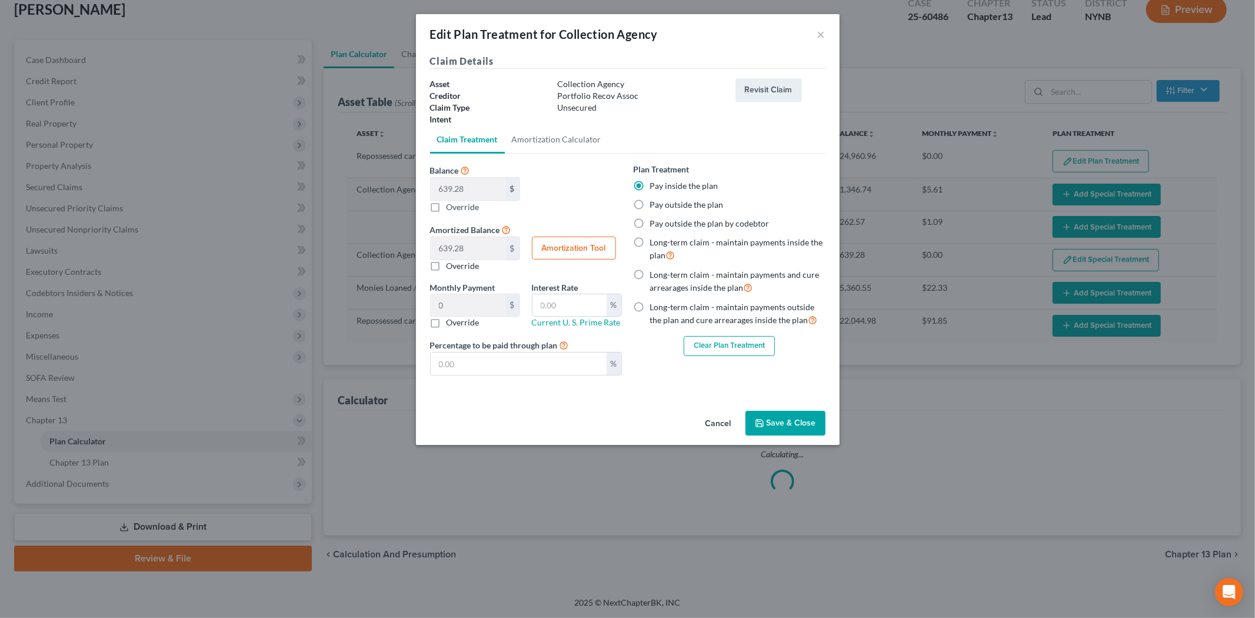
select select "59"
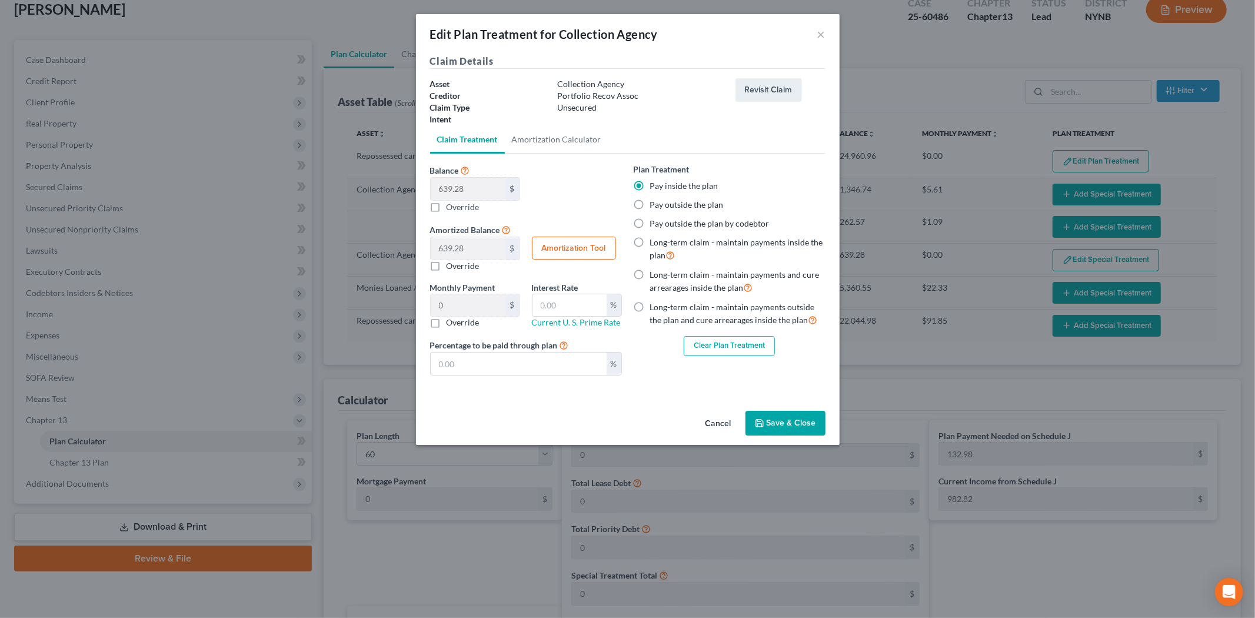
click at [722, 347] on button "Clear Plan Treatment" at bounding box center [729, 346] width 91 height 20
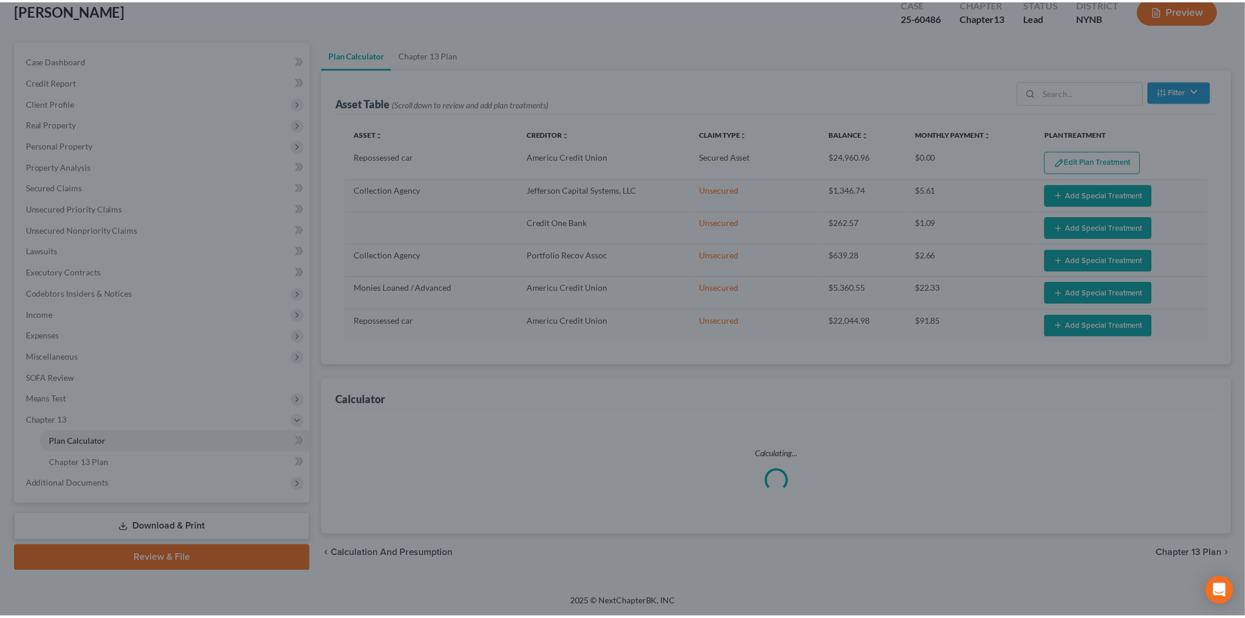
scroll to position [72, 0]
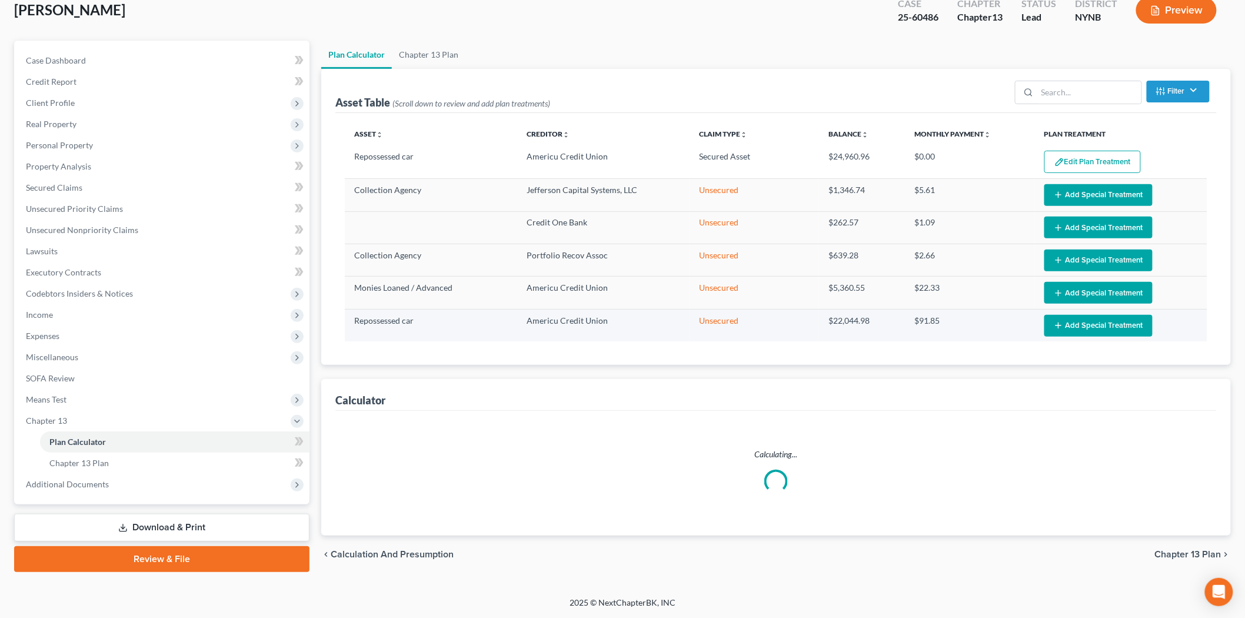
select select "59"
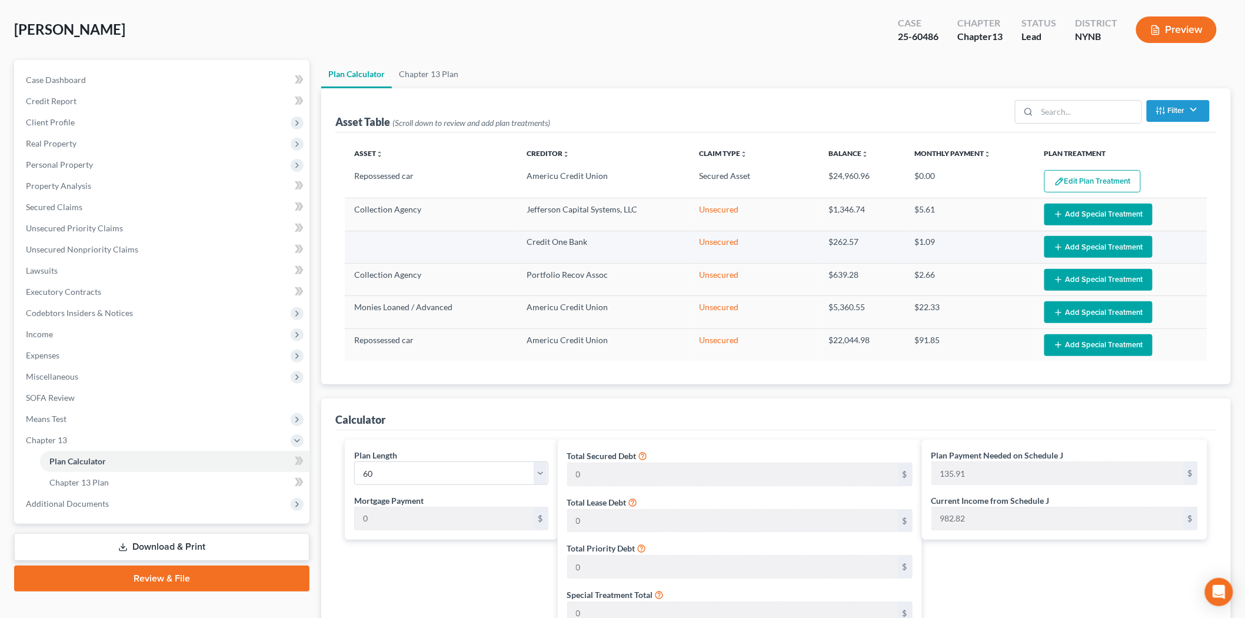
scroll to position [0, 0]
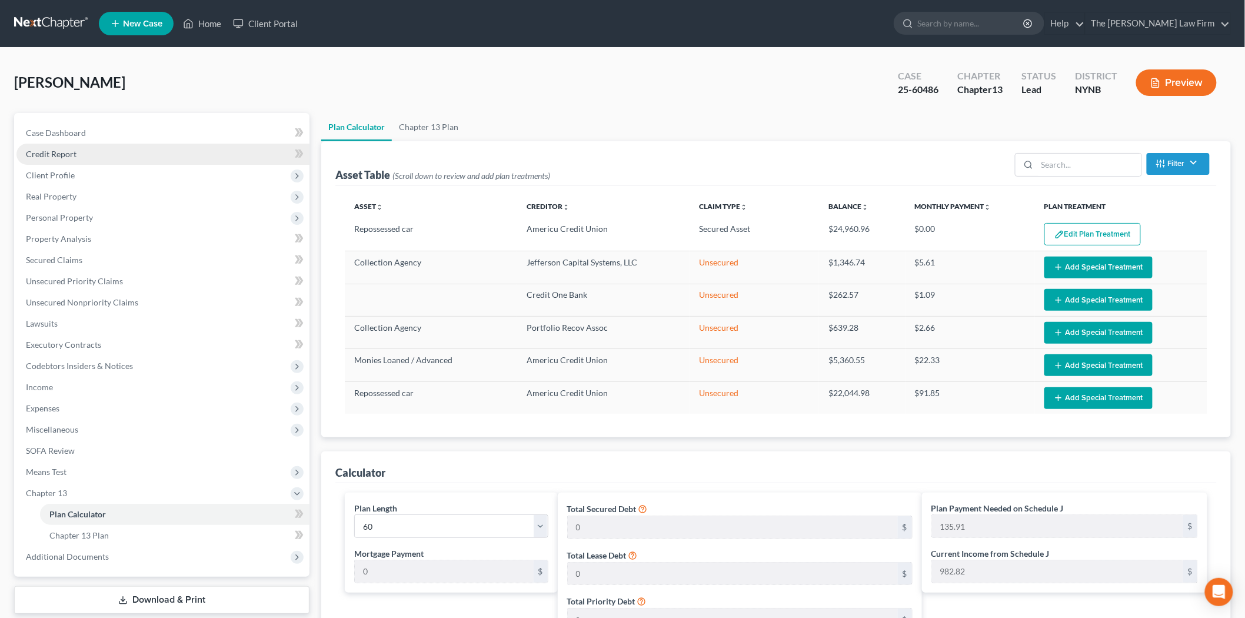
click at [63, 151] on span "Credit Report" at bounding box center [51, 154] width 51 height 10
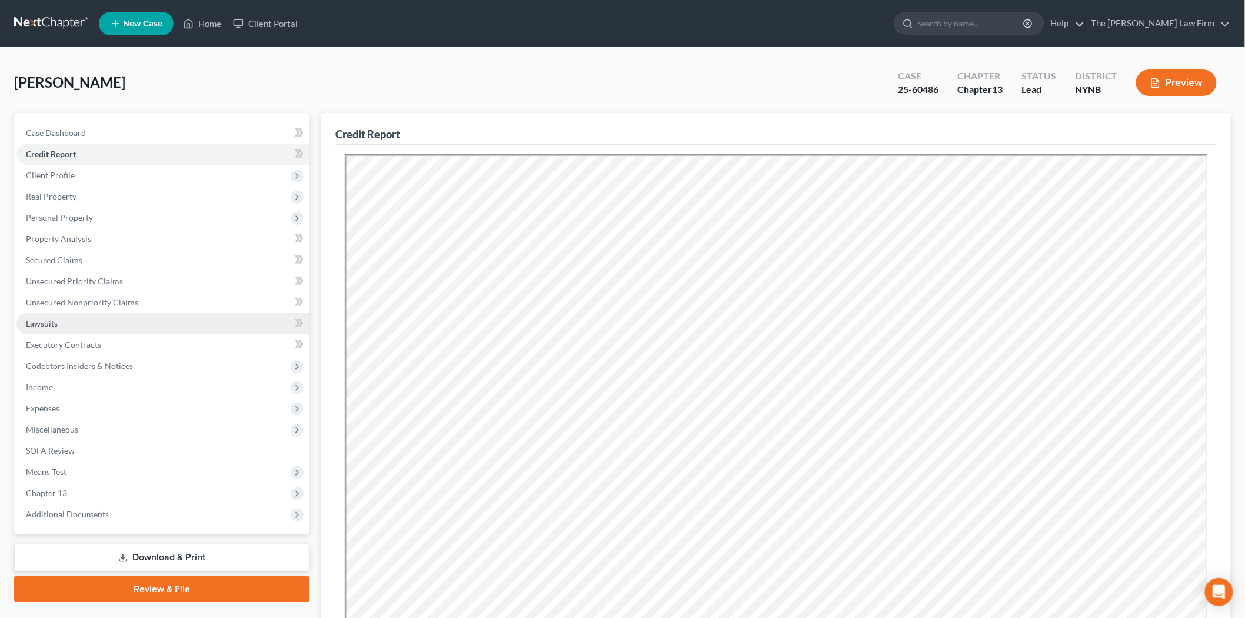
click at [72, 327] on link "Lawsuits" at bounding box center [162, 323] width 293 height 21
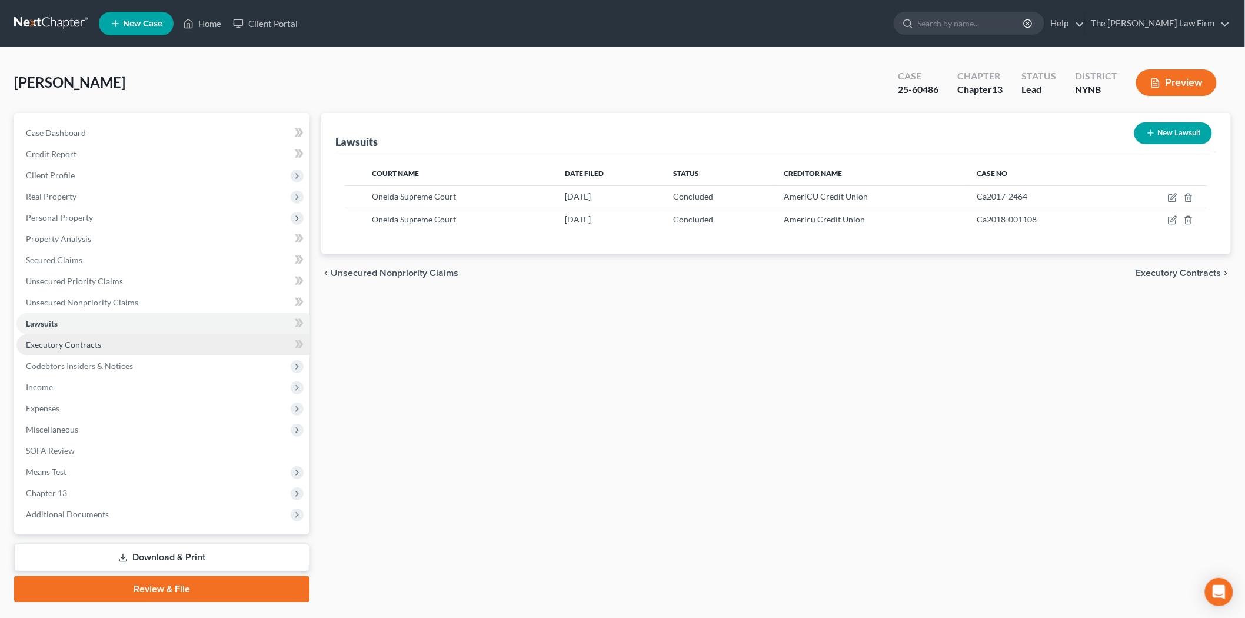
click at [84, 349] on link "Executory Contracts" at bounding box center [162, 344] width 293 height 21
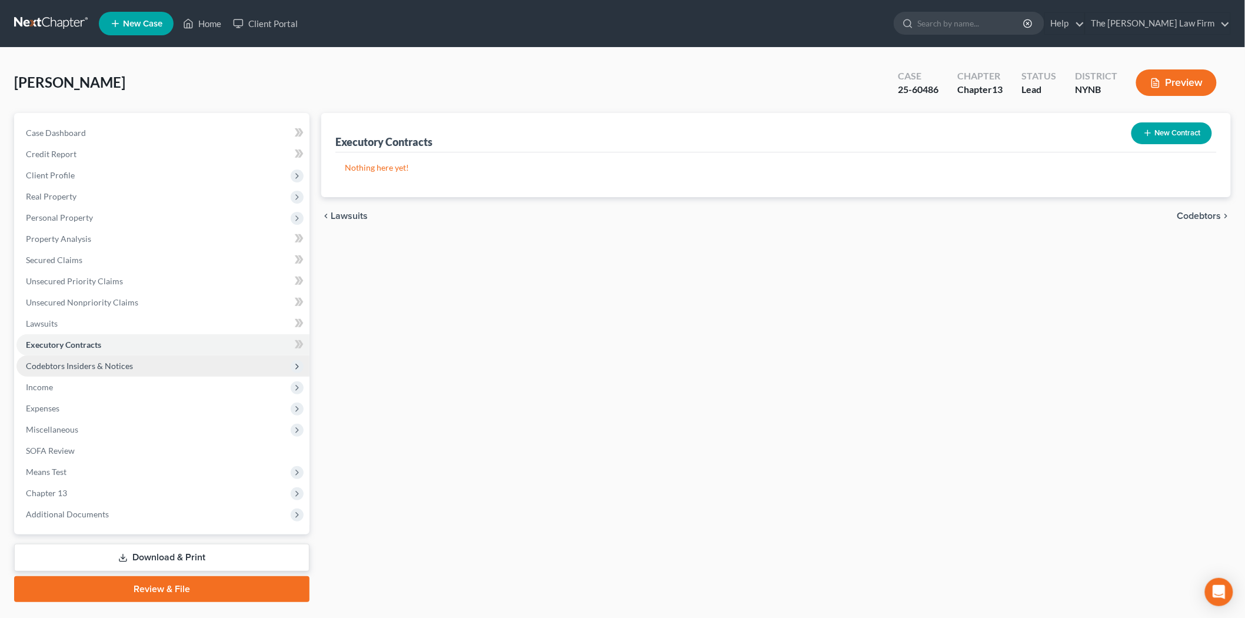
click at [82, 369] on span "Codebtors Insiders & Notices" at bounding box center [162, 365] width 293 height 21
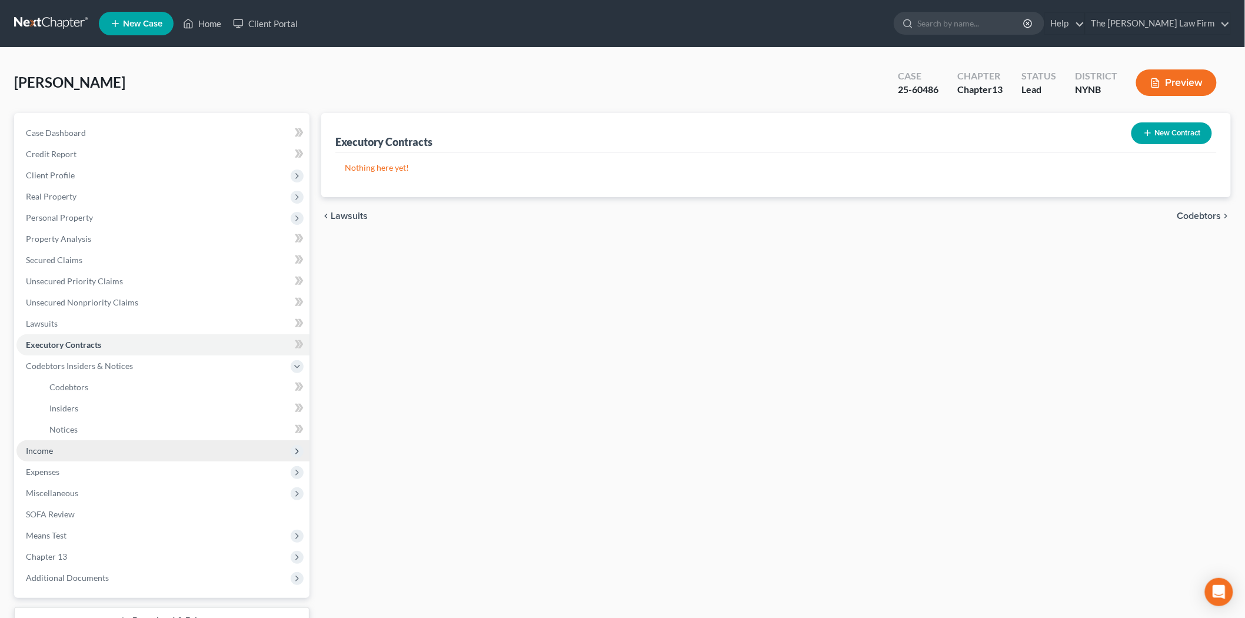
click at [57, 443] on span "Income" at bounding box center [162, 450] width 293 height 21
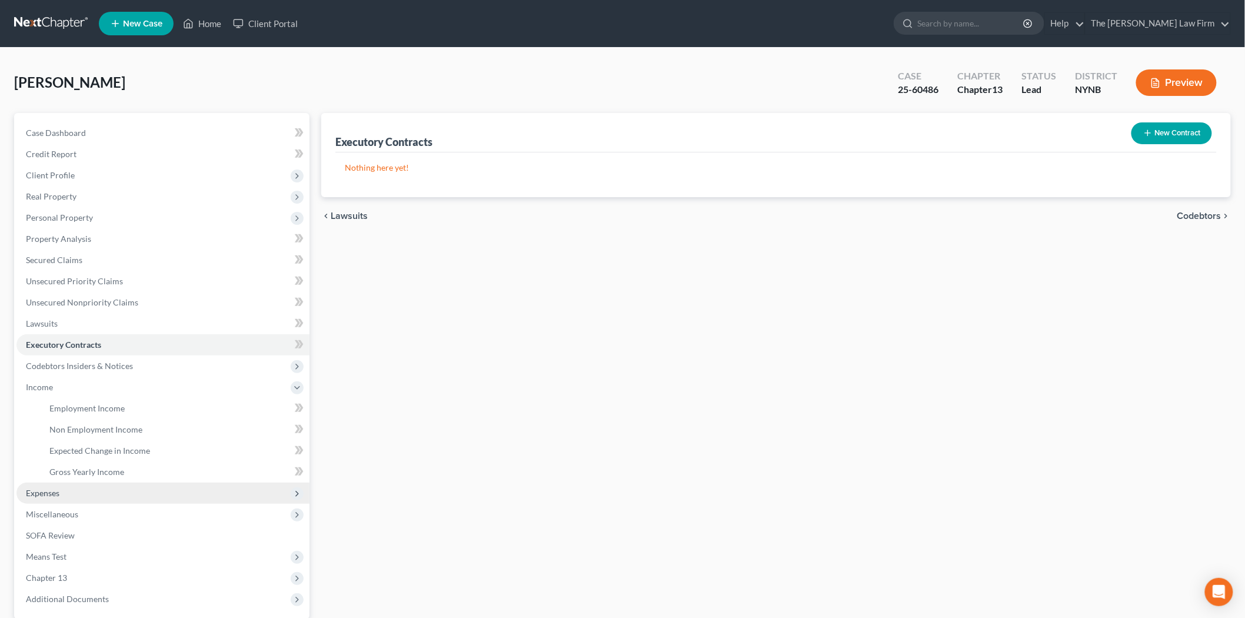
click at [75, 491] on span "Expenses" at bounding box center [162, 492] width 293 height 21
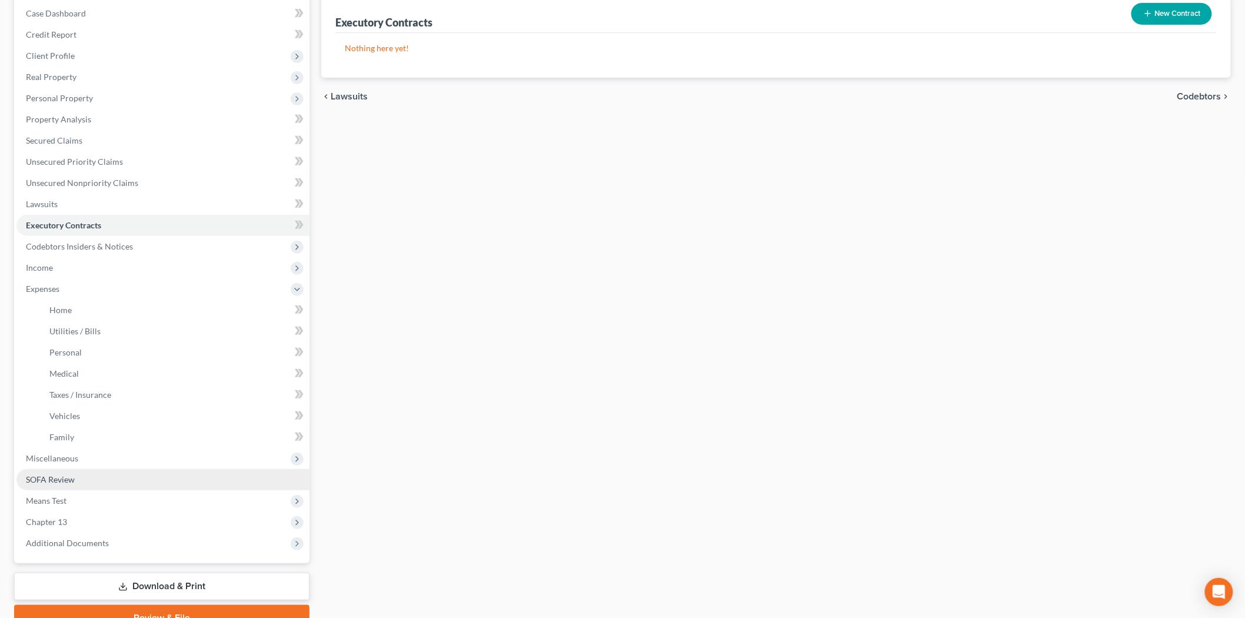
scroll to position [131, 0]
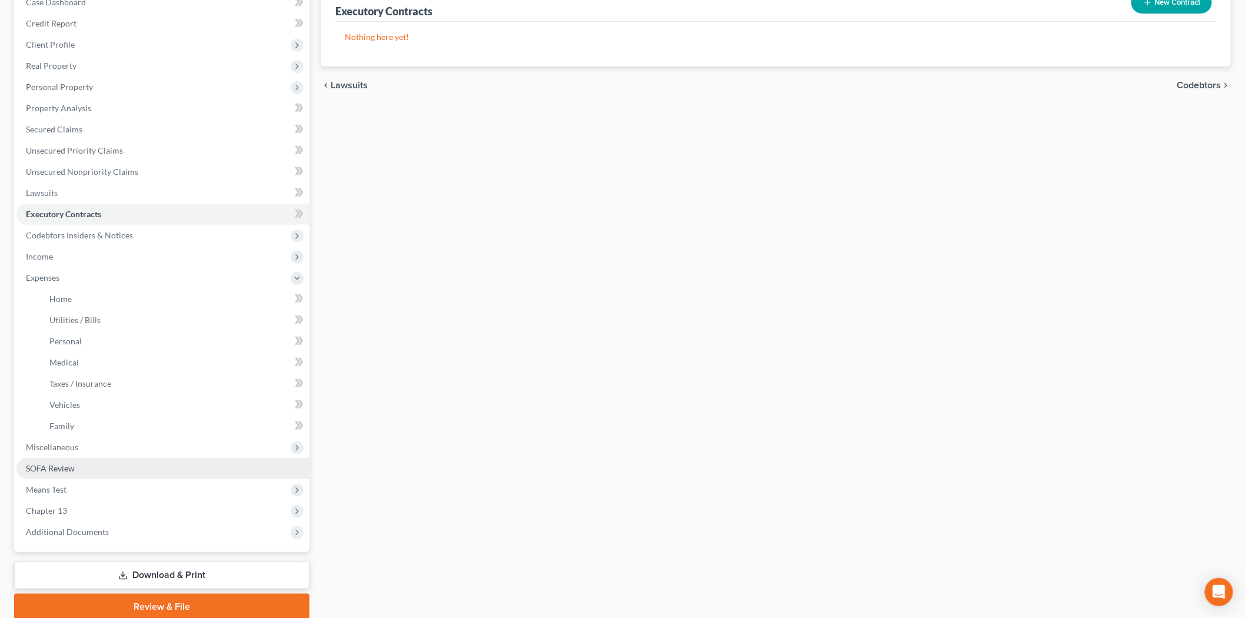
click at [69, 458] on link "SOFA Review" at bounding box center [162, 468] width 293 height 21
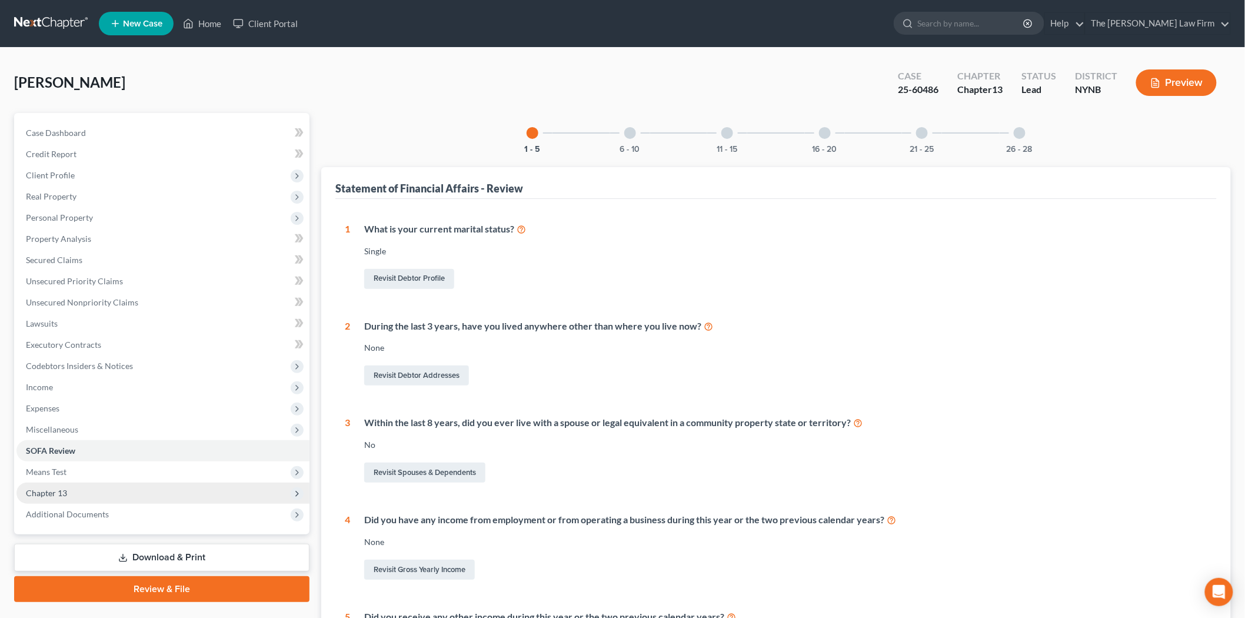
click at [92, 482] on span "Chapter 13" at bounding box center [162, 492] width 293 height 21
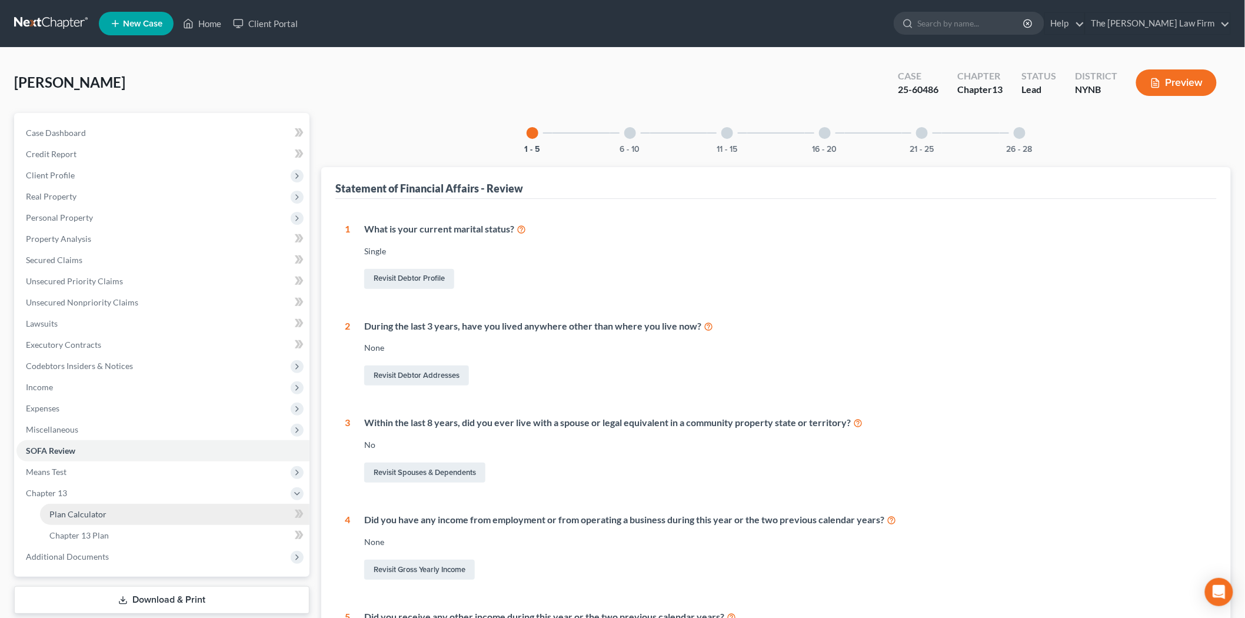
click at [119, 516] on link "Plan Calculator" at bounding box center [174, 514] width 269 height 21
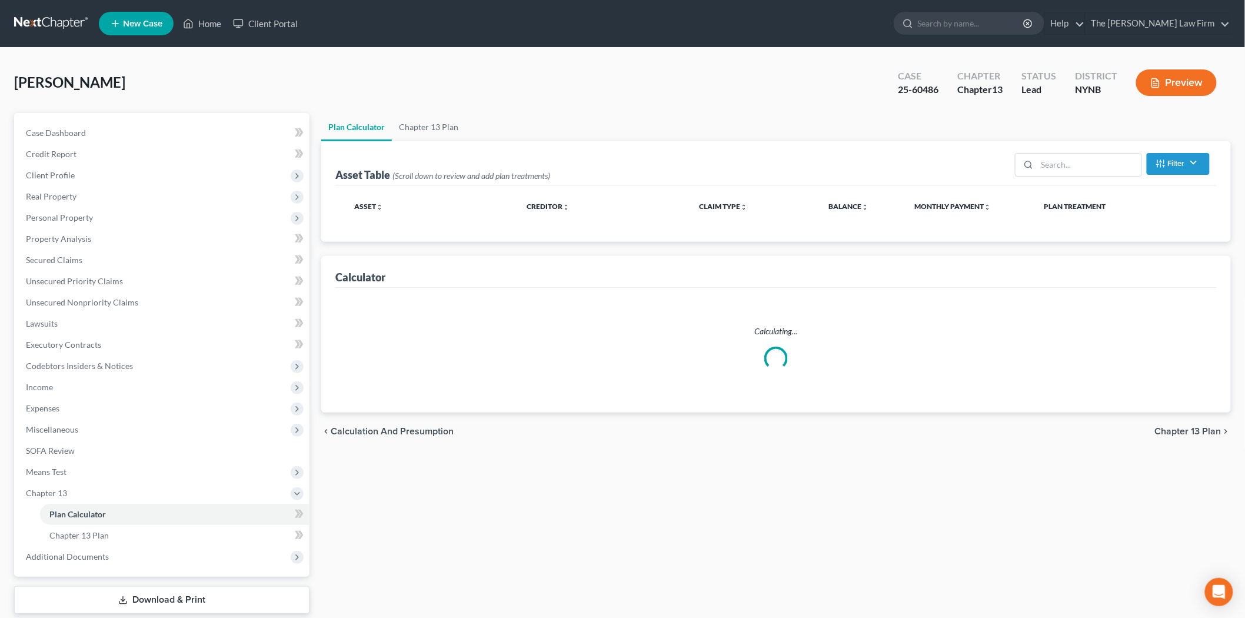
select select "59"
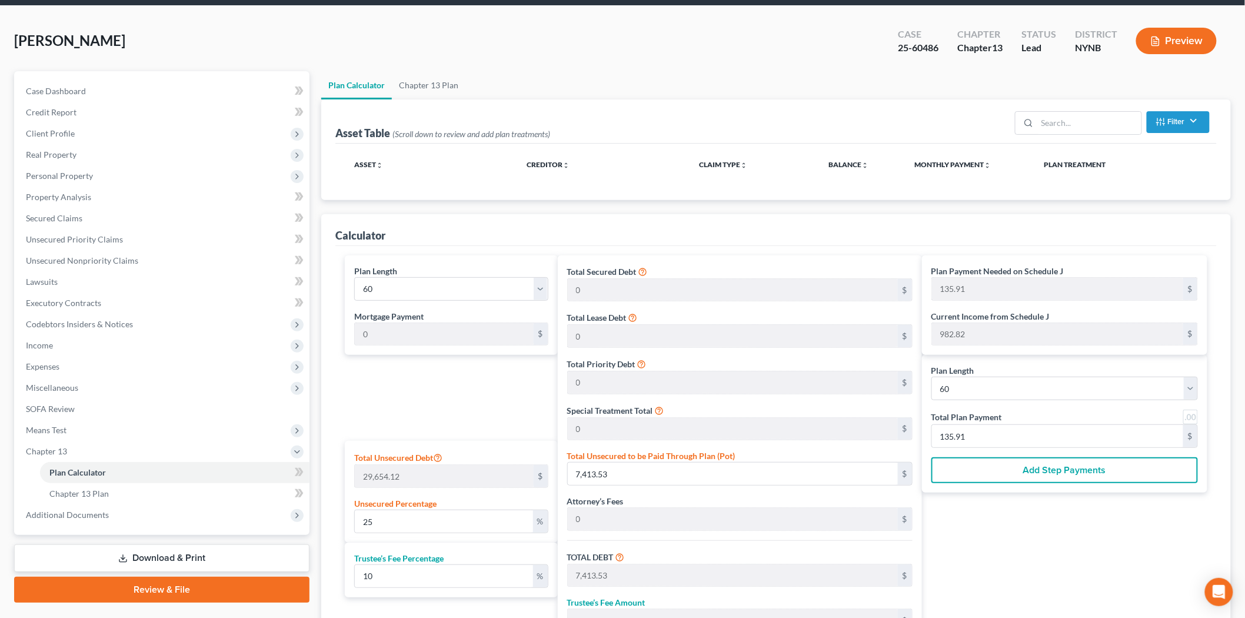
scroll to position [65, 0]
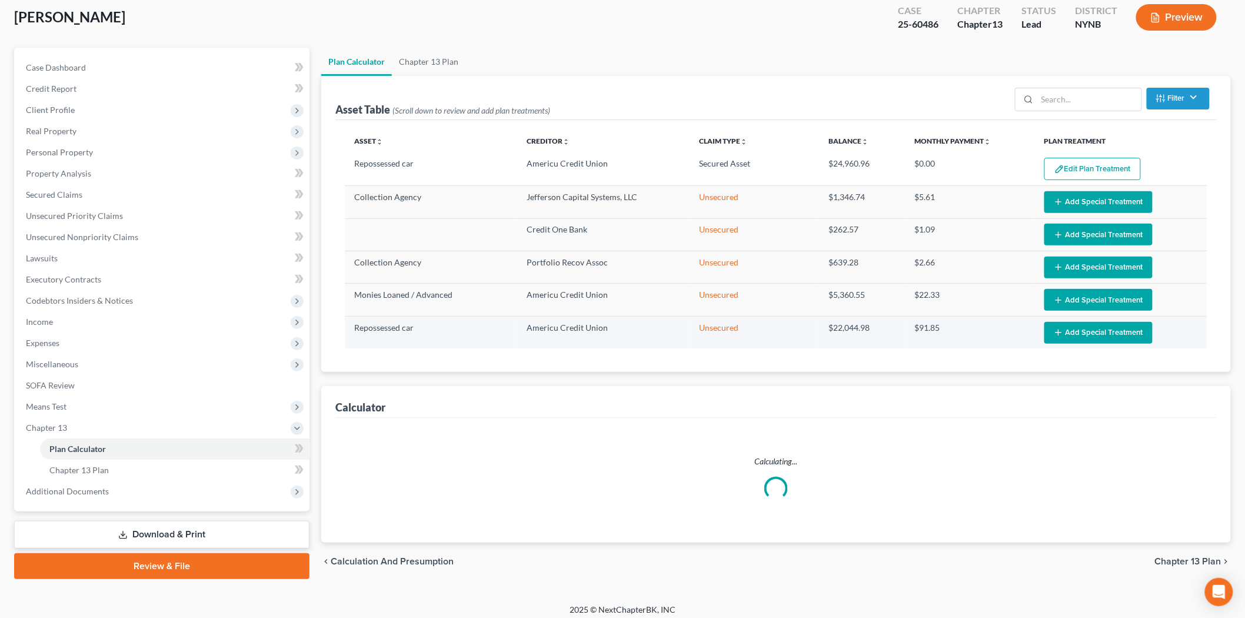
select select "59"
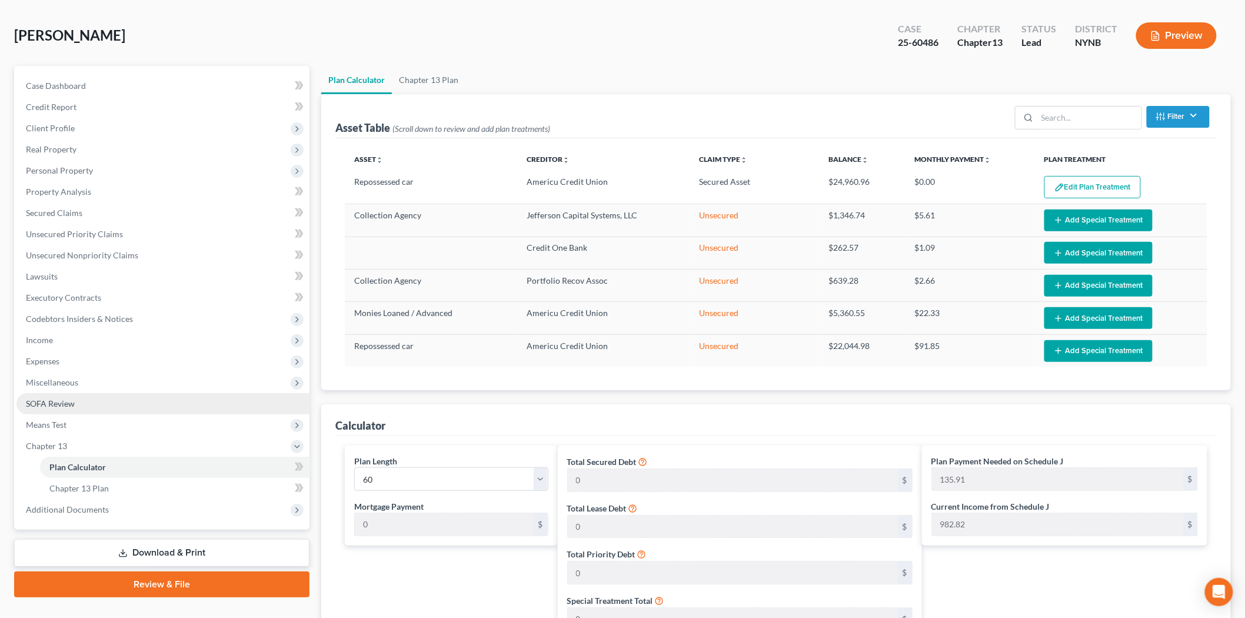
scroll to position [0, 0]
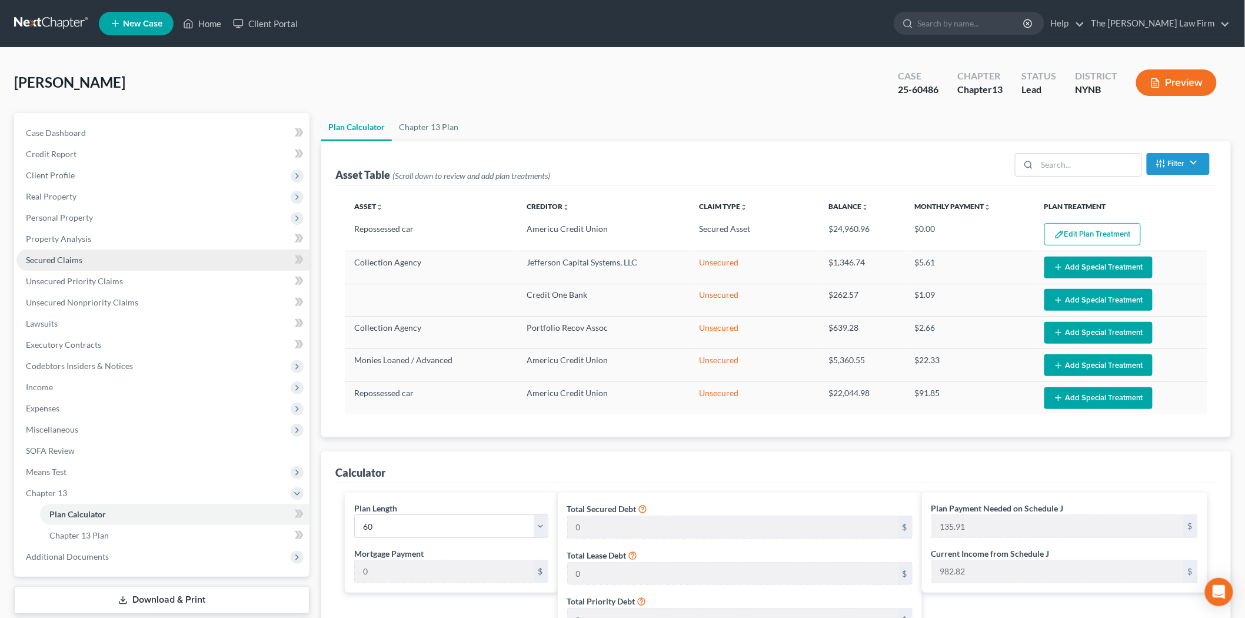
click at [69, 263] on span "Secured Claims" at bounding box center [54, 260] width 56 height 10
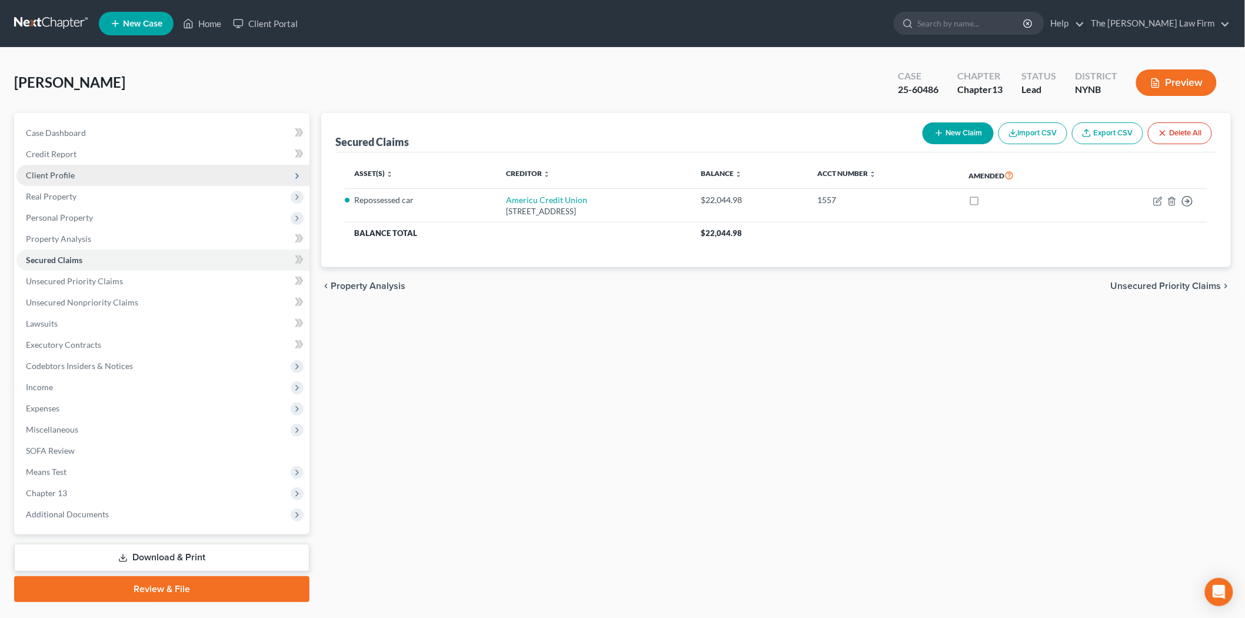
click at [102, 174] on span "Client Profile" at bounding box center [162, 175] width 293 height 21
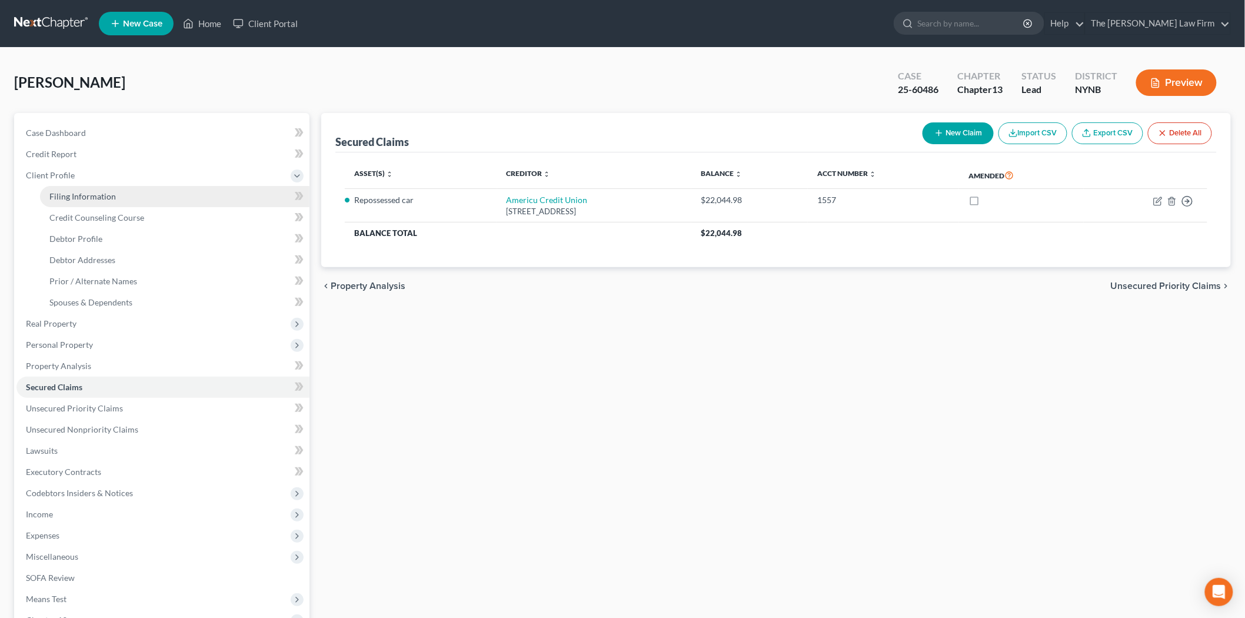
click at [109, 191] on span "Filing Information" at bounding box center [82, 196] width 66 height 10
select select "1"
select select "0"
select select "3"
select select "54"
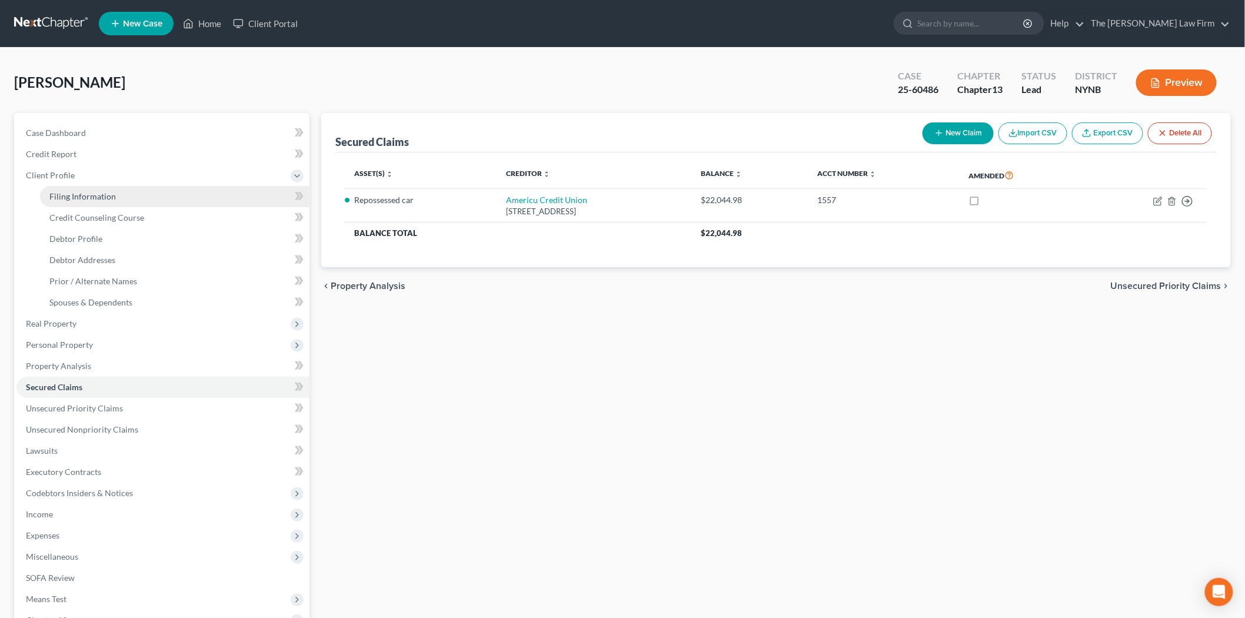
select select "0"
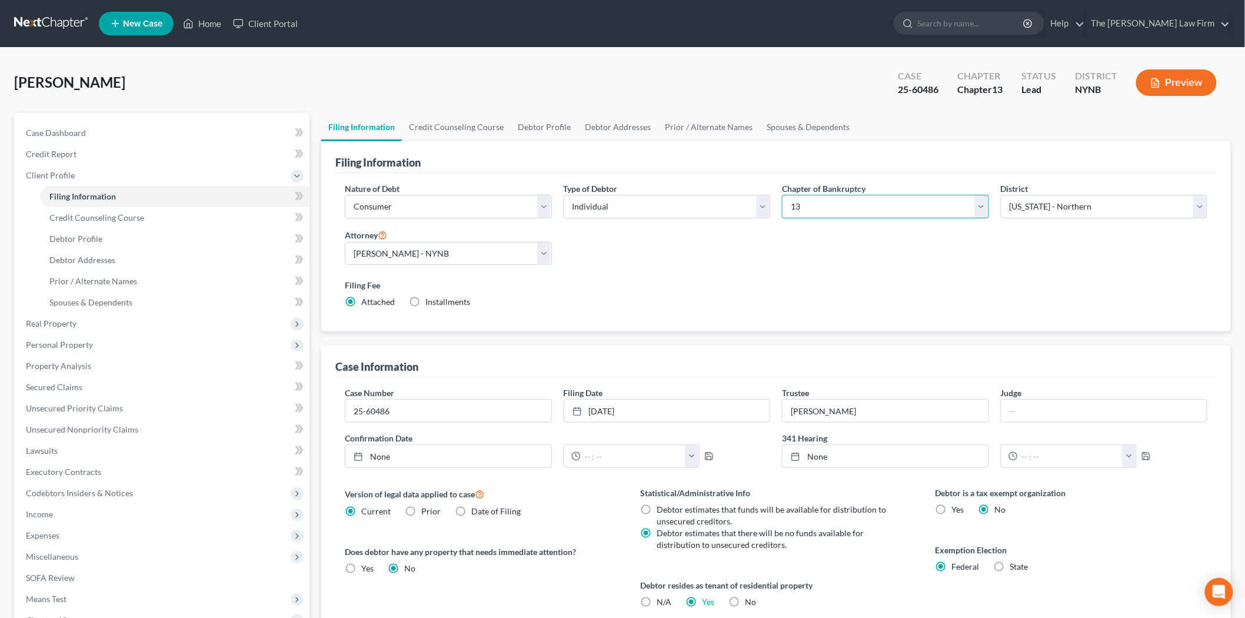
click at [850, 209] on select "Select 7 11 12 13" at bounding box center [885, 207] width 207 height 24
select select "0"
click at [782, 195] on select "Select 7 11 12 13" at bounding box center [885, 207] width 207 height 24
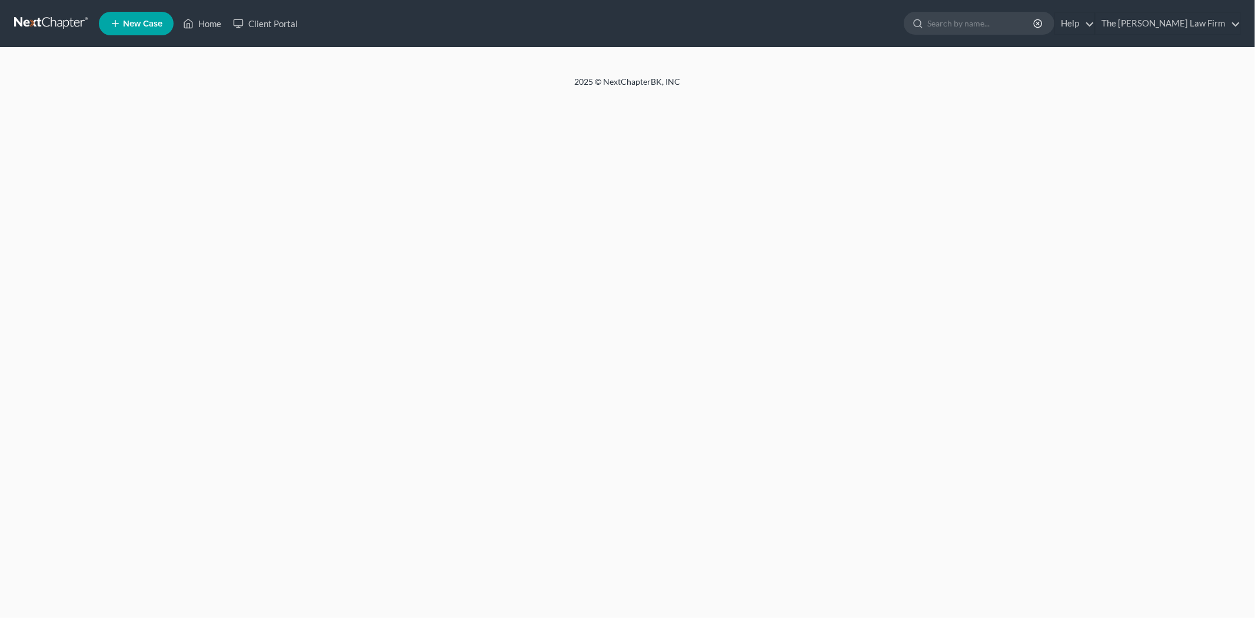
select select "1"
select select "0"
select select "54"
select select "0"
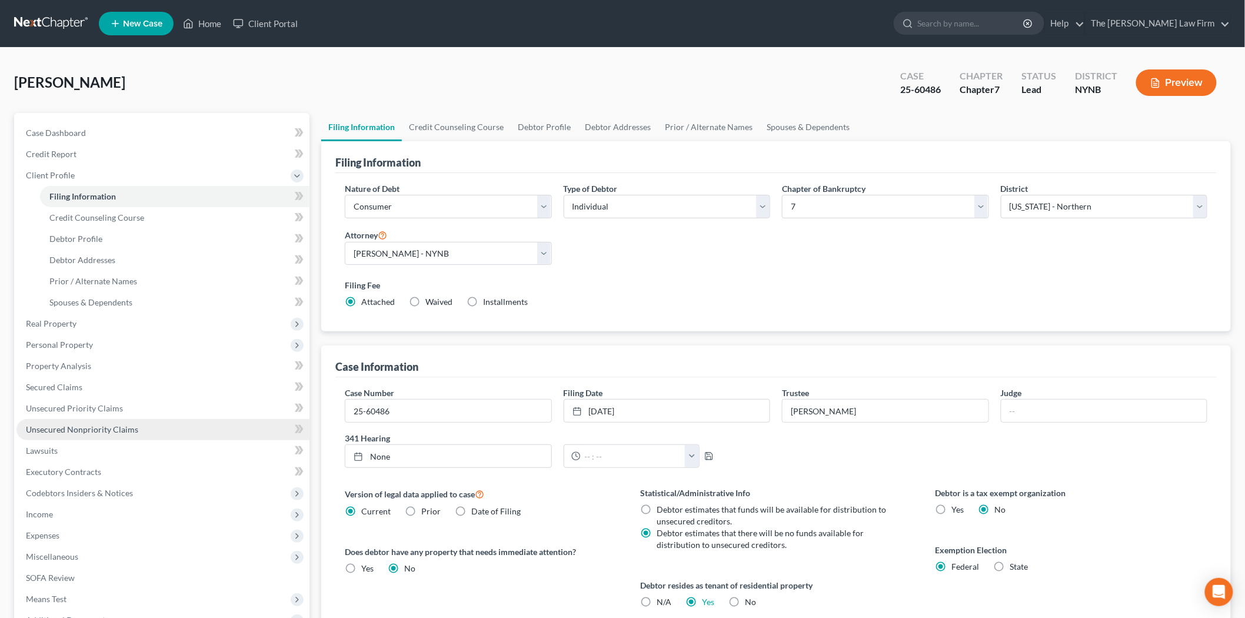
click at [75, 427] on span "Unsecured Nonpriority Claims" at bounding box center [82, 429] width 112 height 10
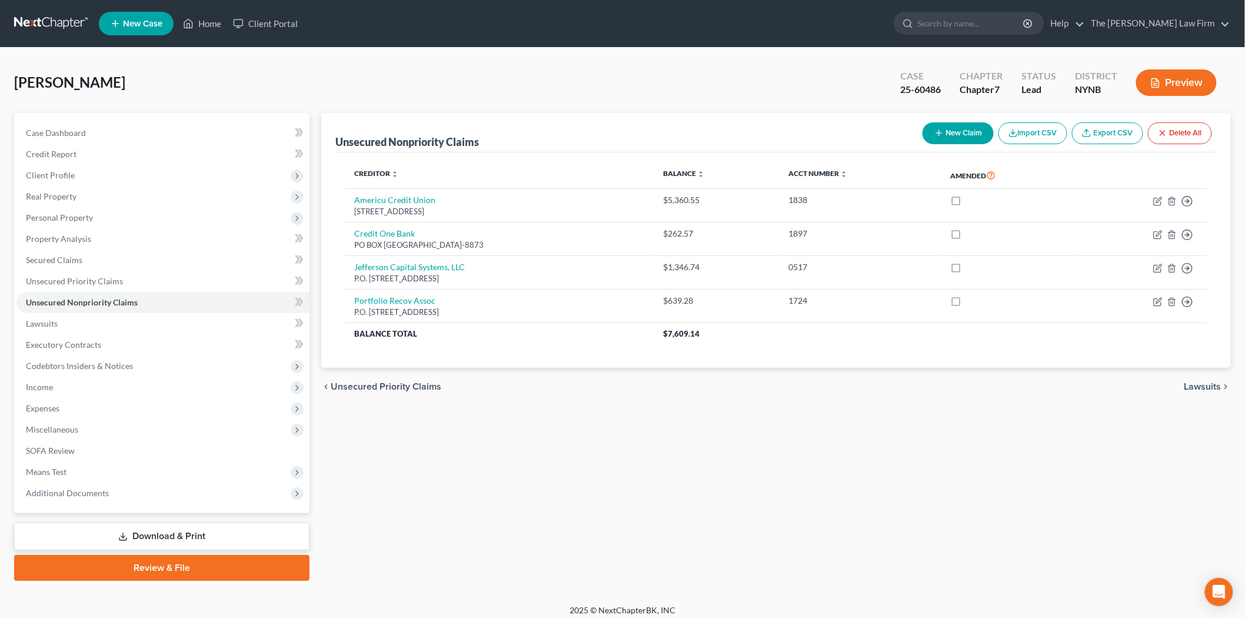
click at [934, 134] on icon "button" at bounding box center [938, 132] width 9 height 9
select select "0"
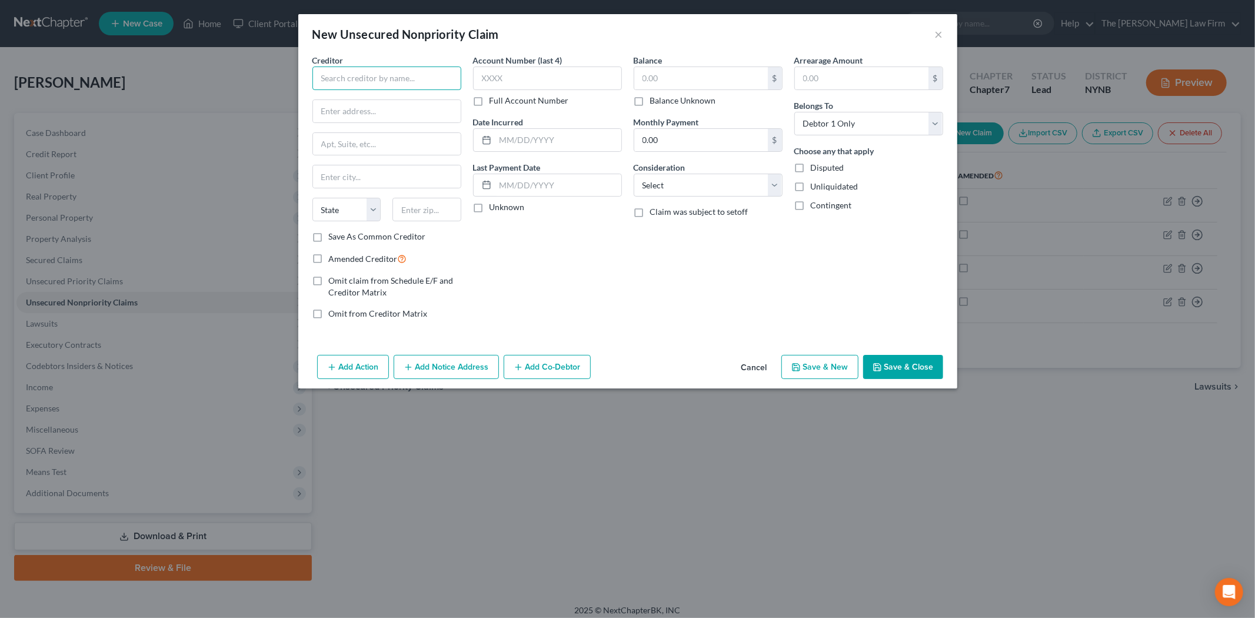
click at [438, 76] on input "text" at bounding box center [386, 78] width 149 height 24
click at [377, 112] on div "[STREET_ADDRESS]" at bounding box center [383, 110] width 122 height 10
type input "AmeriCU"
type input "[STREET_ADDRESS]"
type input "Suite 360"
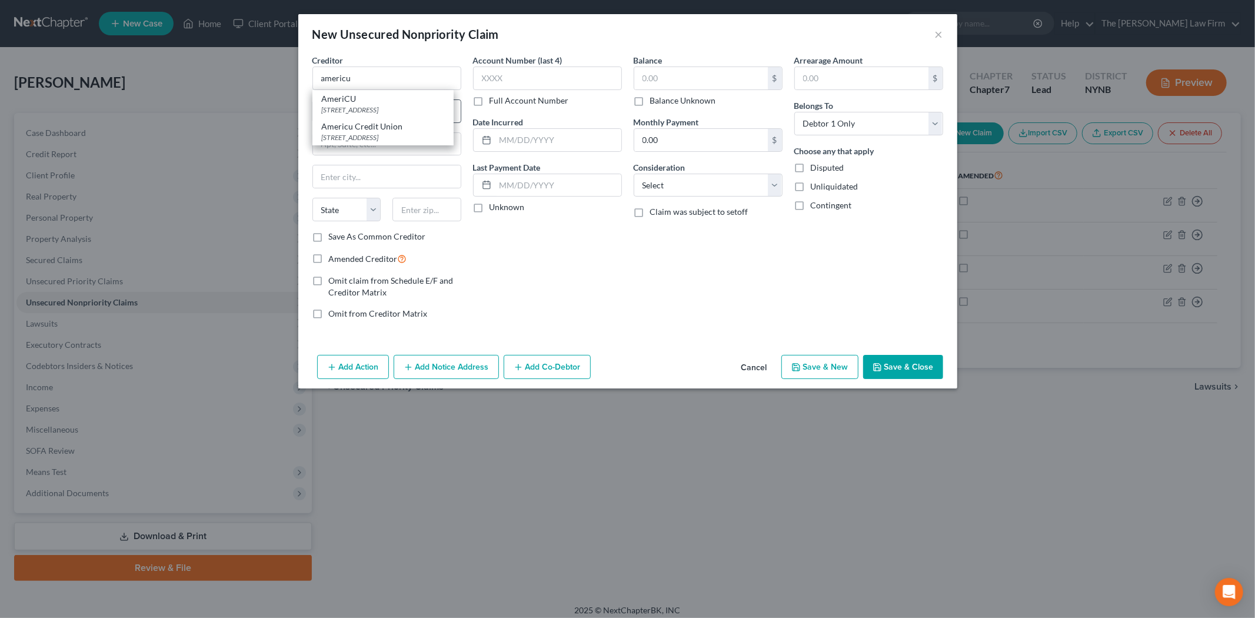
type input "[GEOGRAPHIC_DATA]"
select select "14"
type input "60047"
click at [525, 74] on input "text" at bounding box center [547, 78] width 149 height 24
click at [653, 83] on input "text" at bounding box center [701, 78] width 134 height 22
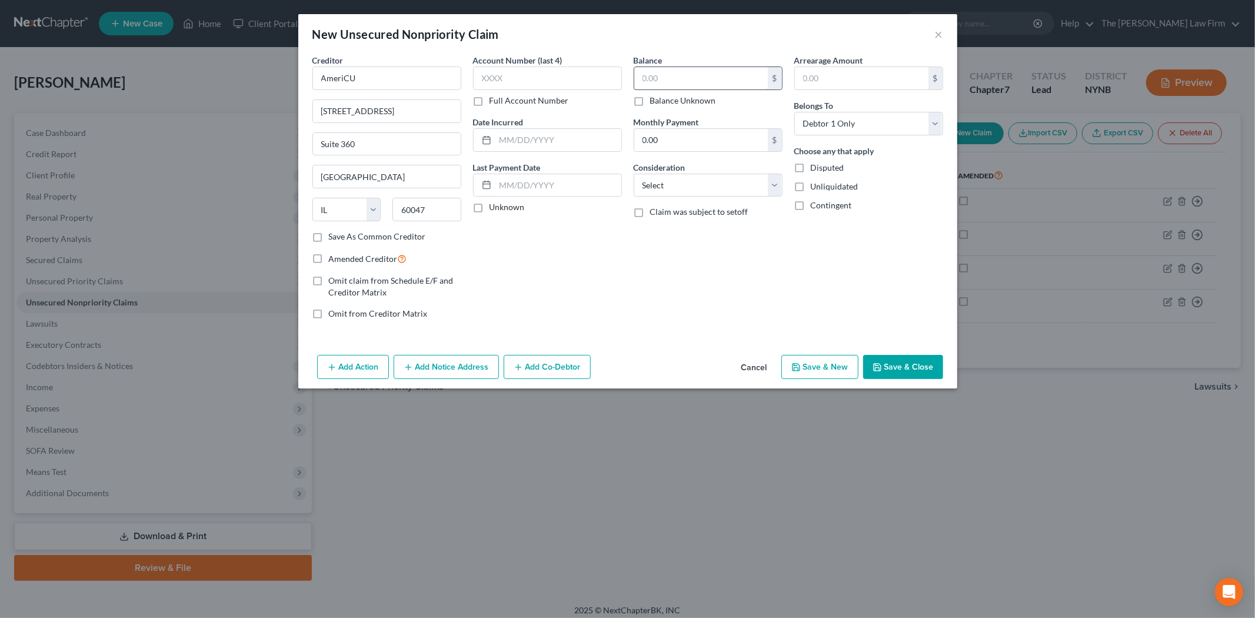
paste input "11 U.S.C. § 506"
drag, startPoint x: 688, startPoint y: 76, endPoint x: 601, endPoint y: 78, distance: 87.1
click at [601, 78] on div "Creditor * AmeriCU [GEOGRAPHIC_DATA][US_STATE] CA CO [GEOGRAPHIC_DATA] DE DC [G…" at bounding box center [628, 191] width 642 height 275
type input "22,000"
click at [736, 188] on select "Select Cable / Satellite Services Collection Agency Credit Card Debt Debt Couns…" at bounding box center [708, 186] width 149 height 24
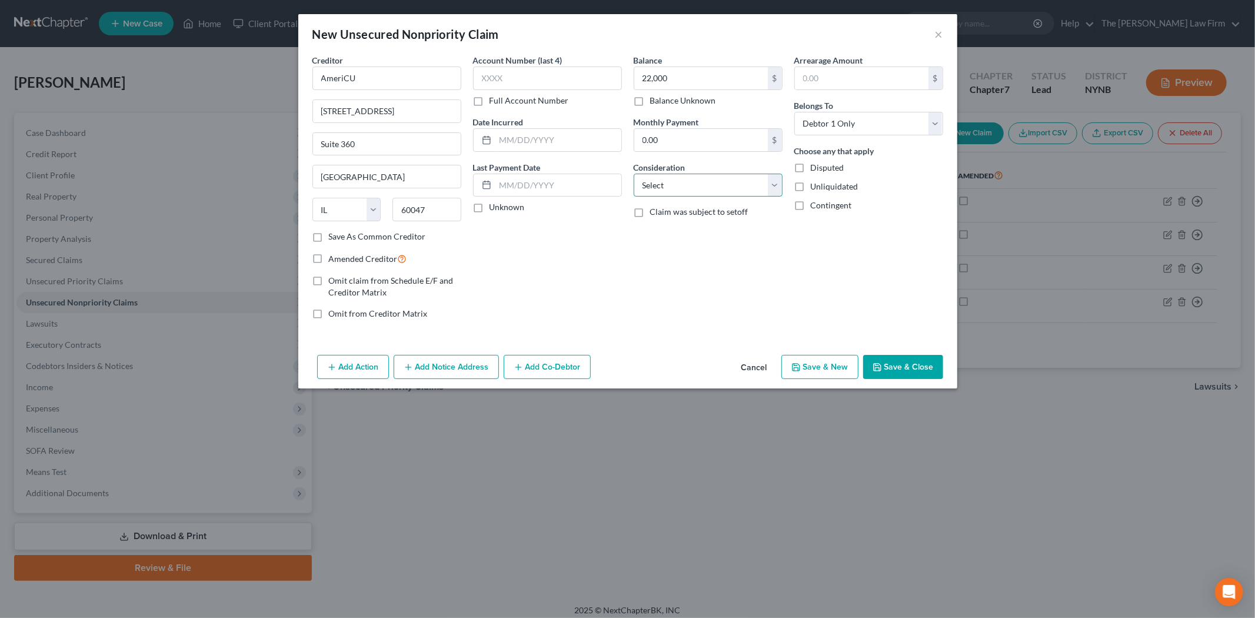
select select "14"
click at [634, 174] on select "Select Cable / Satellite Services Collection Agency Credit Card Debt Debt Couns…" at bounding box center [708, 186] width 149 height 24
click at [671, 226] on input "text" at bounding box center [708, 230] width 148 height 22
type input "Car Loan (Repossessed)"
click at [886, 365] on button "Save & Close" at bounding box center [903, 367] width 80 height 25
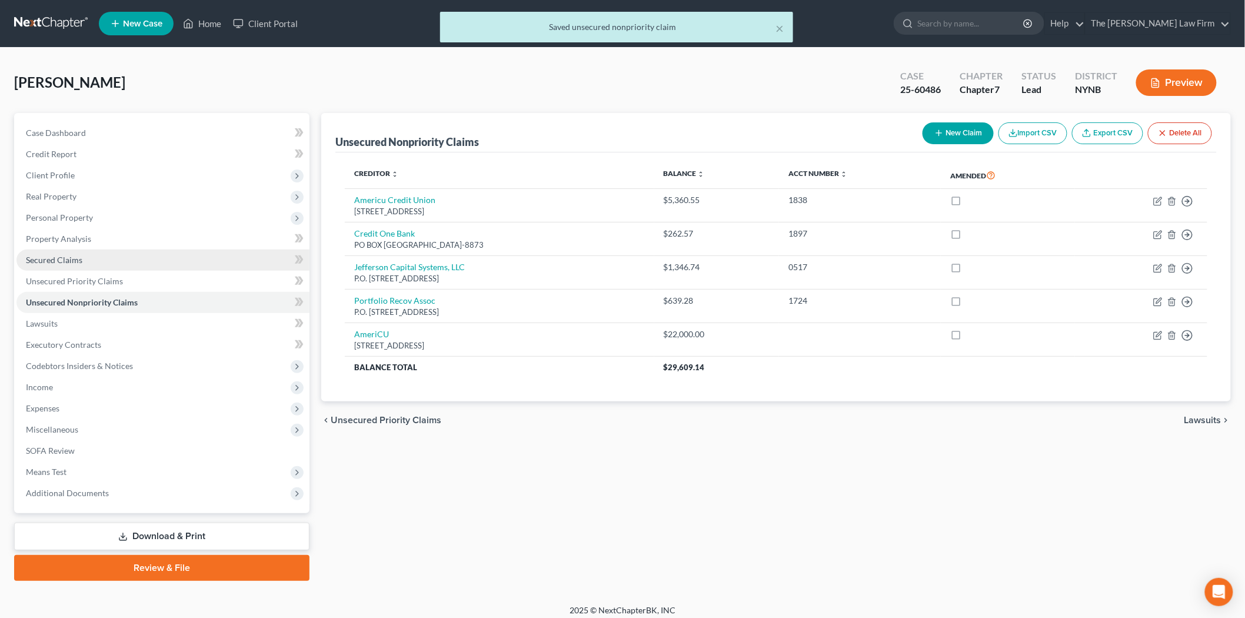
click at [78, 251] on link "Secured Claims" at bounding box center [162, 259] width 293 height 21
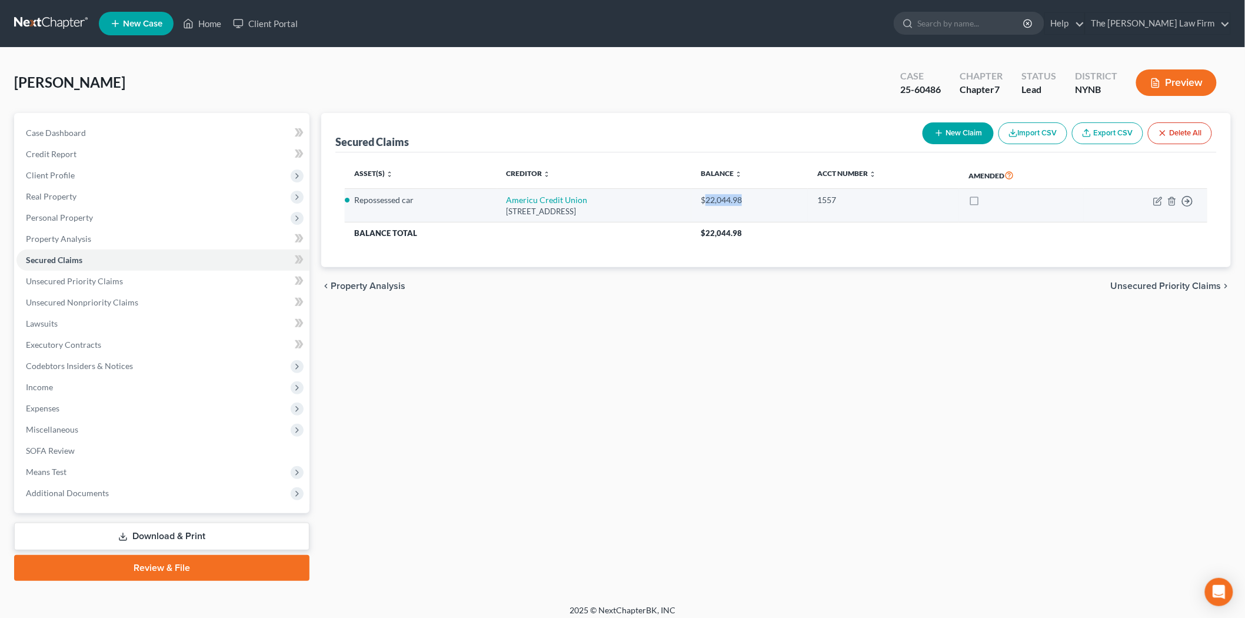
drag, startPoint x: 759, startPoint y: 202, endPoint x: 804, endPoint y: 204, distance: 44.7
click at [798, 204] on div "$22,044.98" at bounding box center [750, 200] width 98 height 12
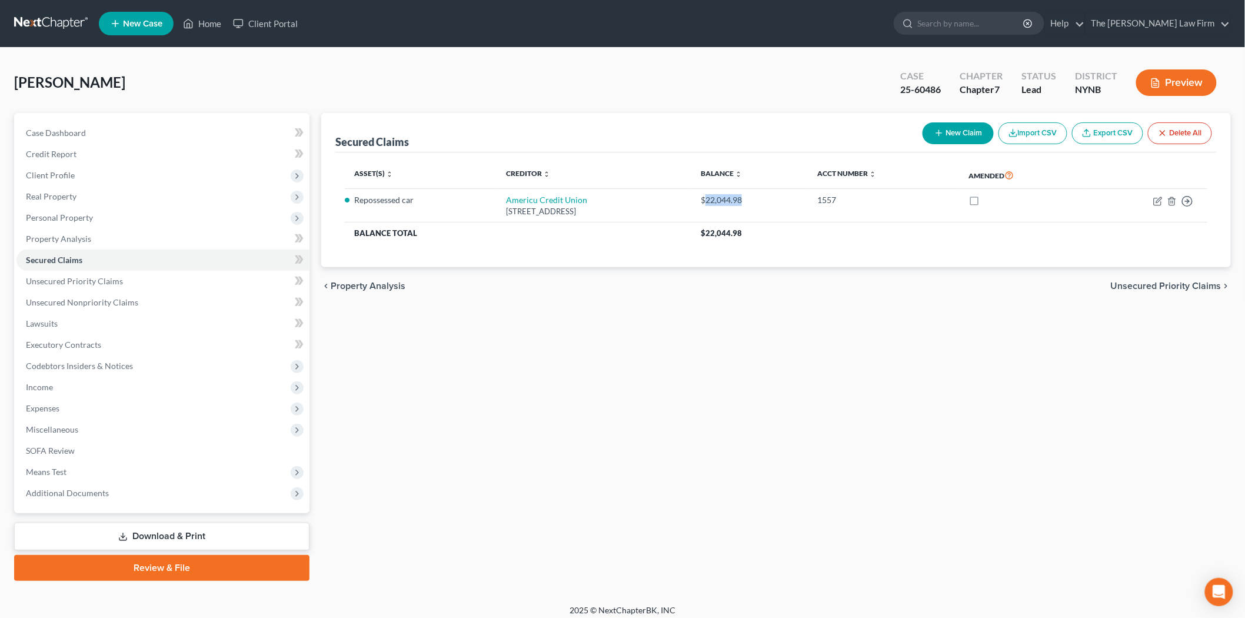
copy div "22,044.98"
click at [31, 325] on span "Lawsuits" at bounding box center [42, 323] width 32 height 10
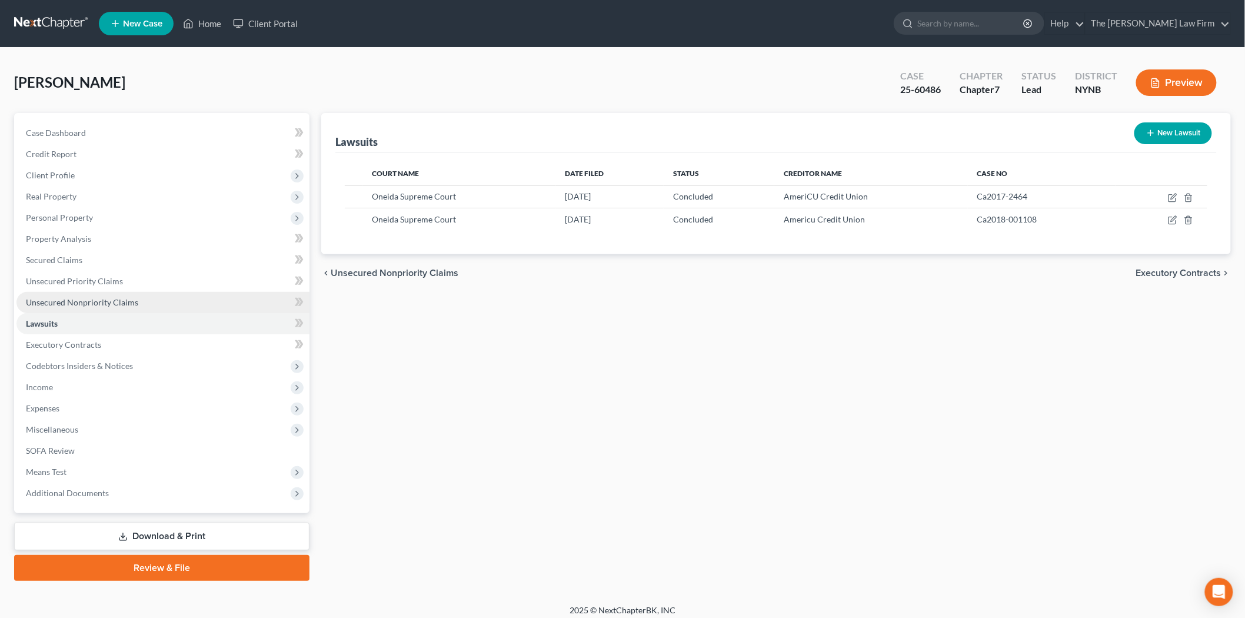
click at [86, 309] on link "Unsecured Nonpriority Claims" at bounding box center [162, 302] width 293 height 21
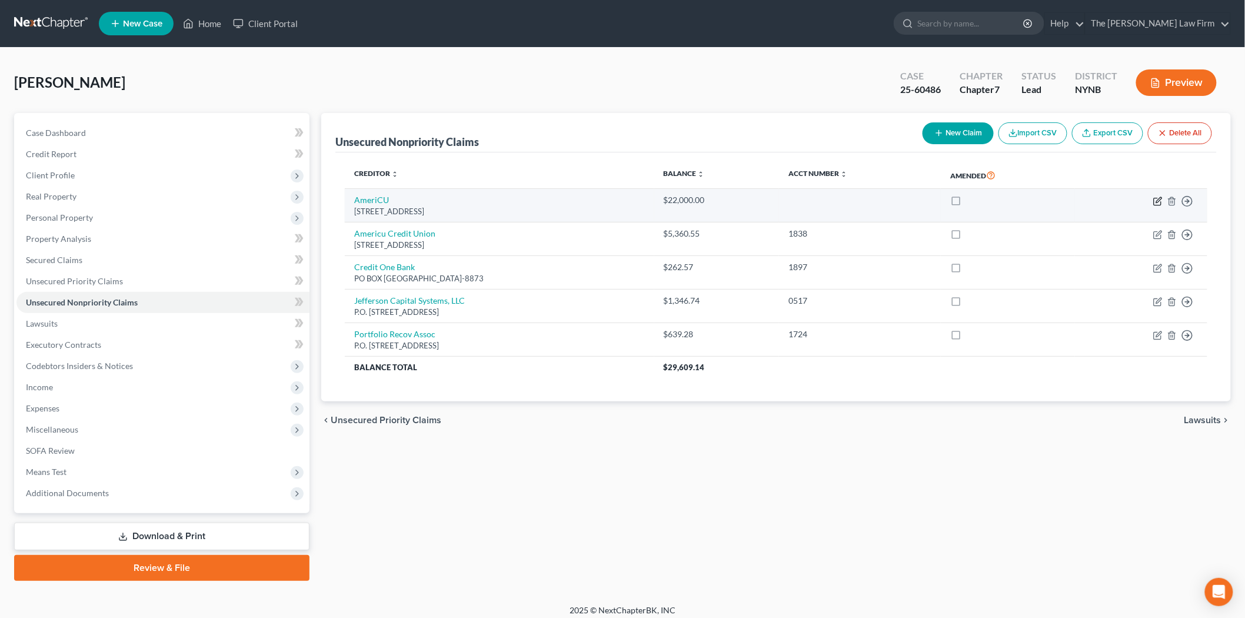
click at [1157, 199] on icon "button" at bounding box center [1157, 200] width 9 height 9
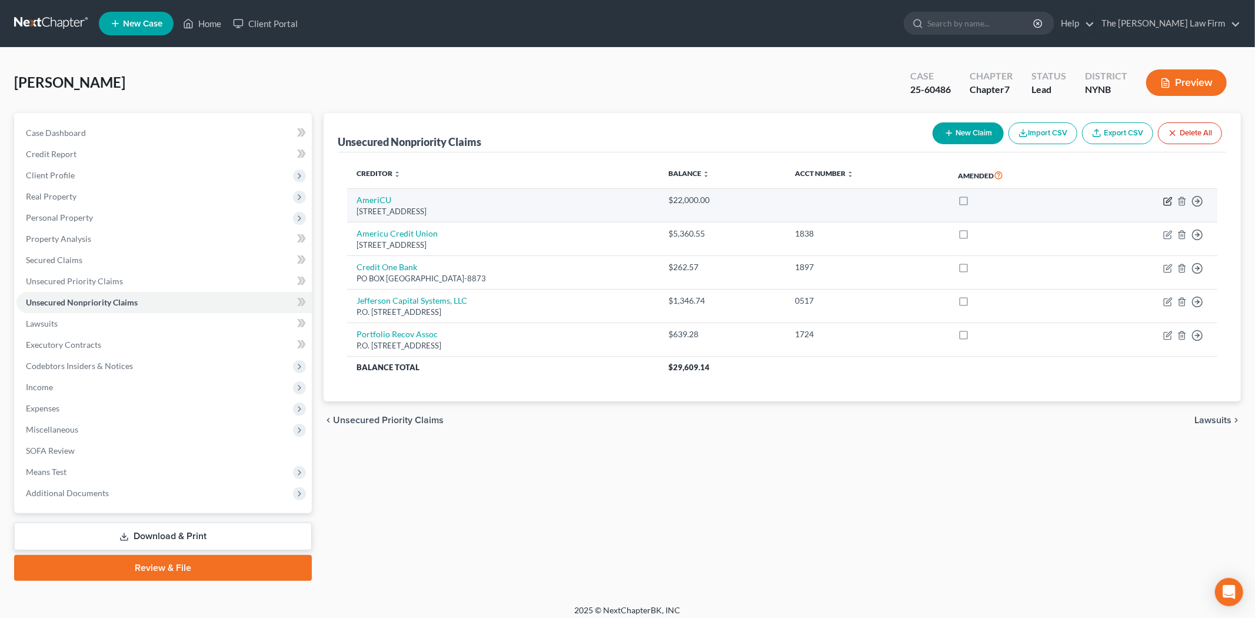
select select "14"
select select "0"
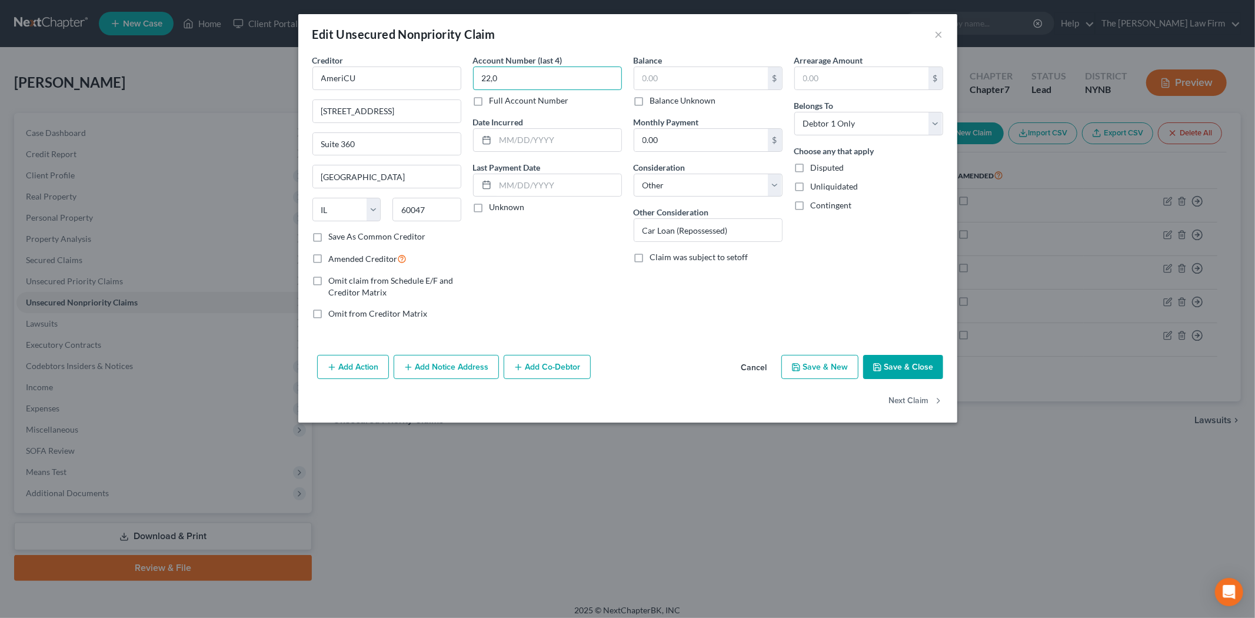
paste input "text"
type input "22,0"
drag, startPoint x: 673, startPoint y: 79, endPoint x: 633, endPoint y: 77, distance: 40.0
click at [634, 77] on div "0 $" at bounding box center [708, 78] width 149 height 24
paste input "22,044.98"
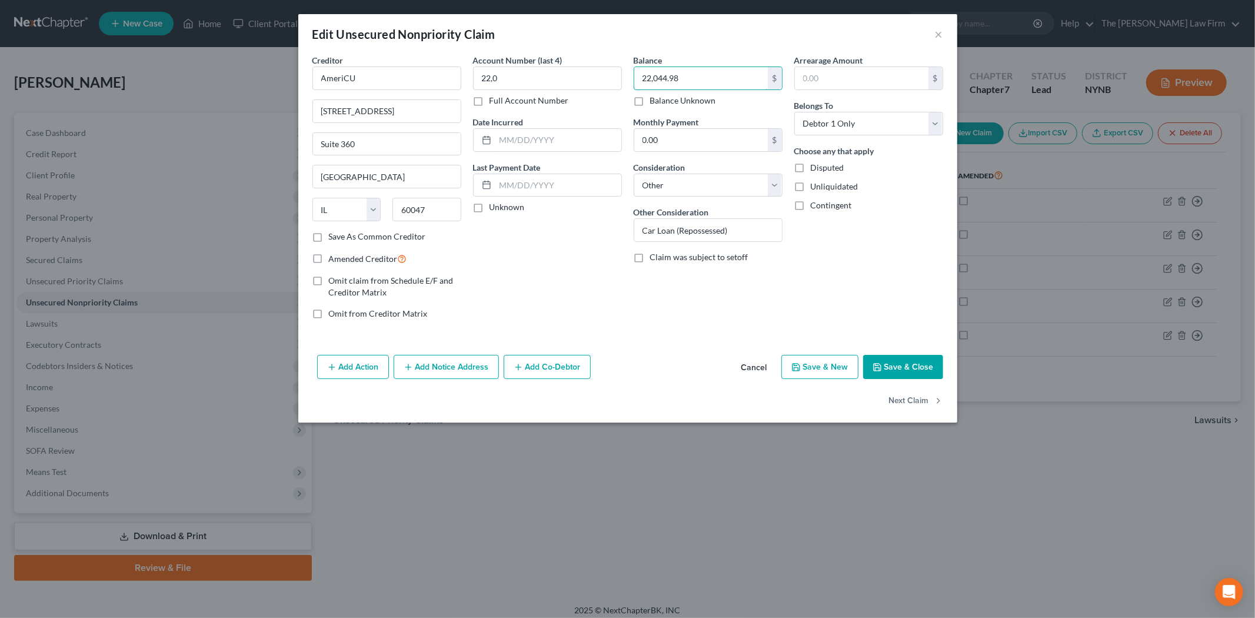
type input "22,044.98"
click at [897, 360] on button "Save & Close" at bounding box center [903, 367] width 80 height 25
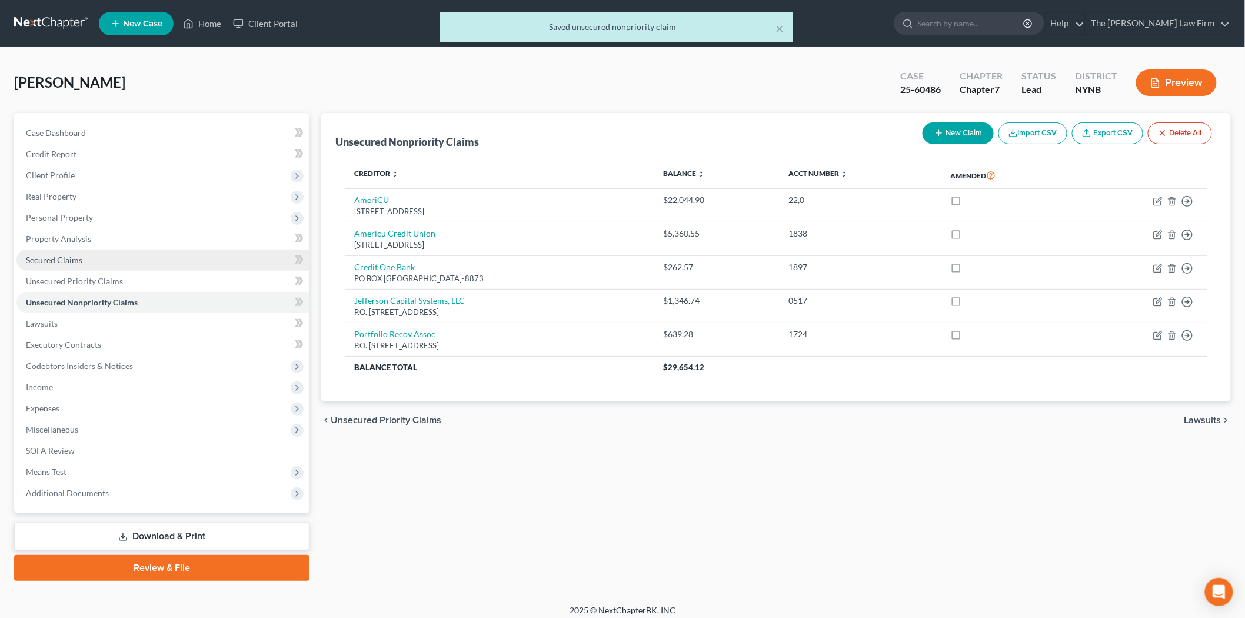
click at [83, 254] on link "Secured Claims" at bounding box center [162, 259] width 293 height 21
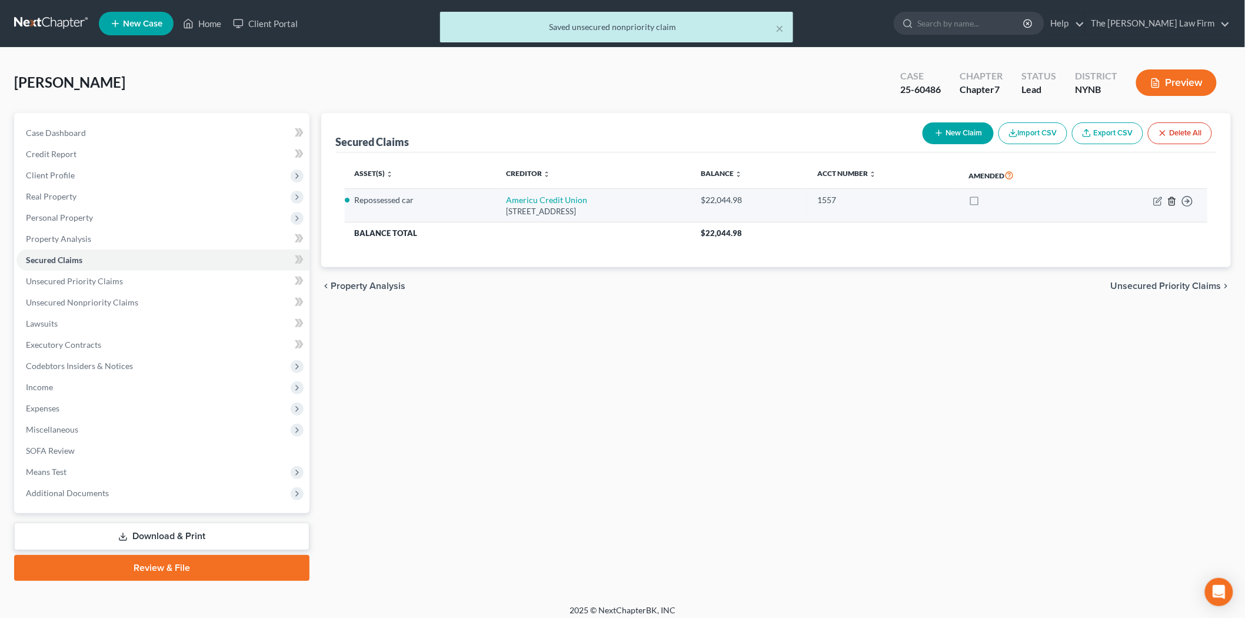
click at [1168, 199] on icon "button" at bounding box center [1171, 200] width 9 height 9
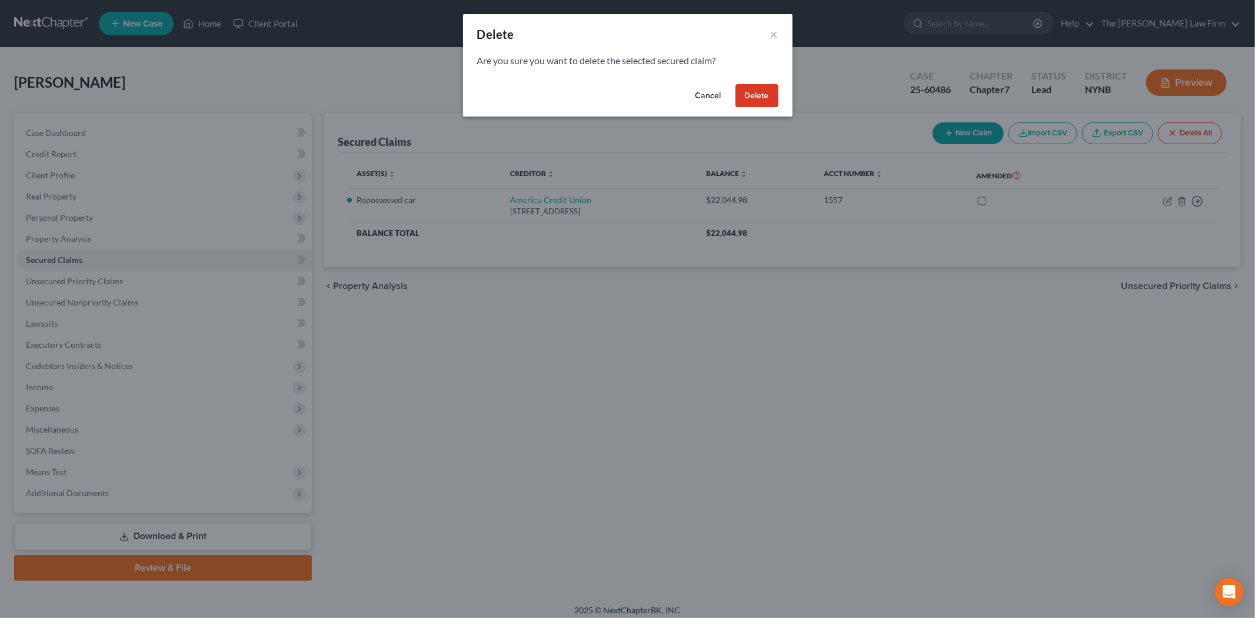
click at [763, 92] on button "Delete" at bounding box center [756, 96] width 43 height 24
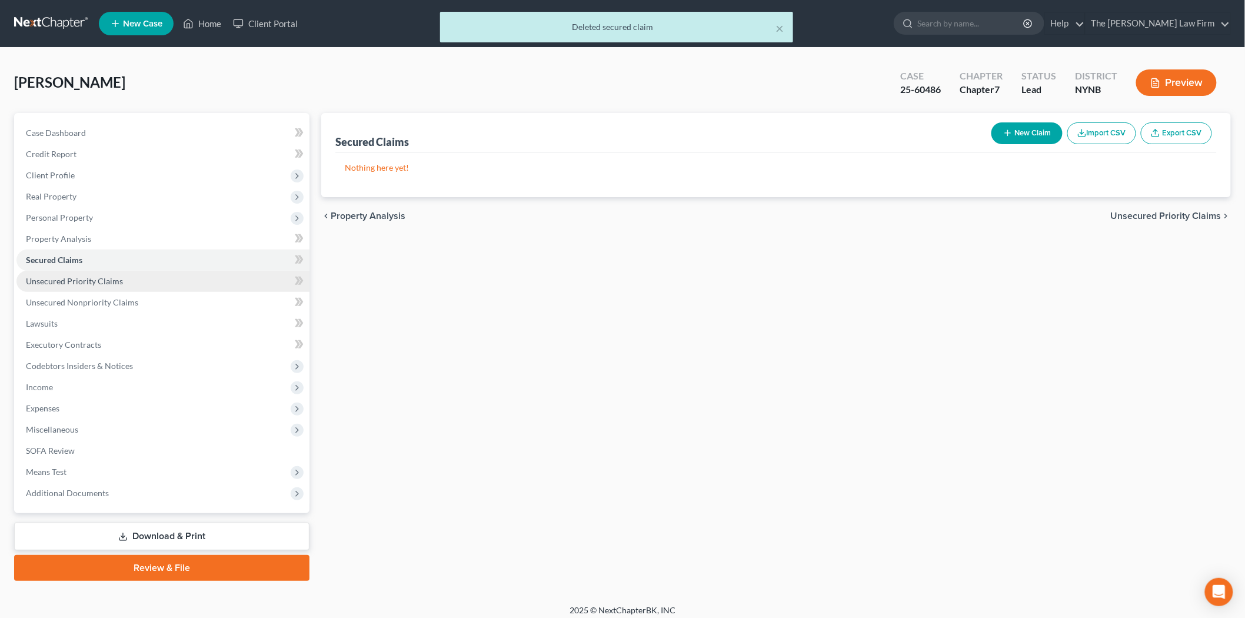
click at [144, 278] on link "Unsecured Priority Claims" at bounding box center [162, 281] width 293 height 21
click at [124, 309] on link "Unsecured Nonpriority Claims" at bounding box center [162, 302] width 293 height 21
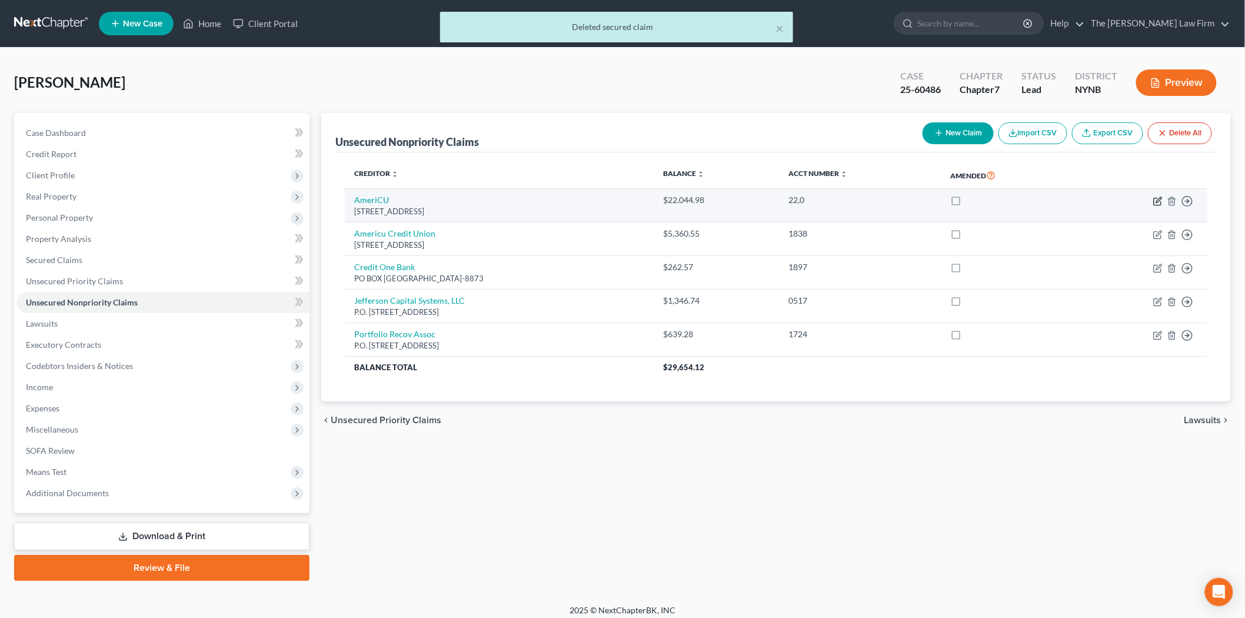
click at [1158, 202] on icon "button" at bounding box center [1157, 200] width 9 height 9
select select "14"
select select "0"
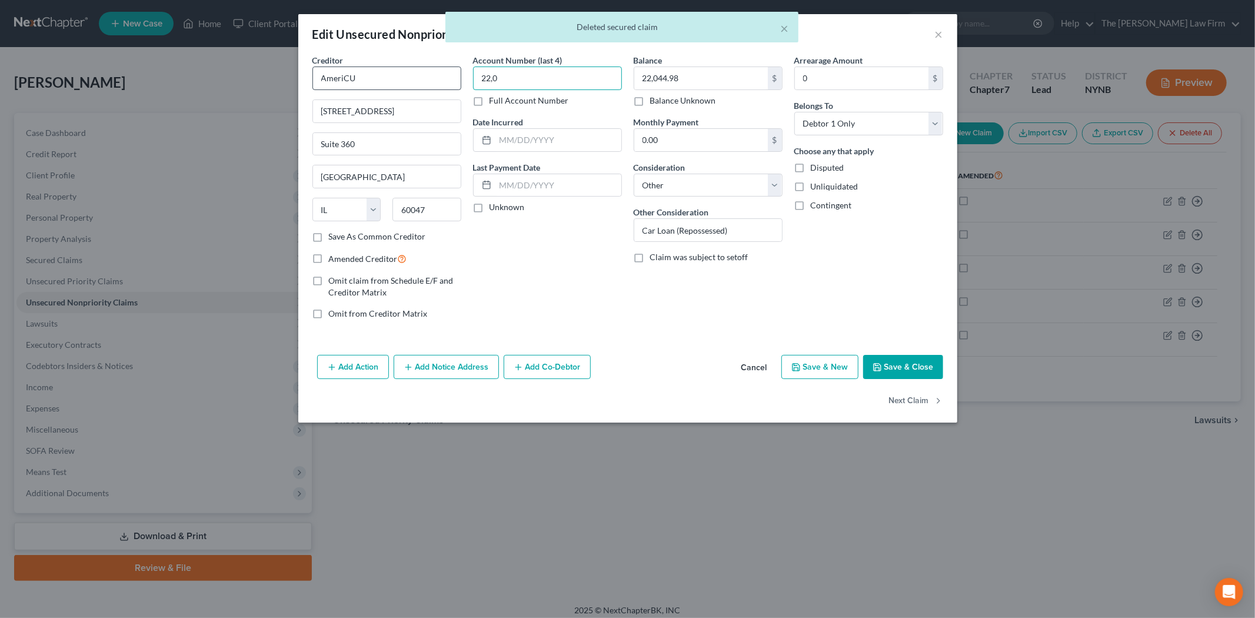
drag, startPoint x: 537, startPoint y: 73, endPoint x: 430, endPoint y: 69, distance: 106.5
click at [430, 69] on div "Creditor * AmeriCU [GEOGRAPHIC_DATA][US_STATE] CA CO [GEOGRAPHIC_DATA] DE DC [G…" at bounding box center [628, 191] width 642 height 275
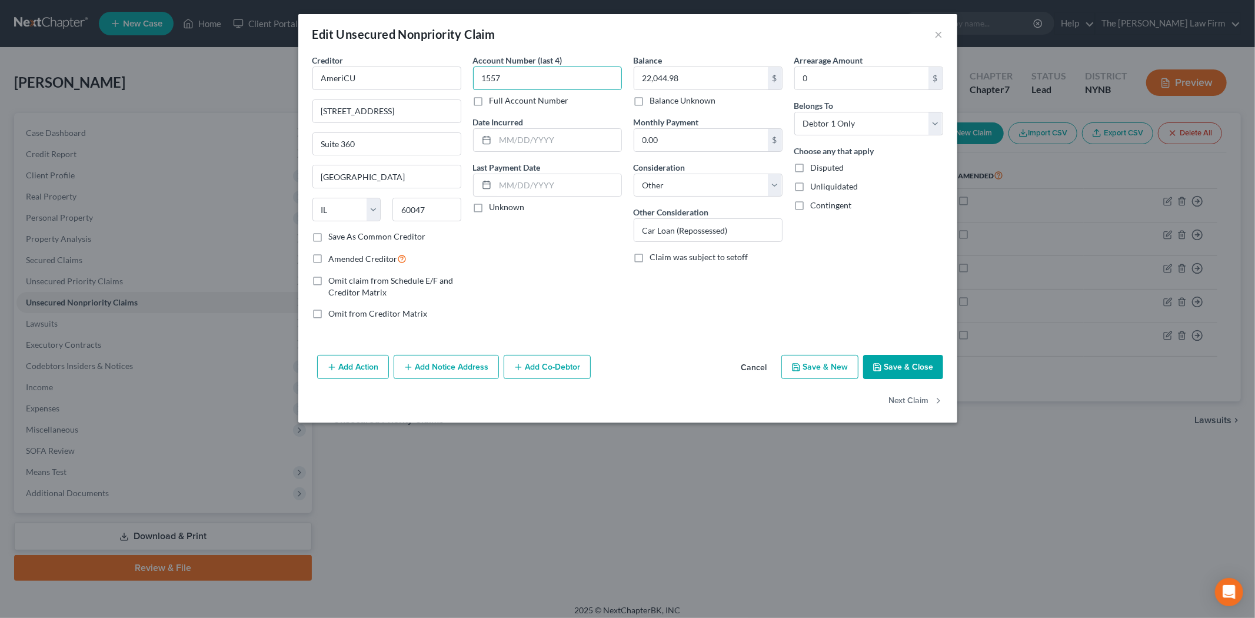
type input "1557"
click at [886, 373] on button "Save & Close" at bounding box center [903, 367] width 80 height 25
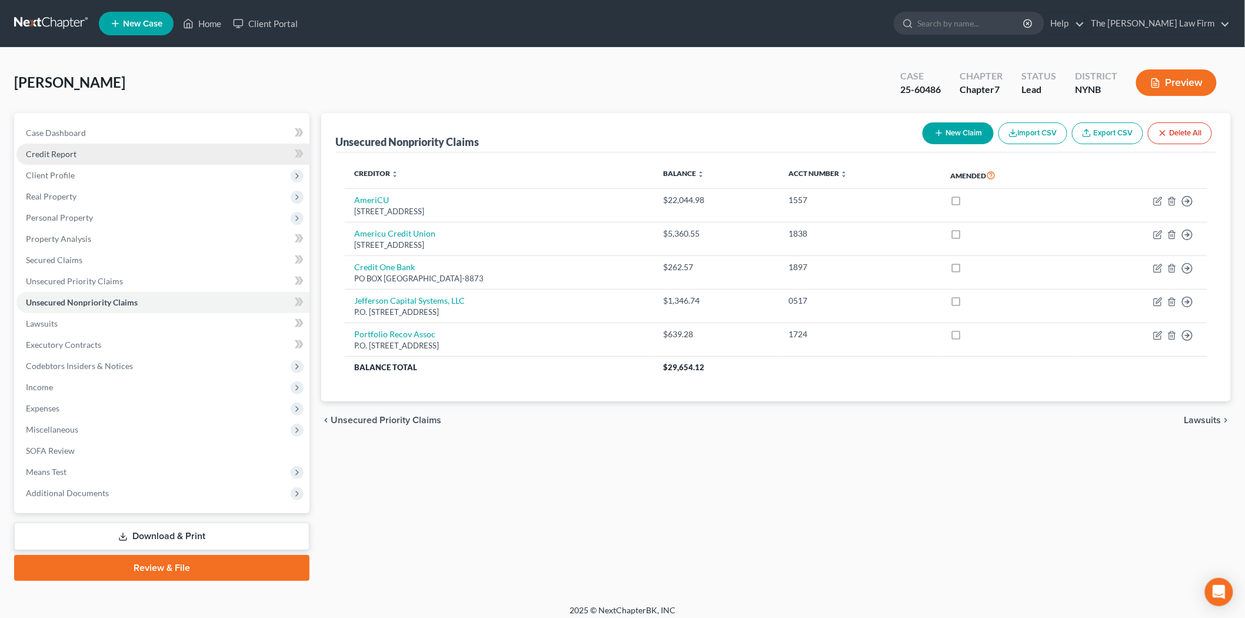
click at [85, 159] on link "Credit Report" at bounding box center [162, 154] width 293 height 21
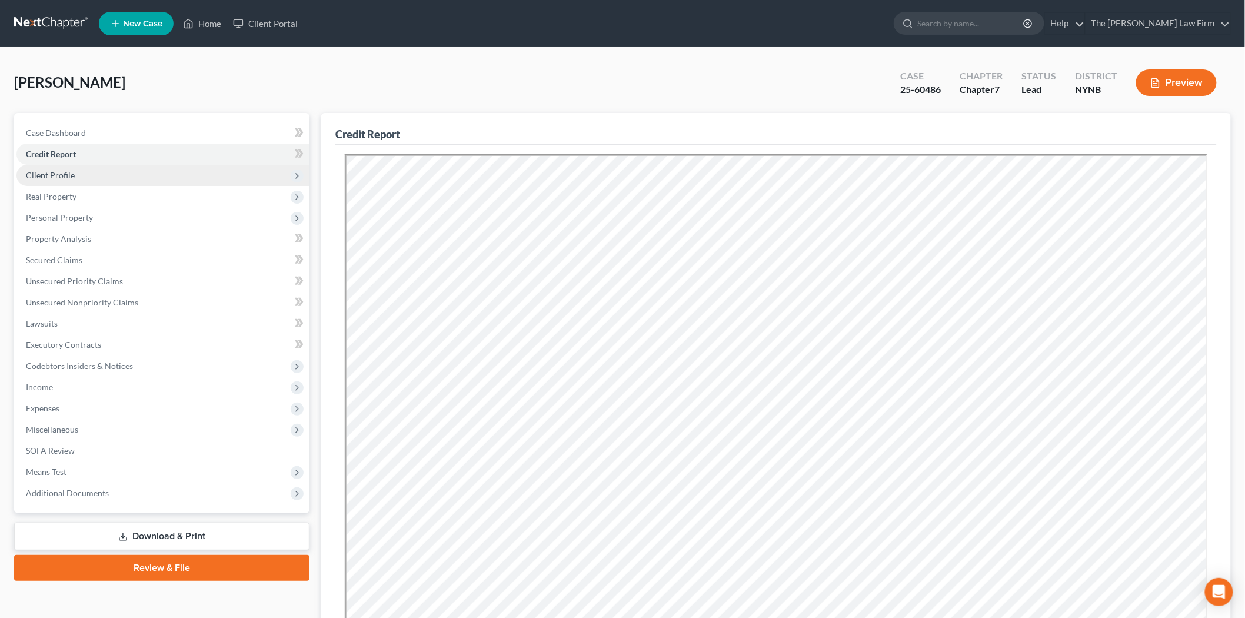
click at [85, 174] on span "Client Profile" at bounding box center [162, 175] width 293 height 21
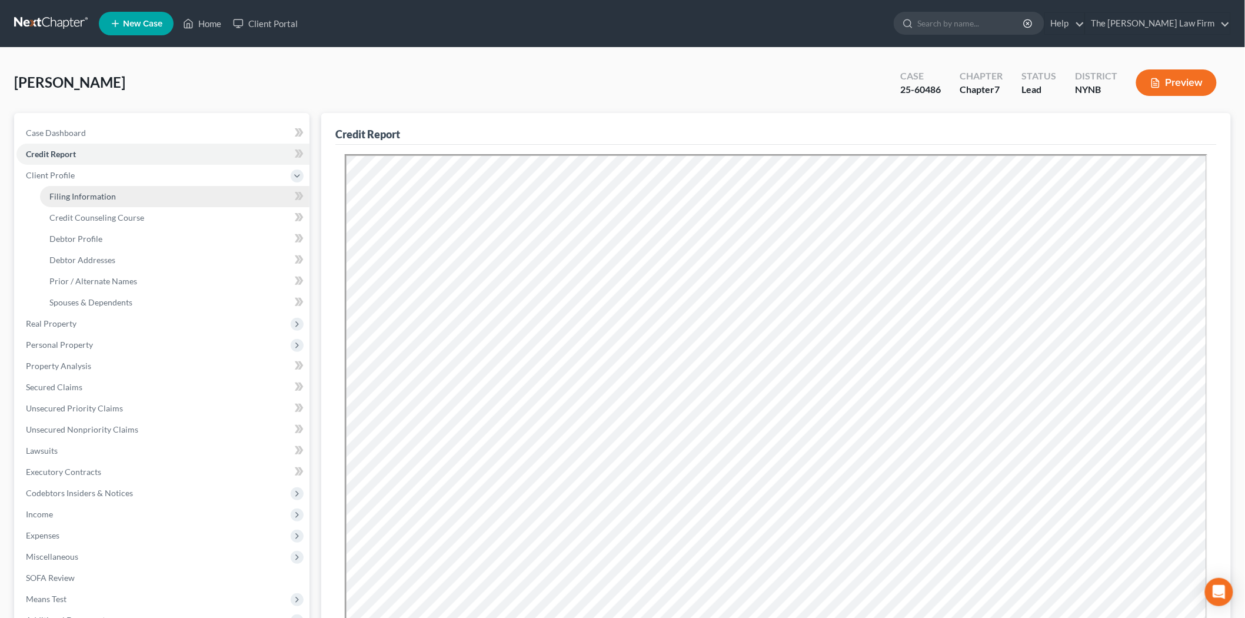
click at [85, 199] on span "Filing Information" at bounding box center [82, 196] width 66 height 10
select select "1"
select select "0"
select select "54"
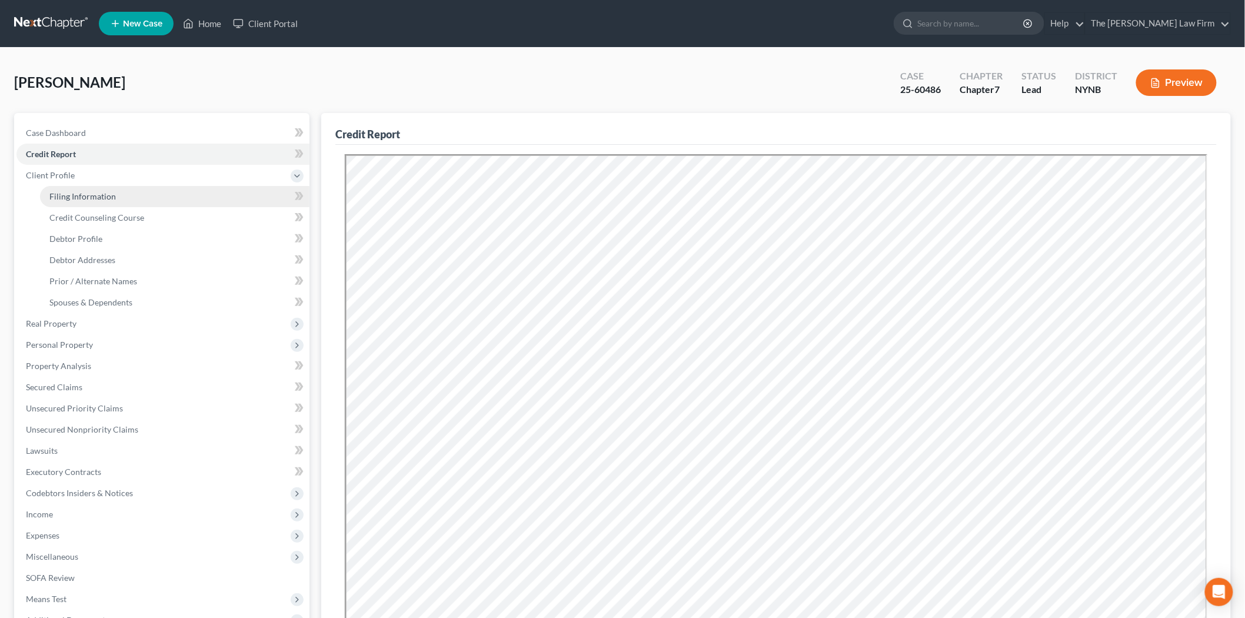
select select "0"
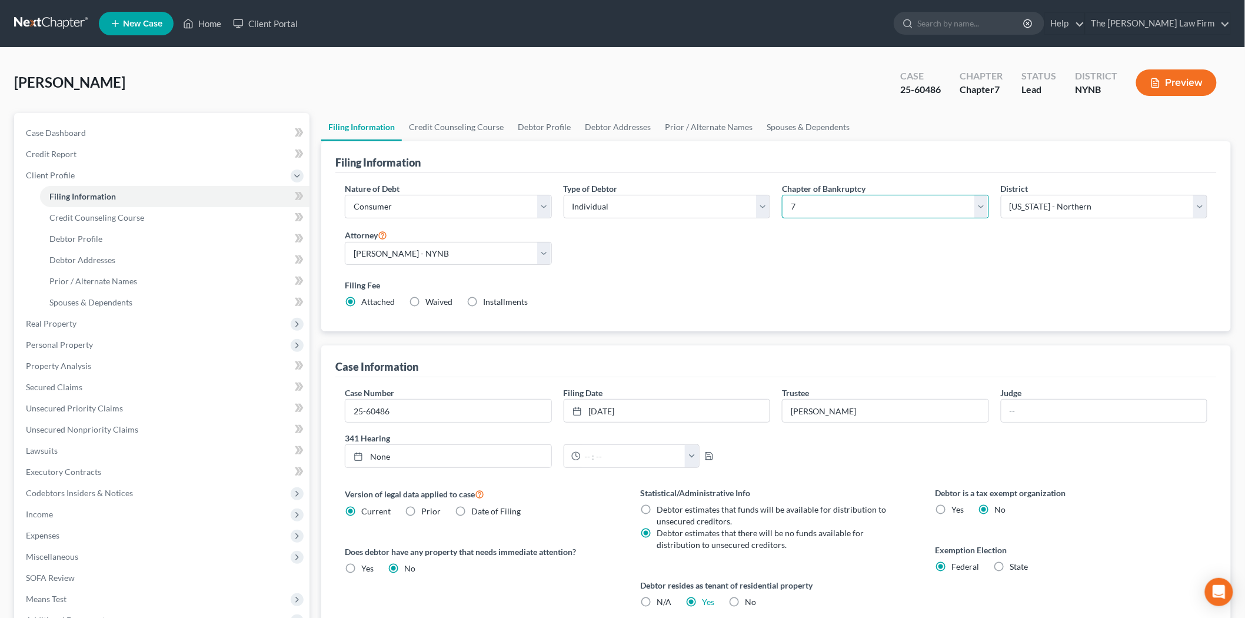
click at [832, 209] on select "Select 7 11 12 13" at bounding box center [885, 207] width 207 height 24
select select "3"
click at [782, 195] on select "Select 7 11 12 13" at bounding box center [885, 207] width 207 height 24
click at [459, 121] on link "Credit Counseling Course" at bounding box center [456, 127] width 109 height 28
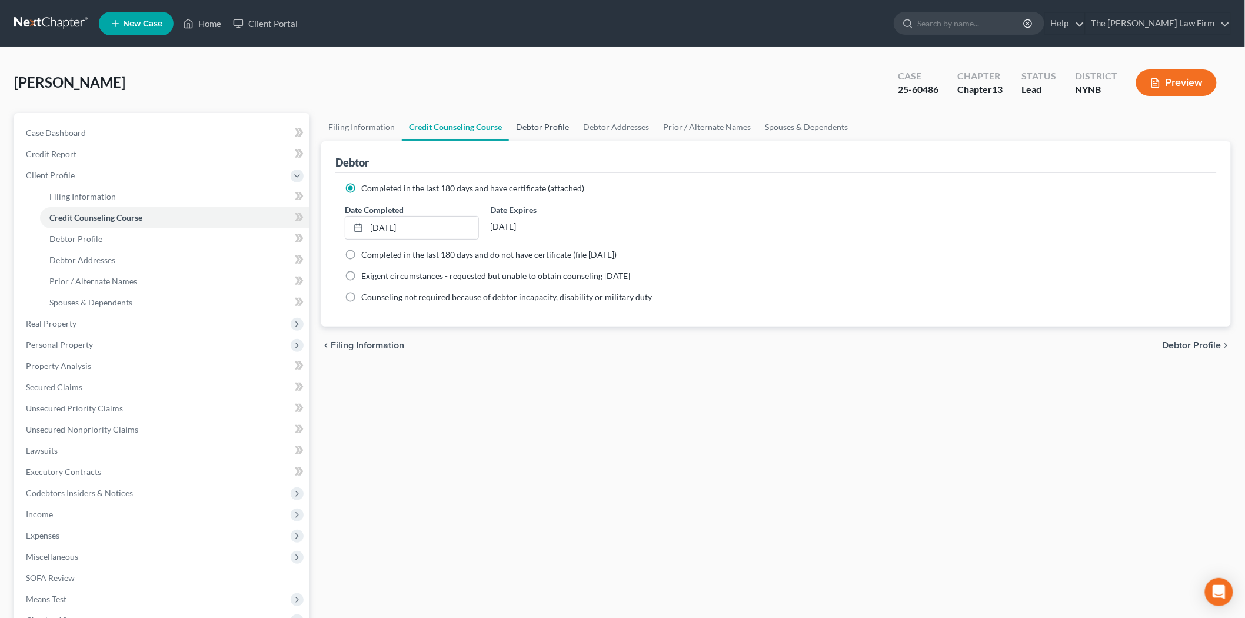
click at [536, 121] on link "Debtor Profile" at bounding box center [542, 127] width 67 height 28
select select "0"
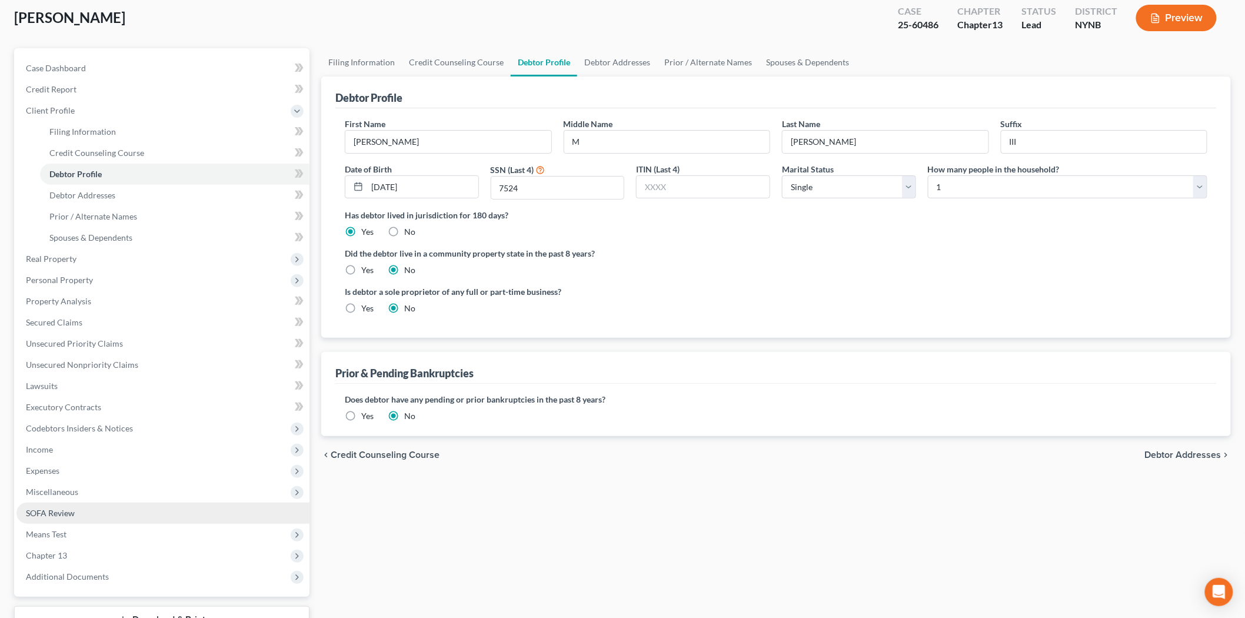
scroll to position [65, 0]
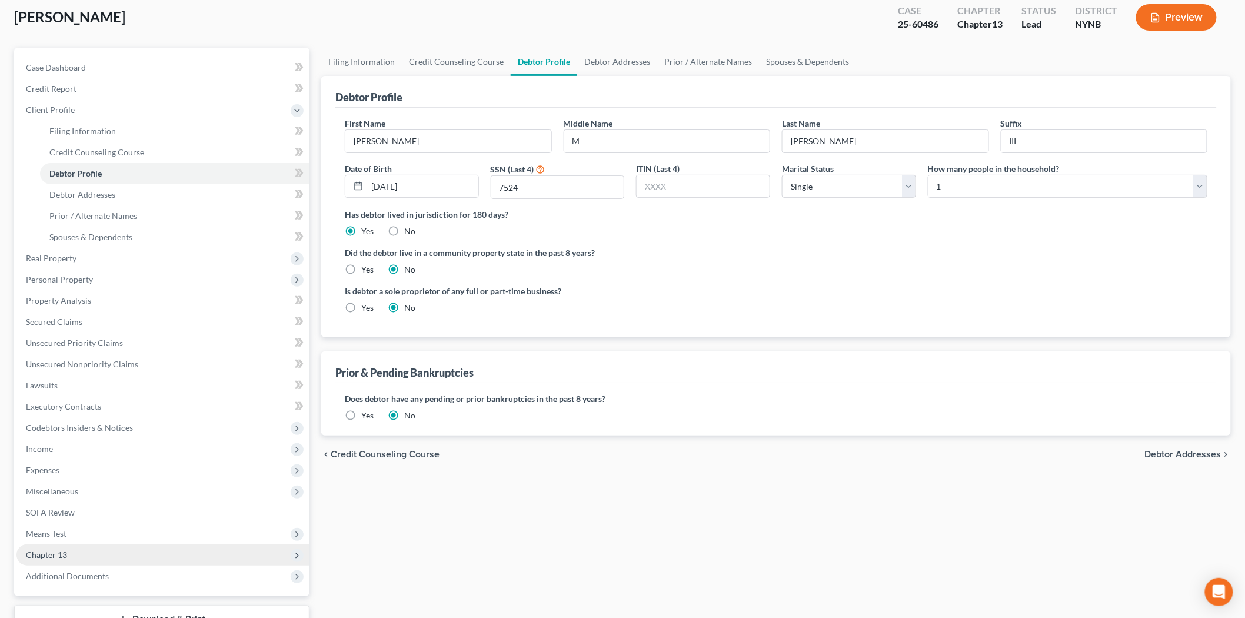
click at [102, 554] on span "Chapter 13" at bounding box center [162, 554] width 293 height 21
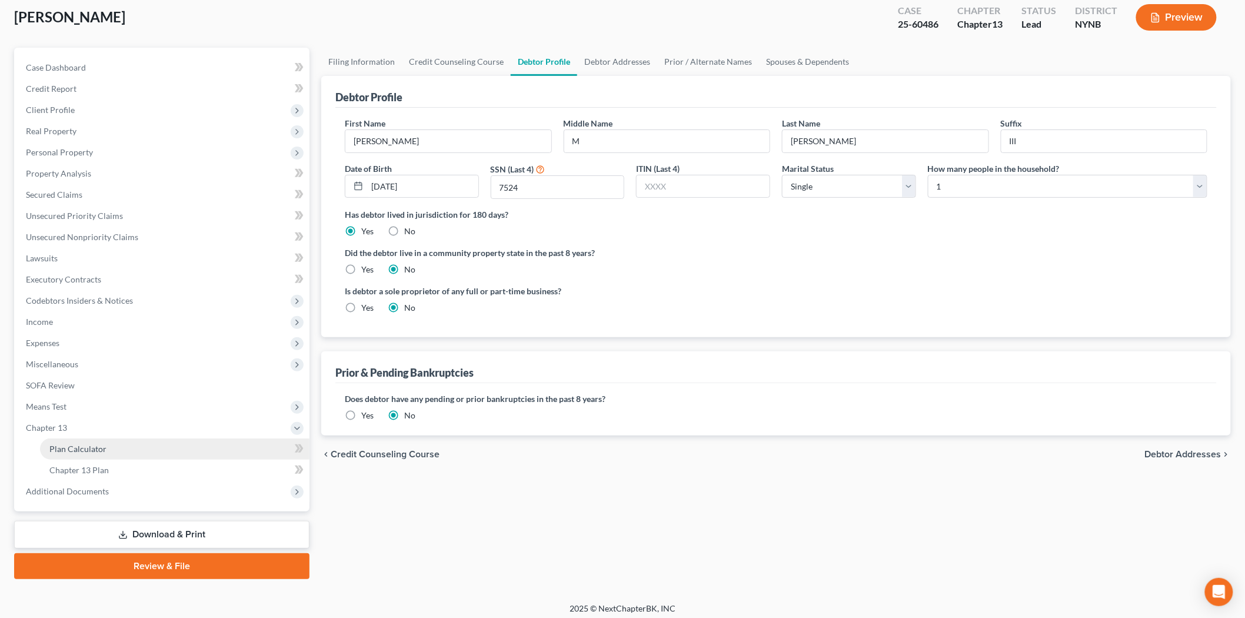
click at [93, 445] on span "Plan Calculator" at bounding box center [77, 449] width 57 height 10
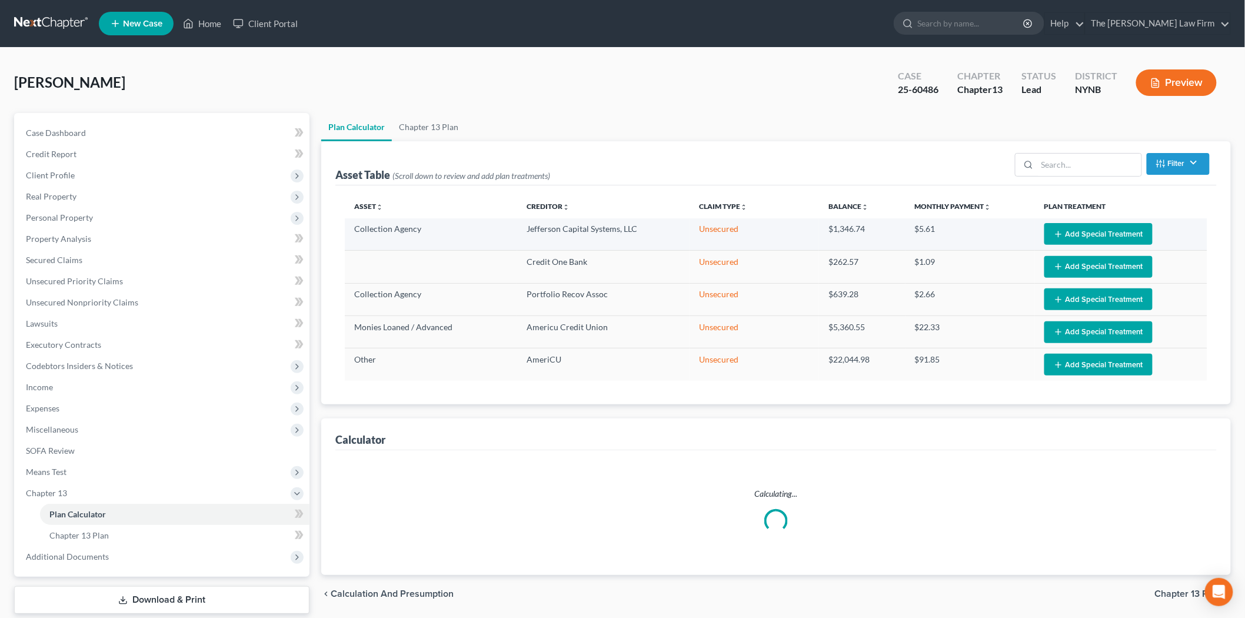
select select "59"
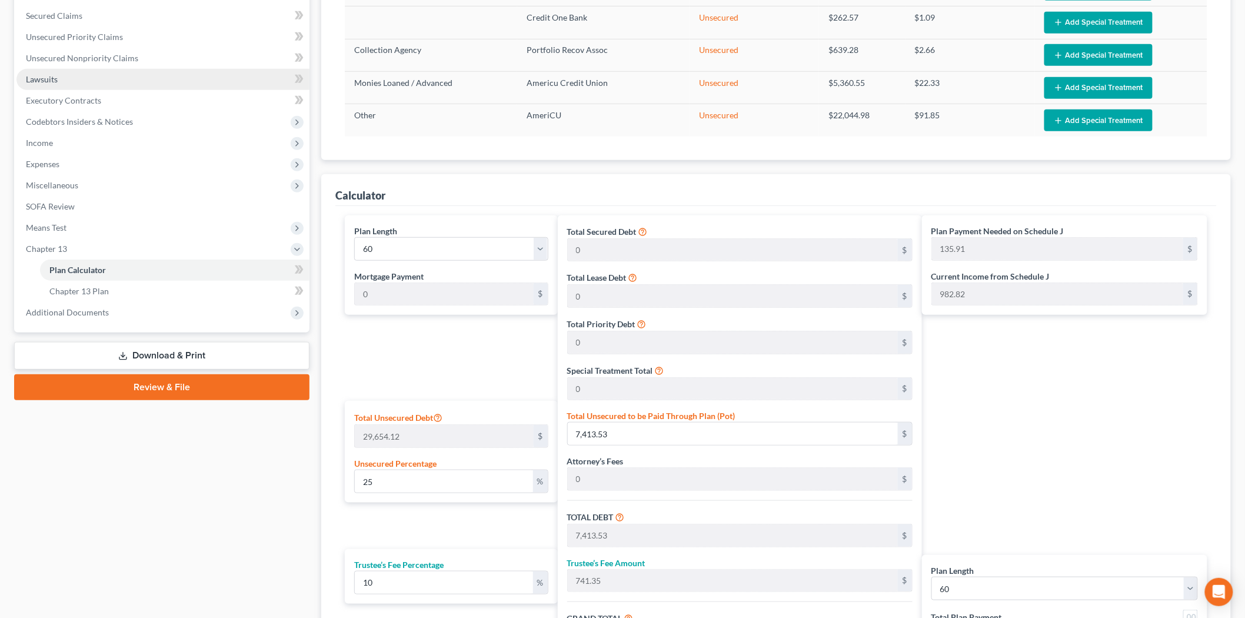
scroll to position [26, 0]
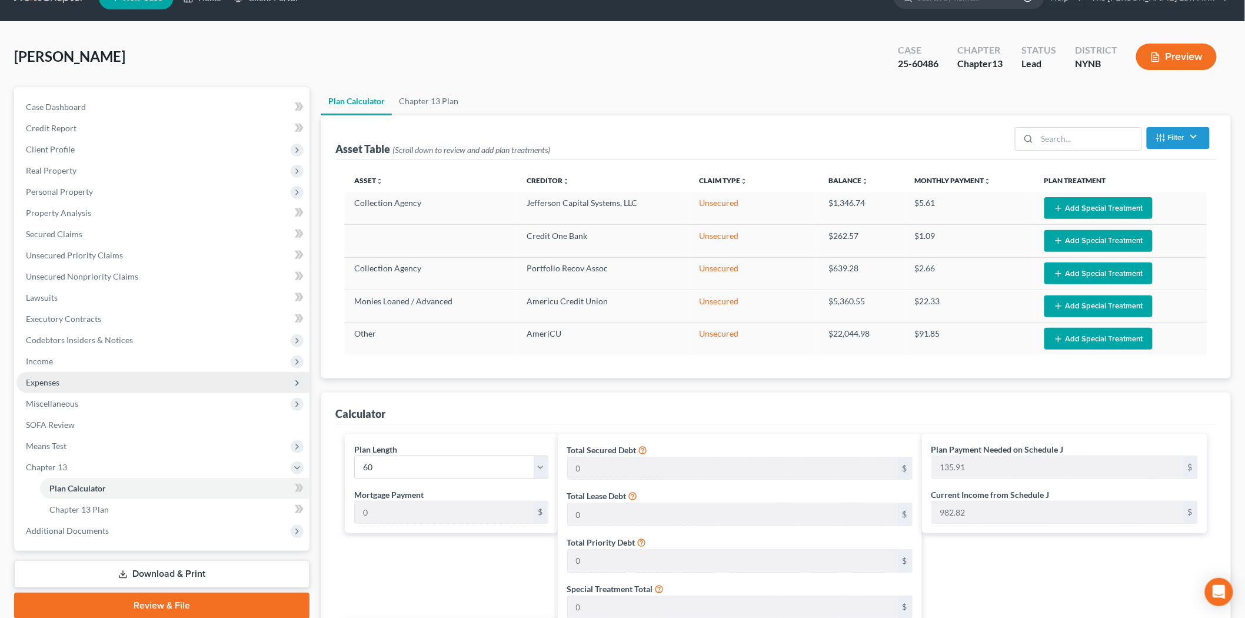
click at [34, 386] on span "Expenses" at bounding box center [162, 382] width 293 height 21
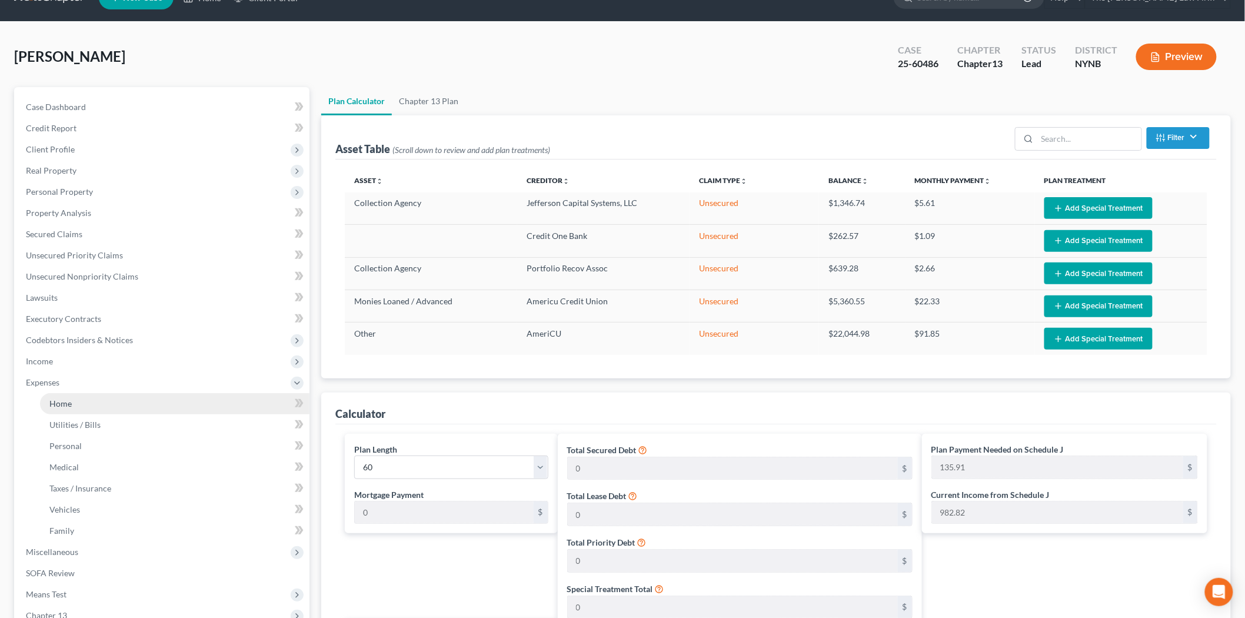
click at [54, 402] on span "Home" at bounding box center [60, 403] width 22 height 10
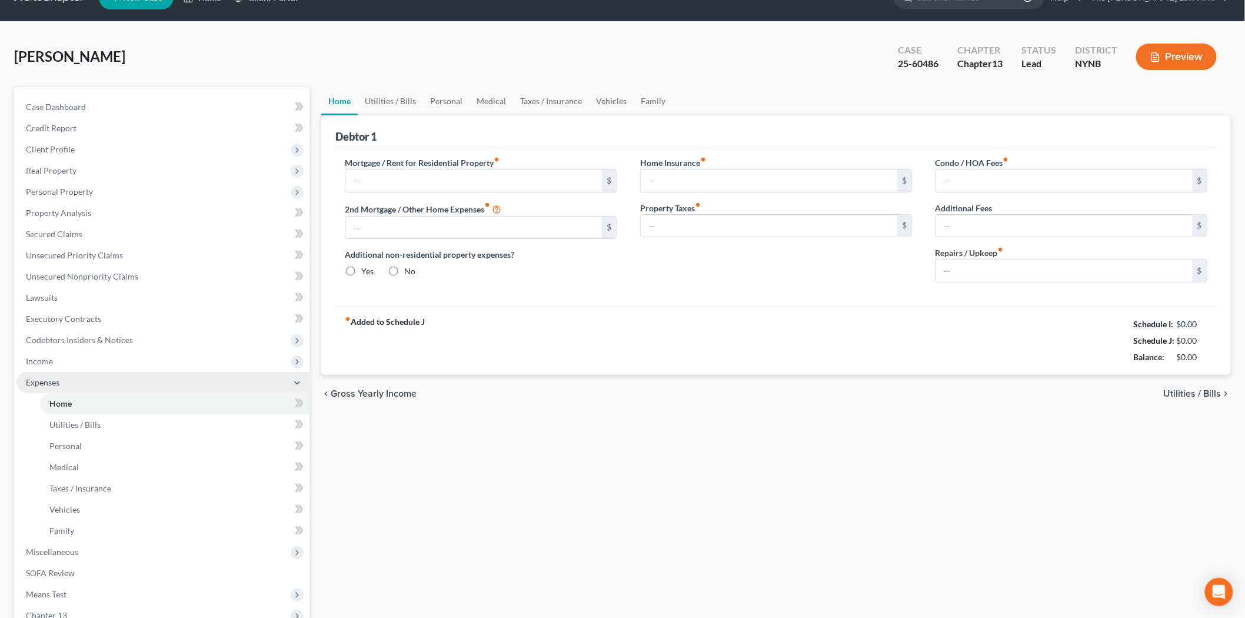
type input "0.00"
radio input "true"
type input "0.00"
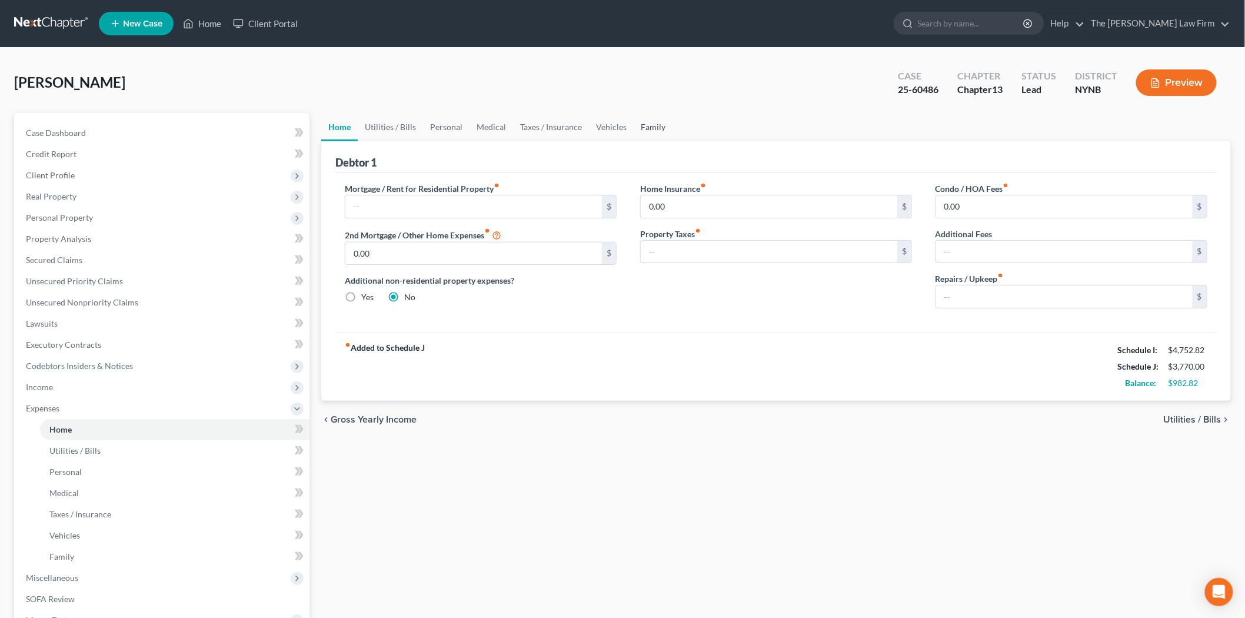
click at [659, 122] on link "Family" at bounding box center [653, 127] width 39 height 28
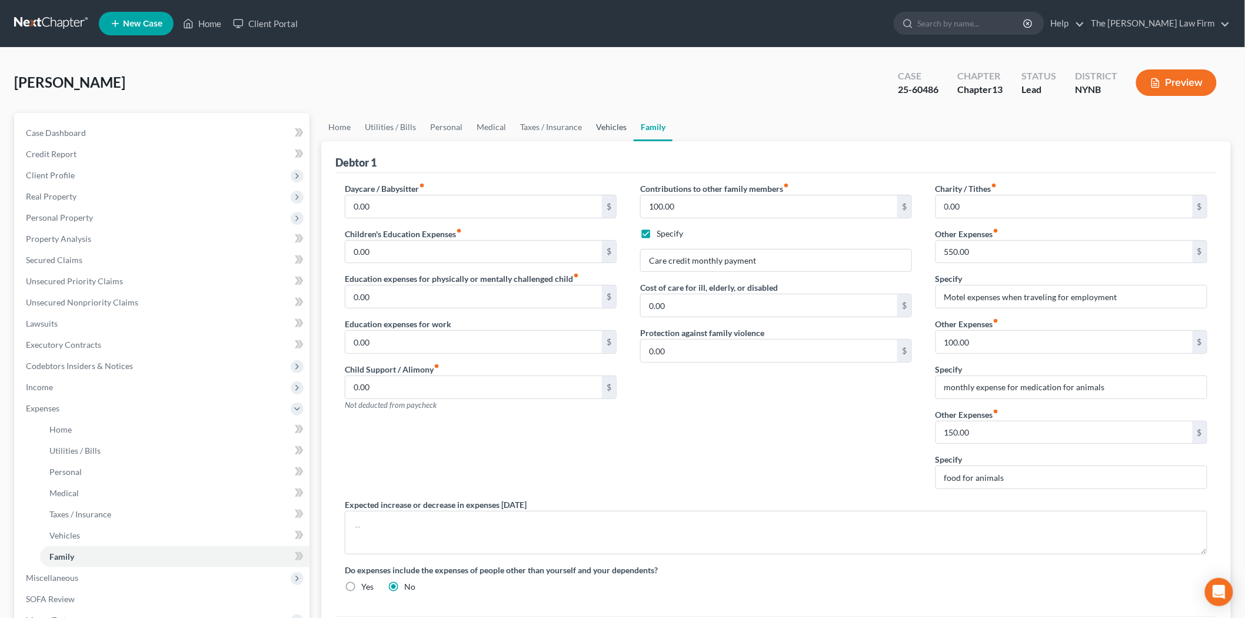
click at [612, 128] on link "Vehicles" at bounding box center [611, 127] width 45 height 28
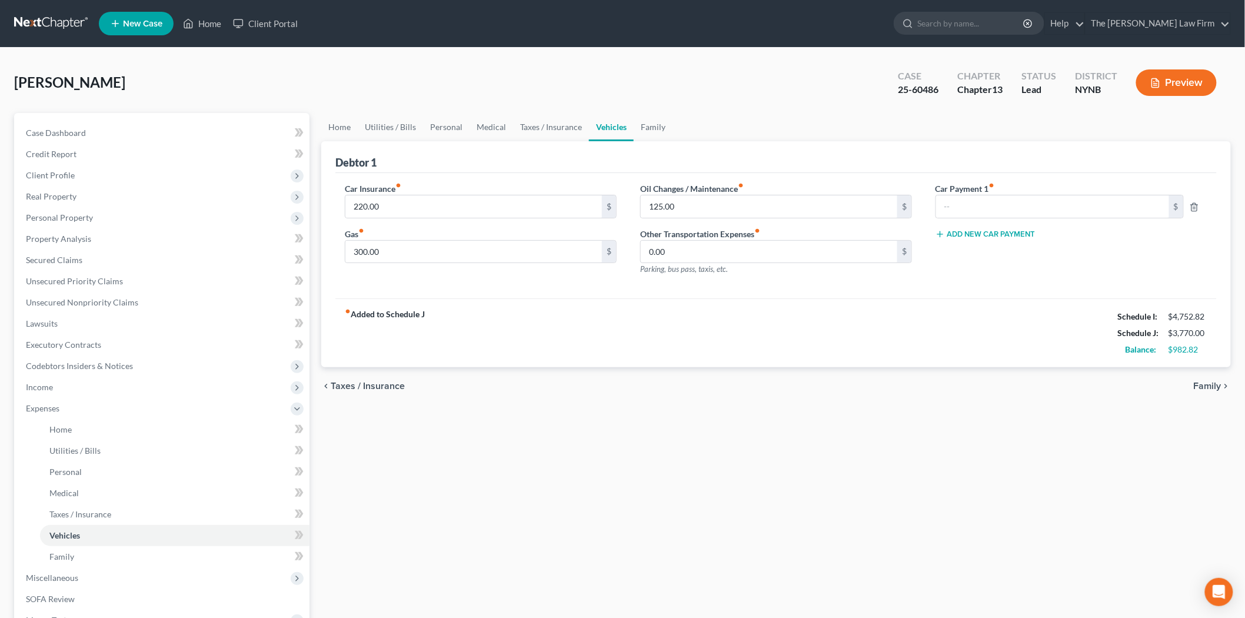
click at [986, 299] on div "fiber_manual_record Added to Schedule J Schedule I: $4,752.82 Schedule J: $3,77…" at bounding box center [775, 332] width 881 height 69
click at [345, 127] on link "Home" at bounding box center [339, 127] width 36 height 28
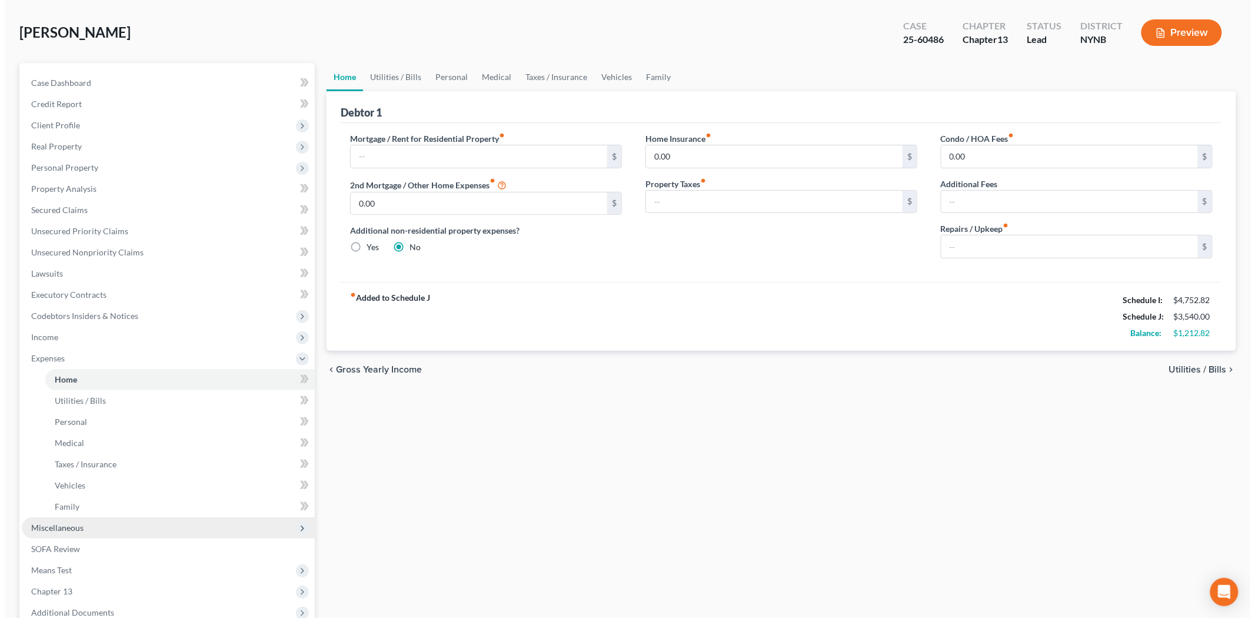
scroll to position [65, 0]
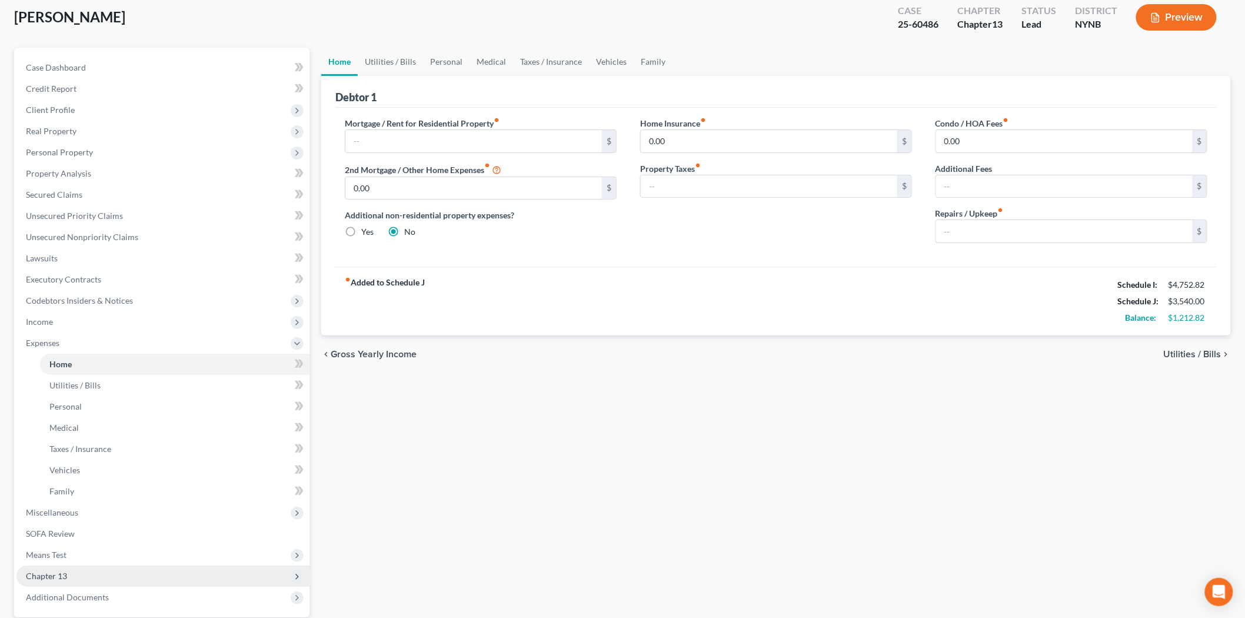
click at [80, 571] on span "Chapter 13" at bounding box center [162, 575] width 293 height 21
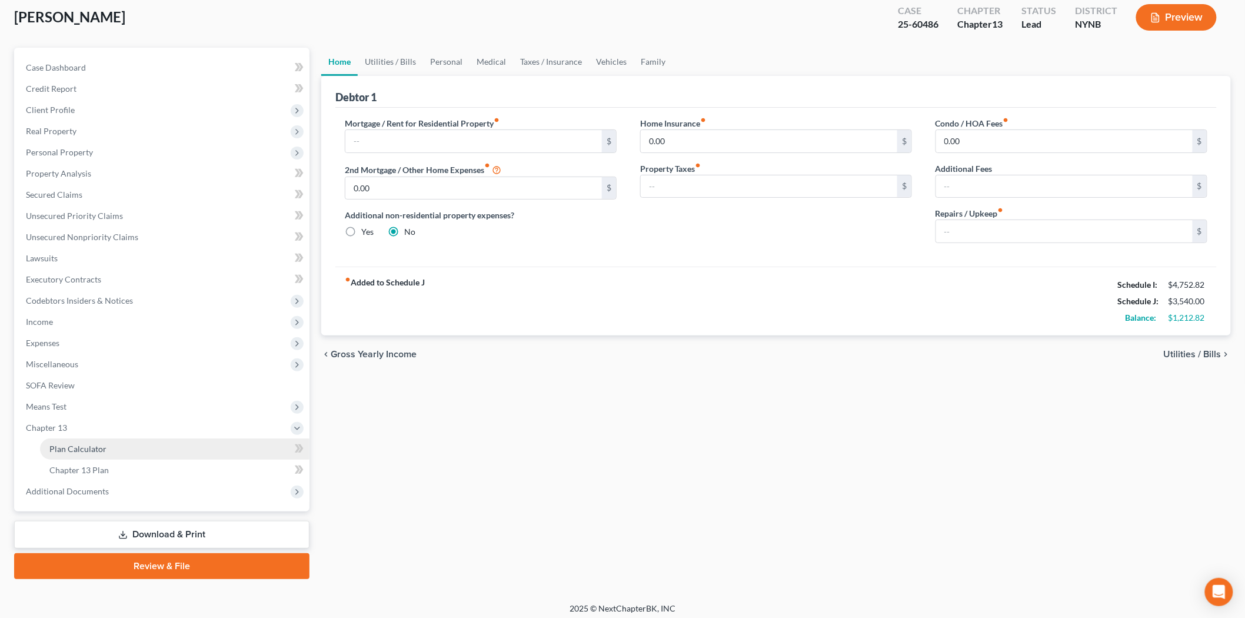
click at [87, 446] on span "Plan Calculator" at bounding box center [77, 449] width 57 height 10
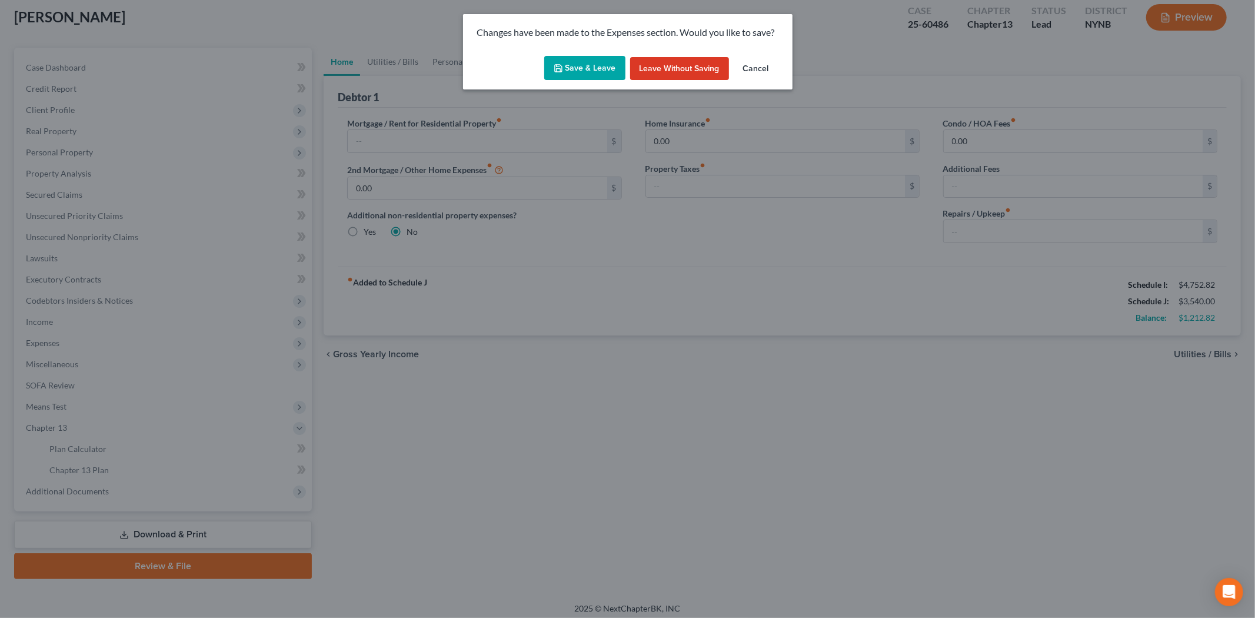
click at [567, 57] on button "Save & Leave" at bounding box center [584, 68] width 81 height 25
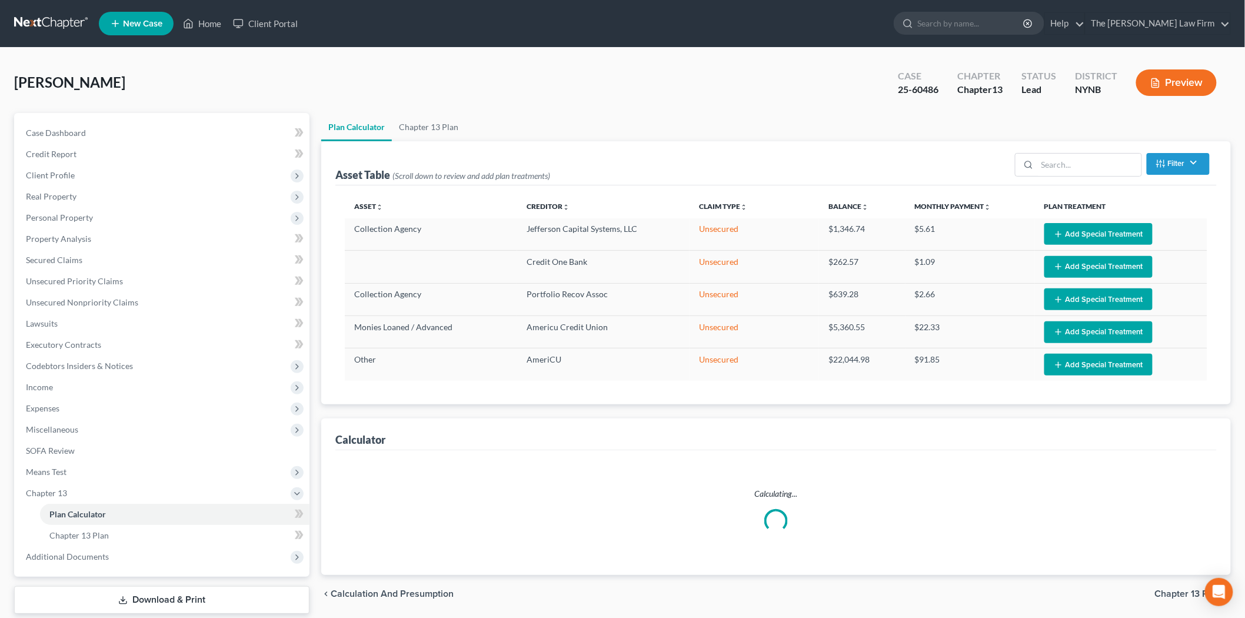
select select "59"
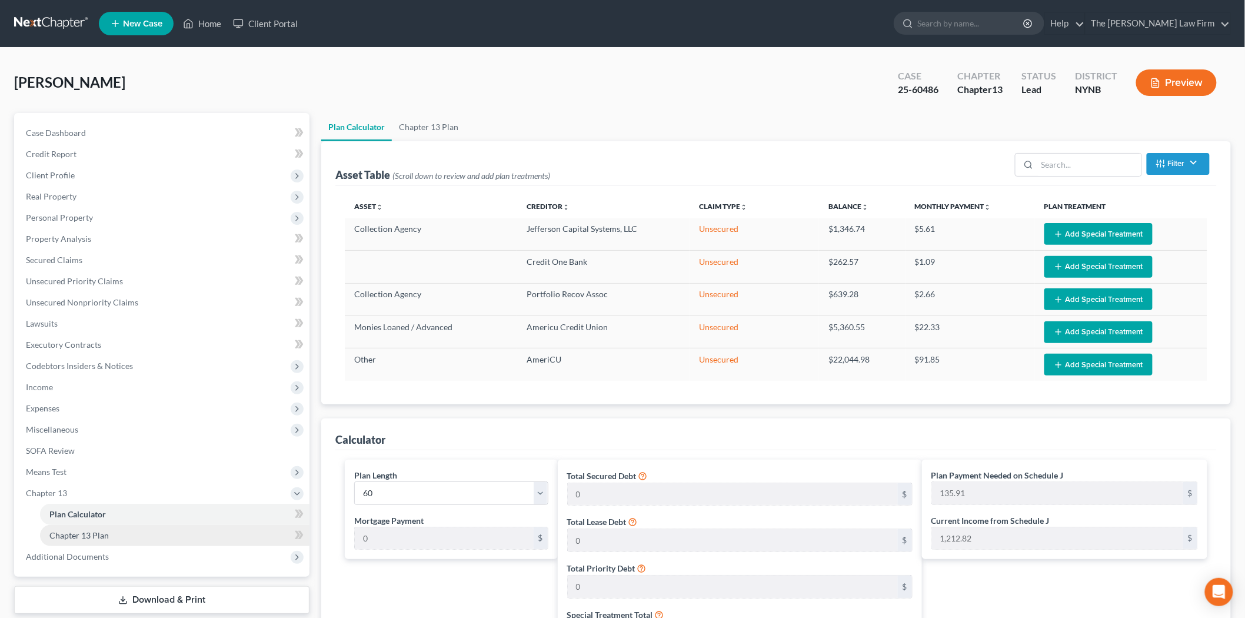
click at [151, 539] on link "Chapter 13 Plan" at bounding box center [174, 535] width 269 height 21
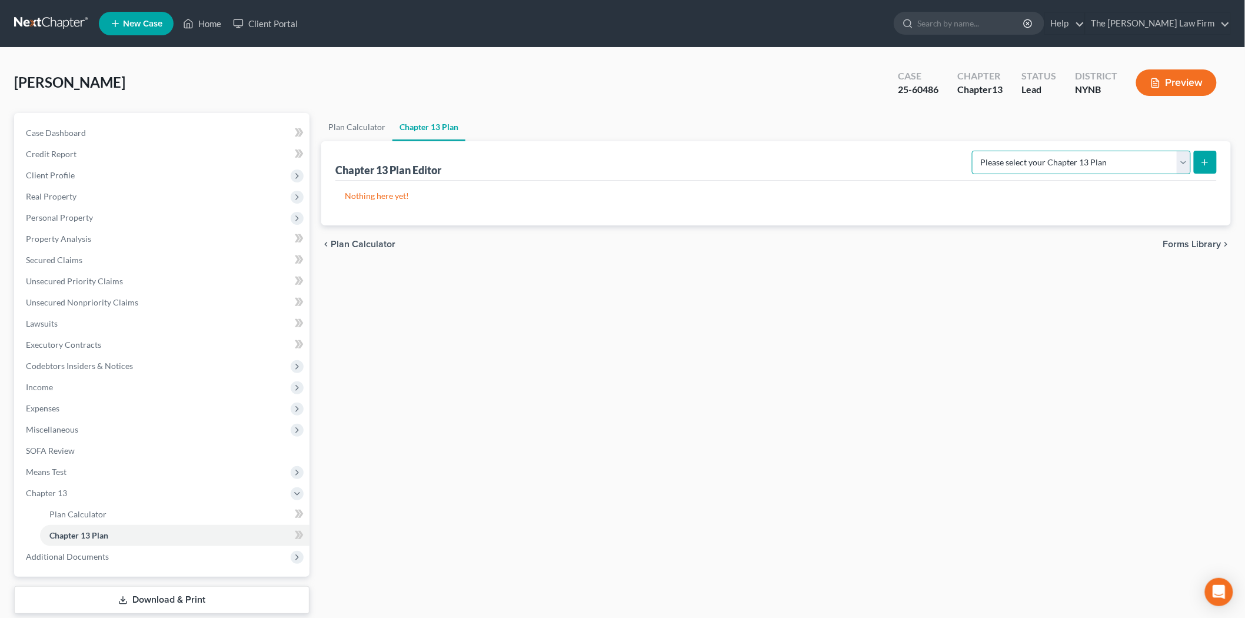
click at [1187, 159] on select "Please select your Chapter 13 Plan National Form Plan - Official Form 113 [US_S…" at bounding box center [1081, 163] width 219 height 24
select select "2"
click at [984, 151] on select "Please select your Chapter 13 Plan National Form Plan - Official Form 113 [US_S…" at bounding box center [1081, 163] width 219 height 24
click at [1211, 165] on button "submit" at bounding box center [1205, 162] width 23 height 23
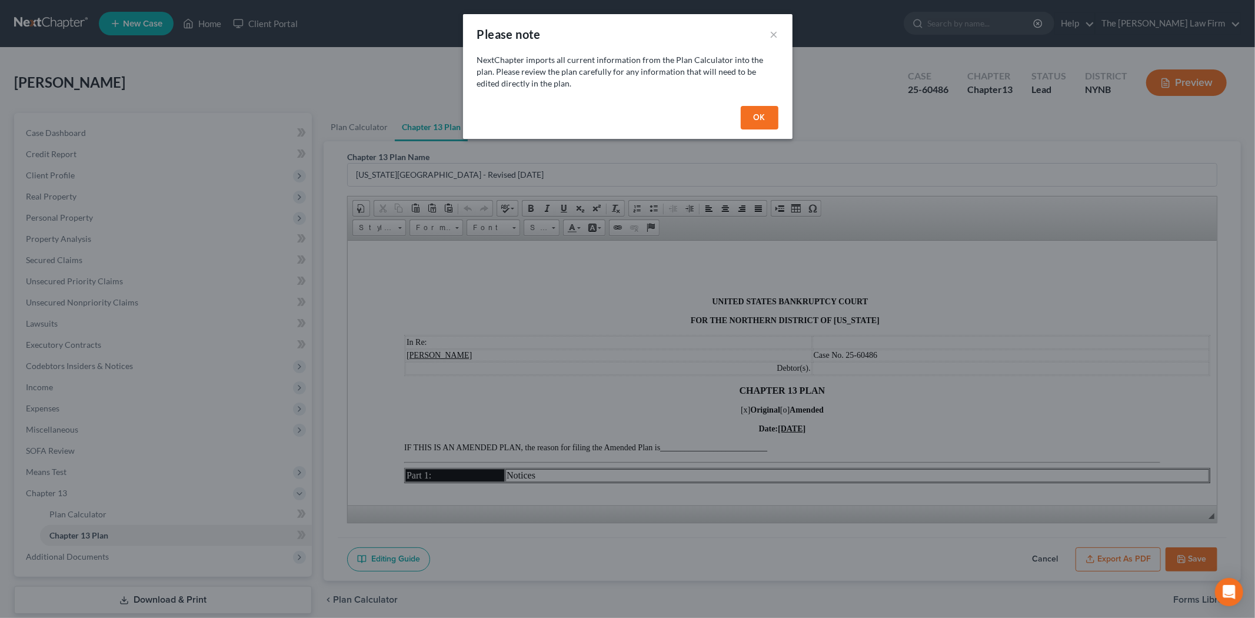
click at [765, 115] on button "OK" at bounding box center [760, 118] width 38 height 24
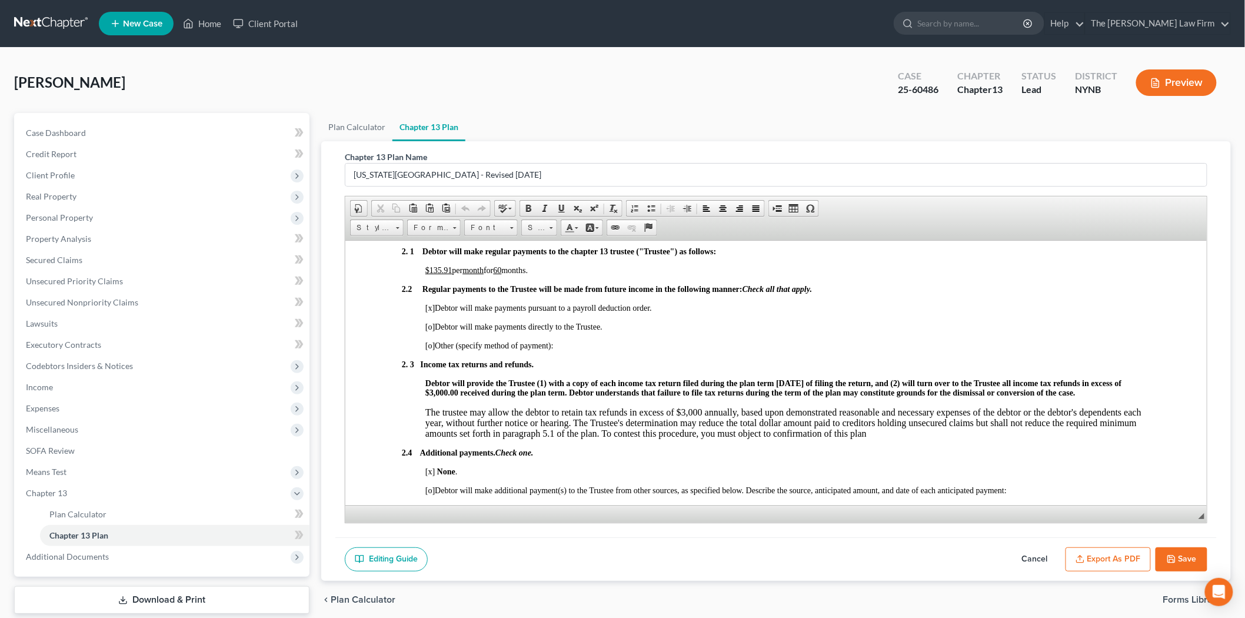
scroll to position [850, 0]
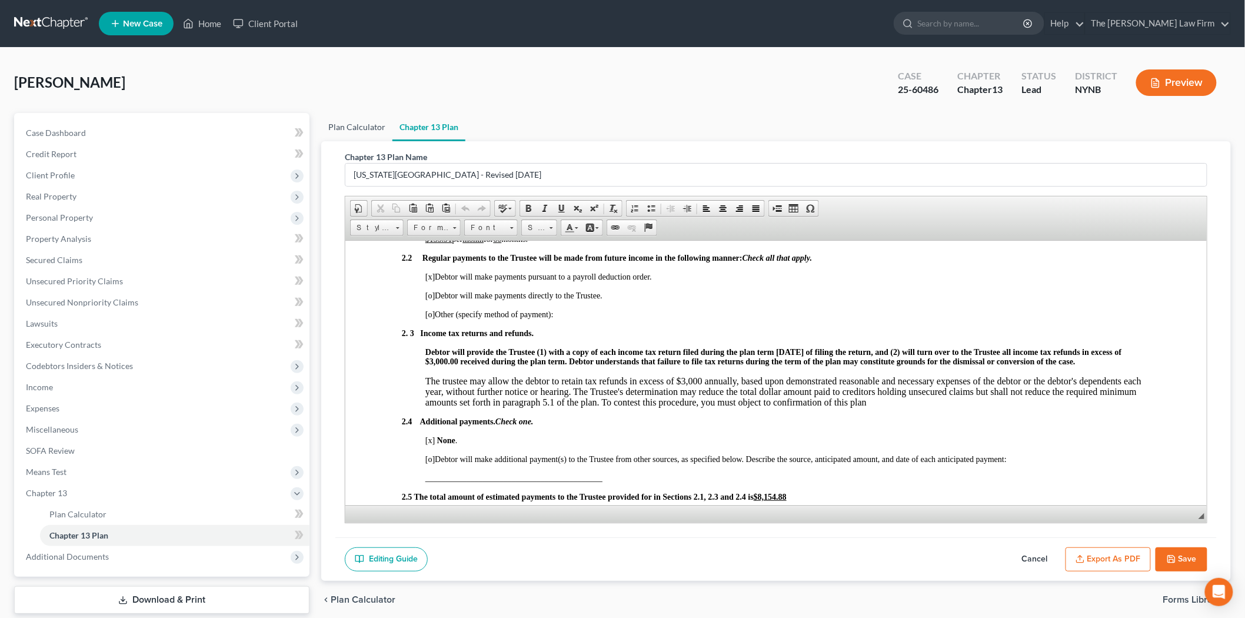
click at [361, 114] on link "Plan Calculator" at bounding box center [356, 127] width 71 height 28
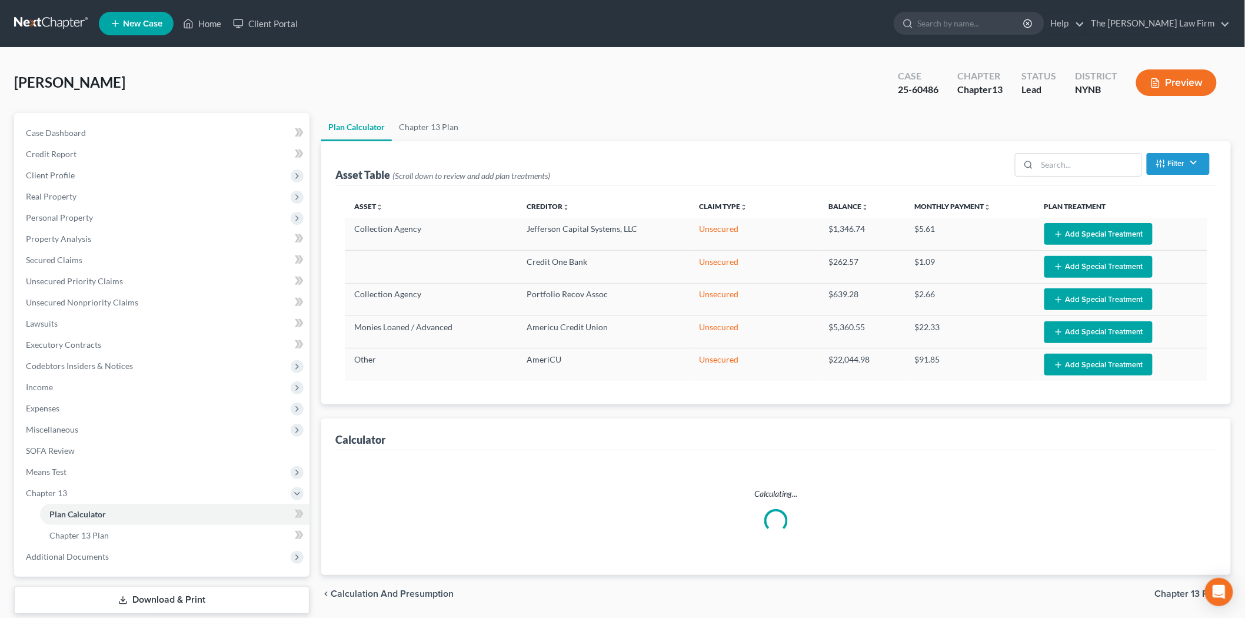
select select "59"
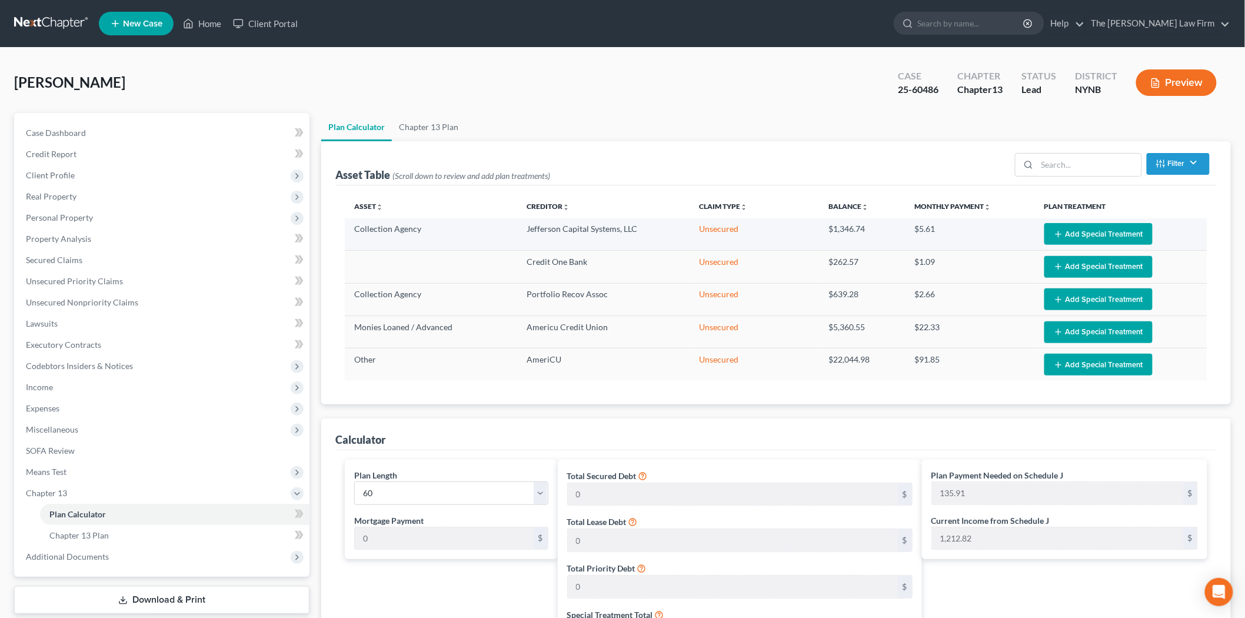
click at [1090, 234] on button "Add Special Treatment" at bounding box center [1098, 234] width 108 height 22
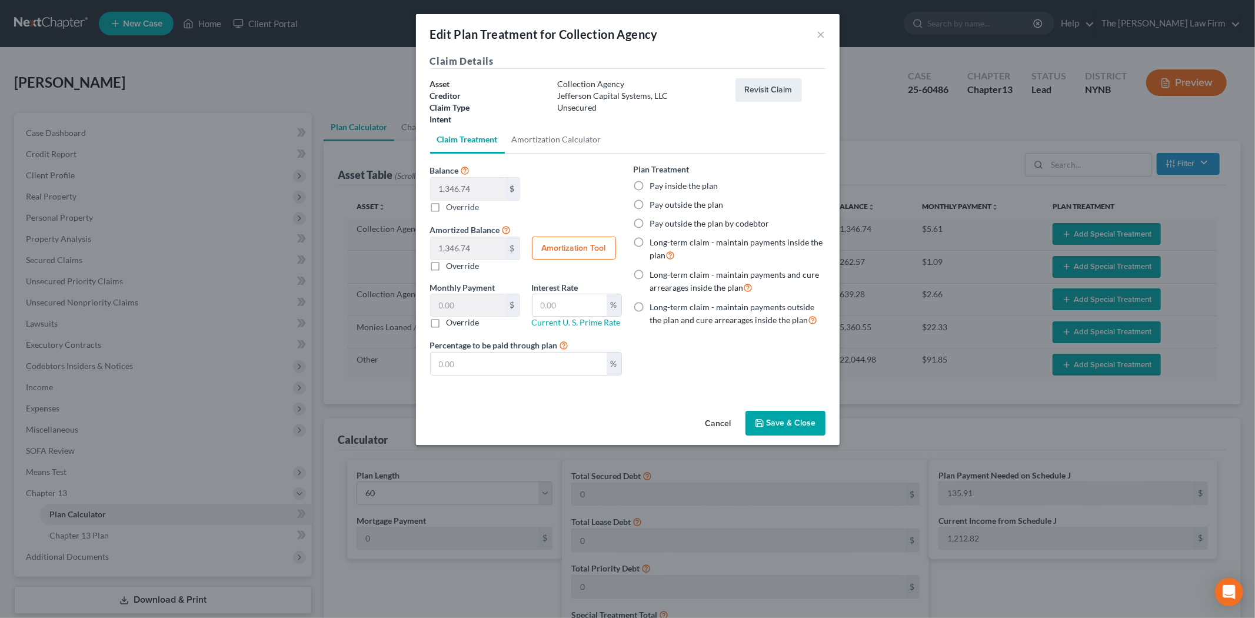
click at [689, 182] on label "Pay inside the plan" at bounding box center [684, 186] width 68 height 12
click at [662, 182] on input "Pay inside the plan" at bounding box center [659, 184] width 8 height 8
radio input "true"
click at [795, 424] on button "Save & Close" at bounding box center [785, 423] width 80 height 25
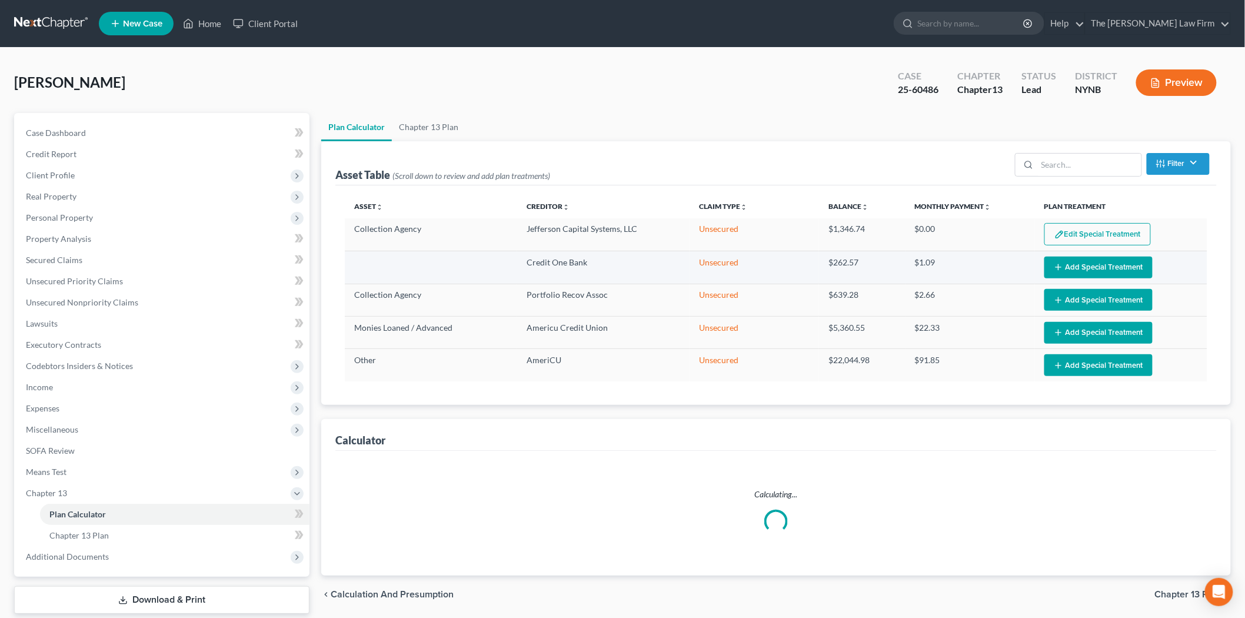
click at [1078, 254] on td "Edit Special Treatment Add Special Treatment" at bounding box center [1121, 267] width 172 height 32
select select "59"
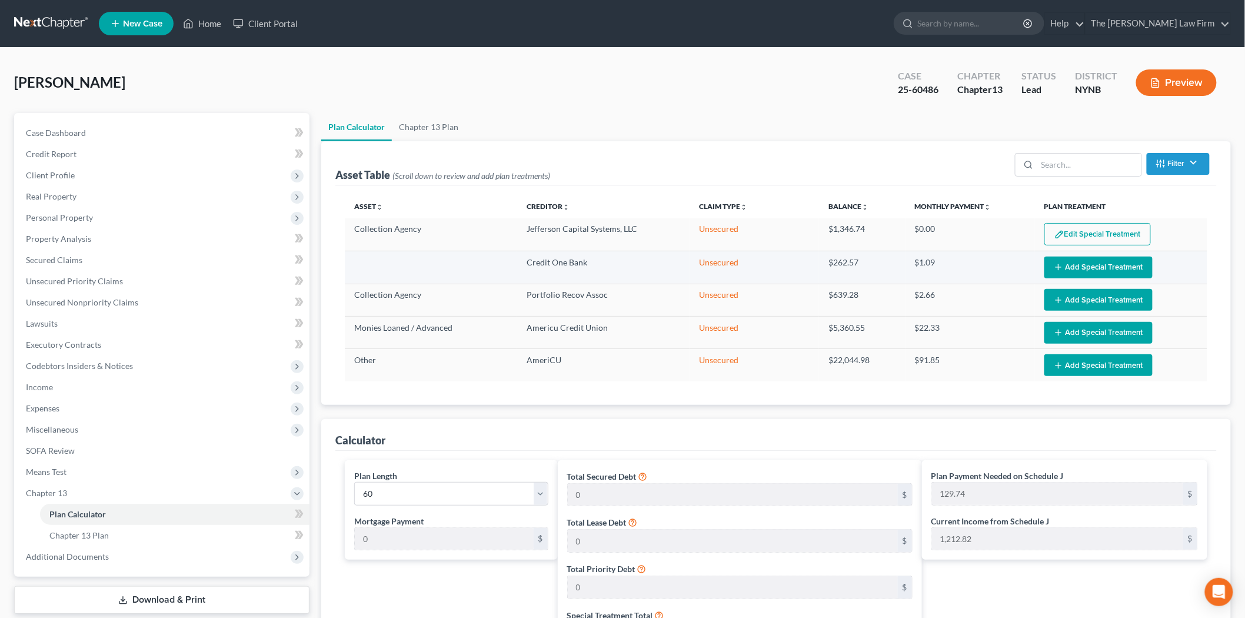
click at [1073, 262] on button "Add Special Treatment" at bounding box center [1098, 268] width 108 height 22
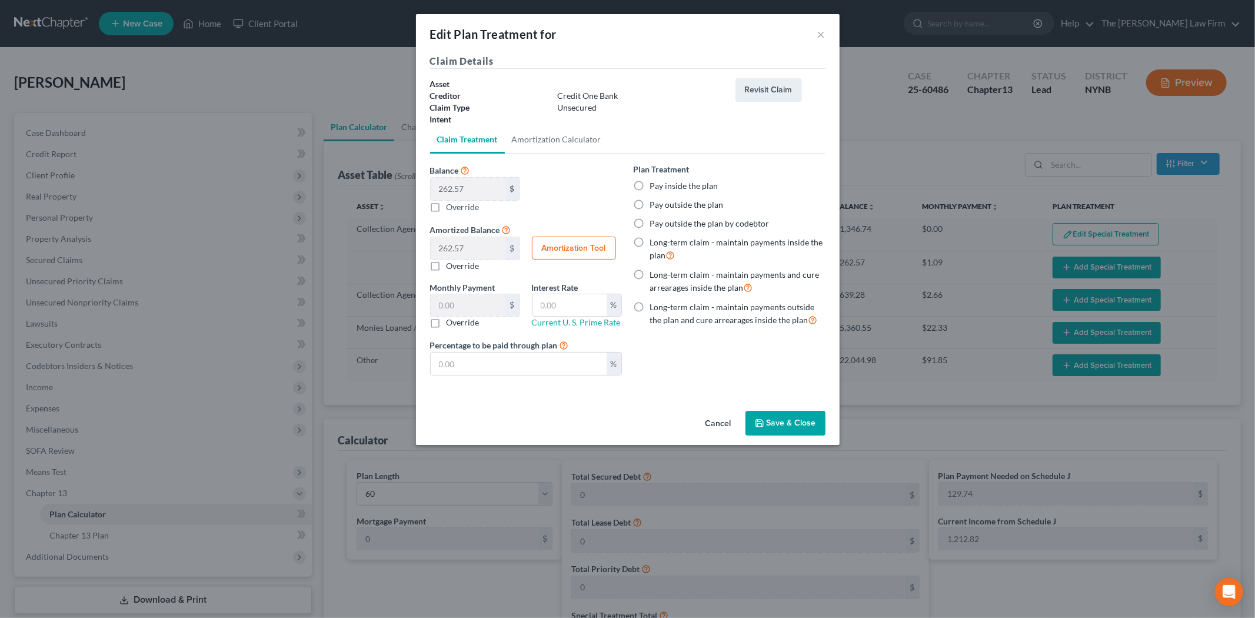
click at [658, 183] on label "Pay inside the plan" at bounding box center [684, 186] width 68 height 12
click at [658, 183] on input "Pay inside the plan" at bounding box center [659, 184] width 8 height 8
radio input "true"
click at [792, 427] on button "Save & Close" at bounding box center [785, 423] width 80 height 25
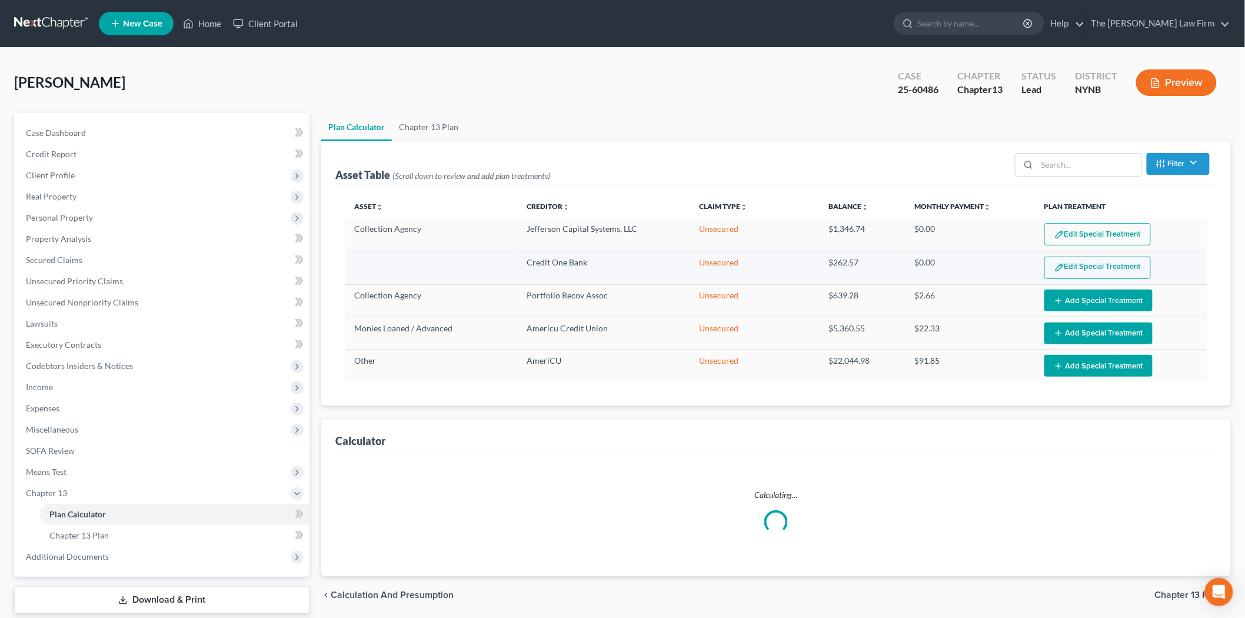
select select "59"
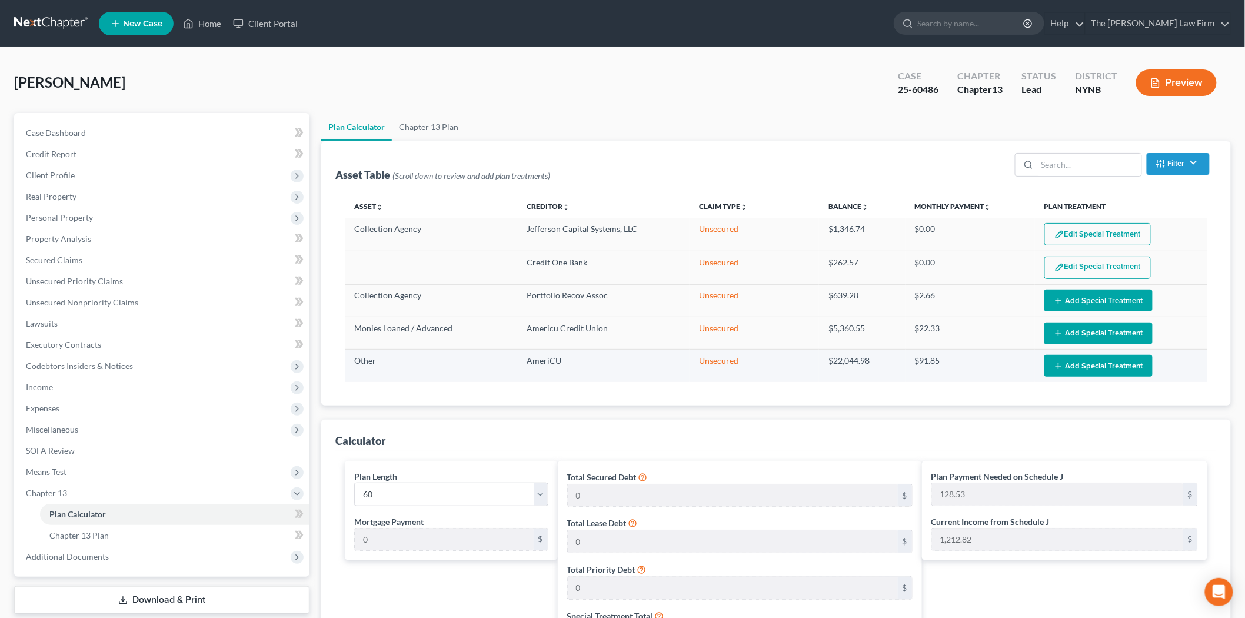
click at [1071, 362] on button "Add Special Treatment" at bounding box center [1098, 366] width 108 height 22
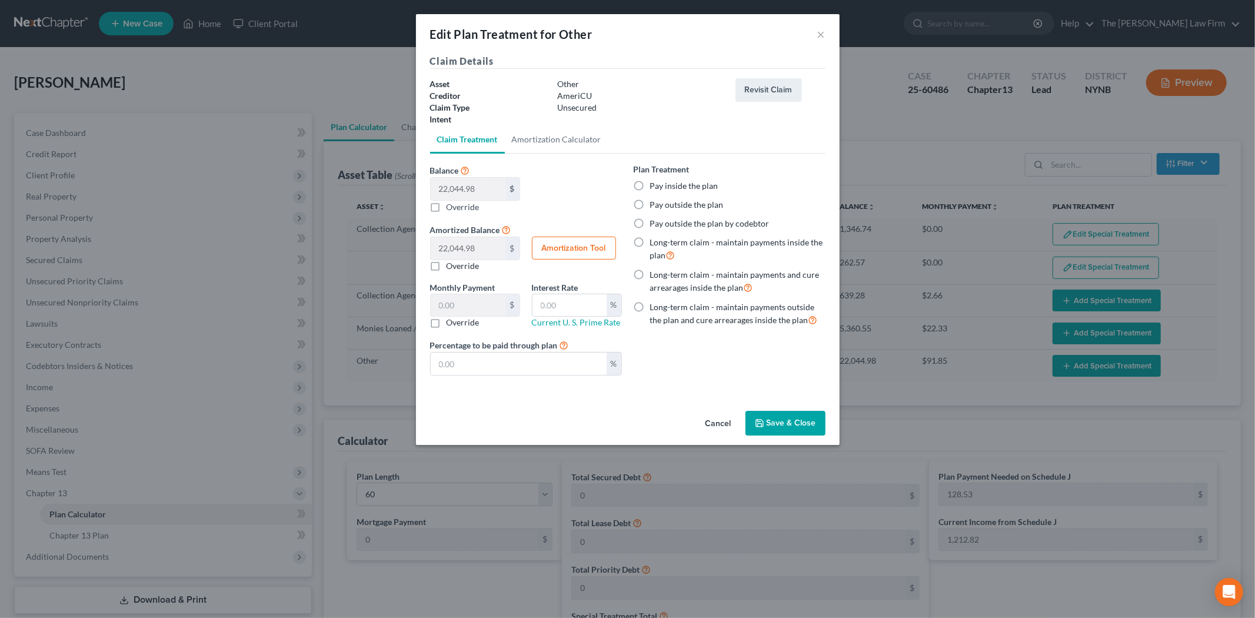
click at [684, 187] on label "Pay inside the plan" at bounding box center [684, 186] width 68 height 12
click at [662, 187] on input "Pay inside the plan" at bounding box center [659, 184] width 8 height 8
radio input "true"
click at [791, 424] on button "Save & Close" at bounding box center [785, 423] width 80 height 25
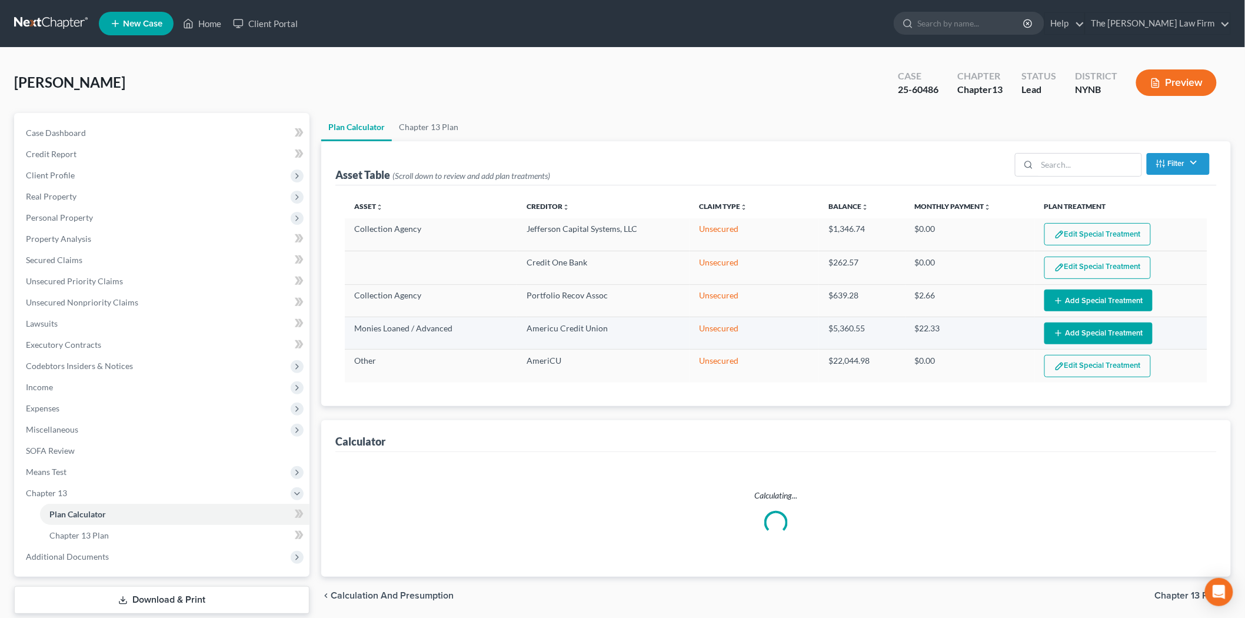
click at [1090, 333] on button "Add Special Treatment" at bounding box center [1098, 333] width 108 height 22
select select "59"
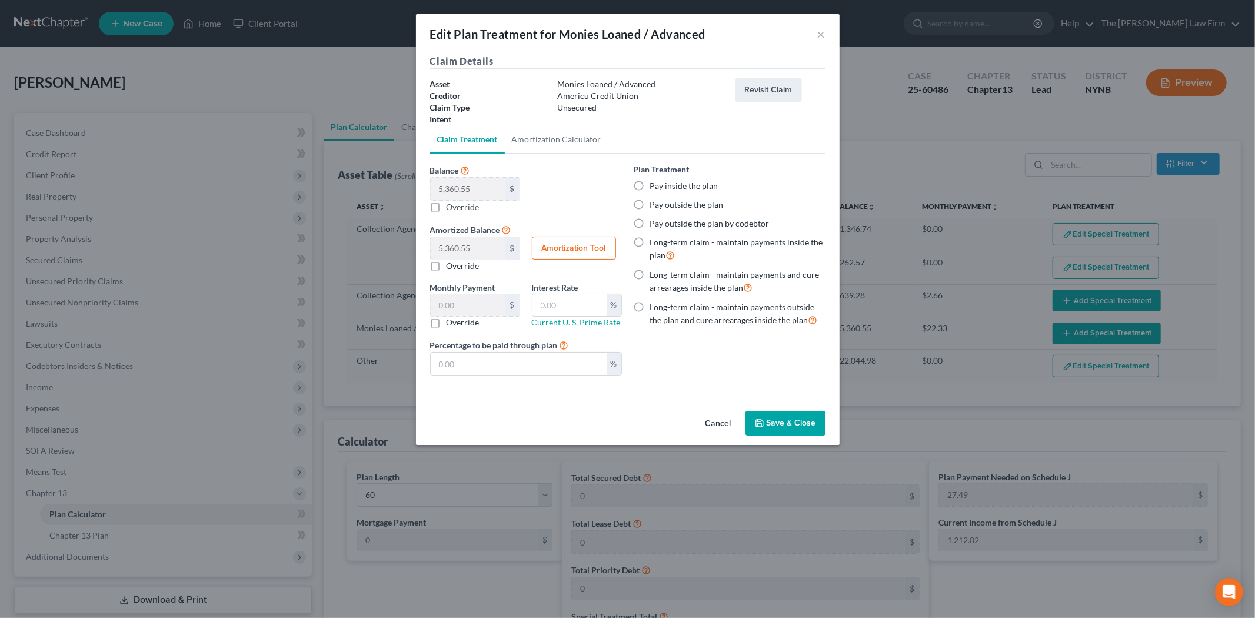
click at [684, 186] on label "Pay inside the plan" at bounding box center [684, 186] width 68 height 12
click at [662, 186] on input "Pay inside the plan" at bounding box center [659, 184] width 8 height 8
radio input "true"
drag, startPoint x: 794, startPoint y: 416, endPoint x: 781, endPoint y: 428, distance: 17.5
click at [794, 417] on button "Save & Close" at bounding box center [785, 423] width 80 height 25
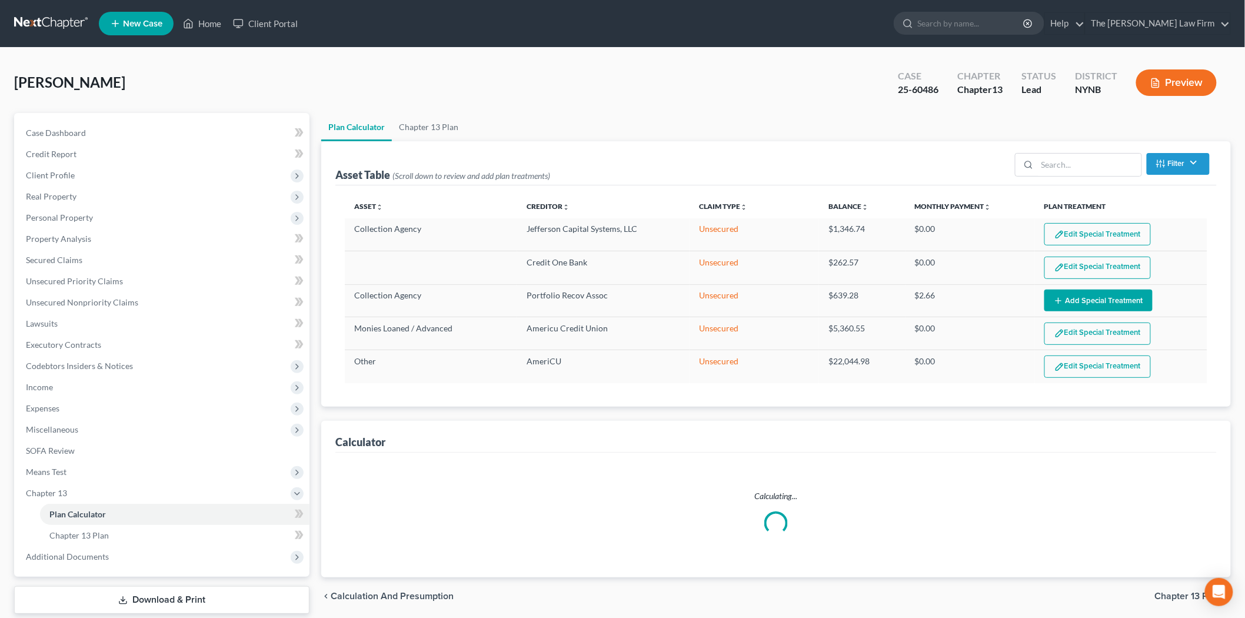
select select "59"
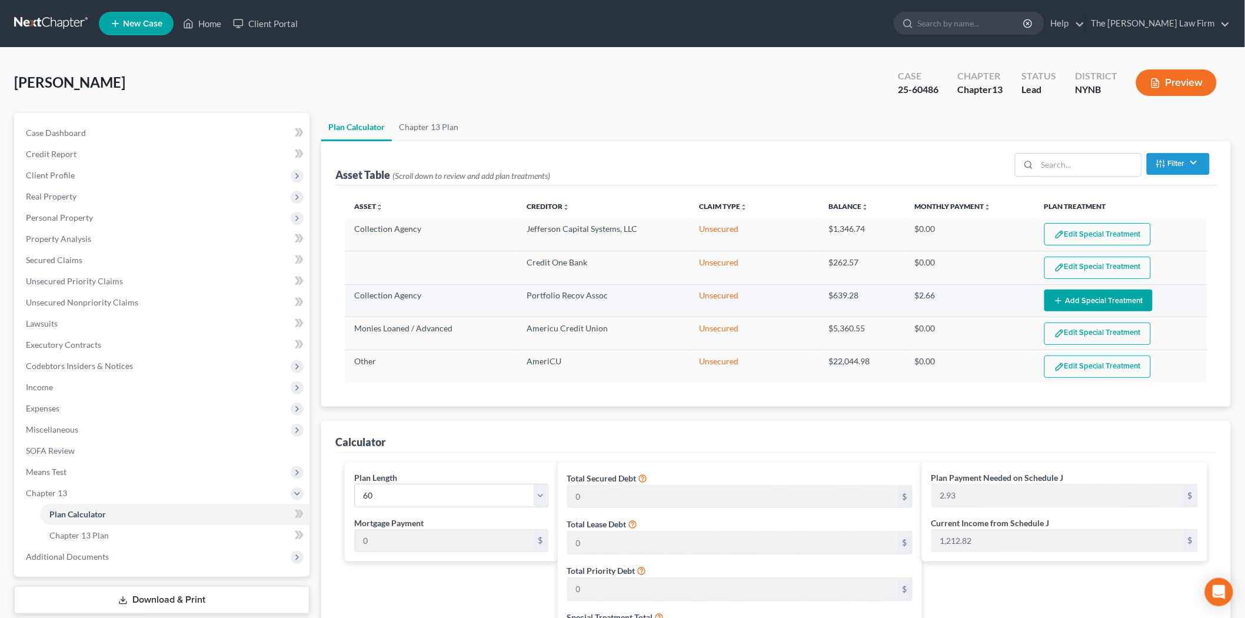
click at [1058, 304] on icon "button" at bounding box center [1058, 300] width 9 height 9
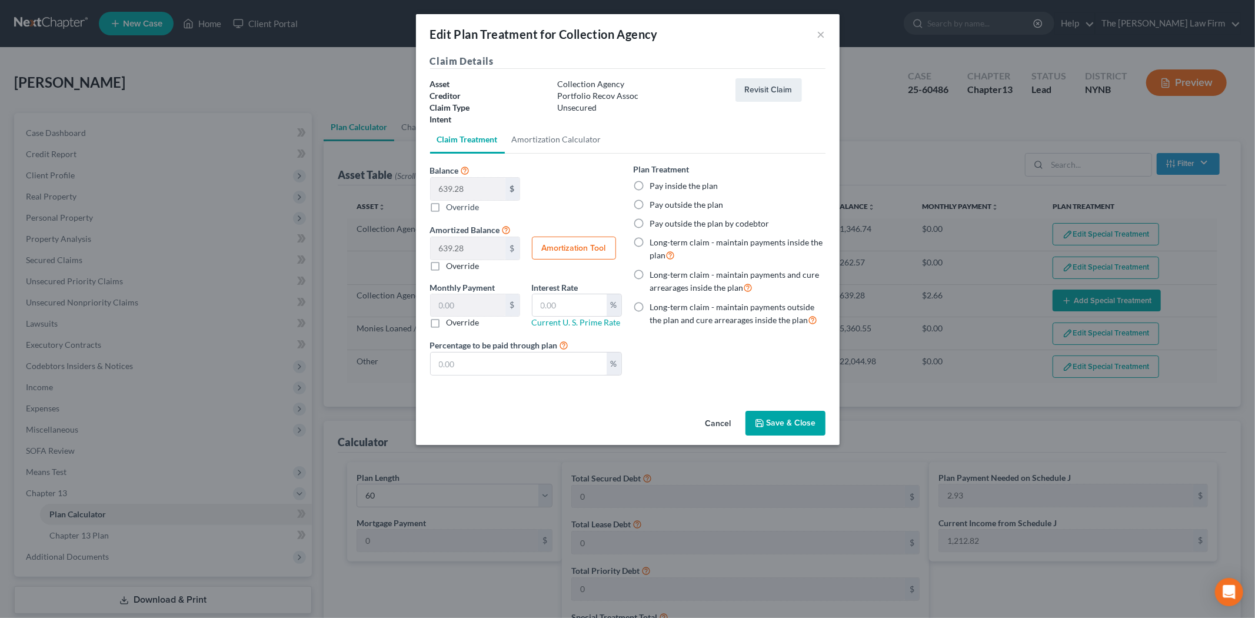
click at [649, 184] on div "Pay inside the plan" at bounding box center [730, 186] width 192 height 12
drag, startPoint x: 691, startPoint y: 193, endPoint x: 692, endPoint y: 185, distance: 8.3
click at [691, 190] on div "Plan Treatment Pay inside the plan Pay outside the plan Pay outside the plan by…" at bounding box center [730, 245] width 192 height 164
click at [692, 183] on label "Pay inside the plan" at bounding box center [684, 186] width 68 height 12
click at [662, 183] on input "Pay inside the plan" at bounding box center [659, 184] width 8 height 8
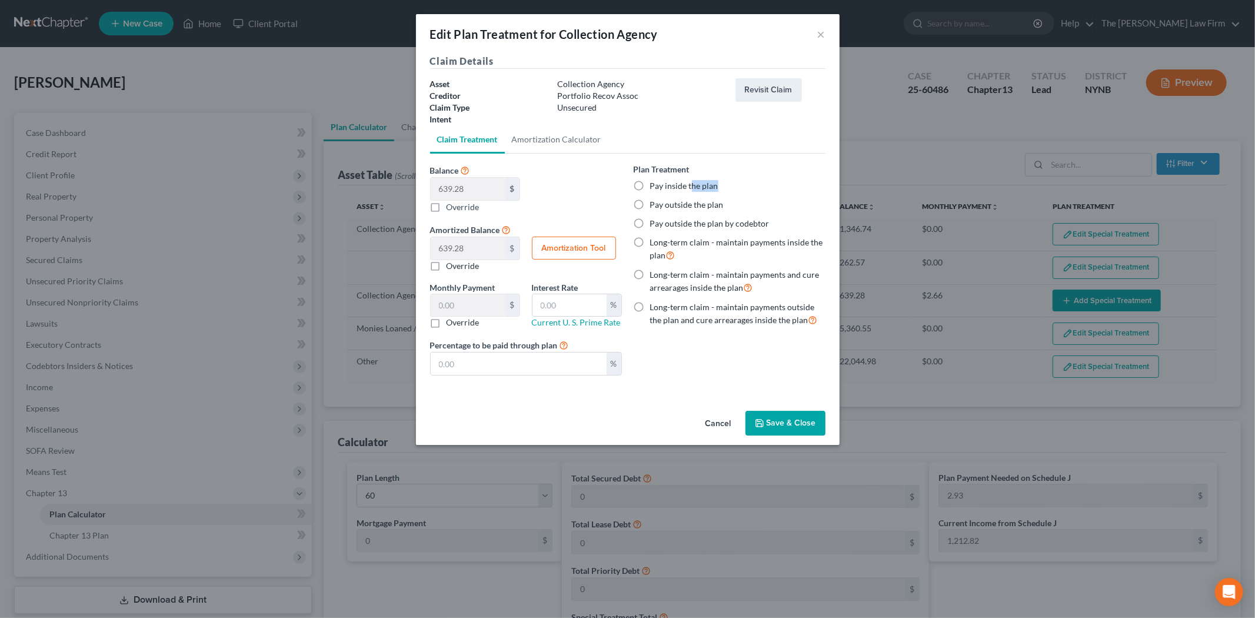
radio input "true"
click at [770, 425] on button "Save & Close" at bounding box center [785, 423] width 80 height 25
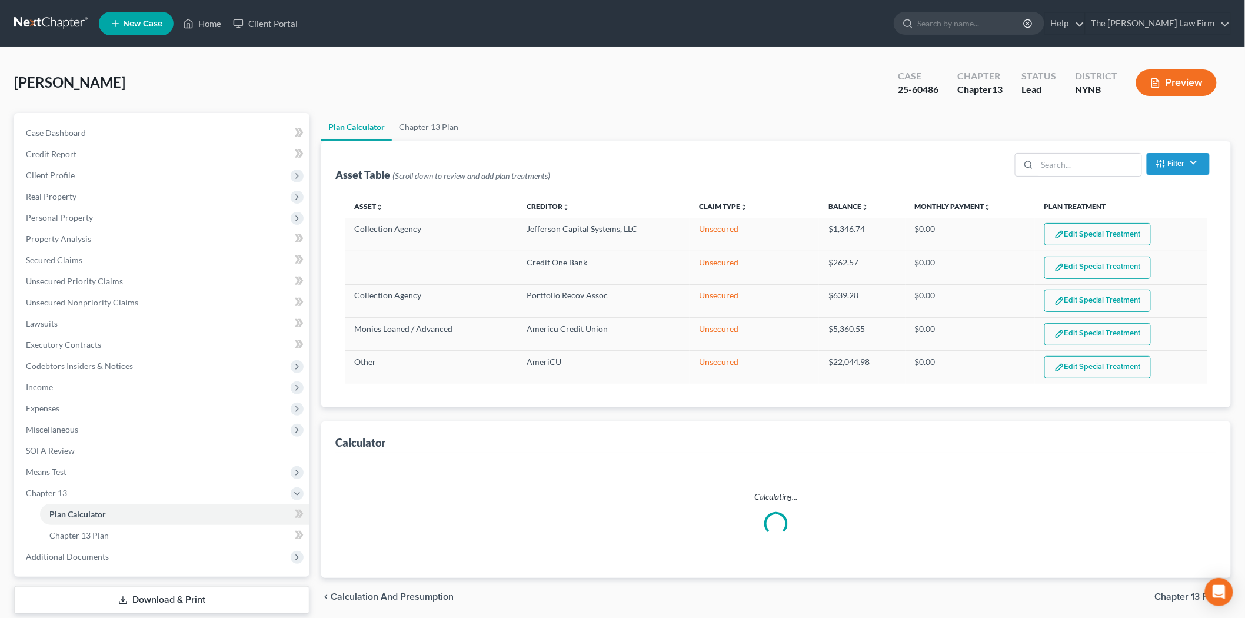
select select "59"
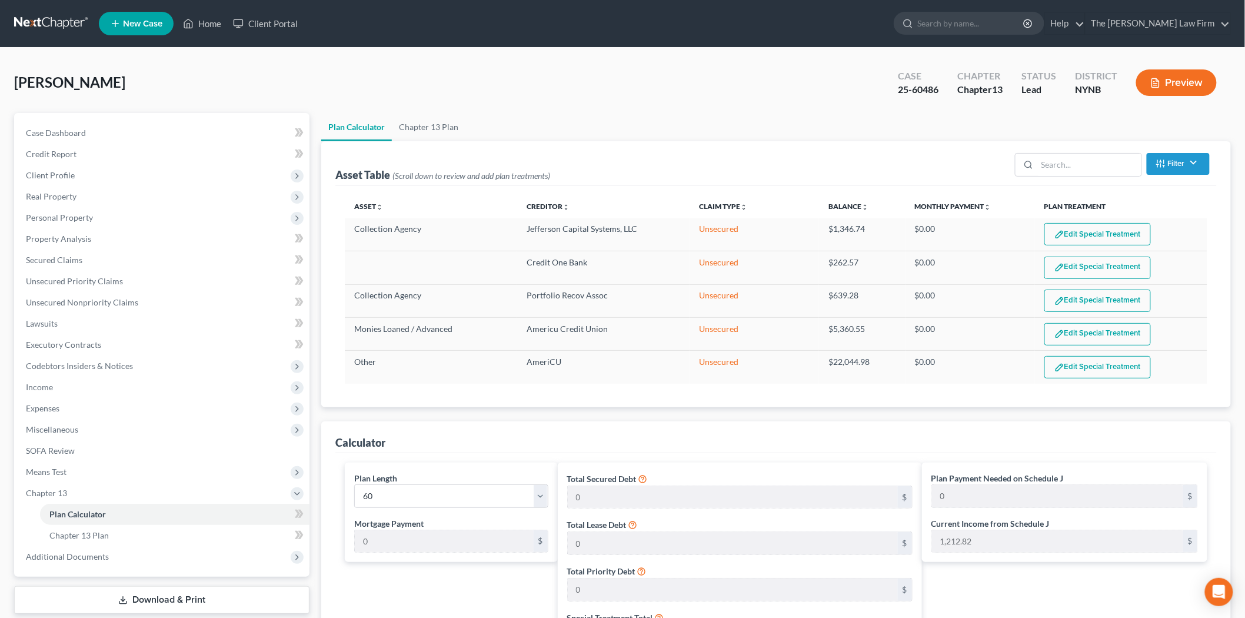
click at [1123, 238] on button "Edit Special Treatment" at bounding box center [1097, 234] width 106 height 22
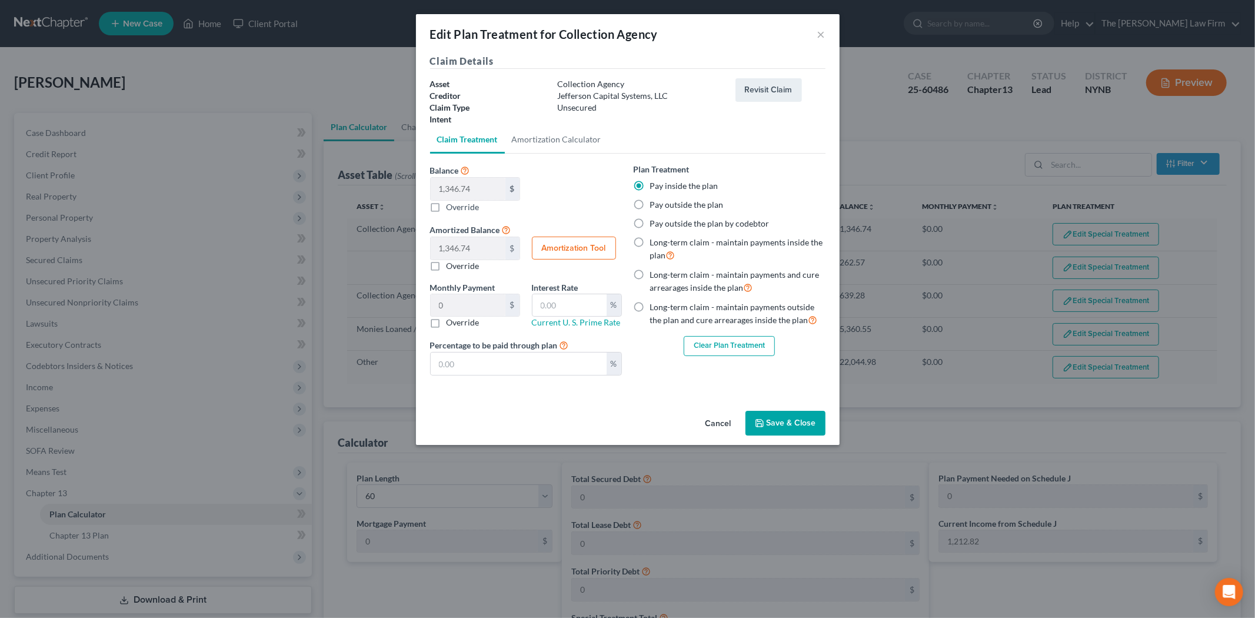
click at [737, 348] on button "Clear Plan Treatment" at bounding box center [729, 346] width 91 height 20
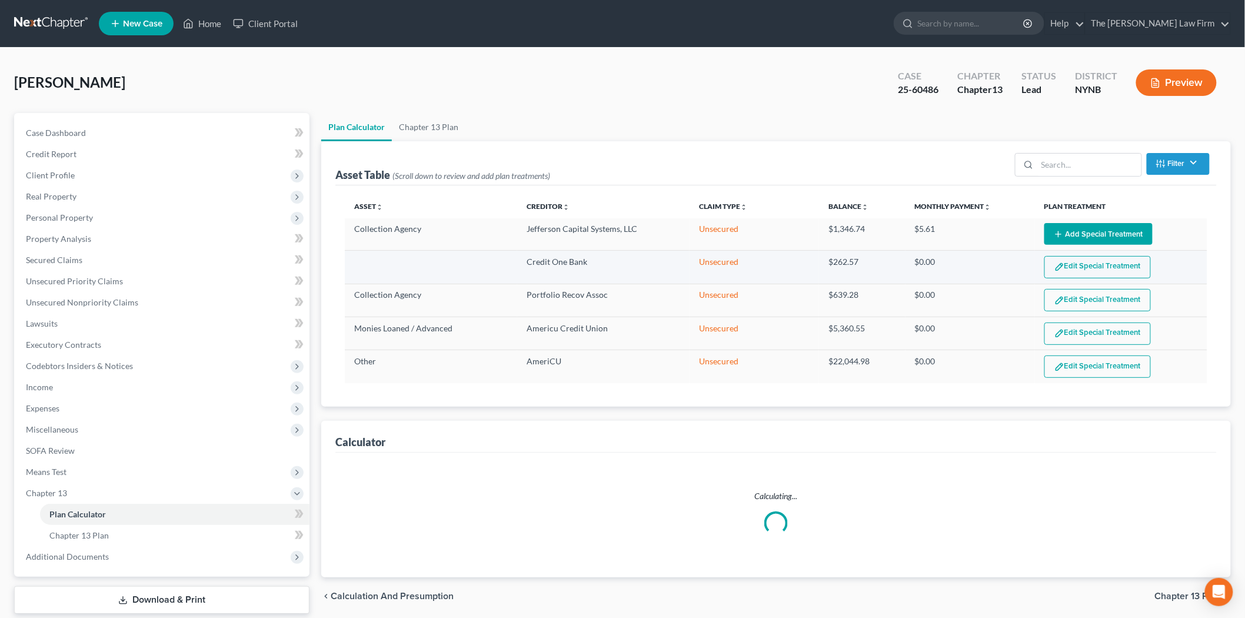
click at [1117, 266] on button "Edit Special Treatment" at bounding box center [1097, 267] width 106 height 22
select select "59"
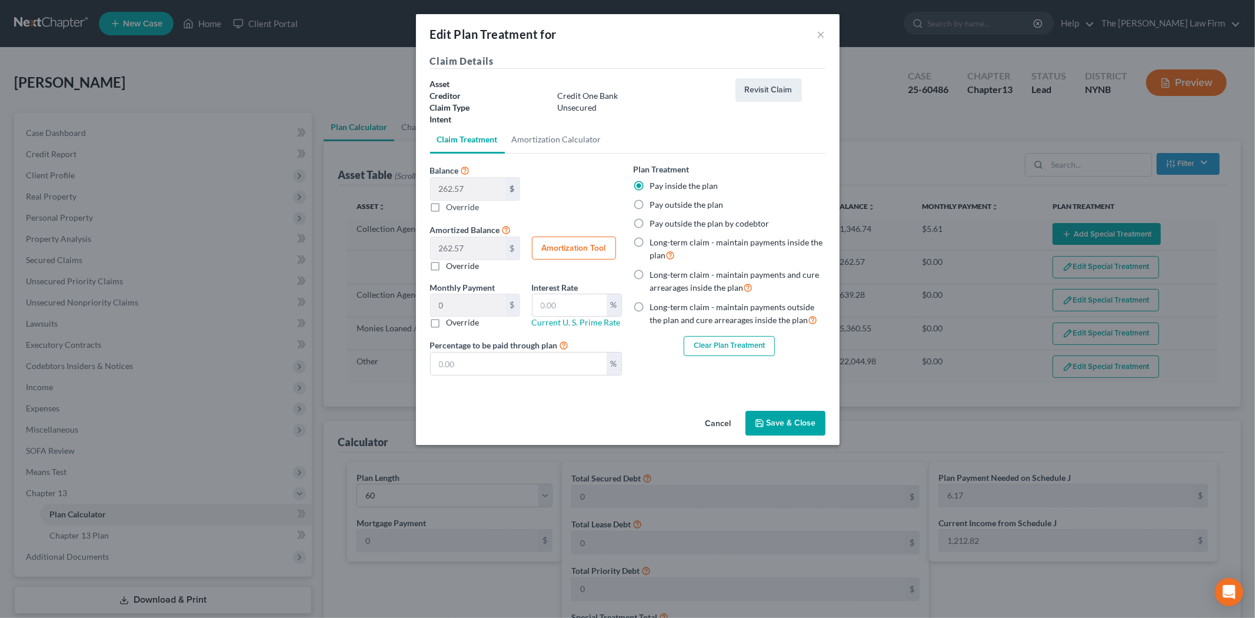
click at [765, 354] on div "Plan Treatment Pay inside the plan Pay outside the plan Pay outside the plan by…" at bounding box center [730, 274] width 204 height 222
click at [764, 352] on button "Clear Plan Treatment" at bounding box center [729, 346] width 91 height 20
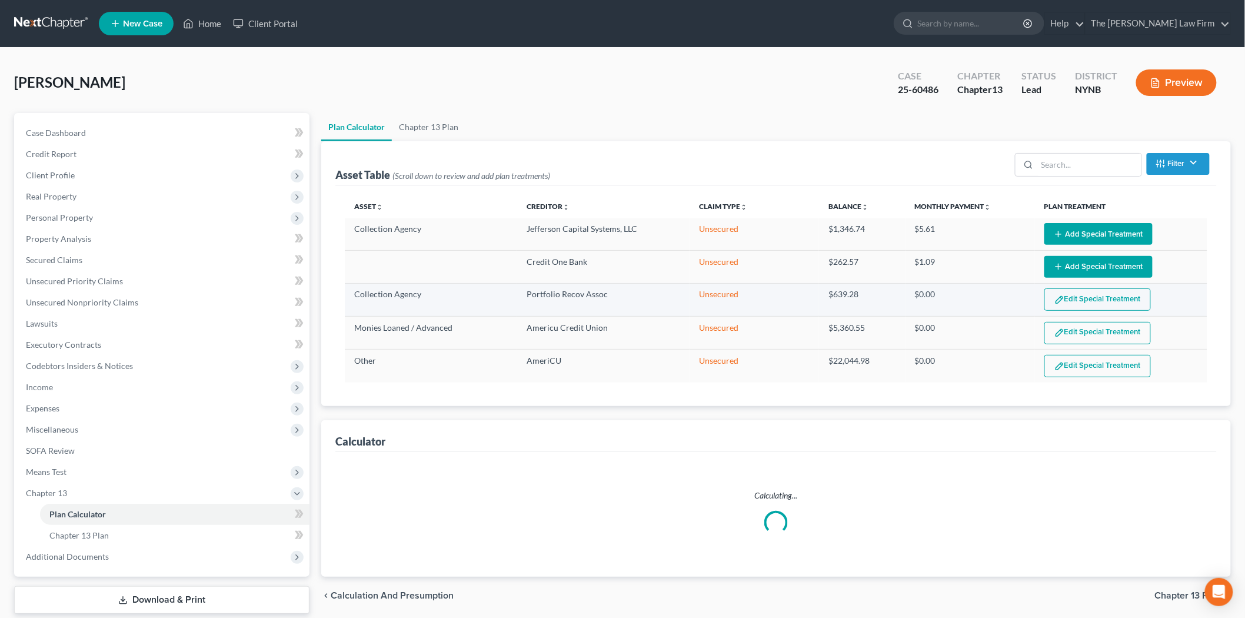
click at [1081, 299] on button "Edit Special Treatment" at bounding box center [1097, 299] width 106 height 22
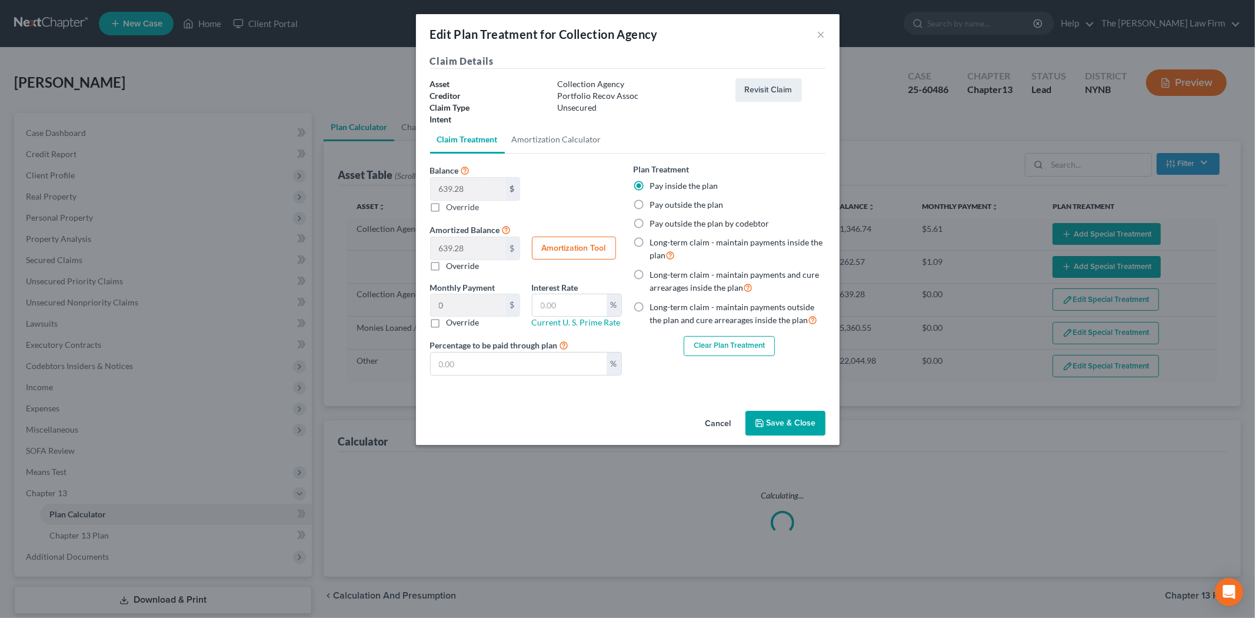
select select "59"
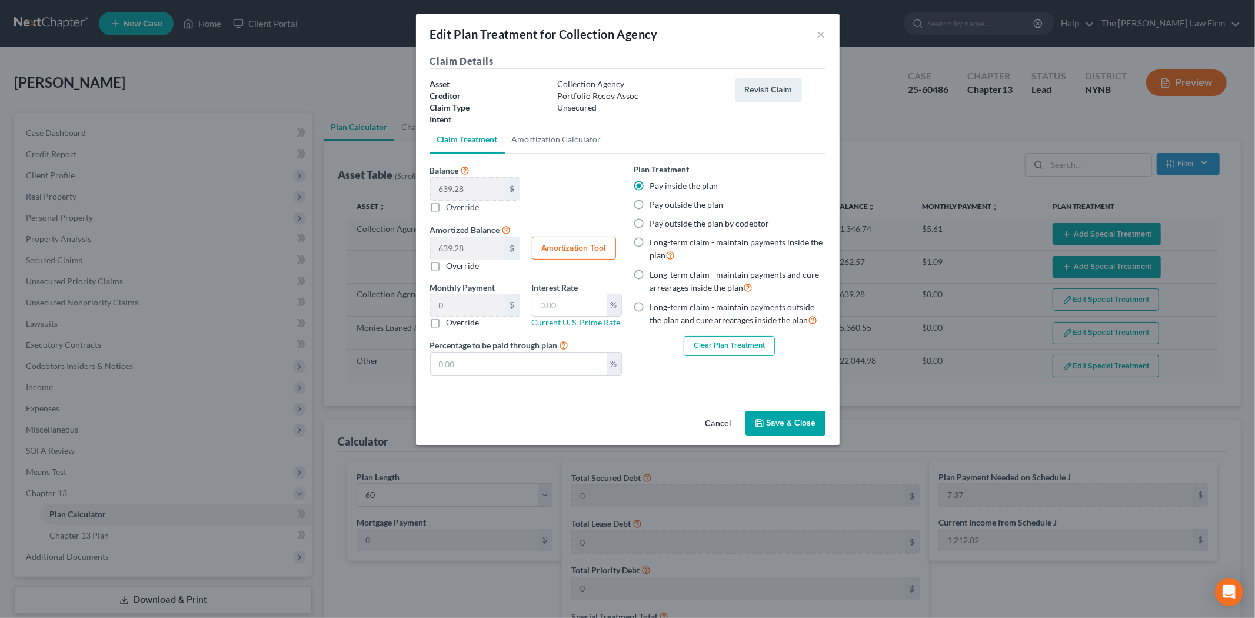
click at [697, 345] on button "Clear Plan Treatment" at bounding box center [729, 346] width 91 height 20
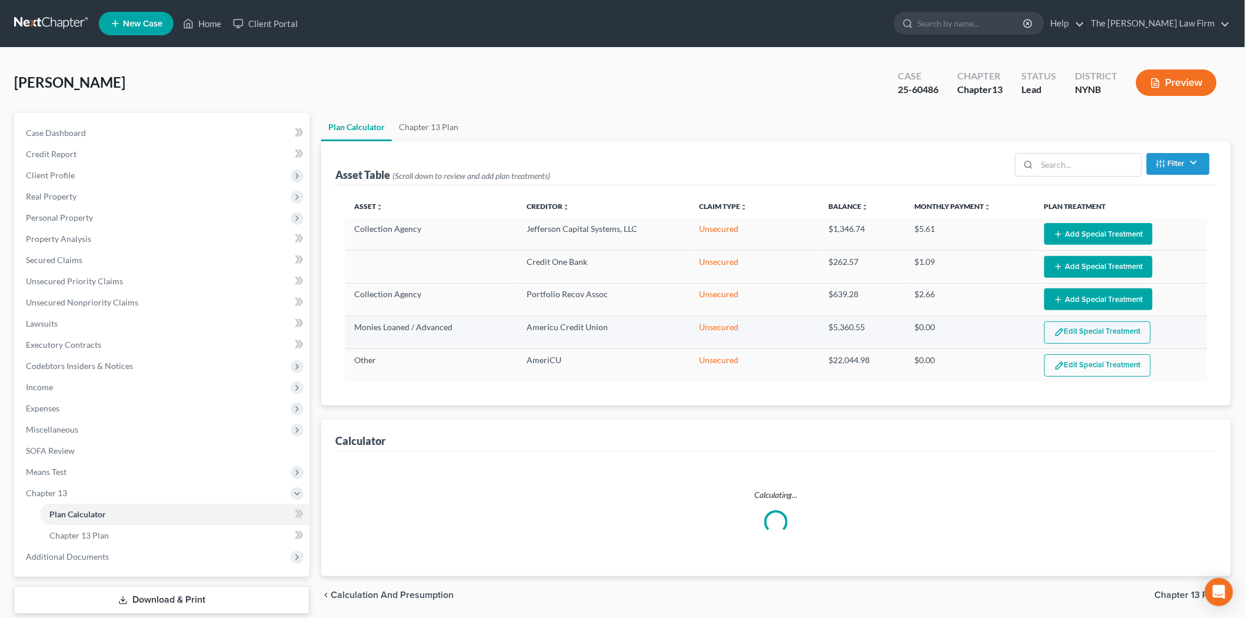
select select "59"
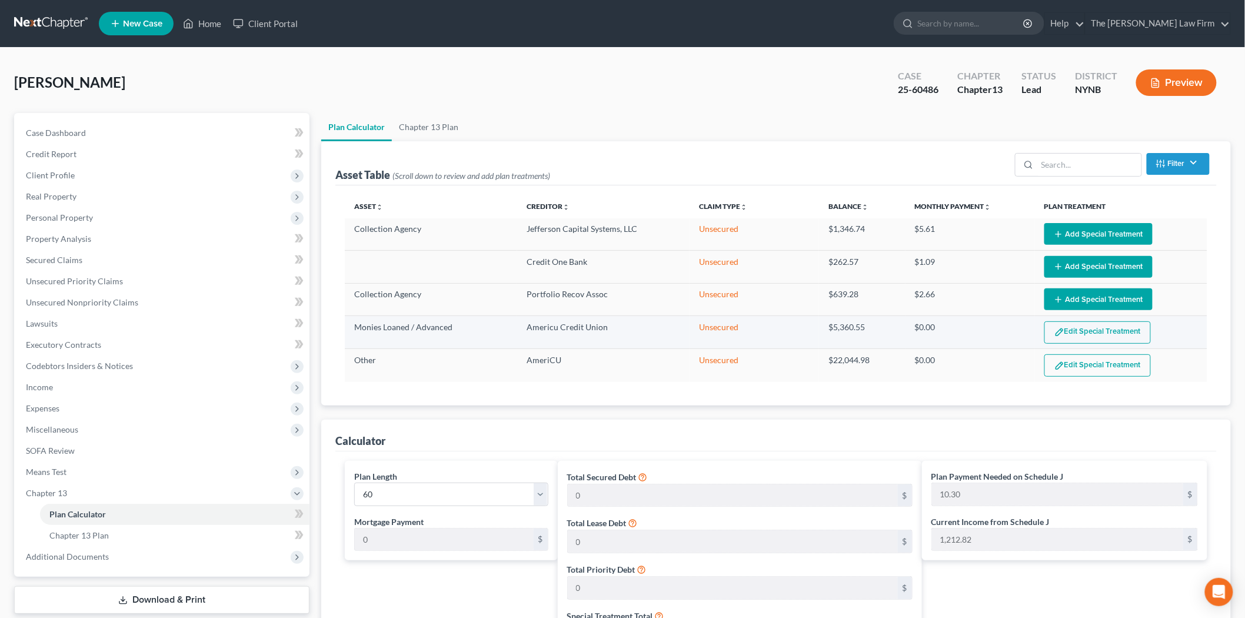
click at [1103, 335] on button "Edit Special Treatment" at bounding box center [1097, 332] width 106 height 22
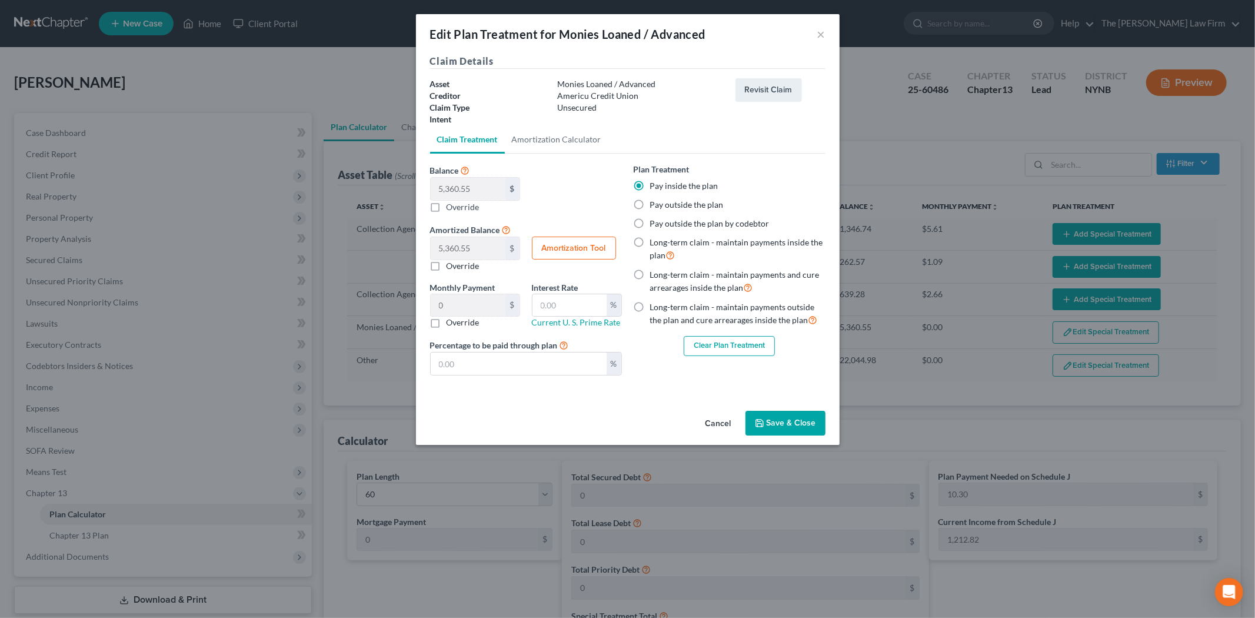
click at [748, 349] on button "Clear Plan Treatment" at bounding box center [729, 346] width 91 height 20
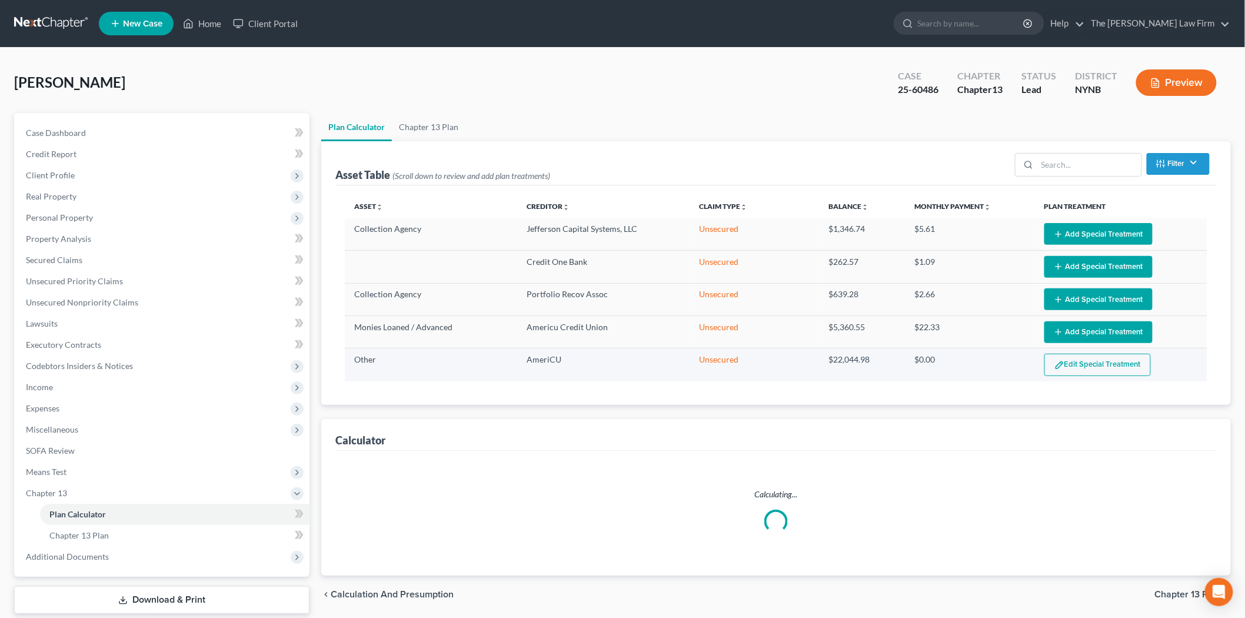
select select "59"
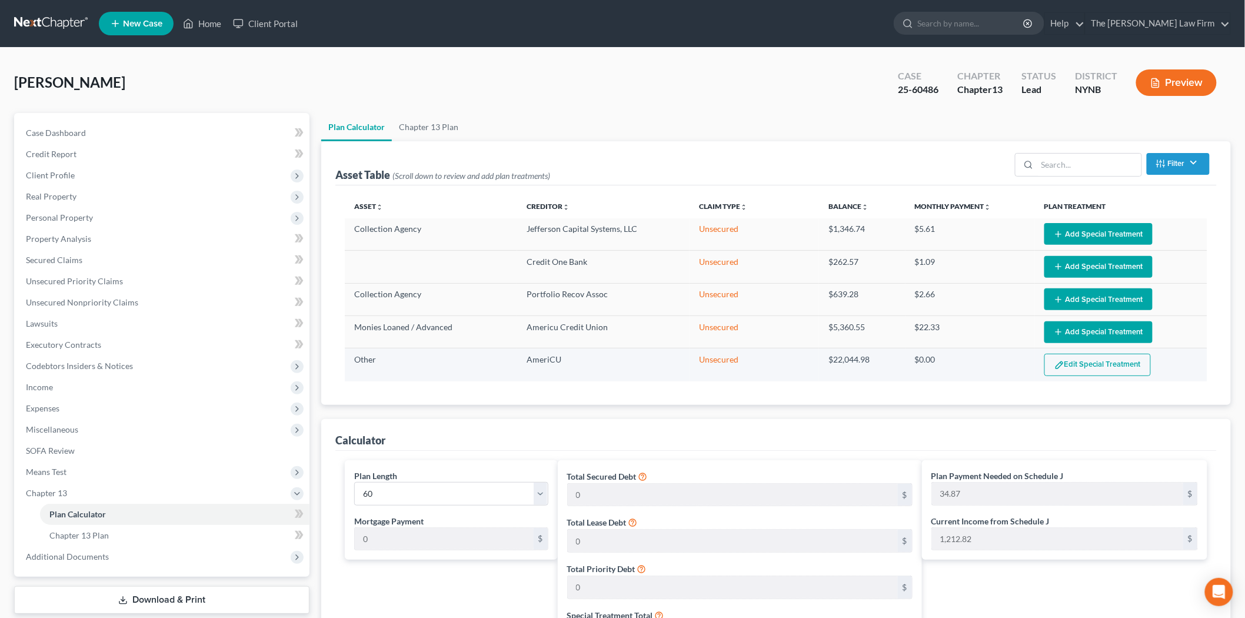
click at [1111, 368] on button "Edit Special Treatment" at bounding box center [1097, 365] width 106 height 22
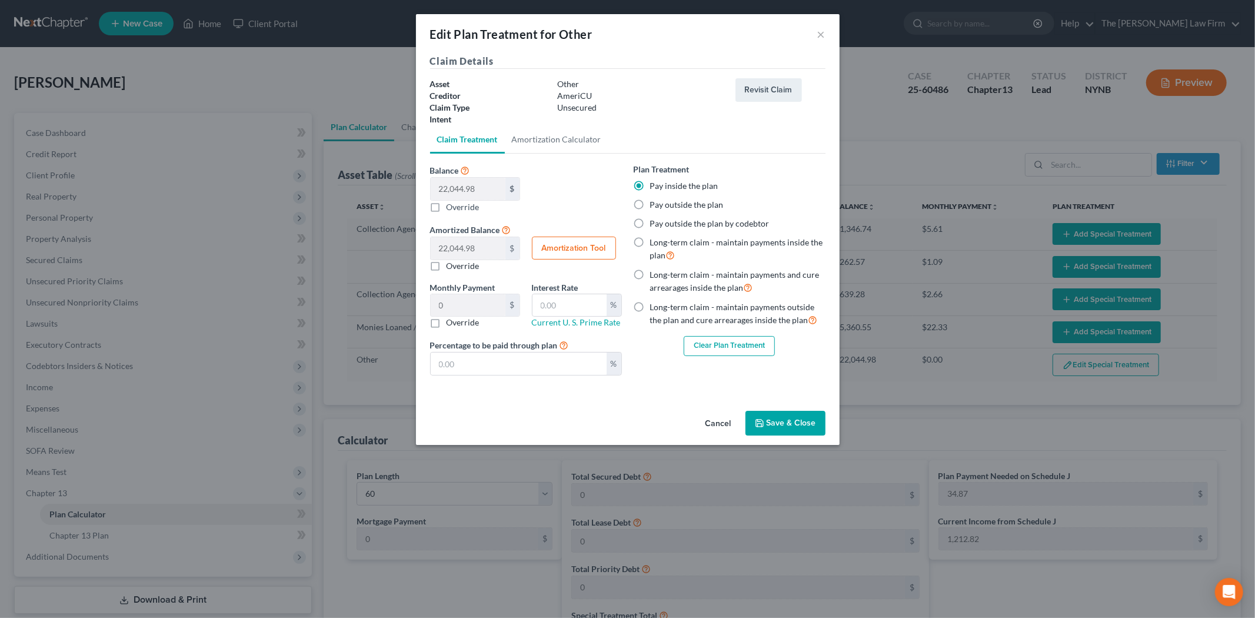
click at [725, 351] on button "Clear Plan Treatment" at bounding box center [729, 346] width 91 height 20
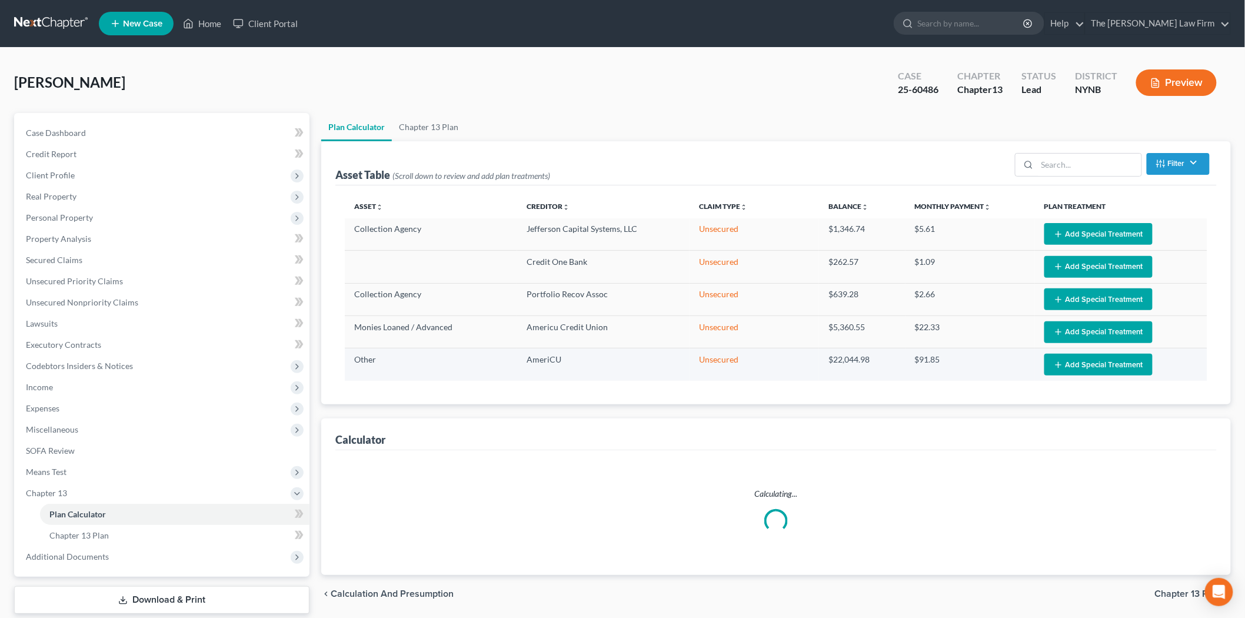
select select "59"
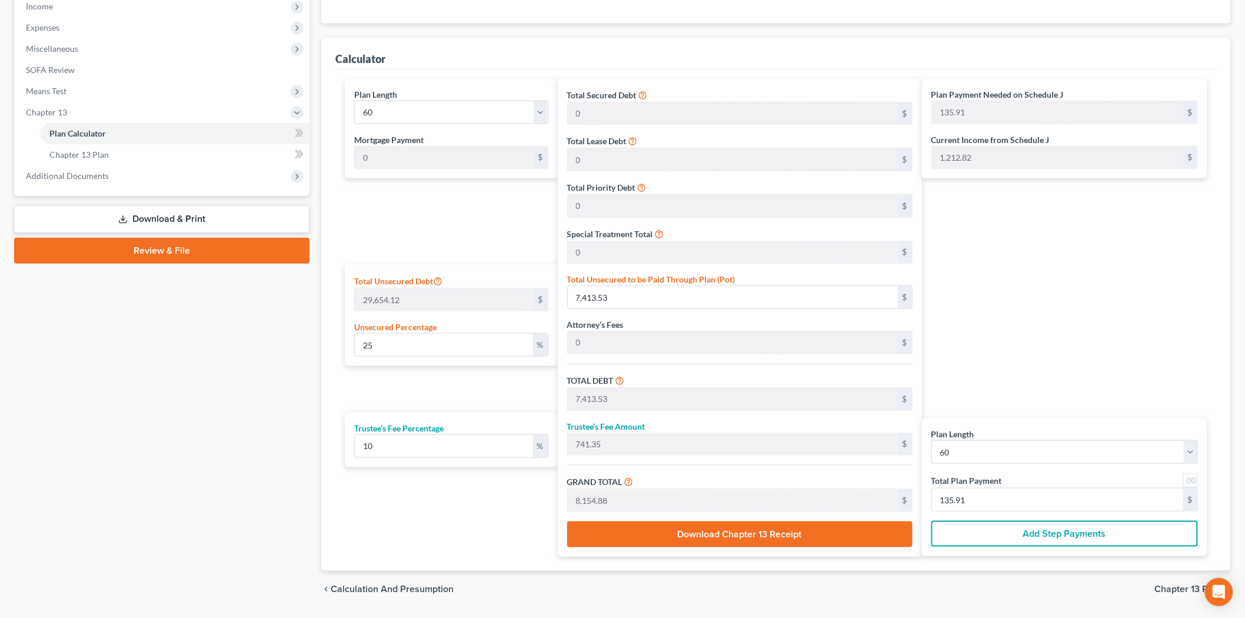
scroll to position [392, 0]
